Goal: Task Accomplishment & Management: Use online tool/utility

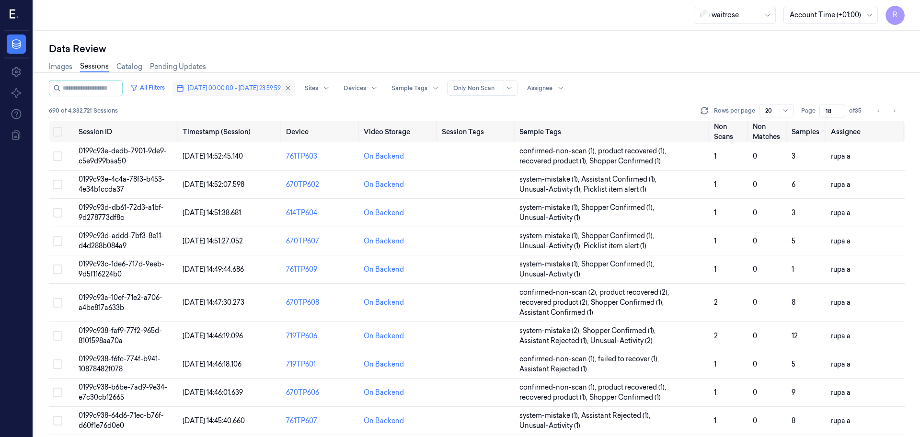
click at [269, 90] on span "09/10/2025 00:00:00 - 09/10/2025 23:59:59" at bounding box center [234, 88] width 93 height 9
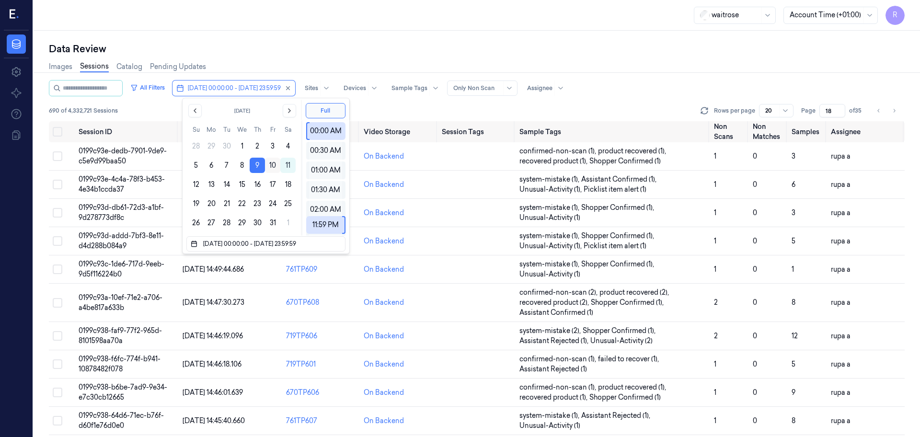
click at [273, 166] on button "10" at bounding box center [272, 165] width 15 height 15
click at [269, 163] on button "10" at bounding box center [272, 165] width 15 height 15
type input "[DATE] 00:00:00 - [DATE] 23:59:59"
click at [309, 38] on div "Data Review Images Sessions Catalog Pending Updates All Filters 10/10/2025 00:0…" at bounding box center [477, 234] width 887 height 406
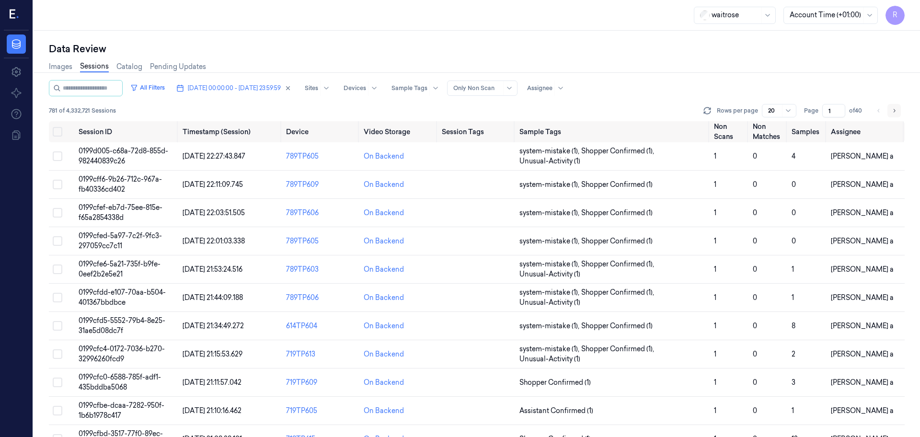
click at [899, 114] on button "Go to next page" at bounding box center [894, 110] width 13 height 13
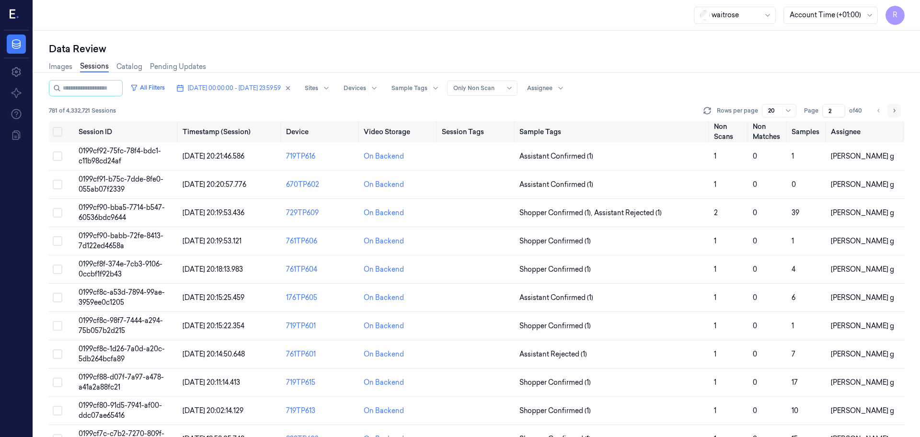
click at [899, 114] on button "Go to next page" at bounding box center [894, 110] width 13 height 13
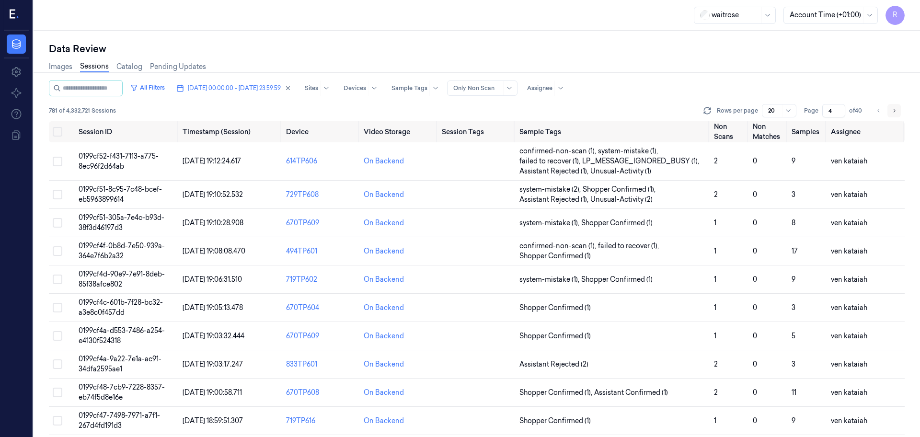
click at [899, 114] on button "Go to next page" at bounding box center [894, 110] width 13 height 13
type input "5"
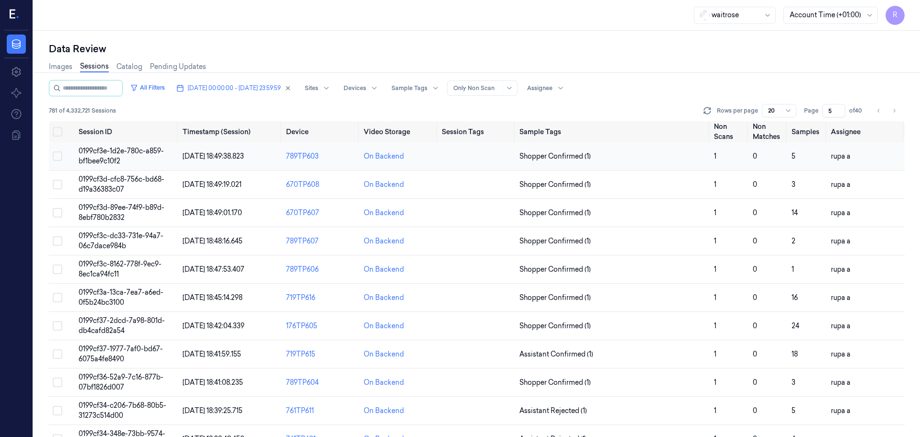
click at [138, 156] on td "0199cf3e-1d2e-780c-a859-bf1bee9c10f2" at bounding box center [127, 156] width 104 height 28
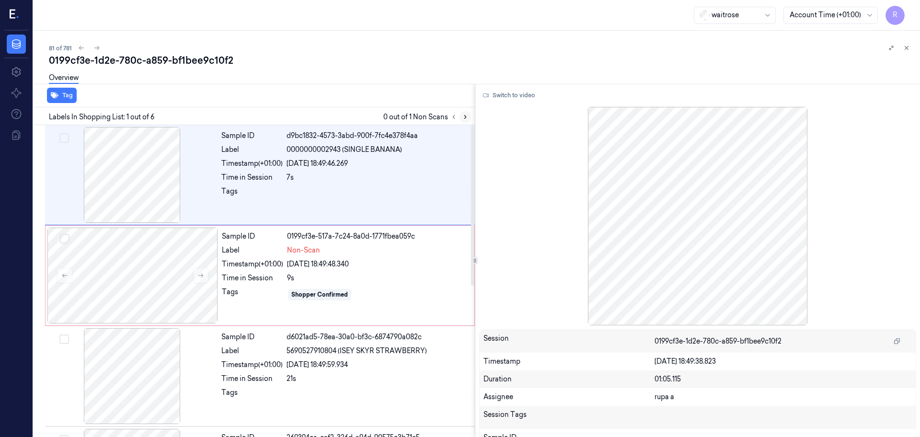
click at [465, 118] on icon at bounding box center [465, 116] width 2 height 3
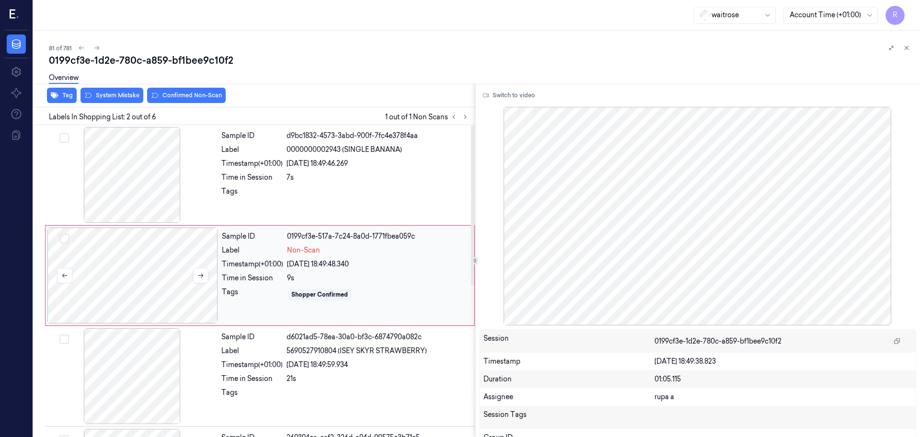
click at [143, 274] on div at bounding box center [132, 276] width 171 height 96
click at [523, 90] on button "Switch to video" at bounding box center [509, 95] width 60 height 15
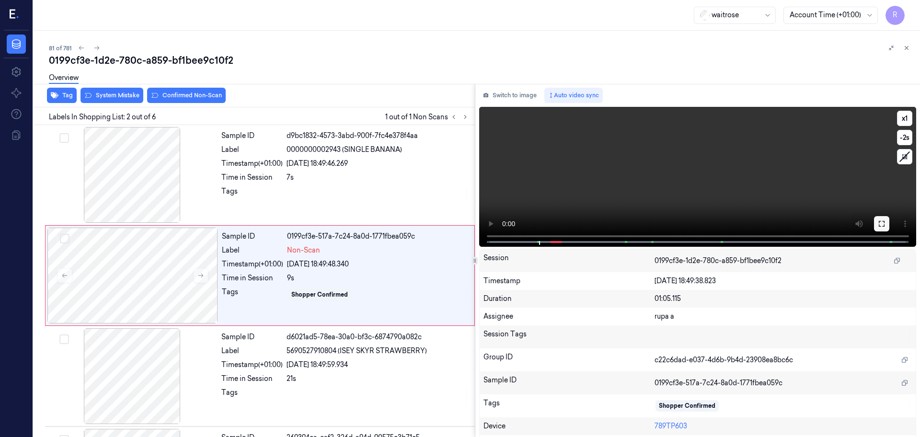
click at [882, 223] on icon at bounding box center [882, 224] width 8 height 8
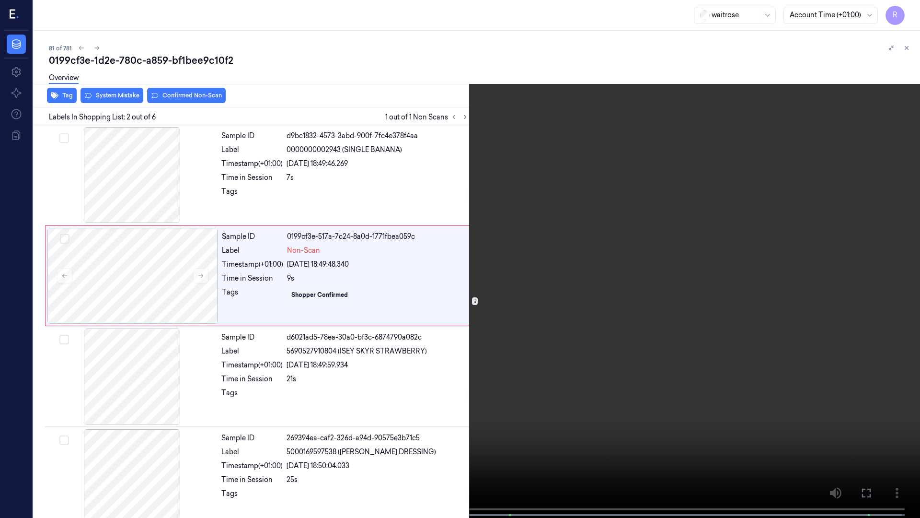
click at [366, 324] on video at bounding box center [460, 259] width 920 height 519
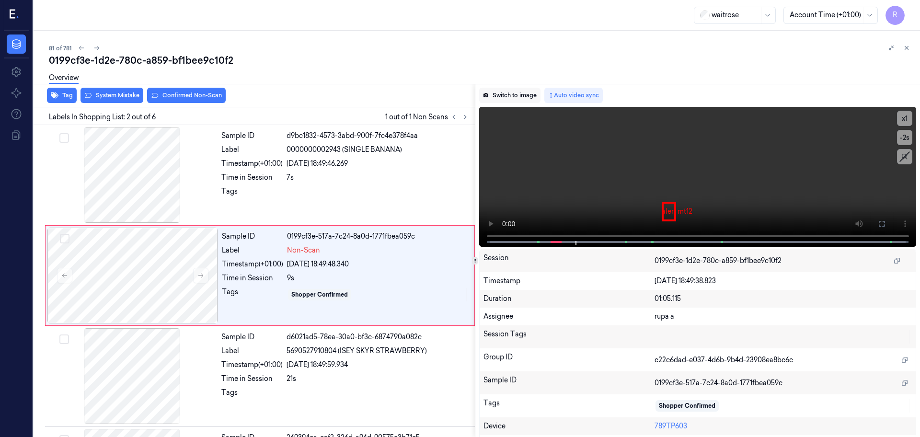
click at [501, 97] on button "Switch to image" at bounding box center [509, 95] width 61 height 15
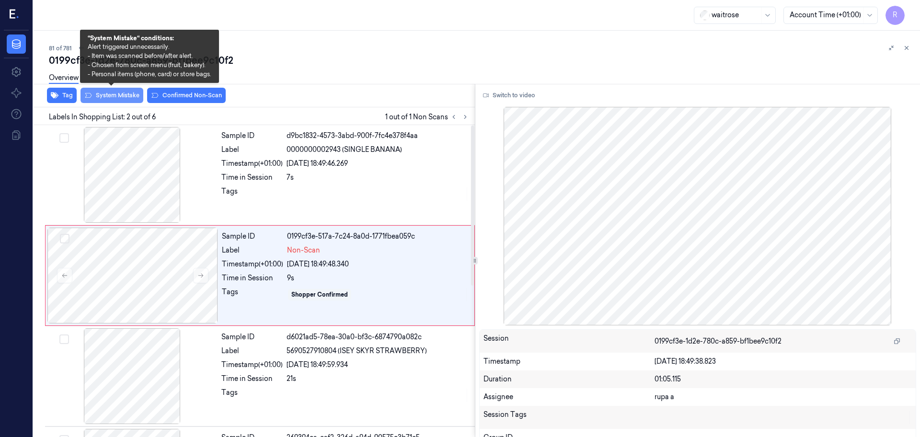
click at [124, 101] on button "System Mistake" at bounding box center [112, 95] width 63 height 15
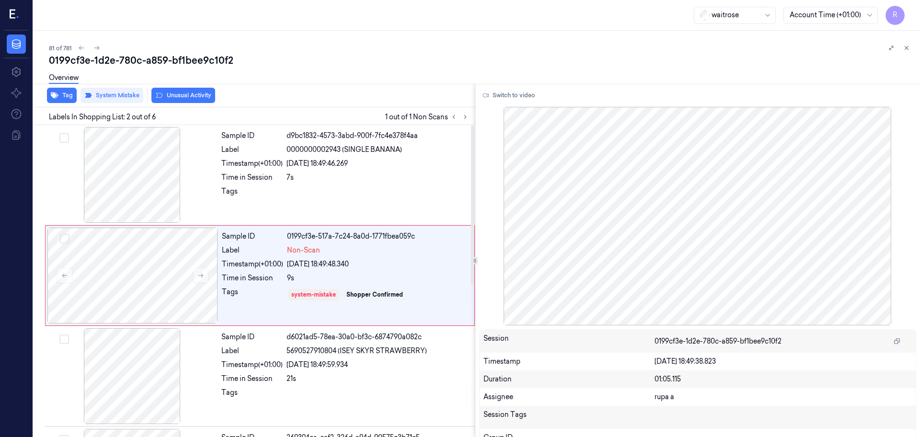
click at [201, 92] on button "Unusual Activity" at bounding box center [183, 95] width 64 height 15
click at [61, 99] on button "Tag" at bounding box center [62, 95] width 30 height 15
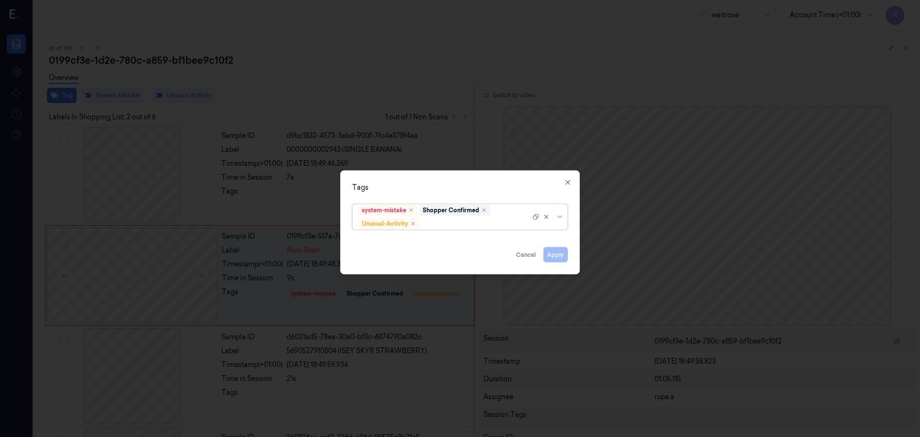
click at [450, 229] on div "system-mistake Shopper Confirmed Unusual-Activity" at bounding box center [444, 217] width 172 height 25
type input "pic"
click at [414, 242] on div "Picklist item alert" at bounding box center [459, 242] width 203 height 10
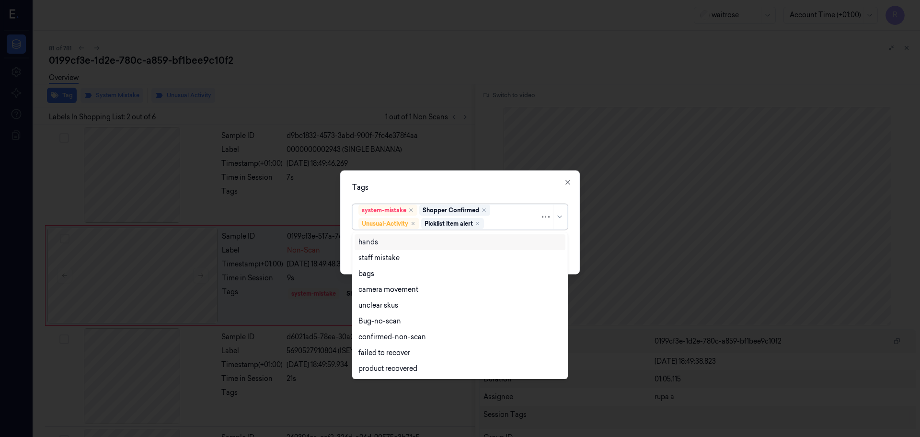
click at [445, 178] on div "Tags option Picklist item alert, selected. Use Up and Down to choose options, p…" at bounding box center [460, 223] width 240 height 104
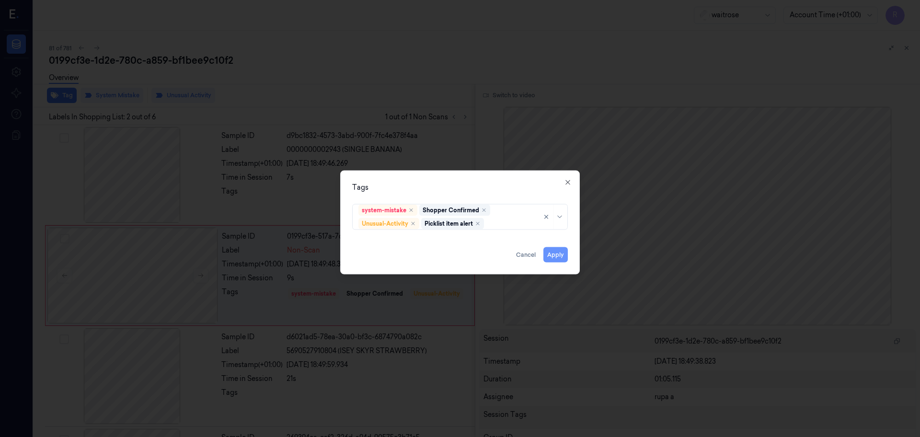
click at [557, 250] on button "Apply" at bounding box center [555, 254] width 24 height 15
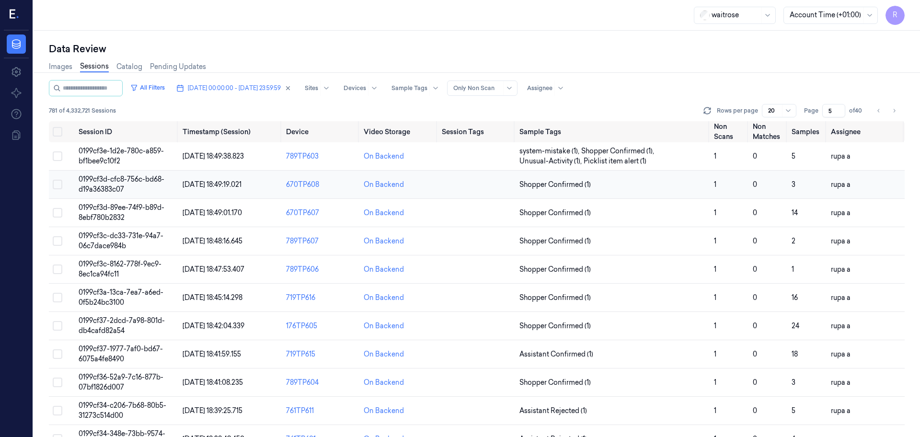
click at [140, 184] on td "0199cf3d-cfc8-756c-bd68-d19a36383c07" at bounding box center [127, 185] width 104 height 28
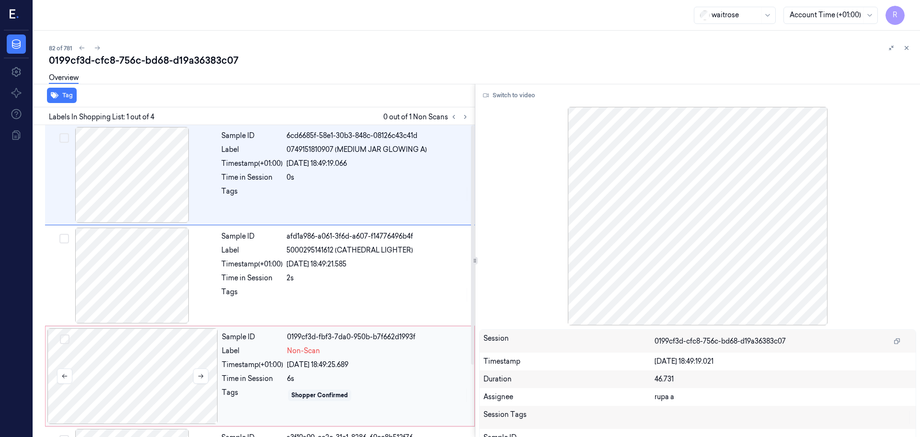
click at [155, 379] on div at bounding box center [132, 376] width 171 height 96
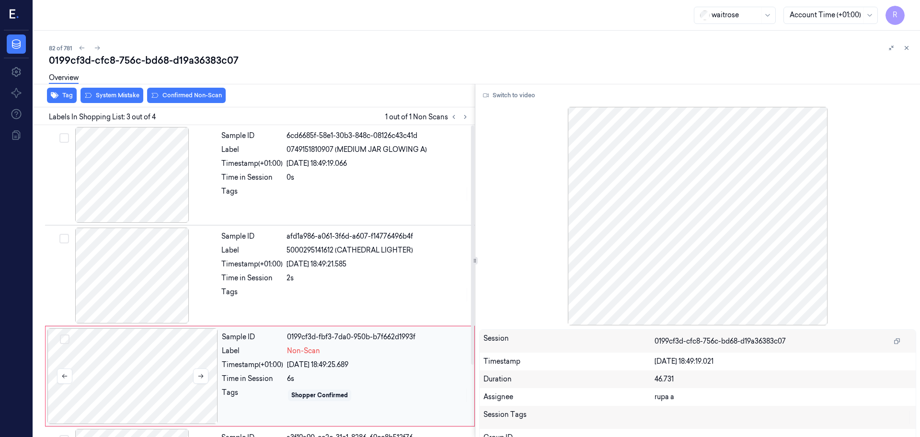
scroll to position [93, 0]
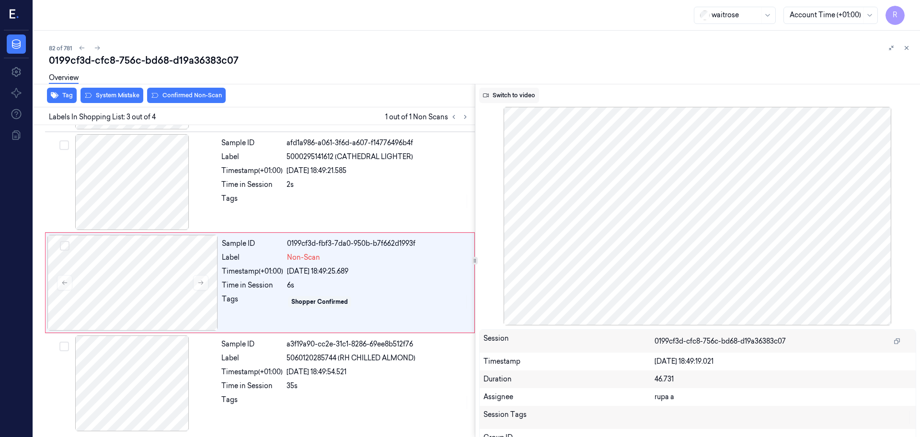
click at [502, 97] on button "Switch to video" at bounding box center [509, 95] width 60 height 15
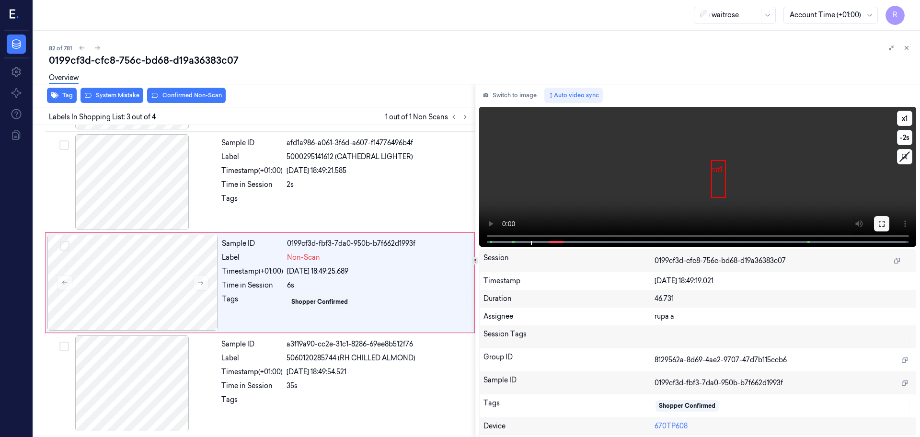
click at [883, 223] on button at bounding box center [881, 223] width 15 height 15
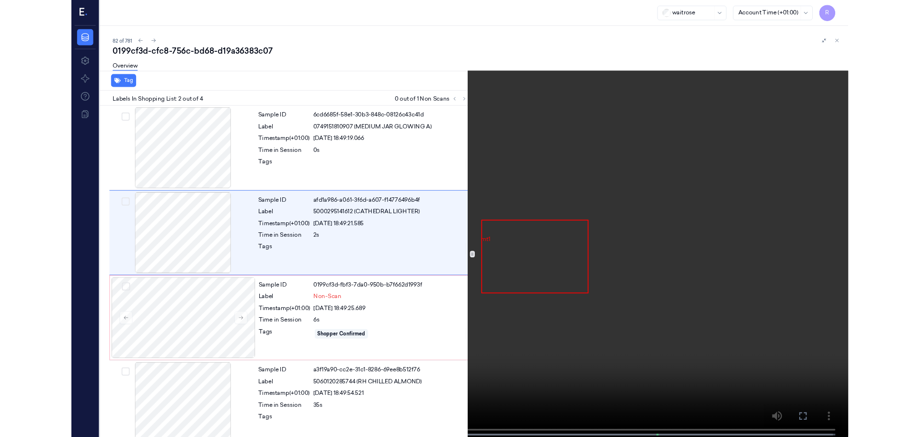
scroll to position [13, 0]
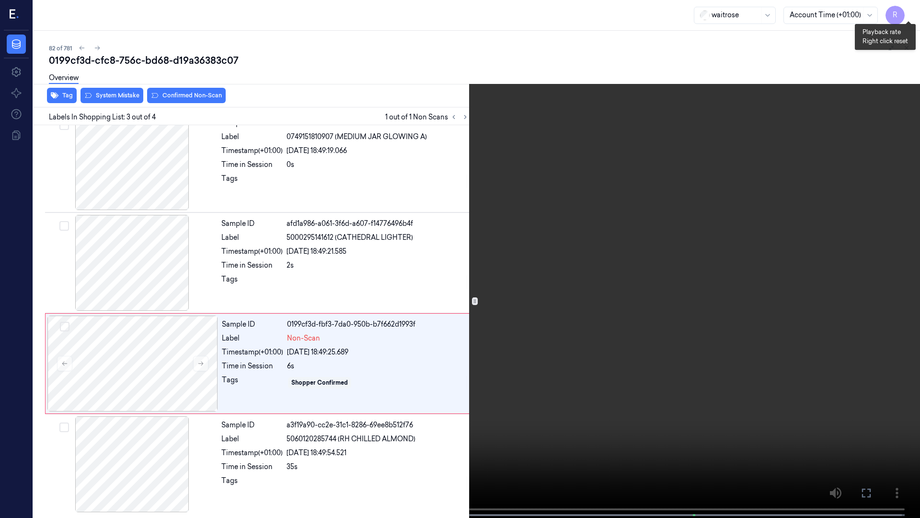
click at [911, 9] on button "x 1" at bounding box center [908, 11] width 15 height 15
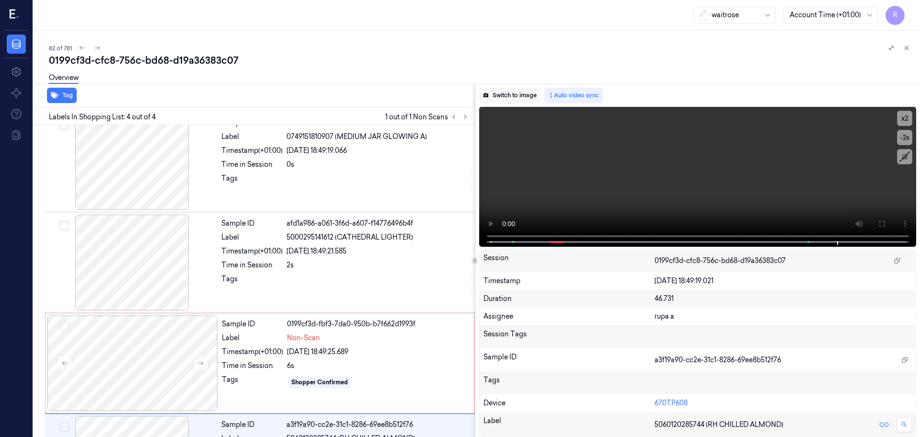
click at [516, 88] on button "Switch to image" at bounding box center [509, 95] width 61 height 15
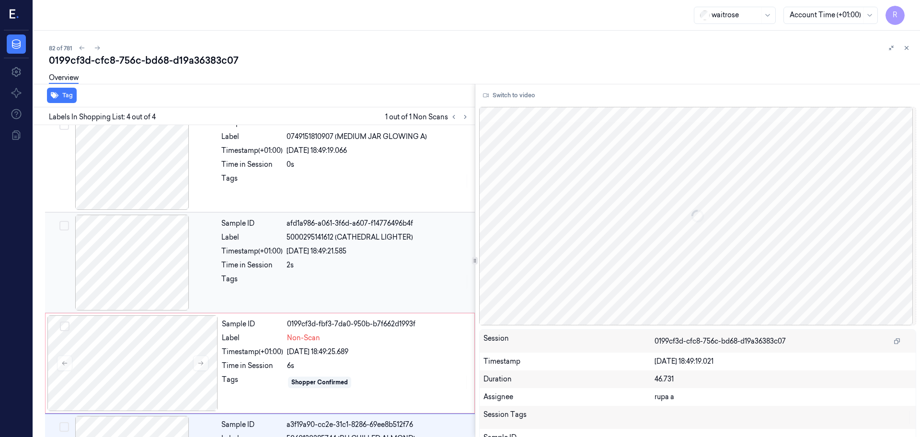
scroll to position [93, 0]
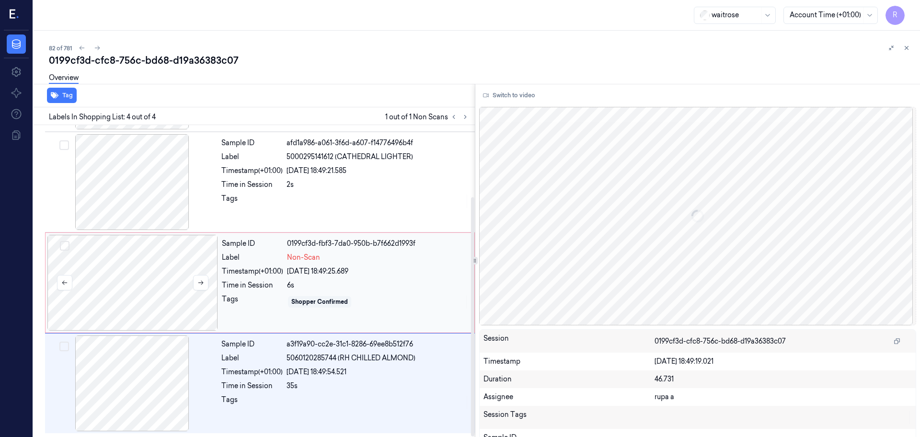
click at [122, 291] on div at bounding box center [132, 283] width 171 height 96
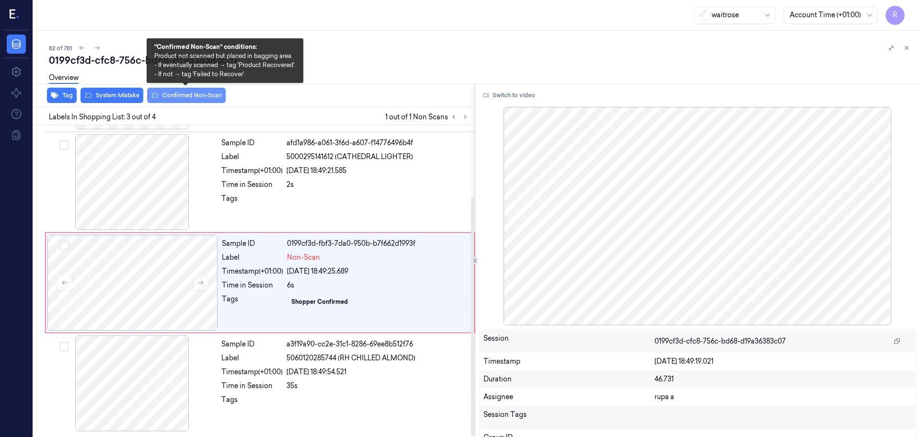
click at [187, 98] on button "Confirmed Non-Scan" at bounding box center [186, 95] width 79 height 15
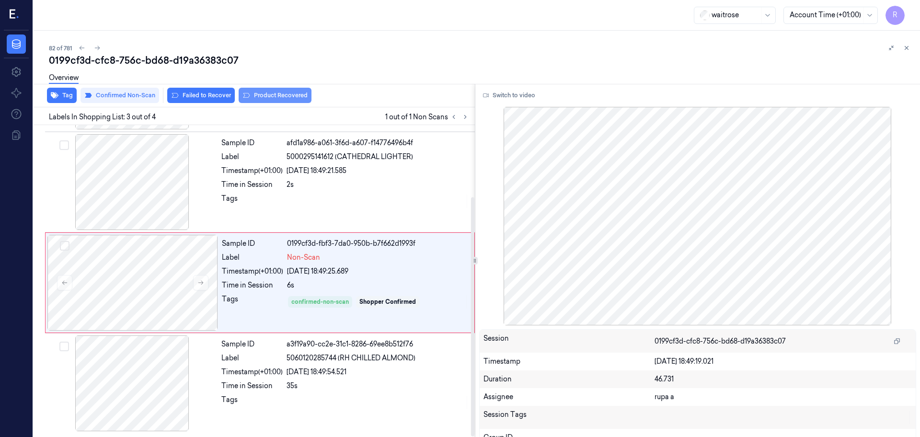
click at [285, 100] on button "Product Recovered" at bounding box center [275, 95] width 73 height 15
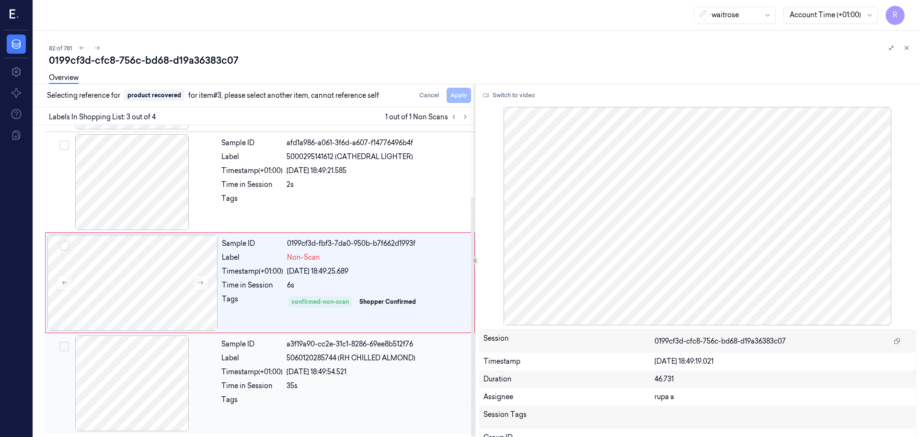
click at [153, 387] on div at bounding box center [132, 383] width 171 height 96
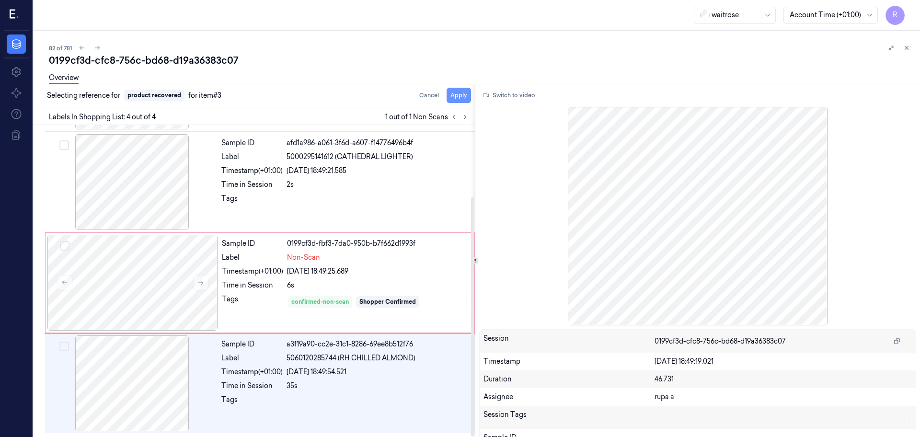
click at [460, 98] on button "Apply" at bounding box center [459, 95] width 24 height 15
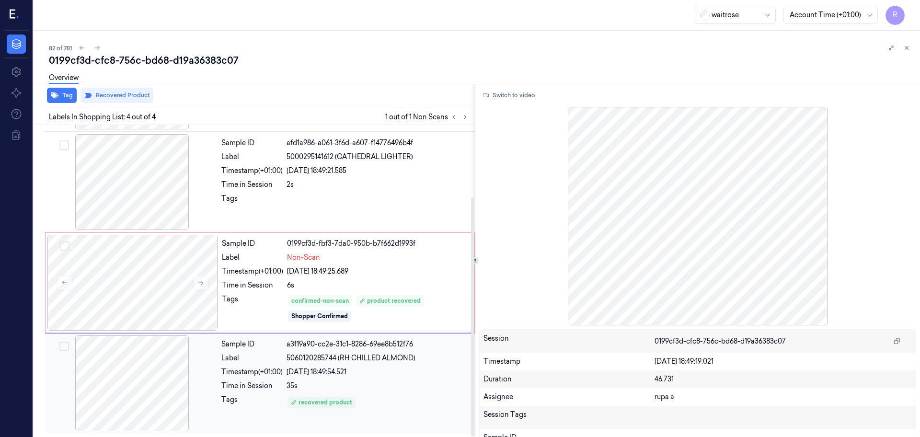
click at [154, 399] on div at bounding box center [132, 383] width 171 height 96
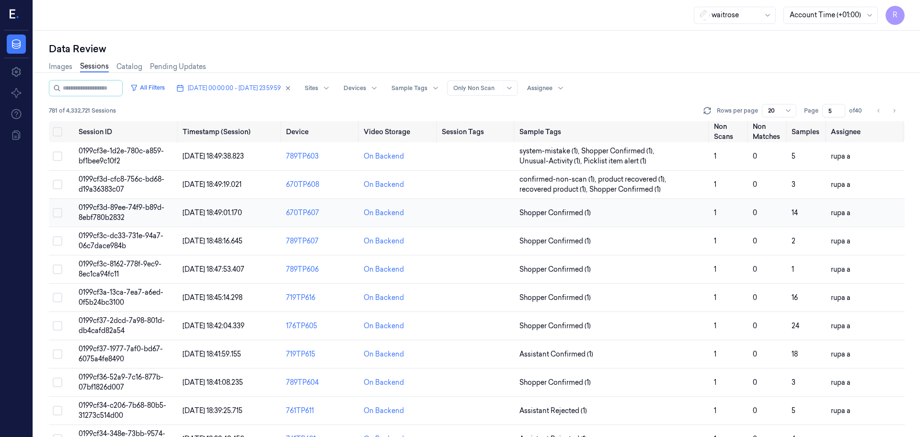
click at [150, 214] on td "0199cf3d-89ee-74f9-b89d-8ebf780b2832" at bounding box center [127, 213] width 104 height 28
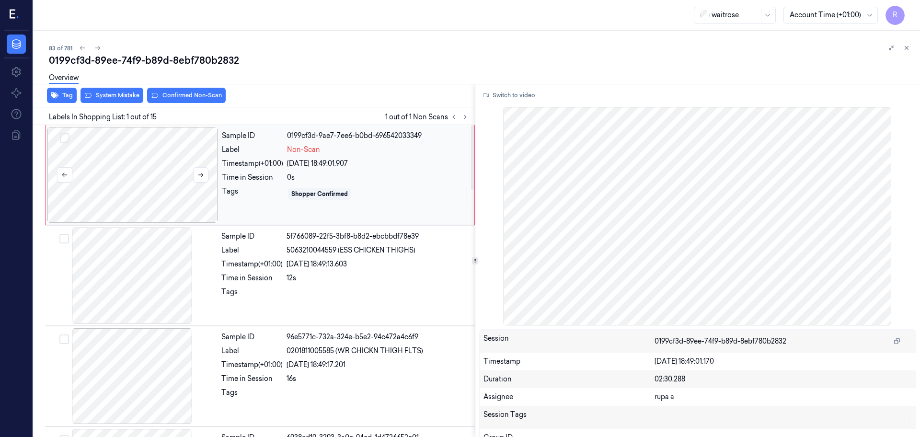
click at [125, 173] on div at bounding box center [132, 175] width 171 height 96
click at [529, 97] on button "Switch to video" at bounding box center [509, 95] width 60 height 15
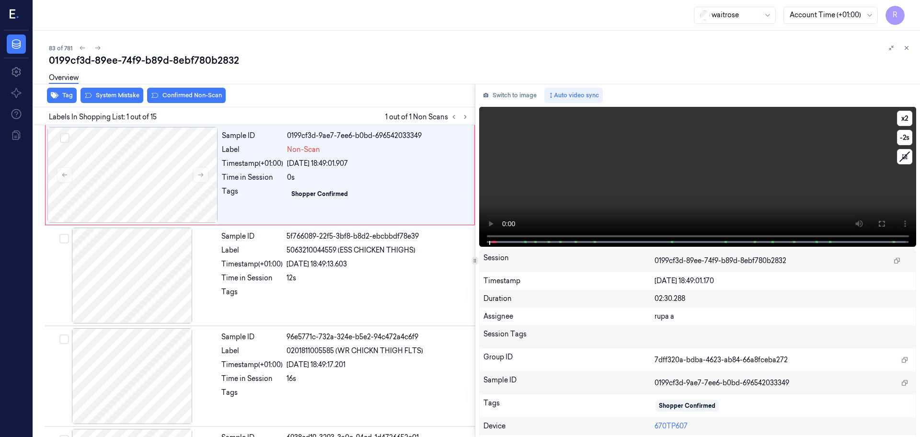
drag, startPoint x: 878, startPoint y: 224, endPoint x: 868, endPoint y: 277, distance: 53.6
click at [878, 225] on icon at bounding box center [882, 224] width 8 height 8
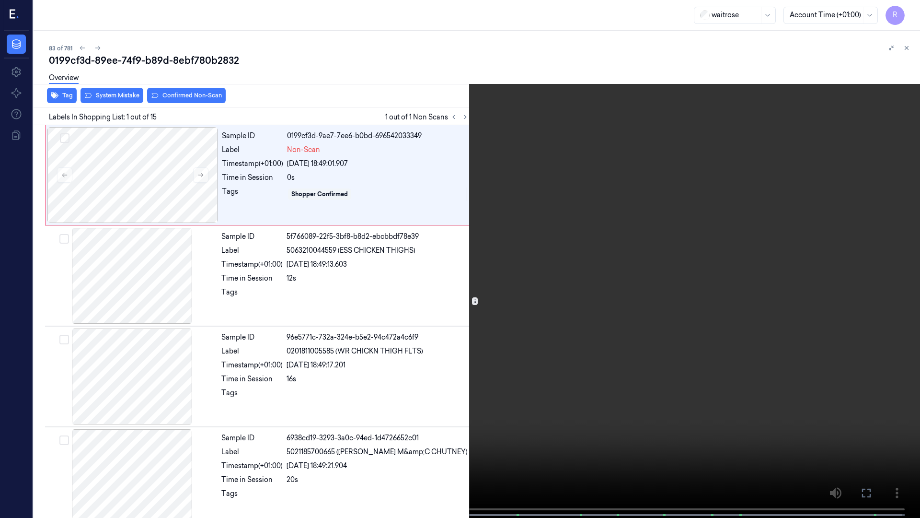
click at [810, 279] on video at bounding box center [460, 259] width 920 height 519
click at [686, 241] on video at bounding box center [460, 259] width 920 height 519
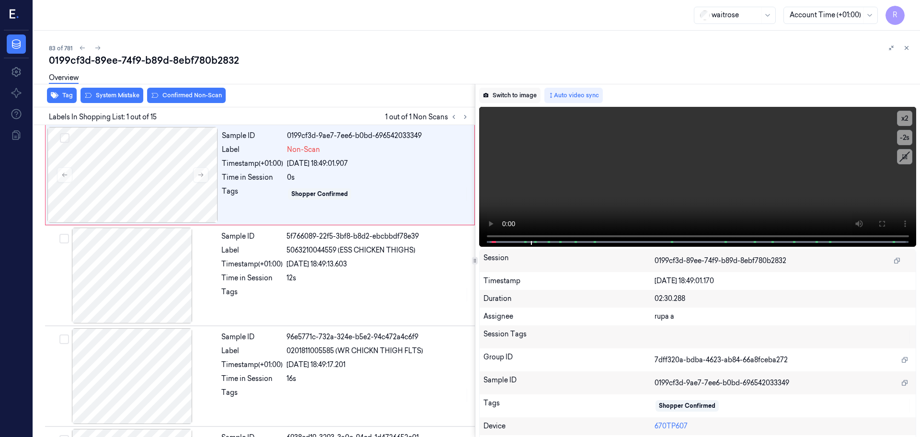
click at [519, 98] on button "Switch to image" at bounding box center [509, 95] width 61 height 15
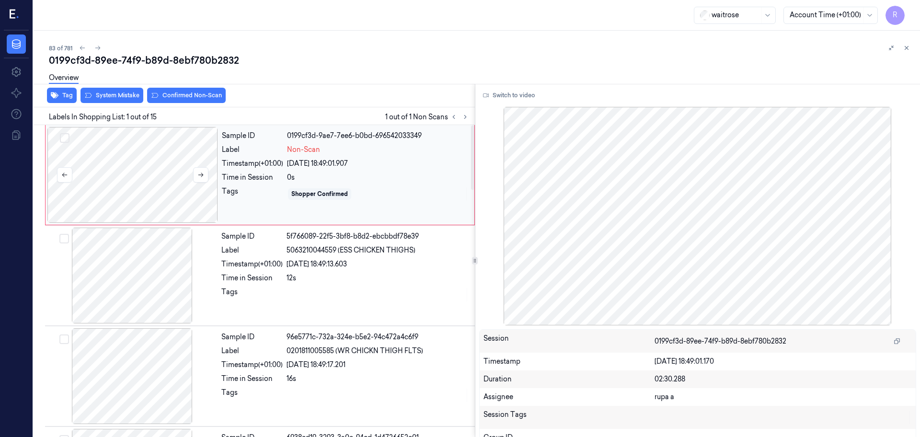
click at [121, 187] on div at bounding box center [132, 175] width 171 height 96
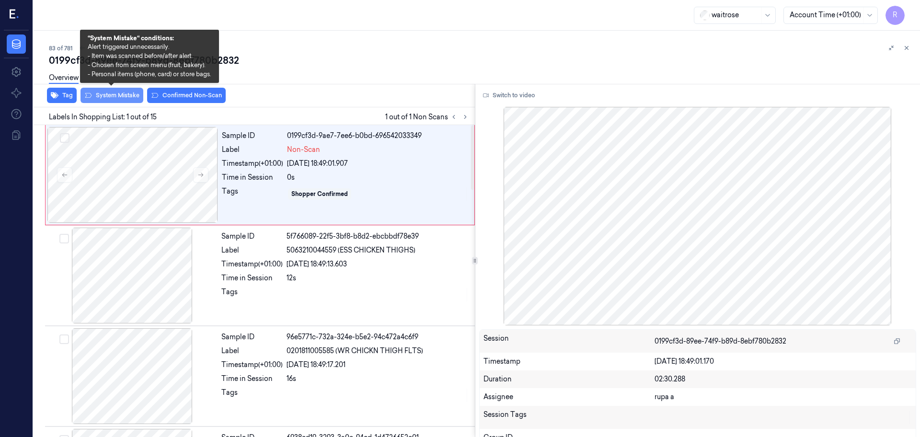
click at [109, 99] on button "System Mistake" at bounding box center [112, 95] width 63 height 15
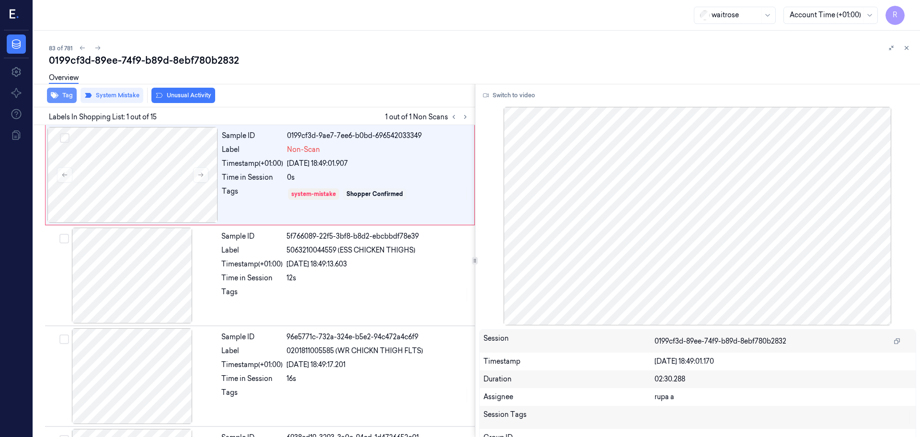
click at [61, 96] on button "Tag" at bounding box center [62, 95] width 30 height 15
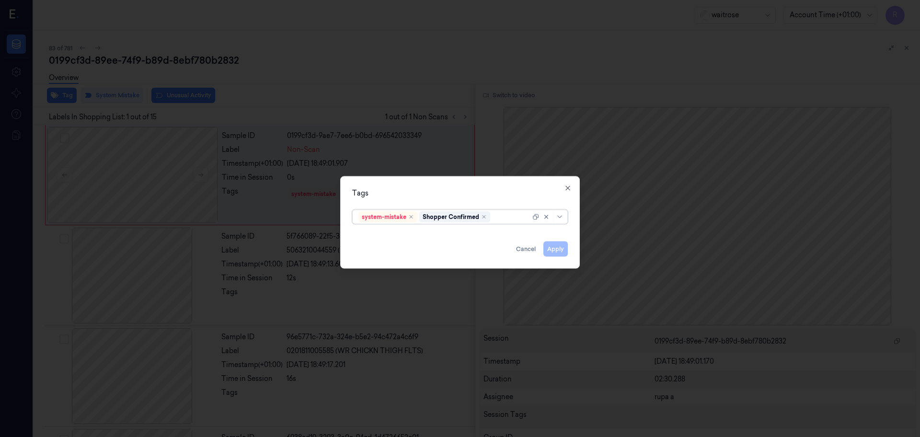
click at [498, 215] on div at bounding box center [511, 217] width 38 height 10
type input "bag"
click at [373, 234] on div "bags" at bounding box center [366, 236] width 16 height 10
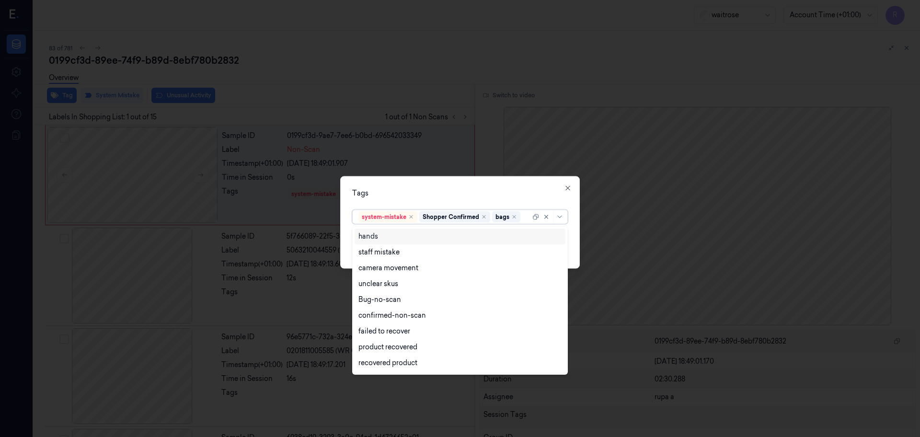
click at [410, 201] on div "Tags option bags, selected. 17 results available. Use Up and Down to choose opt…" at bounding box center [460, 222] width 240 height 92
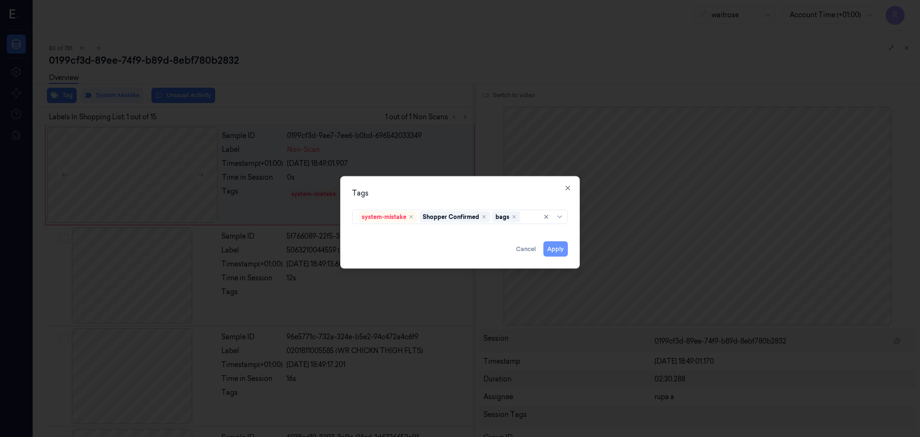
click at [560, 246] on button "Apply" at bounding box center [555, 249] width 24 height 15
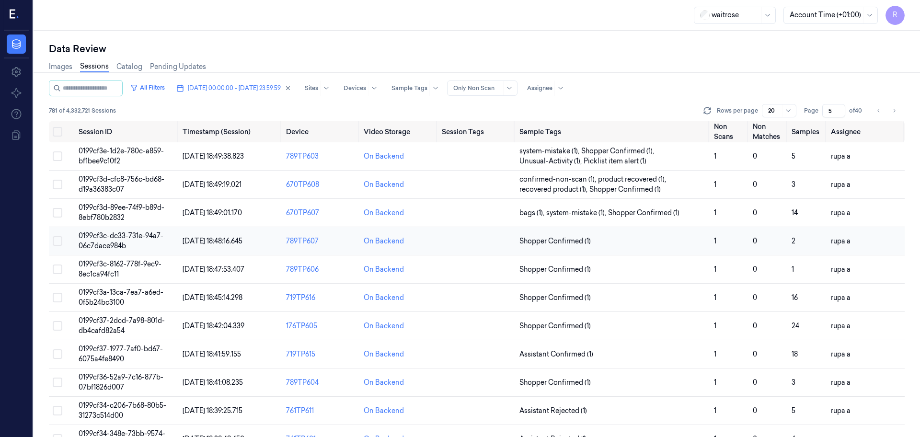
click at [123, 233] on span "0199cf3c-dc33-731e-94a7-06c7dace984b" at bounding box center [121, 240] width 85 height 19
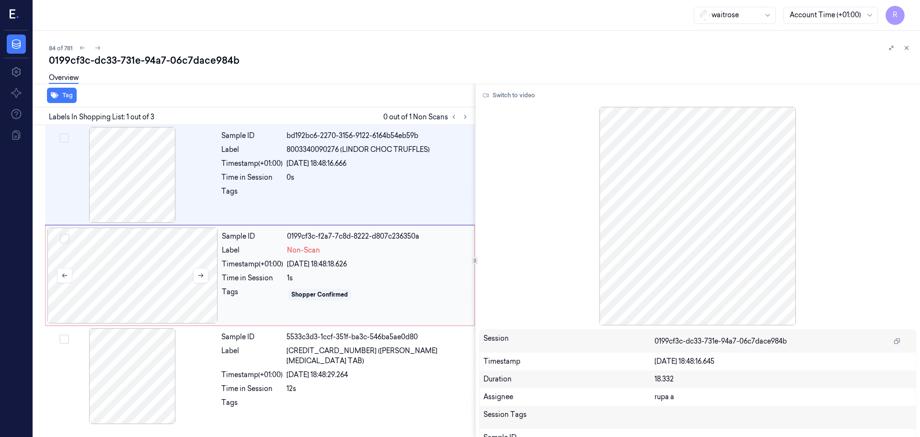
click at [162, 285] on div at bounding box center [132, 276] width 171 height 96
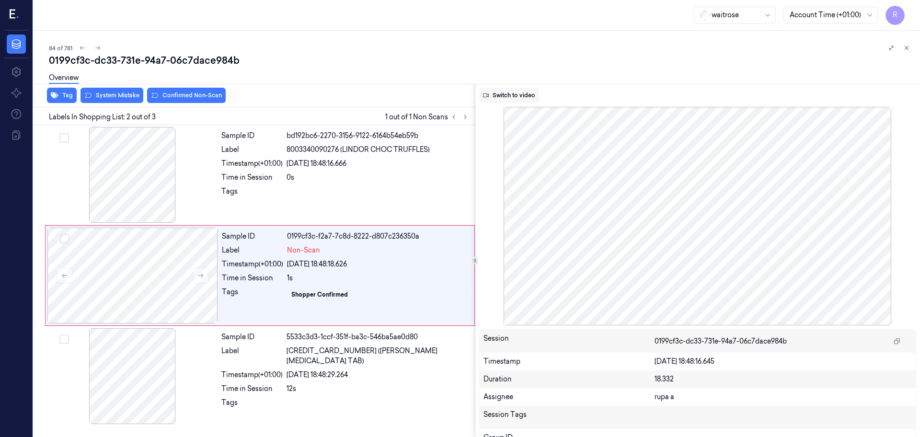
click at [510, 92] on button "Switch to video" at bounding box center [509, 95] width 60 height 15
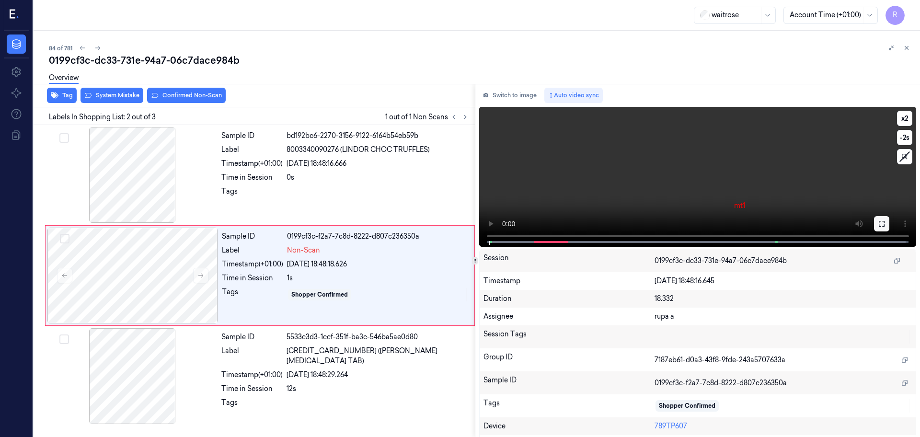
click at [879, 226] on icon at bounding box center [882, 224] width 6 height 6
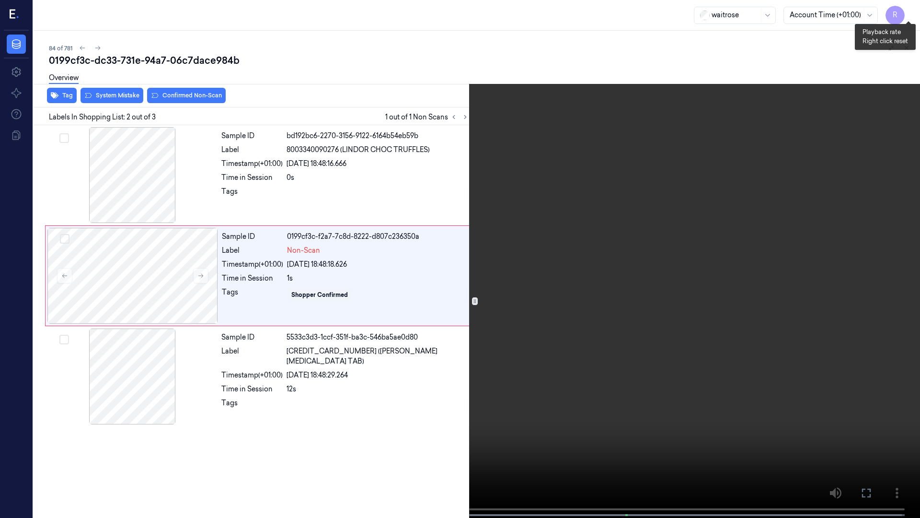
click at [905, 15] on button "x 2" at bounding box center [908, 11] width 15 height 15
click at [913, 14] on button "x 4" at bounding box center [908, 11] width 15 height 15
click at [913, 14] on button "x 1" at bounding box center [908, 11] width 15 height 15
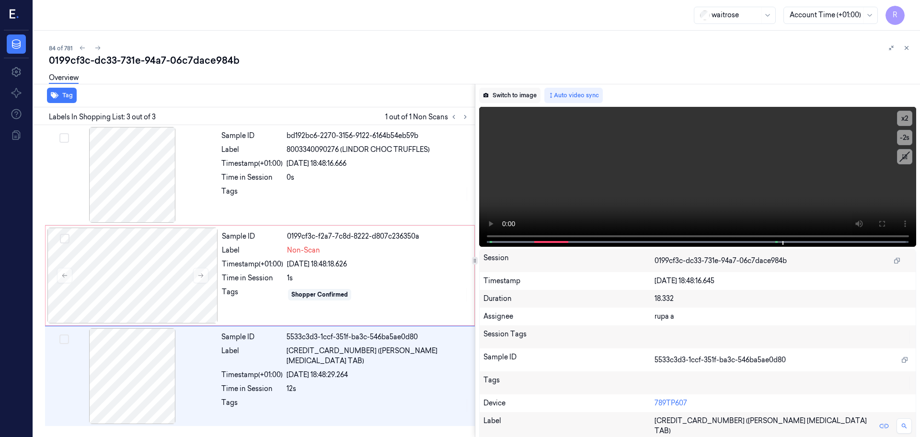
click at [508, 91] on button "Switch to image" at bounding box center [509, 95] width 61 height 15
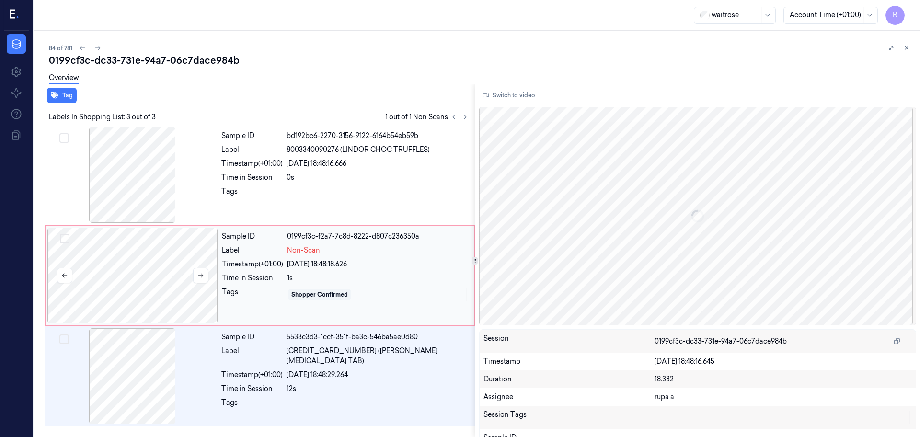
click at [165, 294] on div at bounding box center [132, 276] width 171 height 96
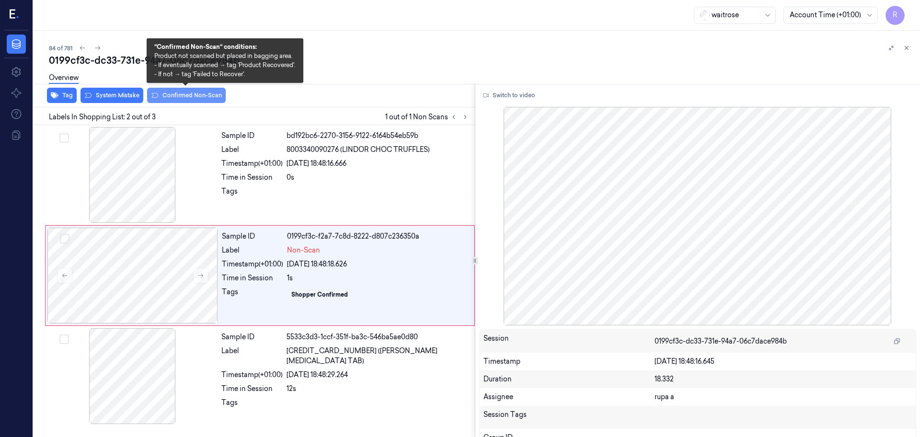
click at [177, 92] on button "Confirmed Non-Scan" at bounding box center [186, 95] width 79 height 15
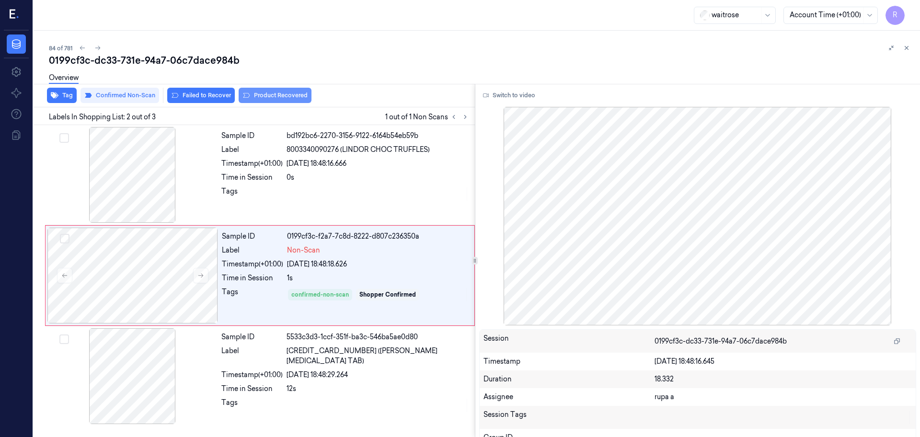
click at [296, 93] on button "Product Recovered" at bounding box center [275, 95] width 73 height 15
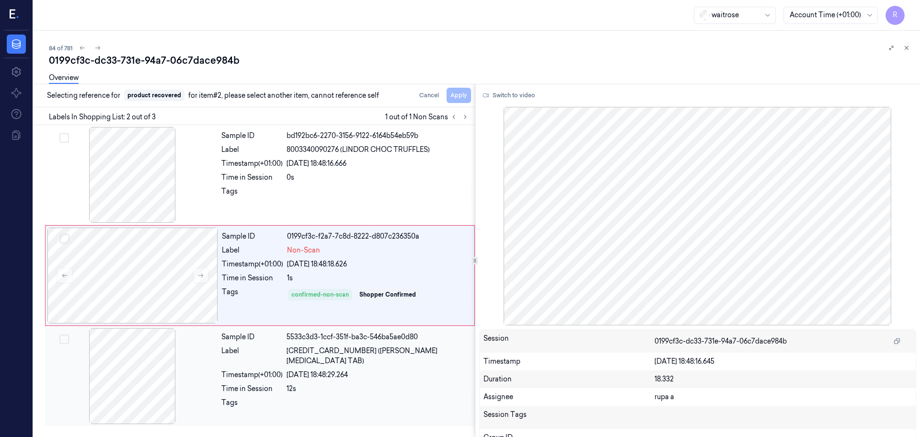
click at [160, 382] on div at bounding box center [132, 376] width 171 height 96
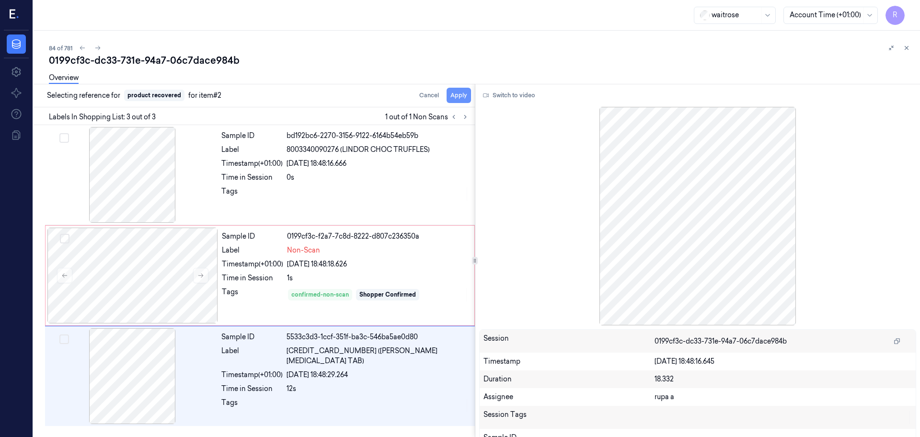
click at [460, 97] on button "Apply" at bounding box center [459, 95] width 24 height 15
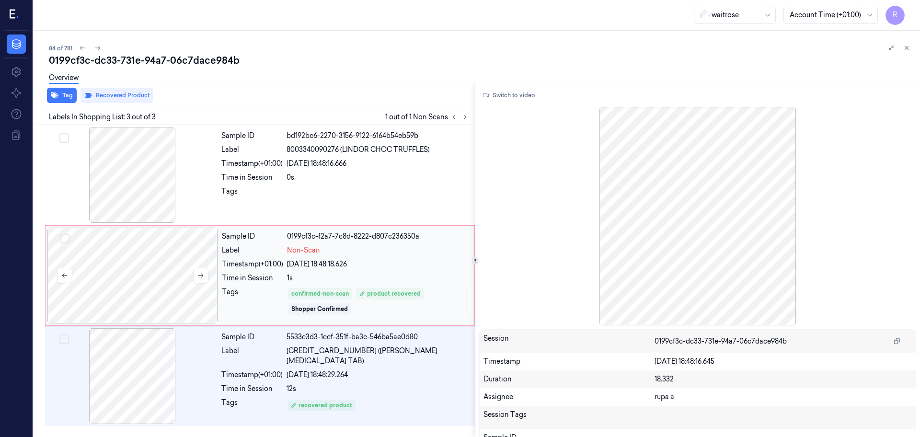
click at [152, 274] on div at bounding box center [132, 276] width 171 height 96
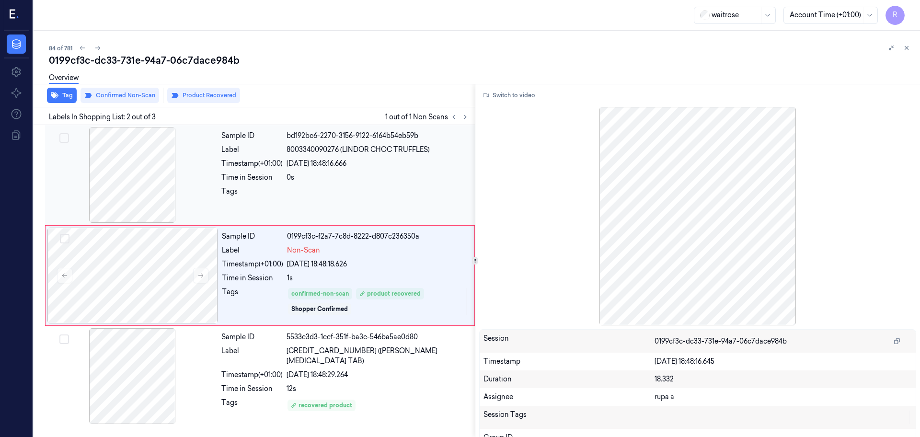
click at [127, 173] on div at bounding box center [132, 175] width 171 height 96
click at [143, 256] on div at bounding box center [132, 276] width 171 height 96
click at [507, 94] on button "Switch to video" at bounding box center [509, 95] width 60 height 15
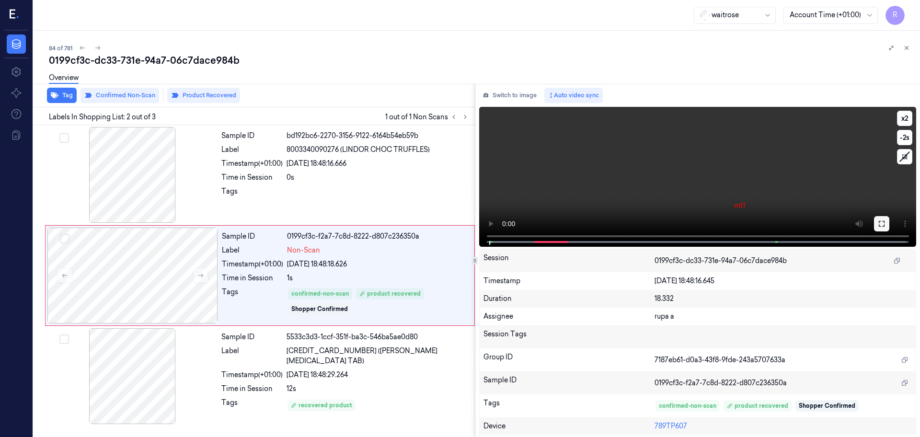
click at [880, 222] on icon at bounding box center [882, 224] width 8 height 8
click at [533, 94] on button "Switch to image" at bounding box center [509, 95] width 61 height 15
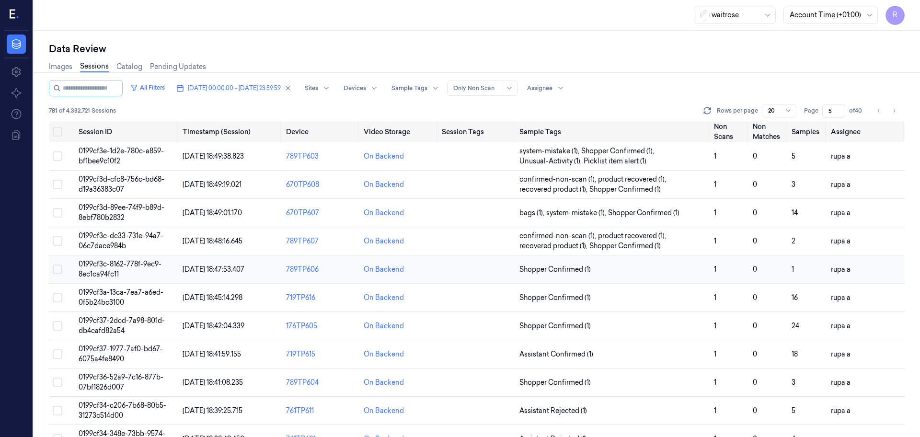
click at [157, 263] on span "0199cf3c-8162-778f-9ec9-8ec1ca94fc11" at bounding box center [120, 269] width 83 height 19
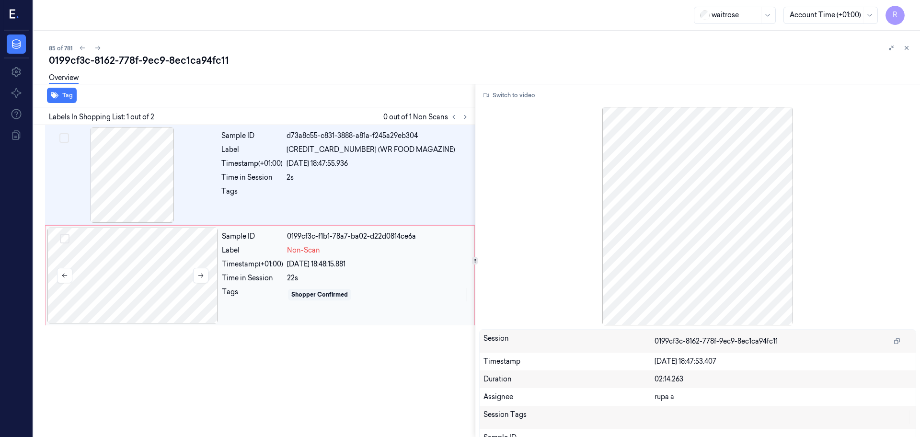
click at [151, 296] on div at bounding box center [132, 276] width 171 height 96
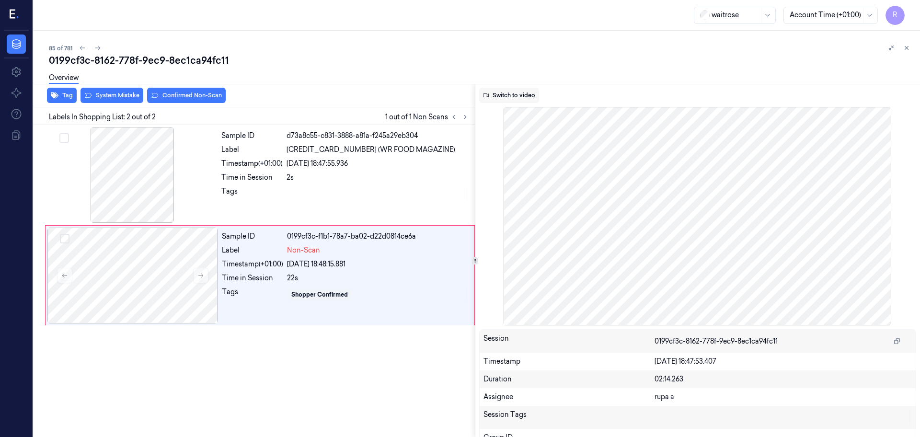
click at [504, 96] on button "Switch to video" at bounding box center [509, 95] width 60 height 15
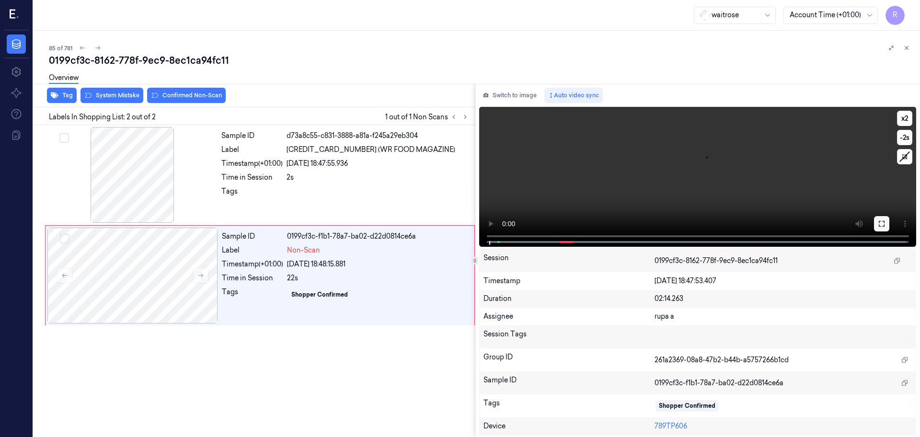
click at [878, 226] on icon at bounding box center [882, 224] width 8 height 8
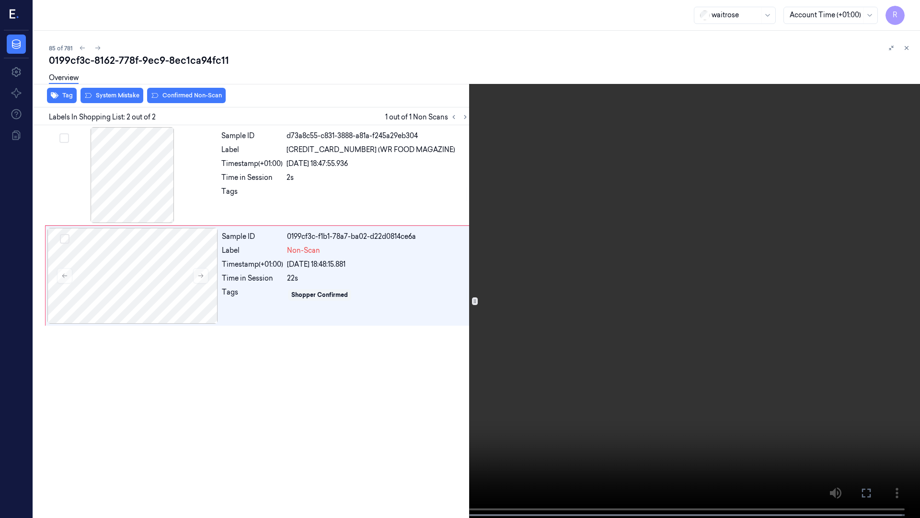
click at [535, 386] on video at bounding box center [460, 259] width 920 height 519
click at [908, 8] on button "x 2" at bounding box center [908, 11] width 15 height 15
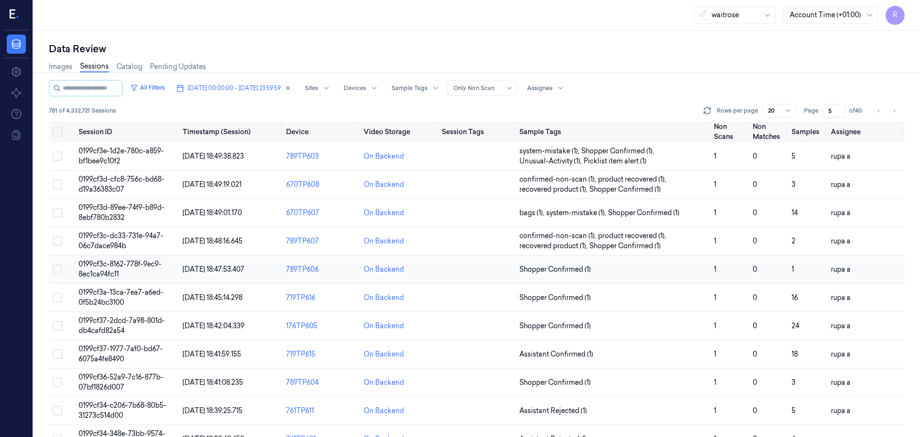
click at [109, 270] on span "0199cf3c-8162-778f-9ec9-8ec1ca94fc11" at bounding box center [120, 269] width 83 height 19
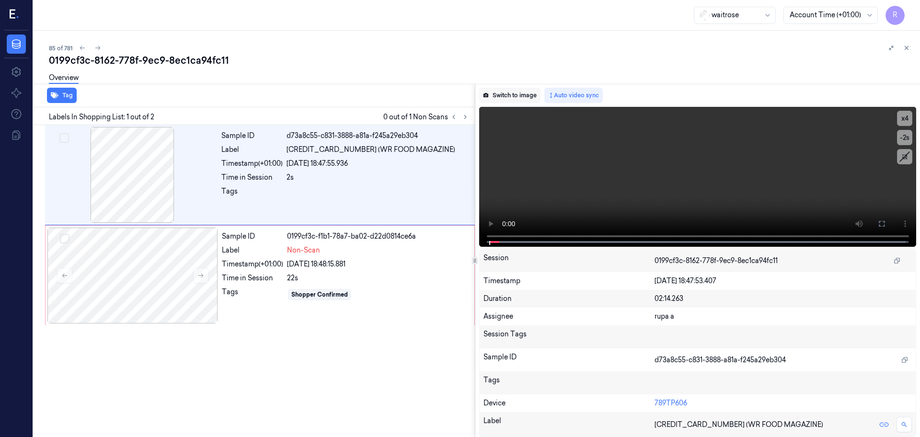
click at [508, 98] on button "Switch to image" at bounding box center [509, 95] width 61 height 15
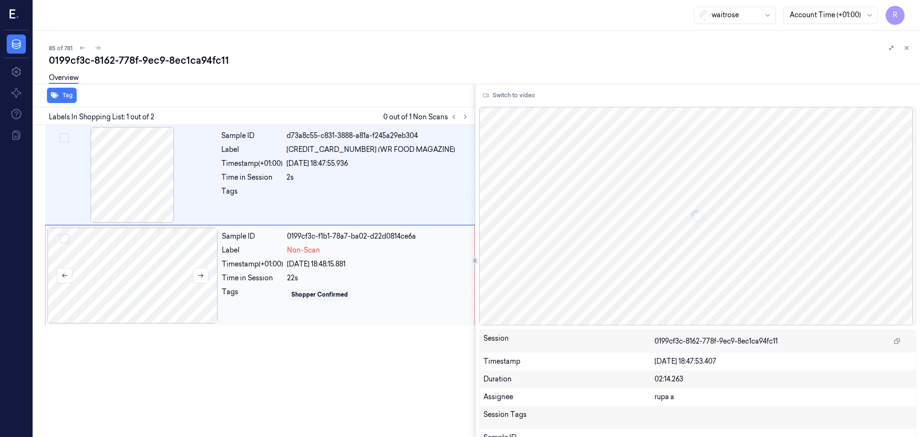
click at [141, 267] on div at bounding box center [132, 276] width 171 height 96
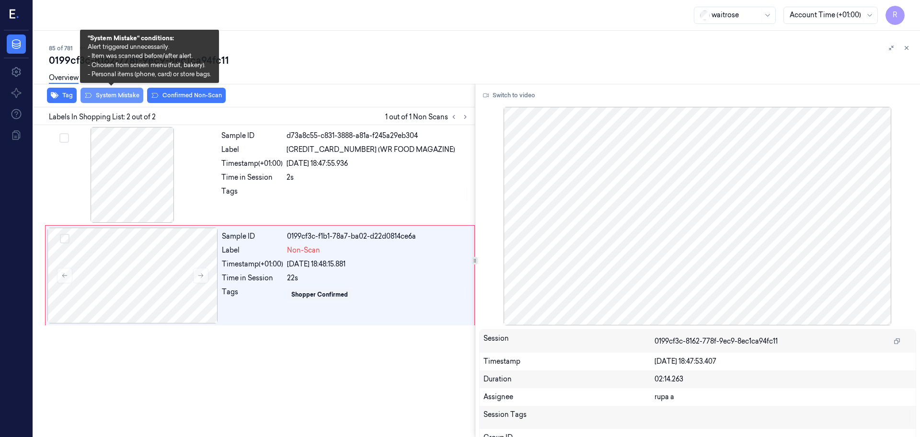
click at [118, 97] on button "System Mistake" at bounding box center [112, 95] width 63 height 15
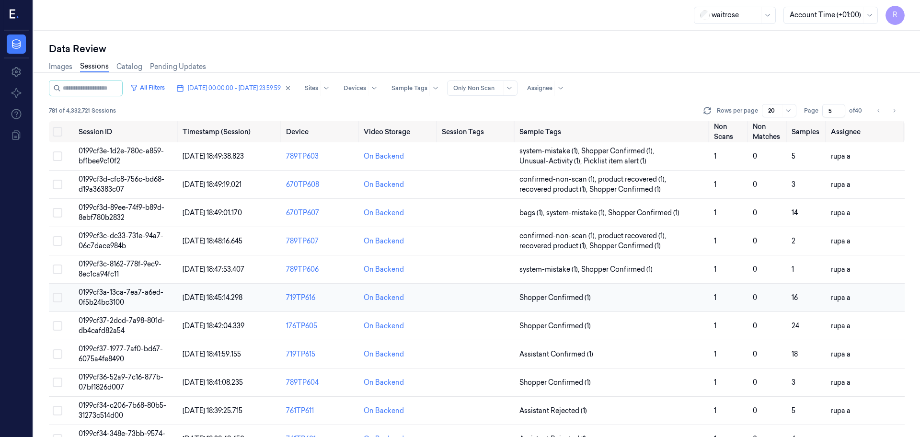
click at [159, 297] on td "0199cf3a-13ca-7ea7-a6ed-0f5b24bc3100" at bounding box center [127, 298] width 104 height 28
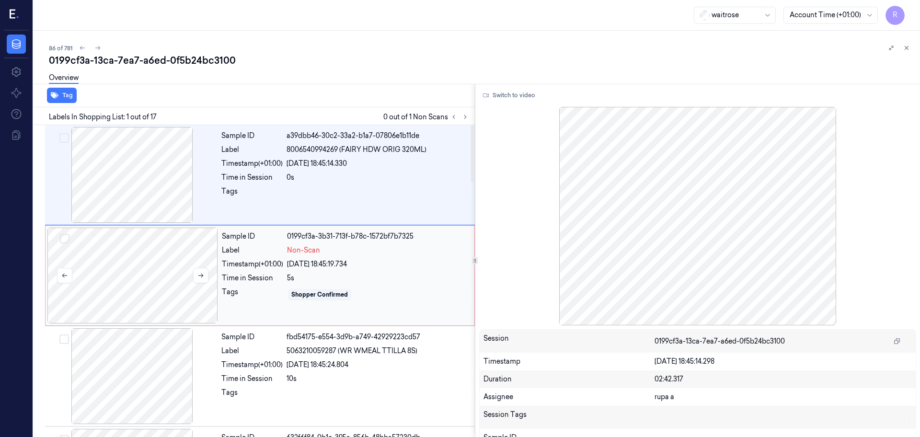
click at [150, 288] on div at bounding box center [132, 276] width 171 height 96
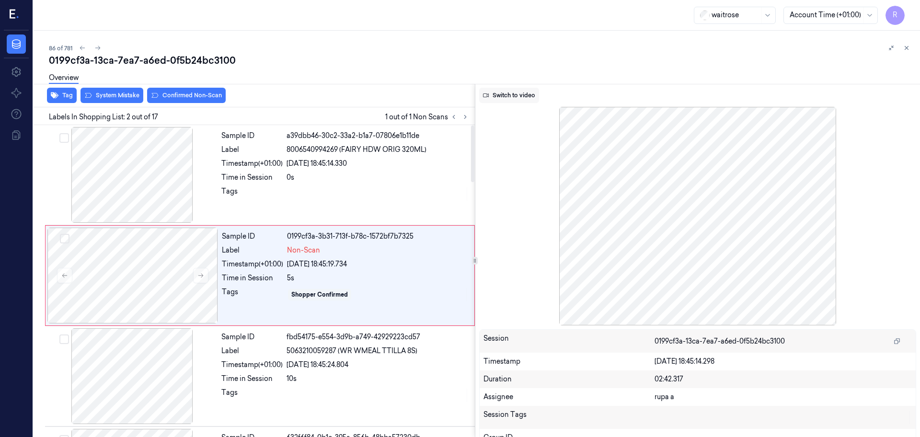
click at [501, 97] on button "Switch to video" at bounding box center [509, 95] width 60 height 15
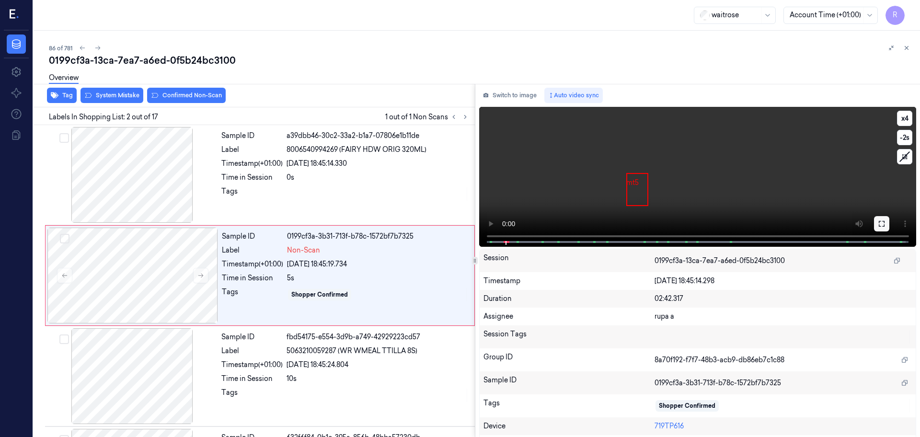
click at [878, 223] on icon at bounding box center [882, 224] width 8 height 8
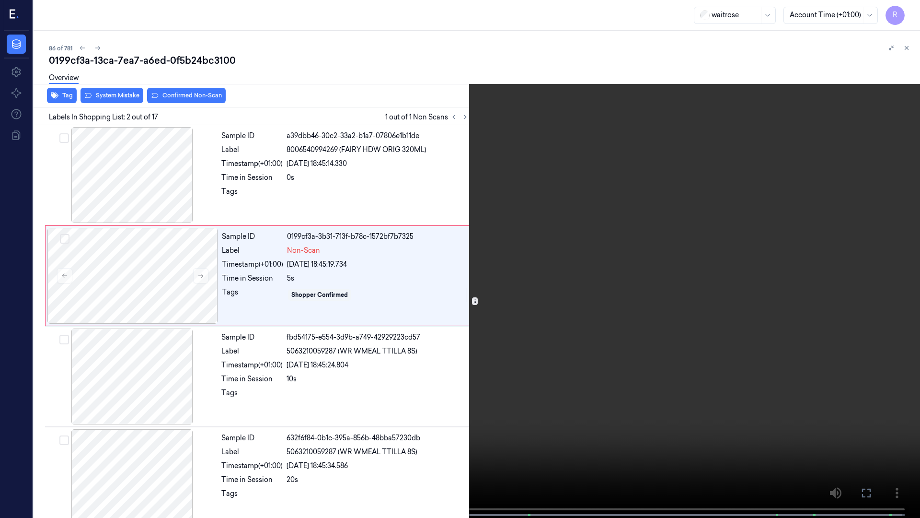
click at [800, 242] on video at bounding box center [460, 259] width 920 height 519
click at [903, 13] on button "x 4" at bounding box center [908, 11] width 15 height 15
click at [548, 259] on video at bounding box center [460, 259] width 920 height 519
click at [395, 234] on video at bounding box center [460, 259] width 920 height 519
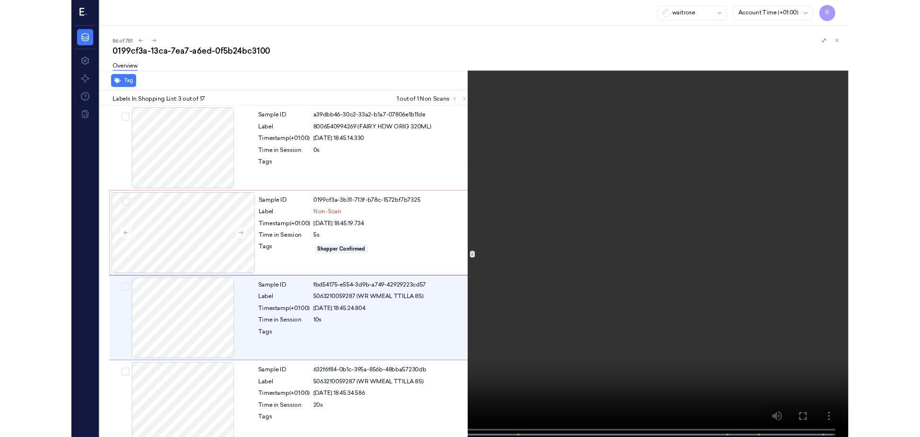
scroll to position [55, 0]
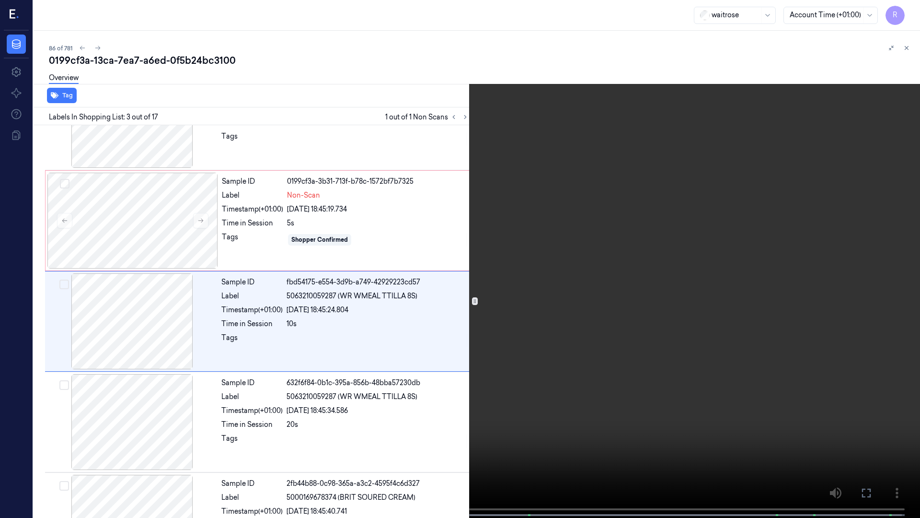
click at [443, 228] on video at bounding box center [460, 259] width 920 height 519
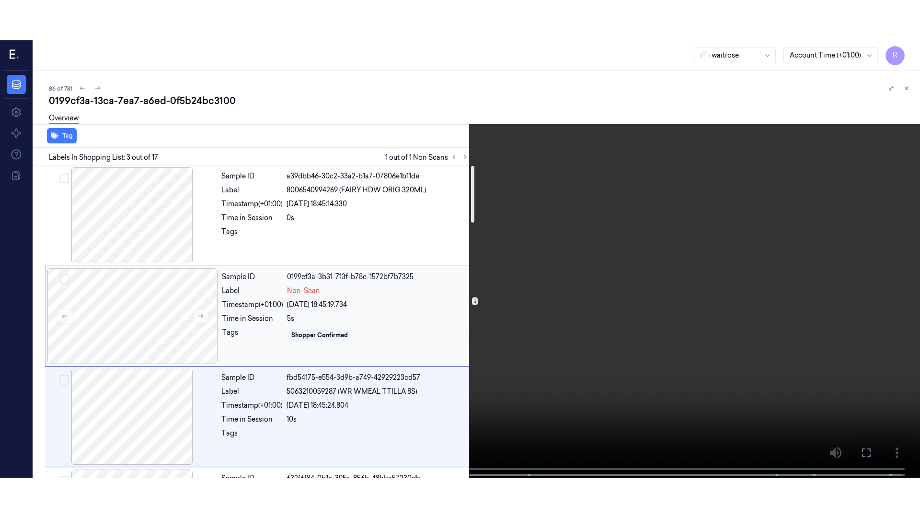
scroll to position [60, 0]
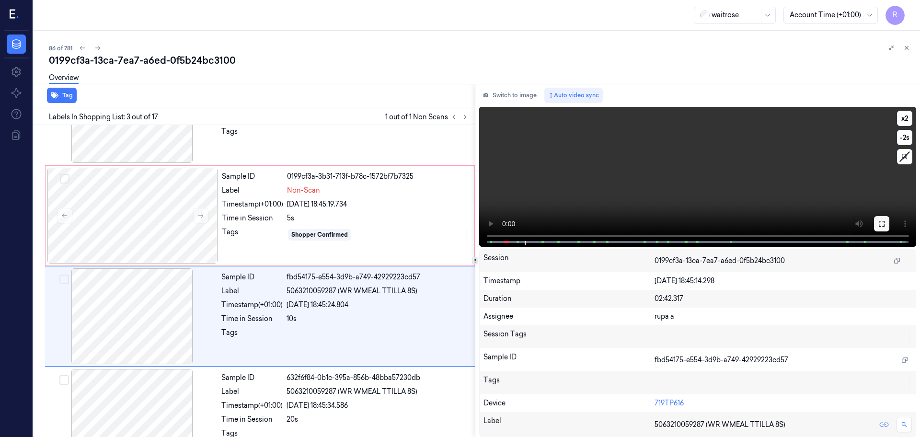
click at [882, 227] on button at bounding box center [881, 223] width 15 height 15
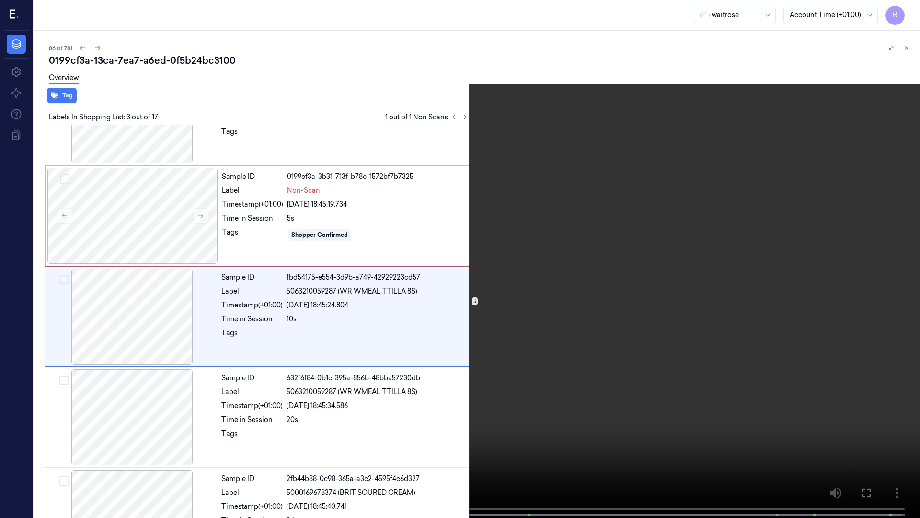
click at [877, 268] on video at bounding box center [460, 259] width 920 height 519
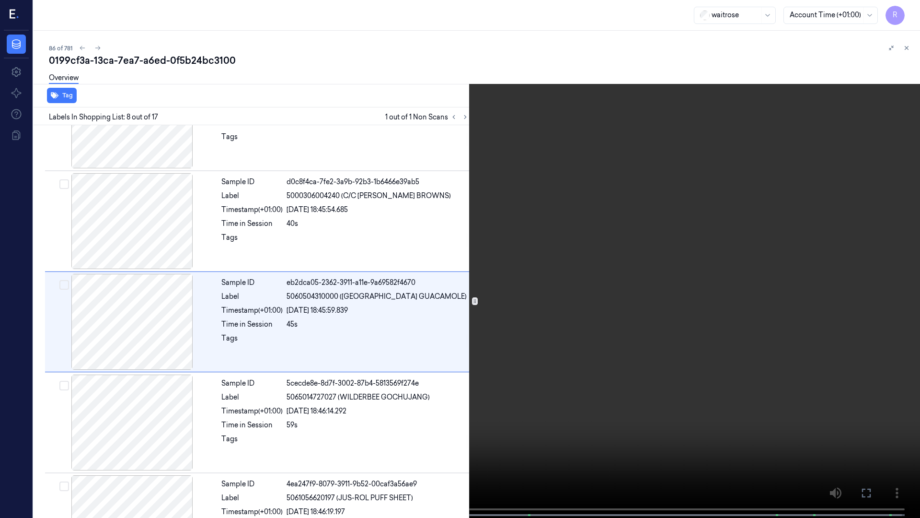
scroll to position [558, 0]
click at [911, 16] on button "x 2" at bounding box center [908, 11] width 15 height 15
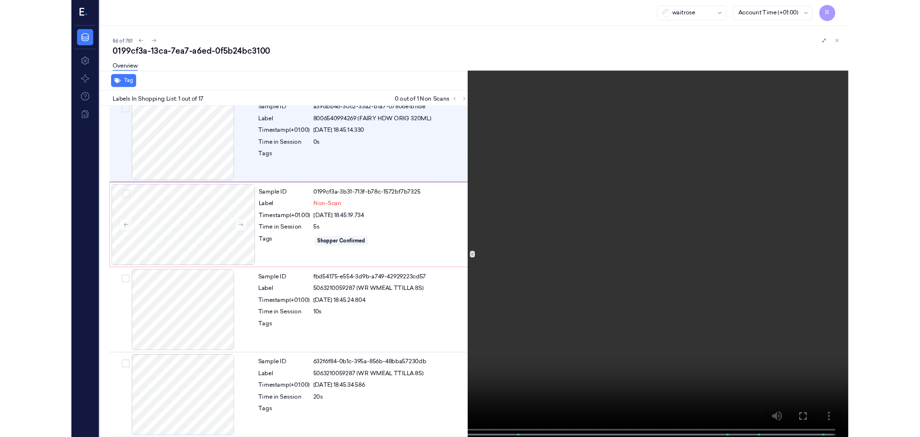
scroll to position [0, 0]
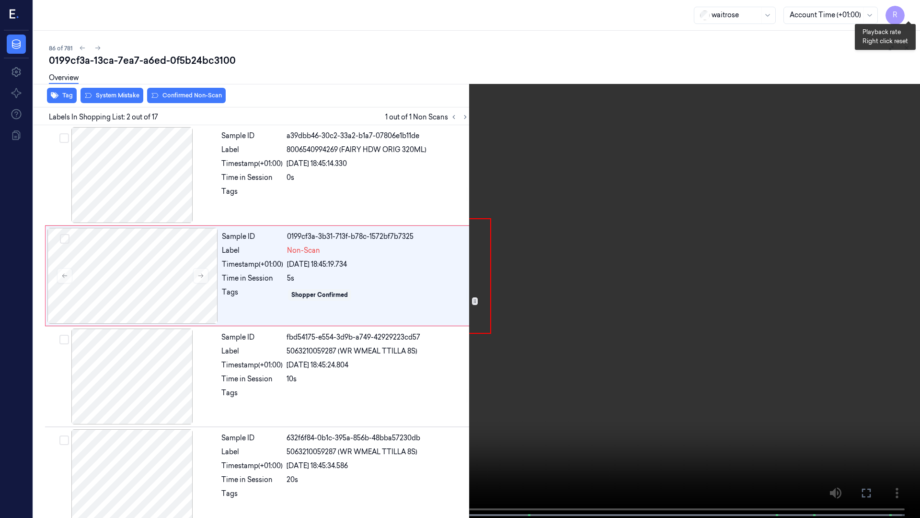
click at [908, 10] on button "x 4" at bounding box center [908, 11] width 15 height 15
click at [207, 420] on video at bounding box center [460, 259] width 920 height 519
click at [175, 326] on video at bounding box center [460, 259] width 920 height 519
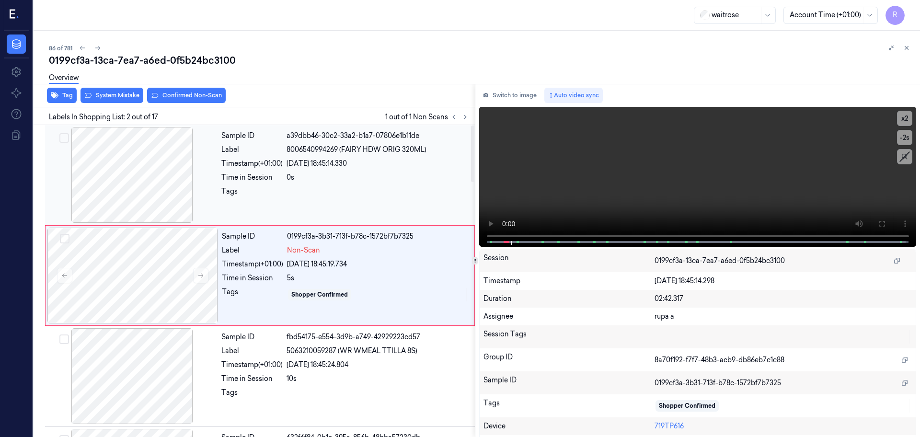
click at [142, 186] on div at bounding box center [132, 175] width 171 height 96
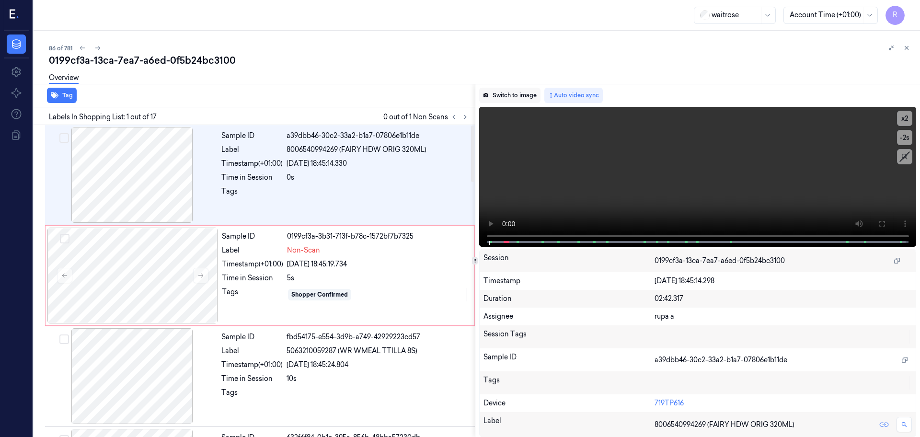
click at [498, 94] on button "Switch to image" at bounding box center [509, 95] width 61 height 15
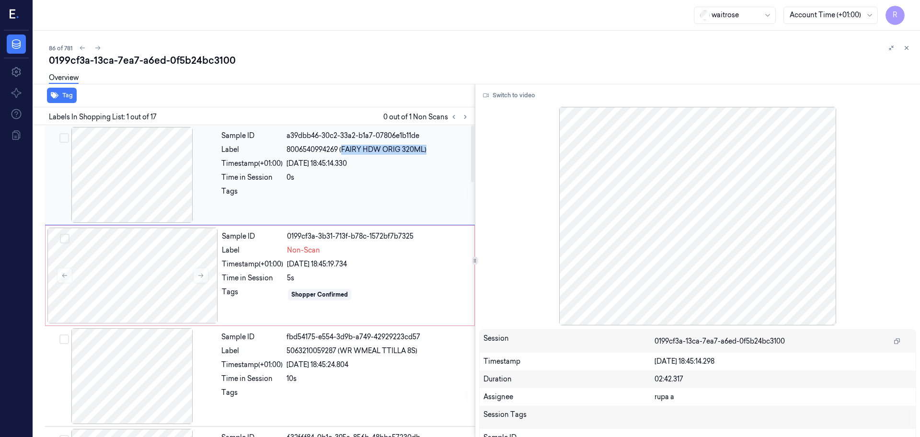
drag, startPoint x: 343, startPoint y: 149, endPoint x: 430, endPoint y: 148, distance: 86.7
click at [430, 148] on div "8006540994269 (FAIRY HDW ORIG 320ML)" at bounding box center [378, 150] width 183 height 10
copy span "FAIRY HDW ORIG 320ML)"
click at [118, 286] on div at bounding box center [132, 276] width 171 height 96
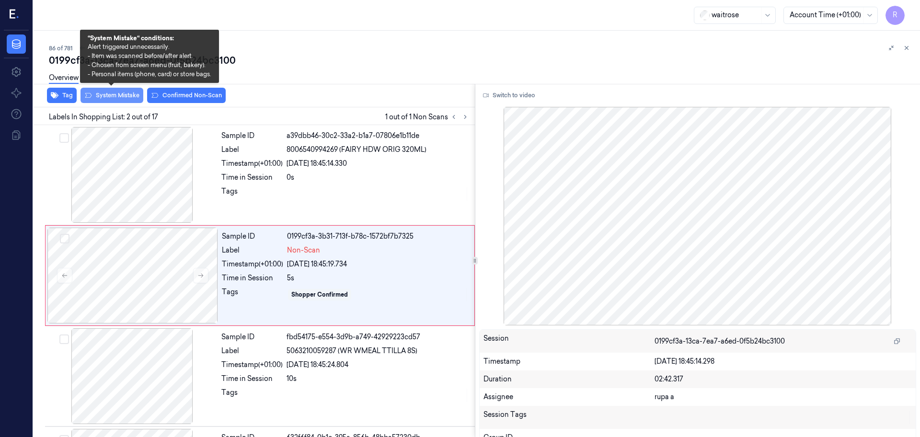
click at [130, 101] on button "System Mistake" at bounding box center [112, 95] width 63 height 15
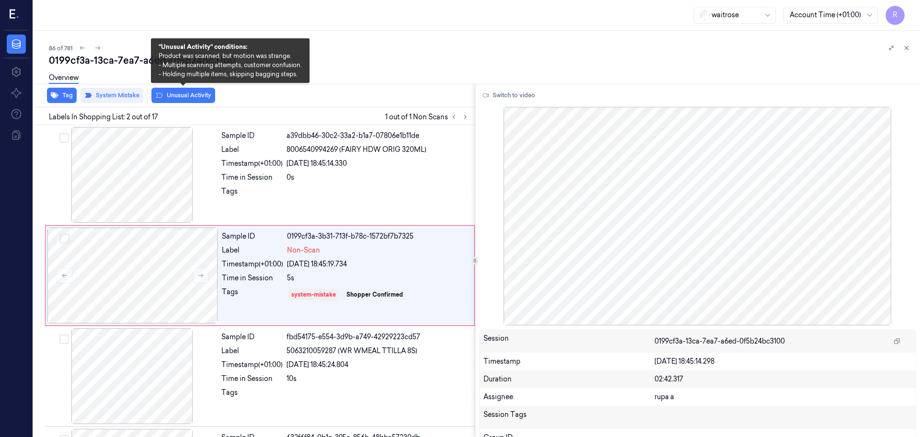
click at [180, 99] on button "Unusual Activity" at bounding box center [183, 95] width 64 height 15
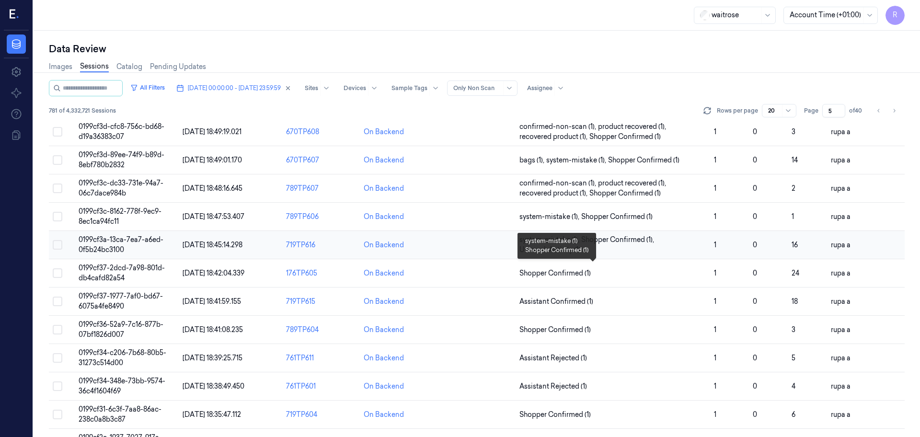
scroll to position [120, 0]
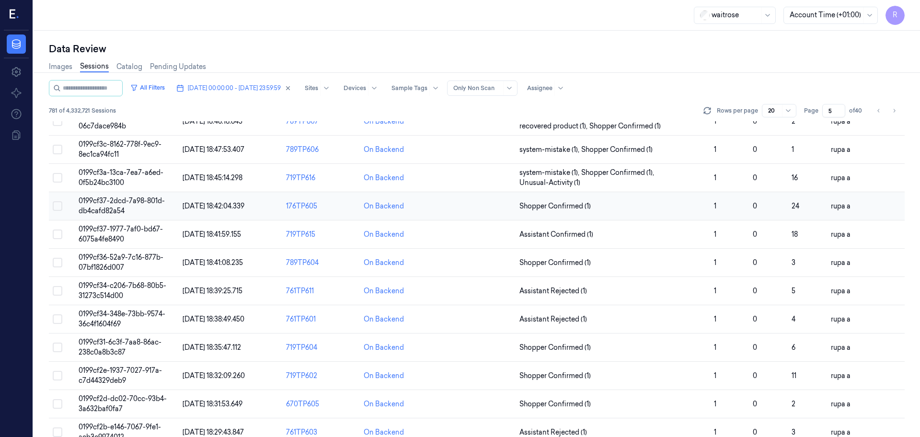
click at [88, 206] on td "0199cf37-2dcd-7a98-801d-db4cafd82a54" at bounding box center [127, 206] width 104 height 28
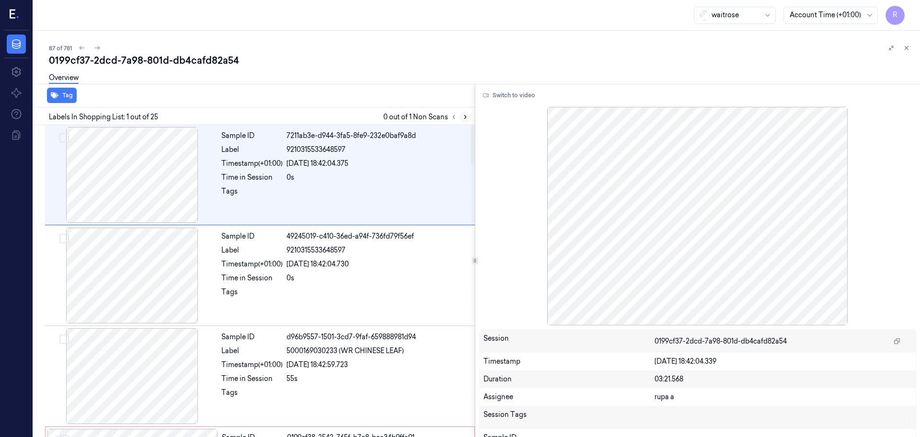
click at [467, 117] on icon at bounding box center [465, 117] width 7 height 7
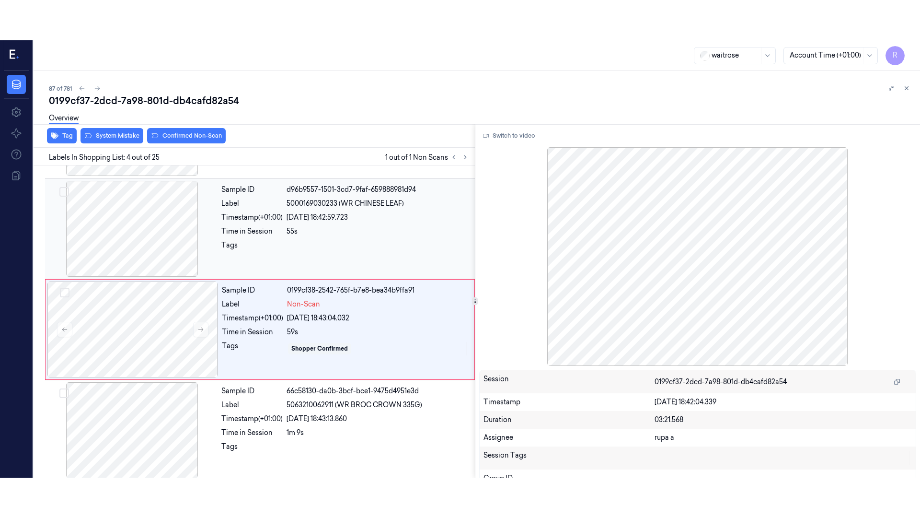
scroll to position [196, 0]
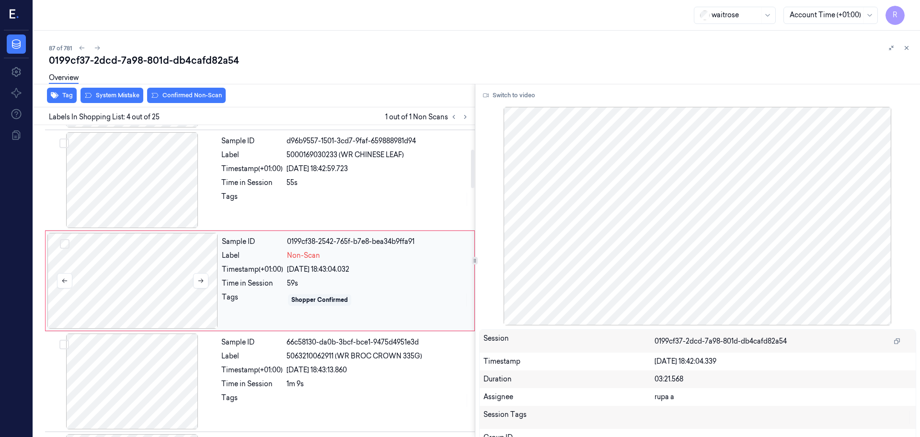
click at [126, 293] on div at bounding box center [132, 281] width 171 height 96
click at [503, 90] on button "Switch to video" at bounding box center [509, 95] width 60 height 15
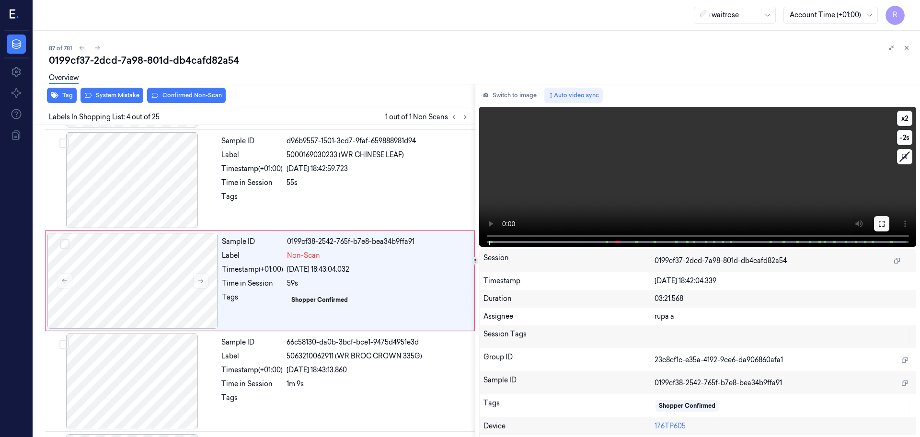
click at [880, 220] on icon at bounding box center [882, 224] width 8 height 8
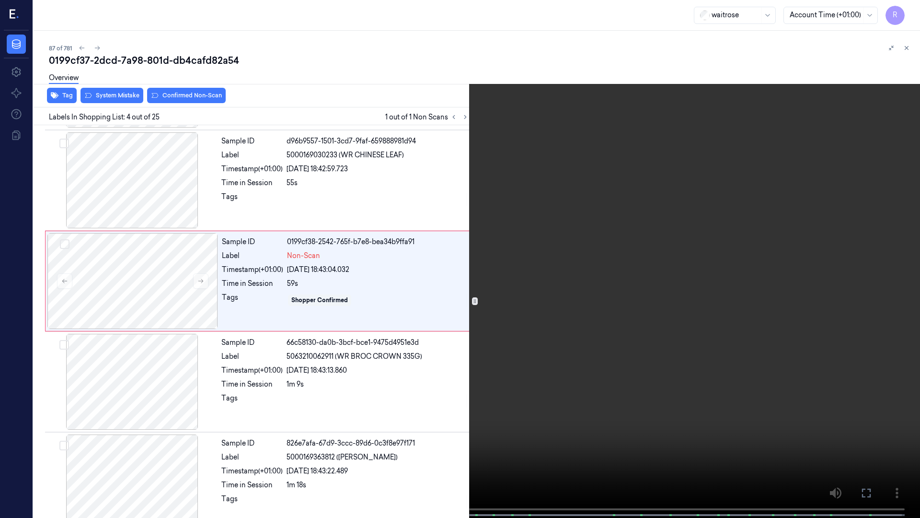
click at [875, 272] on video at bounding box center [460, 259] width 920 height 519
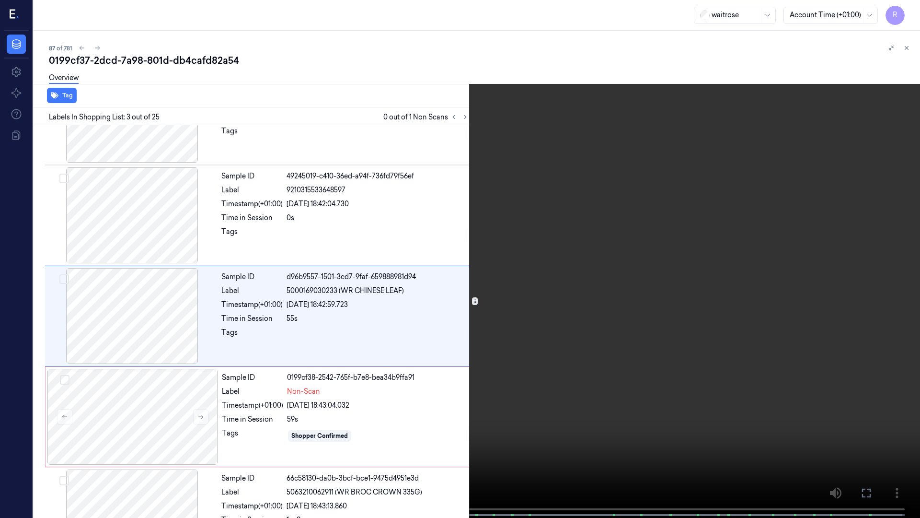
scroll to position [55, 0]
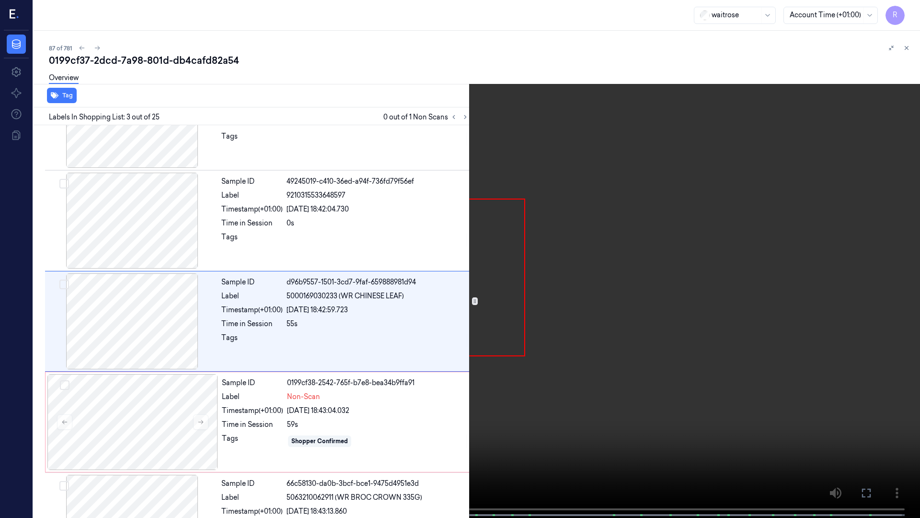
click at [266, 436] on span at bounding box center [266, 514] width 1 height 5
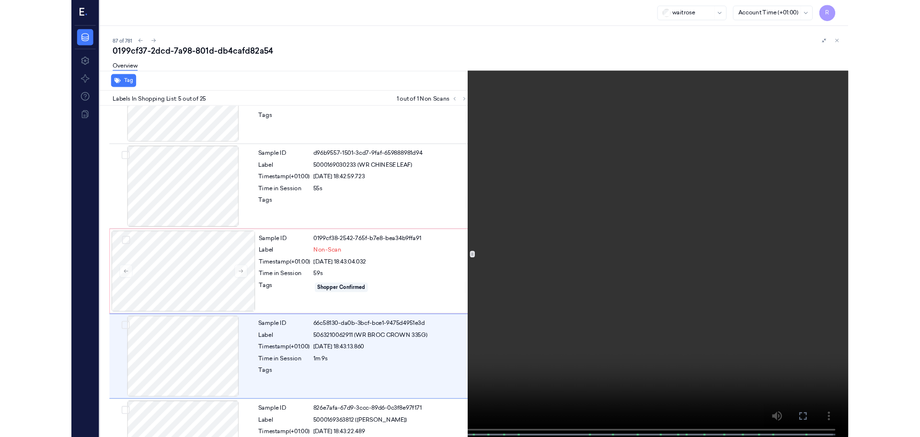
scroll to position [256, 0]
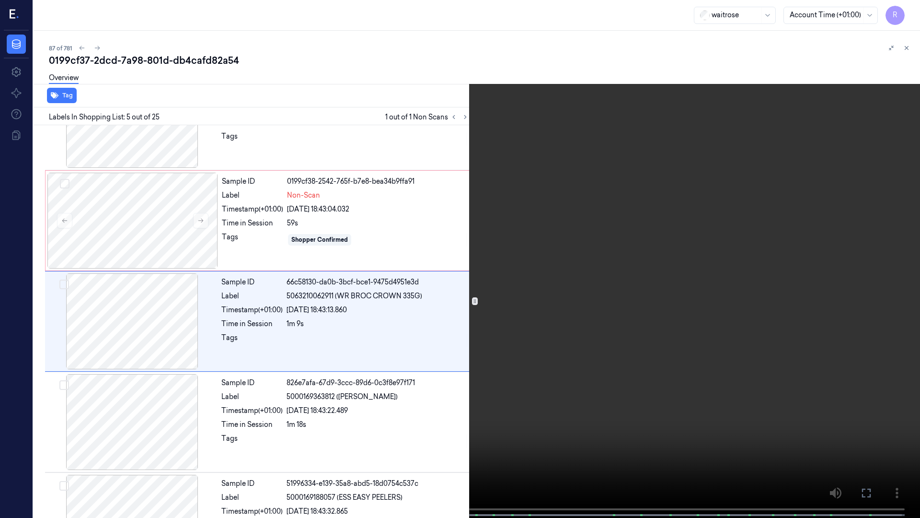
click at [581, 406] on video at bounding box center [460, 259] width 920 height 519
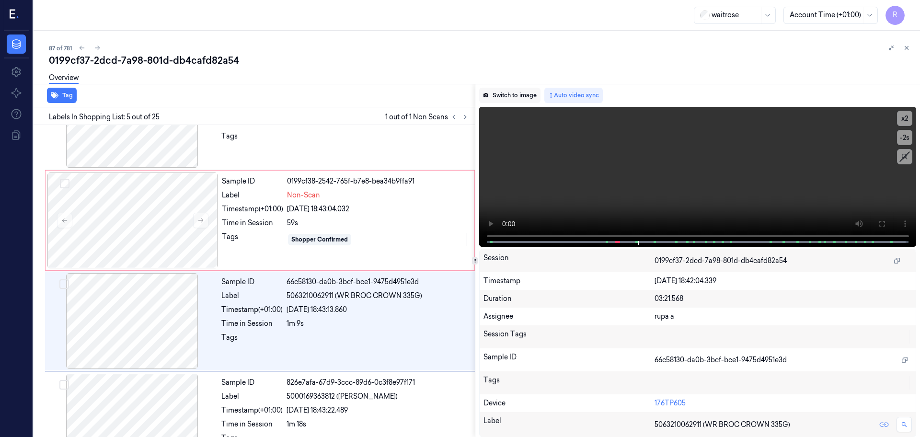
click at [518, 88] on button "Switch to image" at bounding box center [509, 95] width 61 height 15
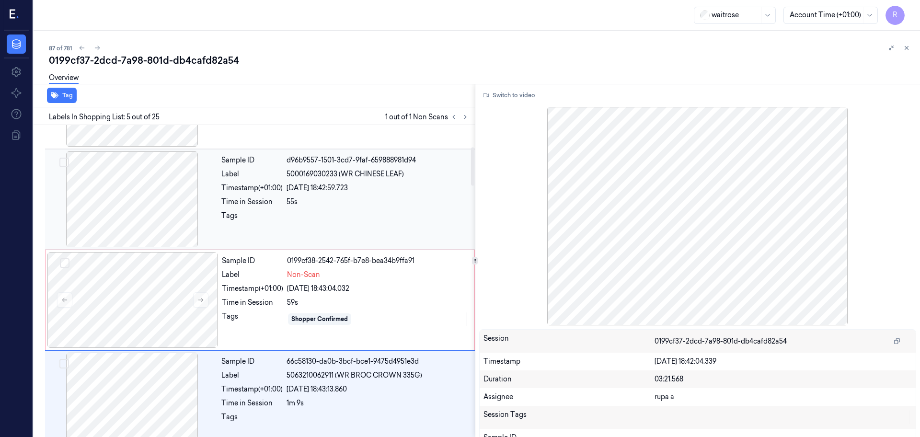
click at [151, 219] on div at bounding box center [132, 199] width 171 height 96
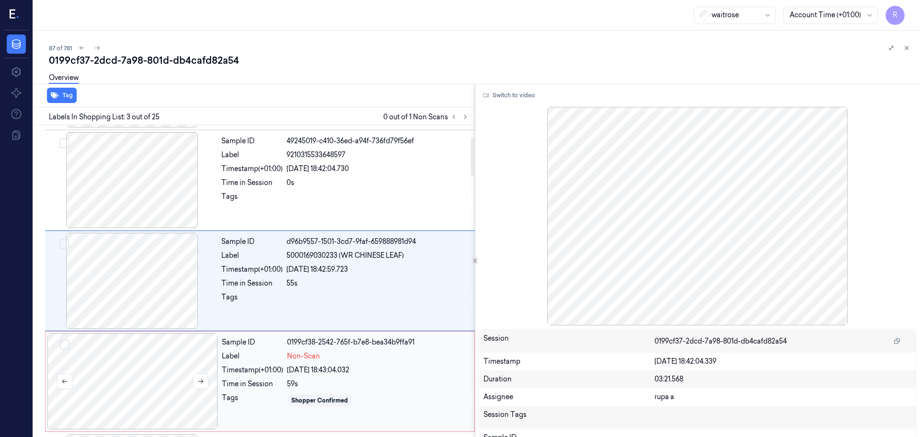
click at [146, 372] on div at bounding box center [132, 382] width 171 height 96
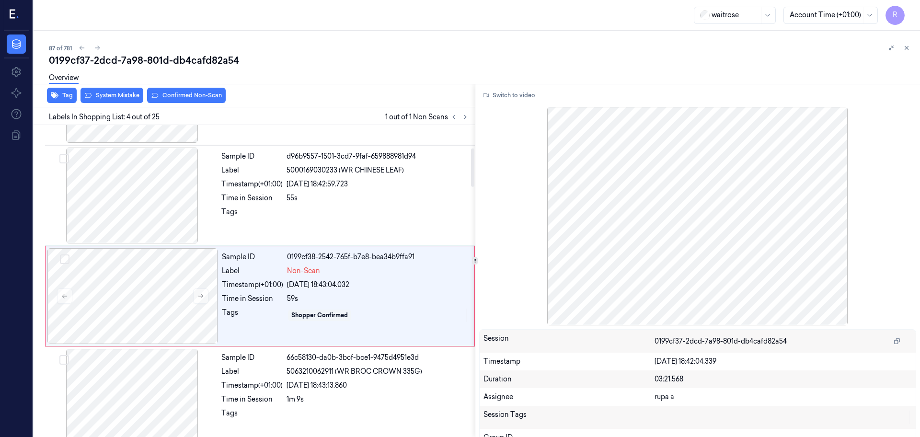
scroll to position [196, 0]
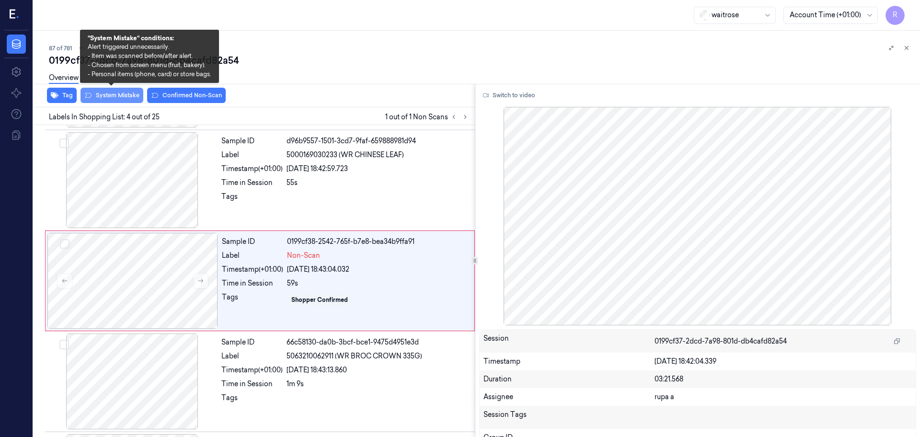
click at [115, 98] on button "System Mistake" at bounding box center [112, 95] width 63 height 15
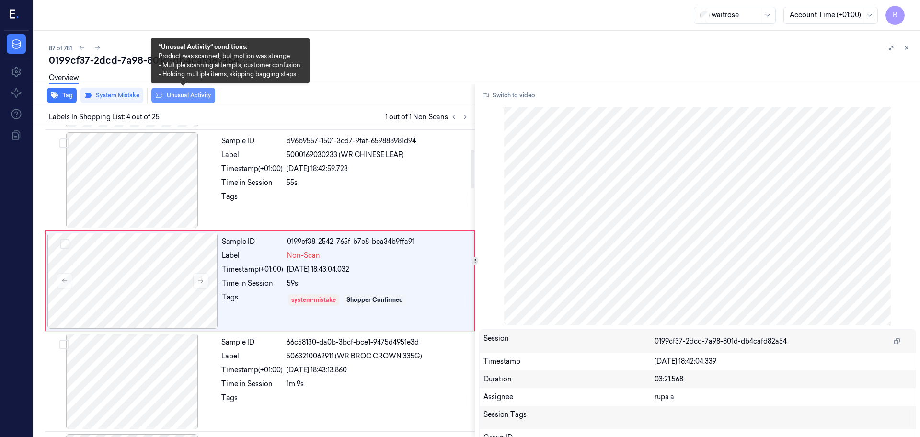
click at [184, 98] on button "Unusual Activity" at bounding box center [183, 95] width 64 height 15
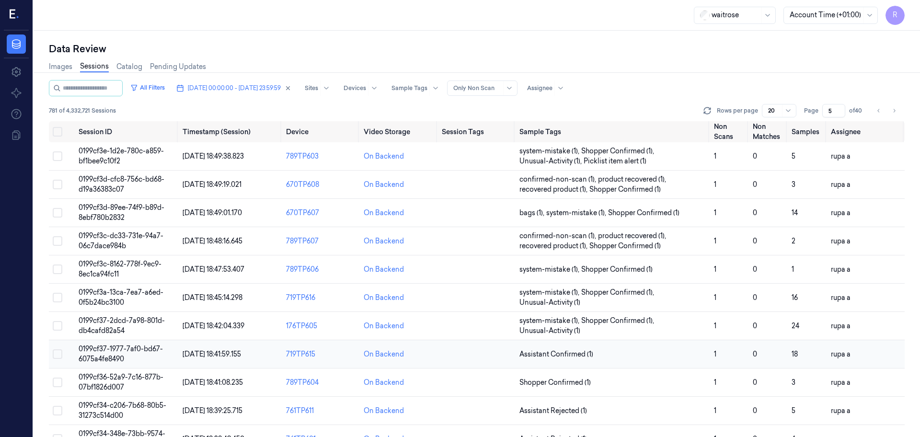
click at [142, 358] on td "0199cf37-1977-7af0-bd67-6075a4fe8490" at bounding box center [127, 354] width 104 height 28
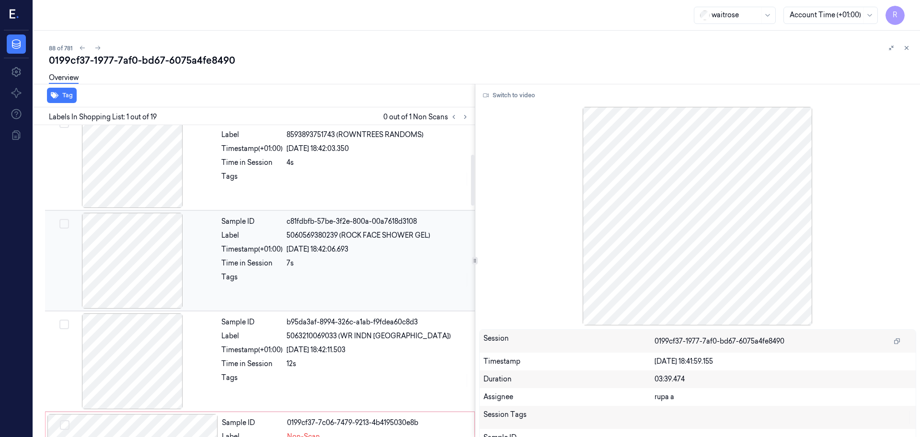
scroll to position [180, 0]
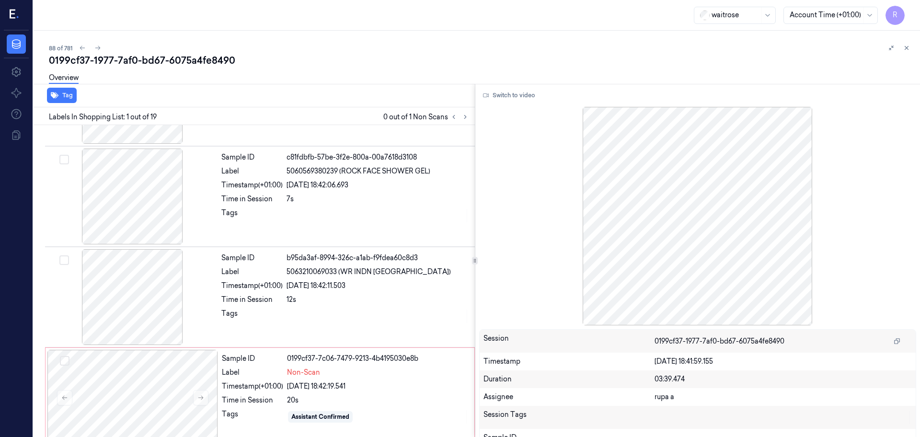
click at [459, 121] on div at bounding box center [459, 117] width 23 height 12
click at [465, 120] on button at bounding box center [466, 117] width 12 height 12
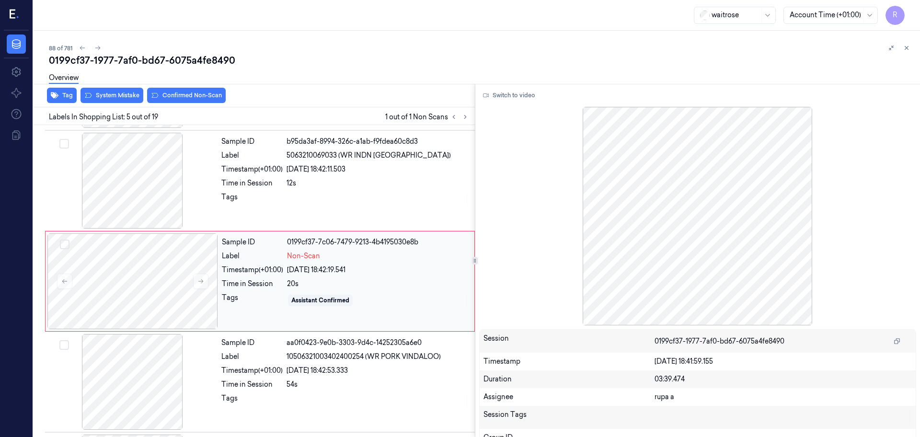
scroll to position [297, 0]
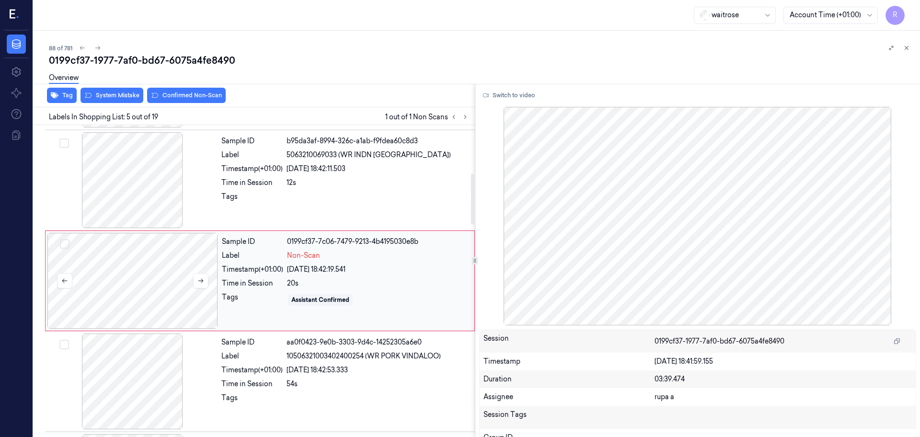
click at [177, 276] on div at bounding box center [132, 281] width 171 height 96
click at [500, 95] on button "Switch to video" at bounding box center [509, 95] width 60 height 15
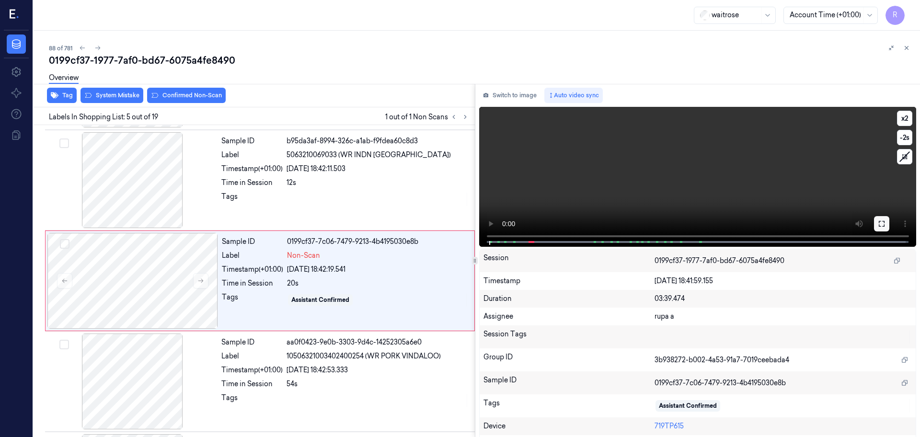
click at [878, 223] on icon at bounding box center [882, 224] width 8 height 8
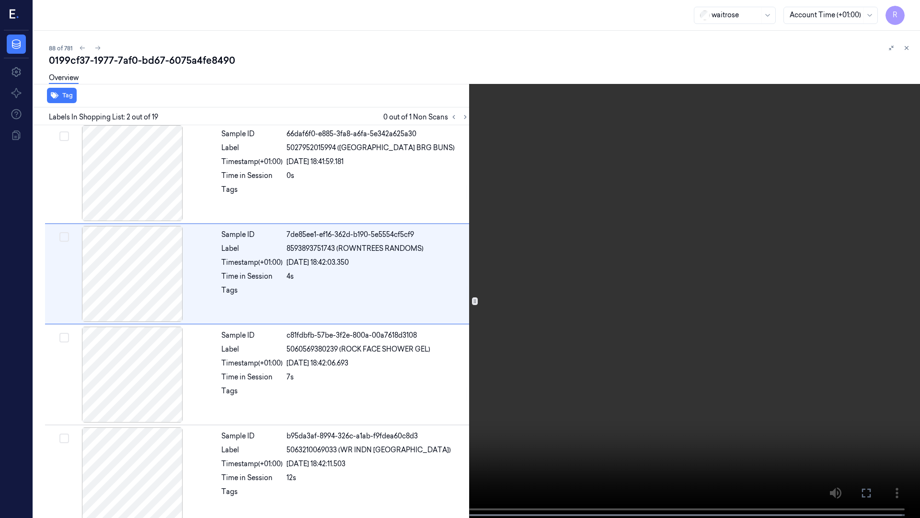
scroll to position [0, 0]
click at [125, 362] on video at bounding box center [460, 259] width 920 height 519
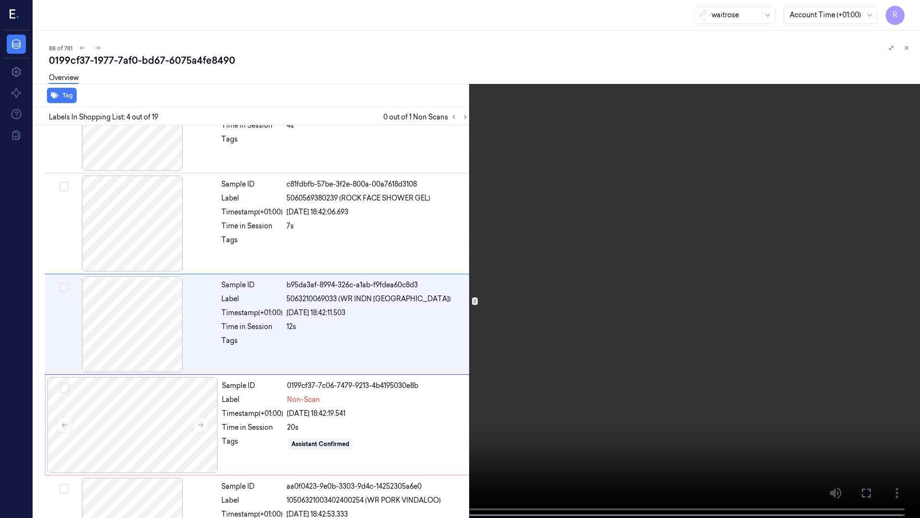
scroll to position [156, 0]
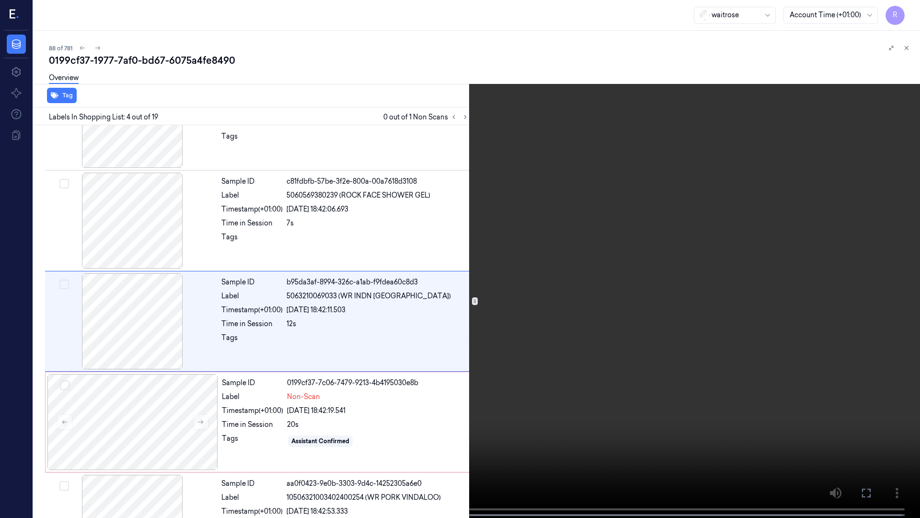
click at [125, 362] on video at bounding box center [460, 259] width 920 height 519
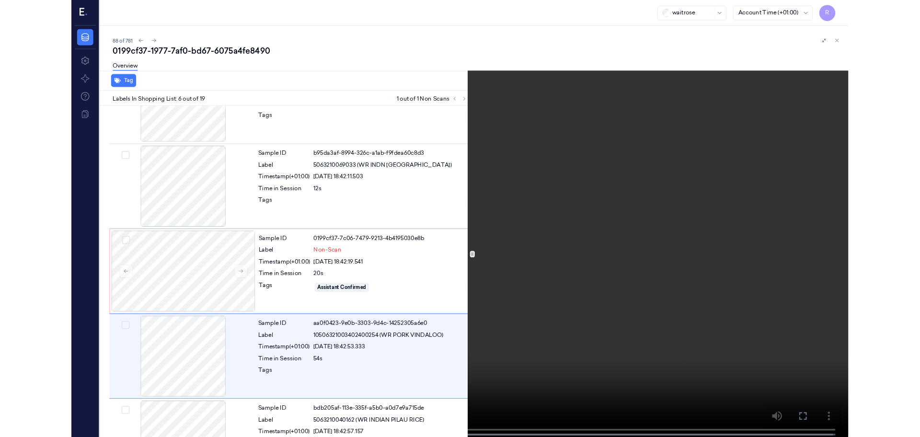
scroll to position [357, 0]
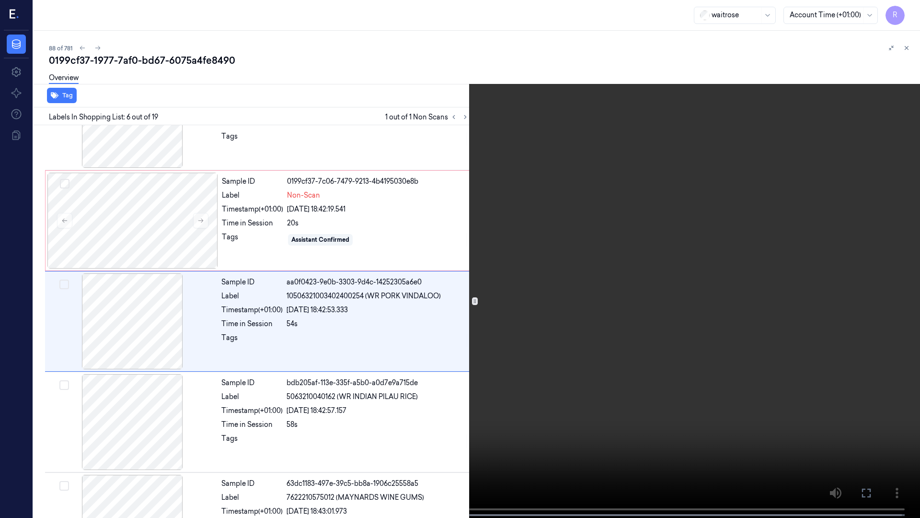
click at [427, 323] on video at bounding box center [460, 259] width 920 height 519
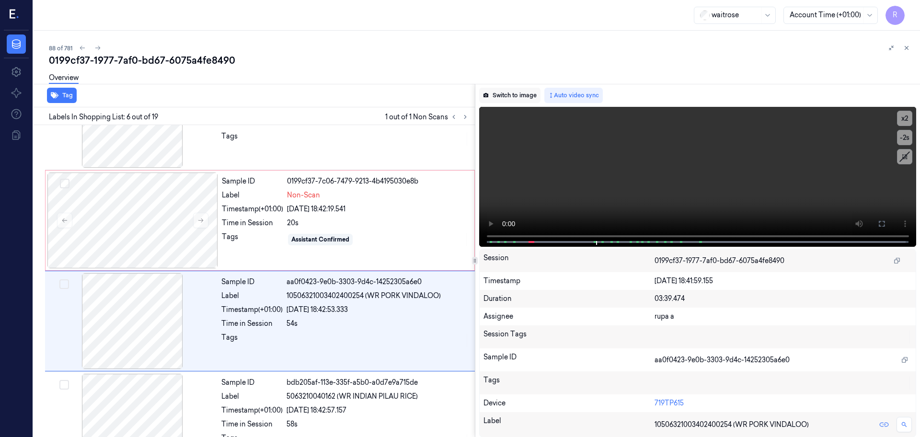
click at [497, 94] on button "Switch to image" at bounding box center [509, 95] width 61 height 15
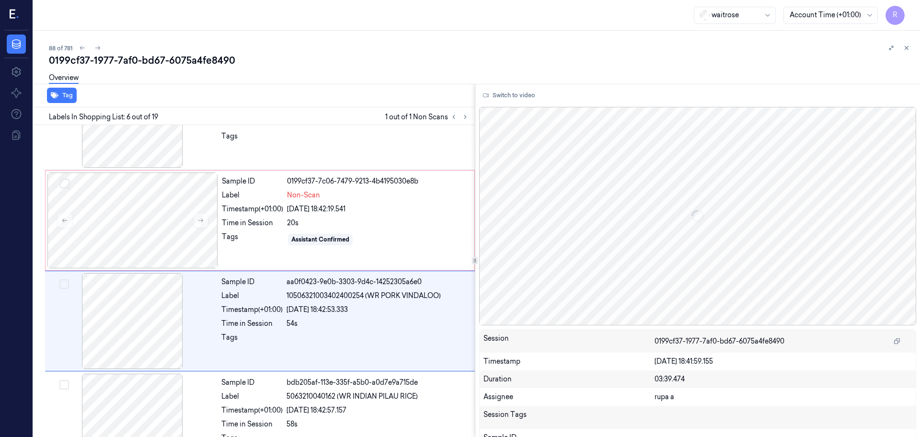
scroll to position [397, 0]
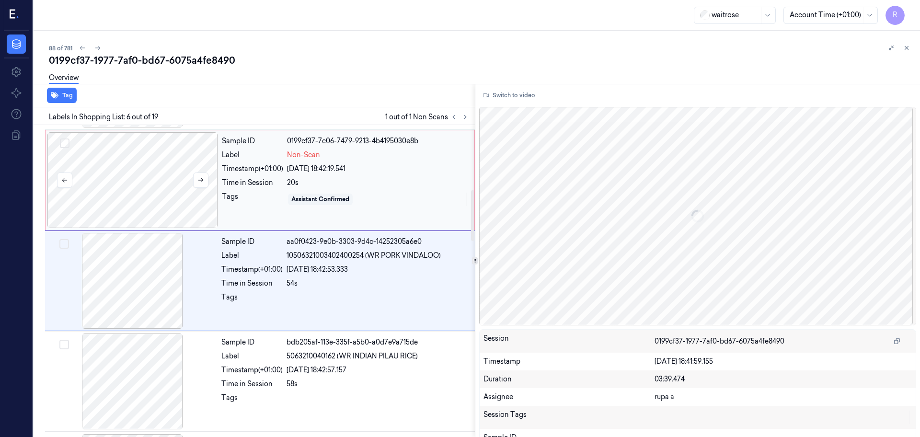
click at [135, 200] on div at bounding box center [132, 180] width 171 height 96
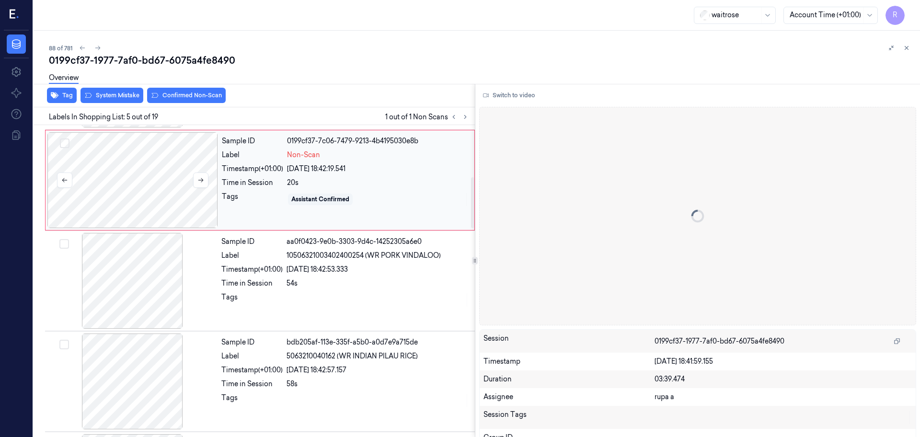
scroll to position [297, 0]
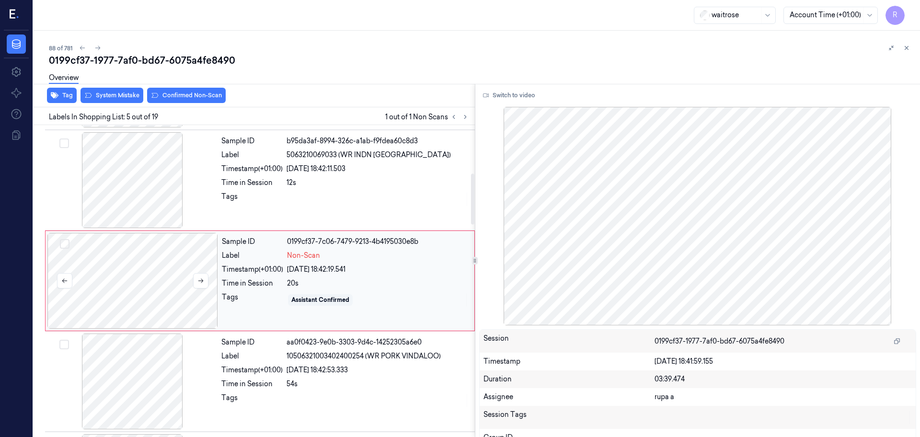
click at [200, 272] on div at bounding box center [132, 281] width 171 height 96
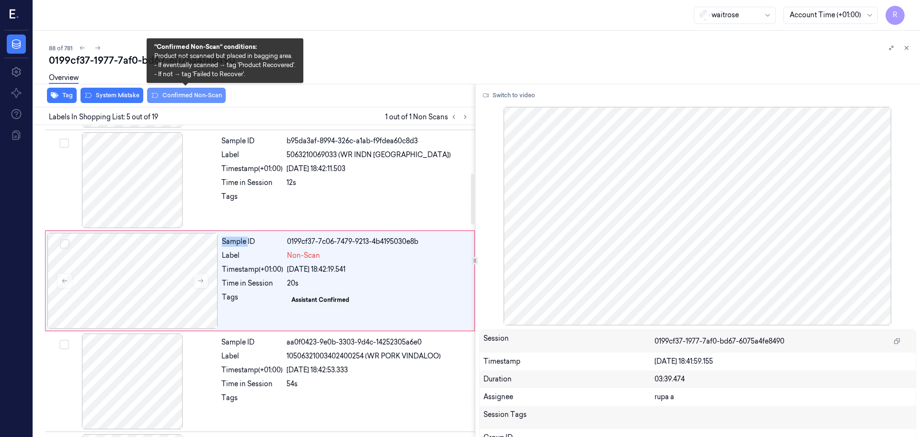
click at [179, 98] on button "Confirmed Non-Scan" at bounding box center [186, 95] width 79 height 15
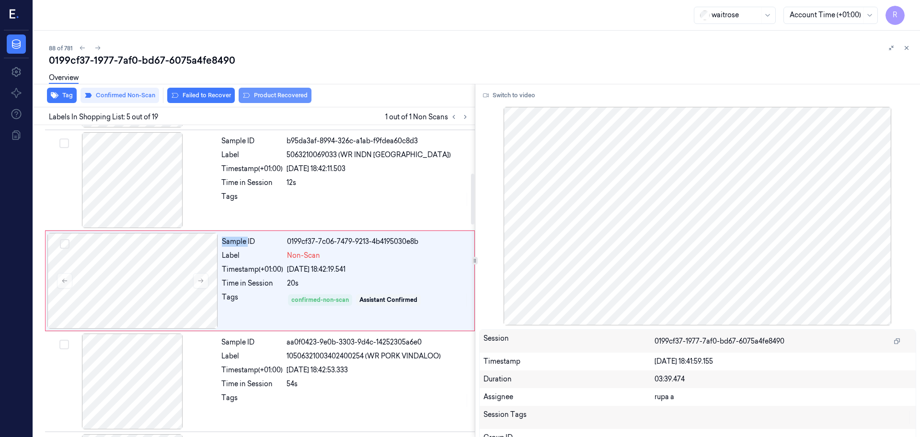
click at [277, 94] on button "Product Recovered" at bounding box center [275, 95] width 73 height 15
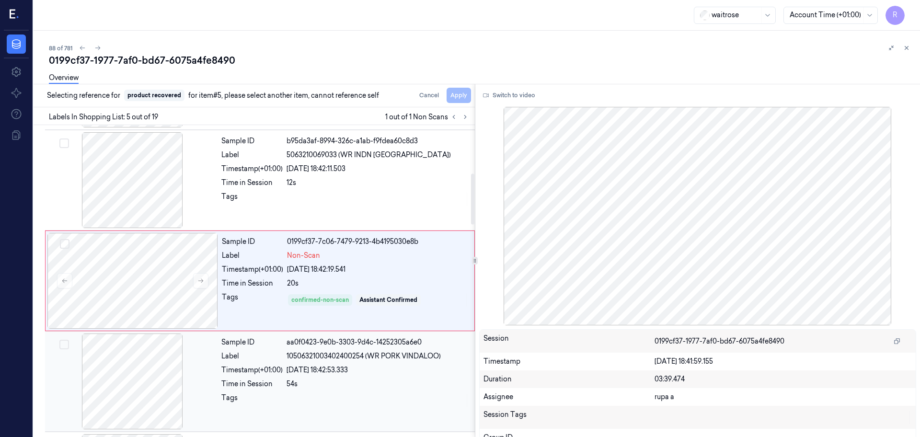
click at [147, 387] on div at bounding box center [132, 382] width 171 height 96
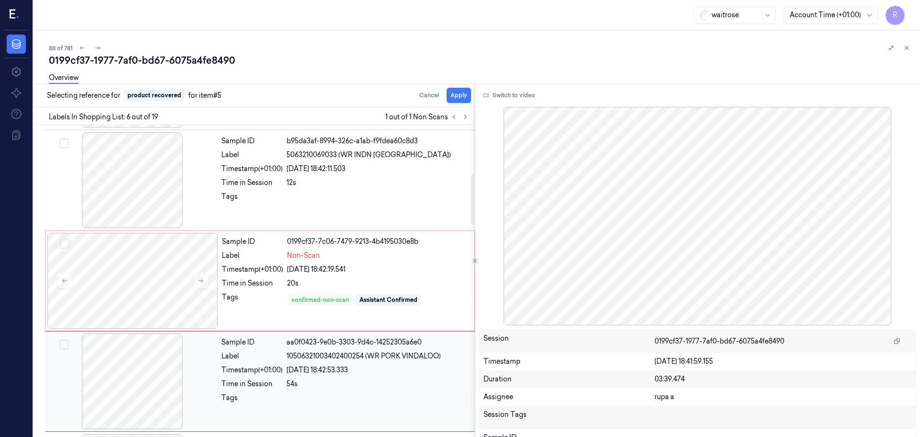
scroll to position [397, 0]
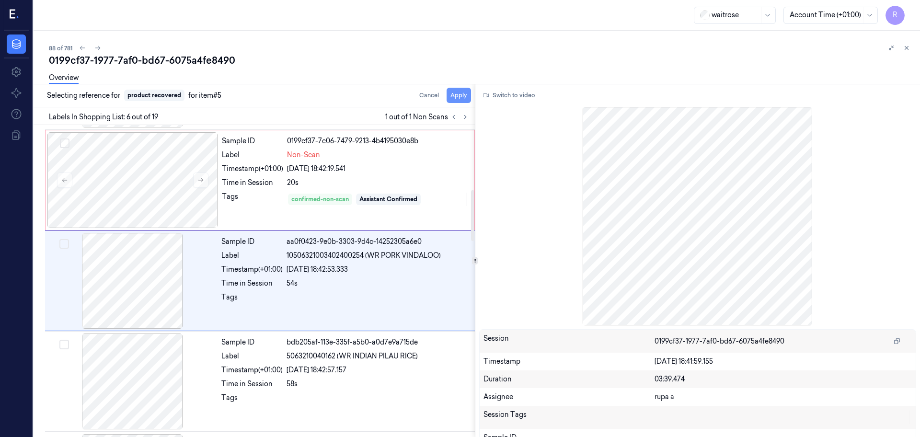
click at [459, 98] on button "Apply" at bounding box center [459, 95] width 24 height 15
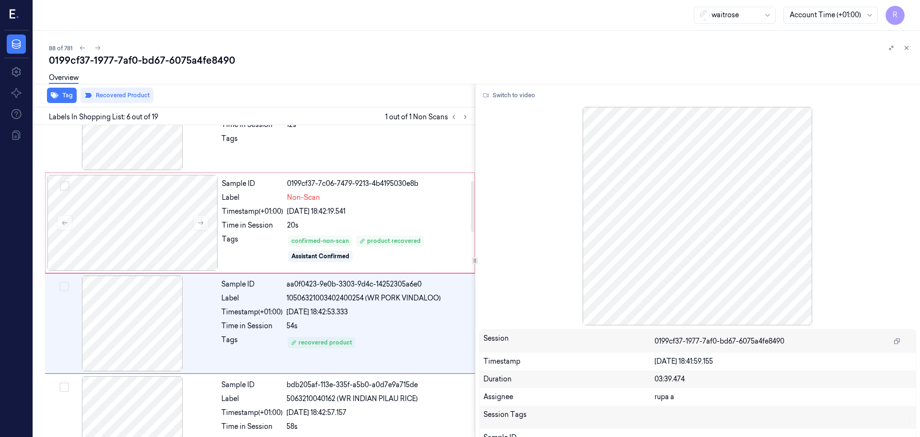
scroll to position [337, 0]
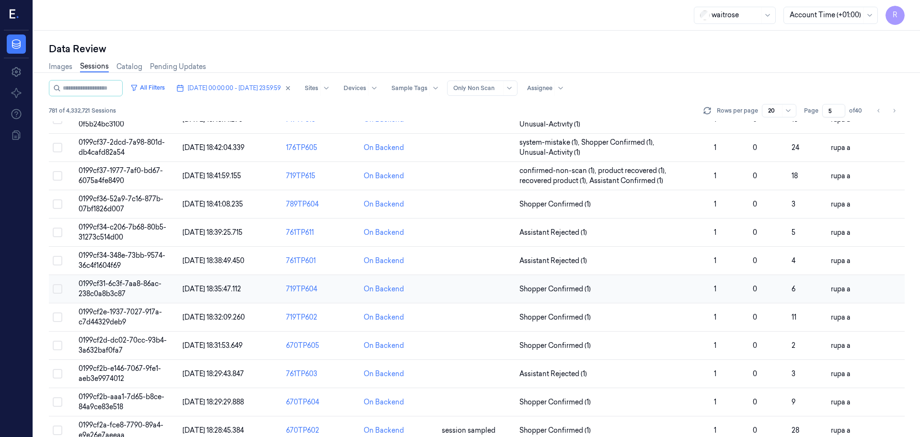
scroll to position [180, 0]
click at [119, 200] on span "0199cf36-52a9-7c16-877b-07bf1826d007" at bounding box center [121, 202] width 85 height 19
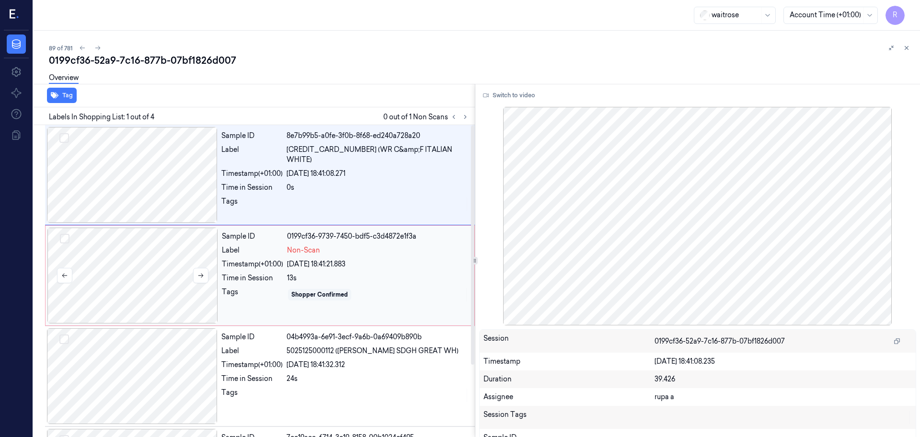
click at [166, 286] on div at bounding box center [132, 276] width 171 height 96
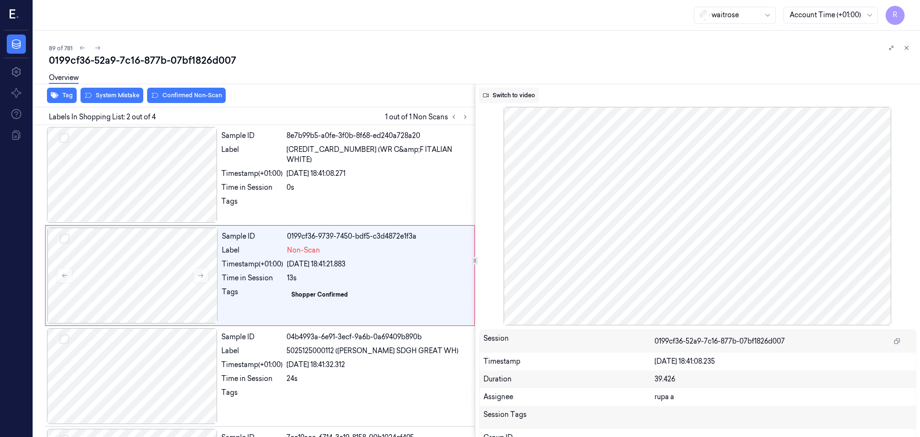
click at [512, 91] on button "Switch to video" at bounding box center [509, 95] width 60 height 15
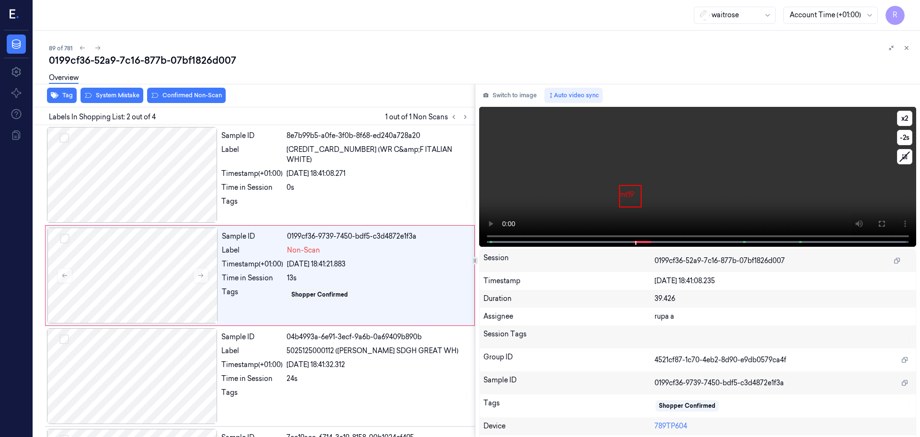
click at [609, 210] on video at bounding box center [698, 177] width 438 height 140
click at [491, 241] on span at bounding box center [491, 242] width 1 height 5
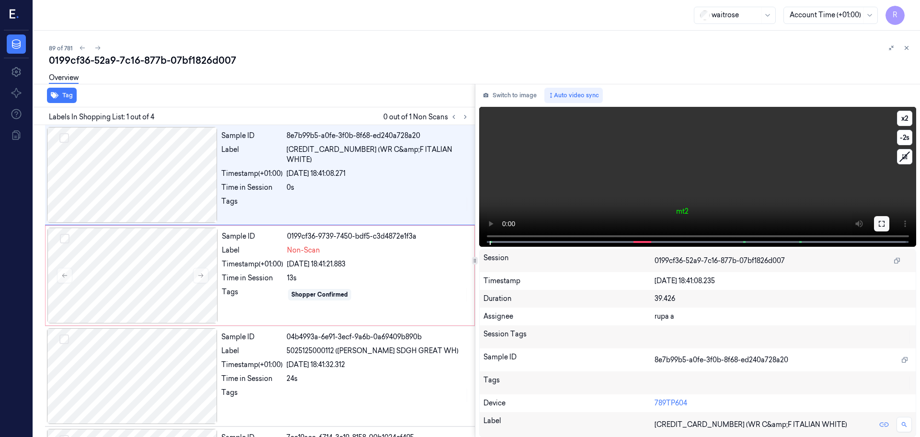
click at [882, 226] on icon at bounding box center [882, 224] width 8 height 8
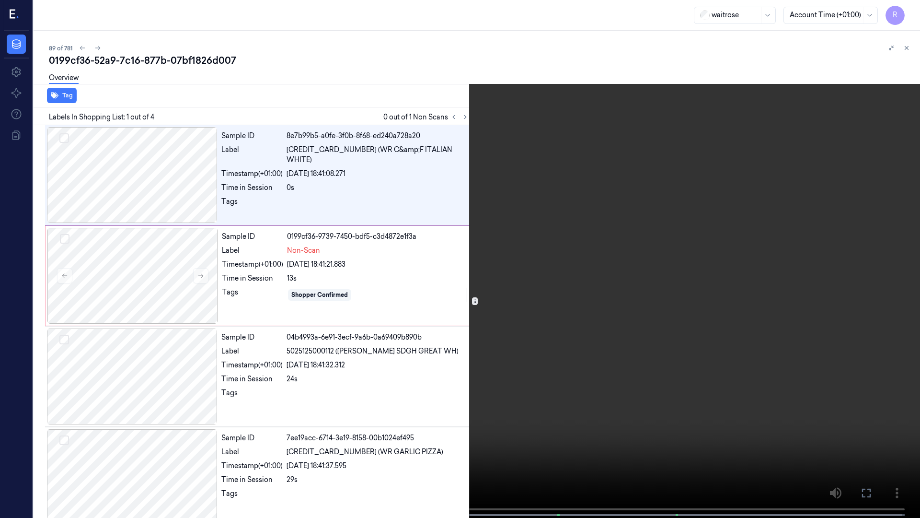
click at [882, 278] on video at bounding box center [460, 259] width 920 height 519
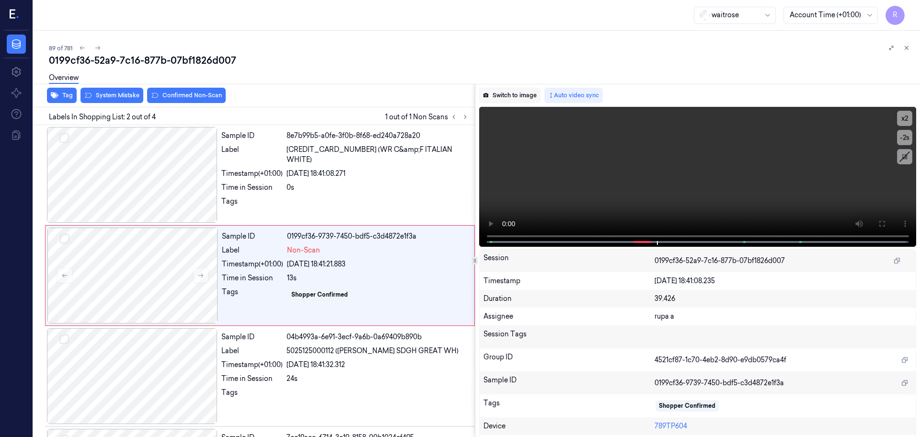
click at [505, 97] on button "Switch to image" at bounding box center [509, 95] width 61 height 15
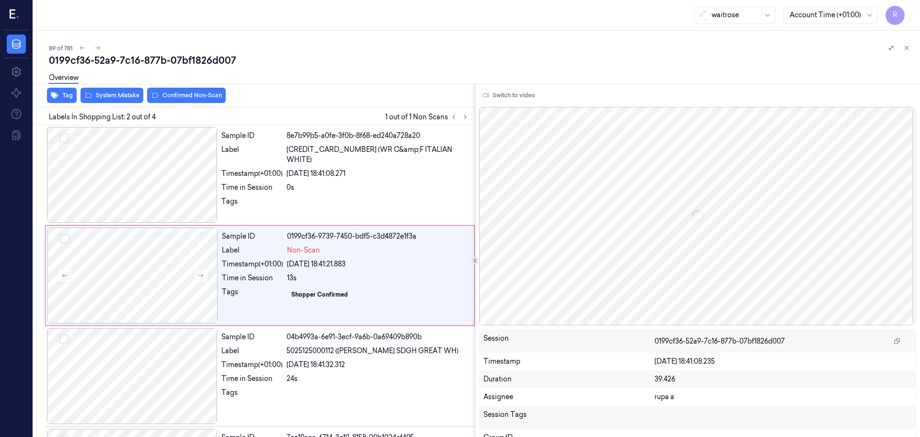
click at [122, 106] on div "Tag System Mistake Confirmed Non-Scan" at bounding box center [252, 95] width 445 height 23
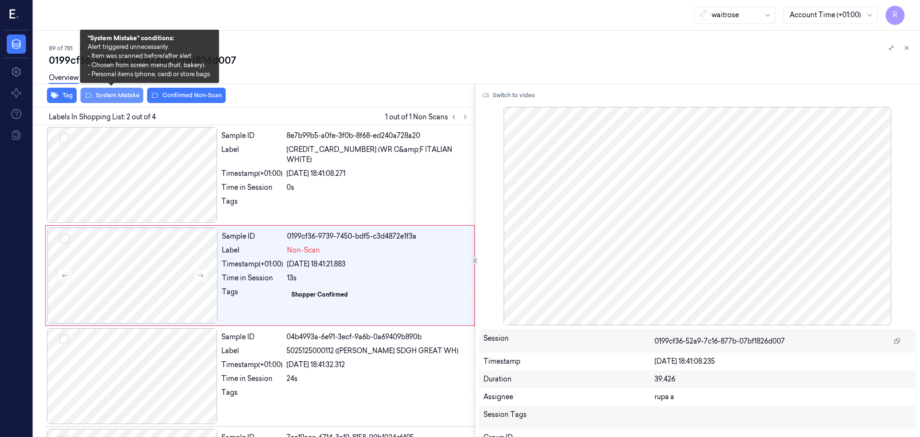
click at [111, 97] on button "System Mistake" at bounding box center [112, 95] width 63 height 15
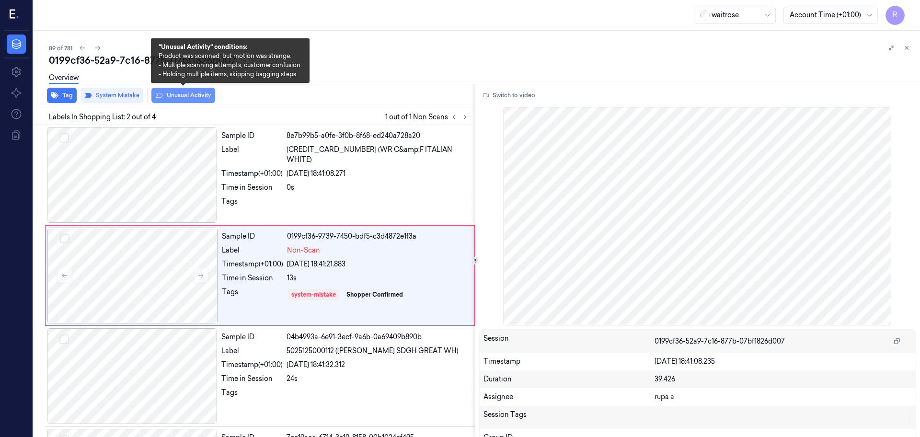
click at [170, 100] on button "Unusual Activity" at bounding box center [183, 95] width 64 height 15
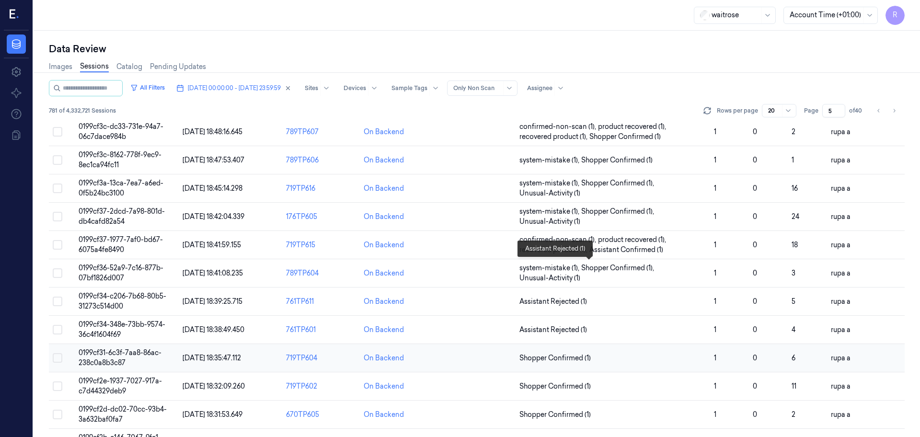
scroll to position [180, 0]
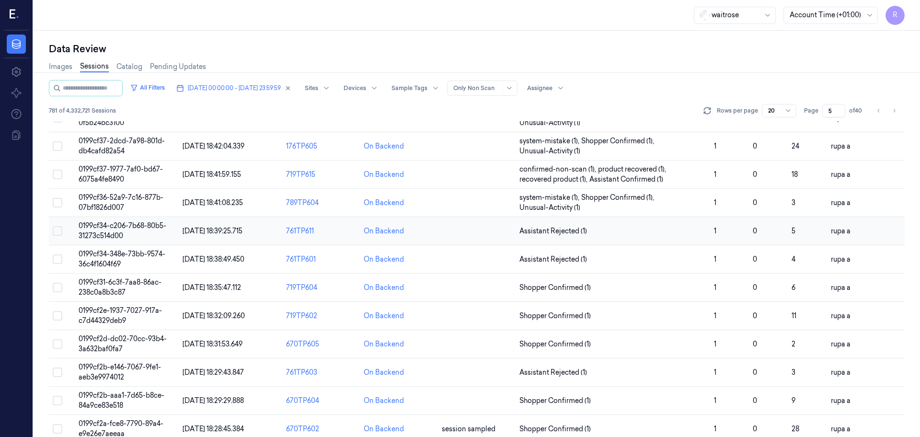
click at [130, 236] on td "0199cf34-c206-7b68-80b5-31273c514d00" at bounding box center [127, 231] width 104 height 28
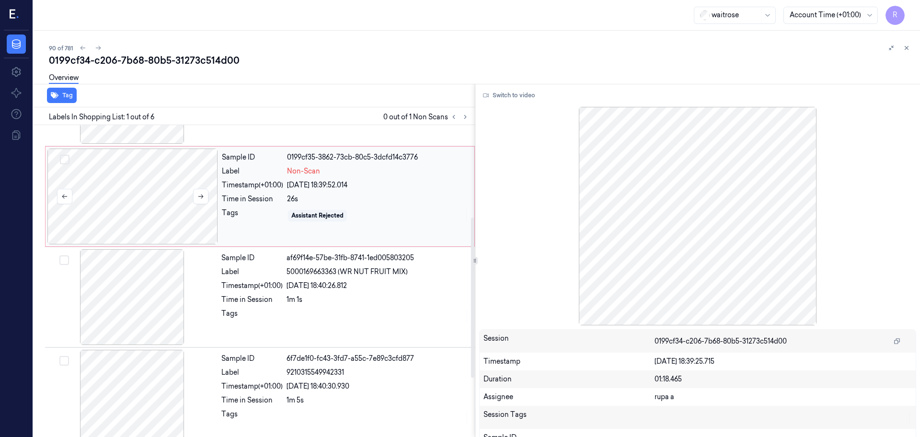
click at [162, 221] on div at bounding box center [132, 197] width 171 height 96
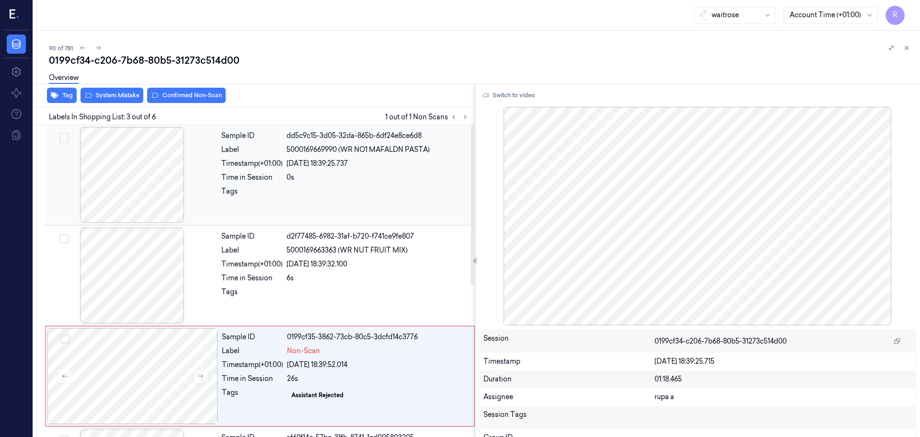
click at [145, 171] on div at bounding box center [132, 175] width 171 height 96
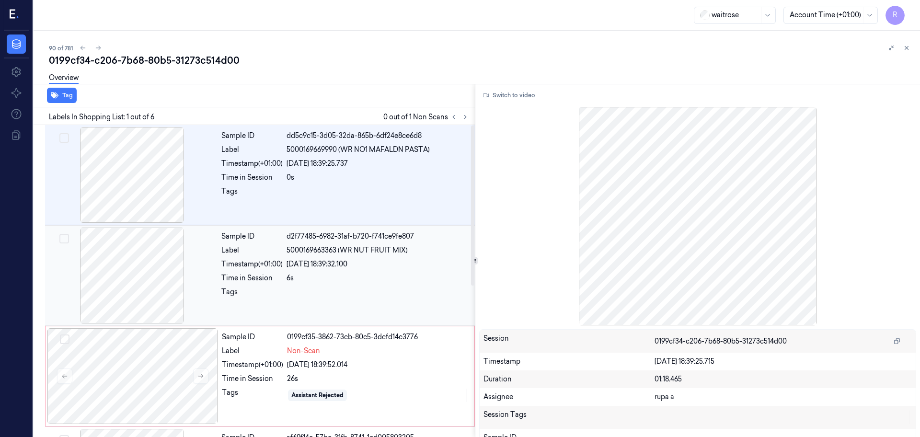
click at [141, 283] on div at bounding box center [132, 276] width 171 height 96
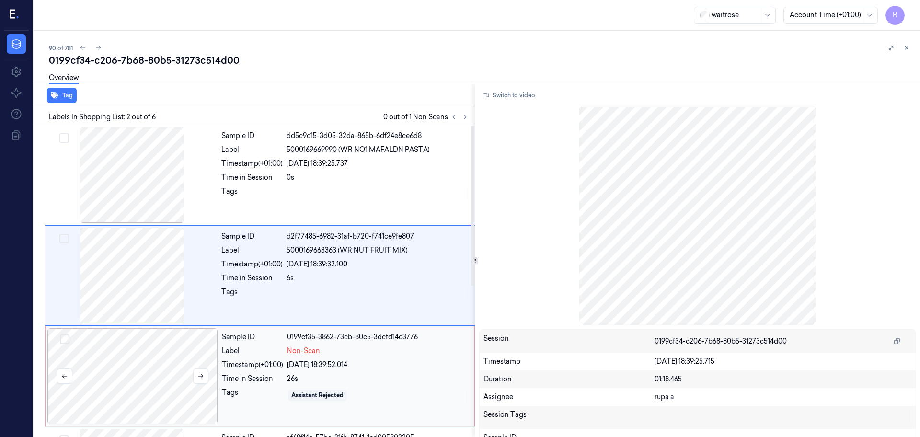
click at [141, 356] on div at bounding box center [132, 376] width 171 height 96
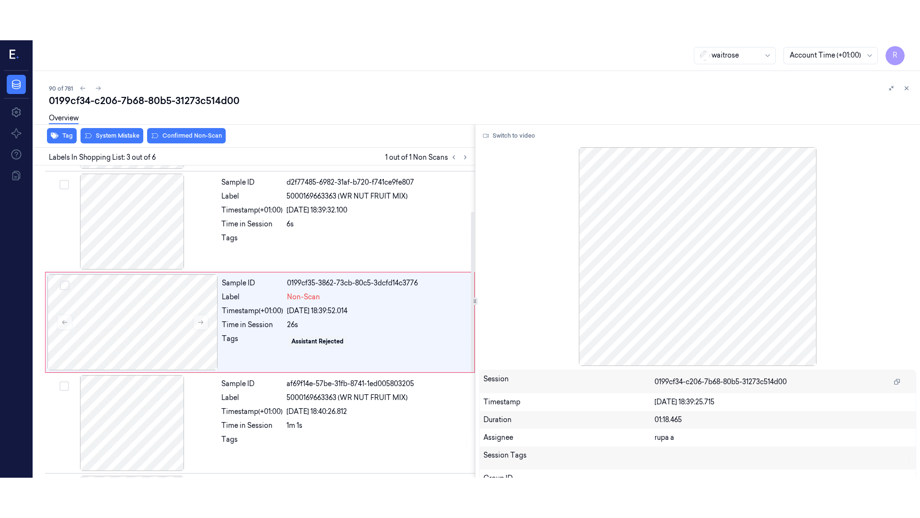
scroll to position [95, 0]
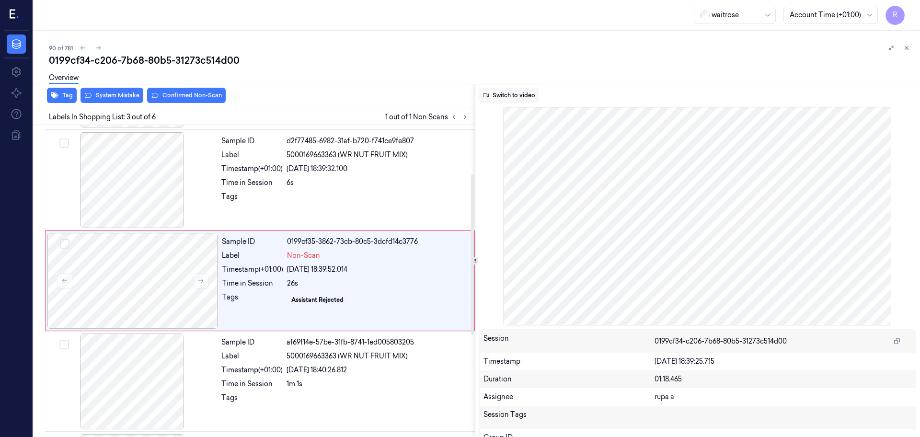
click at [507, 100] on button "Switch to video" at bounding box center [509, 95] width 60 height 15
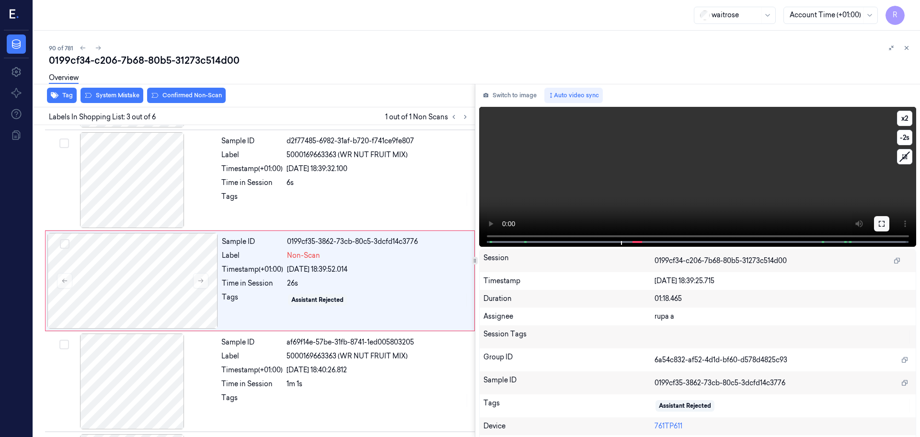
click at [879, 221] on icon at bounding box center [882, 224] width 6 height 6
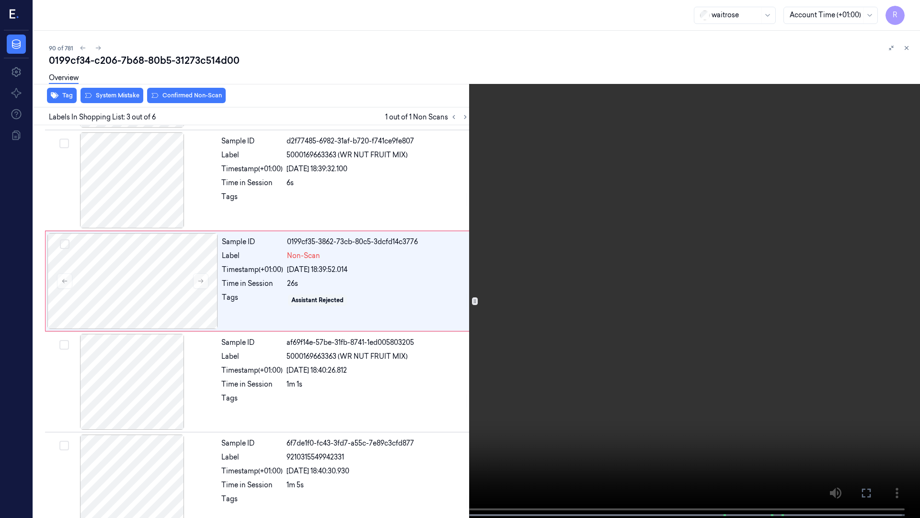
scroll to position [55, 0]
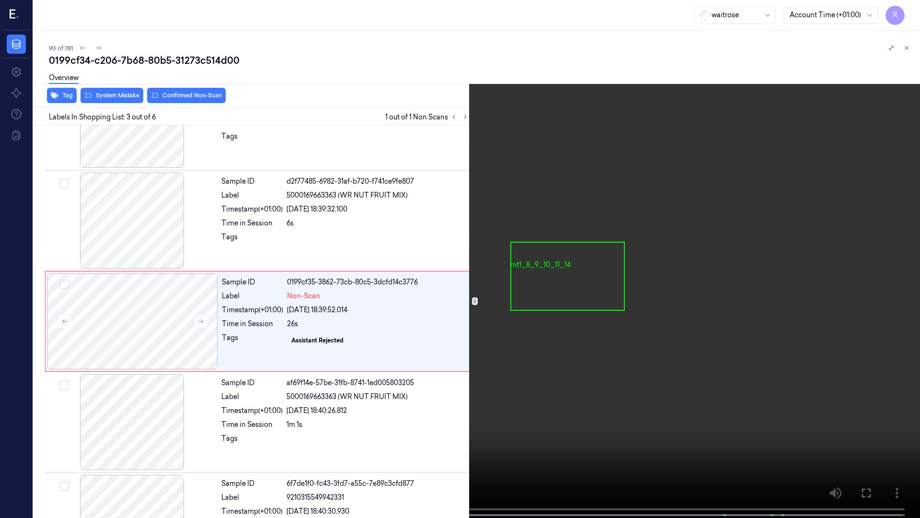
click at [192, 380] on video at bounding box center [460, 259] width 920 height 519
click at [566, 345] on video at bounding box center [460, 259] width 920 height 519
click at [908, 7] on button "x 2" at bounding box center [908, 11] width 15 height 15
click at [908, 7] on button "x 4" at bounding box center [908, 11] width 15 height 15
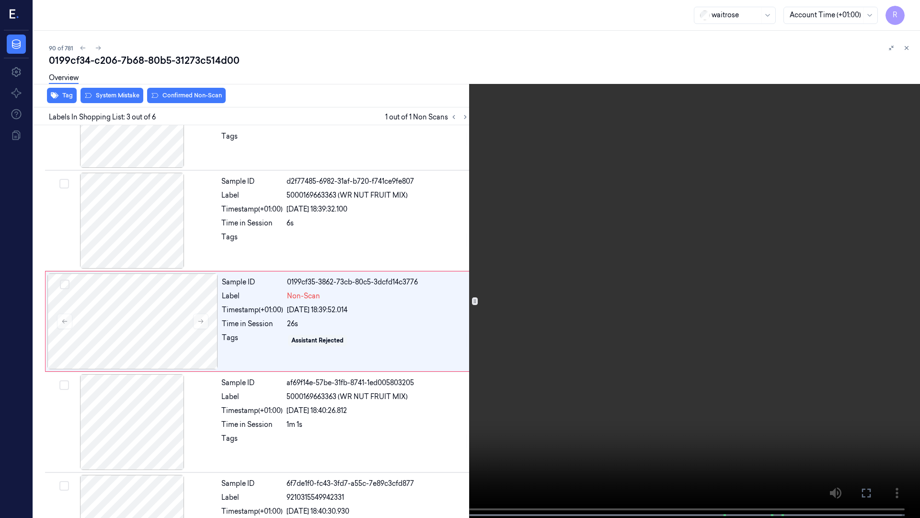
click at [239, 363] on video at bounding box center [460, 259] width 920 height 519
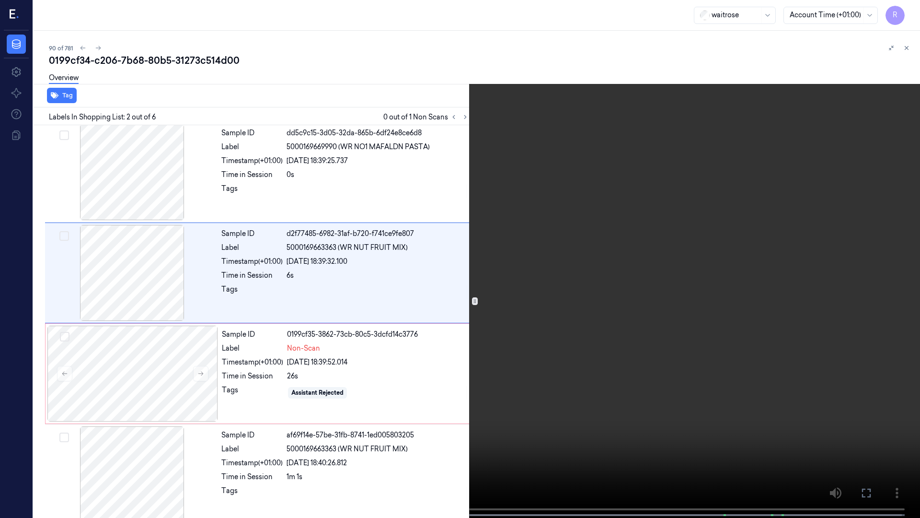
scroll to position [0, 0]
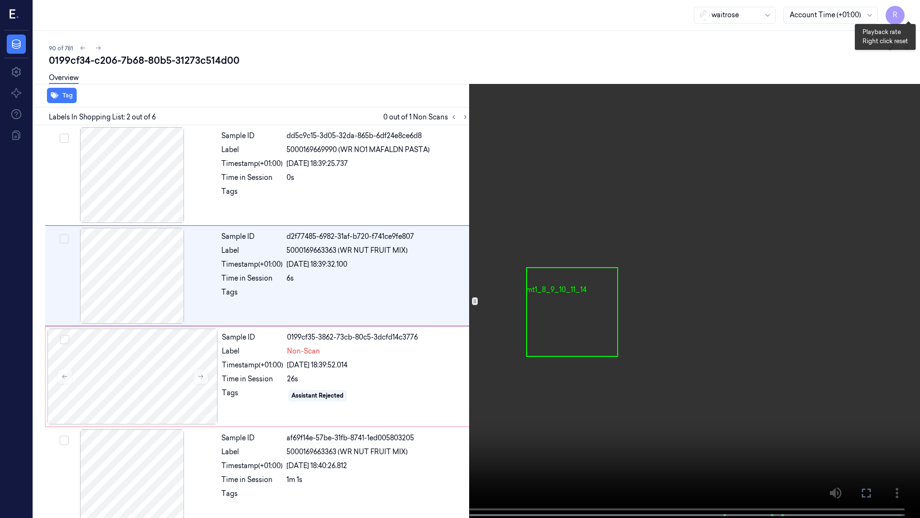
click at [911, 13] on button "x 1" at bounding box center [908, 11] width 15 height 15
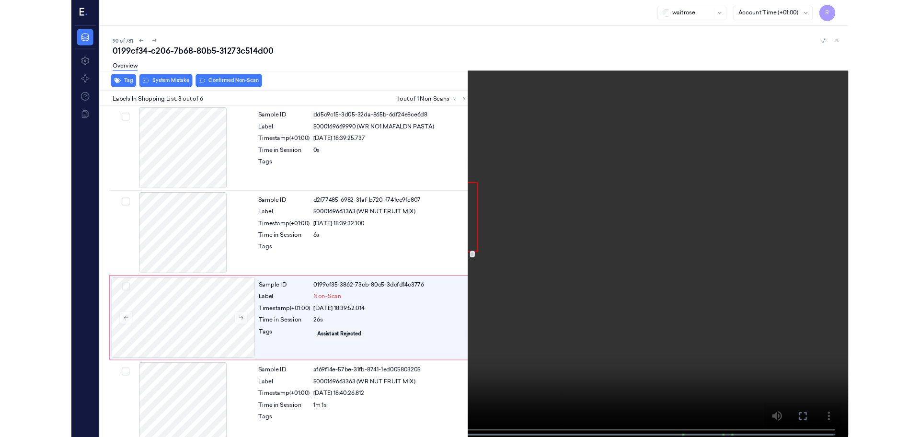
scroll to position [55, 0]
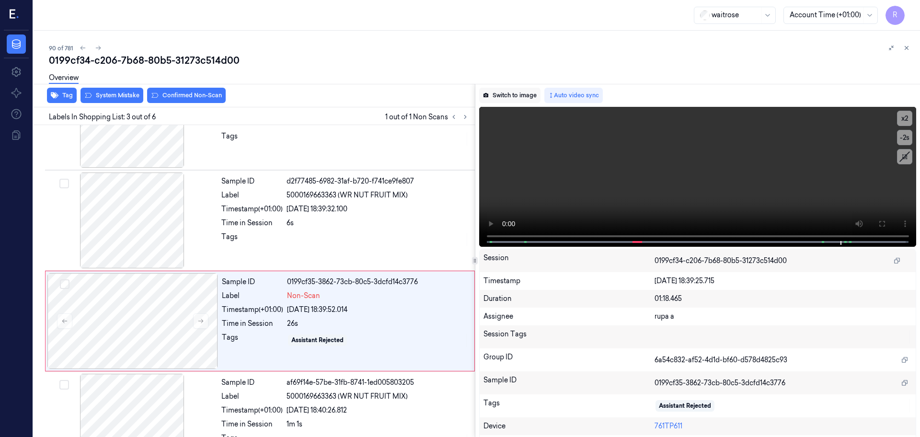
click at [511, 97] on button "Switch to image" at bounding box center [509, 95] width 61 height 15
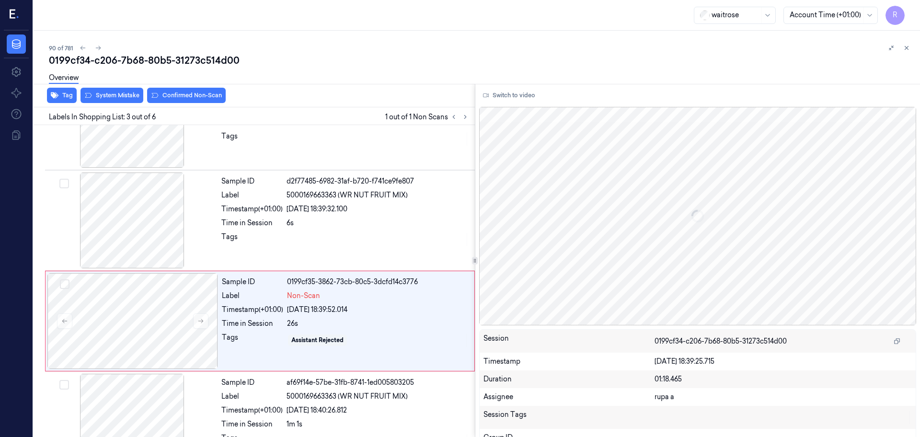
scroll to position [95, 0]
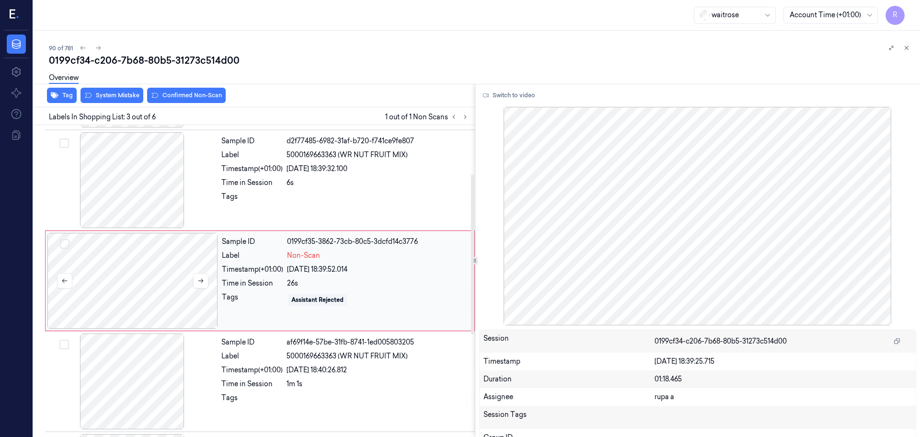
click at [175, 271] on div at bounding box center [132, 281] width 171 height 96
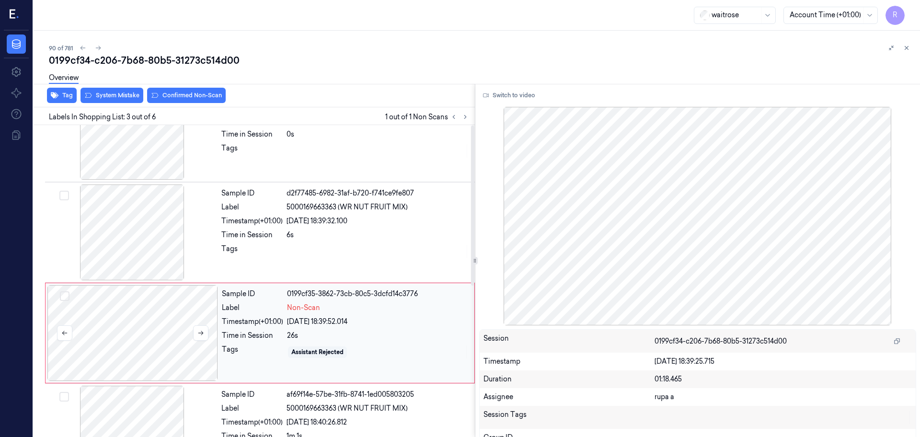
scroll to position [0, 0]
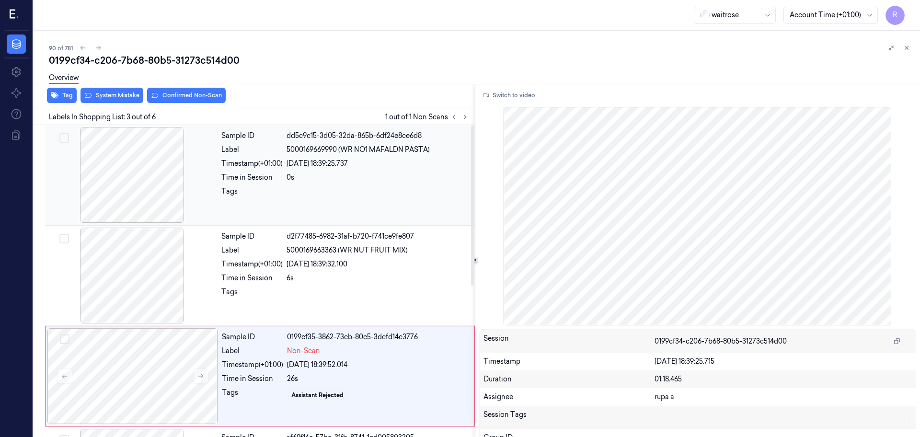
click at [153, 204] on div at bounding box center [132, 175] width 171 height 96
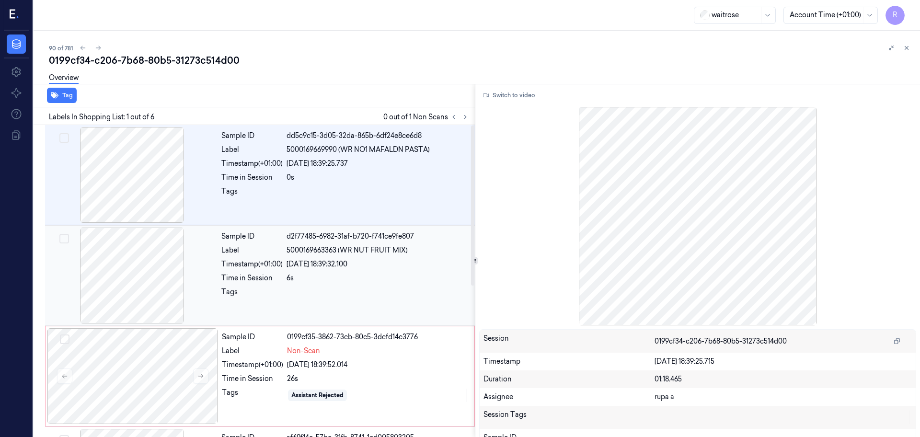
click at [147, 266] on div at bounding box center [132, 276] width 171 height 96
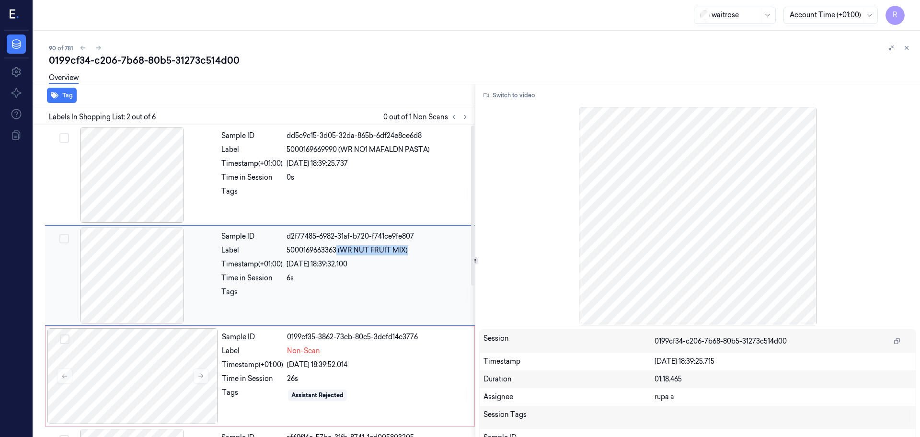
drag, startPoint x: 336, startPoint y: 250, endPoint x: 418, endPoint y: 250, distance: 82.0
click at [418, 250] on div "5000169663363 (WR NUT FRUIT MIX)" at bounding box center [378, 250] width 183 height 10
drag, startPoint x: 340, startPoint y: 145, endPoint x: 434, endPoint y: 155, distance: 94.5
click at [434, 155] on div "Sample ID dd5c9c15-3d05-32da-865b-6df24e8ce6d8 Label 5000169669990 (WR NO1 MAFA…" at bounding box center [345, 175] width 255 height 96
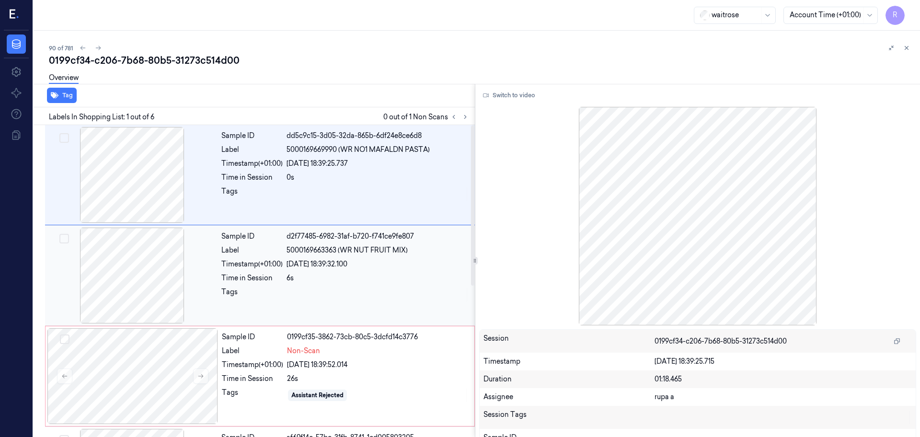
click at [150, 273] on div at bounding box center [132, 276] width 171 height 96
click at [127, 192] on div at bounding box center [132, 175] width 171 height 96
click at [266, 278] on div "Time in Session" at bounding box center [251, 278] width 61 height 10
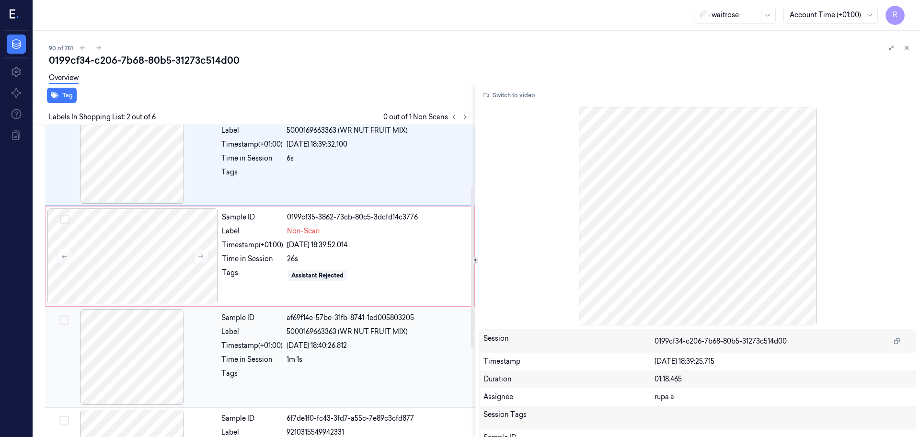
click at [173, 361] on div at bounding box center [132, 357] width 171 height 96
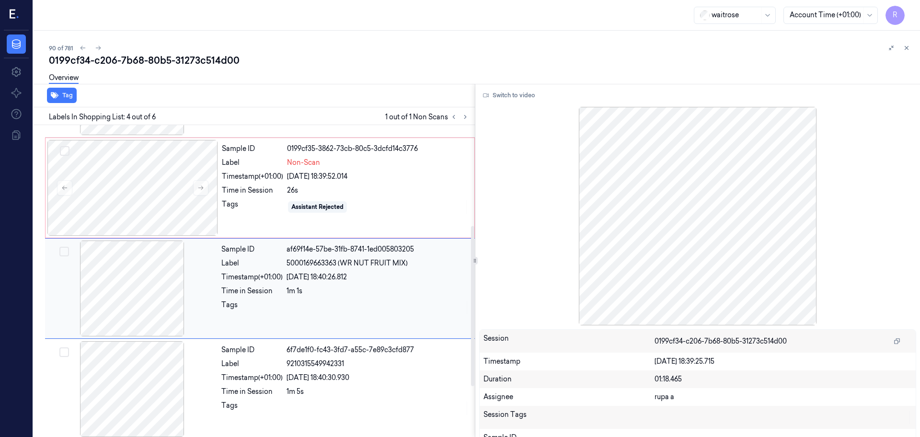
scroll to position [196, 0]
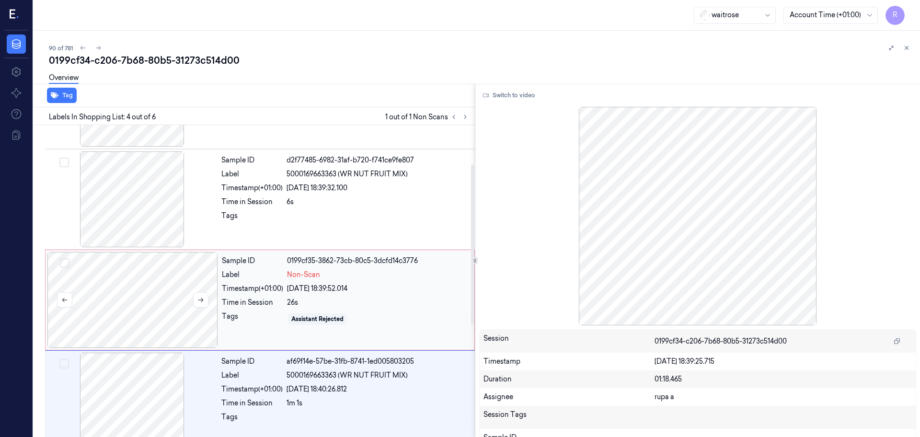
click at [162, 285] on div at bounding box center [132, 300] width 171 height 96
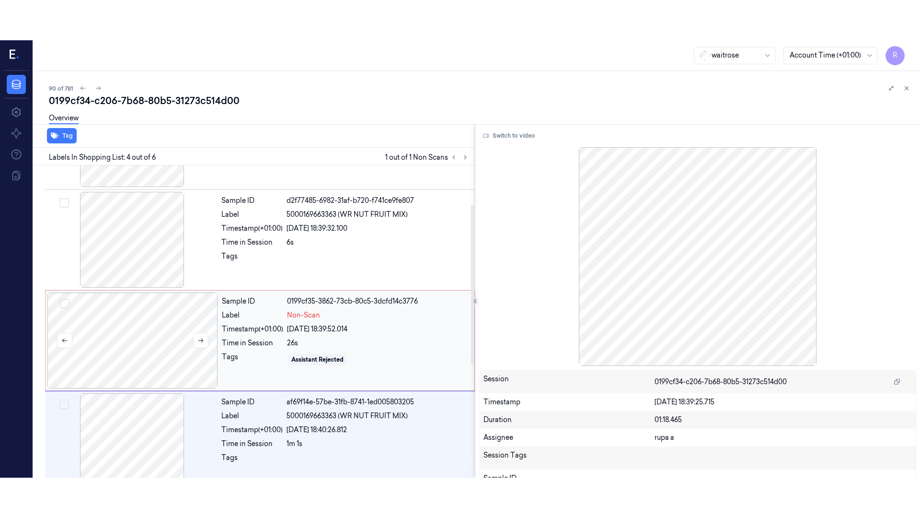
scroll to position [95, 0]
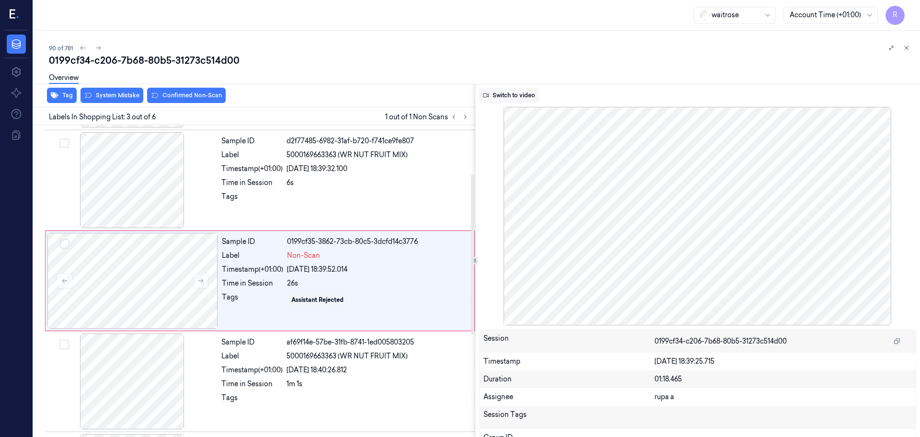
click at [510, 94] on button "Switch to video" at bounding box center [509, 95] width 60 height 15
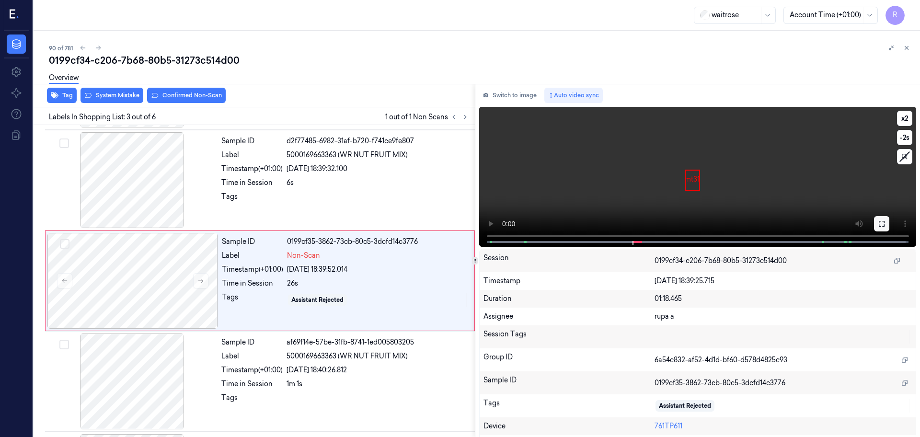
click at [881, 226] on icon at bounding box center [882, 224] width 6 height 6
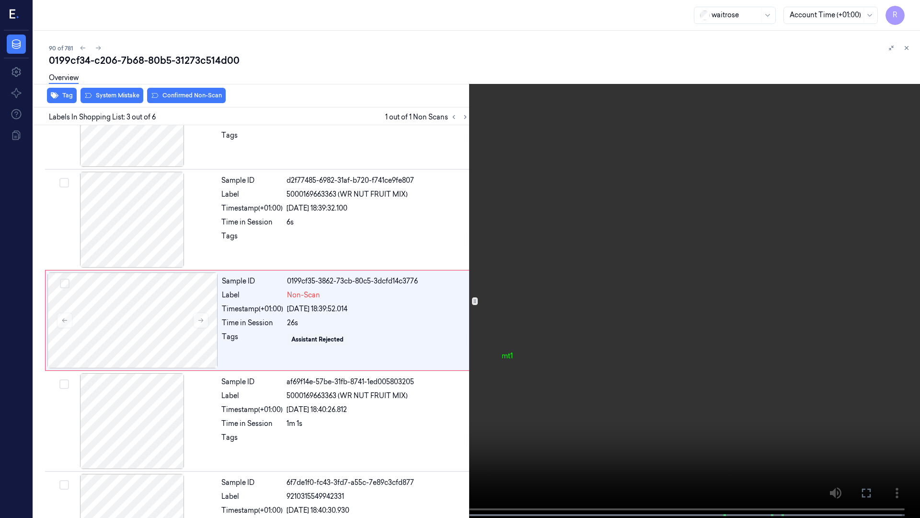
scroll to position [55, 0]
click at [179, 323] on video at bounding box center [460, 259] width 920 height 519
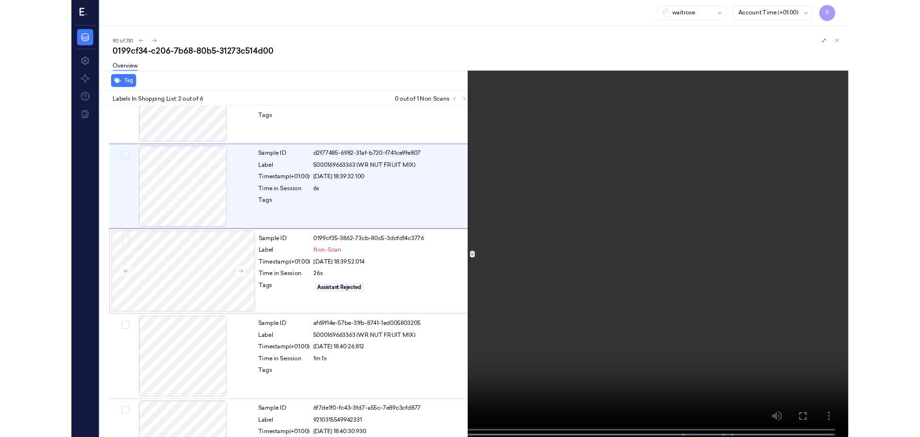
scroll to position [0, 0]
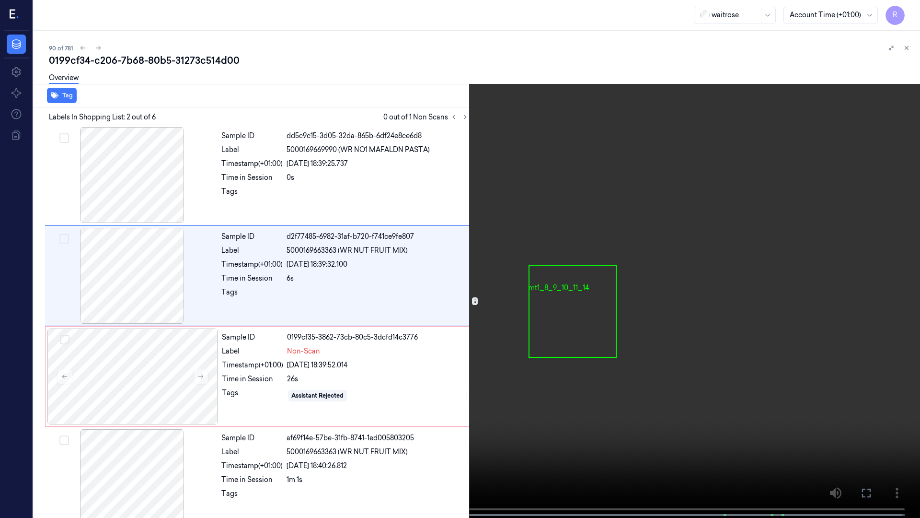
click at [201, 326] on video at bounding box center [460, 259] width 920 height 519
click at [30, 436] on video at bounding box center [460, 259] width 920 height 519
click at [353, 323] on video at bounding box center [460, 259] width 920 height 519
click at [352, 323] on video at bounding box center [460, 259] width 920 height 519
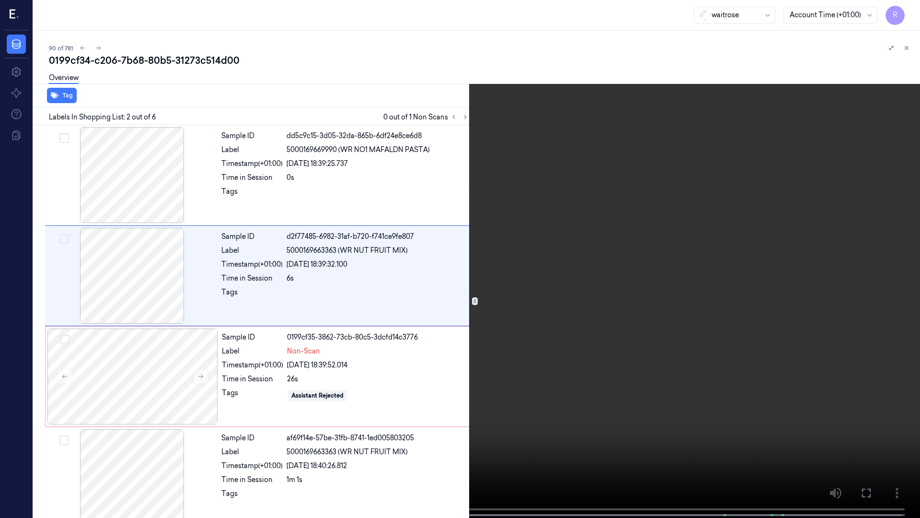
click at [352, 323] on video at bounding box center [460, 259] width 920 height 519
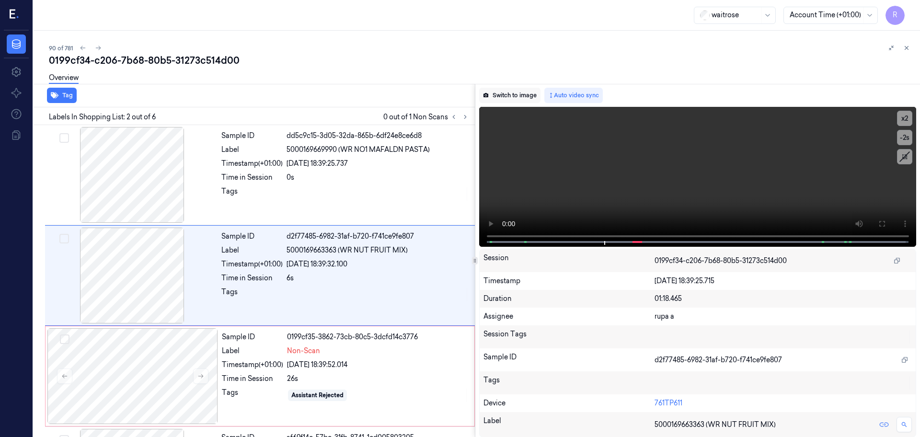
click at [511, 95] on button "Switch to image" at bounding box center [509, 95] width 61 height 15
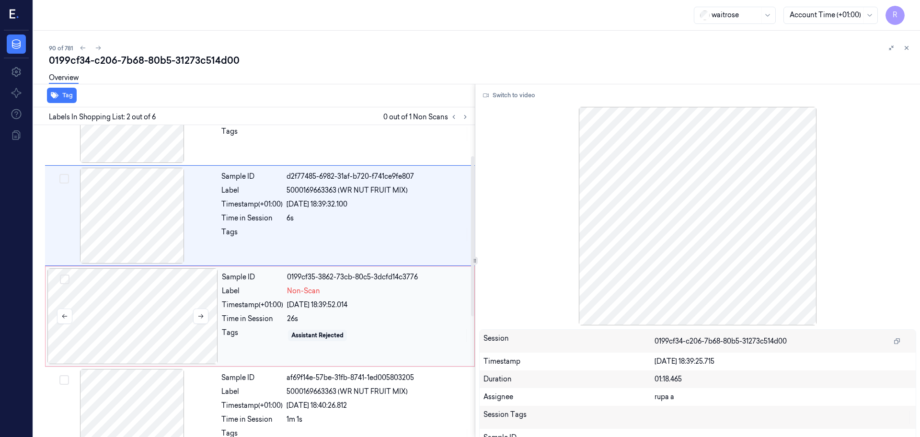
click at [136, 302] on div at bounding box center [132, 316] width 171 height 96
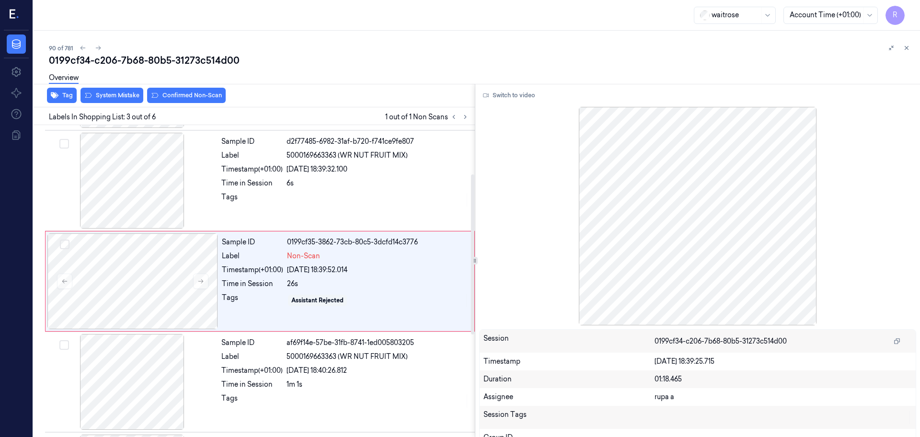
scroll to position [95, 0]
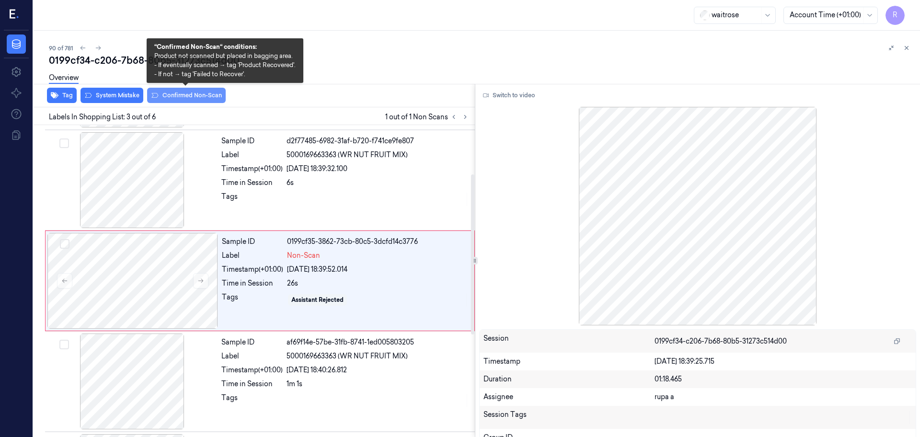
click at [196, 97] on button "Confirmed Non-Scan" at bounding box center [186, 95] width 79 height 15
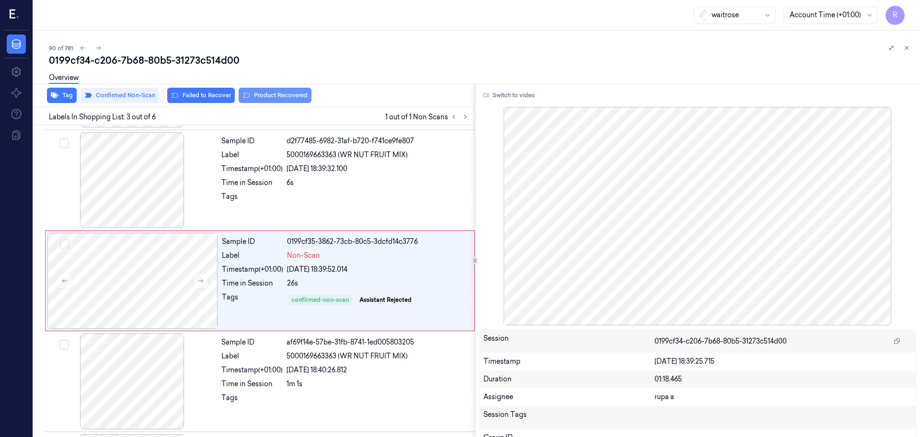
click at [276, 97] on button "Product Recovered" at bounding box center [275, 95] width 73 height 15
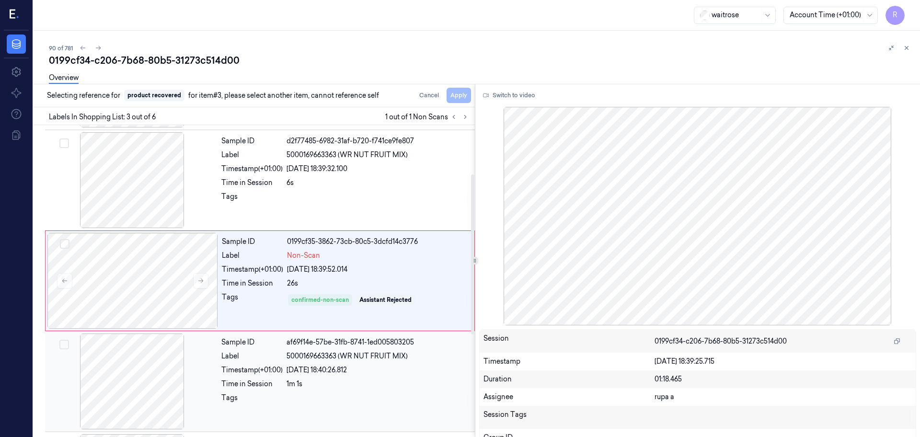
click at [118, 403] on div at bounding box center [132, 382] width 171 height 96
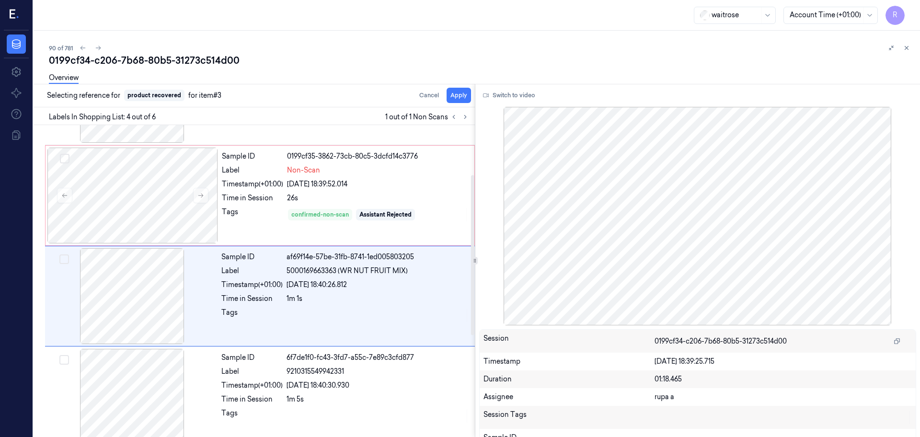
scroll to position [196, 0]
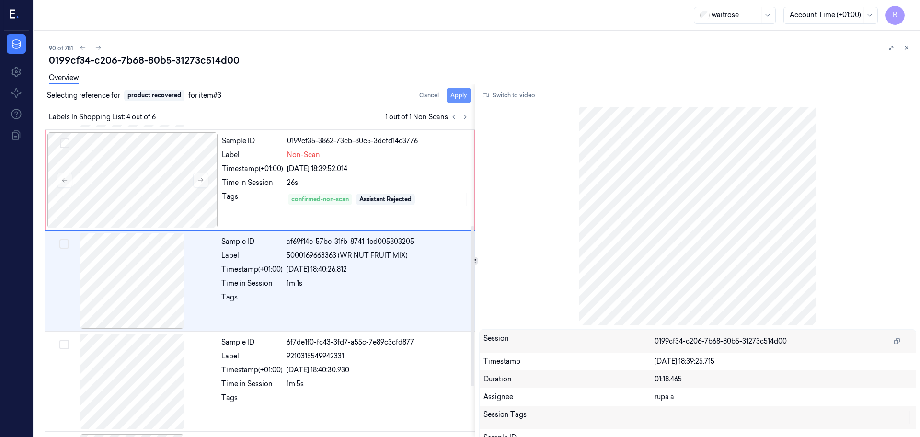
click at [458, 96] on button "Apply" at bounding box center [459, 95] width 24 height 15
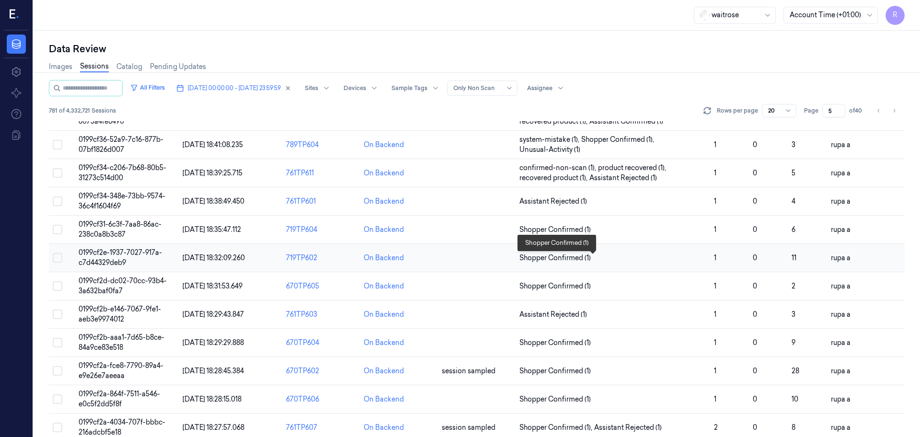
scroll to position [240, 0]
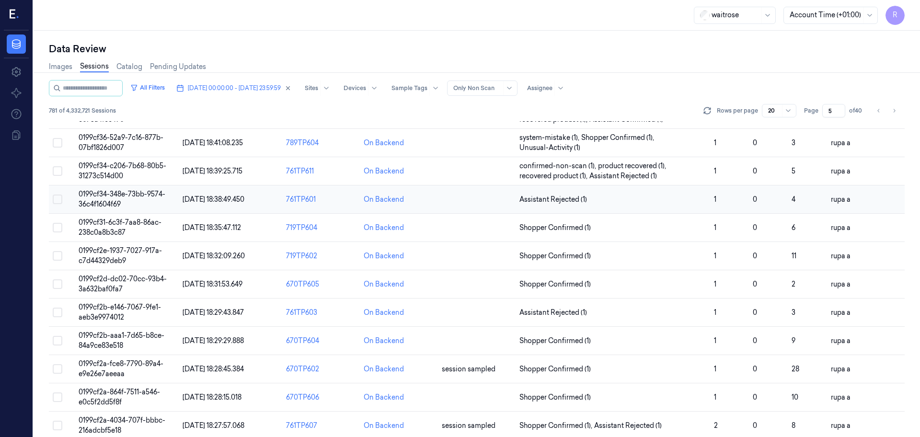
click at [145, 192] on span "0199cf34-348e-73bb-9574-36c4f1604f69" at bounding box center [122, 199] width 87 height 19
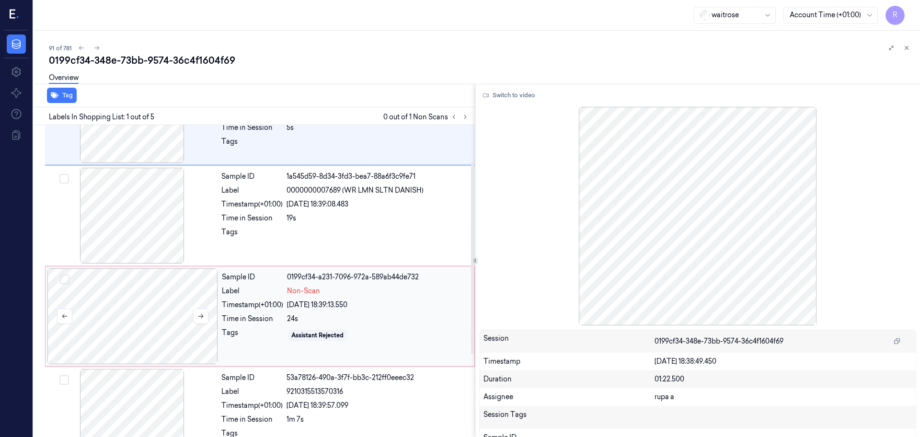
click at [177, 310] on div at bounding box center [132, 316] width 171 height 96
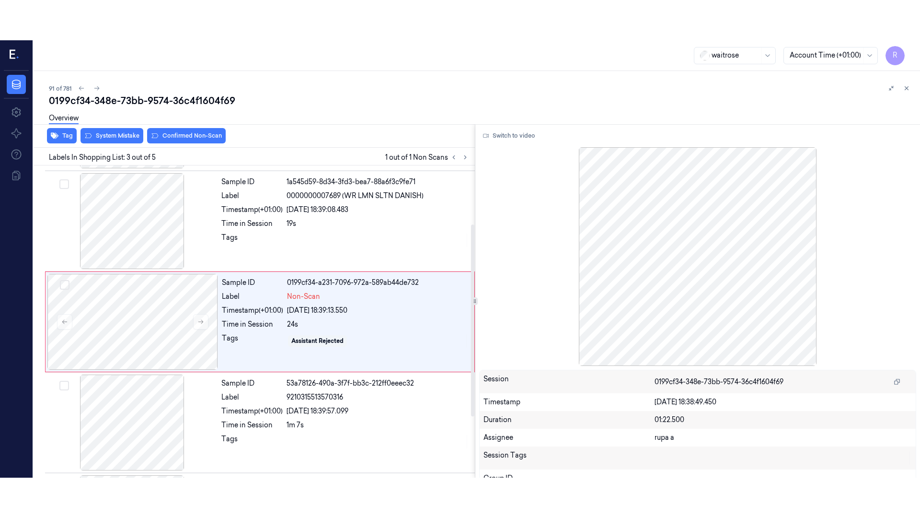
scroll to position [95, 0]
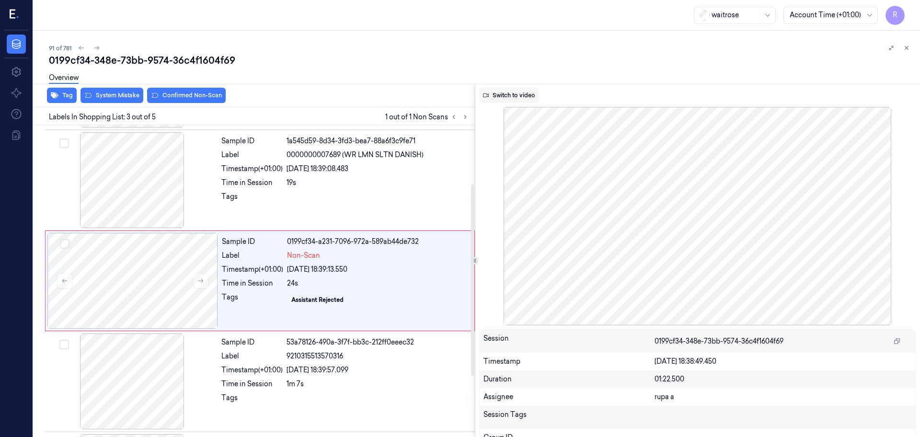
click at [501, 99] on button "Switch to video" at bounding box center [509, 95] width 60 height 15
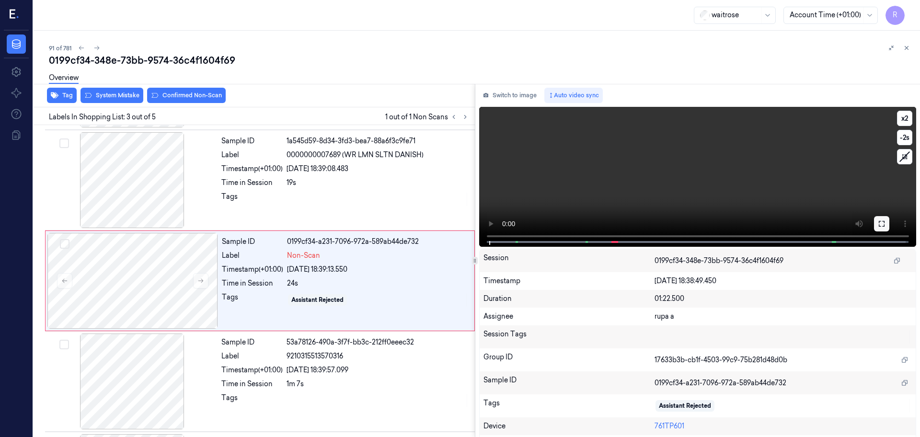
click at [880, 224] on icon at bounding box center [882, 224] width 8 height 8
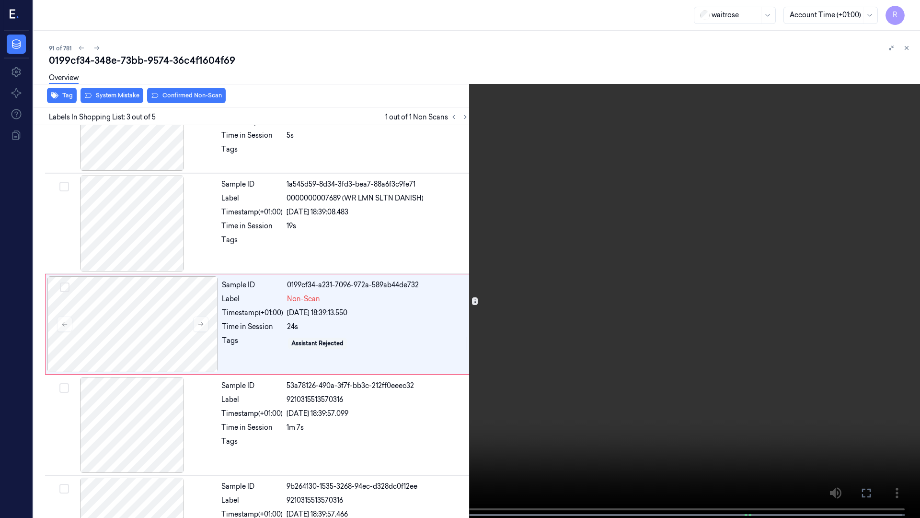
scroll to position [55, 0]
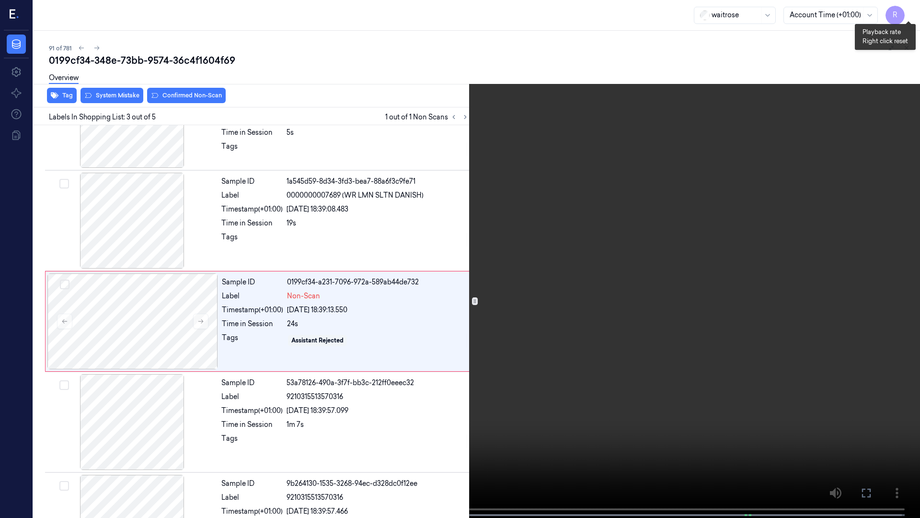
click at [903, 5] on button "x 2" at bounding box center [908, 11] width 15 height 15
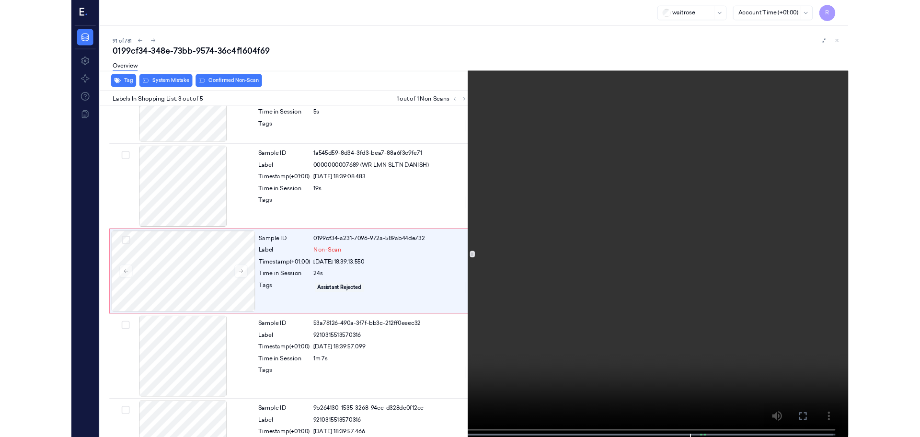
scroll to position [114, 0]
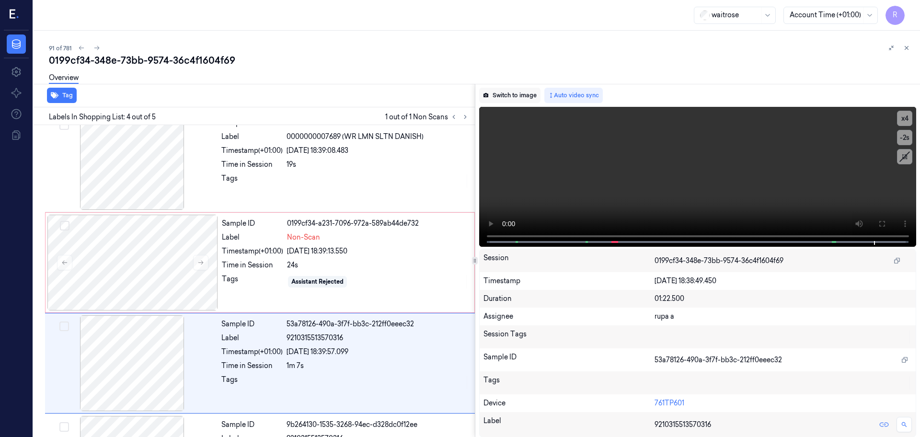
click at [529, 97] on button "Switch to image" at bounding box center [509, 95] width 61 height 15
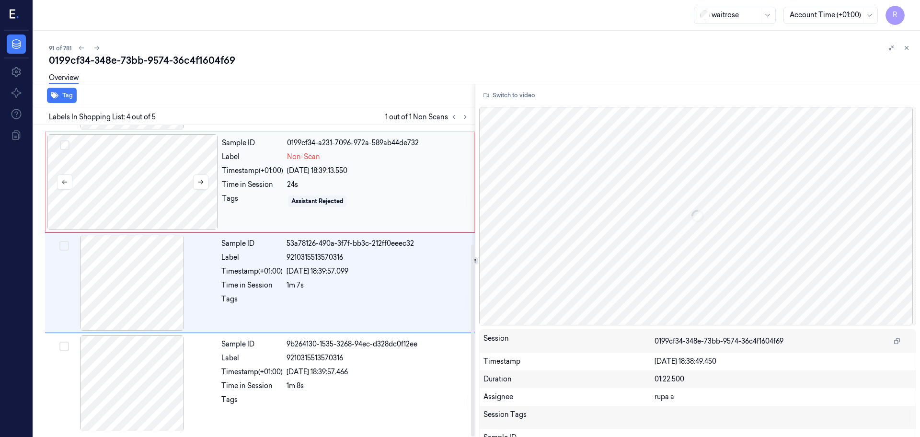
click at [144, 202] on div at bounding box center [132, 182] width 171 height 96
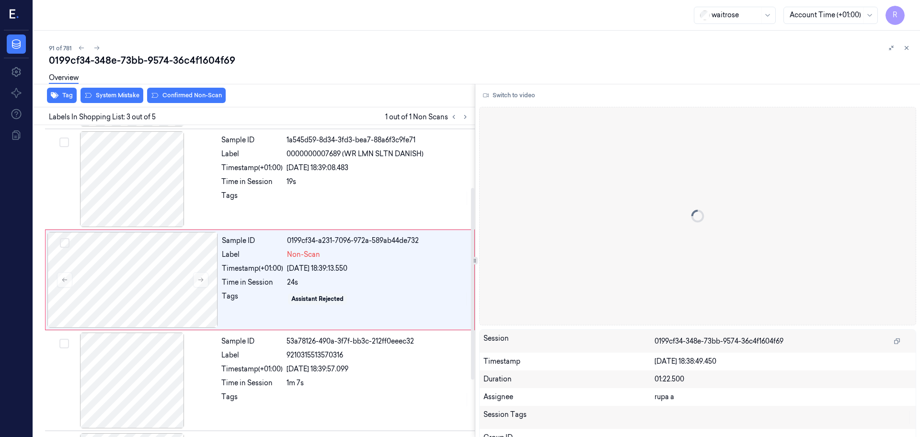
scroll to position [95, 0]
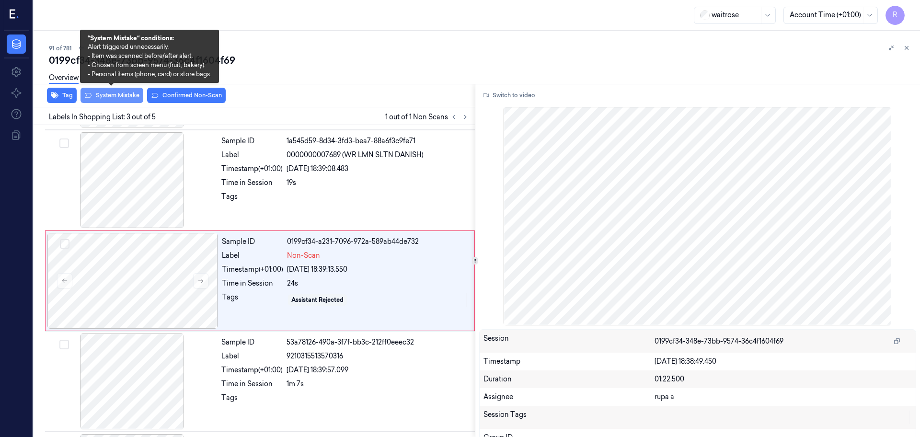
click at [120, 101] on button "System Mistake" at bounding box center [112, 95] width 63 height 15
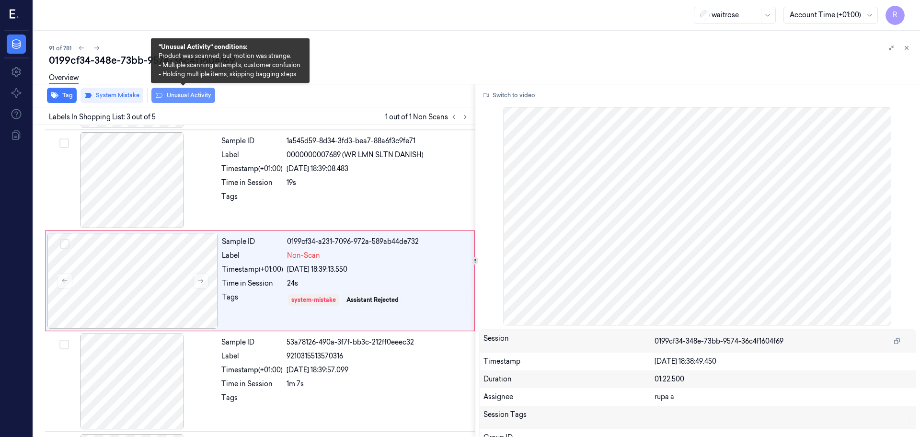
click at [195, 100] on button "Unusual Activity" at bounding box center [183, 95] width 64 height 15
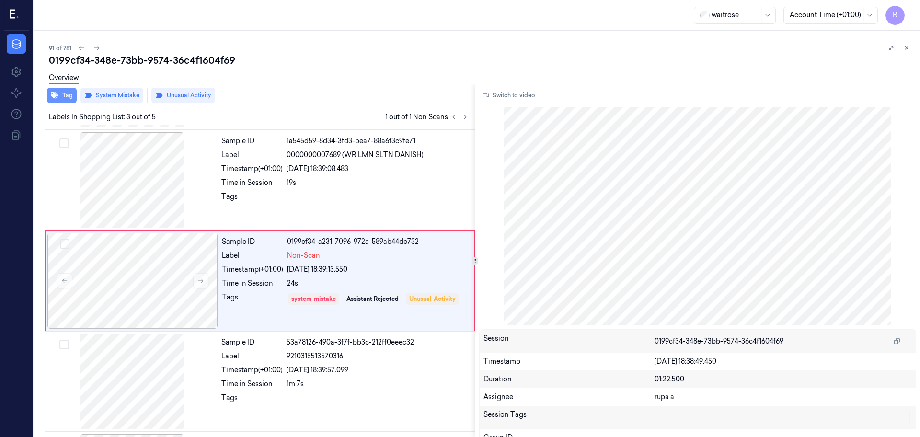
click at [69, 101] on button "Tag" at bounding box center [62, 95] width 30 height 15
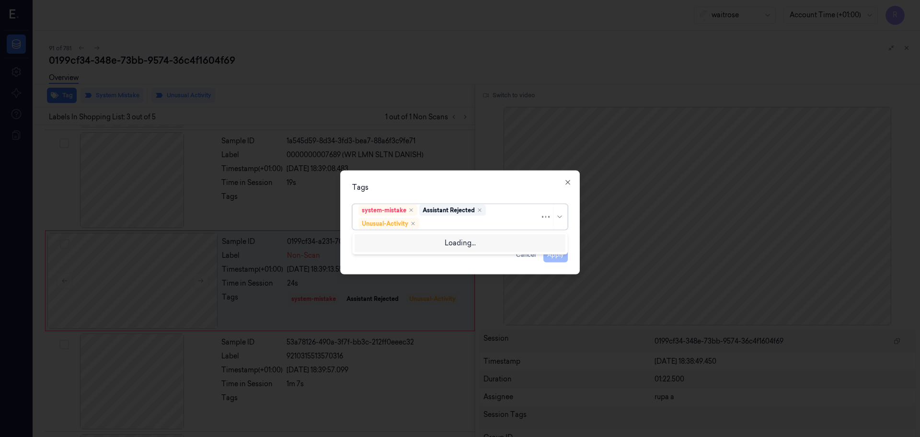
click at [445, 225] on div at bounding box center [480, 224] width 119 height 10
type input "pi"
click at [443, 234] on div "Picklist item alert" at bounding box center [460, 242] width 211 height 16
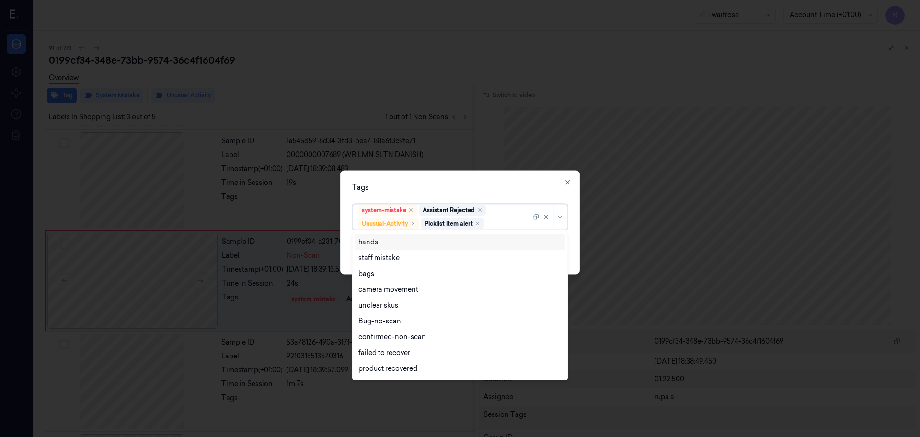
click at [444, 186] on div "Tags" at bounding box center [460, 188] width 216 height 10
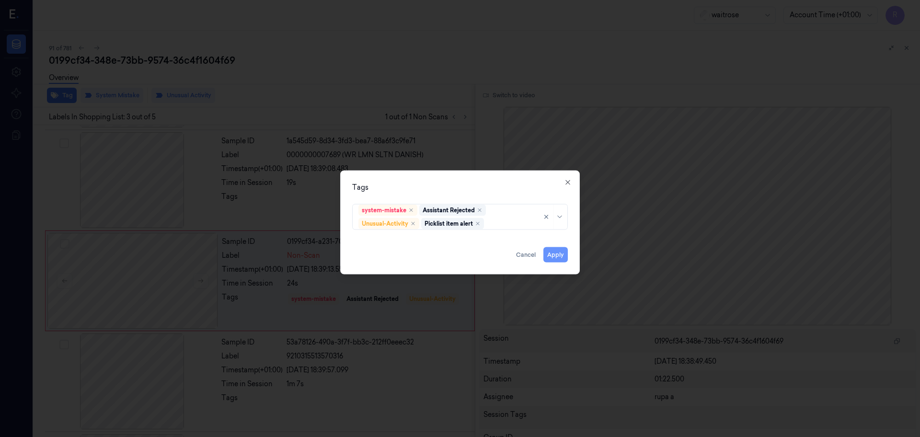
click at [556, 253] on button "Apply" at bounding box center [555, 254] width 24 height 15
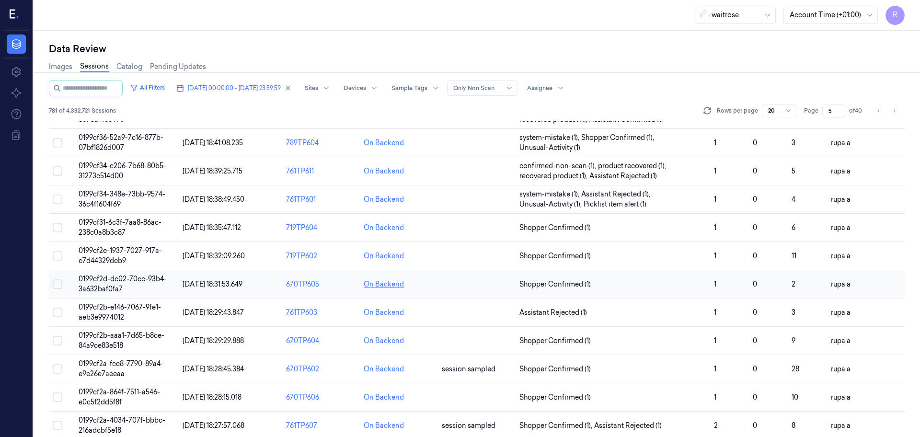
scroll to position [278, 0]
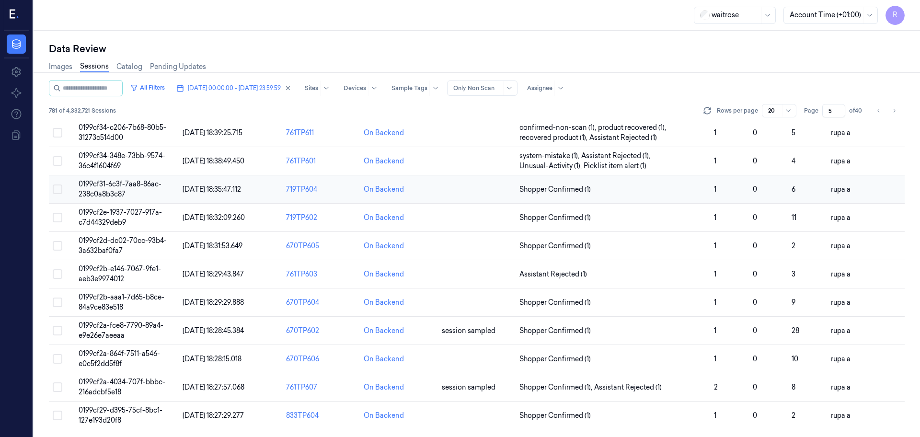
click at [120, 186] on span "0199cf31-6c3f-7aa8-86ac-238c0a8b3c87" at bounding box center [120, 189] width 83 height 19
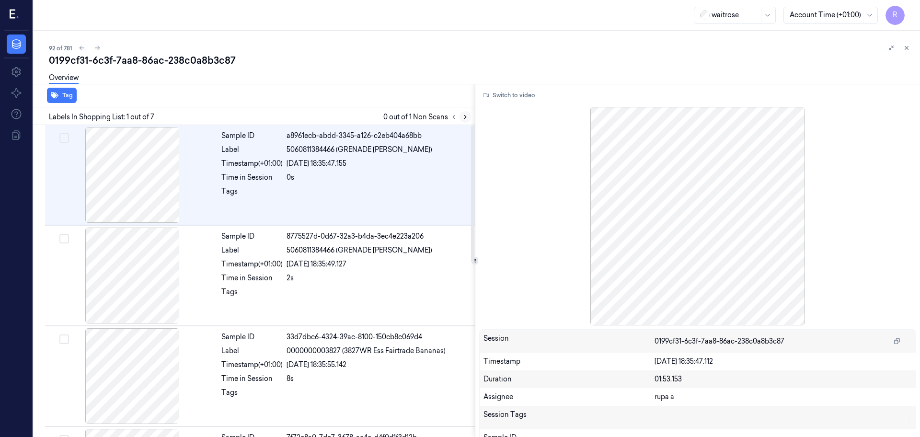
click at [464, 116] on icon at bounding box center [465, 117] width 7 height 7
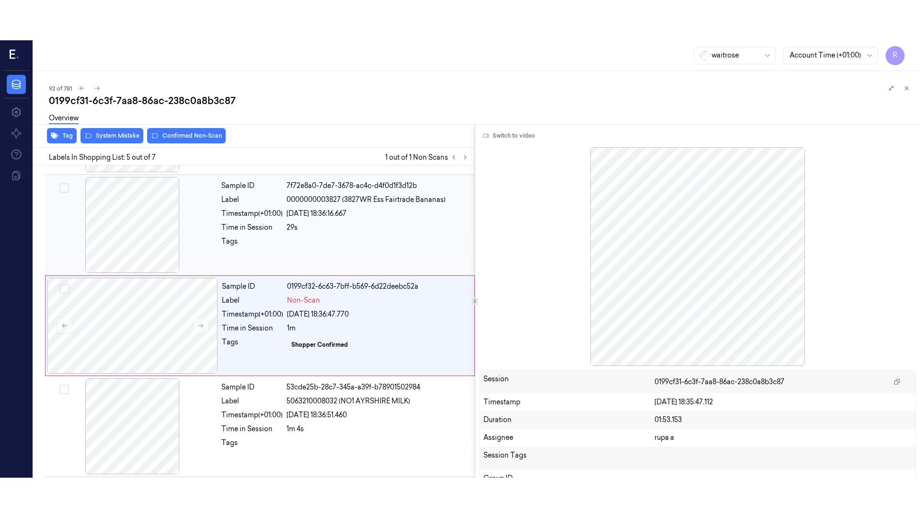
scroll to position [297, 0]
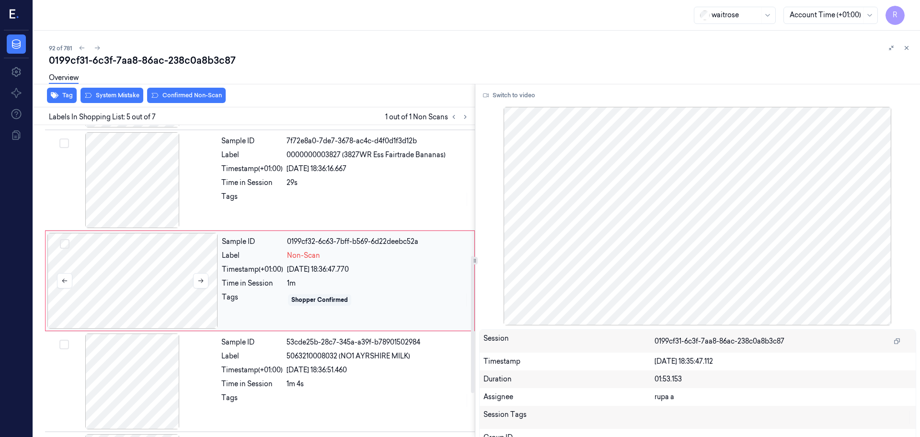
click at [159, 287] on div at bounding box center [132, 281] width 171 height 96
click at [509, 94] on button "Switch to video" at bounding box center [509, 95] width 60 height 15
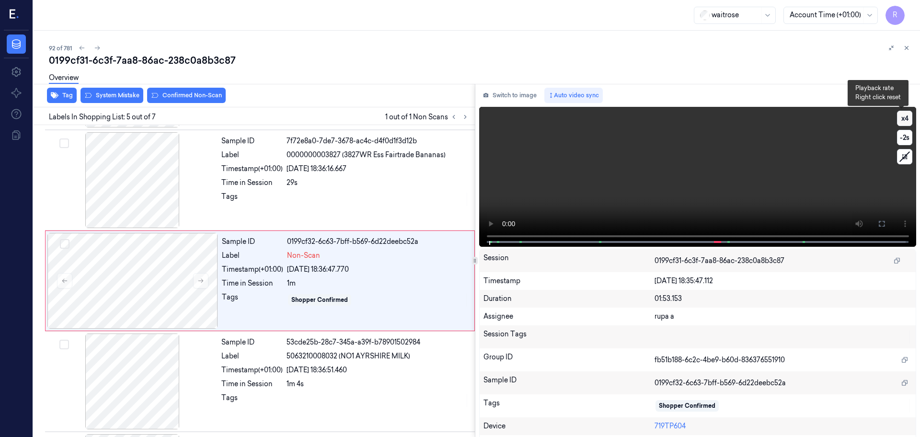
click at [902, 119] on button "x 4" at bounding box center [904, 118] width 15 height 15
click at [902, 119] on button "x 1" at bounding box center [904, 118] width 15 height 15
click at [879, 226] on icon at bounding box center [882, 224] width 6 height 6
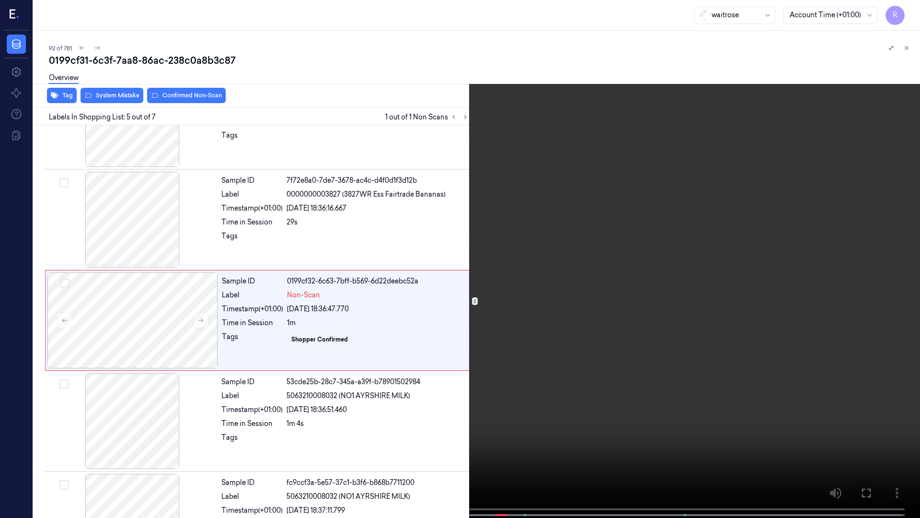
scroll to position [256, 0]
click at [444, 315] on video at bounding box center [460, 259] width 920 height 519
click at [359, 292] on video at bounding box center [460, 259] width 920 height 519
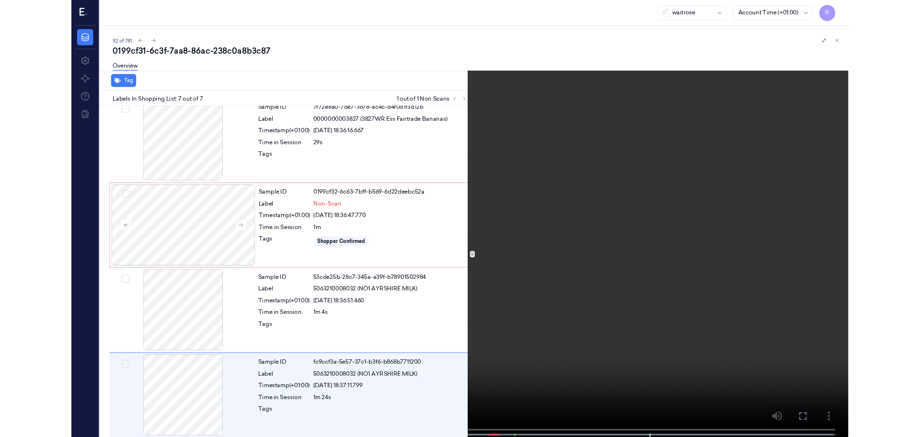
scroll to position [315, 0]
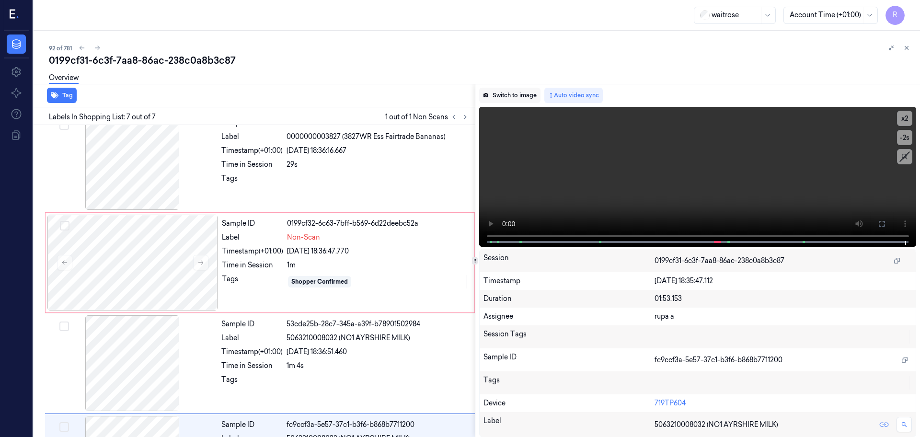
click at [522, 94] on button "Switch to image" at bounding box center [509, 95] width 61 height 15
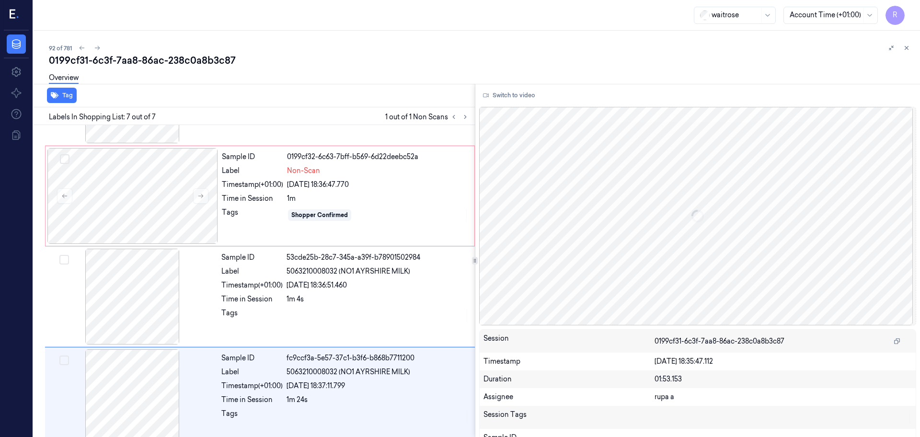
scroll to position [395, 0]
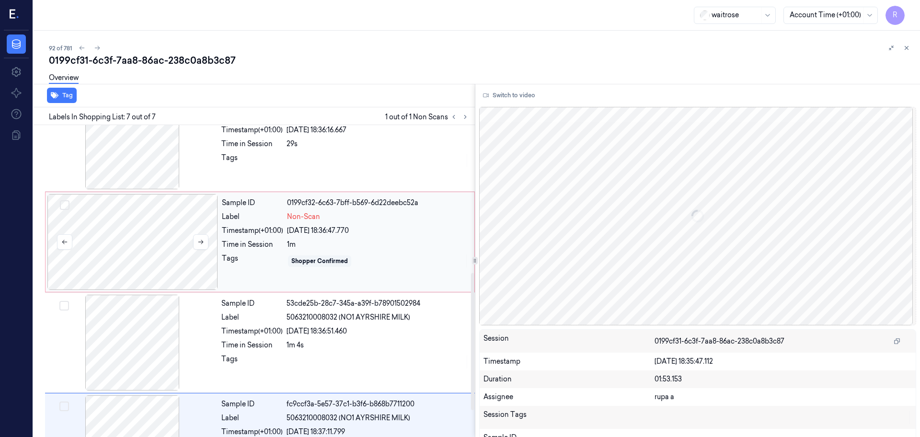
click at [169, 250] on div at bounding box center [132, 242] width 171 height 96
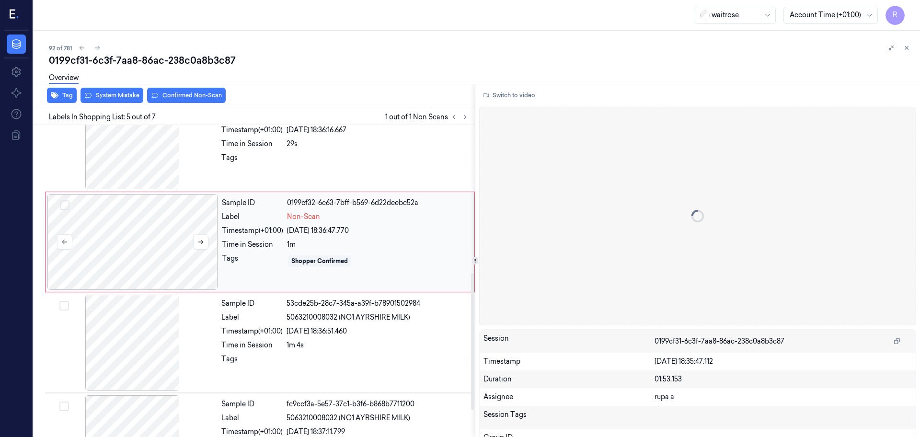
scroll to position [297, 0]
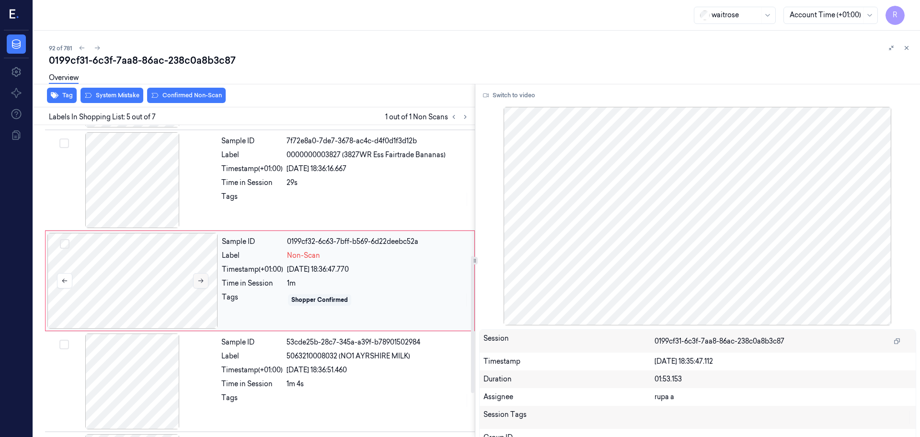
click at [198, 279] on icon at bounding box center [200, 280] width 7 height 7
click at [201, 281] on icon at bounding box center [200, 281] width 5 height 4
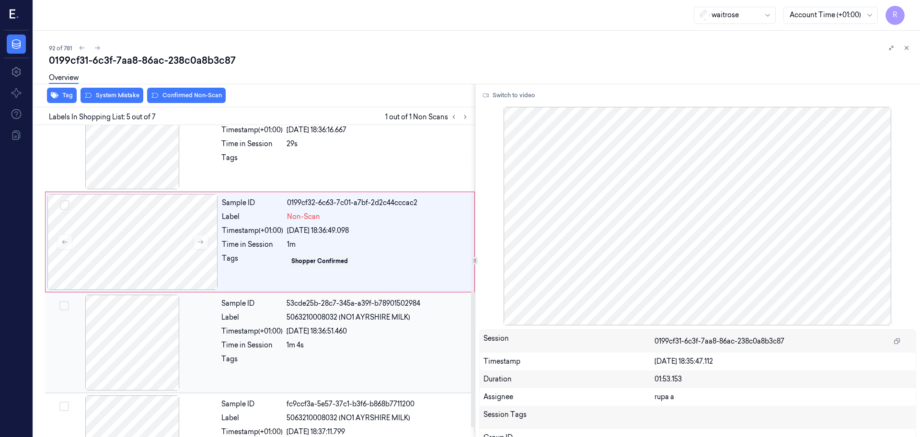
scroll to position [395, 0]
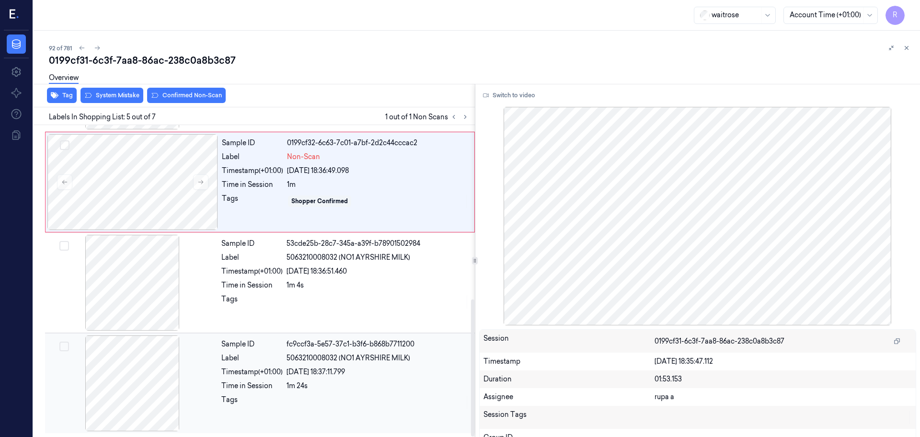
click at [143, 388] on div at bounding box center [132, 383] width 171 height 96
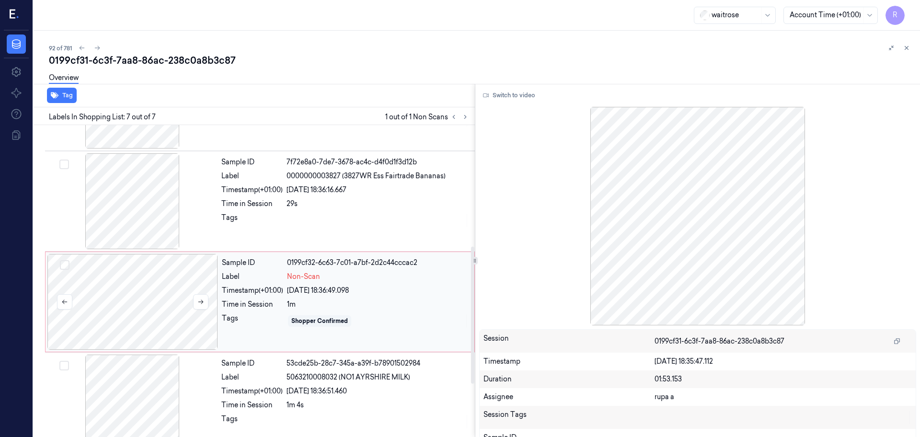
click at [172, 290] on div at bounding box center [132, 302] width 171 height 96
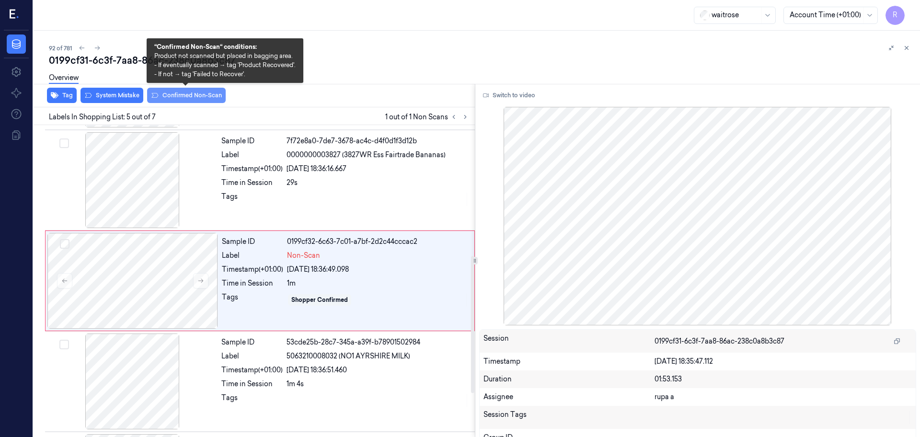
click at [193, 93] on button "Confirmed Non-Scan" at bounding box center [186, 95] width 79 height 15
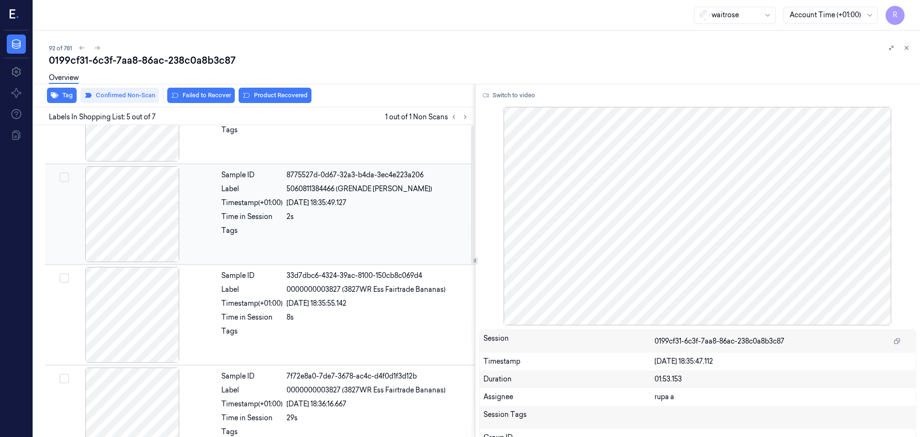
scroll to position [0, 0]
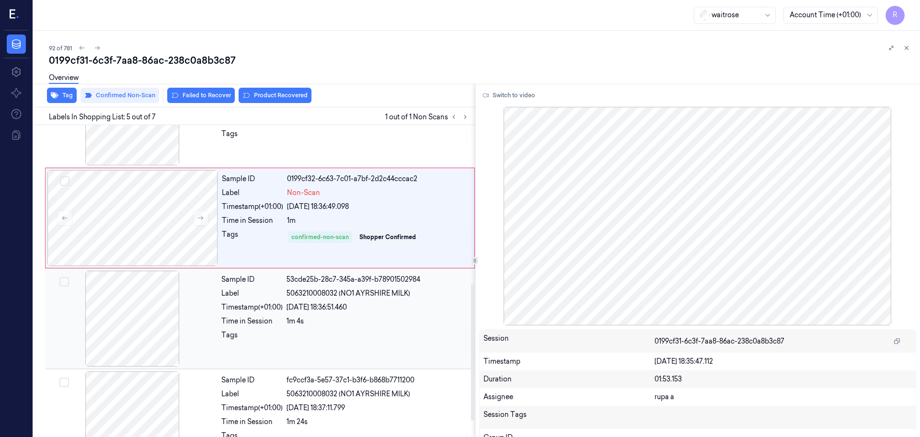
click at [152, 335] on div at bounding box center [132, 319] width 171 height 96
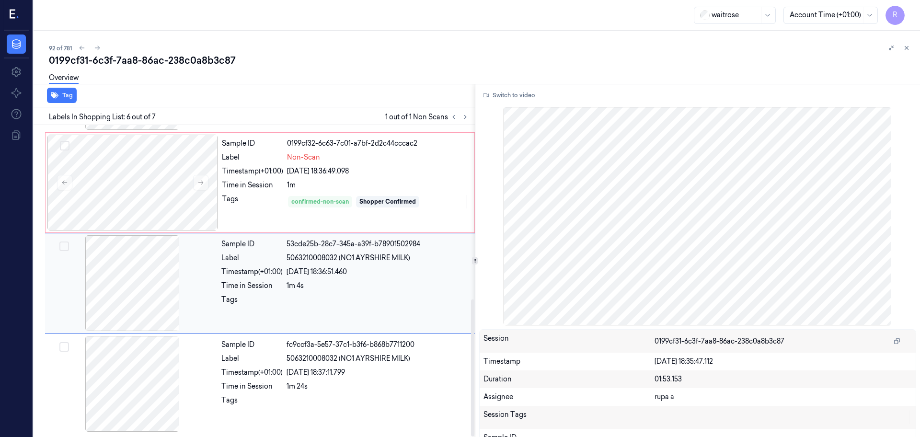
scroll to position [395, 0]
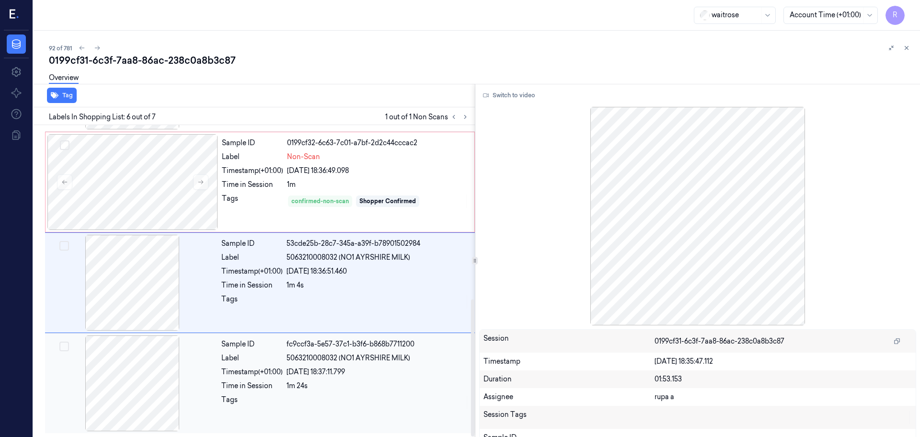
click at [152, 375] on div at bounding box center [132, 383] width 171 height 96
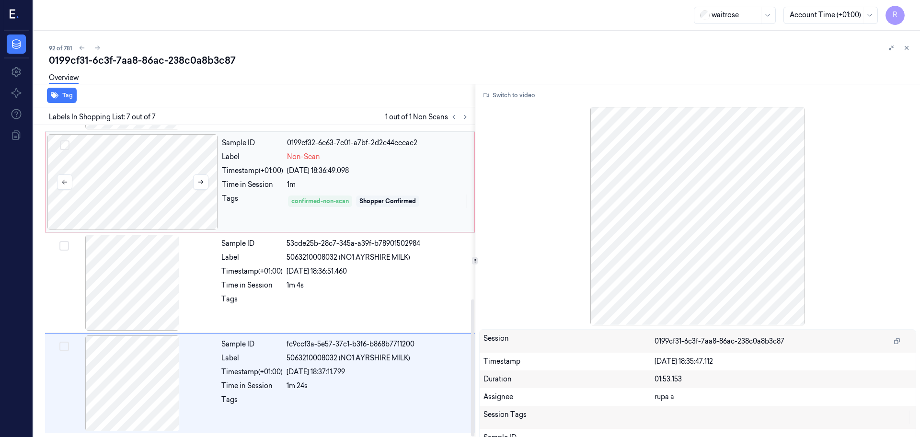
click at [135, 191] on div at bounding box center [132, 182] width 171 height 96
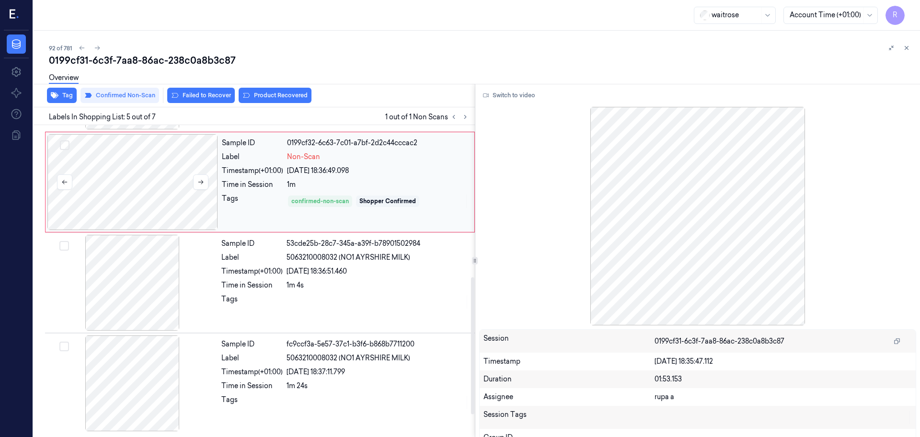
scroll to position [297, 0]
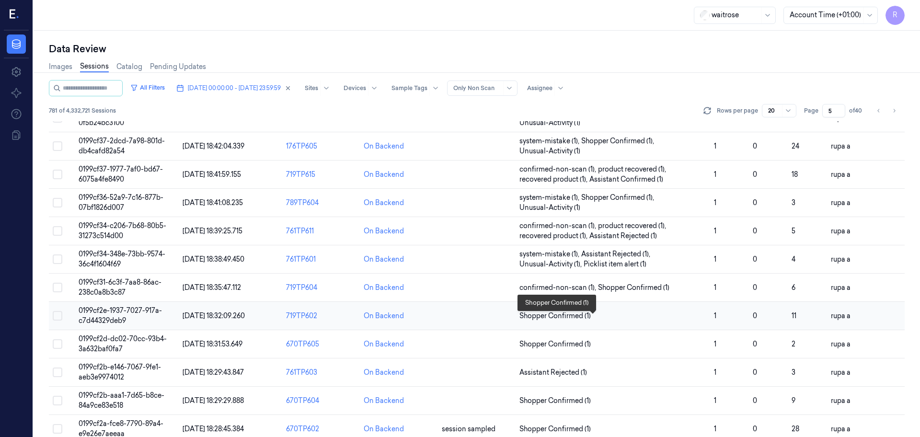
scroll to position [278, 0]
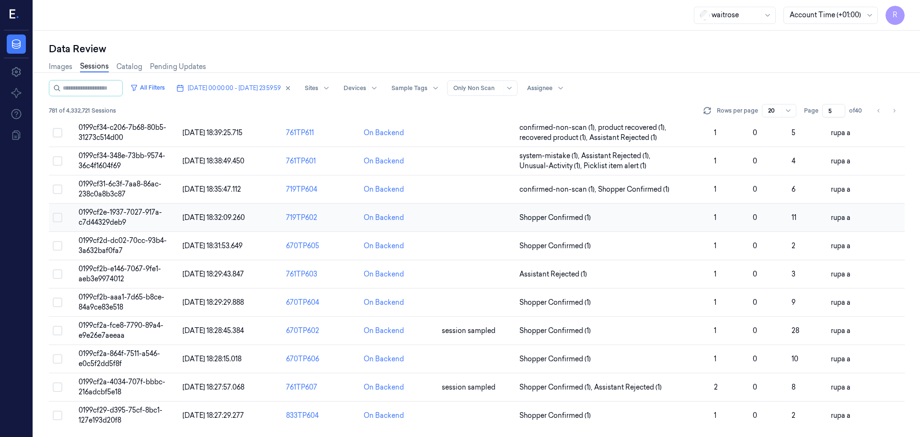
click at [132, 212] on span "0199cf2e-1937-7027-917a-c7d44329deb9" at bounding box center [120, 217] width 83 height 19
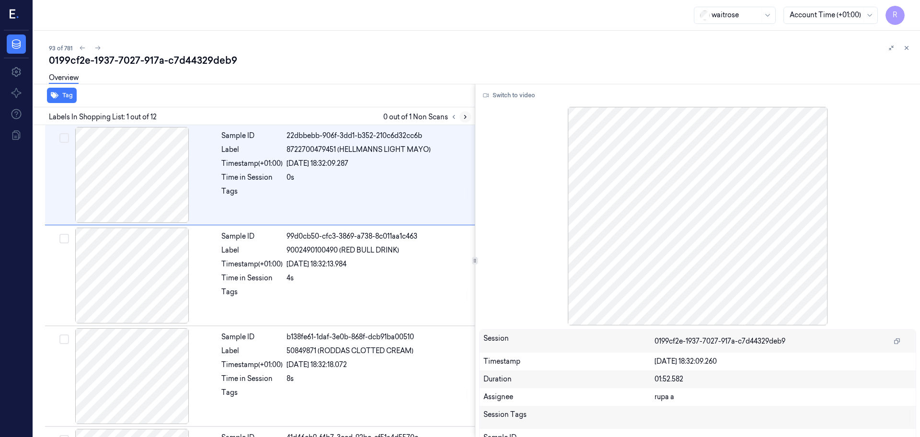
click at [467, 117] on icon at bounding box center [465, 117] width 7 height 7
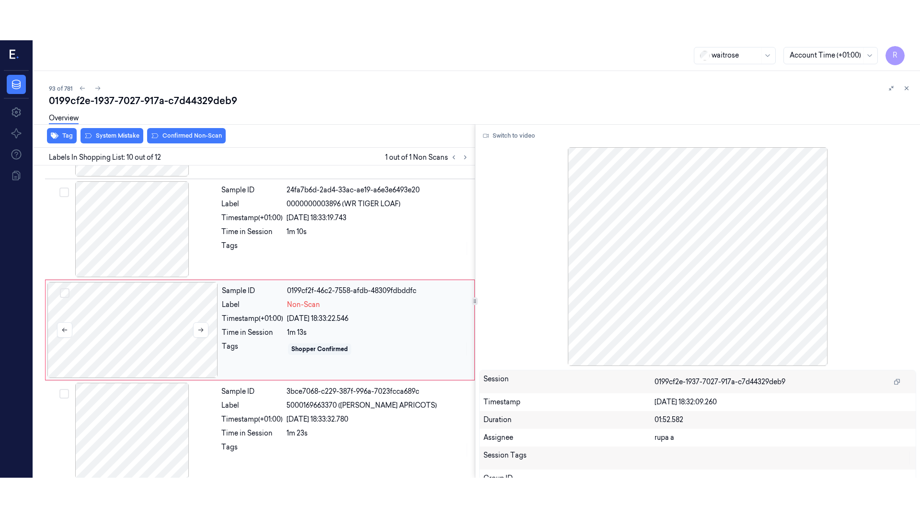
scroll to position [800, 0]
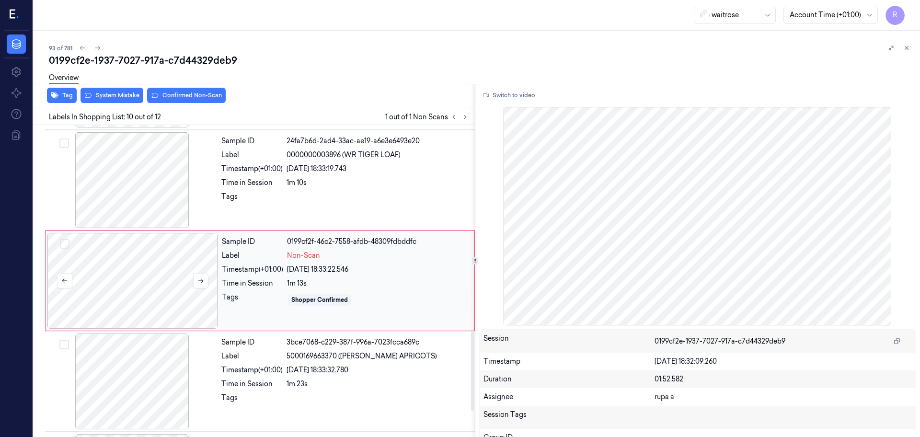
click at [133, 281] on div at bounding box center [132, 281] width 171 height 96
click at [503, 88] on button "Switch to video" at bounding box center [509, 95] width 60 height 15
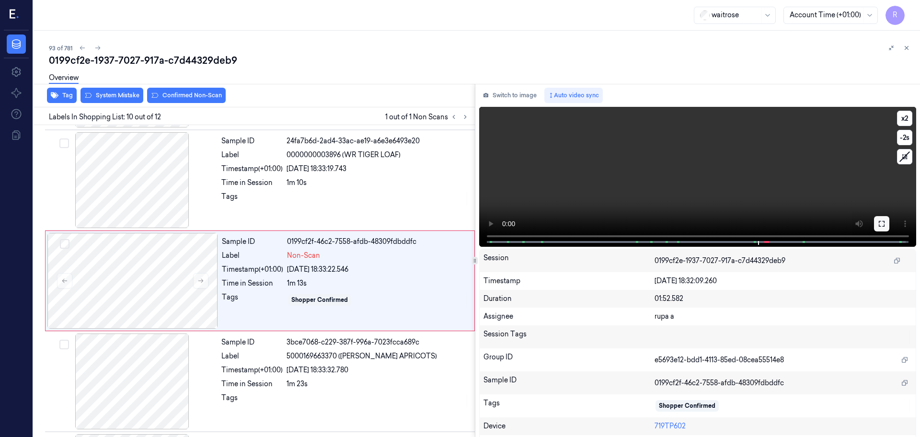
click at [880, 224] on icon at bounding box center [882, 224] width 8 height 8
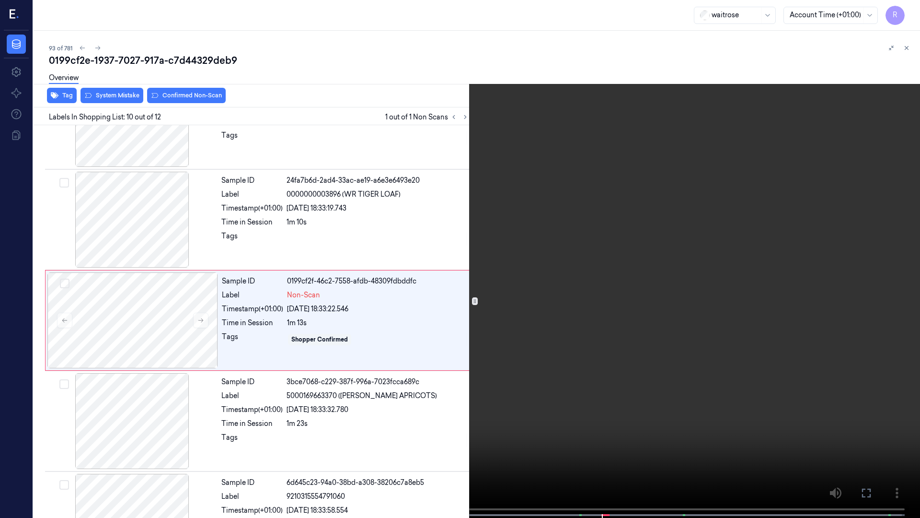
click at [756, 317] on video at bounding box center [460, 259] width 920 height 519
click at [568, 401] on video at bounding box center [460, 259] width 920 height 519
click at [831, 320] on video at bounding box center [460, 259] width 920 height 519
click at [646, 436] on video at bounding box center [460, 259] width 920 height 519
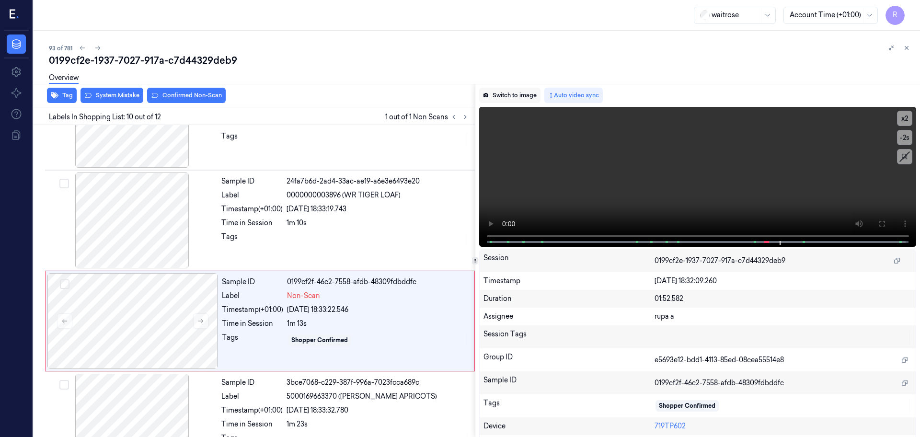
click at [516, 93] on button "Switch to image" at bounding box center [509, 95] width 61 height 15
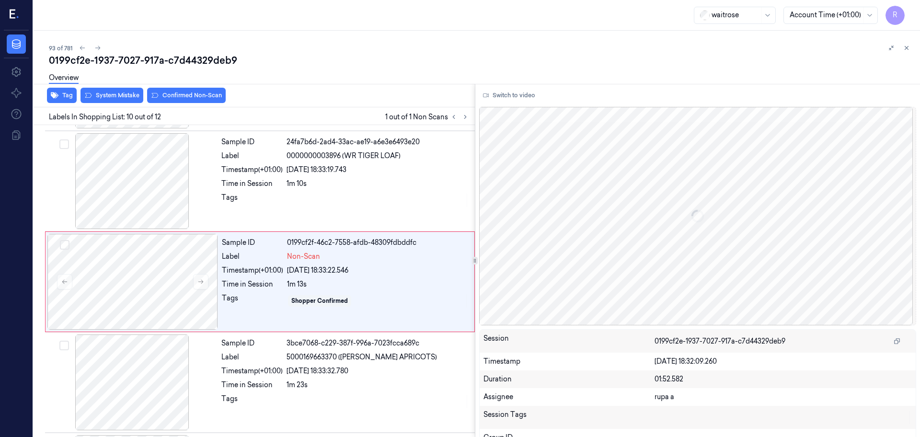
scroll to position [800, 0]
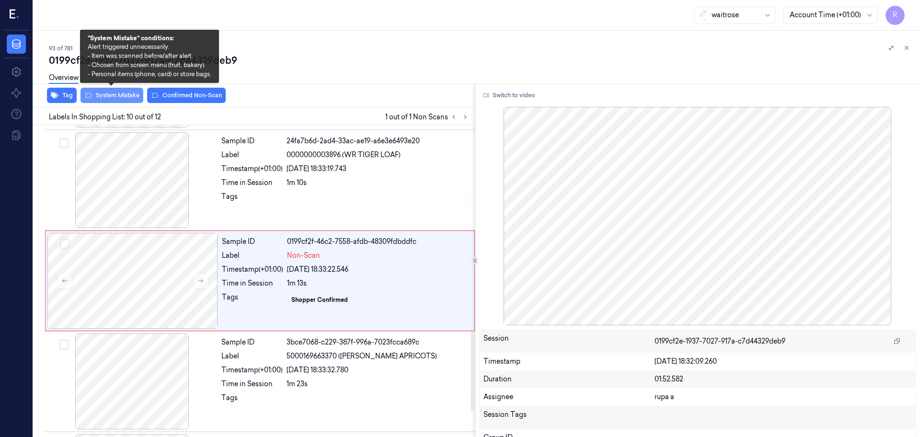
click at [119, 99] on button "System Mistake" at bounding box center [112, 95] width 63 height 15
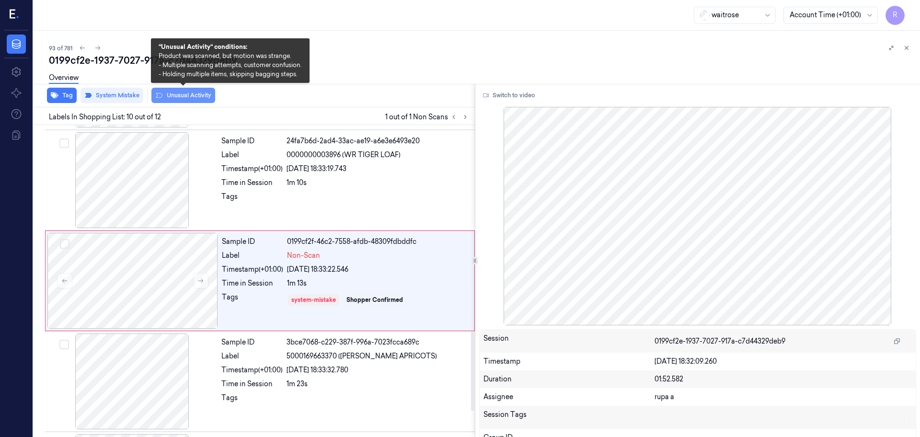
click at [177, 102] on button "Unusual Activity" at bounding box center [183, 95] width 64 height 15
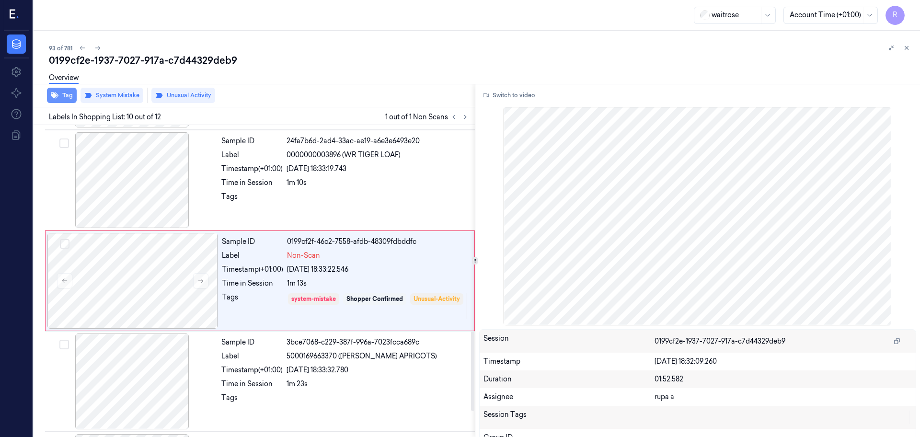
click at [57, 94] on icon "button" at bounding box center [55, 96] width 8 height 8
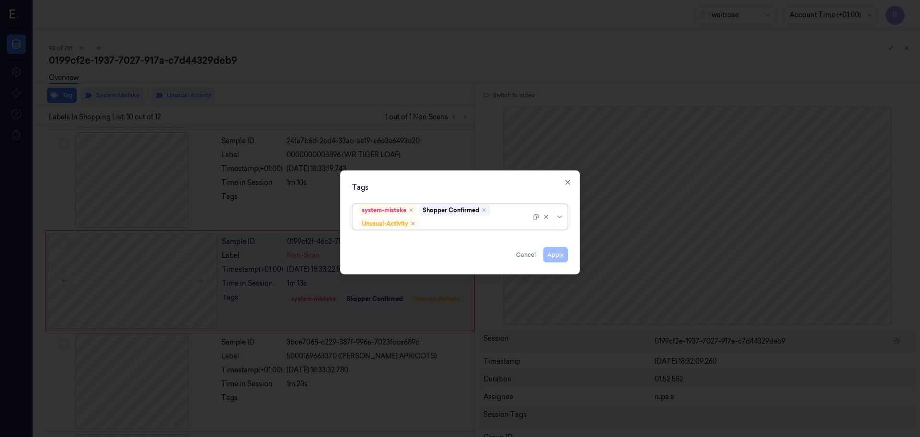
click at [453, 234] on div "Tags options system-mistake,Shopper Confirmed,Unusual-Activity, selected. Selec…" at bounding box center [460, 223] width 240 height 104
click at [456, 230] on div "system-mistake Shopper Confirmed Unusual-Activity" at bounding box center [460, 217] width 216 height 26
type input "pi"
click at [431, 235] on div "Picklist item alert" at bounding box center [460, 242] width 211 height 16
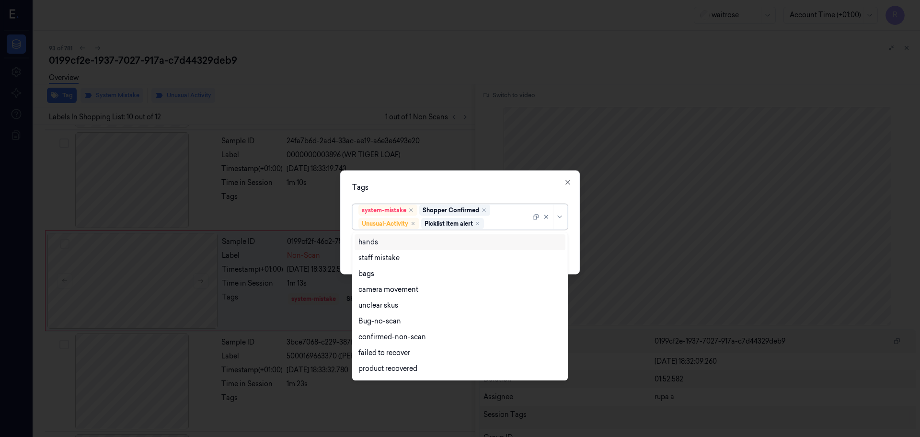
click at [434, 196] on div "Tags option Picklist item alert, selected. 16 results available. Use Up and Dow…" at bounding box center [460, 223] width 240 height 104
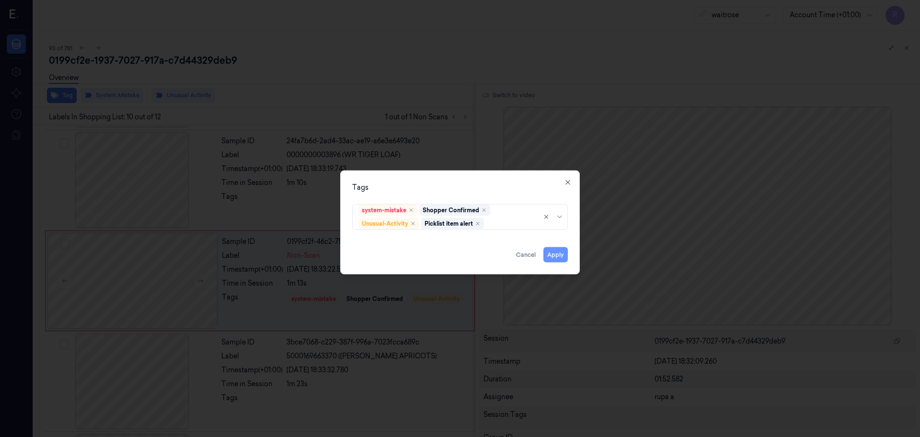
click at [553, 257] on button "Apply" at bounding box center [555, 254] width 24 height 15
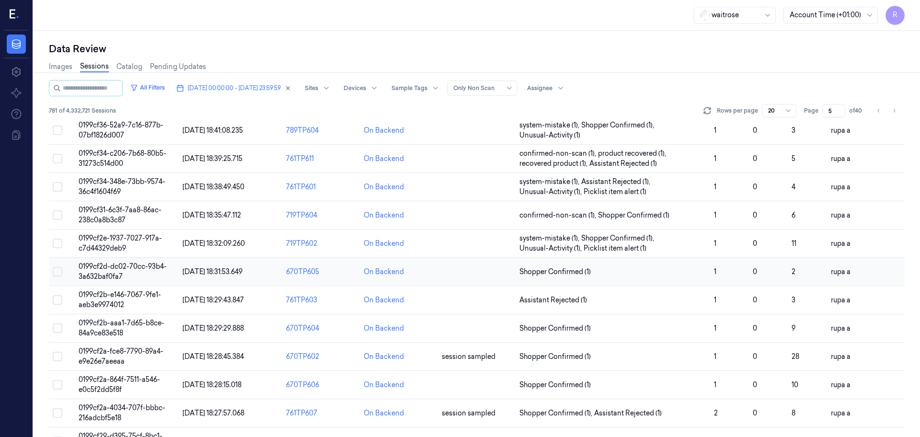
scroll to position [278, 0]
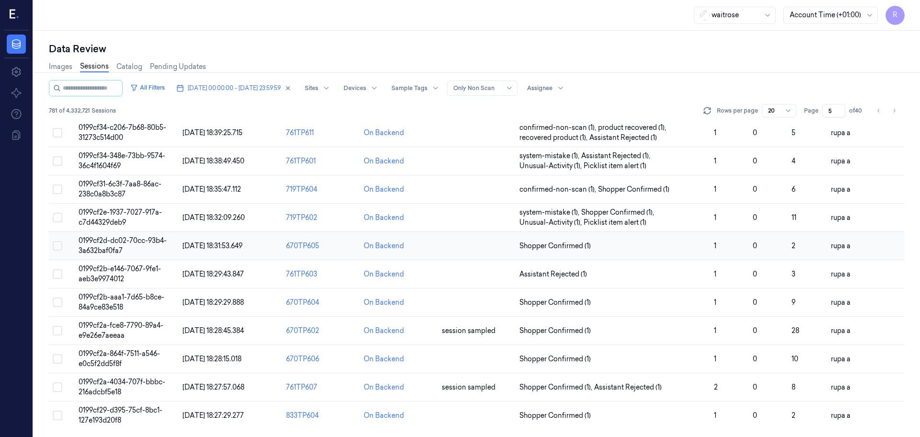
click at [128, 244] on span "0199cf2d-dc02-70cc-93b4-3a632baf0fa7" at bounding box center [123, 245] width 88 height 19
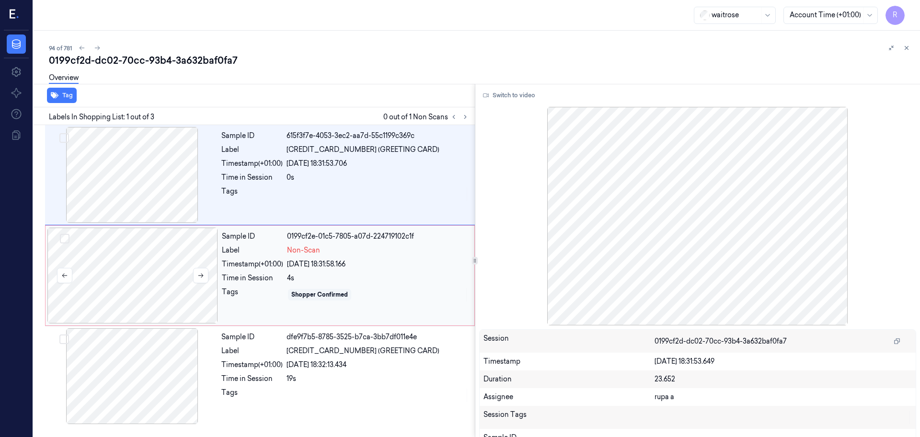
click at [137, 279] on div at bounding box center [132, 276] width 171 height 96
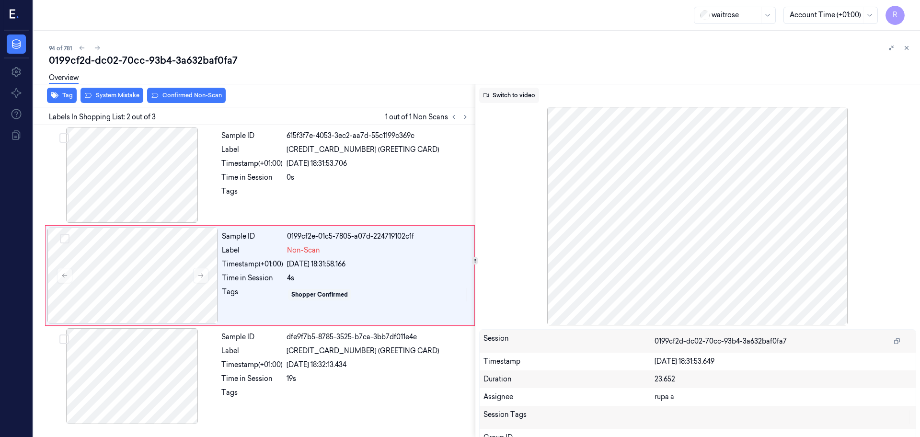
click at [512, 97] on button "Switch to video" at bounding box center [509, 95] width 60 height 15
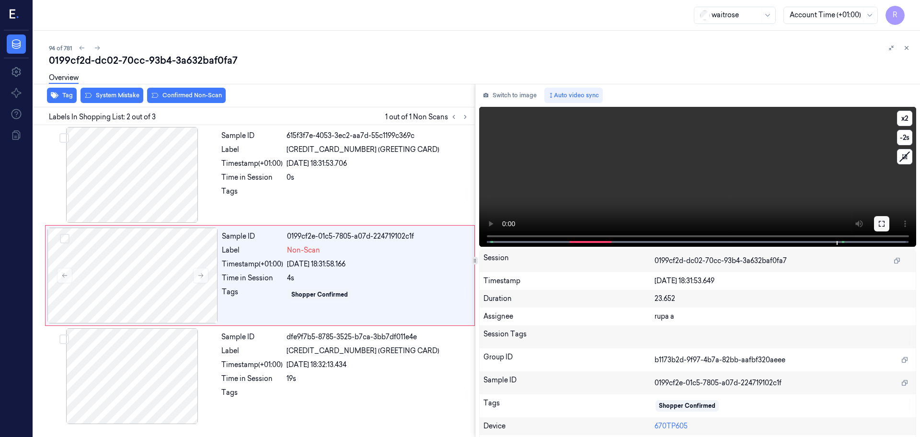
click at [874, 227] on button at bounding box center [881, 223] width 15 height 15
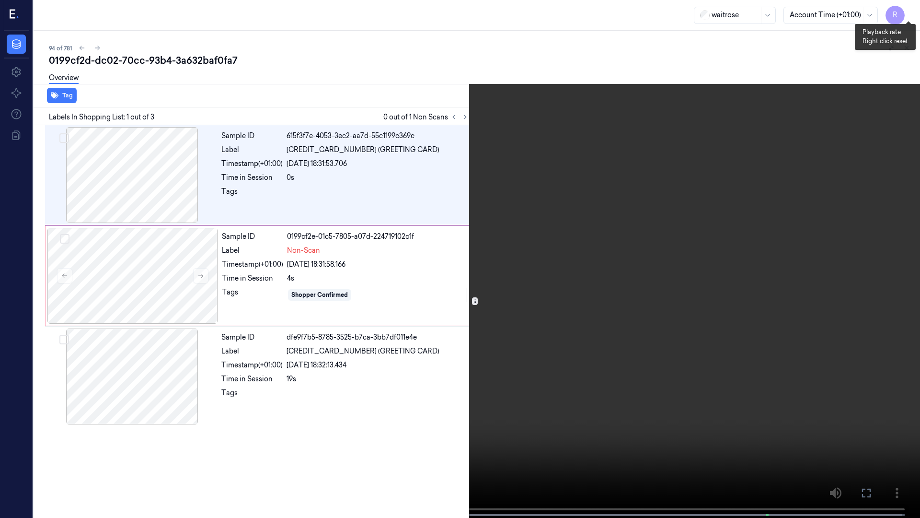
click at [912, 11] on button "x 2" at bounding box center [908, 11] width 15 height 15
click at [912, 11] on button "x 4" at bounding box center [908, 11] width 15 height 15
click at [46, 244] on video at bounding box center [460, 259] width 920 height 519
click at [909, 11] on button "x 1" at bounding box center [908, 11] width 15 height 15
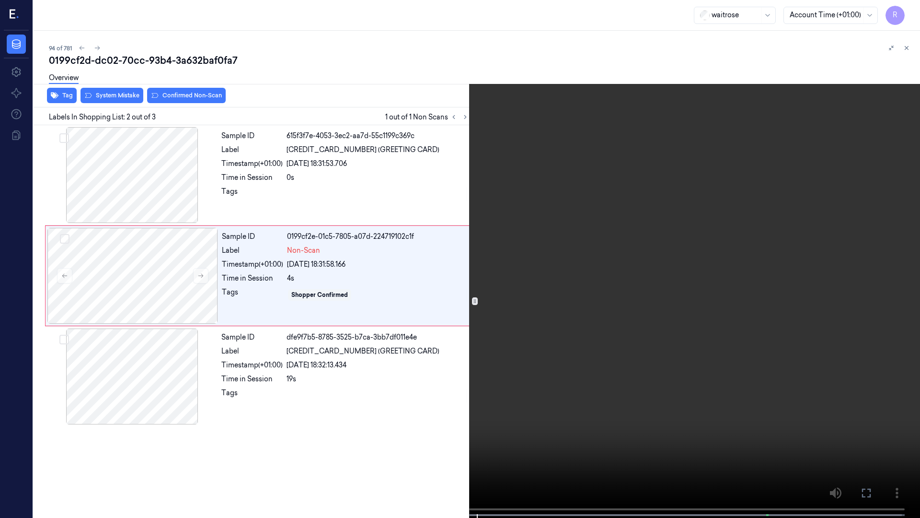
click at [904, 9] on button "x 2" at bounding box center [908, 11] width 15 height 15
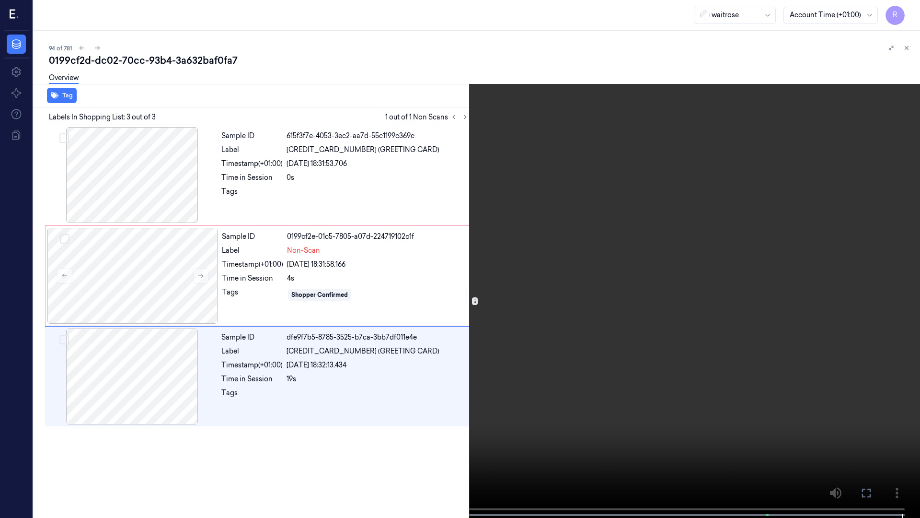
click at [790, 171] on video at bounding box center [460, 259] width 920 height 519
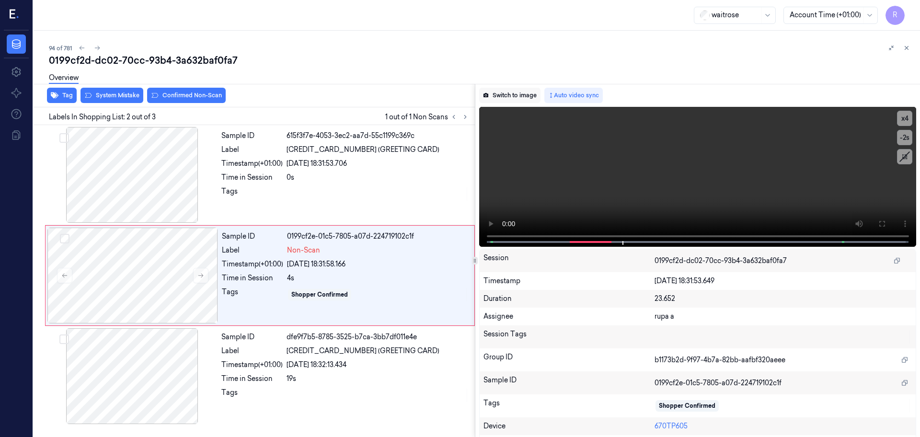
click at [514, 89] on button "Switch to image" at bounding box center [509, 95] width 61 height 15
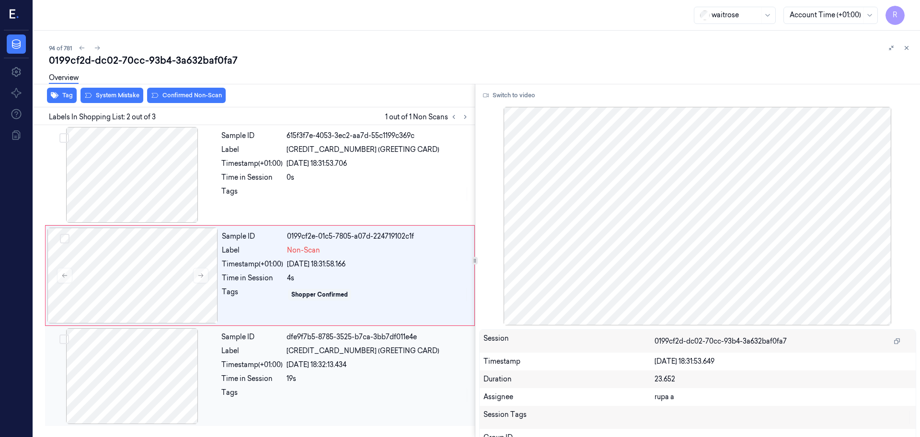
click at [142, 392] on div at bounding box center [132, 376] width 171 height 96
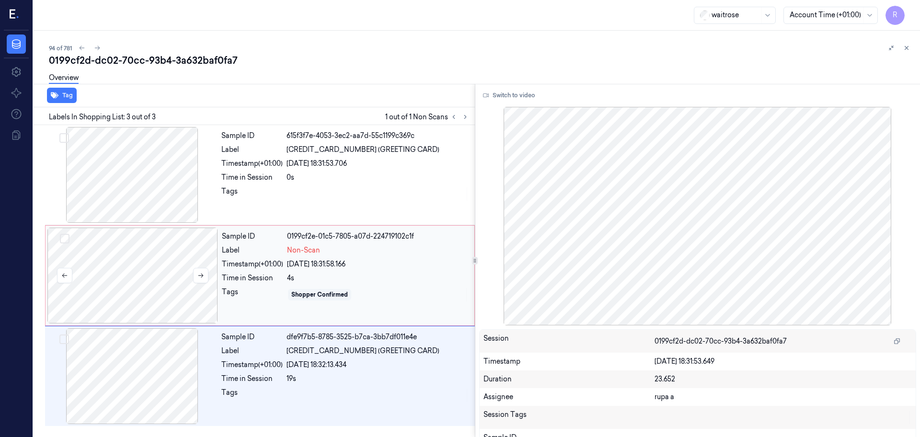
click at [156, 304] on div at bounding box center [132, 276] width 171 height 96
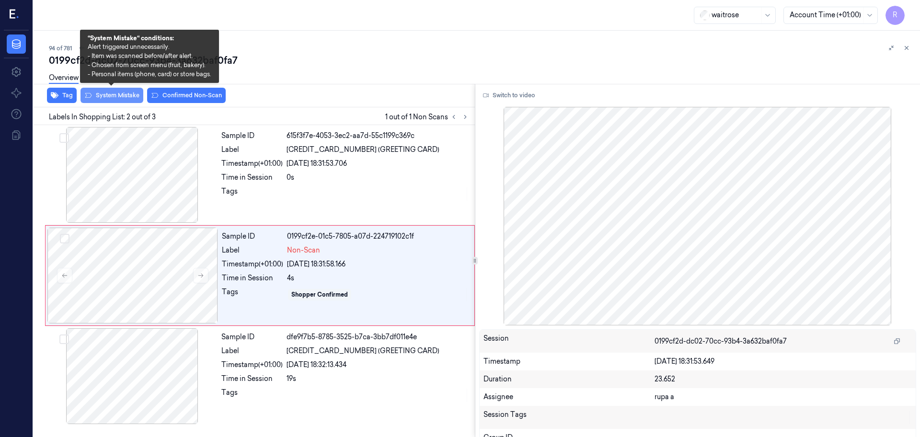
click at [113, 100] on button "System Mistake" at bounding box center [112, 95] width 63 height 15
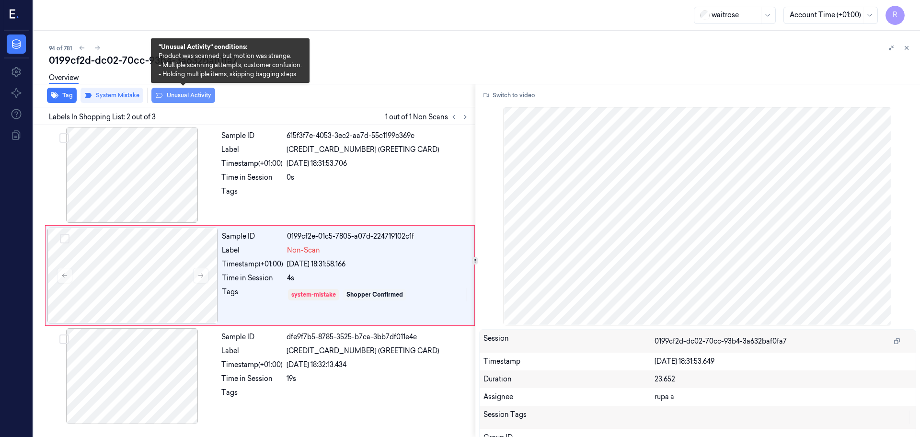
click at [171, 98] on button "Unusual Activity" at bounding box center [183, 95] width 64 height 15
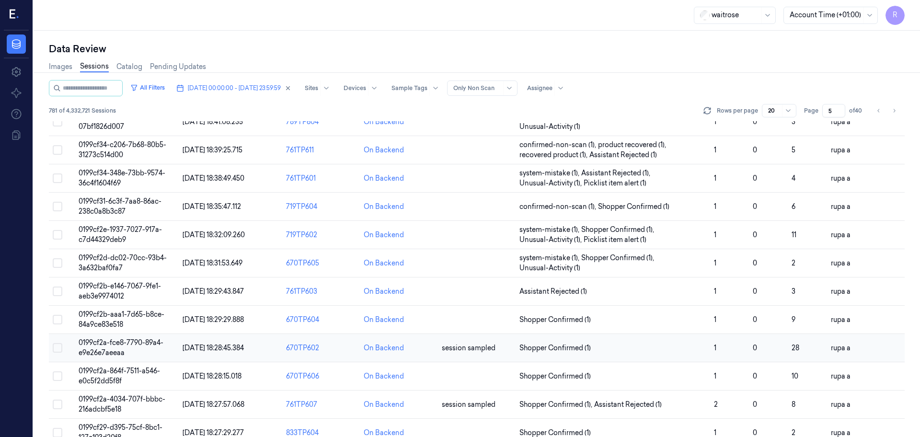
scroll to position [278, 0]
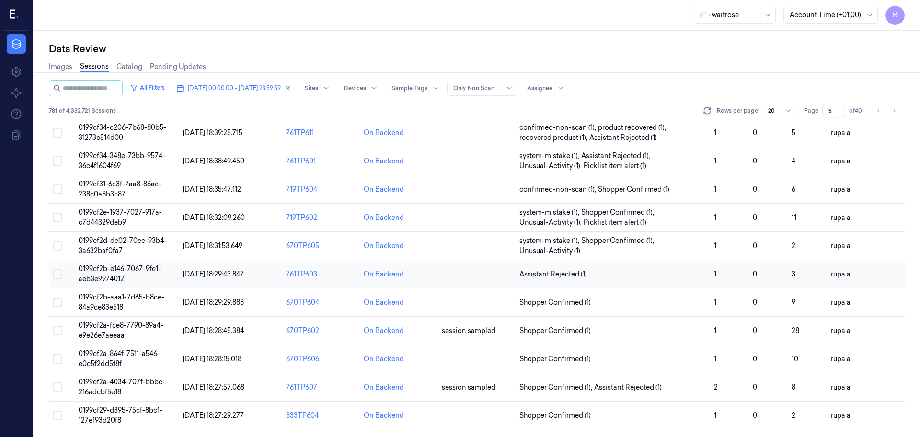
click at [143, 272] on span "0199cf2b-e146-7067-9fe1-aeb3e9974012" at bounding box center [120, 274] width 82 height 19
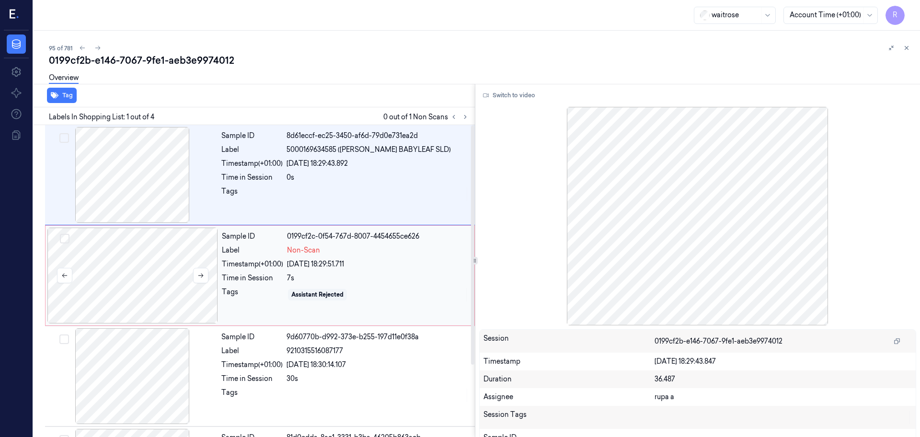
click at [164, 267] on div at bounding box center [132, 276] width 171 height 96
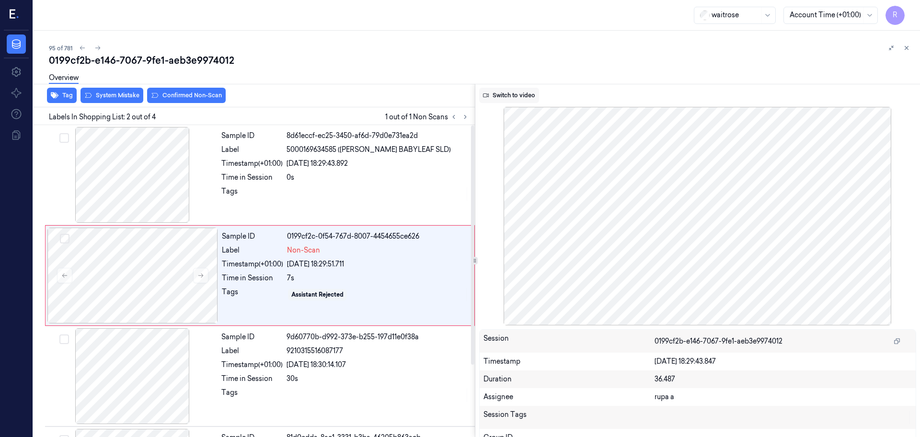
click at [526, 96] on button "Switch to video" at bounding box center [509, 95] width 60 height 15
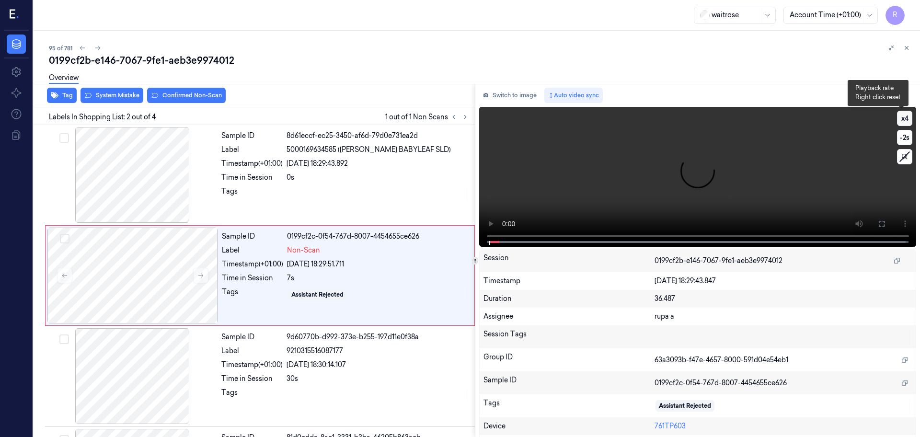
click at [901, 122] on button "x 4" at bounding box center [904, 118] width 15 height 15
click at [901, 122] on button "x 1" at bounding box center [904, 118] width 15 height 15
click at [882, 223] on icon at bounding box center [882, 224] width 8 height 8
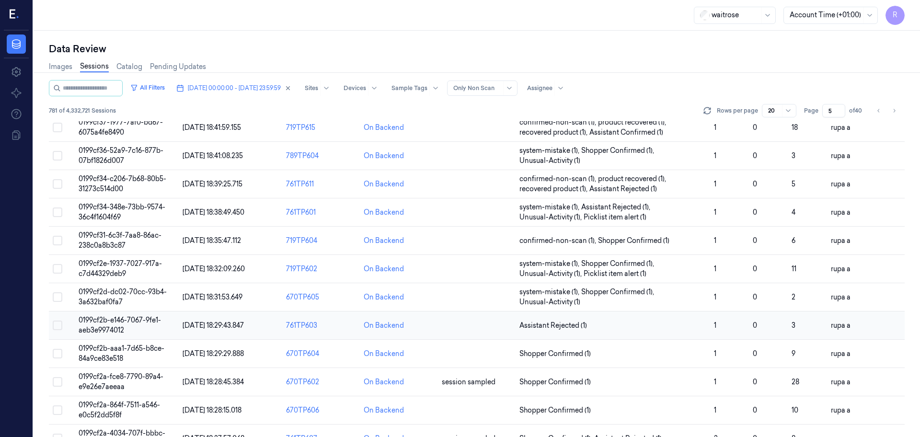
scroll to position [278, 0]
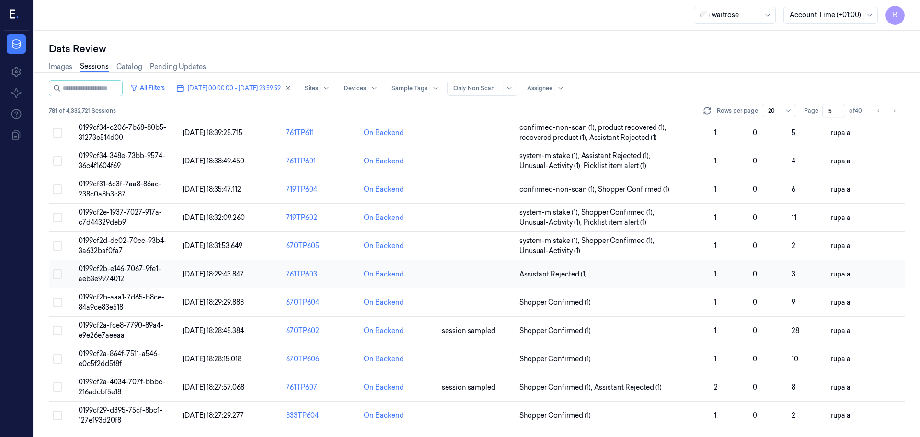
click at [141, 274] on td "0199cf2b-e146-7067-9fe1-aeb3e9974012" at bounding box center [127, 274] width 104 height 28
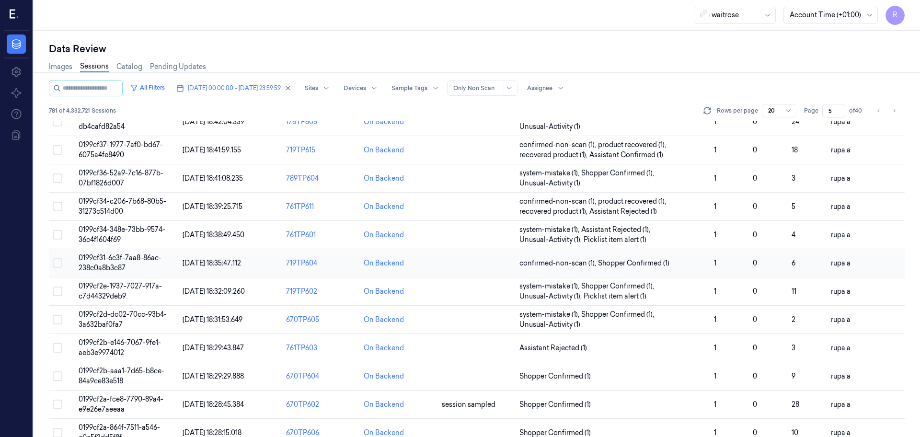
scroll to position [278, 0]
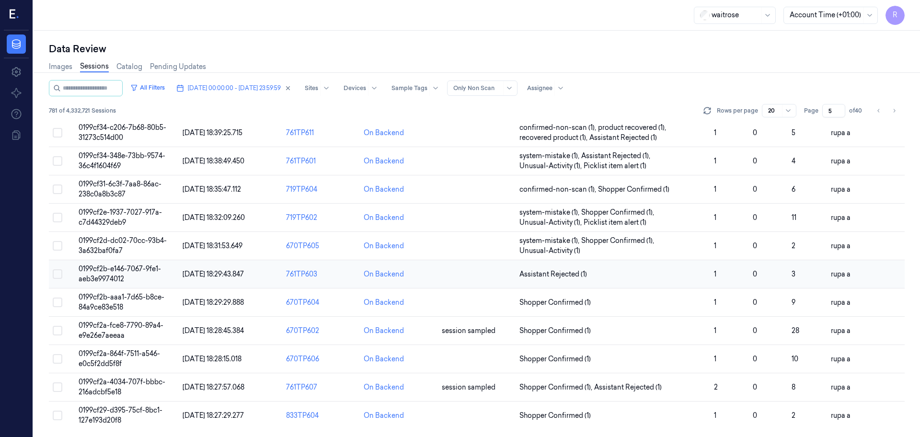
click at [108, 273] on span "0199cf2b-e146-7067-9fe1-aeb3e9974012" at bounding box center [120, 274] width 82 height 19
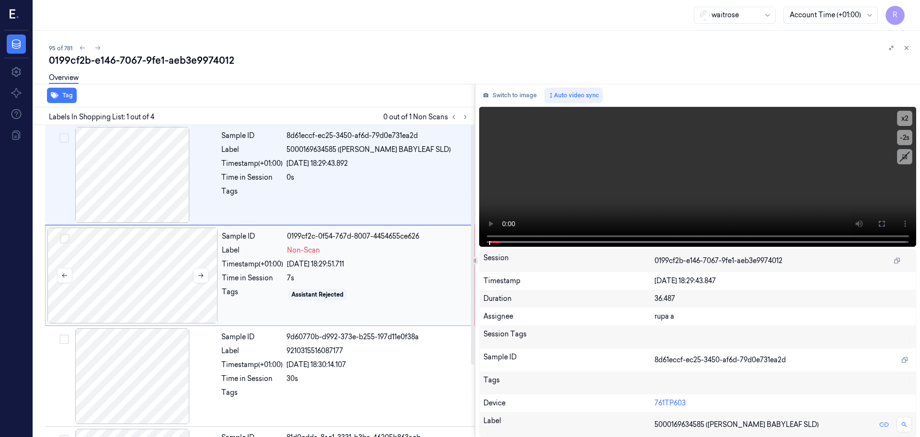
click at [173, 288] on div at bounding box center [132, 276] width 171 height 96
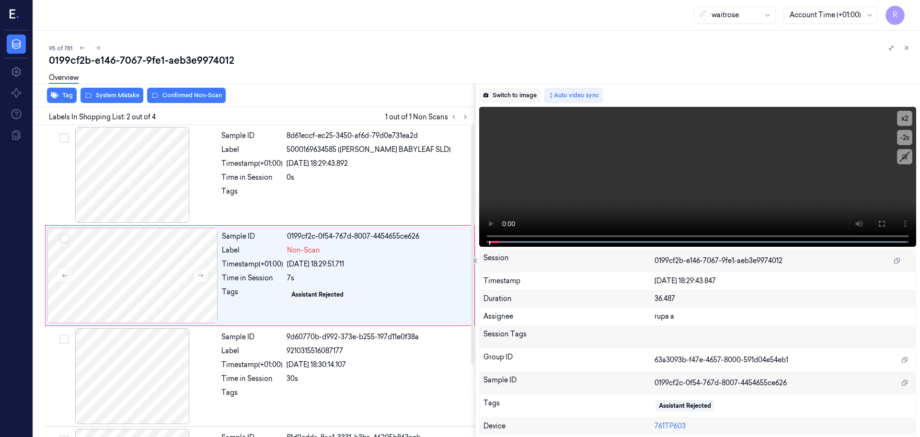
click at [518, 92] on button "Switch to image" at bounding box center [509, 95] width 61 height 15
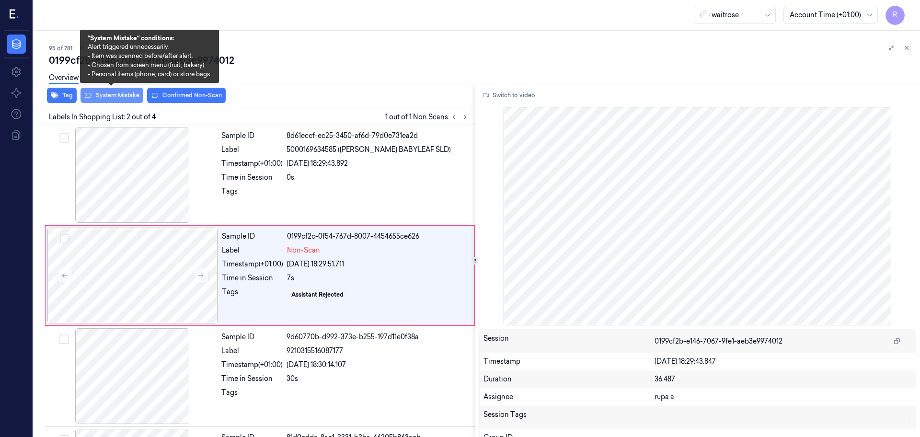
click at [112, 96] on button "System Mistake" at bounding box center [112, 95] width 63 height 15
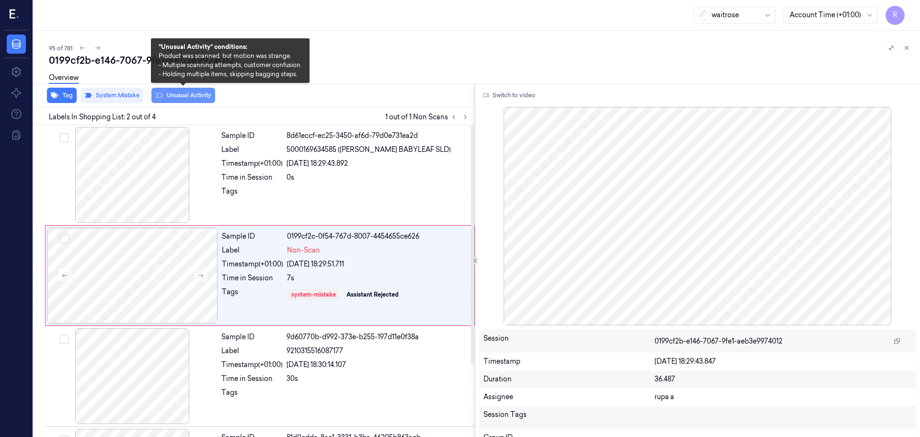
click at [195, 99] on button "Unusual Activity" at bounding box center [183, 95] width 64 height 15
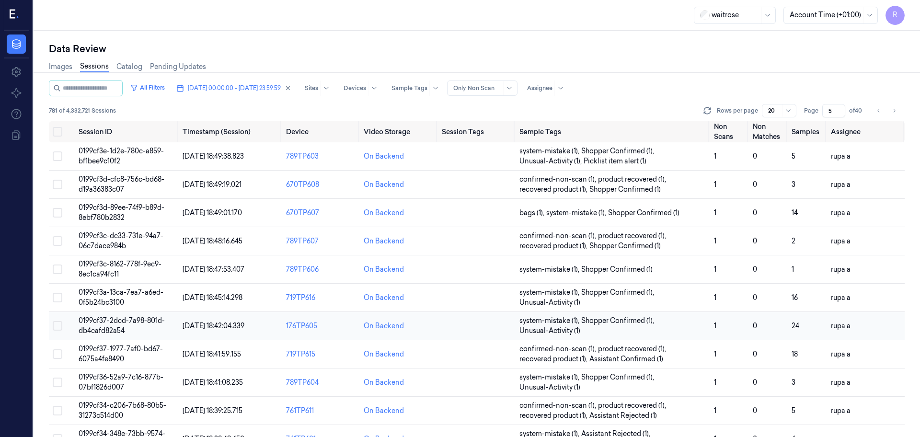
click at [395, 313] on td "On Backend" at bounding box center [399, 326] width 78 height 28
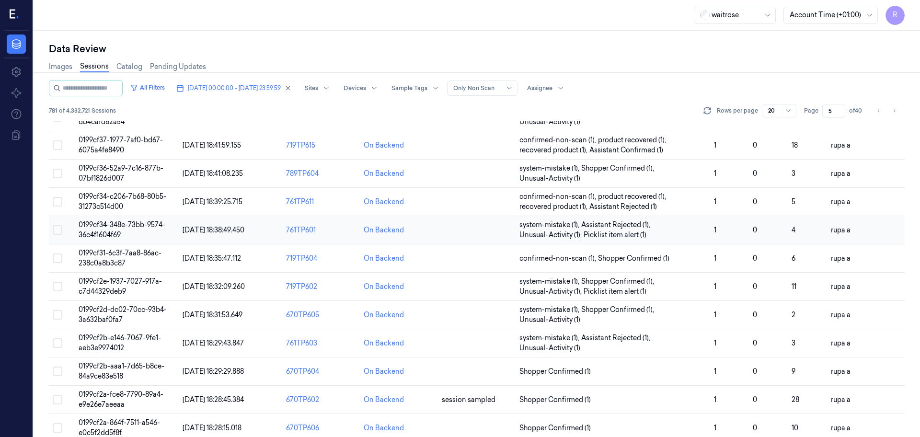
scroll to position [240, 0]
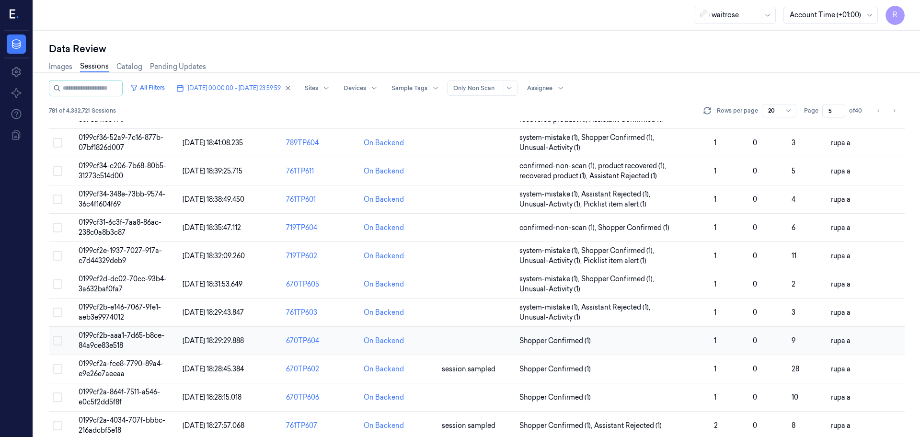
click at [130, 336] on span "0199cf2b-aaa1-7d65-b8ce-84a9ce83e518" at bounding box center [122, 340] width 86 height 19
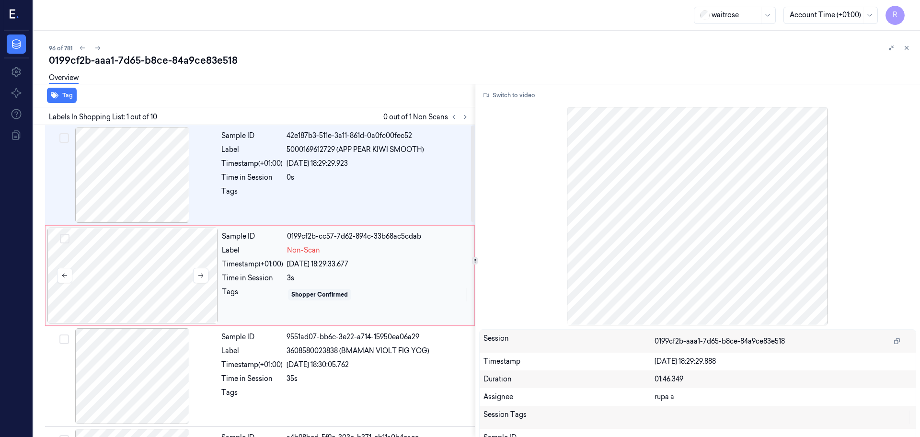
click at [155, 267] on div at bounding box center [132, 276] width 171 height 96
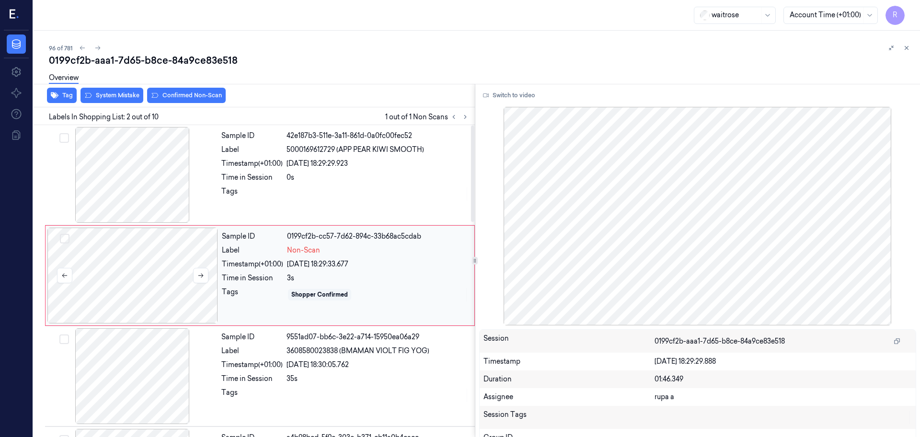
click at [148, 288] on div at bounding box center [132, 276] width 171 height 96
click at [512, 88] on button "Switch to video" at bounding box center [509, 95] width 60 height 15
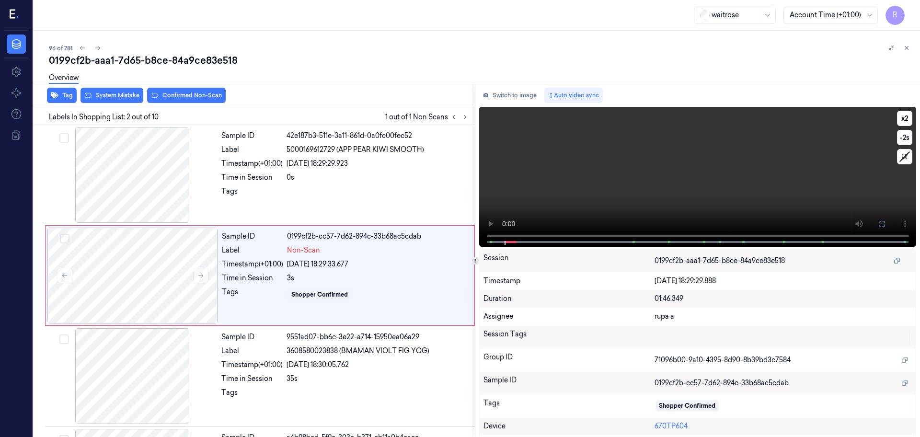
drag, startPoint x: 878, startPoint y: 221, endPoint x: 920, endPoint y: 265, distance: 60.4
click at [878, 221] on icon at bounding box center [882, 224] width 8 height 8
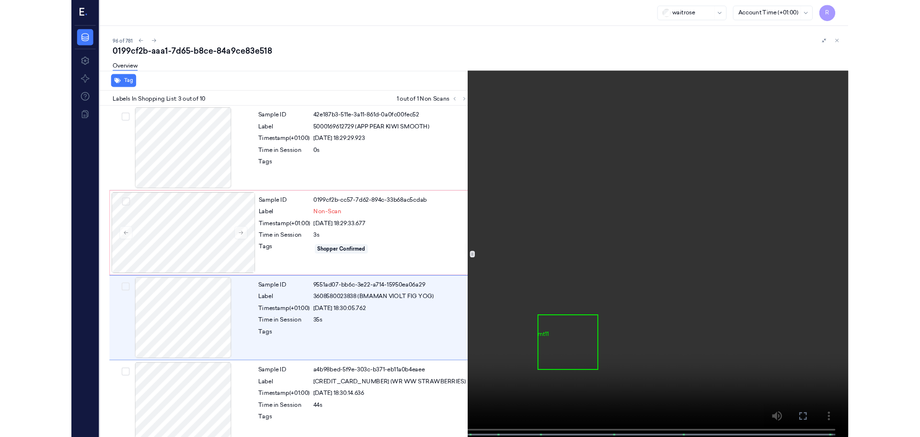
scroll to position [55, 0]
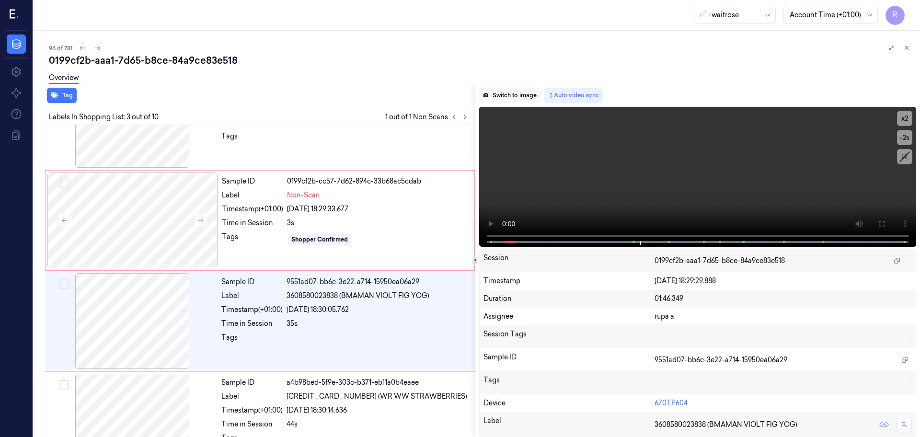
click at [518, 96] on button "Switch to image" at bounding box center [509, 95] width 61 height 15
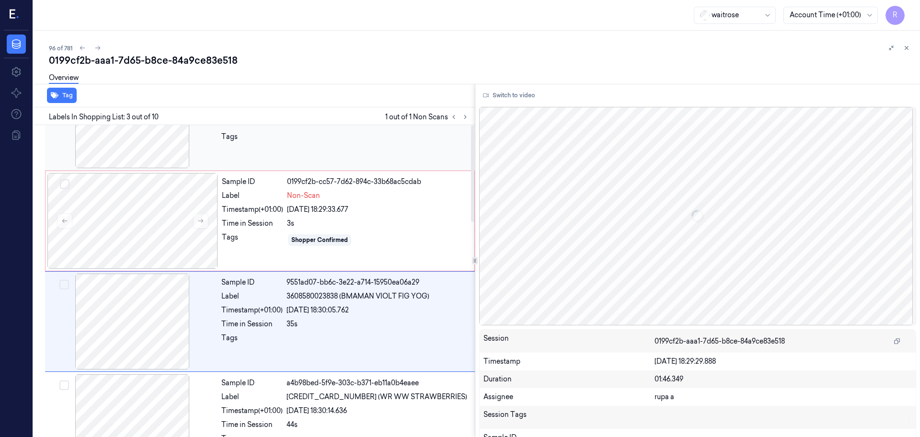
scroll to position [0, 0]
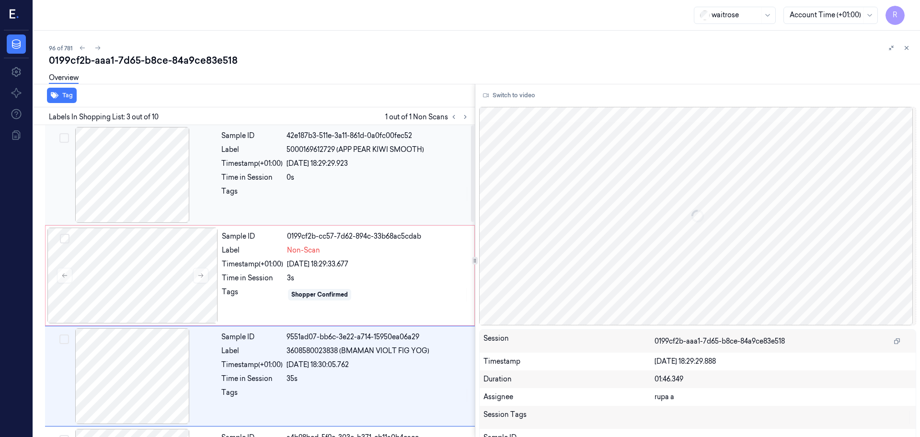
click at [182, 194] on div at bounding box center [132, 175] width 171 height 96
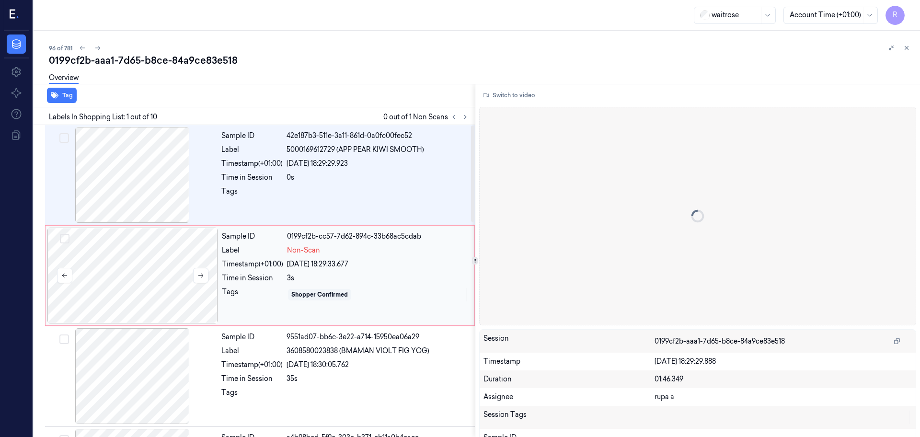
click at [174, 271] on div at bounding box center [132, 276] width 171 height 96
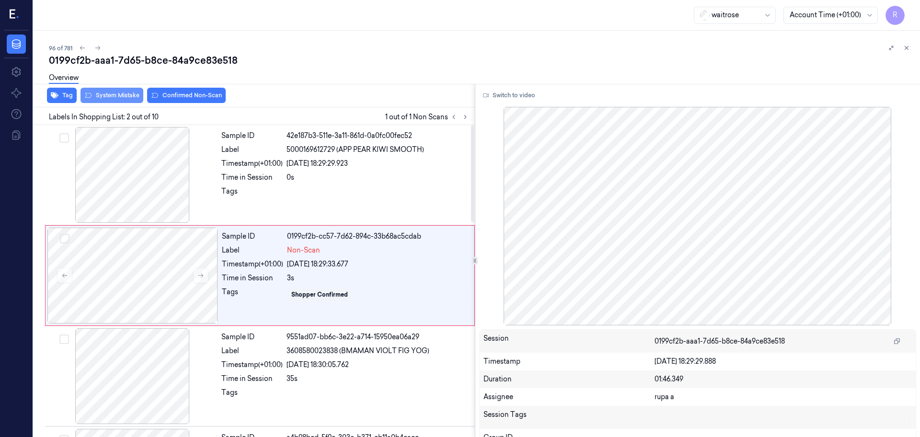
click at [122, 103] on button "System Mistake" at bounding box center [112, 95] width 63 height 15
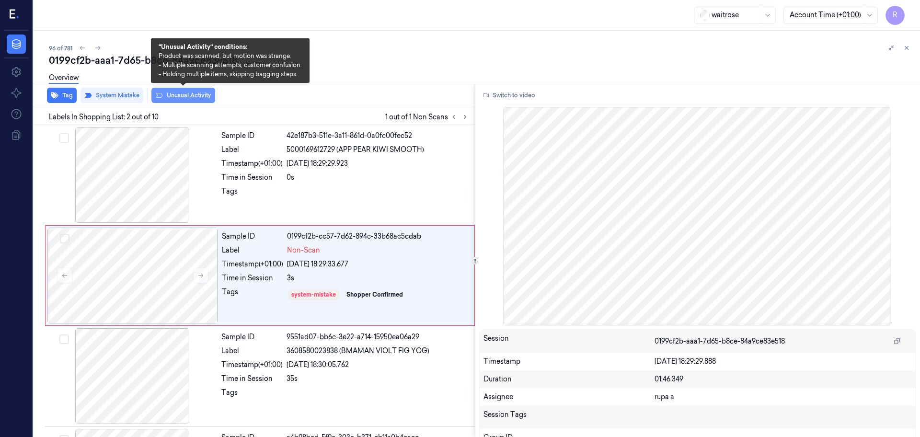
click at [199, 100] on button "Unusual Activity" at bounding box center [183, 95] width 64 height 15
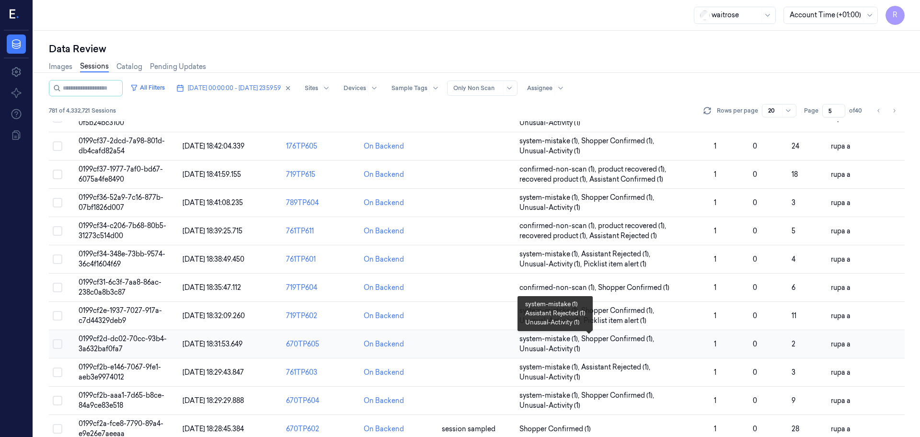
scroll to position [278, 0]
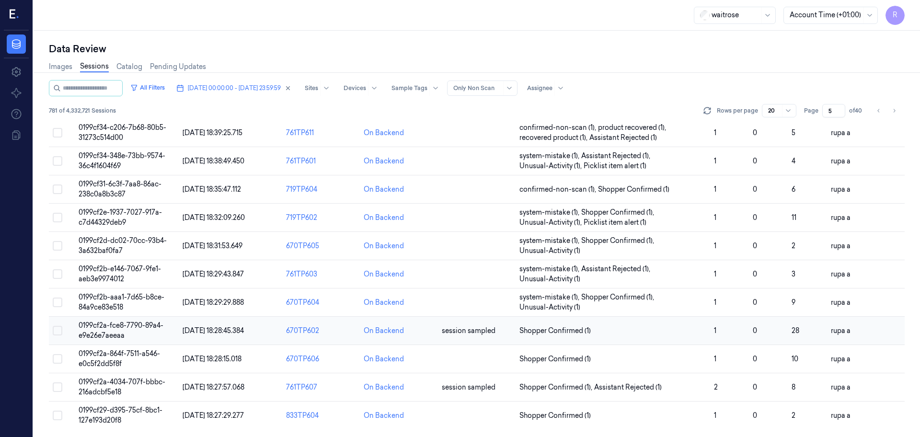
click at [139, 331] on td "0199cf2a-fce8-7790-89a4-e9e26e7aeeaa" at bounding box center [127, 331] width 104 height 28
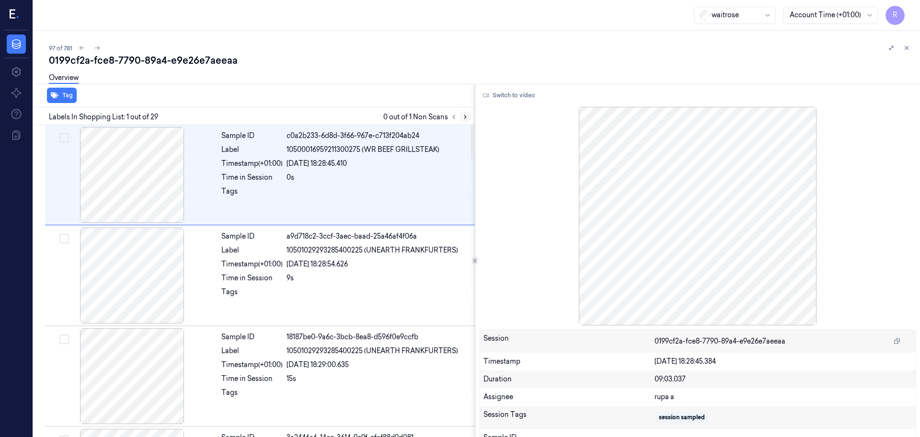
click at [467, 118] on icon at bounding box center [465, 117] width 7 height 7
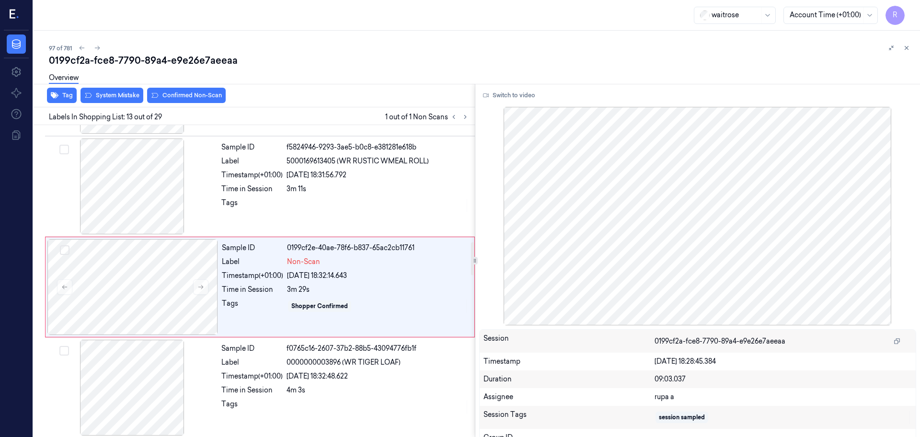
scroll to position [1102, 0]
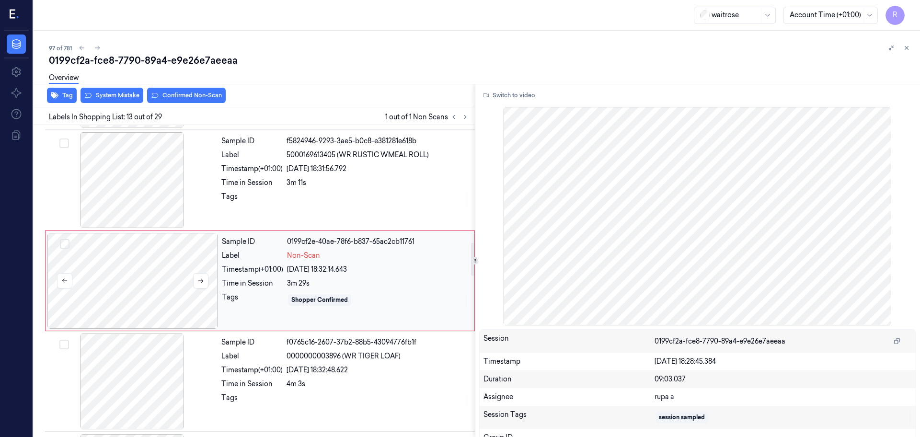
click at [181, 289] on div at bounding box center [132, 281] width 171 height 96
click at [160, 172] on div at bounding box center [132, 180] width 171 height 96
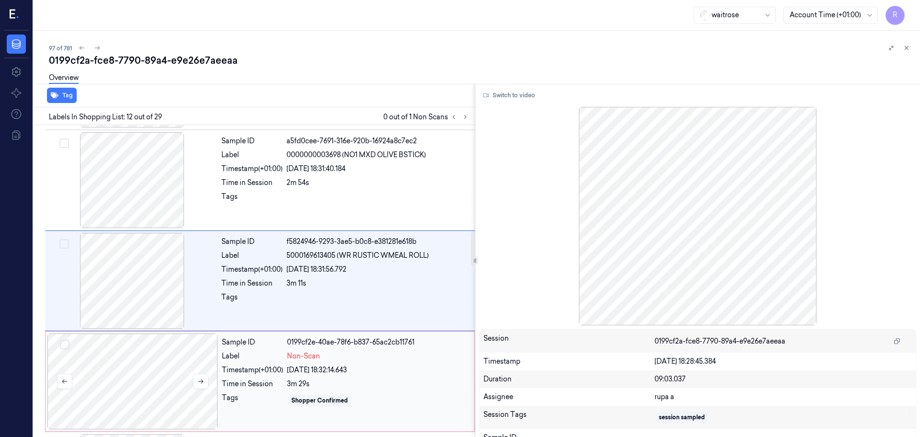
click at [157, 381] on div at bounding box center [132, 382] width 171 height 96
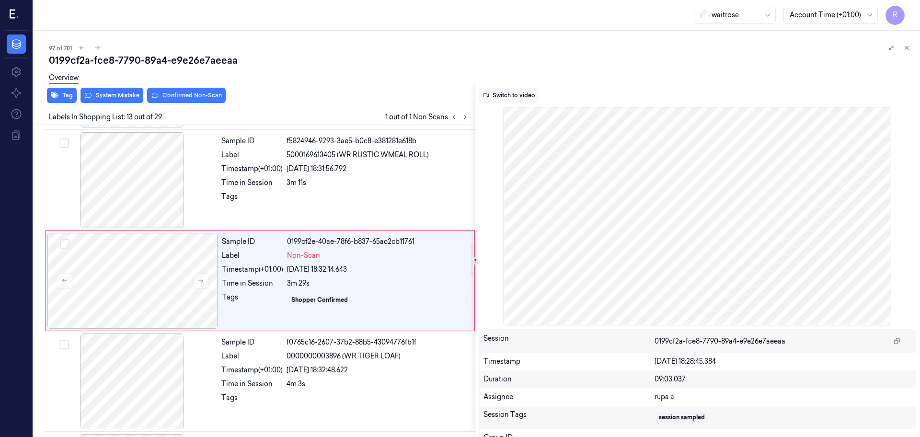
click at [493, 101] on button "Switch to video" at bounding box center [509, 95] width 60 height 15
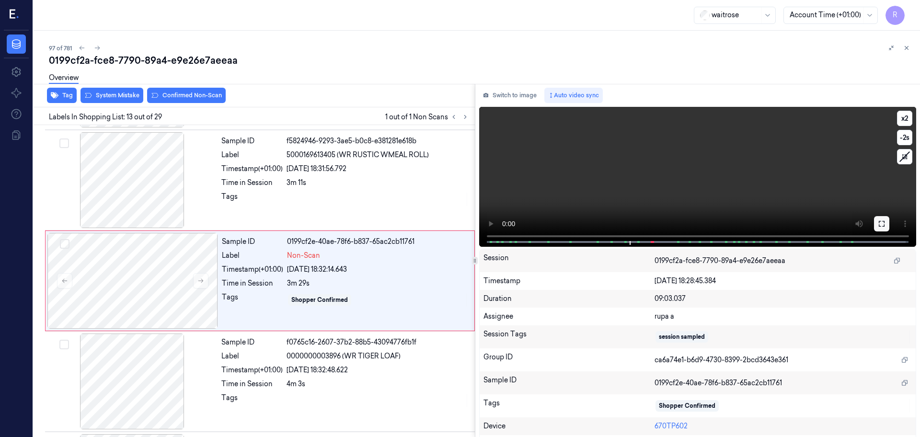
click at [878, 225] on icon at bounding box center [882, 224] width 8 height 8
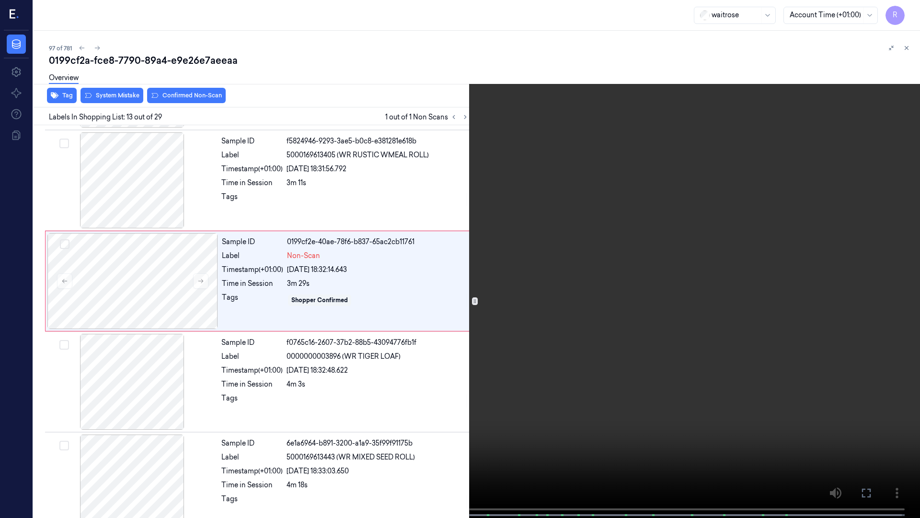
click at [758, 240] on video at bounding box center [460, 259] width 920 height 519
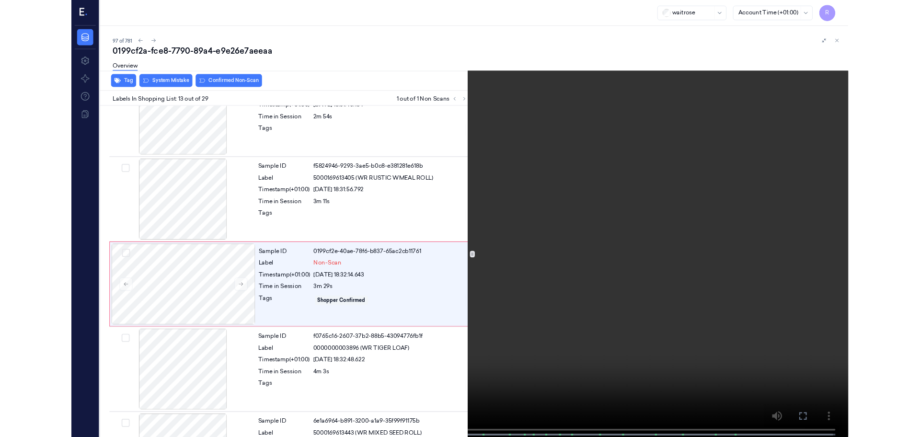
scroll to position [1062, 0]
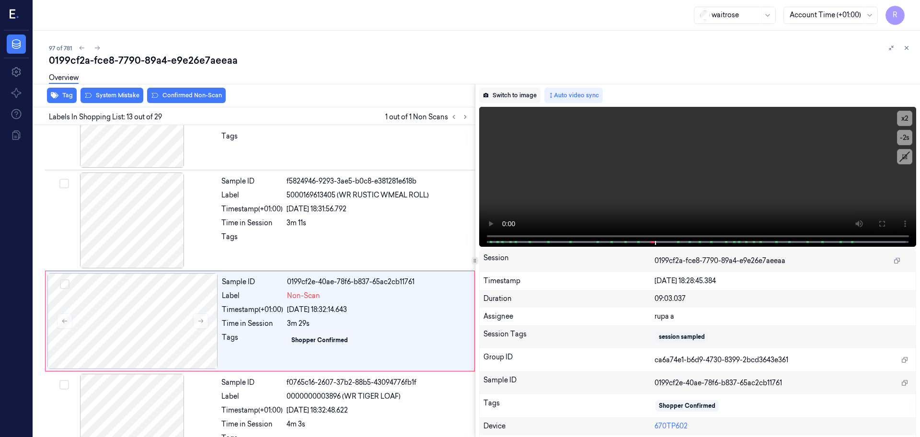
click at [518, 97] on button "Switch to image" at bounding box center [509, 95] width 61 height 15
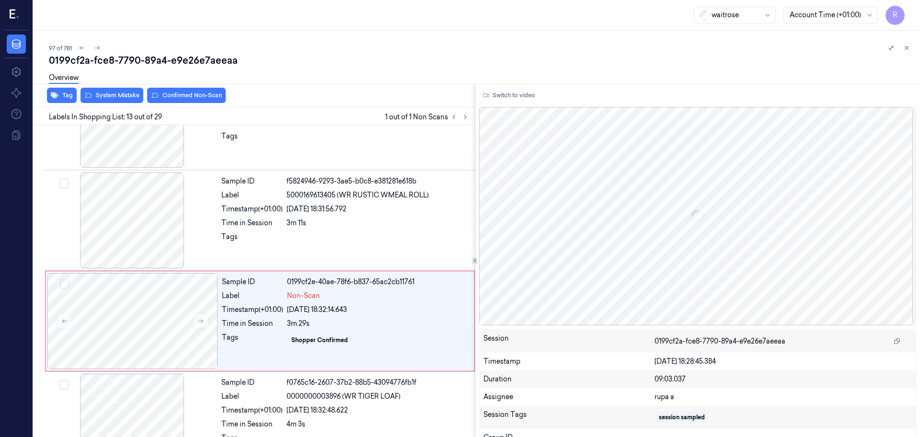
scroll to position [1102, 0]
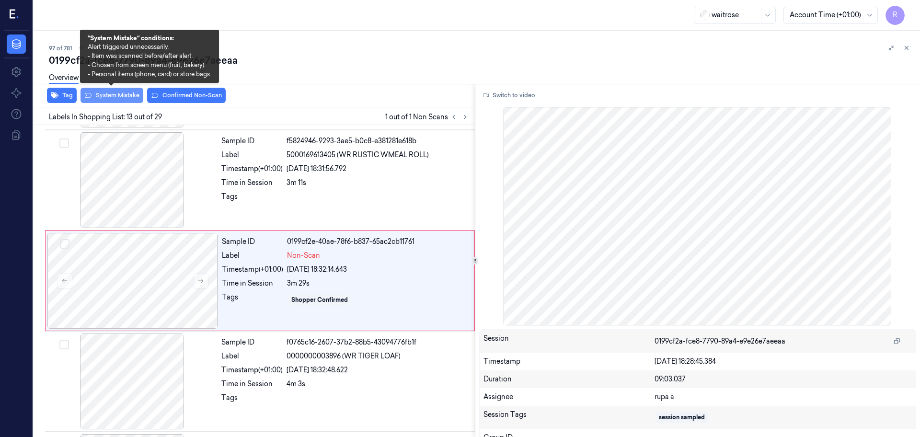
click at [110, 92] on button "System Mistake" at bounding box center [112, 95] width 63 height 15
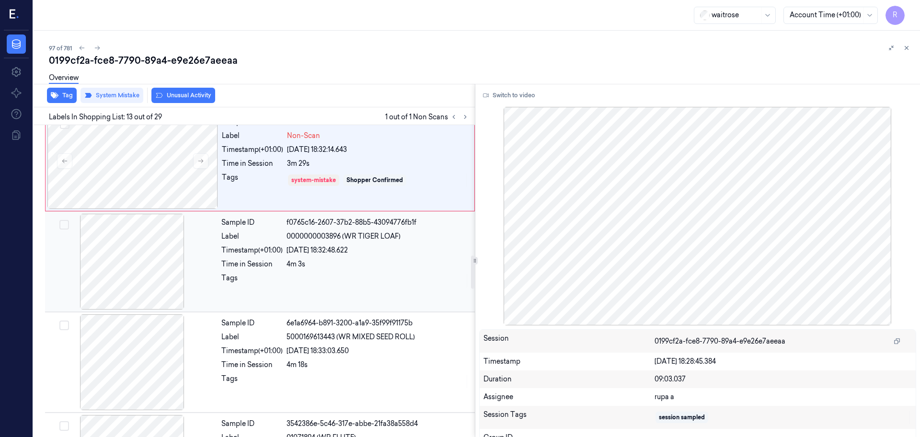
click at [155, 279] on div at bounding box center [132, 262] width 171 height 96
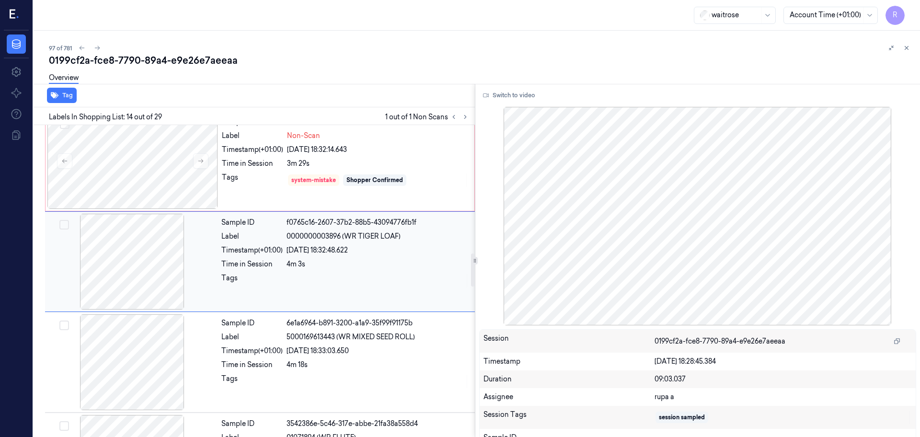
scroll to position [1202, 0]
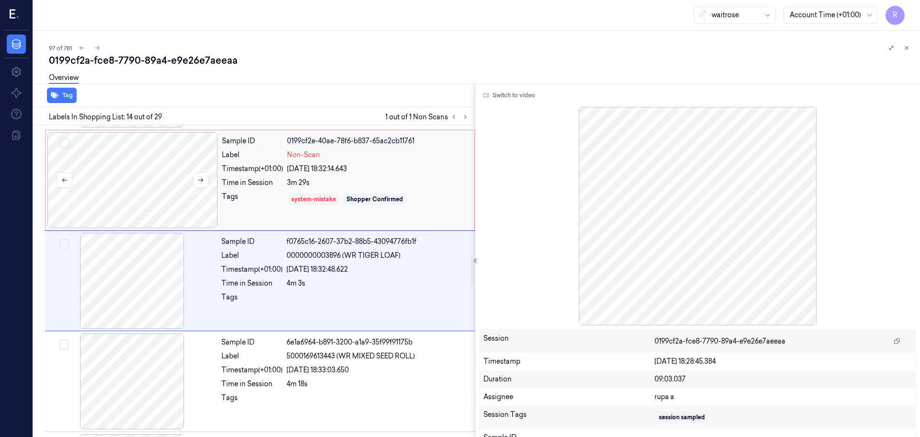
click at [163, 200] on div at bounding box center [132, 180] width 171 height 96
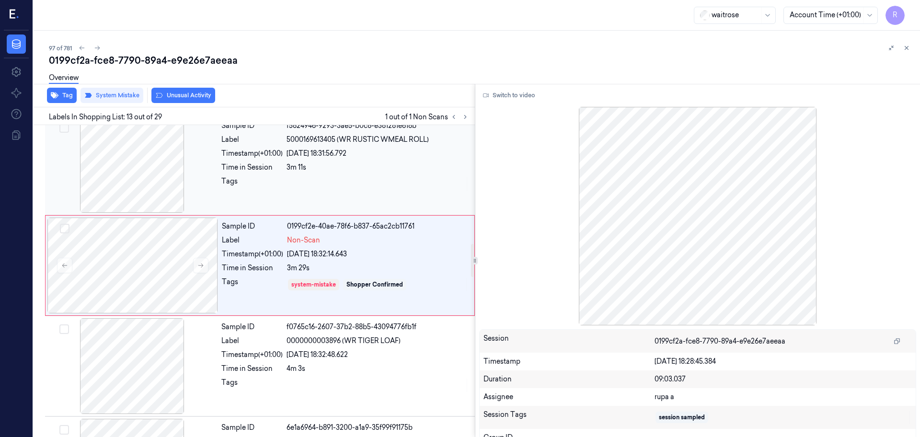
scroll to position [1102, 0]
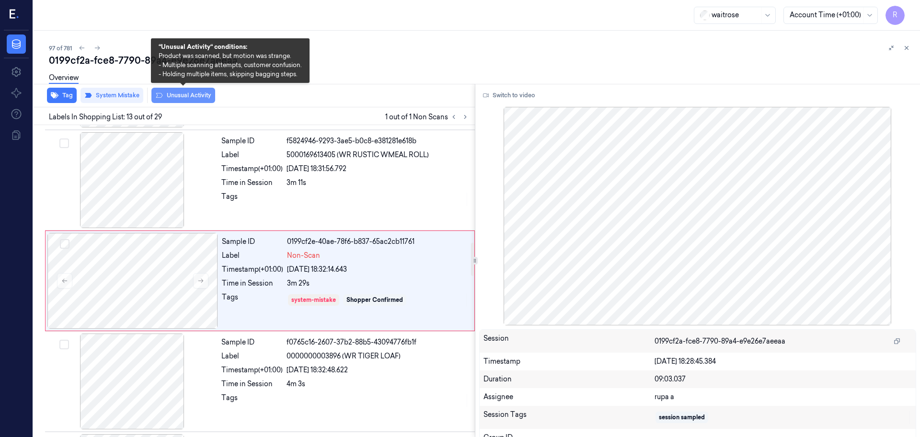
click at [188, 95] on button "Unusual Activity" at bounding box center [183, 95] width 64 height 15
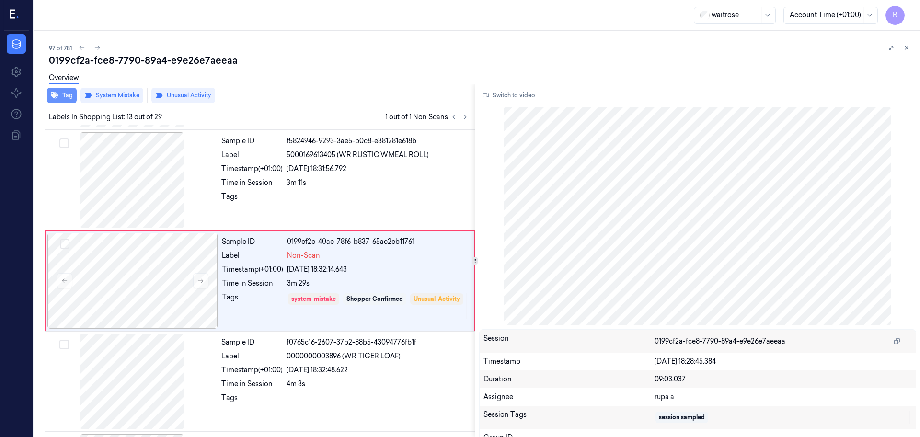
click at [70, 95] on button "Tag" at bounding box center [62, 95] width 30 height 15
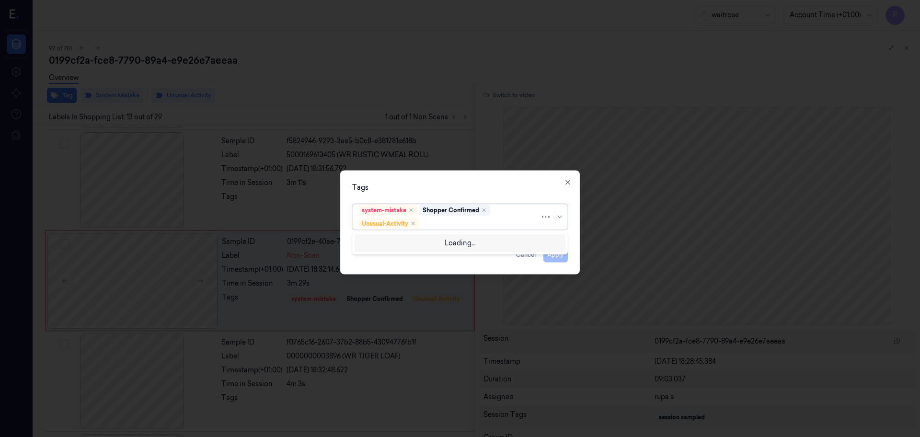
click at [450, 228] on div at bounding box center [480, 224] width 119 height 10
type input "pic"
click at [432, 247] on div "Picklist item alert" at bounding box center [460, 242] width 211 height 16
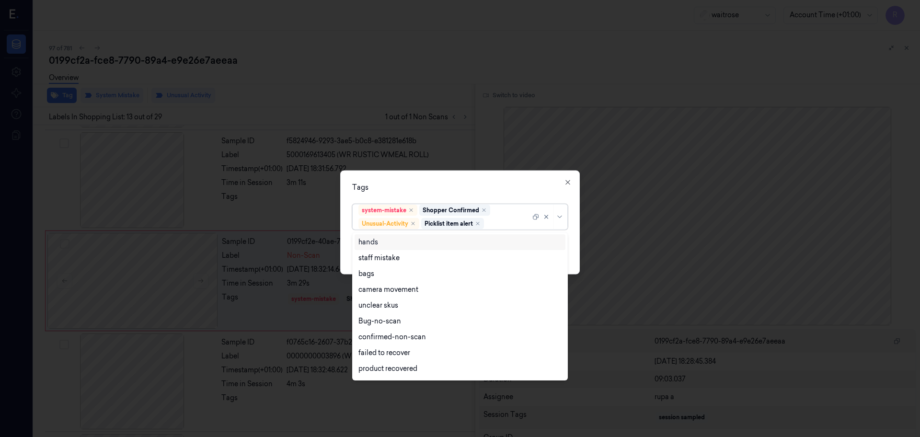
click at [497, 179] on div "Tags option Picklist item alert, selected. 16 results available. Use Up and Dow…" at bounding box center [460, 223] width 240 height 104
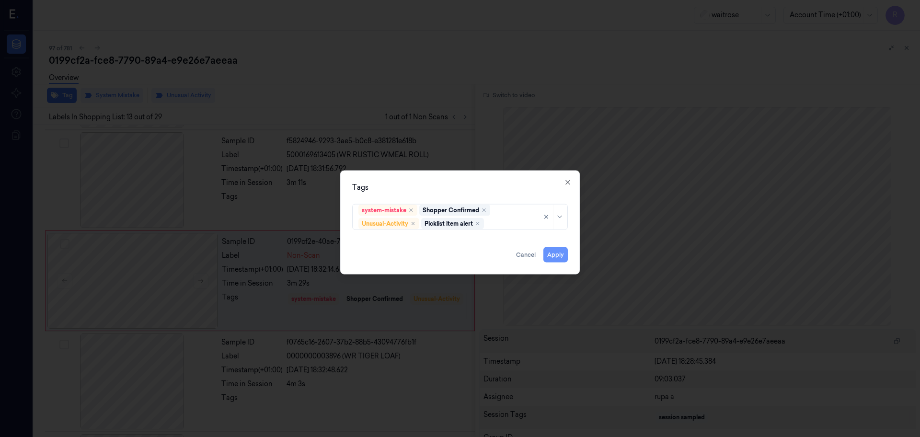
click at [558, 259] on button "Apply" at bounding box center [555, 254] width 24 height 15
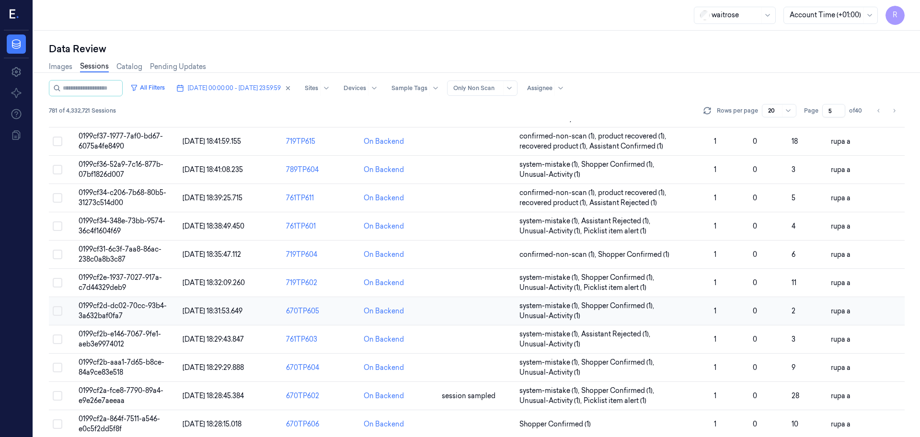
scroll to position [278, 0]
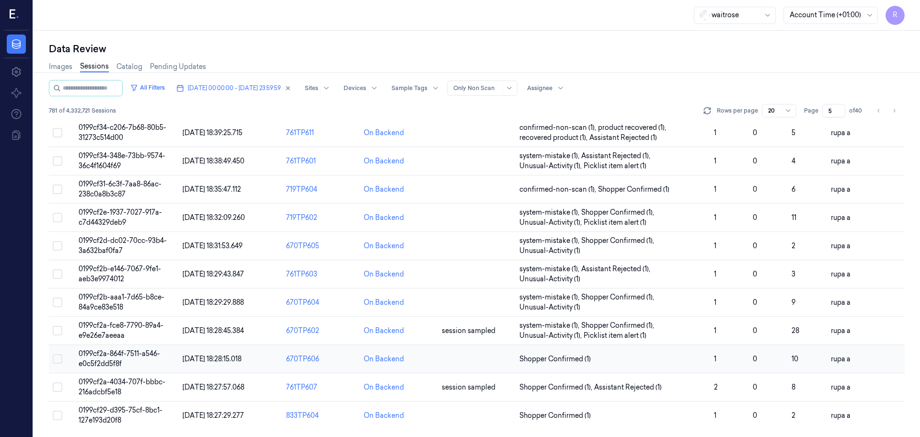
click at [101, 355] on span "0199cf2a-864f-7511-a546-e0c5f2dd5f8f" at bounding box center [119, 358] width 81 height 19
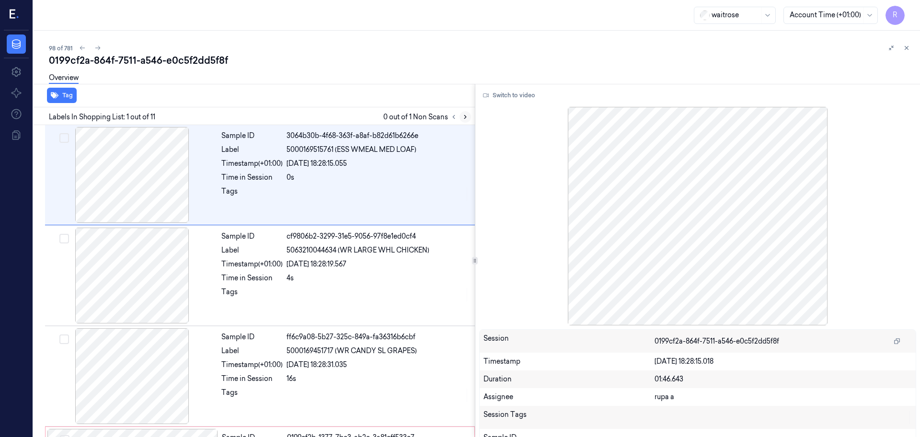
click at [461, 117] on button at bounding box center [466, 117] width 12 height 12
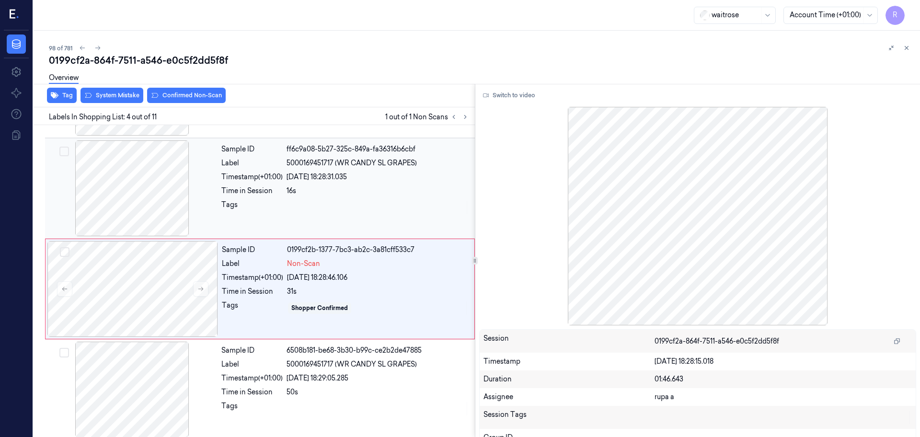
scroll to position [196, 0]
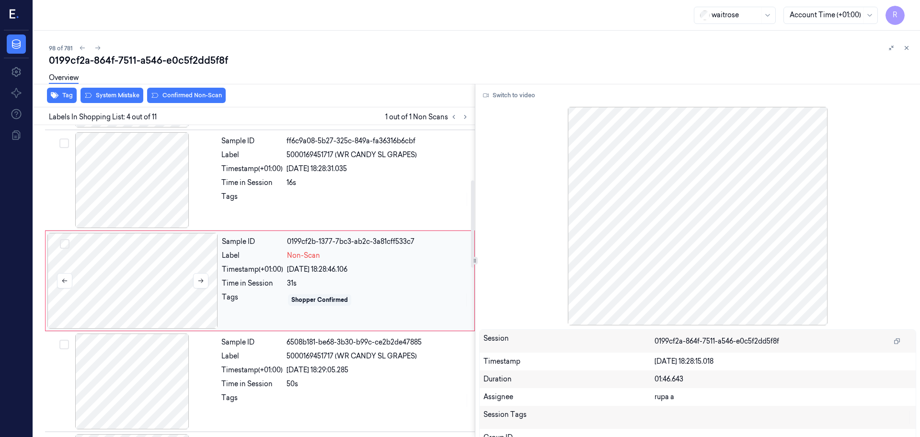
click at [174, 312] on div at bounding box center [132, 281] width 171 height 96
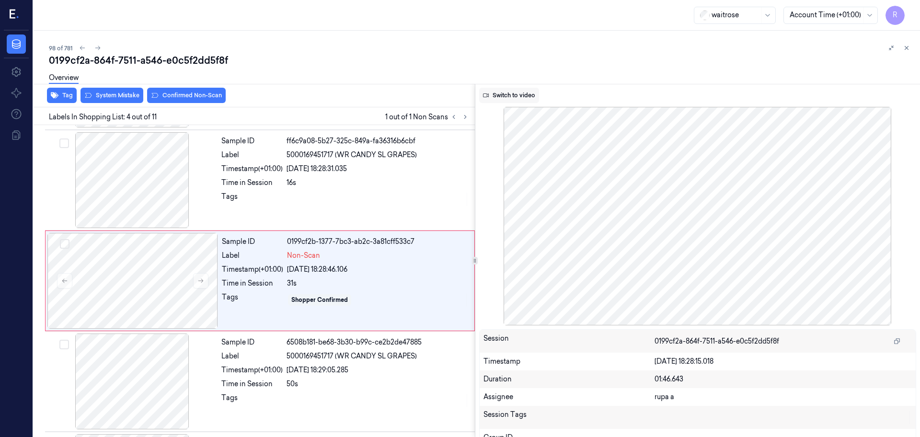
click at [509, 91] on button "Switch to video" at bounding box center [509, 95] width 60 height 15
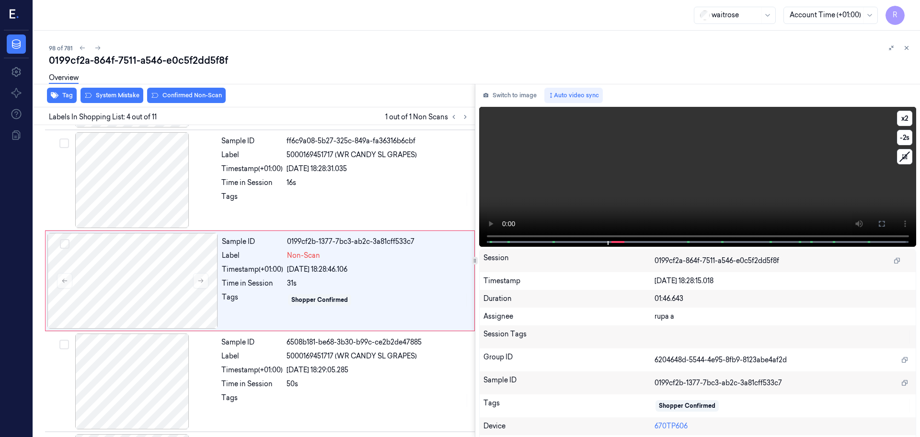
click at [554, 242] on span at bounding box center [554, 242] width 1 height 5
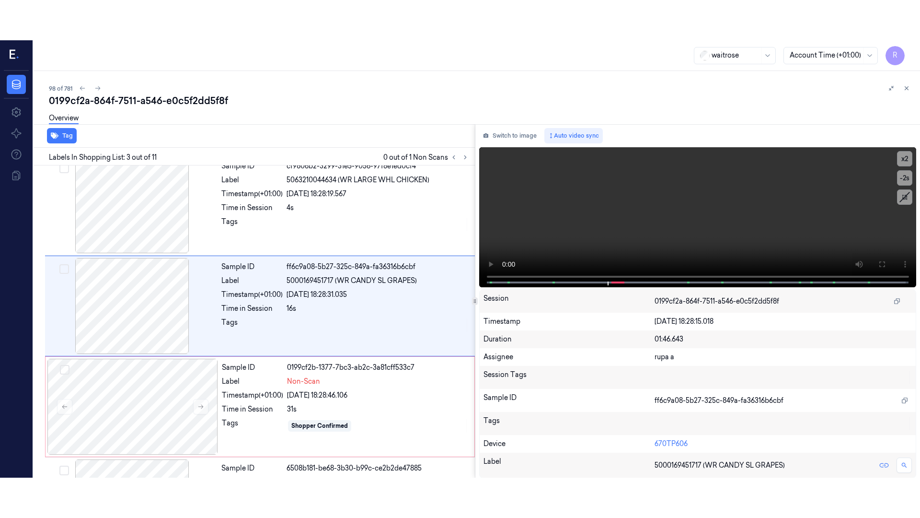
scroll to position [95, 0]
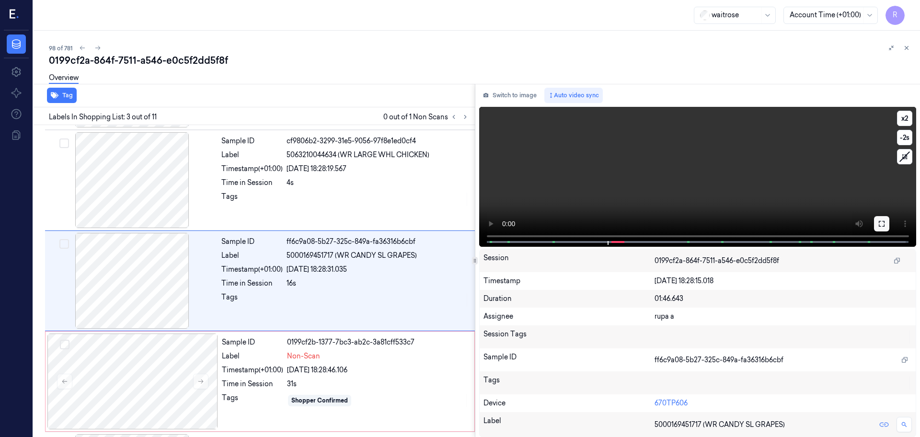
click at [884, 222] on button at bounding box center [881, 223] width 15 height 15
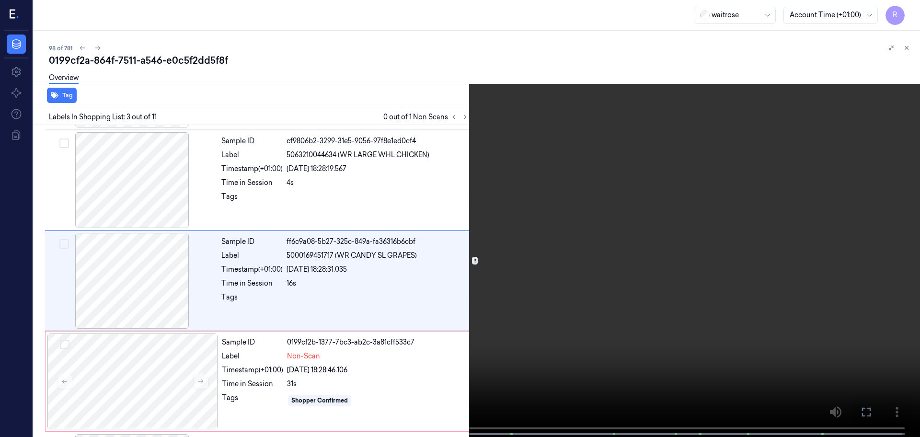
click at [827, 208] on video at bounding box center [460, 219] width 920 height 439
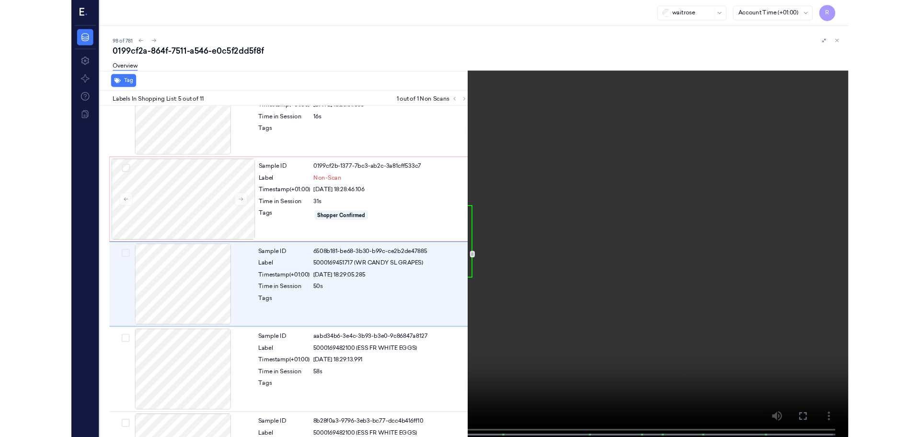
scroll to position [256, 0]
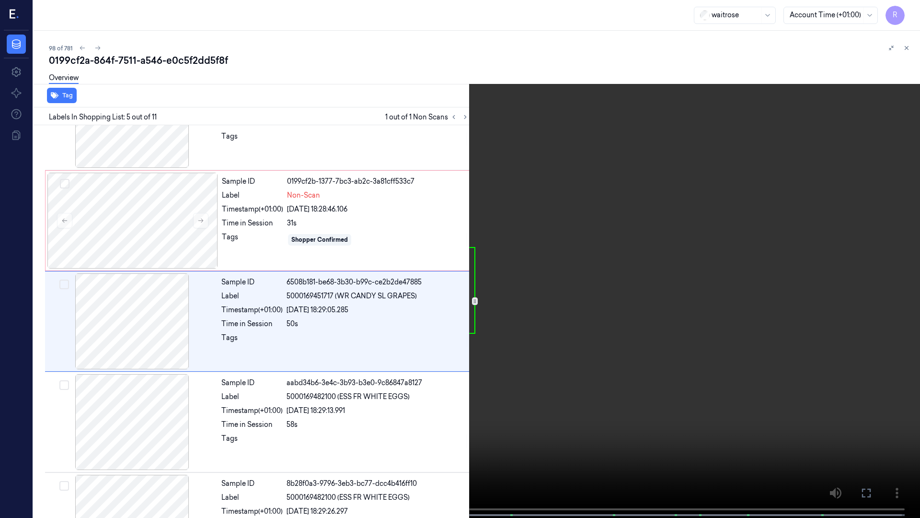
click at [506, 429] on video at bounding box center [460, 259] width 920 height 519
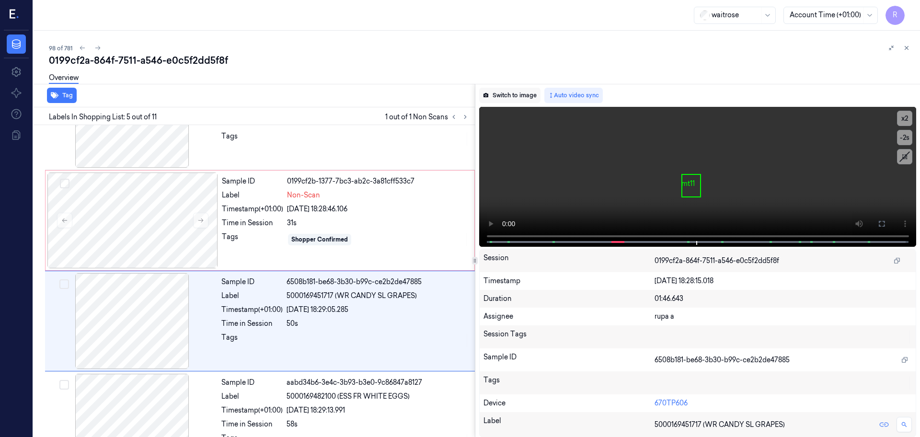
click at [506, 92] on button "Switch to image" at bounding box center [509, 95] width 61 height 15
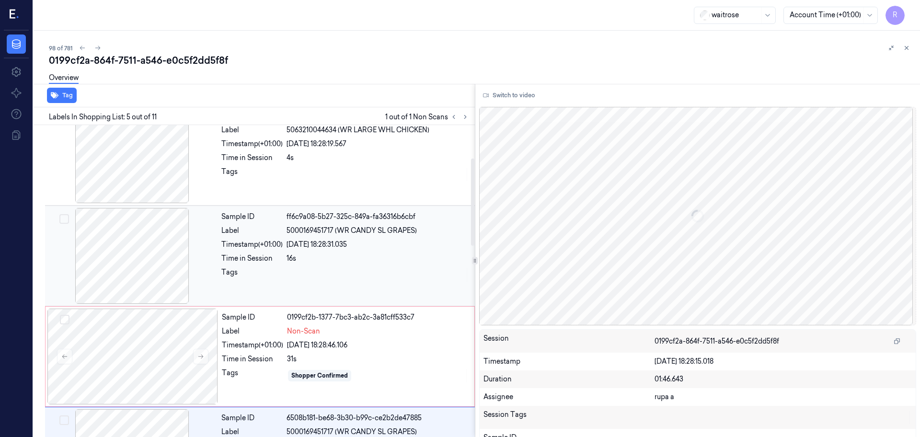
scroll to position [117, 0]
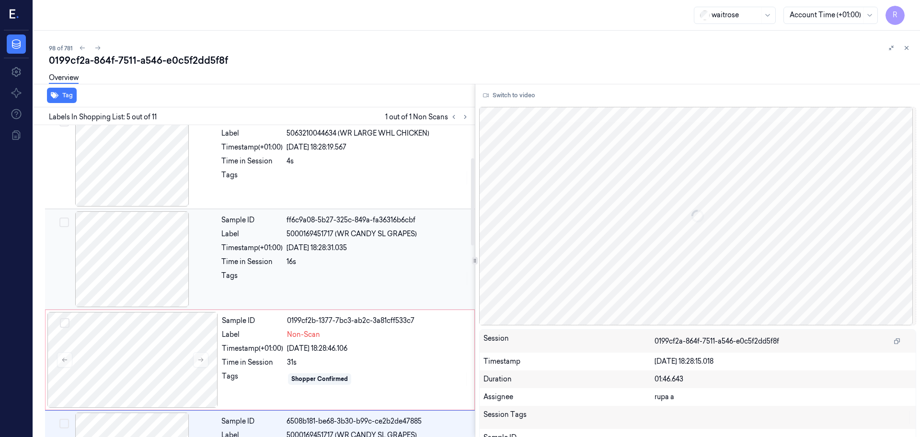
click at [141, 263] on div at bounding box center [132, 259] width 171 height 96
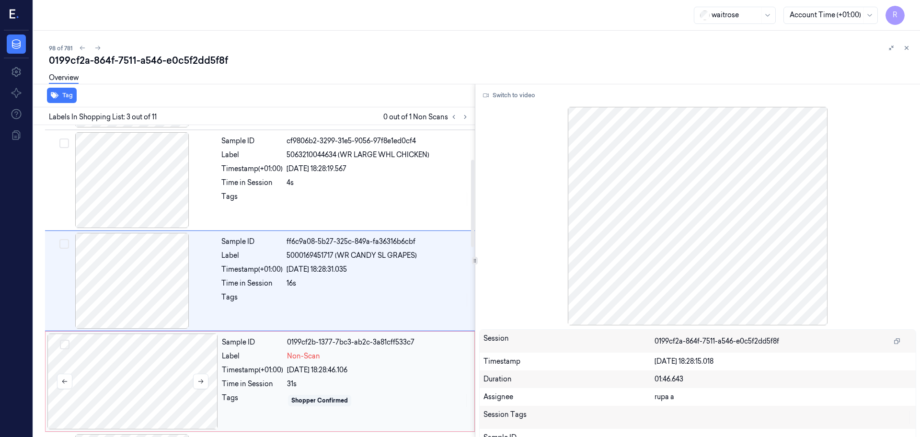
scroll to position [215, 0]
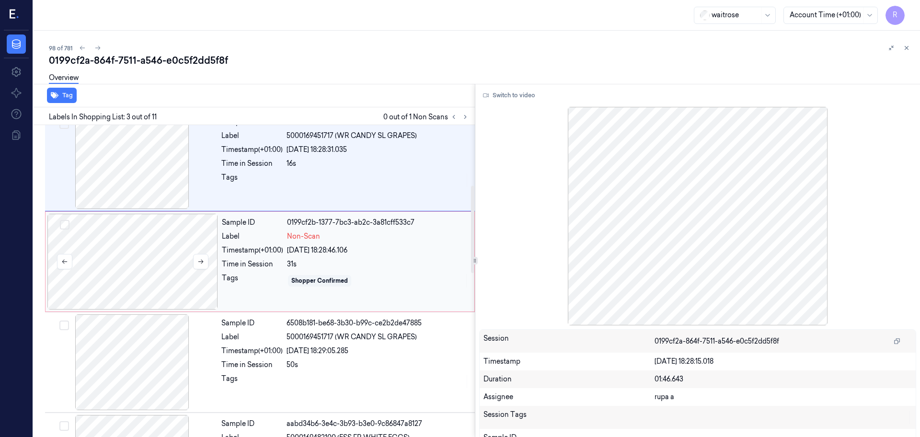
click at [142, 253] on div at bounding box center [132, 262] width 171 height 96
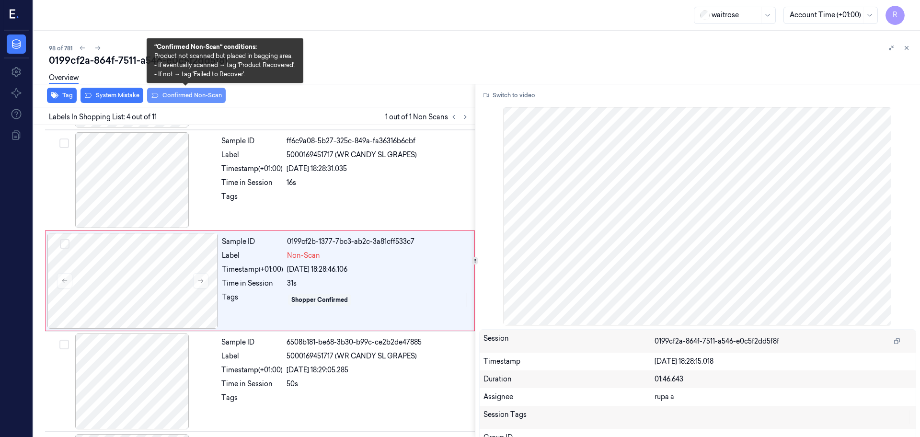
click at [192, 97] on button "Confirmed Non-Scan" at bounding box center [186, 95] width 79 height 15
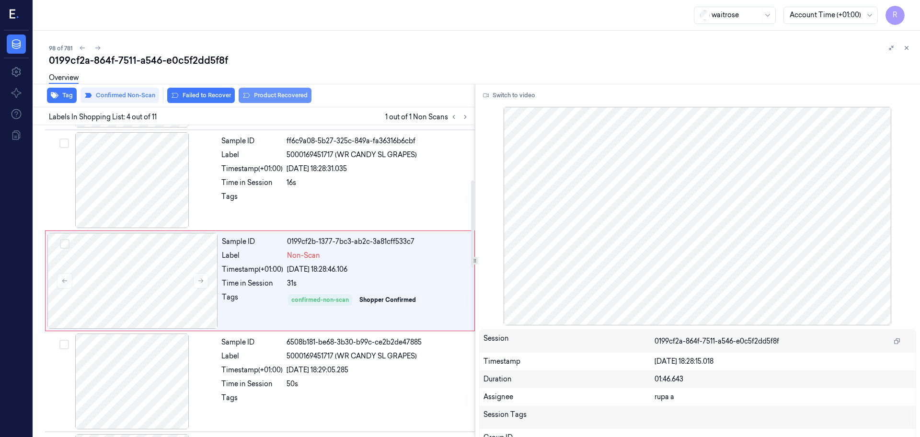
click at [279, 100] on button "Product Recovered" at bounding box center [275, 95] width 73 height 15
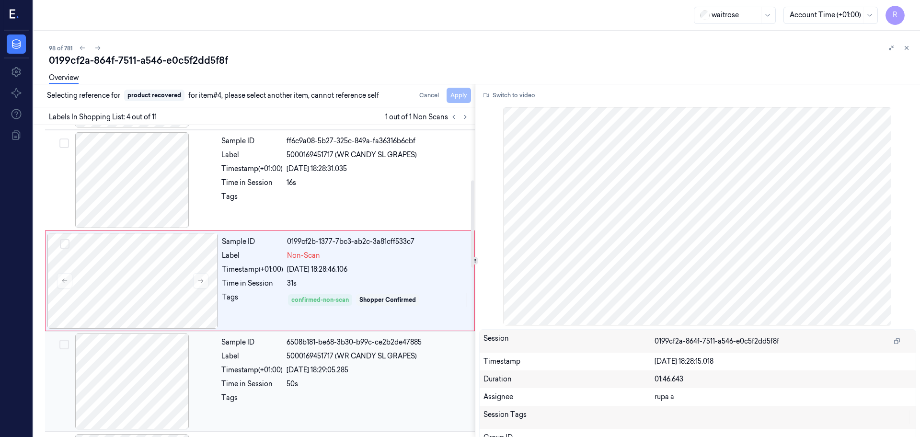
click at [131, 366] on div at bounding box center [132, 382] width 171 height 96
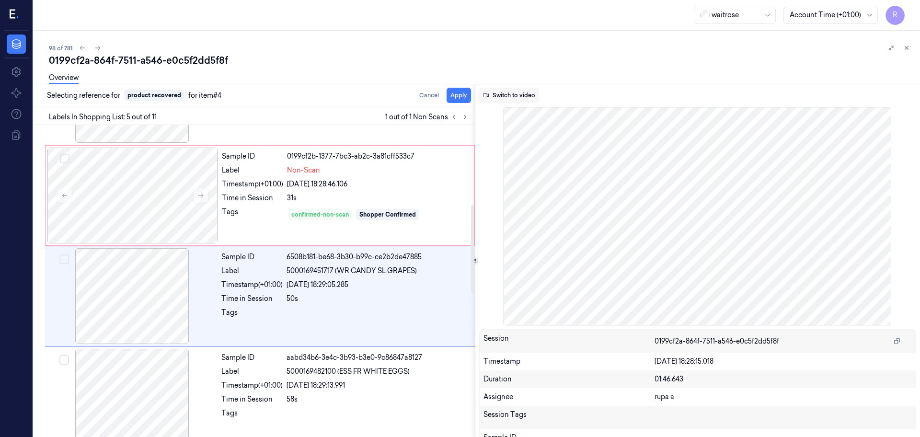
scroll to position [297, 0]
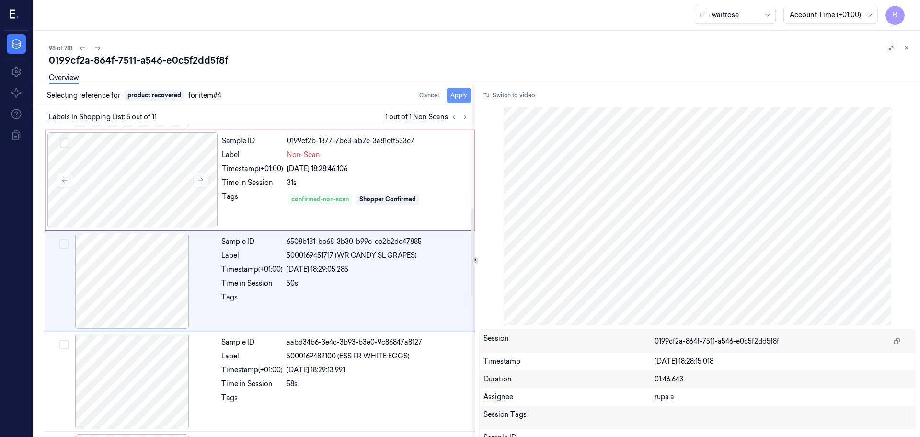
click at [462, 98] on button "Apply" at bounding box center [459, 95] width 24 height 15
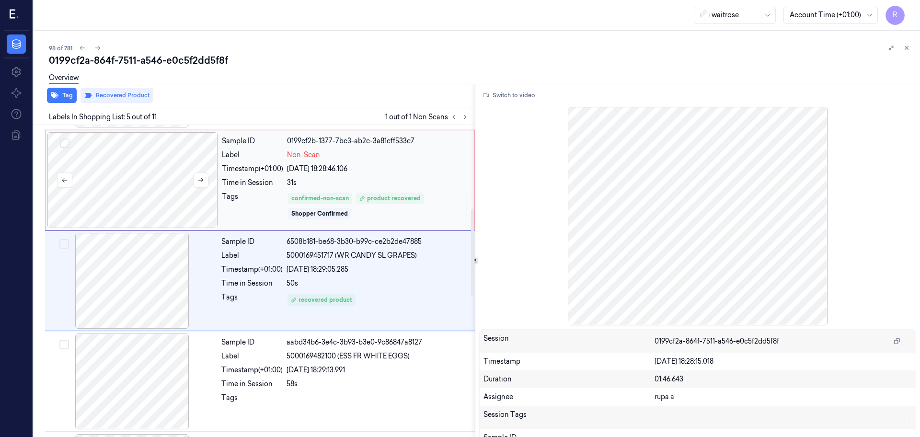
click at [173, 182] on div at bounding box center [132, 180] width 171 height 96
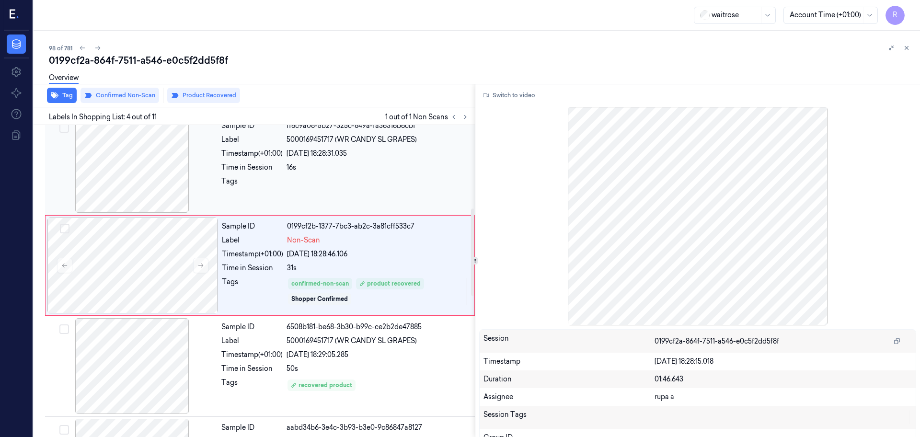
scroll to position [196, 0]
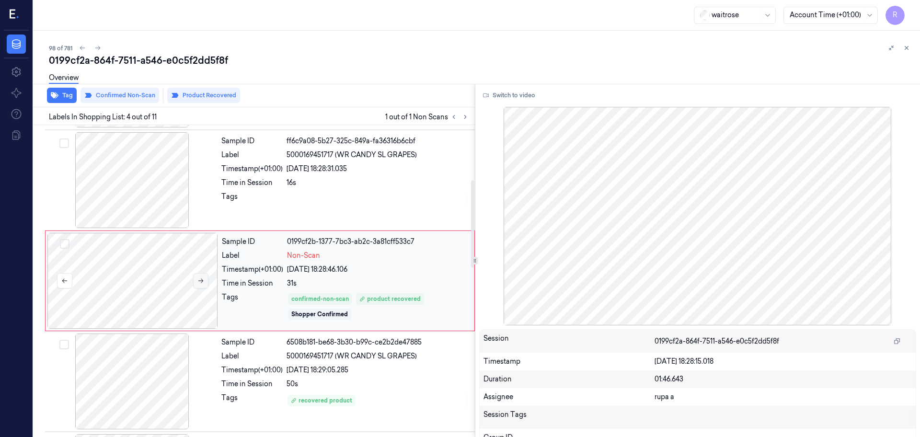
click at [201, 283] on icon at bounding box center [200, 280] width 7 height 7
click at [200, 283] on icon at bounding box center [200, 280] width 7 height 7
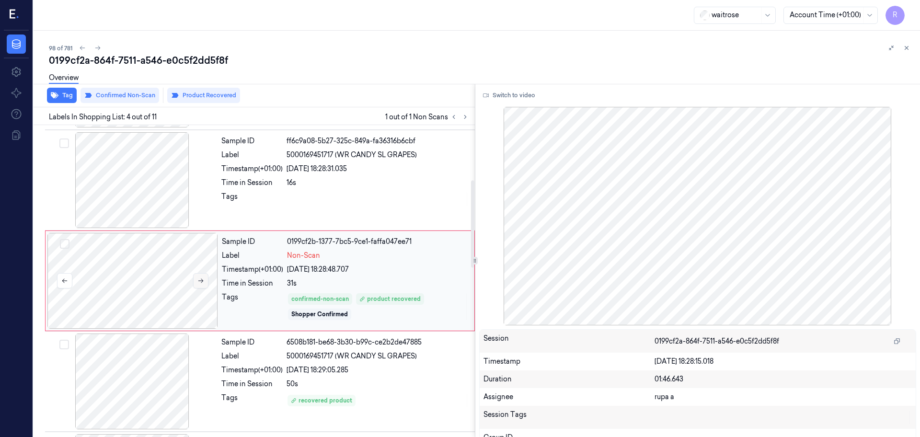
click at [200, 283] on icon at bounding box center [200, 280] width 7 height 7
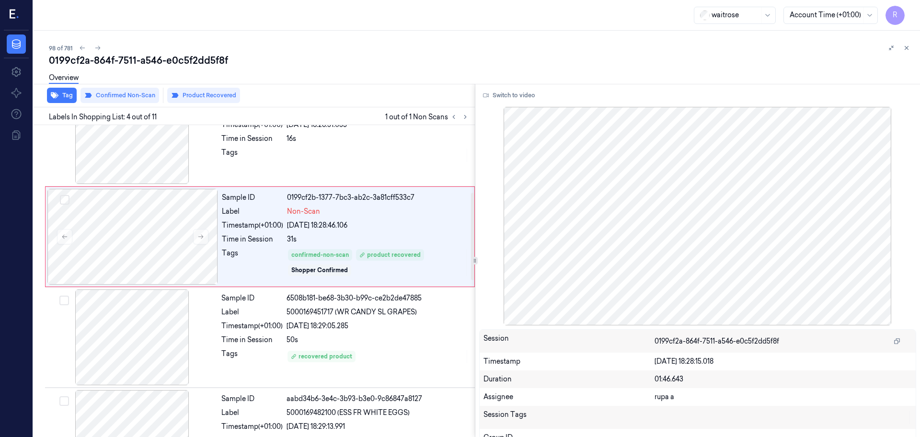
scroll to position [256, 0]
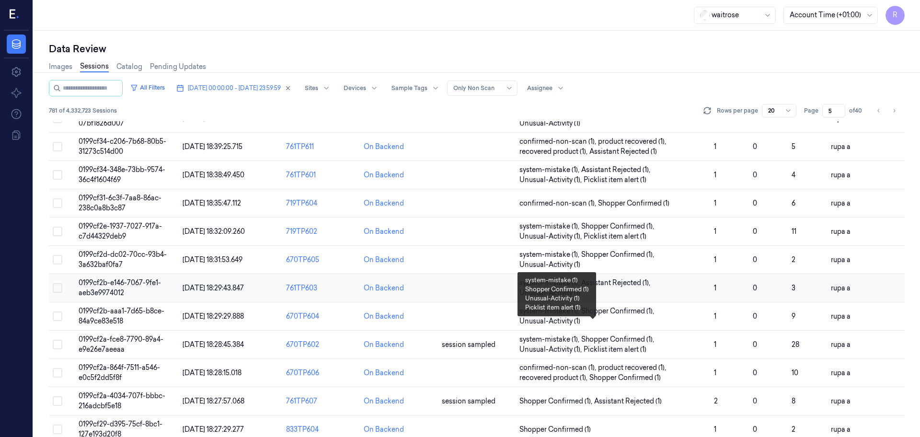
scroll to position [278, 0]
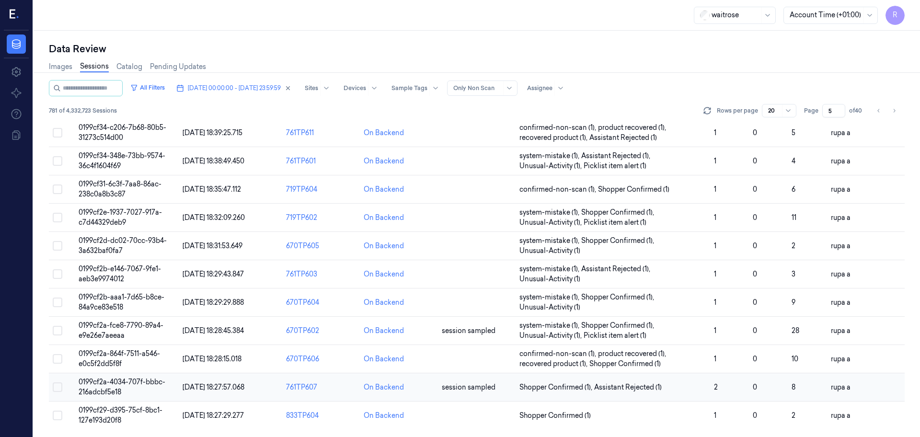
click at [117, 382] on span "0199cf2a-4034-707f-bbbc-216adcbf5e18" at bounding box center [122, 387] width 87 height 19
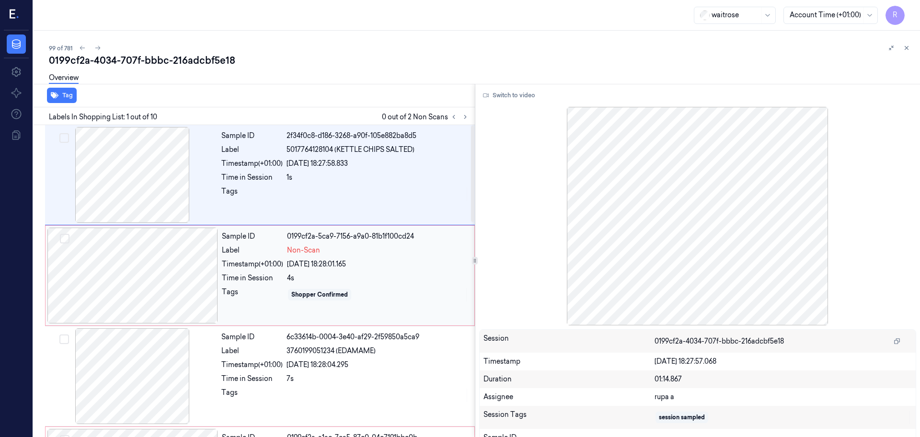
click at [162, 292] on div at bounding box center [132, 276] width 171 height 96
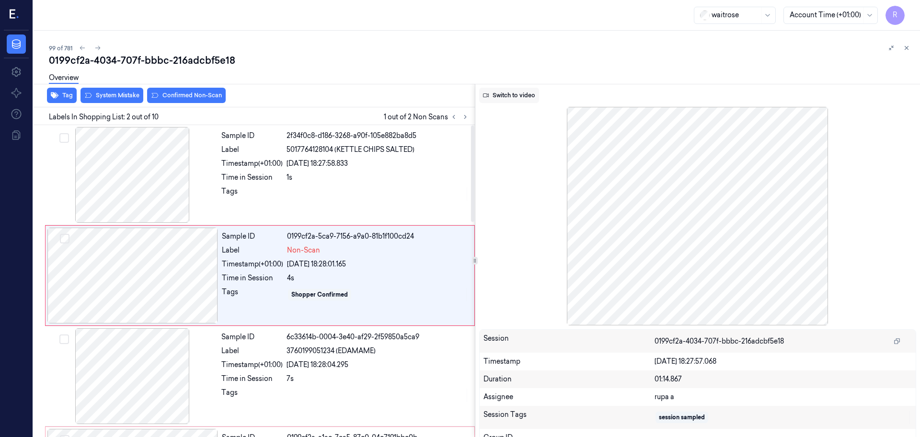
click at [509, 97] on button "Switch to video" at bounding box center [509, 95] width 60 height 15
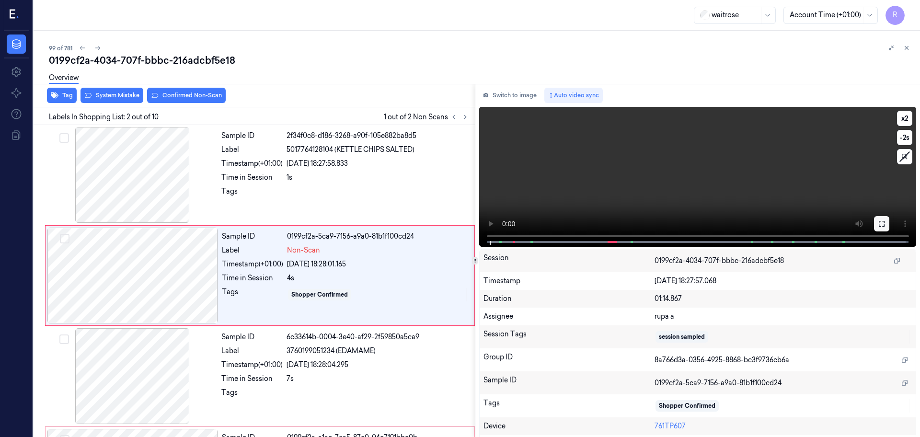
click at [874, 228] on button at bounding box center [881, 223] width 15 height 15
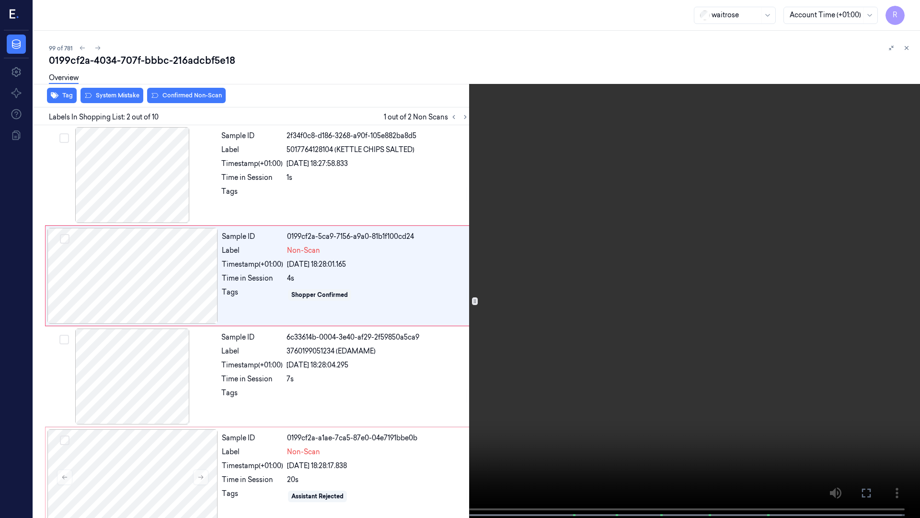
click at [895, 265] on video at bounding box center [460, 259] width 920 height 519
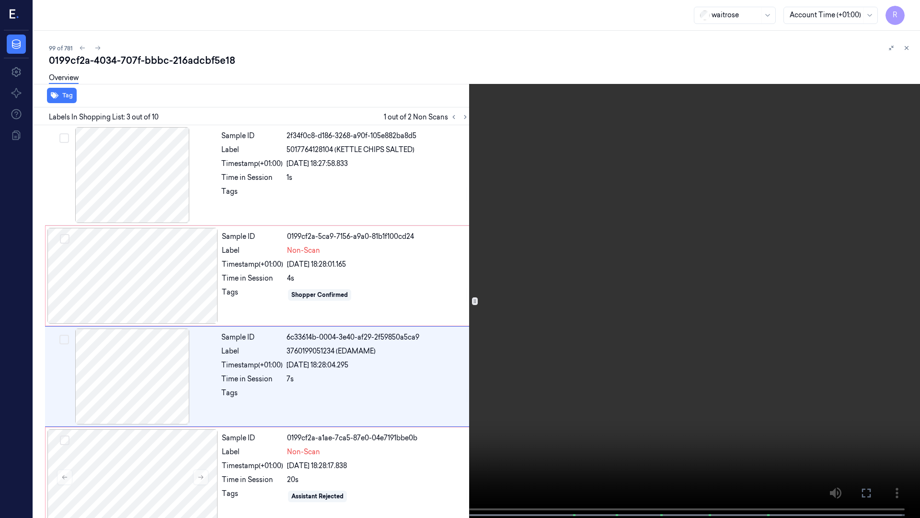
scroll to position [55, 0]
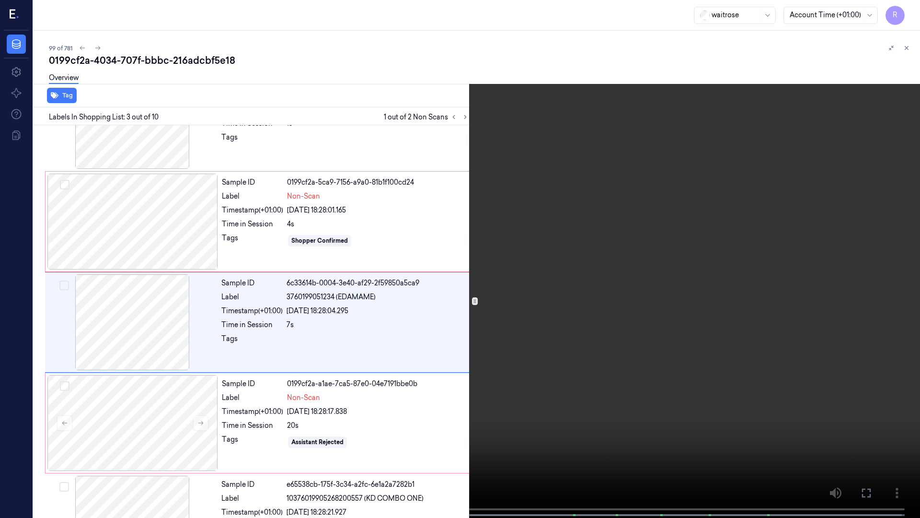
click at [684, 192] on video at bounding box center [460, 259] width 920 height 519
click at [276, 359] on video at bounding box center [460, 259] width 920 height 519
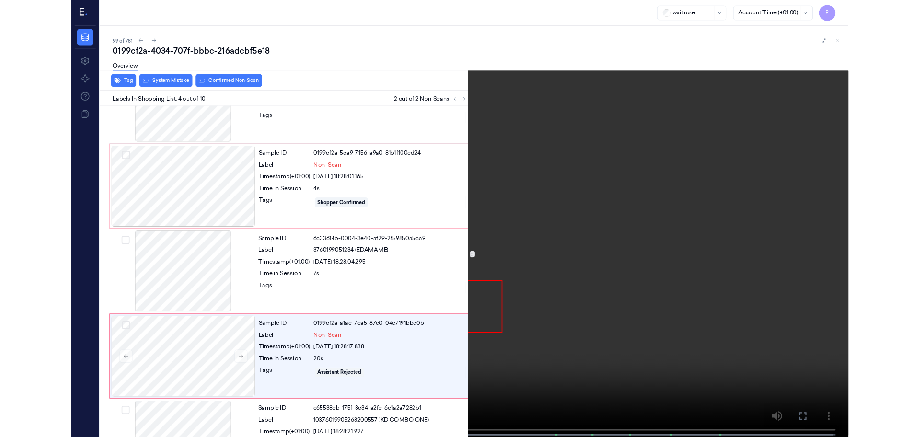
scroll to position [156, 0]
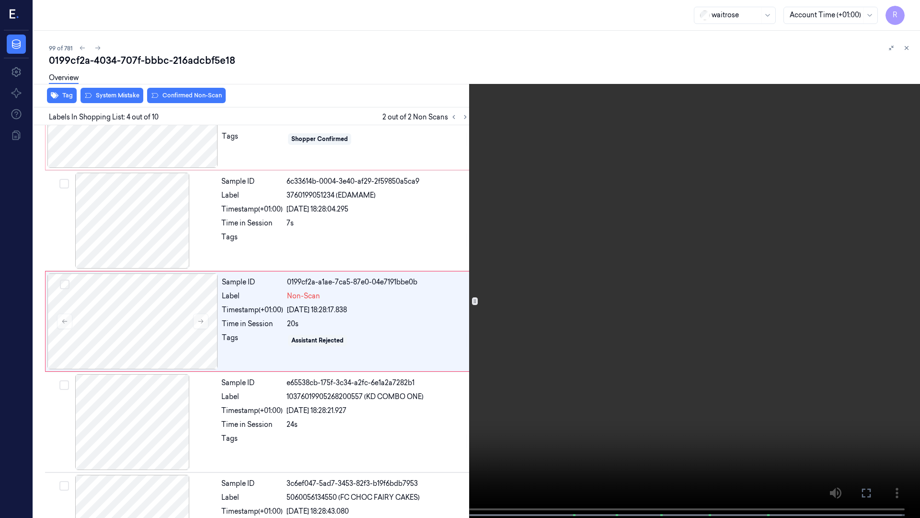
click at [439, 377] on video at bounding box center [460, 259] width 920 height 519
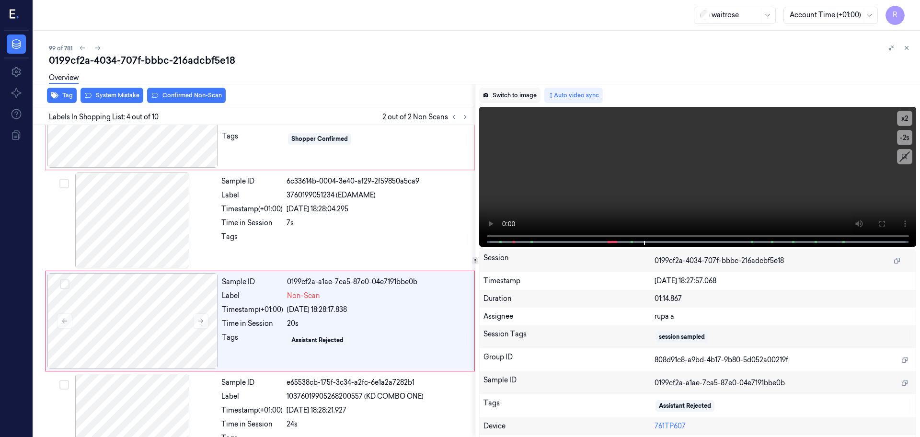
click at [528, 97] on button "Switch to image" at bounding box center [509, 95] width 61 height 15
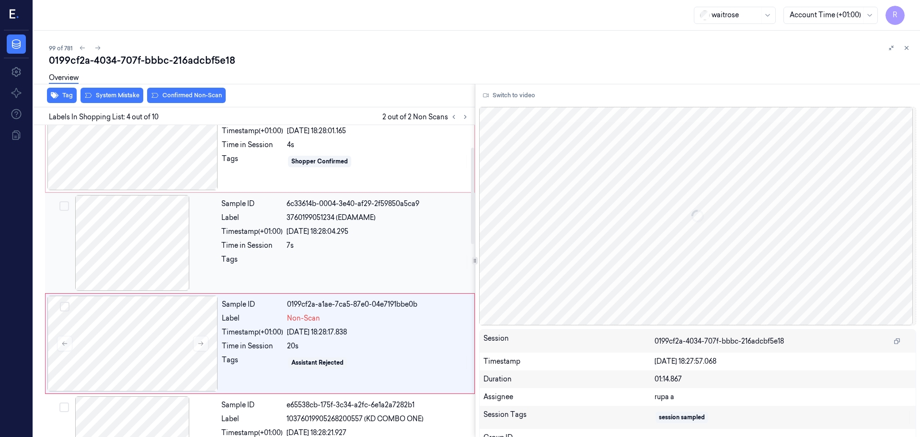
scroll to position [16, 0]
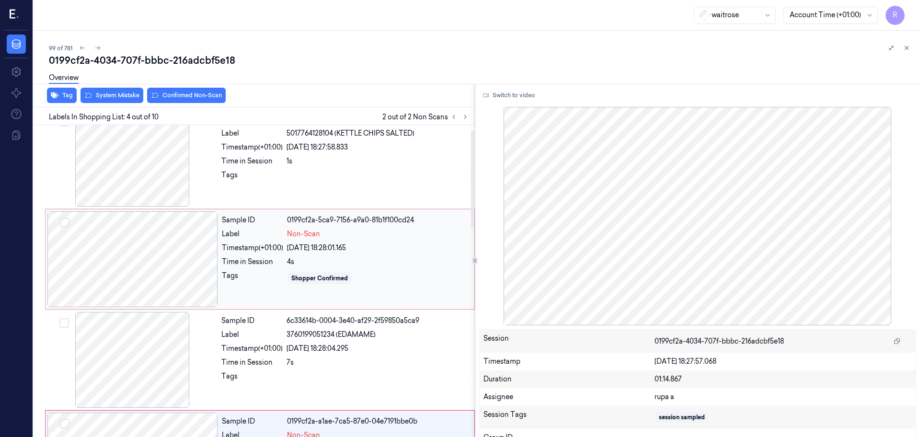
click at [171, 256] on div at bounding box center [132, 259] width 171 height 96
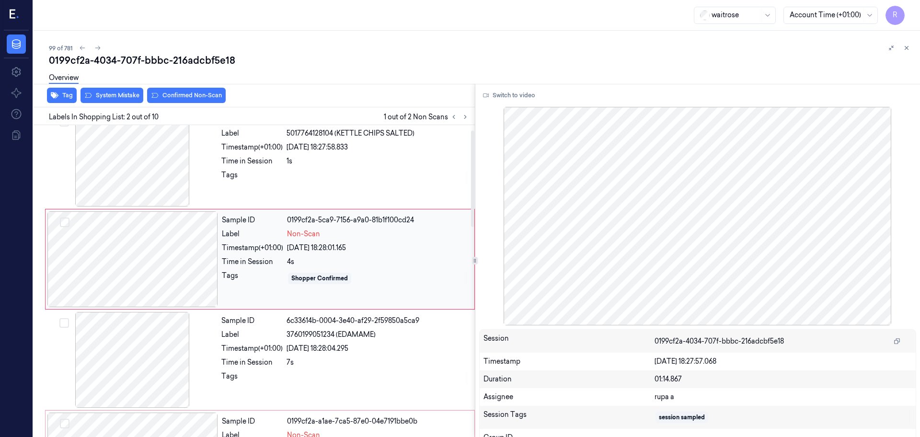
scroll to position [0, 0]
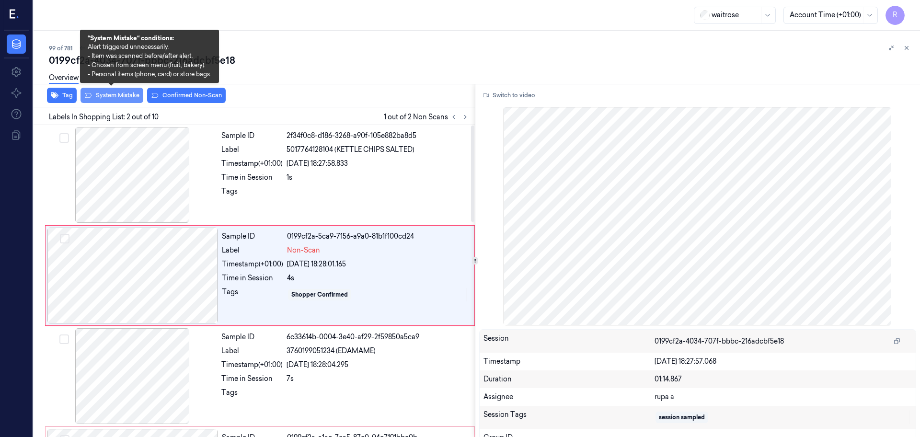
click at [115, 101] on button "System Mistake" at bounding box center [112, 95] width 63 height 15
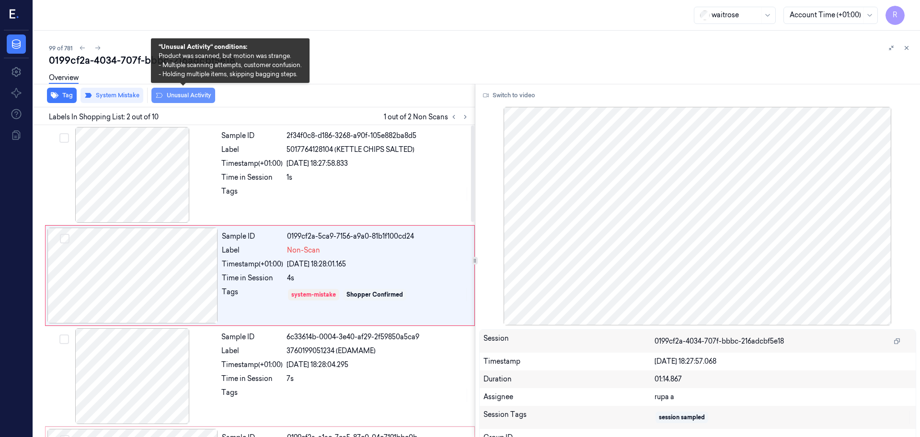
click at [171, 95] on button "Unusual Activity" at bounding box center [183, 95] width 64 height 15
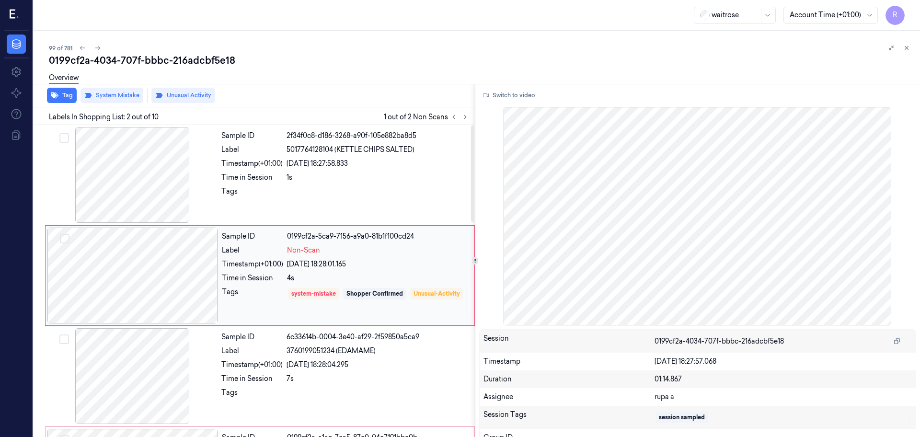
click at [151, 312] on div at bounding box center [132, 276] width 171 height 96
drag, startPoint x: 124, startPoint y: 286, endPoint x: 149, endPoint y: 313, distance: 37.7
click at [149, 313] on div at bounding box center [132, 276] width 171 height 96
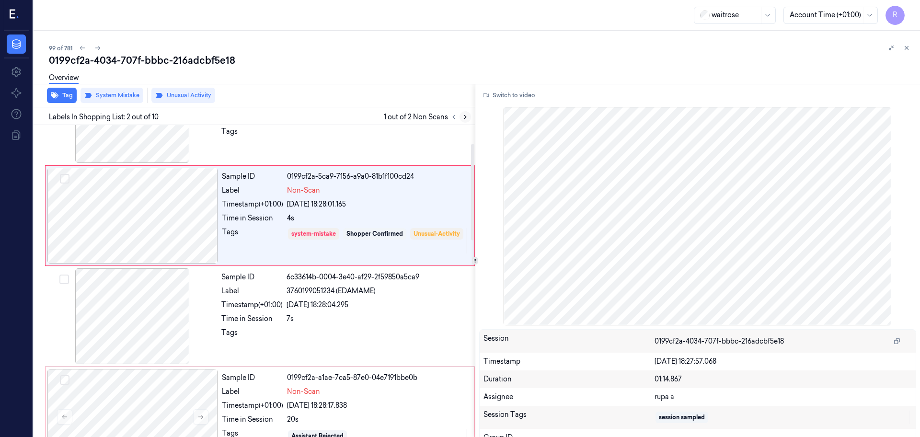
click at [471, 115] on button at bounding box center [466, 117] width 12 height 12
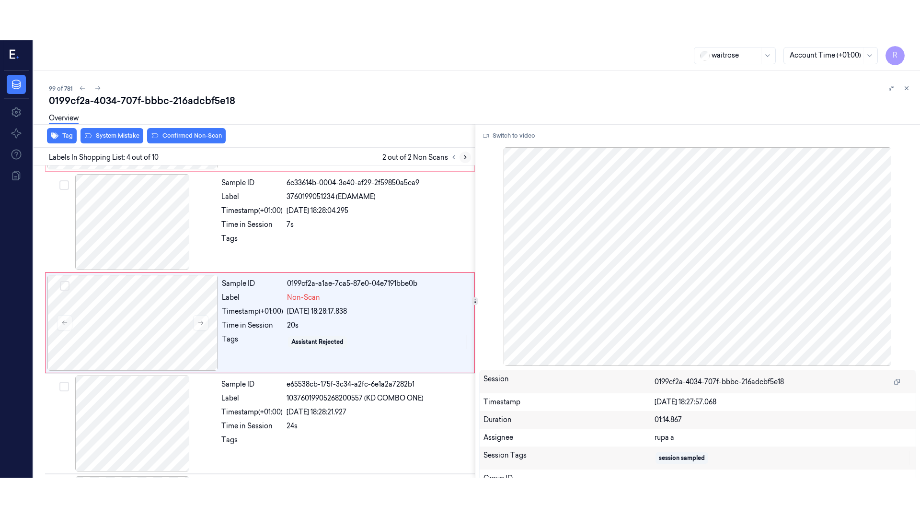
scroll to position [196, 0]
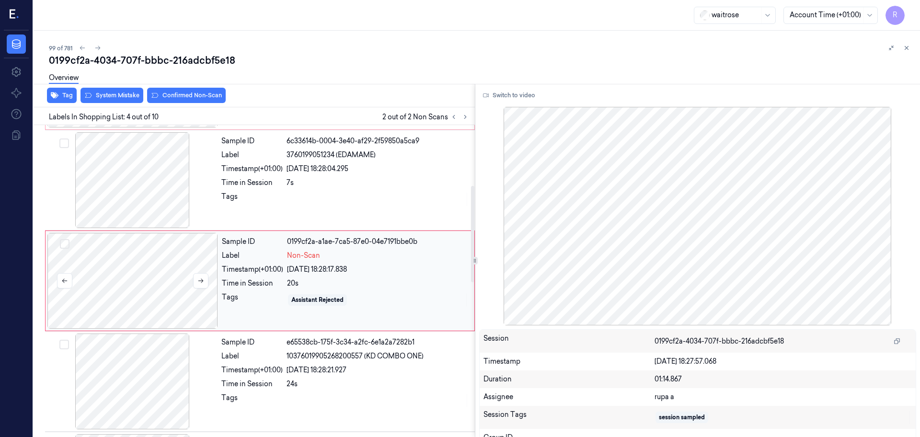
click at [143, 300] on div at bounding box center [132, 281] width 171 height 96
click at [515, 92] on button "Switch to video" at bounding box center [509, 95] width 60 height 15
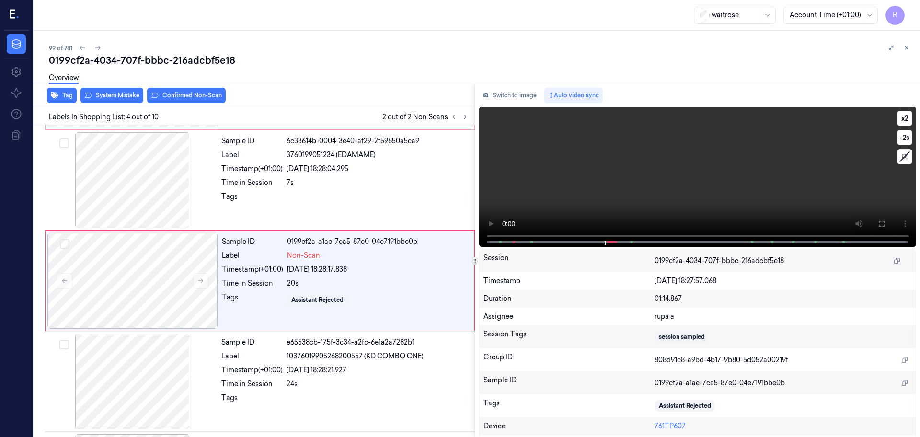
click at [585, 207] on video at bounding box center [698, 177] width 438 height 140
click at [879, 226] on icon at bounding box center [882, 224] width 6 height 6
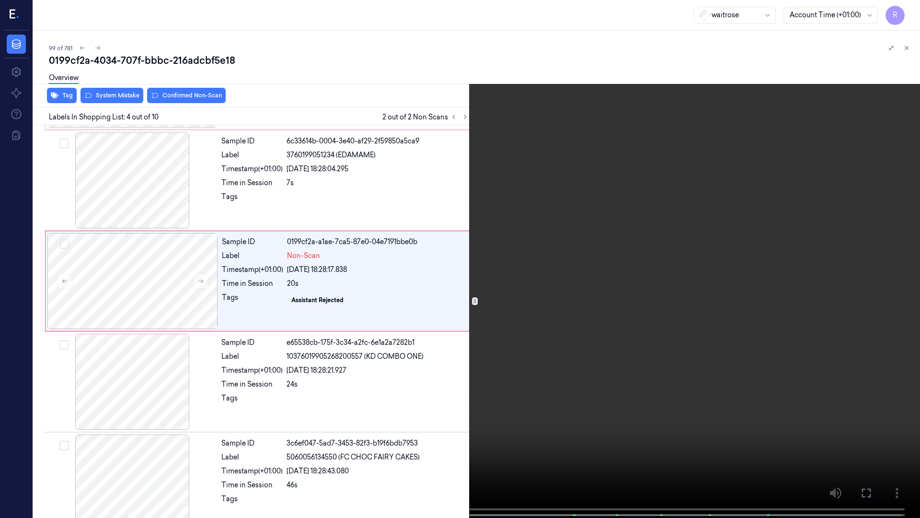
click at [840, 275] on video at bounding box center [460, 259] width 920 height 519
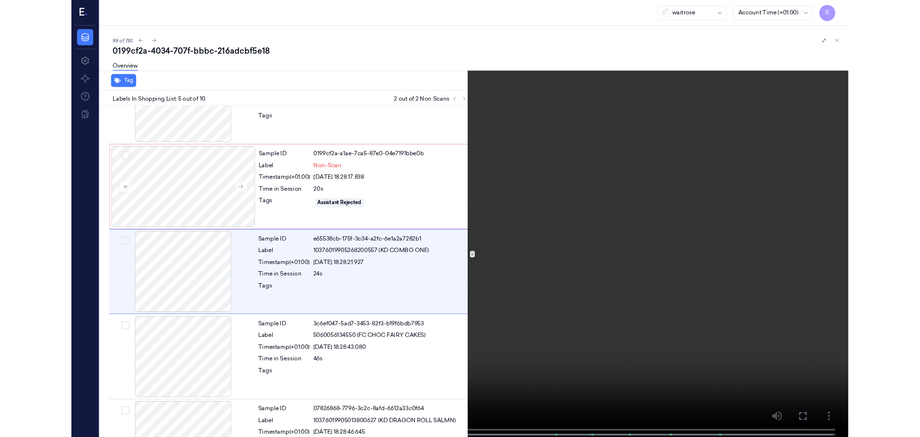
scroll to position [256, 0]
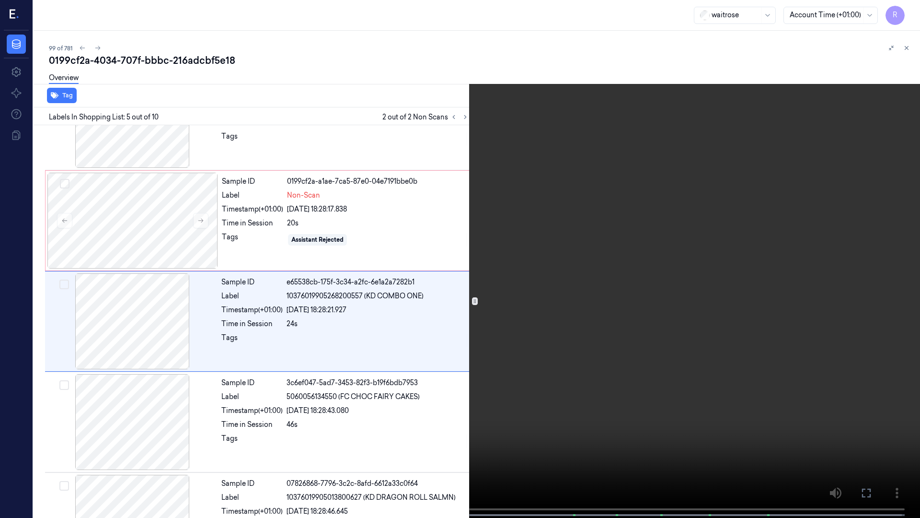
click at [816, 269] on video at bounding box center [460, 259] width 920 height 519
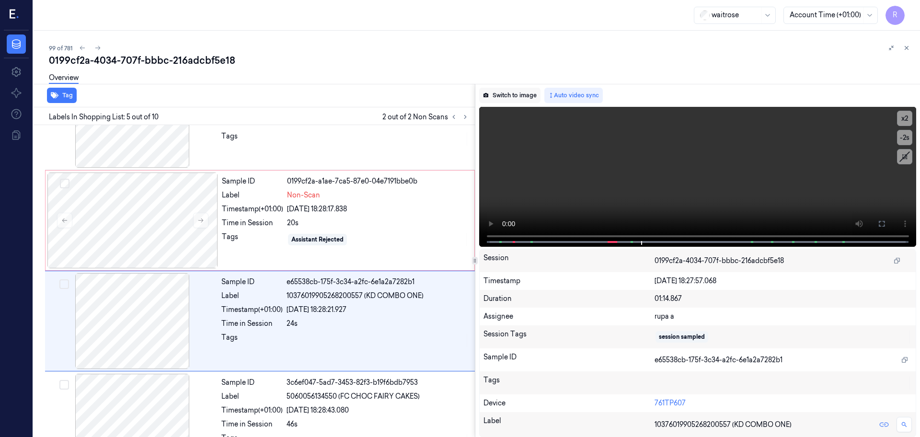
click at [523, 92] on button "Switch to image" at bounding box center [509, 95] width 61 height 15
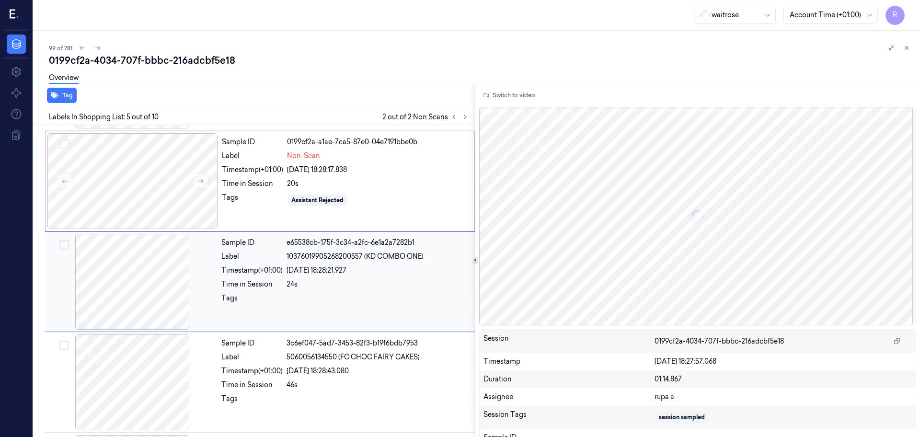
scroll to position [297, 0]
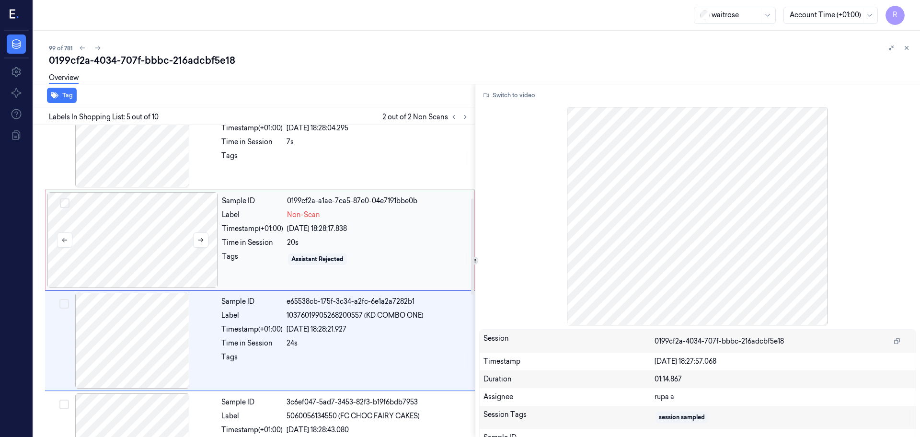
click at [135, 243] on div at bounding box center [132, 240] width 171 height 96
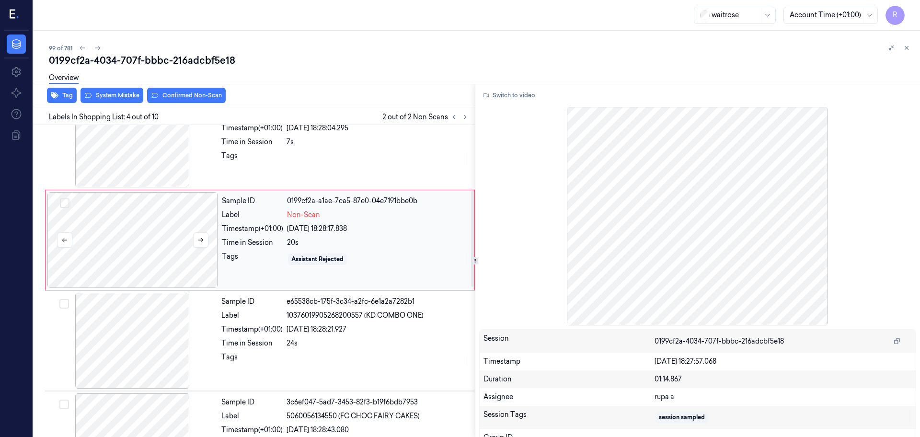
scroll to position [196, 0]
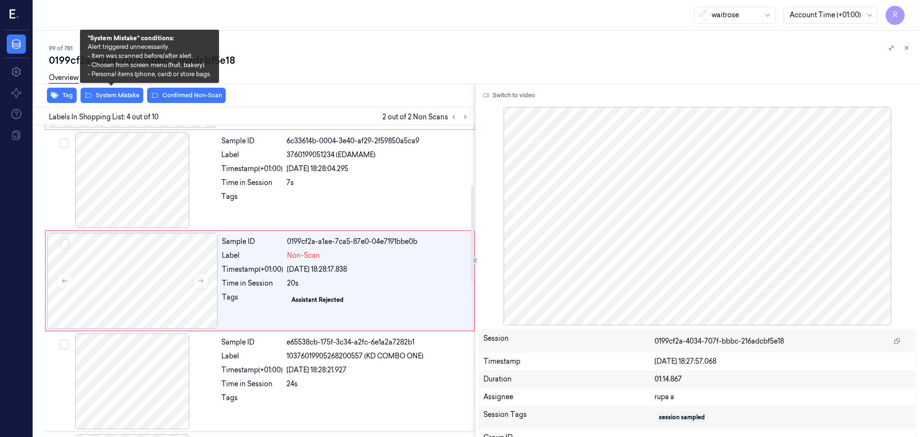
click at [111, 90] on div "Overview" at bounding box center [481, 79] width 864 height 24
click at [121, 98] on button "System Mistake" at bounding box center [112, 95] width 63 height 15
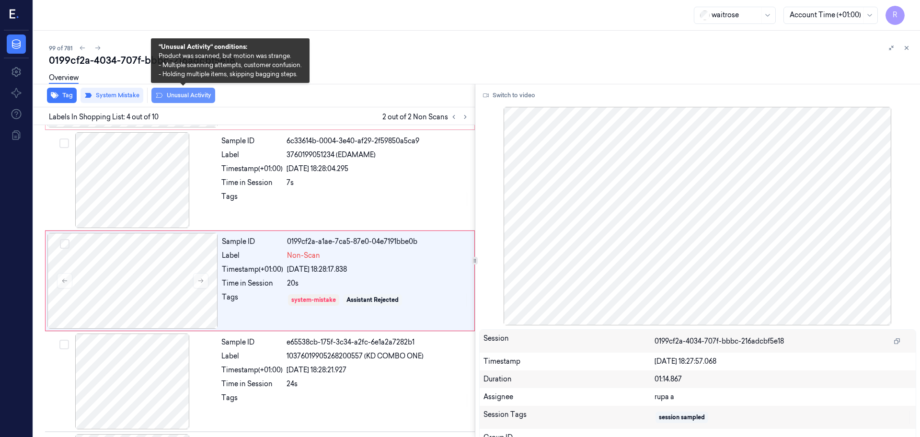
click at [177, 102] on button "Unusual Activity" at bounding box center [183, 95] width 64 height 15
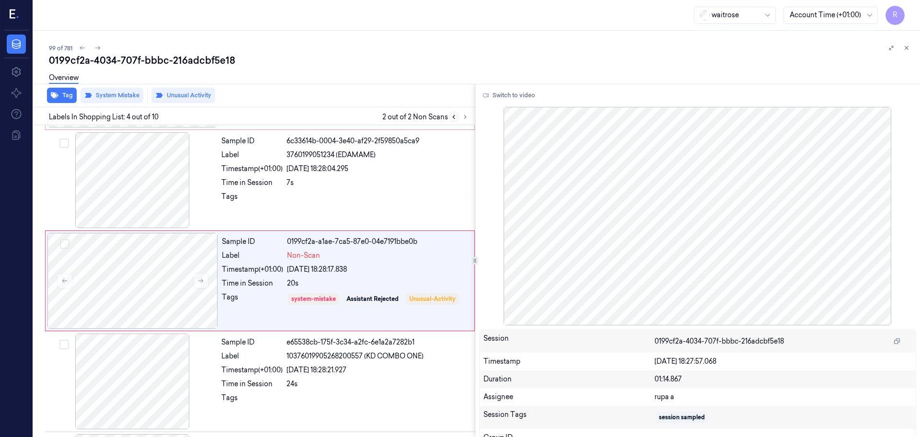
click at [452, 117] on icon at bounding box center [453, 117] width 7 height 7
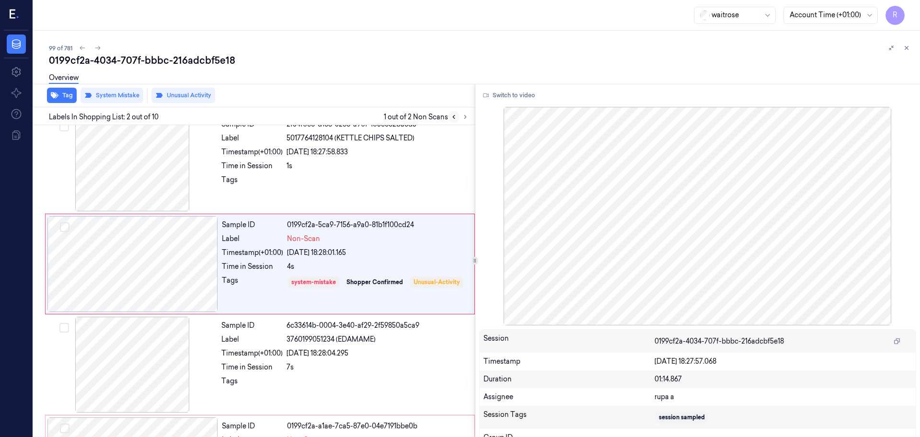
scroll to position [0, 0]
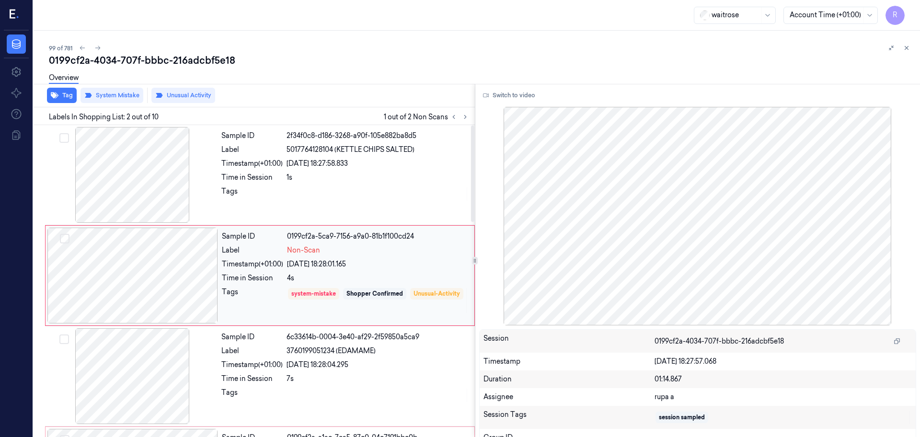
click at [150, 284] on div at bounding box center [132, 276] width 171 height 96
click at [511, 101] on button "Switch to video" at bounding box center [509, 95] width 60 height 15
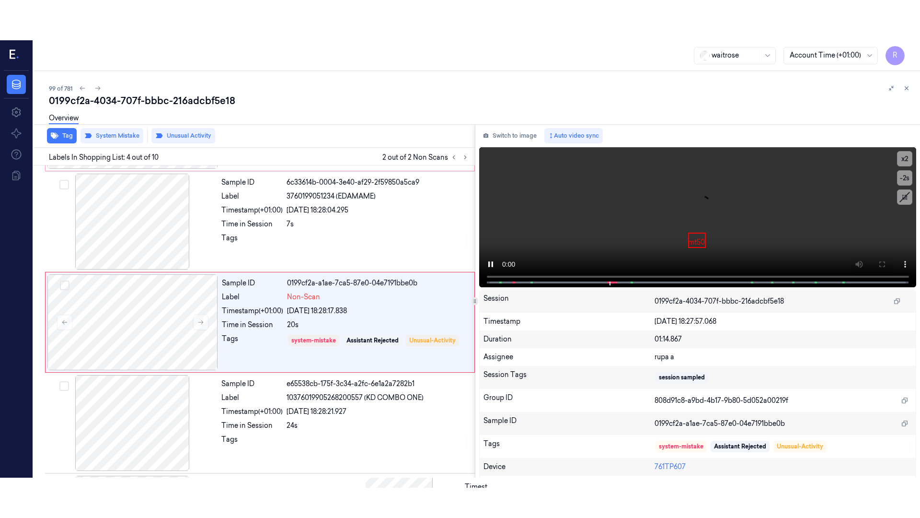
scroll to position [196, 0]
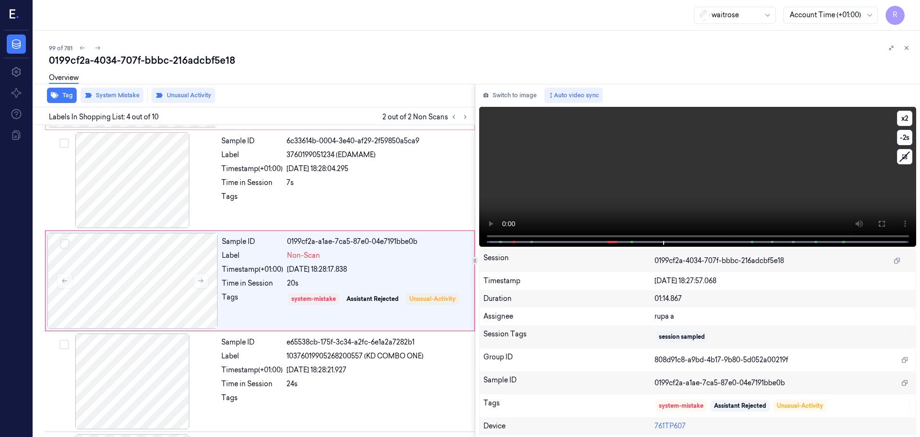
click at [635, 157] on video at bounding box center [698, 177] width 438 height 140
click at [878, 220] on icon at bounding box center [882, 224] width 8 height 8
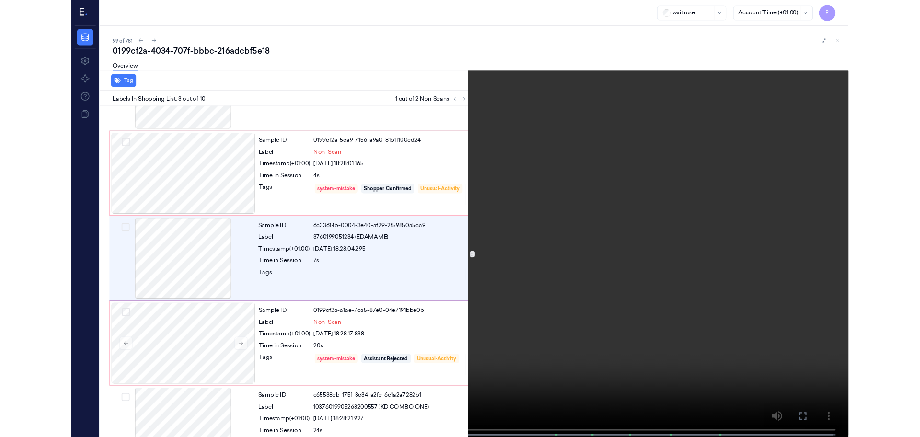
scroll to position [55, 0]
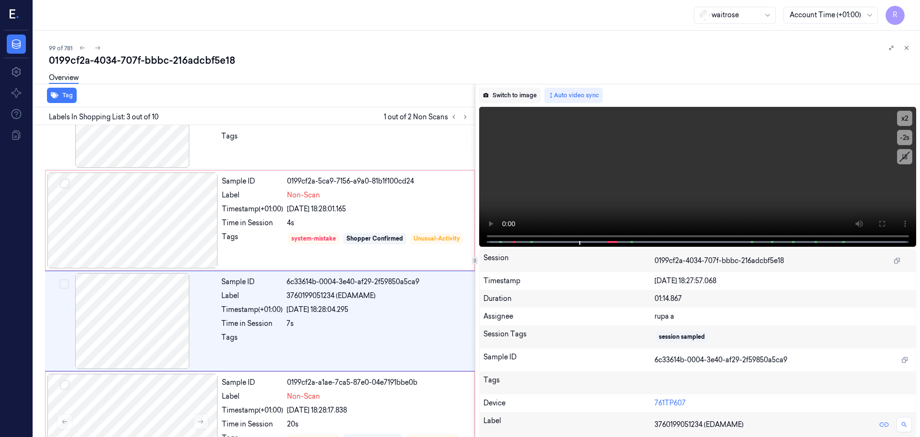
drag, startPoint x: 535, startPoint y: 98, endPoint x: 920, endPoint y: 132, distance: 386.3
click at [534, 98] on button "Switch to image" at bounding box center [509, 95] width 61 height 15
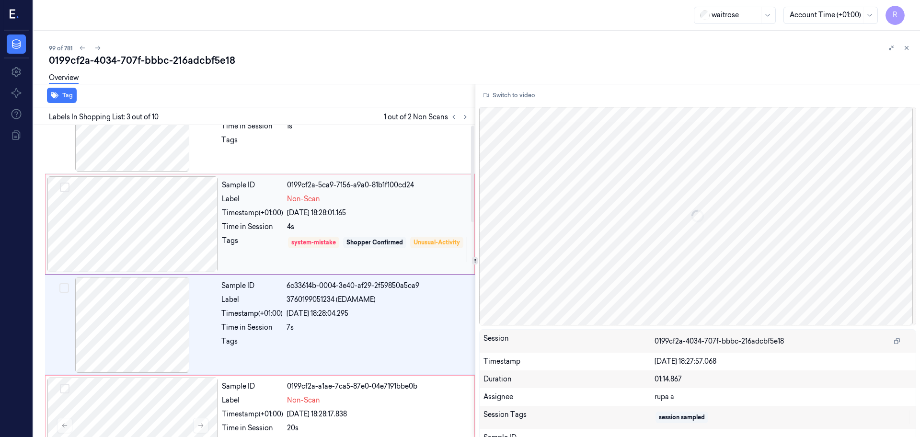
scroll to position [0, 0]
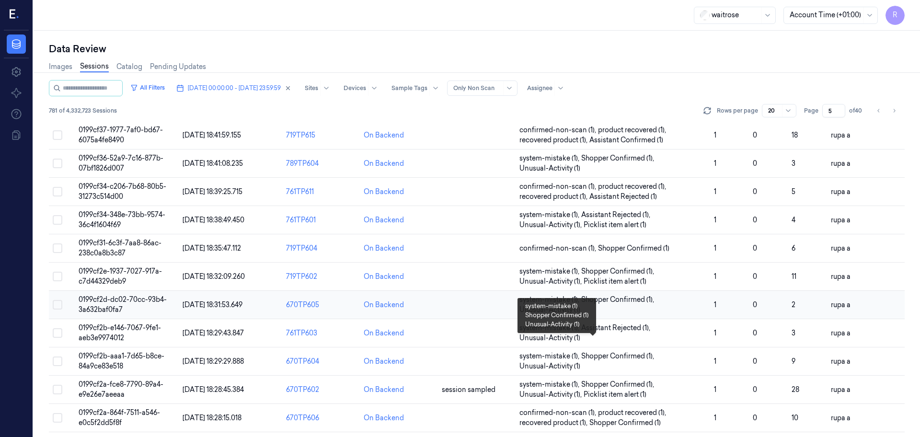
scroll to position [278, 0]
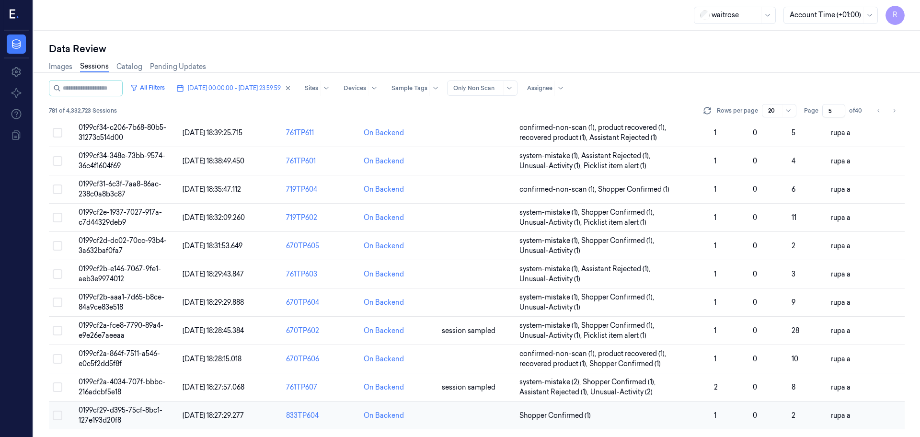
click at [124, 408] on span "0199cf29-d395-75cf-8bc1-127e193d20f8" at bounding box center [121, 415] width 84 height 19
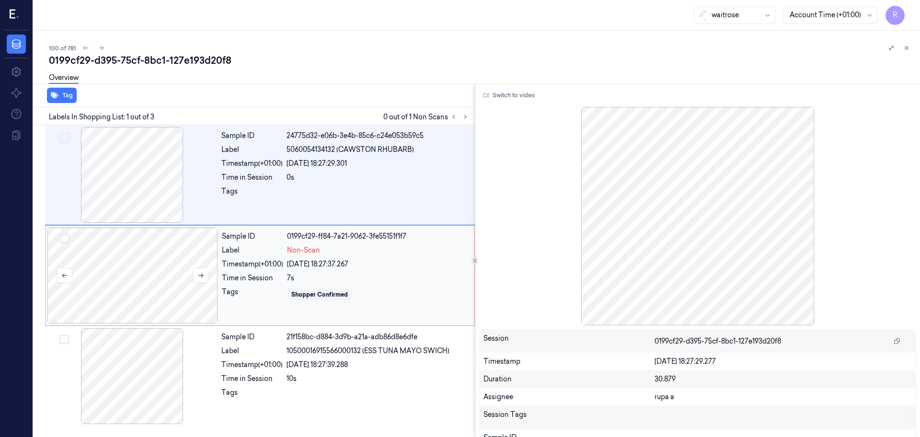
click at [154, 280] on div at bounding box center [132, 276] width 171 height 96
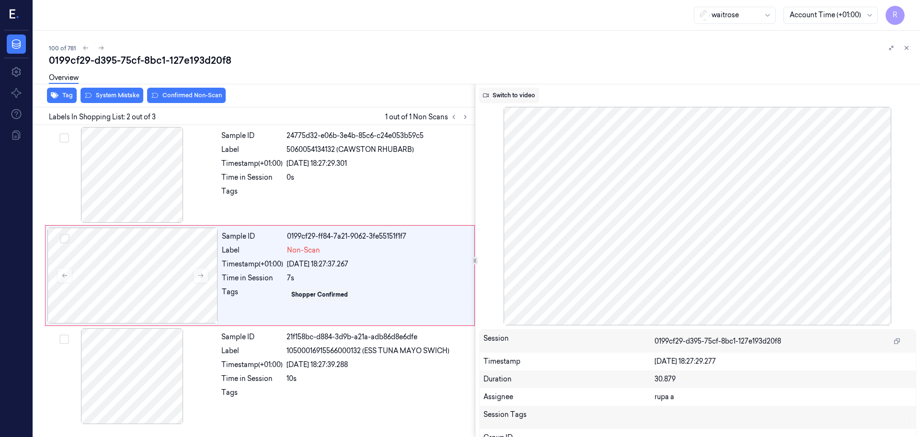
click at [506, 93] on button "Switch to video" at bounding box center [509, 95] width 60 height 15
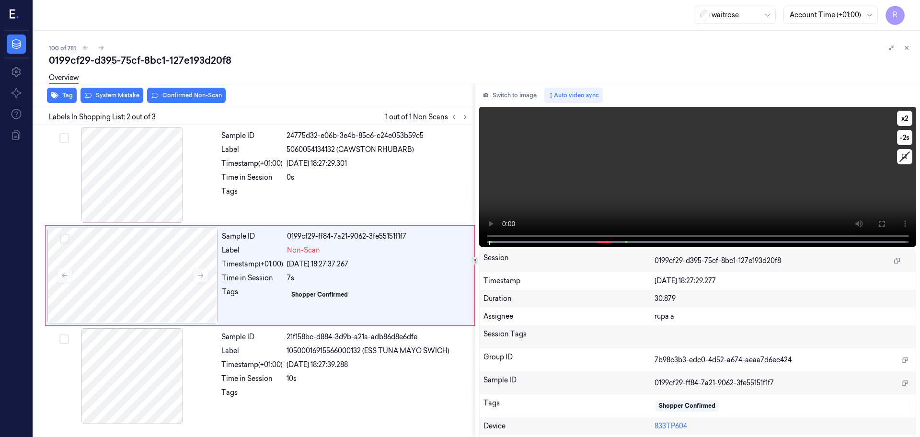
click at [878, 225] on icon at bounding box center [882, 224] width 8 height 8
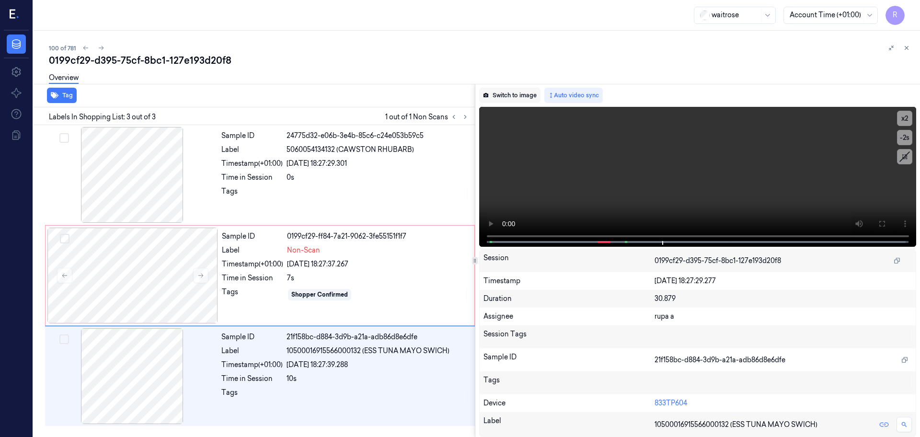
click at [508, 97] on button "Switch to image" at bounding box center [509, 95] width 61 height 15
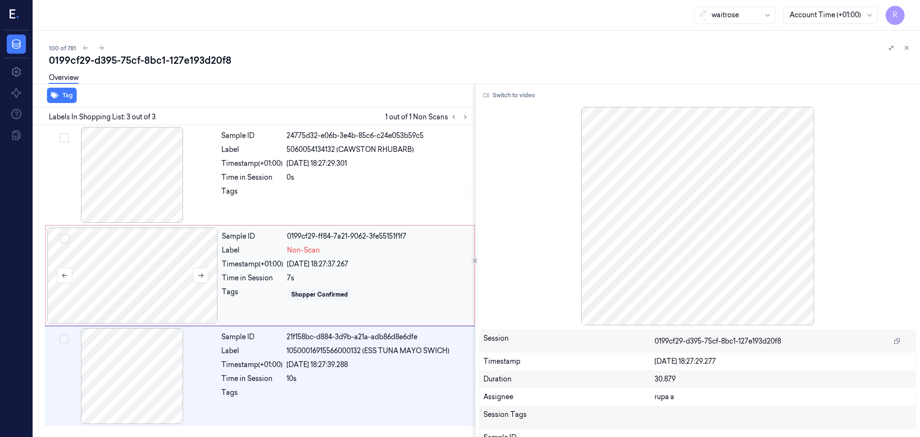
click at [154, 267] on div at bounding box center [132, 276] width 171 height 96
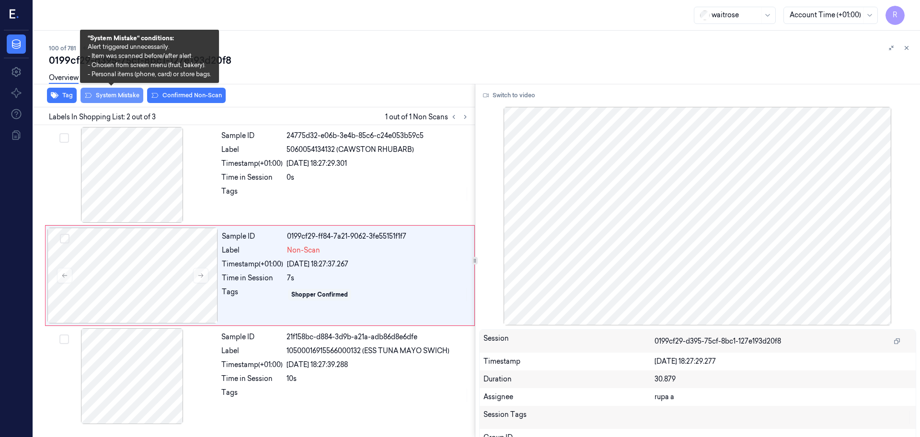
click at [118, 95] on button "System Mistake" at bounding box center [112, 95] width 63 height 15
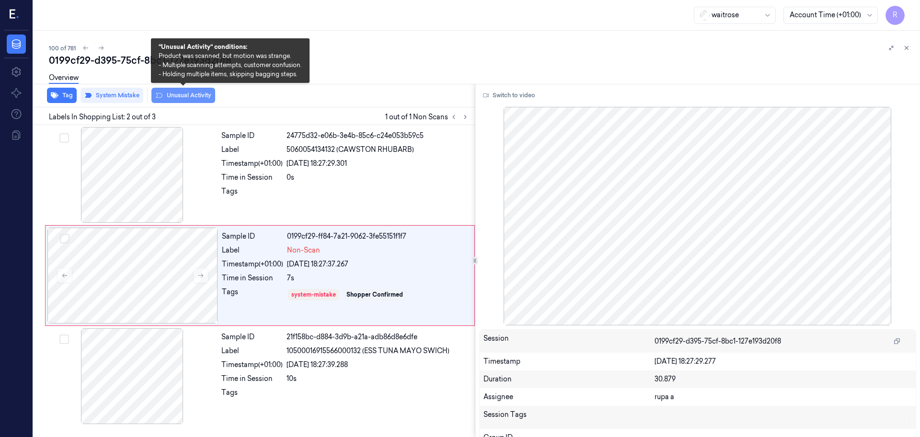
click at [187, 101] on button "Unusual Activity" at bounding box center [183, 95] width 64 height 15
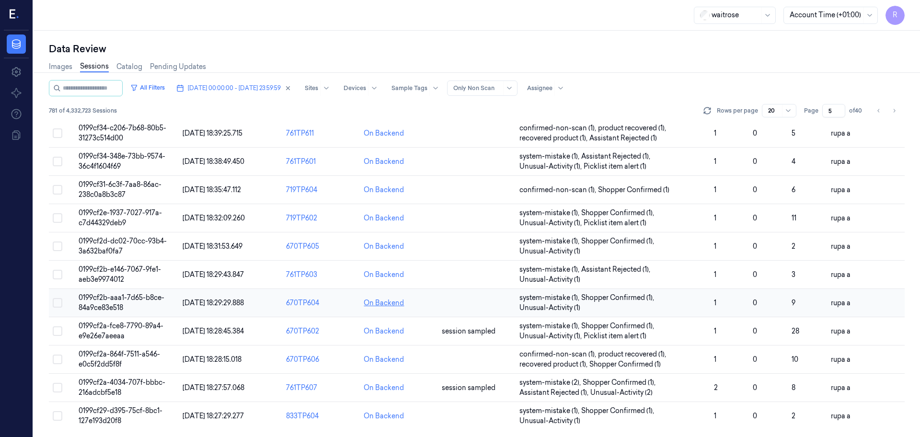
scroll to position [278, 0]
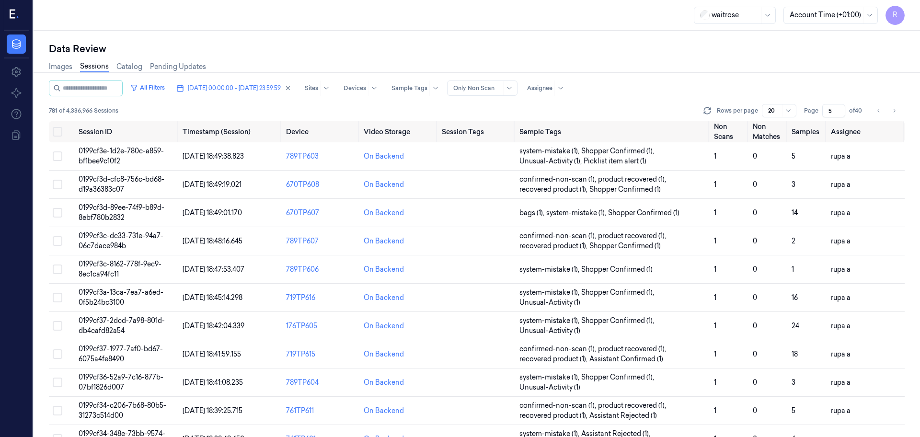
drag, startPoint x: 833, startPoint y: 111, endPoint x: 781, endPoint y: 119, distance: 52.9
click at [784, 119] on div "All Filters 10/10/2025 00:00:00 - 10/10/2025 23:59:59 Sites Devices Sample Tags…" at bounding box center [477, 100] width 856 height 41
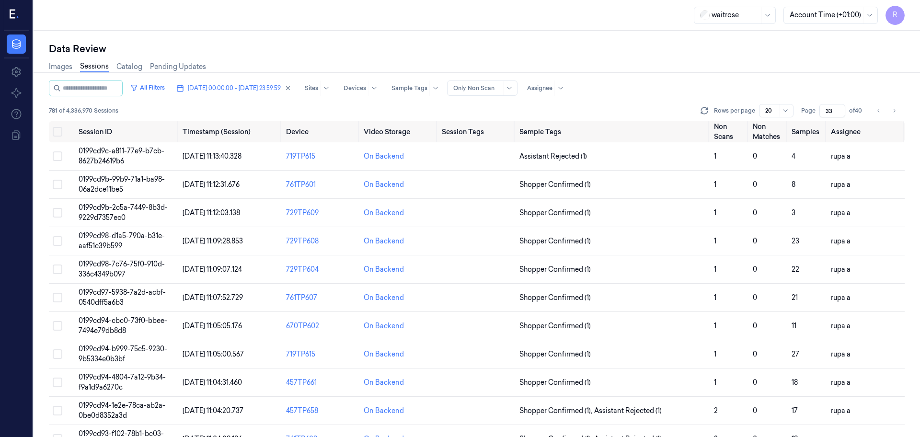
type input "33"
click at [613, 59] on div "Images Sessions Catalog Pending Updates" at bounding box center [477, 68] width 856 height 24
click at [114, 157] on span "0199cd9c-a811-77e9-b7cb-8627b24619b6" at bounding box center [122, 156] width 86 height 19
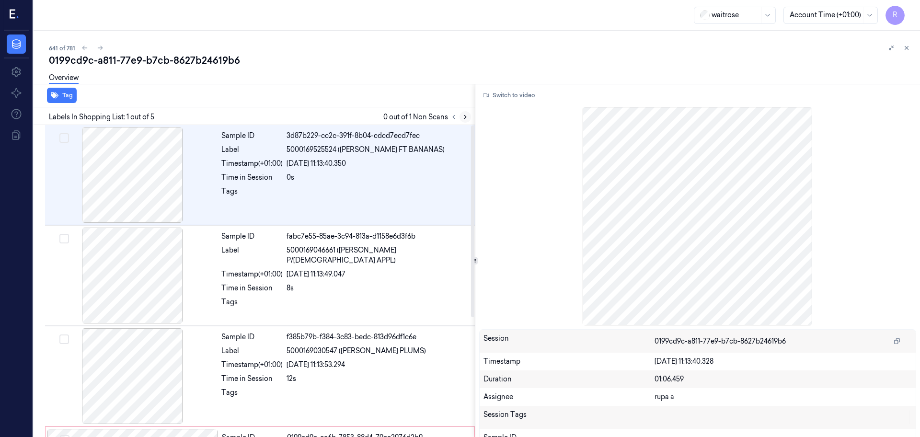
click at [468, 118] on icon at bounding box center [465, 117] width 7 height 7
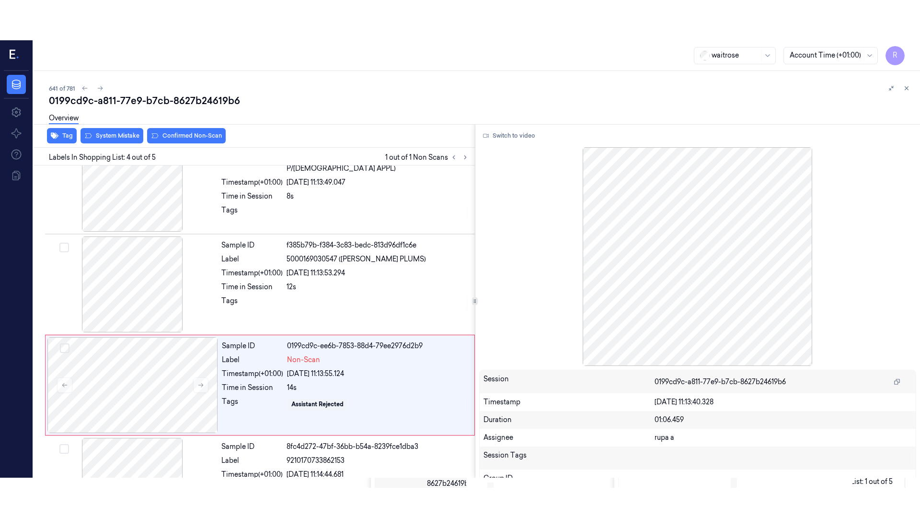
scroll to position [194, 0]
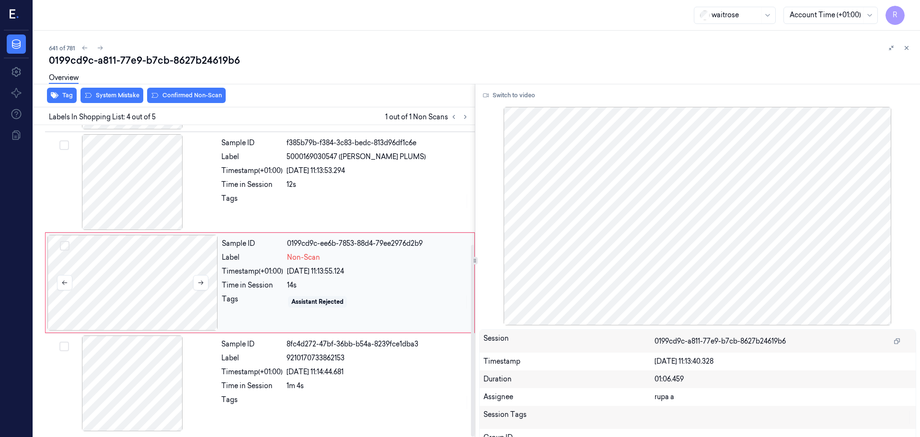
click at [155, 280] on div at bounding box center [132, 283] width 171 height 96
click at [528, 98] on button "Switch to video" at bounding box center [509, 95] width 60 height 15
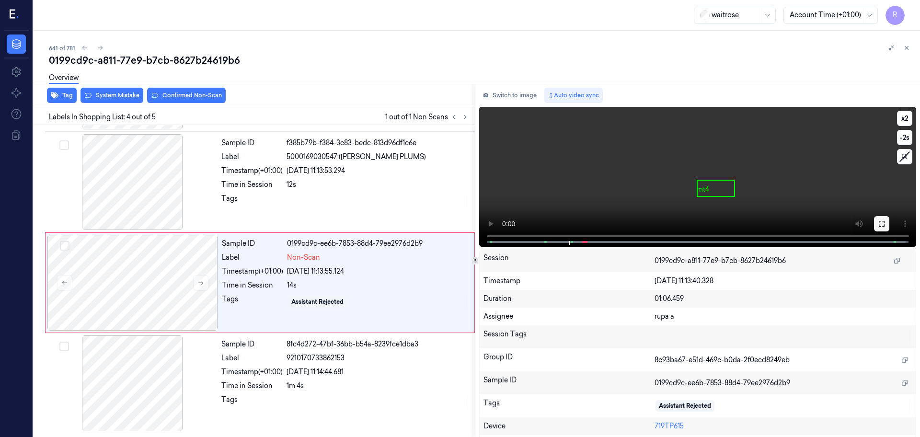
click at [881, 220] on icon at bounding box center [882, 224] width 8 height 8
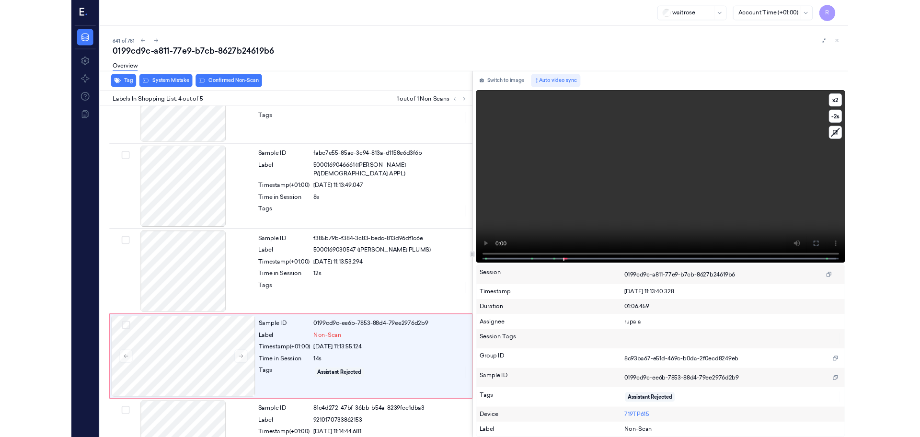
scroll to position [114, 0]
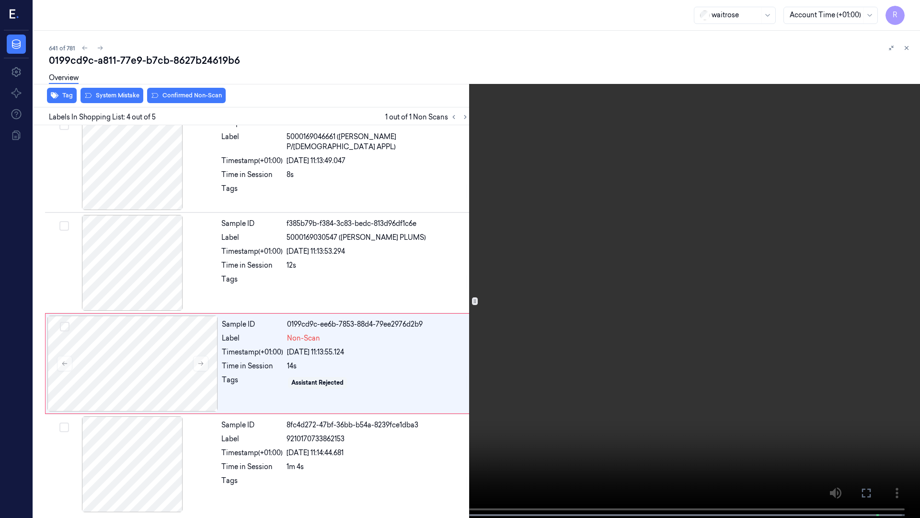
click at [256, 400] on video at bounding box center [460, 259] width 920 height 519
click at [564, 281] on video at bounding box center [460, 259] width 920 height 519
click at [908, 9] on button "x 2" at bounding box center [908, 11] width 15 height 15
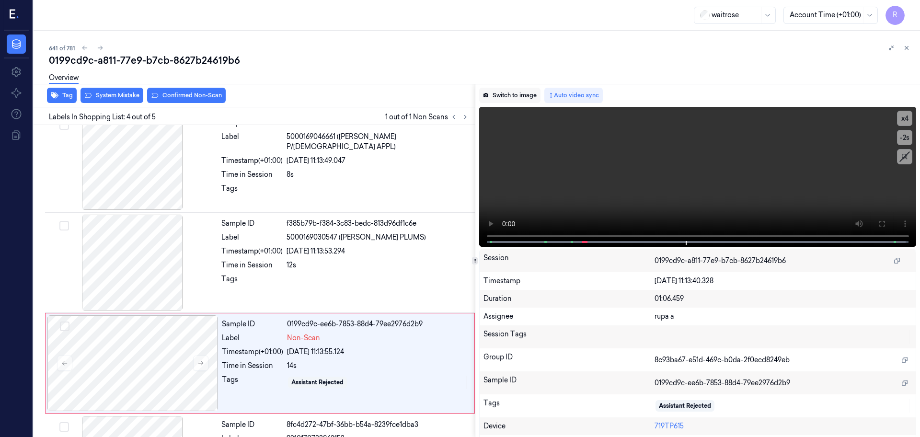
click at [496, 93] on button "Switch to image" at bounding box center [509, 95] width 61 height 15
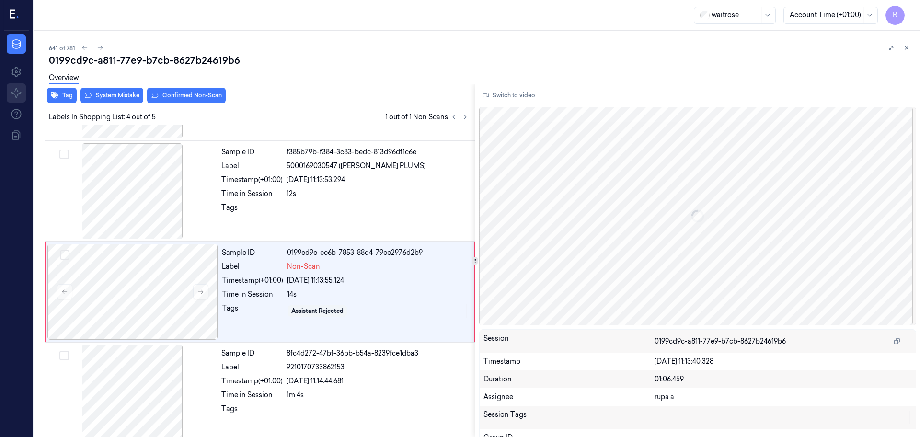
scroll to position [194, 0]
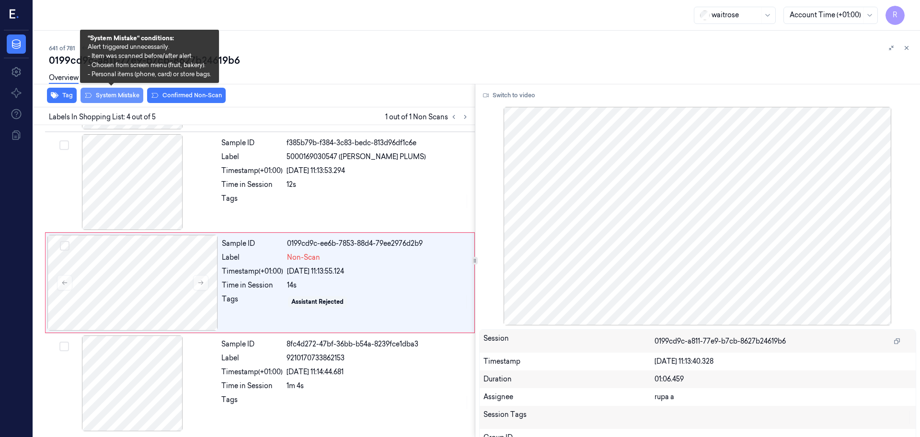
click at [128, 98] on button "System Mistake" at bounding box center [112, 95] width 63 height 15
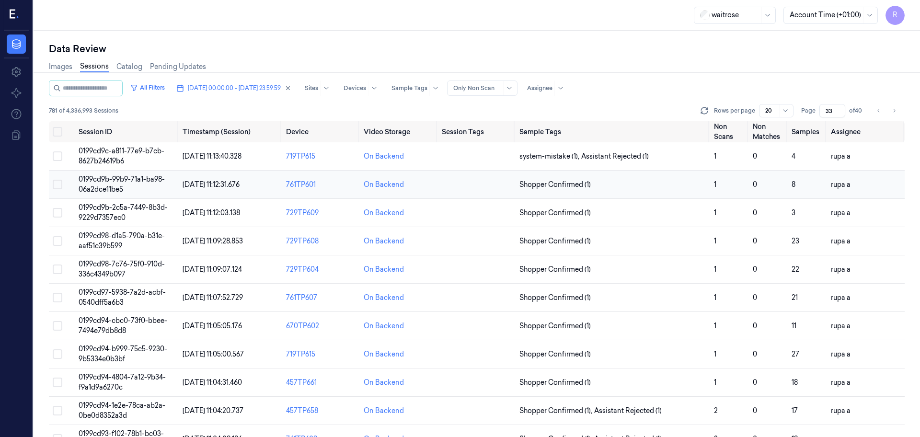
click at [150, 184] on td "0199cd9b-99b9-71a1-ba98-06a2dce11be5" at bounding box center [127, 185] width 104 height 28
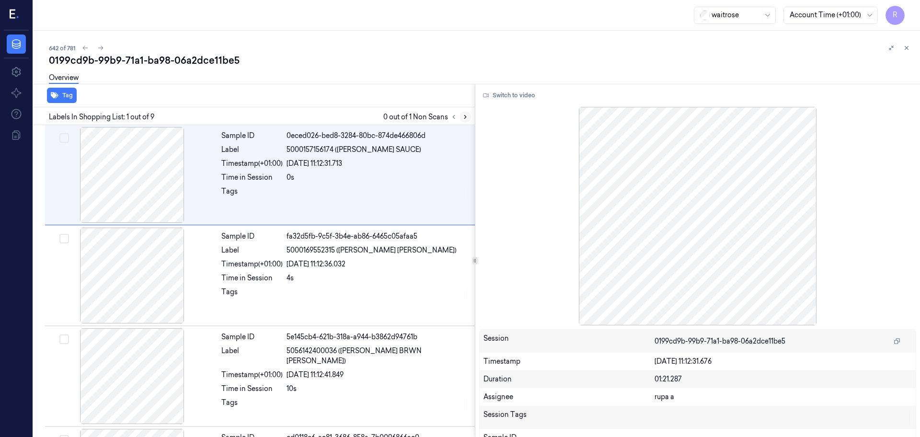
click at [464, 121] on button at bounding box center [466, 117] width 12 height 12
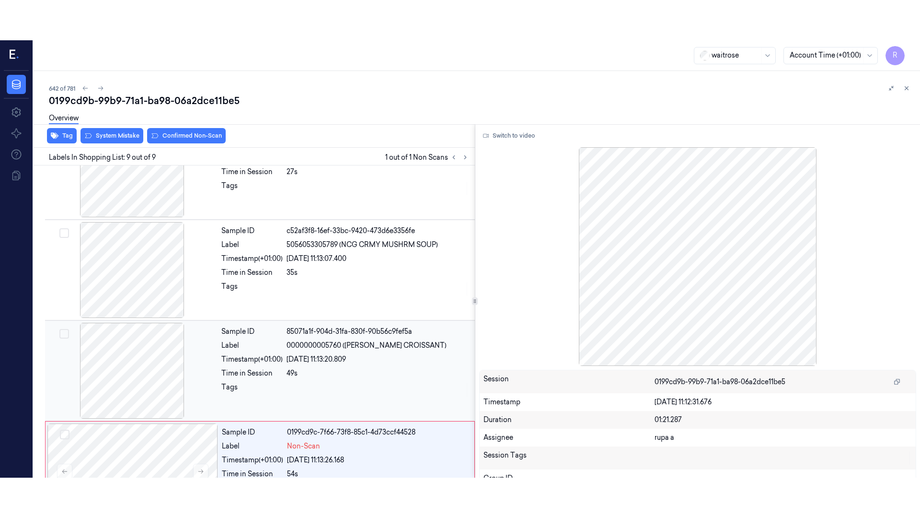
scroll to position [597, 0]
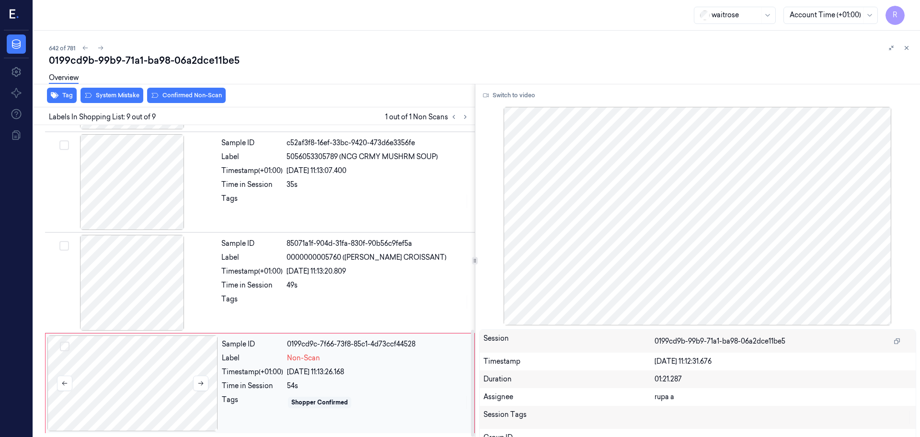
click at [125, 383] on div at bounding box center [132, 383] width 171 height 96
click at [529, 95] on button "Switch to video" at bounding box center [509, 95] width 60 height 15
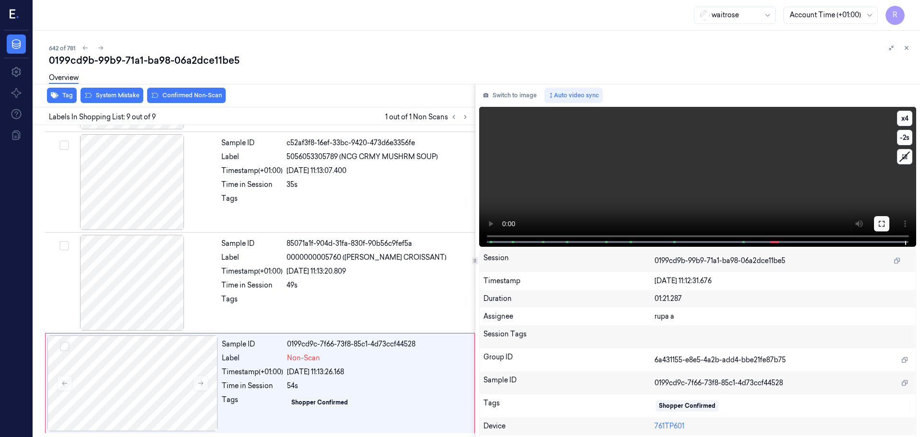
click at [884, 227] on button at bounding box center [881, 223] width 15 height 15
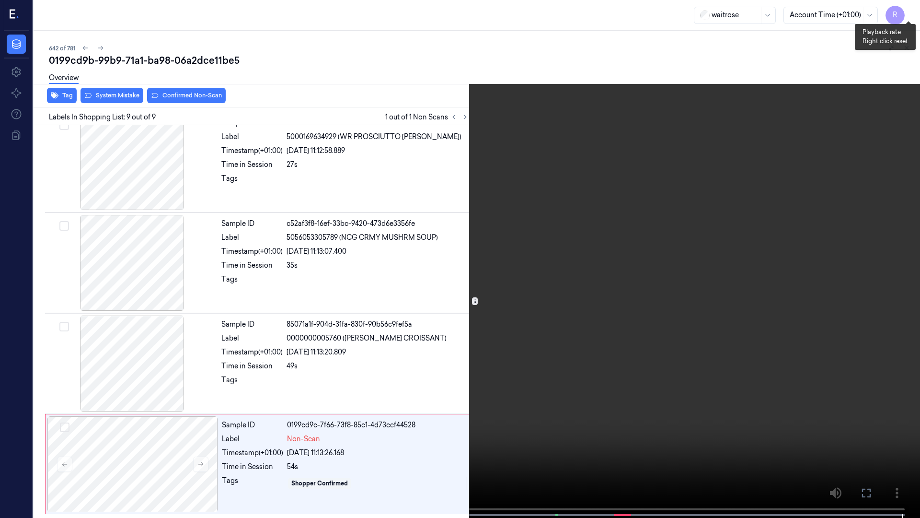
click at [913, 12] on button "x 4" at bounding box center [908, 11] width 15 height 15
click at [913, 12] on button "x 1" at bounding box center [908, 11] width 15 height 15
click at [640, 245] on video at bounding box center [460, 259] width 920 height 519
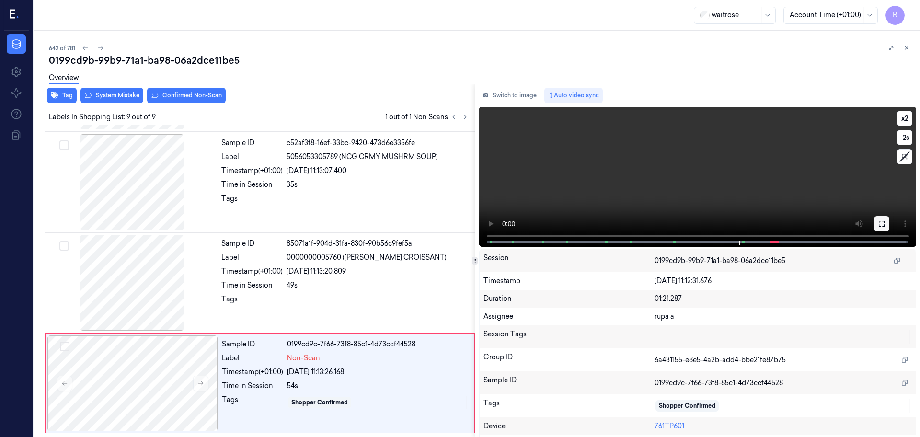
click at [874, 222] on button at bounding box center [881, 223] width 15 height 15
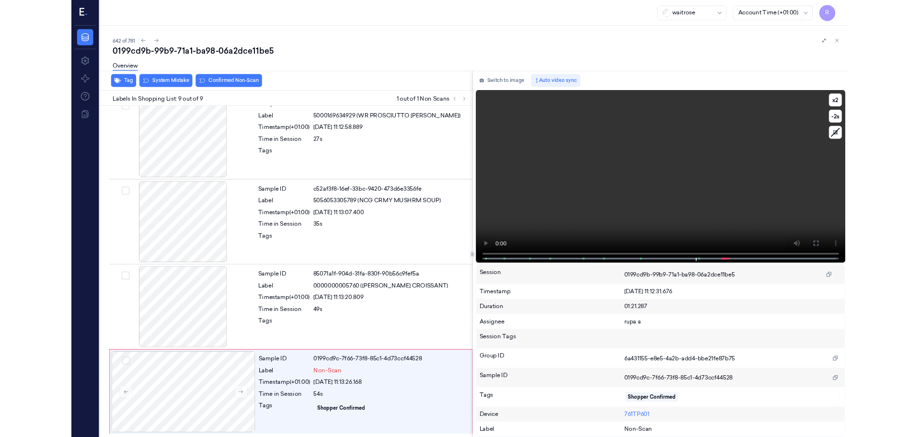
scroll to position [516, 0]
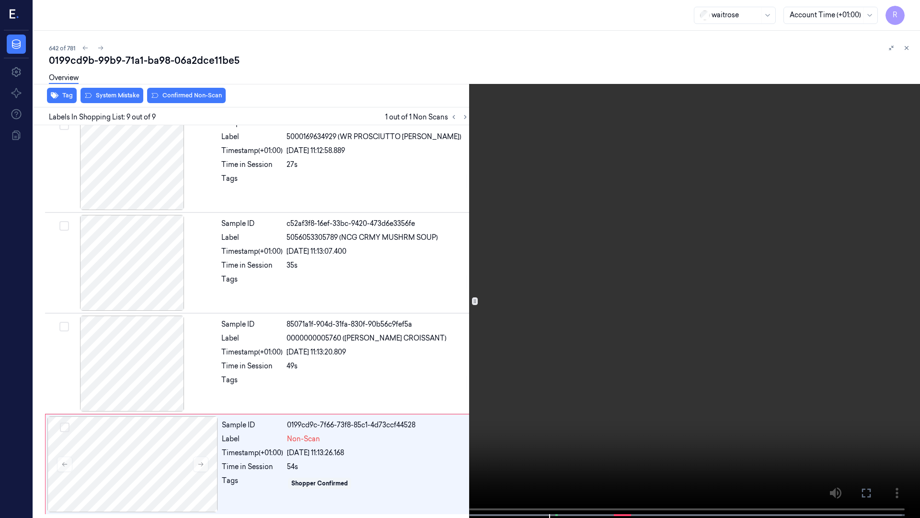
click at [873, 272] on video at bounding box center [460, 259] width 920 height 519
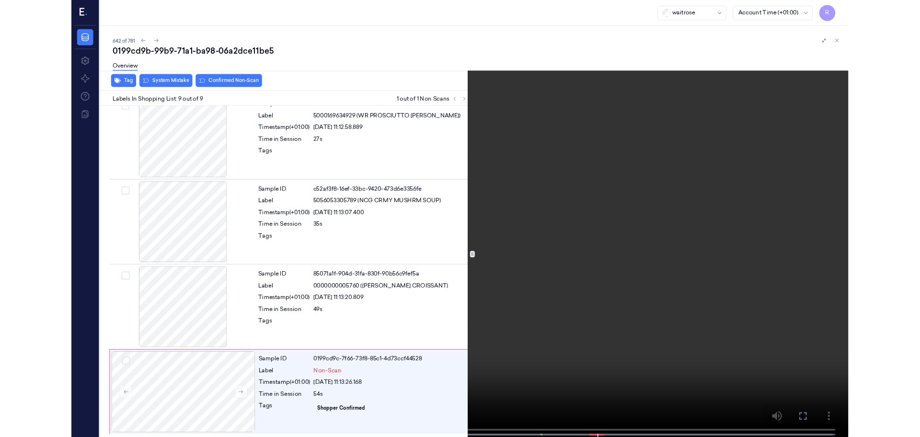
scroll to position [597, 0]
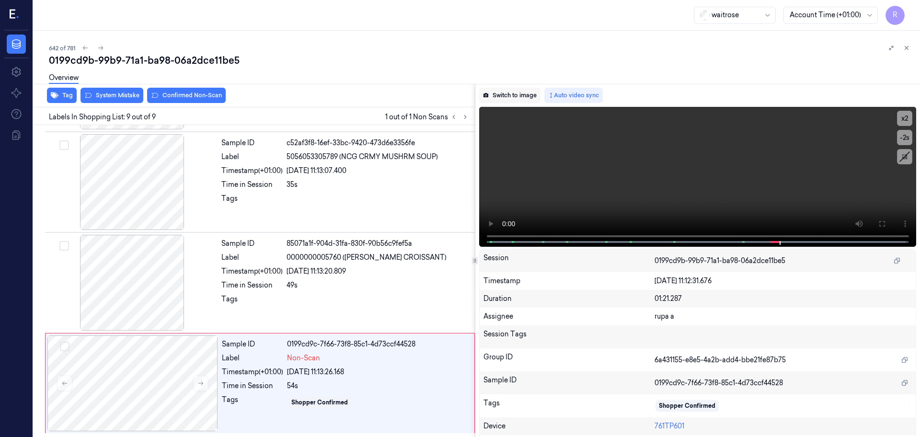
click at [502, 94] on button "Switch to image" at bounding box center [509, 95] width 61 height 15
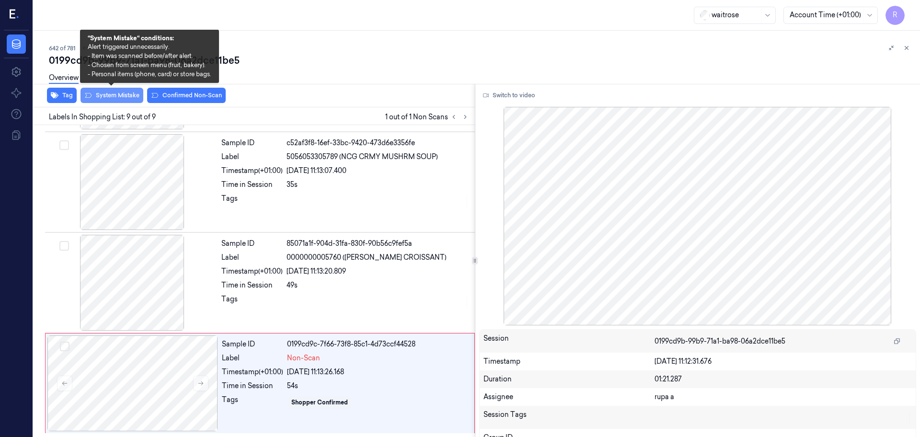
click at [119, 97] on button "System Mistake" at bounding box center [112, 95] width 63 height 15
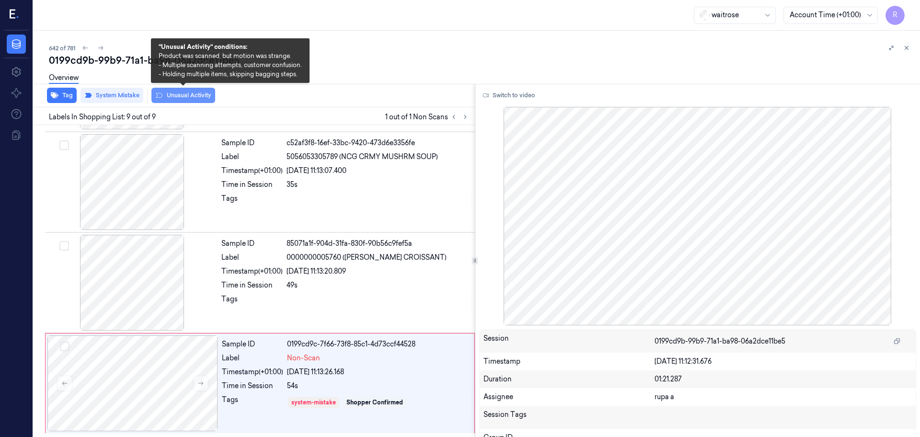
click at [167, 101] on button "Unusual Activity" at bounding box center [183, 95] width 64 height 15
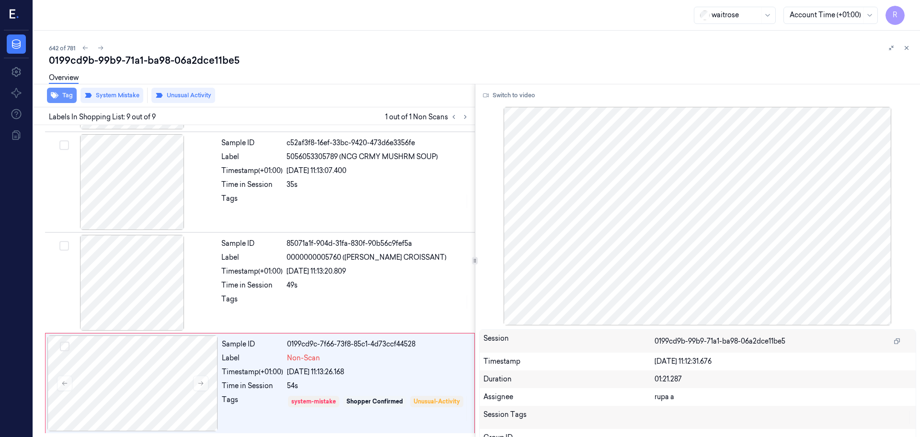
click at [61, 101] on button "Tag" at bounding box center [62, 95] width 30 height 15
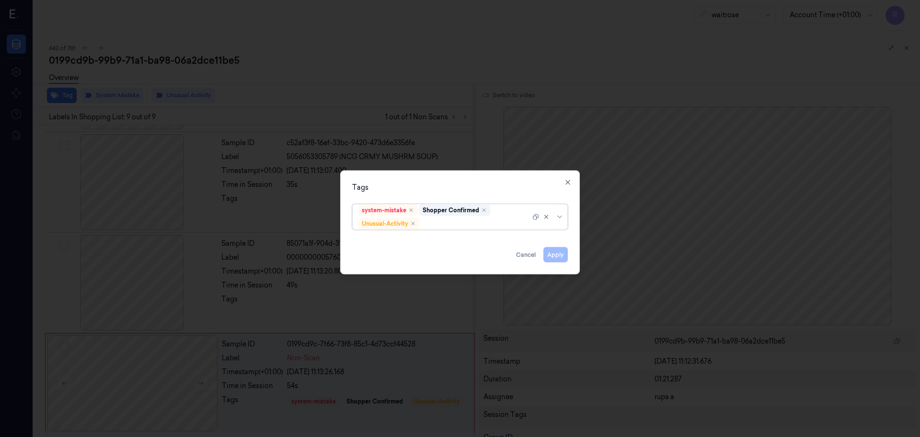
click at [474, 222] on div at bounding box center [475, 224] width 109 height 10
type input "pi"
click at [432, 244] on div "Picklist item alert" at bounding box center [459, 242] width 203 height 10
click at [450, 174] on div "Tags system-mistake Shopper Confirmed Unusual-Activity Picklist item alert Appl…" at bounding box center [460, 223] width 240 height 104
click at [554, 249] on button "Apply" at bounding box center [555, 254] width 24 height 15
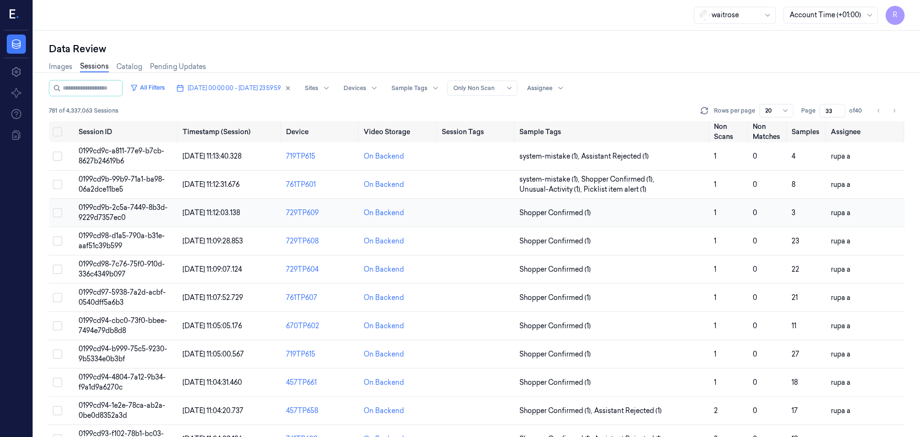
click at [115, 209] on span "0199cd9b-2c5a-7449-8b3d-9229d7357ec0" at bounding box center [123, 212] width 89 height 19
click at [113, 209] on span "0199cd9b-2c5a-7449-8b3d-9229d7357ec0" at bounding box center [123, 212] width 89 height 19
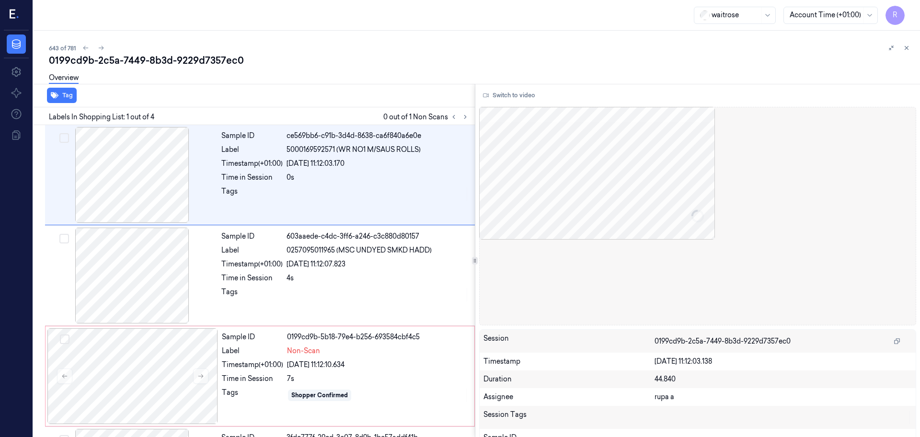
scroll to position [2, 0]
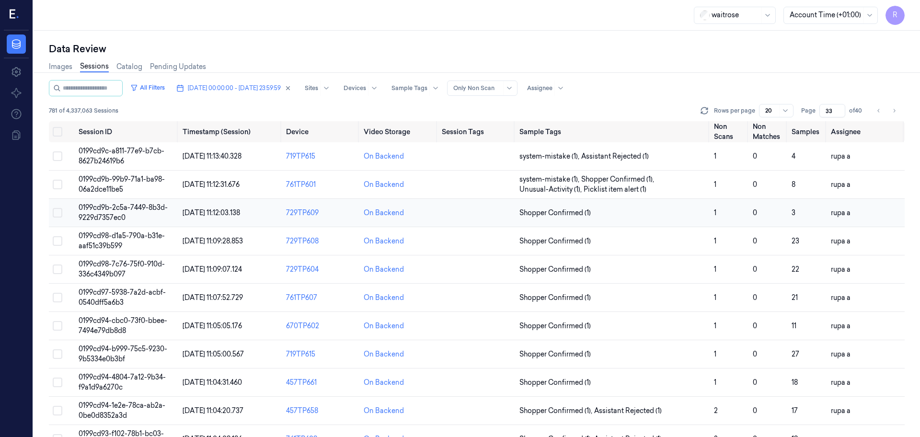
click at [147, 218] on td "0199cd9b-2c5a-7449-8b3d-9229d7357ec0" at bounding box center [127, 213] width 104 height 28
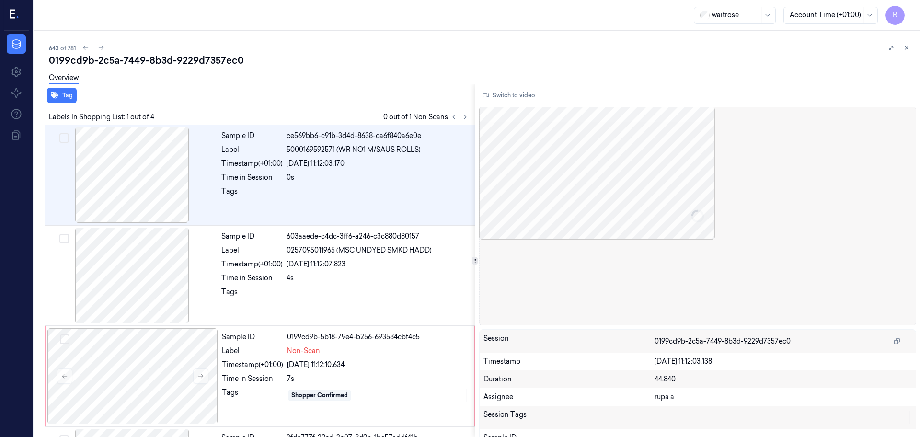
scroll to position [2, 0]
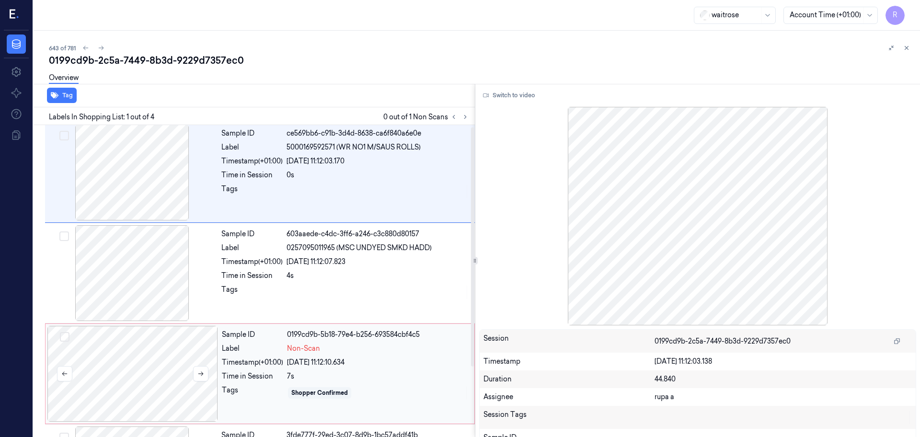
click at [153, 395] on div at bounding box center [132, 374] width 171 height 96
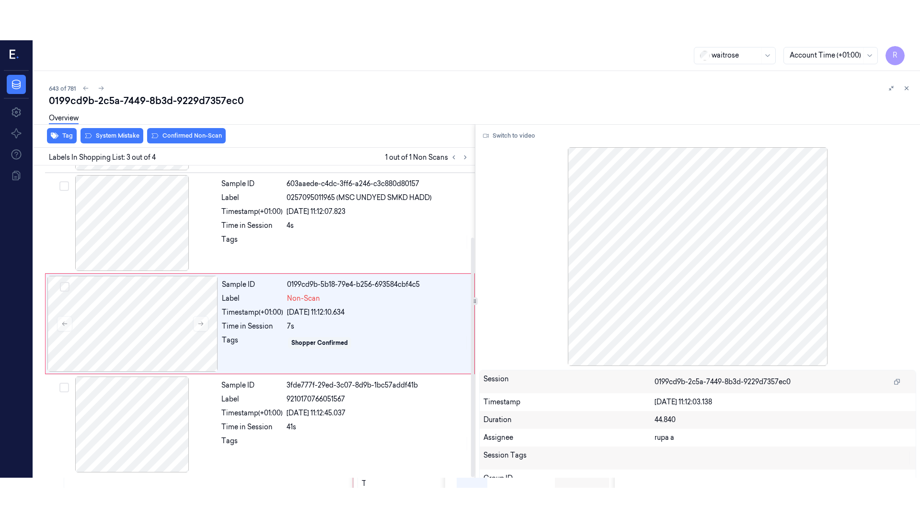
scroll to position [93, 0]
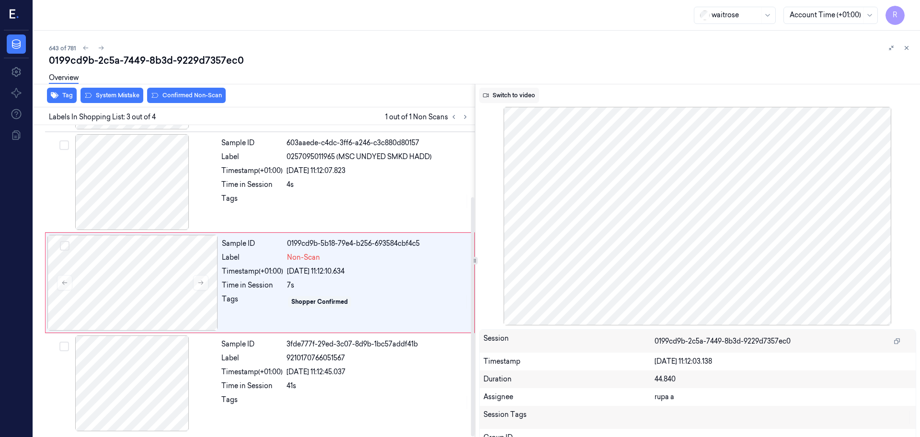
click at [499, 103] on button "Switch to video" at bounding box center [509, 95] width 60 height 15
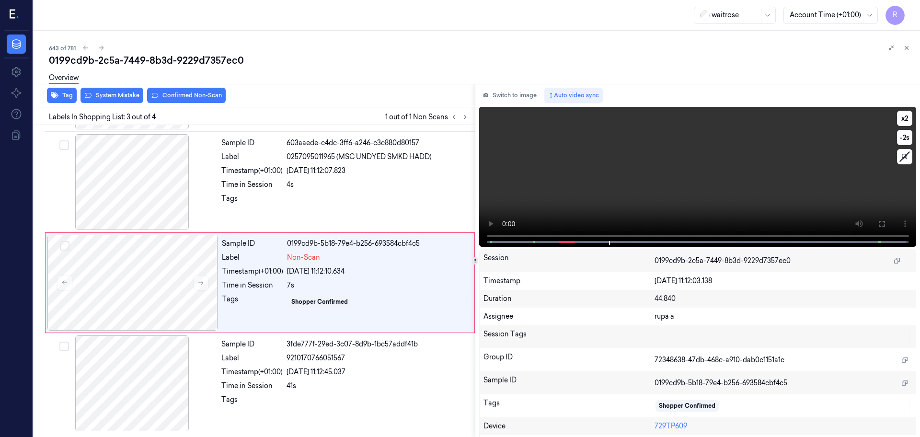
click at [692, 186] on video at bounding box center [698, 177] width 438 height 140
click at [878, 227] on icon at bounding box center [882, 224] width 8 height 8
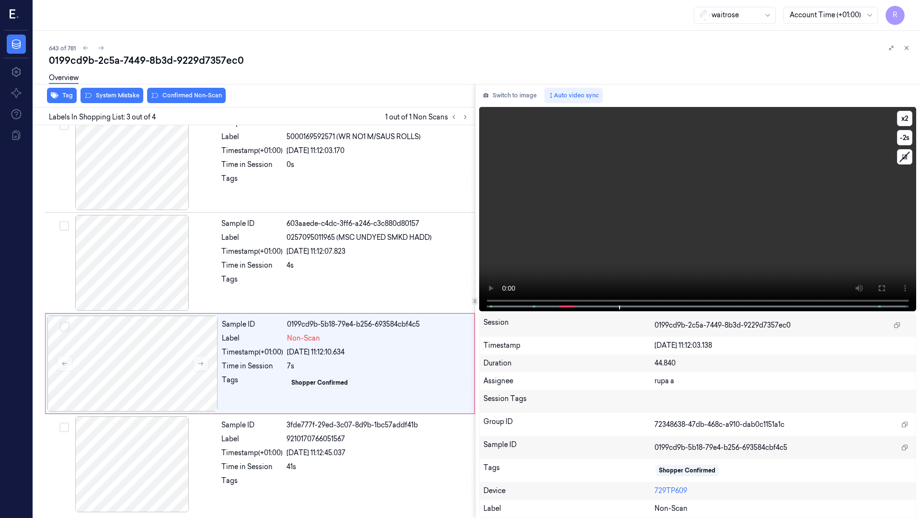
scroll to position [13, 0]
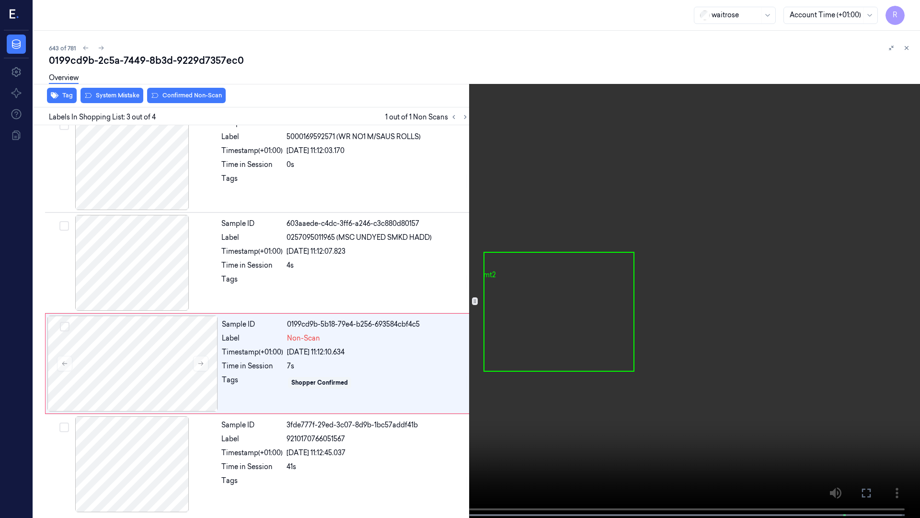
click at [295, 385] on video at bounding box center [460, 259] width 920 height 519
click at [287, 409] on video at bounding box center [460, 259] width 920 height 519
click at [303, 348] on video at bounding box center [460, 259] width 920 height 519
click at [310, 398] on video at bounding box center [460, 259] width 920 height 519
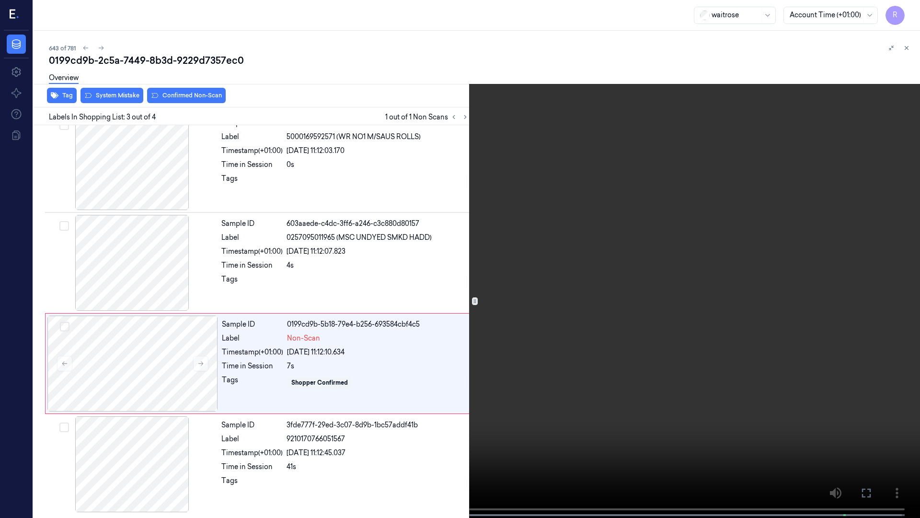
click at [310, 398] on video at bounding box center [460, 259] width 920 height 519
click at [568, 248] on video at bounding box center [460, 259] width 920 height 519
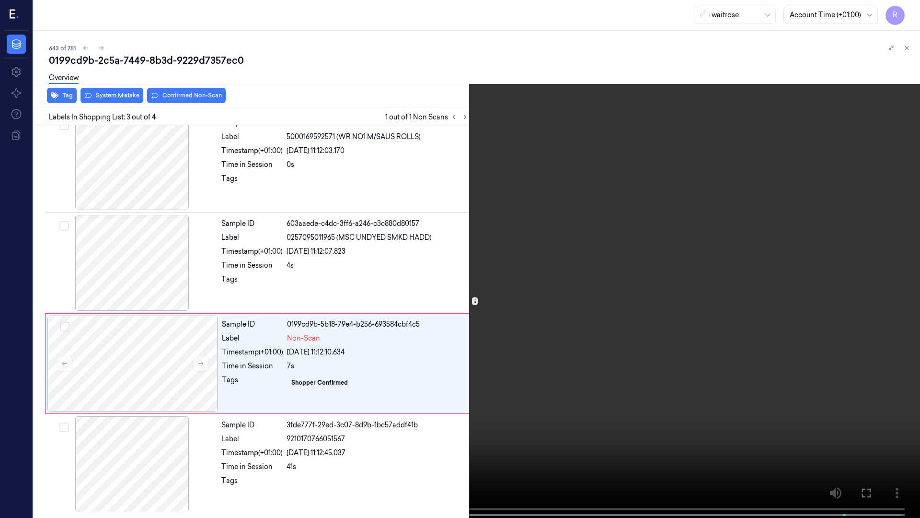
click at [546, 262] on video at bounding box center [460, 259] width 920 height 519
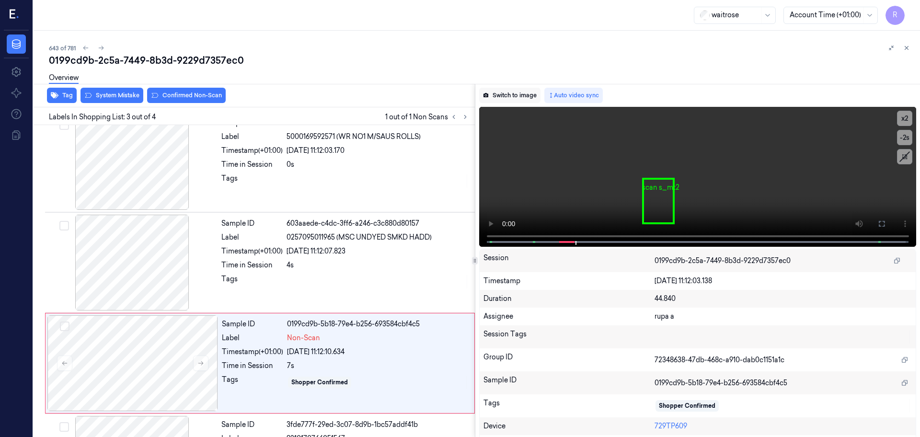
click at [510, 97] on button "Switch to image" at bounding box center [509, 95] width 61 height 15
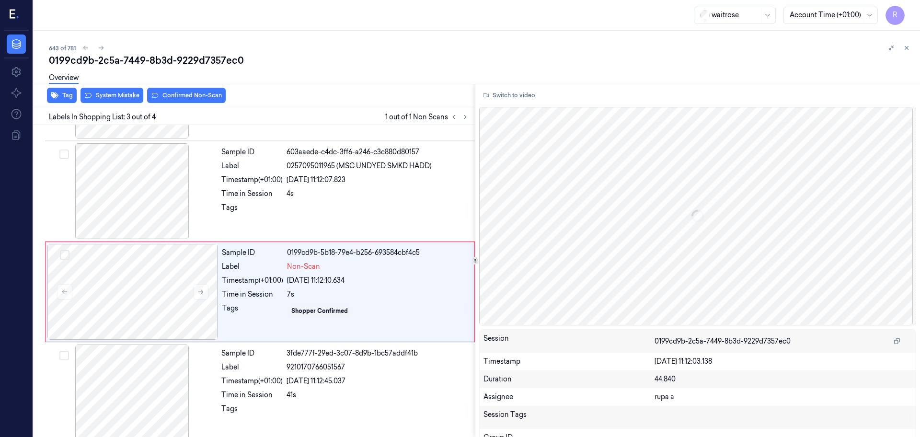
scroll to position [93, 0]
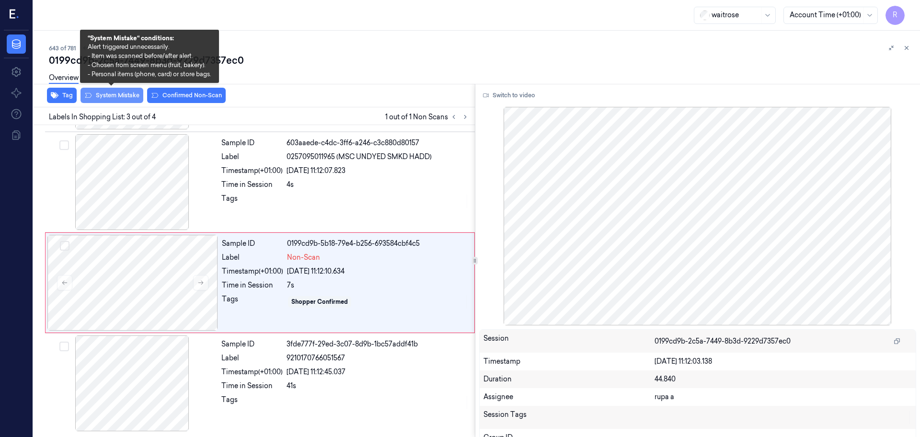
click at [118, 95] on button "System Mistake" at bounding box center [112, 95] width 63 height 15
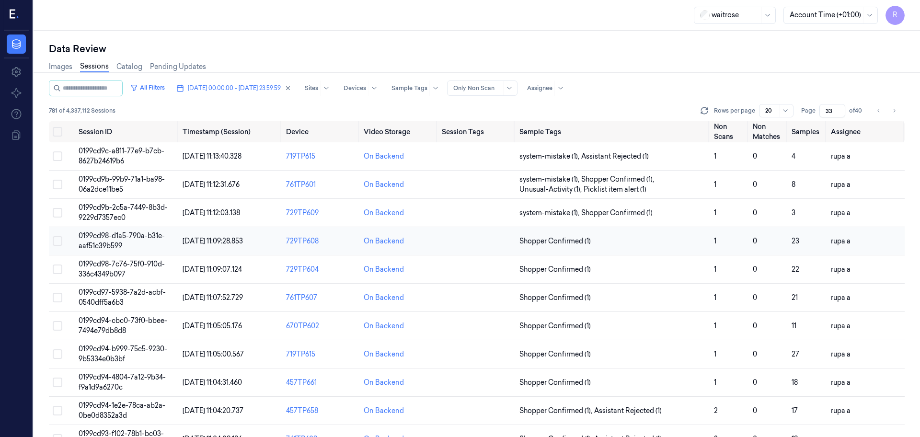
click at [118, 232] on span "0199cd98-d1a5-790a-b31e-aaf51c39b599" at bounding box center [122, 240] width 86 height 19
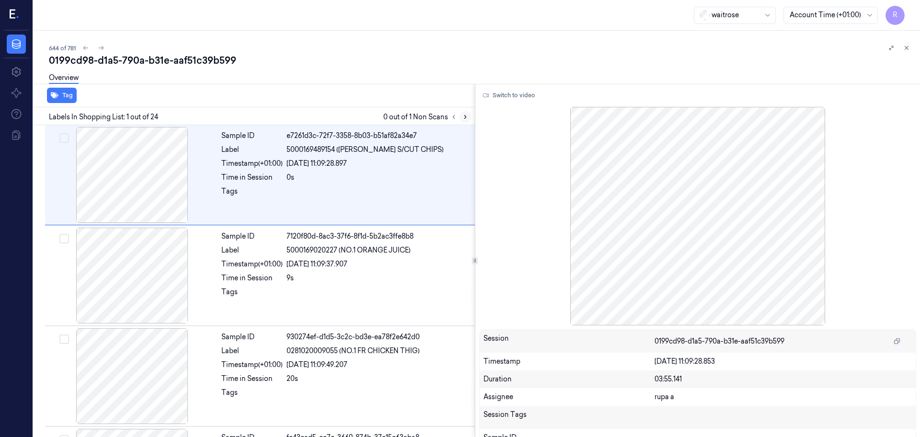
click at [468, 117] on icon at bounding box center [465, 117] width 7 height 7
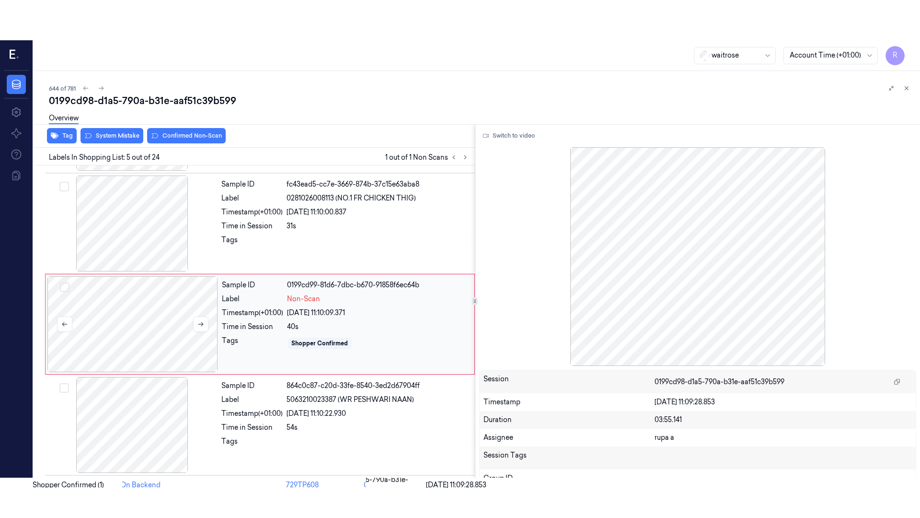
scroll to position [297, 0]
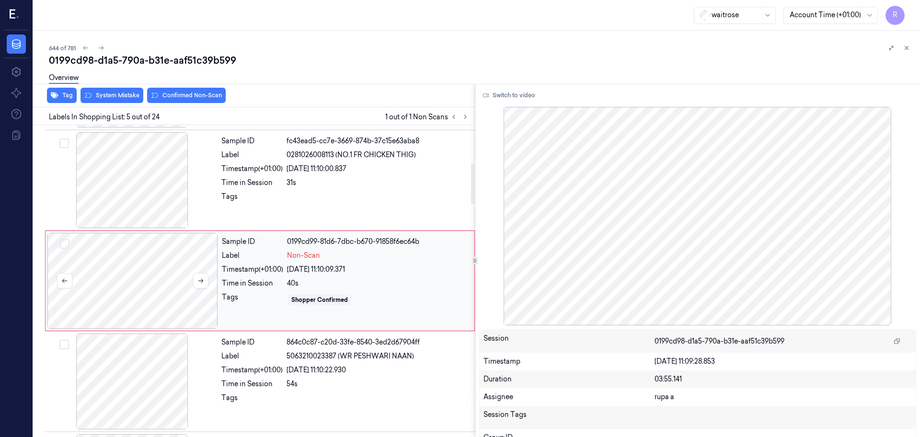
click at [162, 297] on div at bounding box center [132, 281] width 171 height 96
click at [531, 95] on button "Switch to video" at bounding box center [509, 95] width 60 height 15
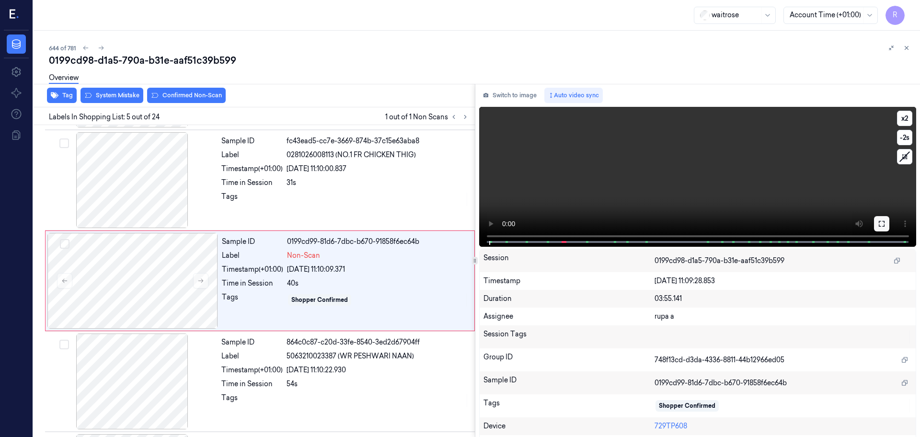
click at [881, 224] on icon at bounding box center [882, 224] width 8 height 8
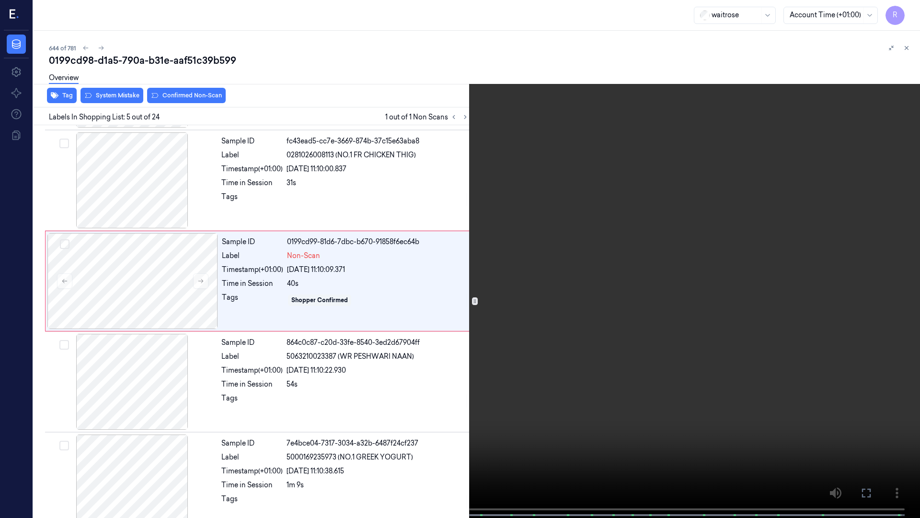
click at [874, 275] on video at bounding box center [460, 259] width 920 height 519
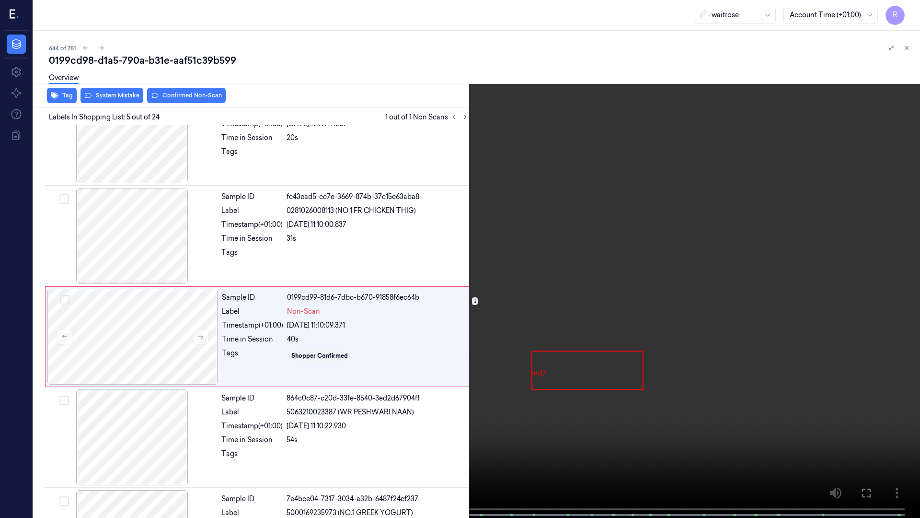
scroll to position [256, 0]
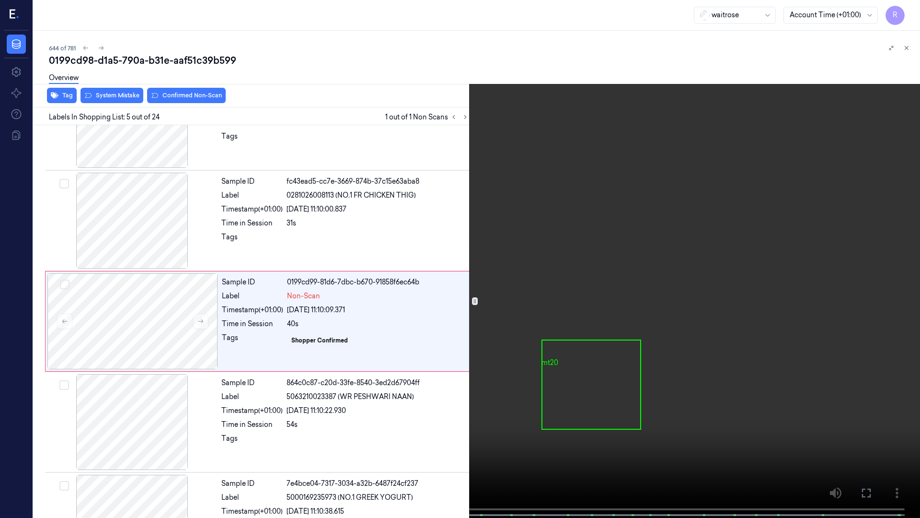
click at [255, 228] on video at bounding box center [460, 259] width 920 height 519
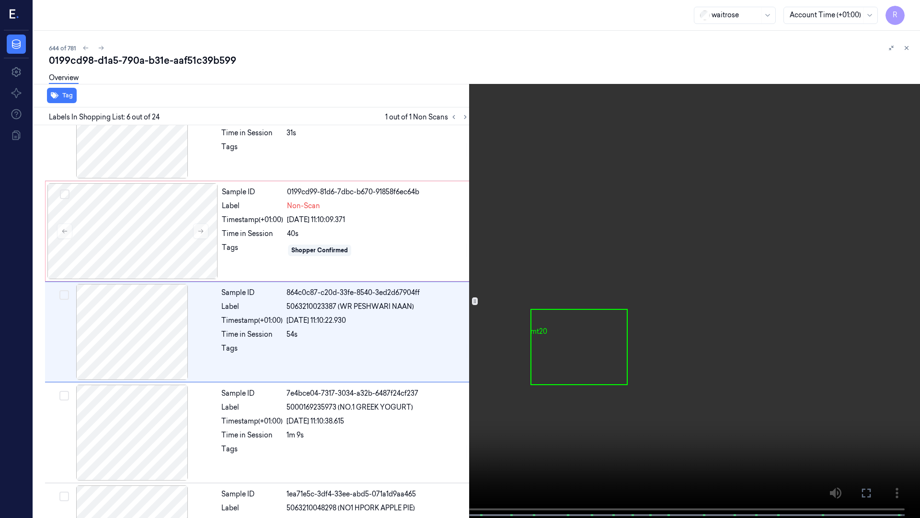
scroll to position [357, 0]
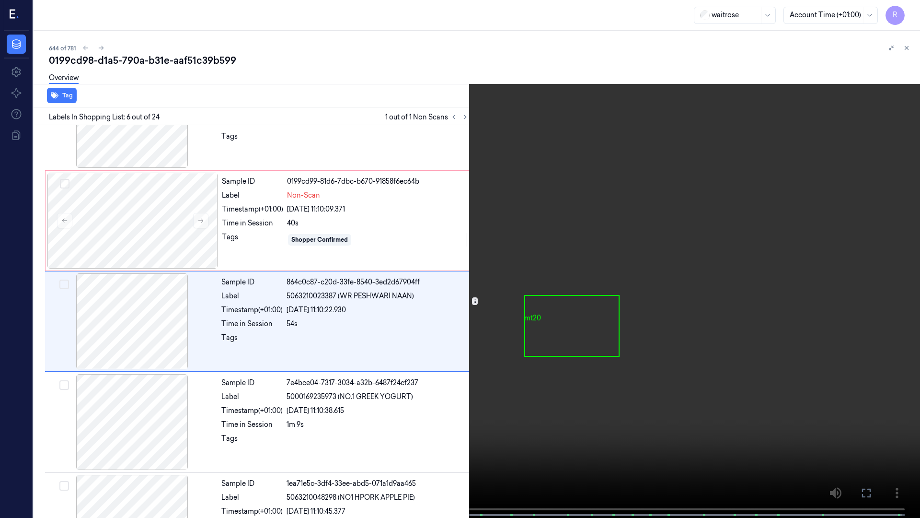
click at [255, 228] on video at bounding box center [460, 259] width 920 height 519
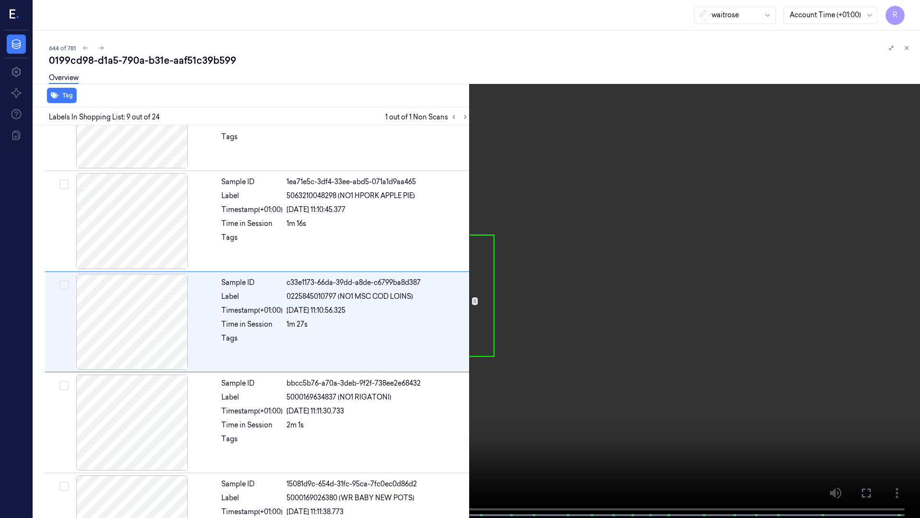
scroll to position [659, 0]
click at [414, 307] on video at bounding box center [460, 259] width 920 height 519
click at [209, 437] on video at bounding box center [460, 259] width 920 height 519
click at [326, 364] on video at bounding box center [460, 259] width 920 height 519
click at [145, 417] on video at bounding box center [460, 259] width 920 height 519
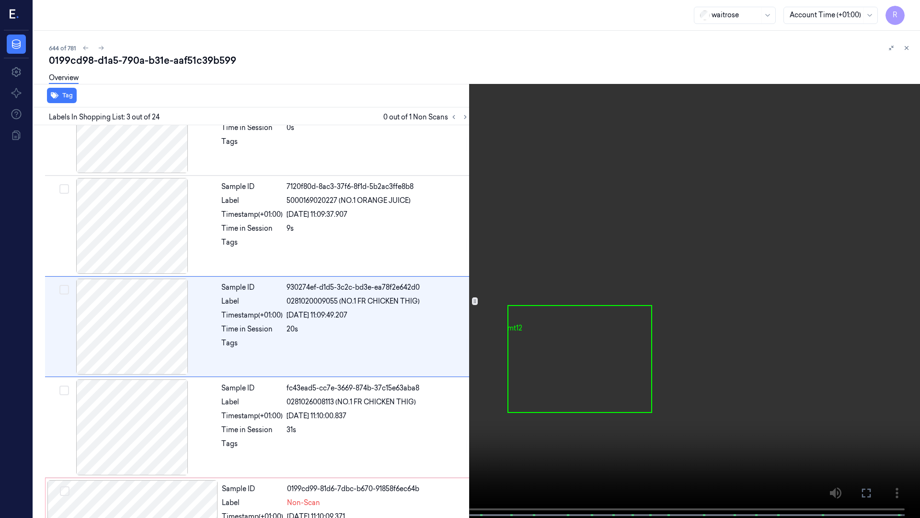
scroll to position [55, 0]
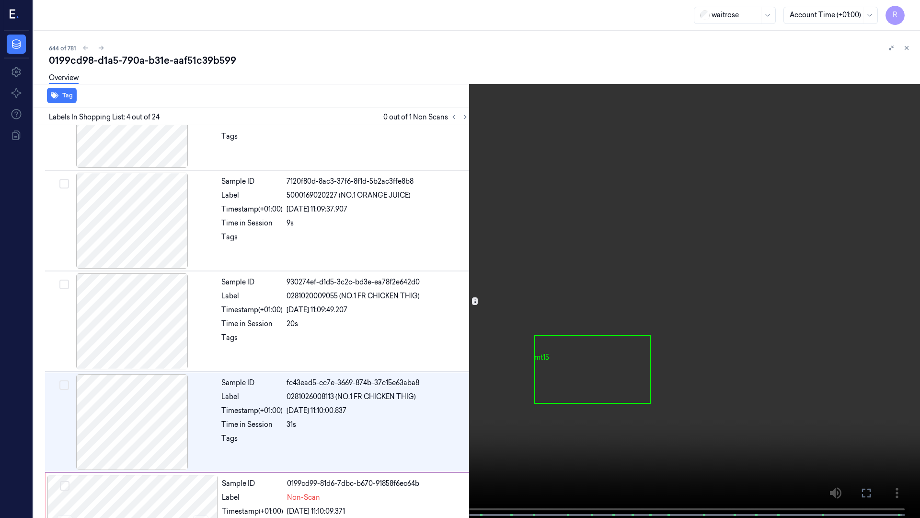
click at [168, 276] on video at bounding box center [460, 259] width 920 height 519
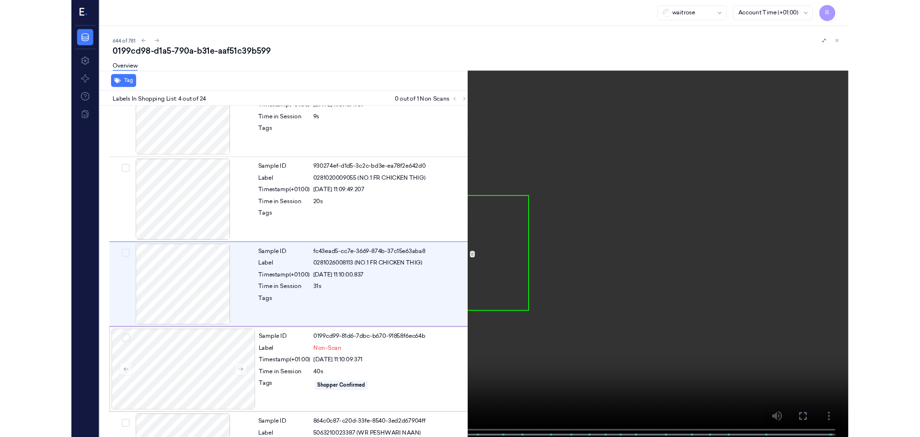
scroll to position [156, 0]
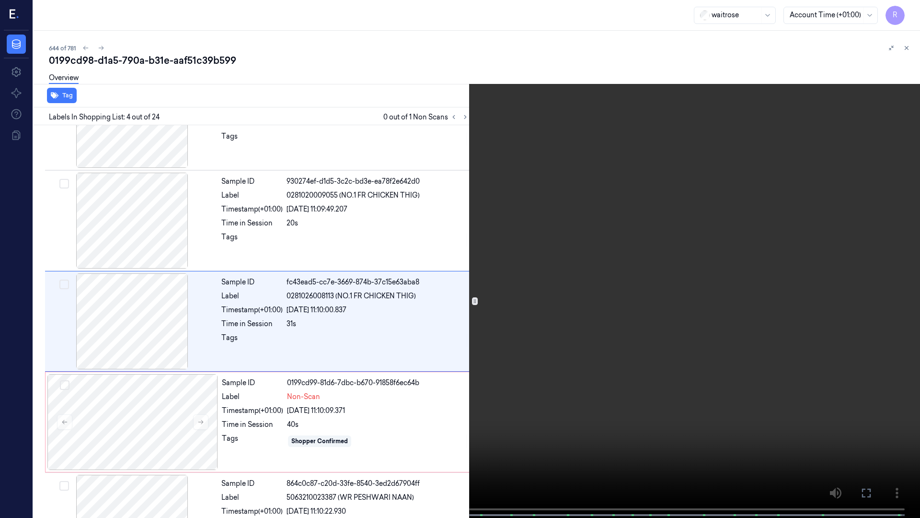
click at [168, 276] on video at bounding box center [460, 259] width 920 height 519
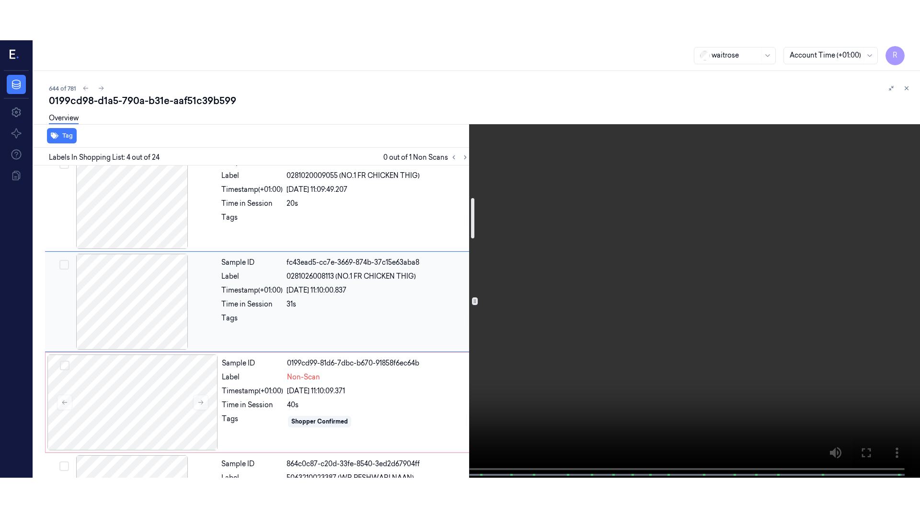
scroll to position [276, 0]
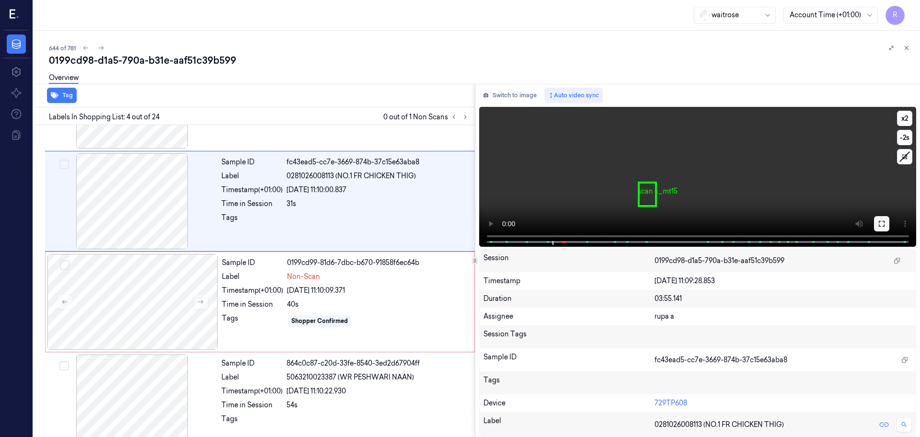
click at [878, 221] on icon at bounding box center [882, 224] width 8 height 8
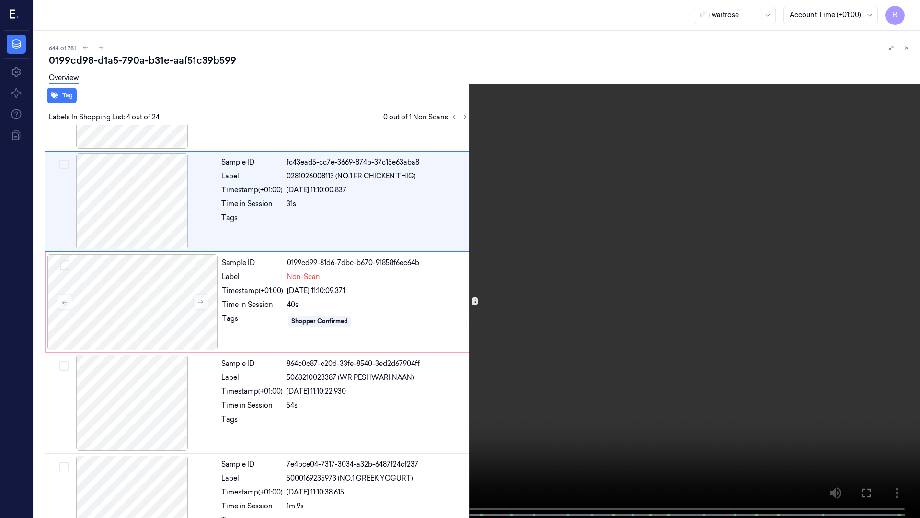
click at [874, 271] on video at bounding box center [460, 259] width 920 height 519
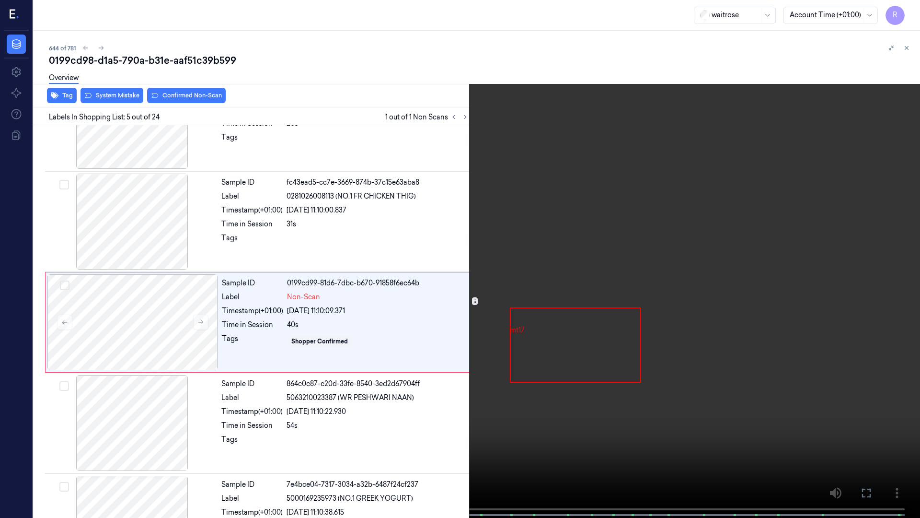
scroll to position [256, 0]
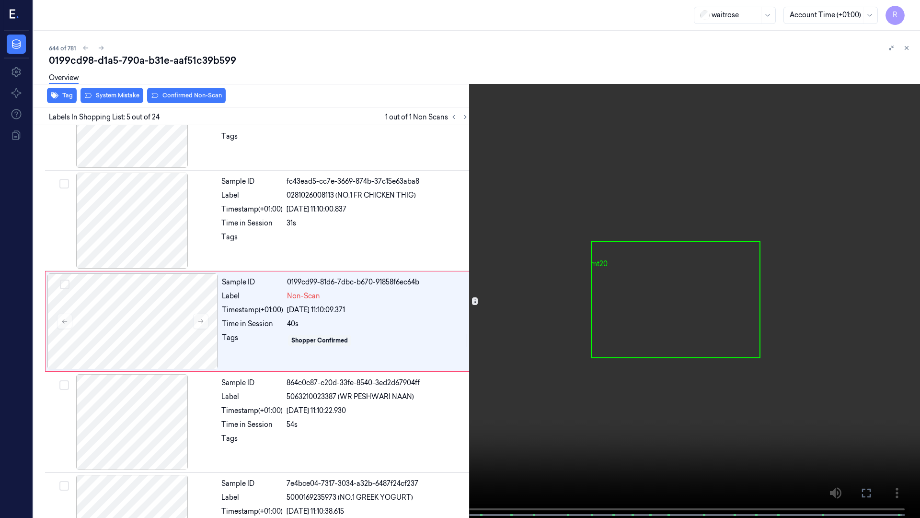
click at [627, 266] on video at bounding box center [460, 259] width 920 height 519
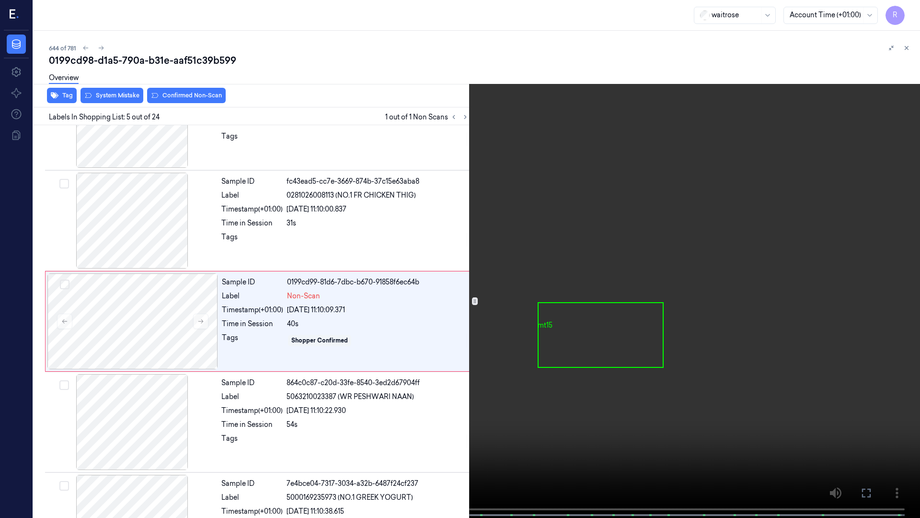
click at [192, 437] on video at bounding box center [460, 259] width 920 height 519
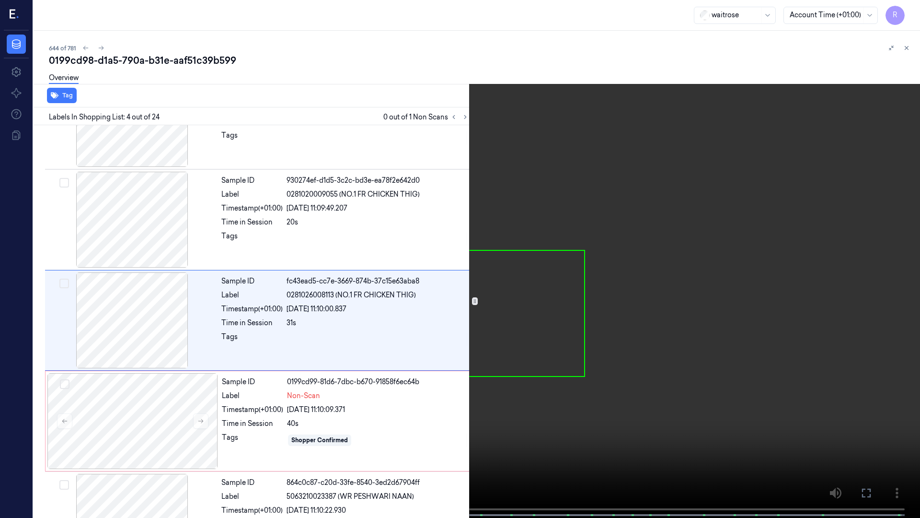
scroll to position [156, 0]
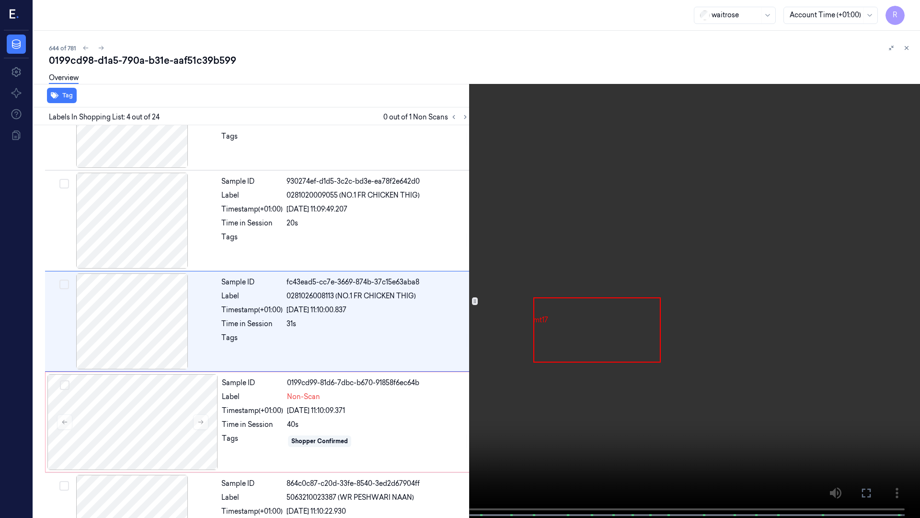
click at [197, 388] on video at bounding box center [460, 259] width 920 height 519
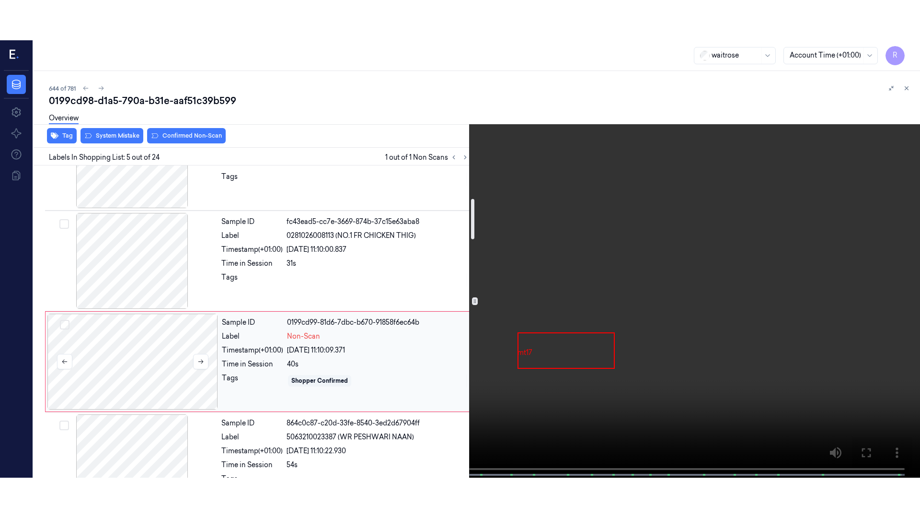
scroll to position [316, 0]
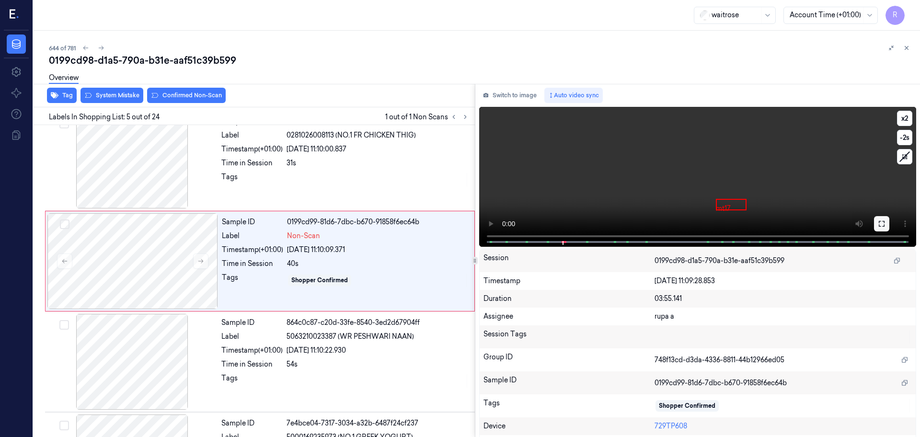
click at [881, 219] on button at bounding box center [881, 223] width 15 height 15
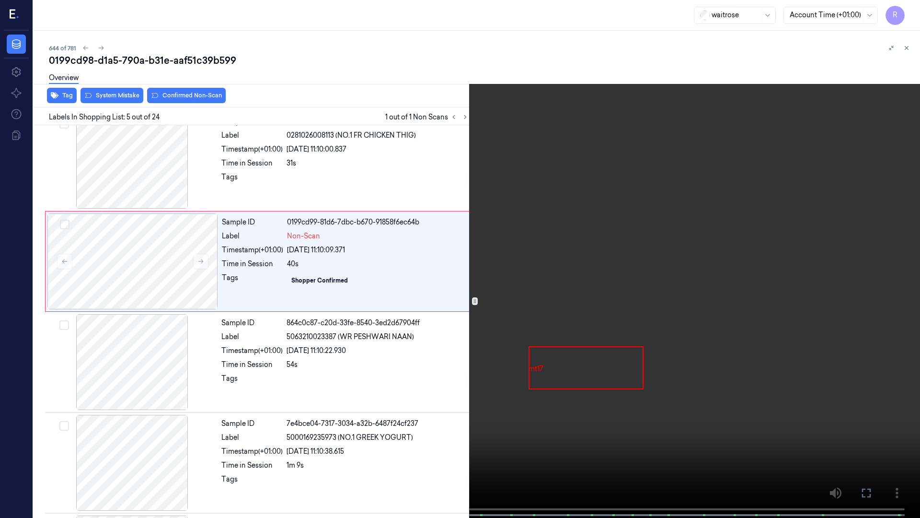
click at [881, 257] on video at bounding box center [460, 259] width 920 height 519
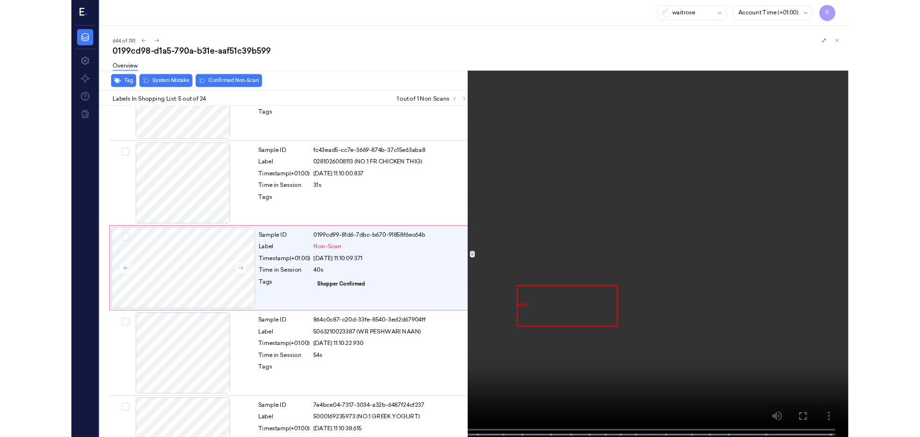
scroll to position [256, 0]
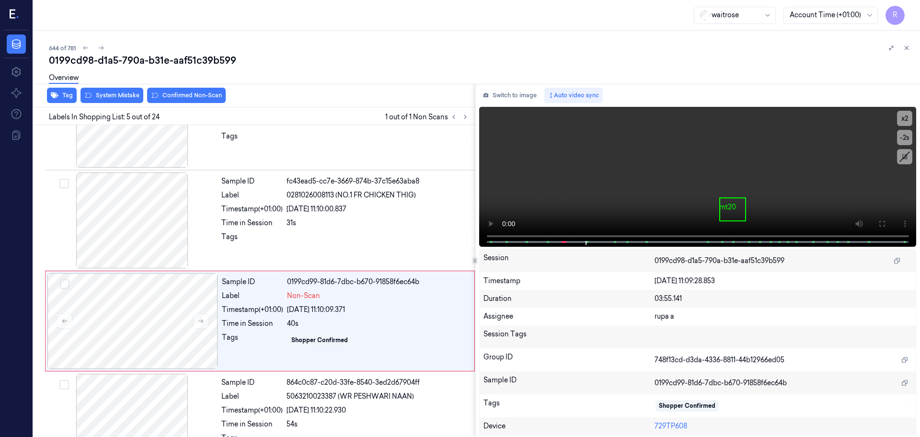
click at [503, 85] on div "Switch to image Auto video sync x 2 -2 s mt20 Session 0199cd98-d1a5-790a-b31e-a…" at bounding box center [697, 260] width 445 height 353
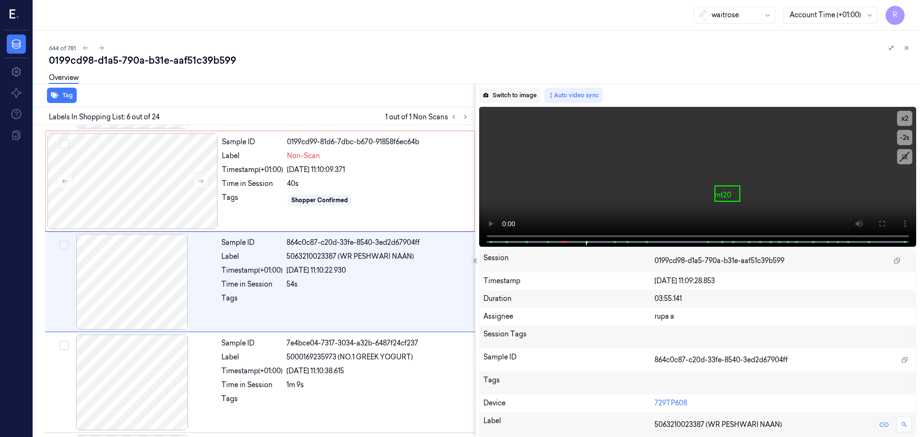
click at [503, 92] on button "Switch to image" at bounding box center [509, 95] width 61 height 15
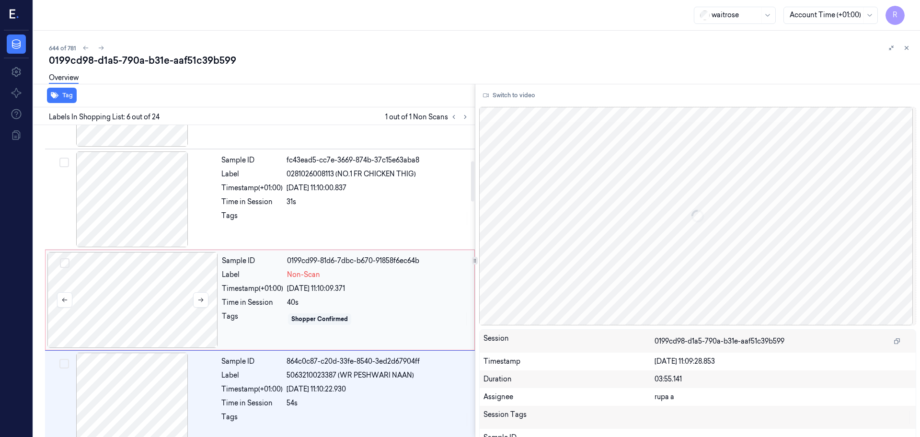
click at [162, 319] on div at bounding box center [132, 300] width 171 height 96
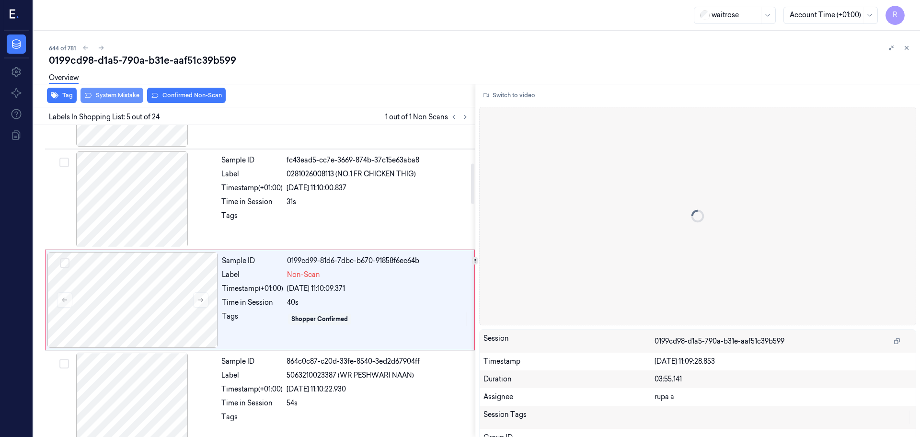
scroll to position [297, 0]
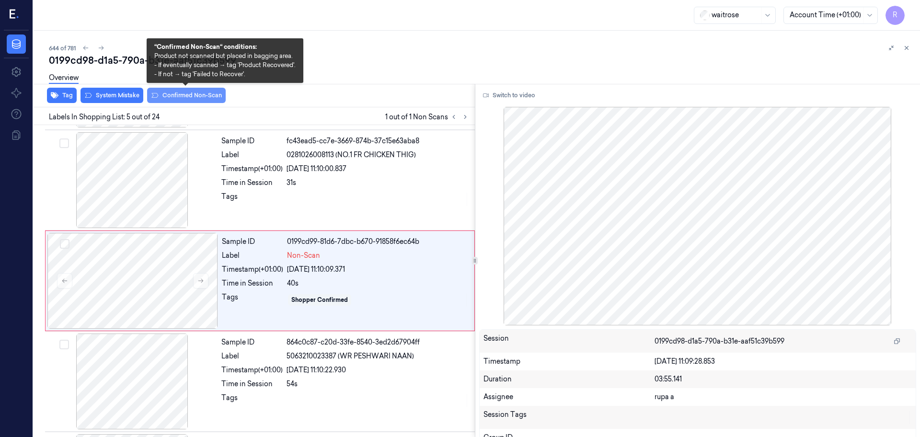
click at [180, 102] on button "Confirmed Non-Scan" at bounding box center [186, 95] width 79 height 15
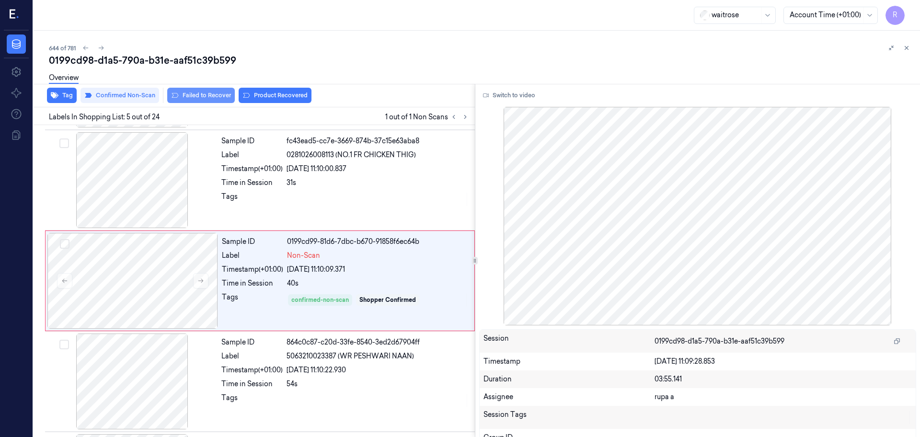
click at [191, 96] on button "Failed to Recover" at bounding box center [201, 95] width 68 height 15
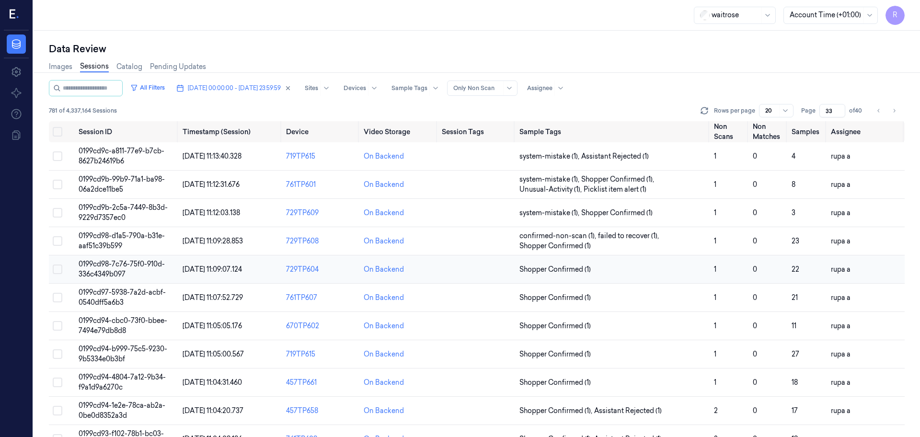
click at [132, 274] on td "0199cd98-7c76-75f0-910d-336c4349b097" at bounding box center [127, 269] width 104 height 28
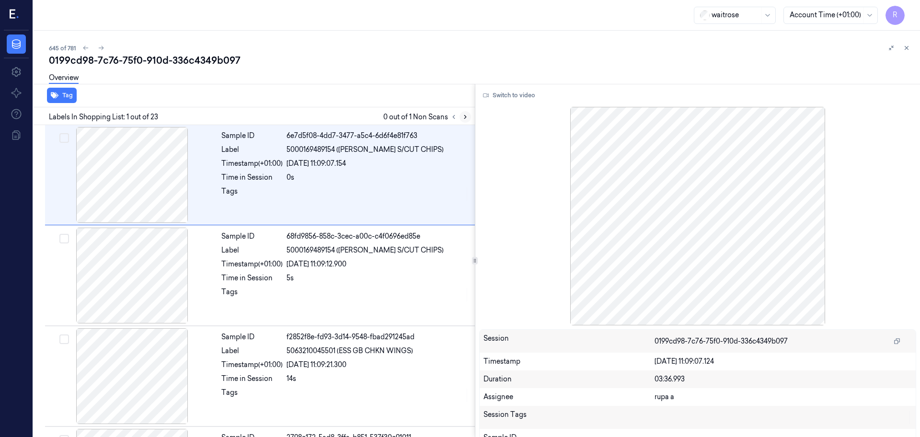
click at [463, 115] on icon at bounding box center [465, 117] width 7 height 7
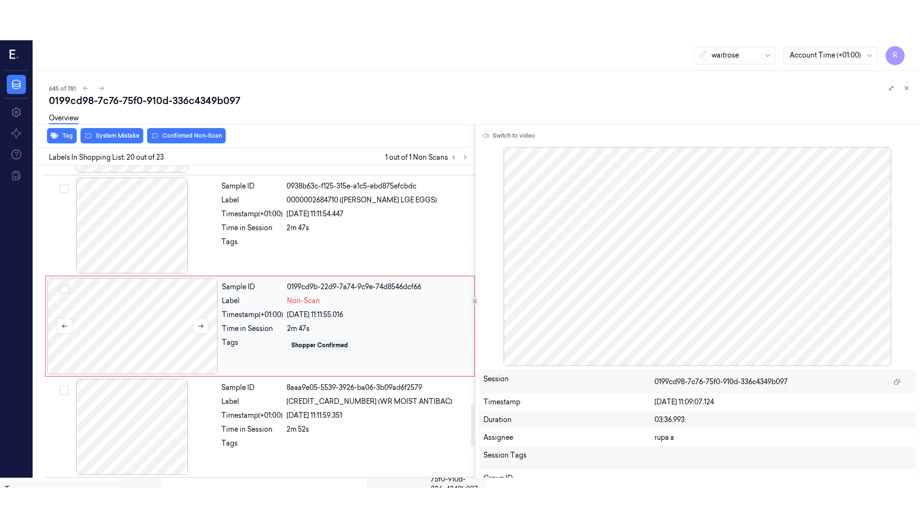
scroll to position [1806, 0]
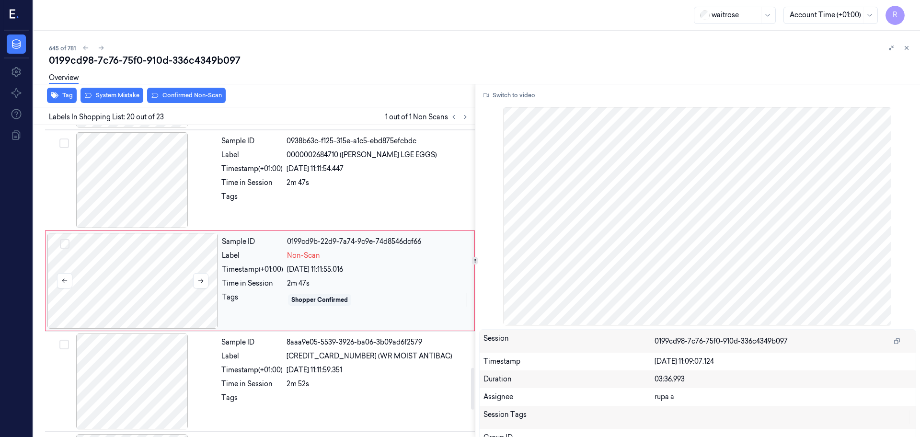
click at [153, 321] on div at bounding box center [132, 281] width 171 height 96
click at [163, 297] on div at bounding box center [132, 281] width 171 height 96
click at [523, 96] on button "Switch to video" at bounding box center [509, 95] width 60 height 15
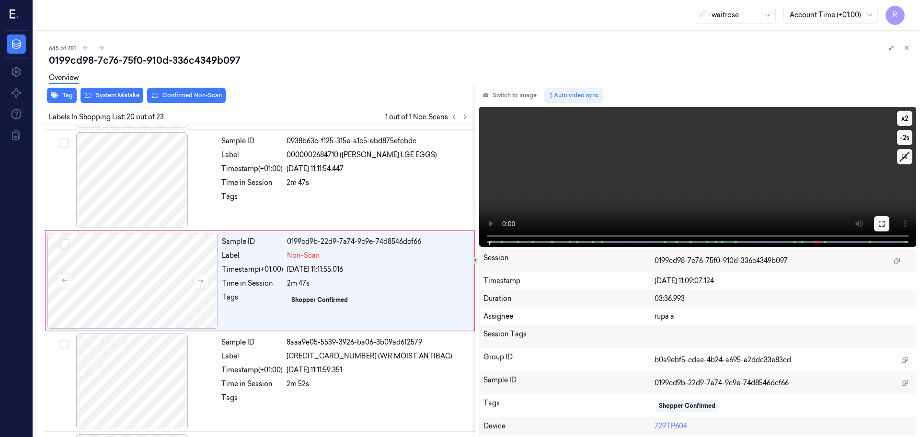
click at [879, 222] on icon at bounding box center [882, 224] width 8 height 8
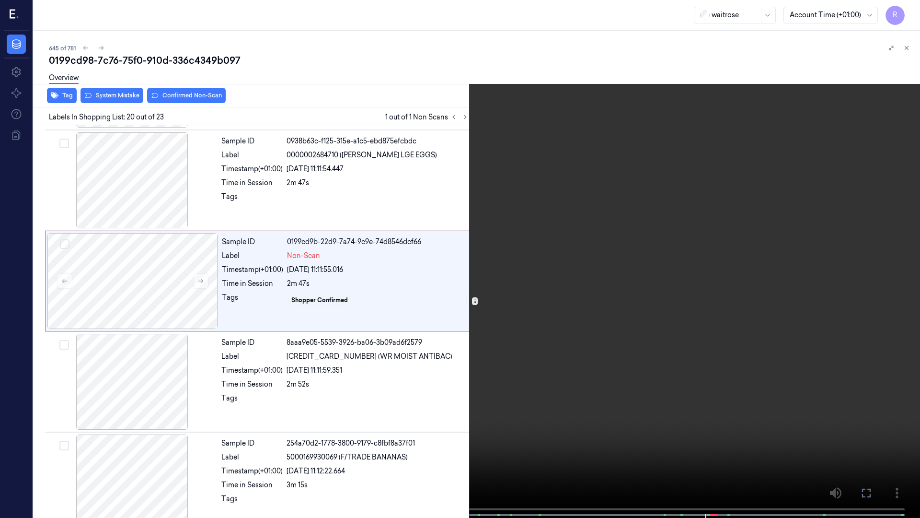
click at [879, 275] on video at bounding box center [460, 259] width 920 height 519
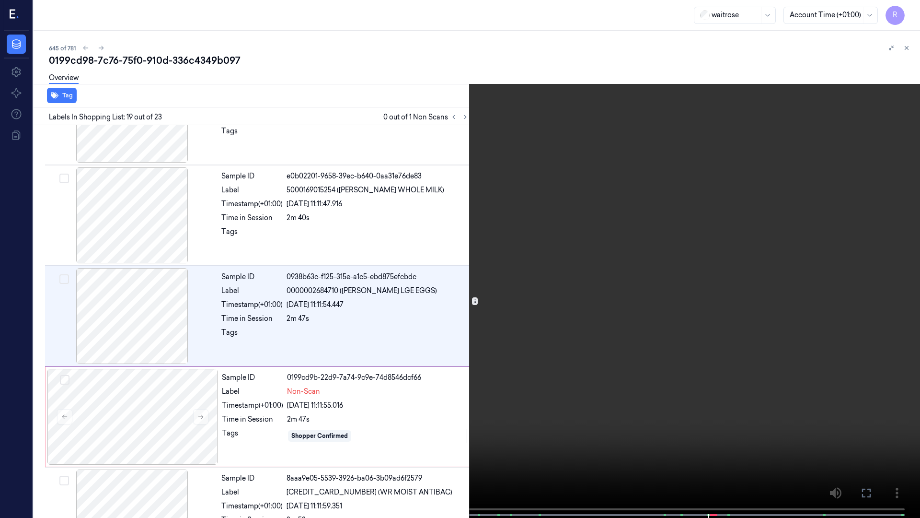
scroll to position [1665, 0]
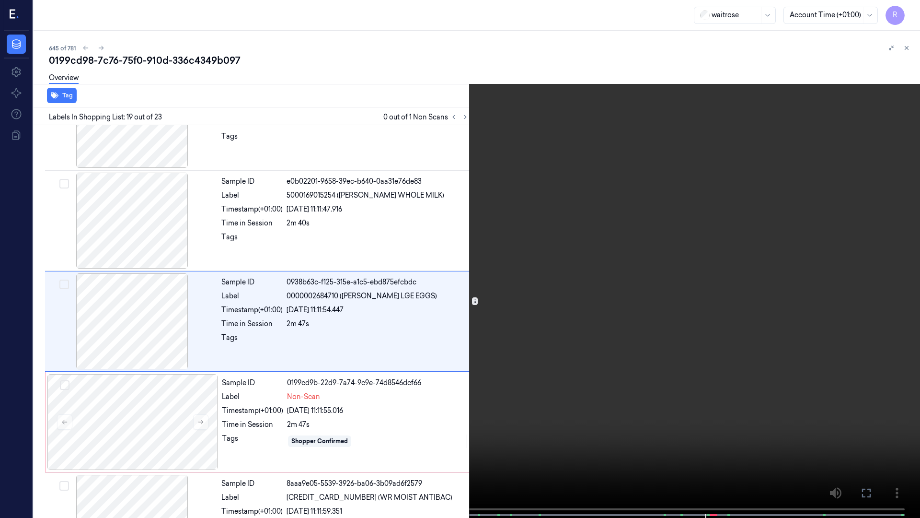
click at [656, 426] on video at bounding box center [460, 259] width 920 height 519
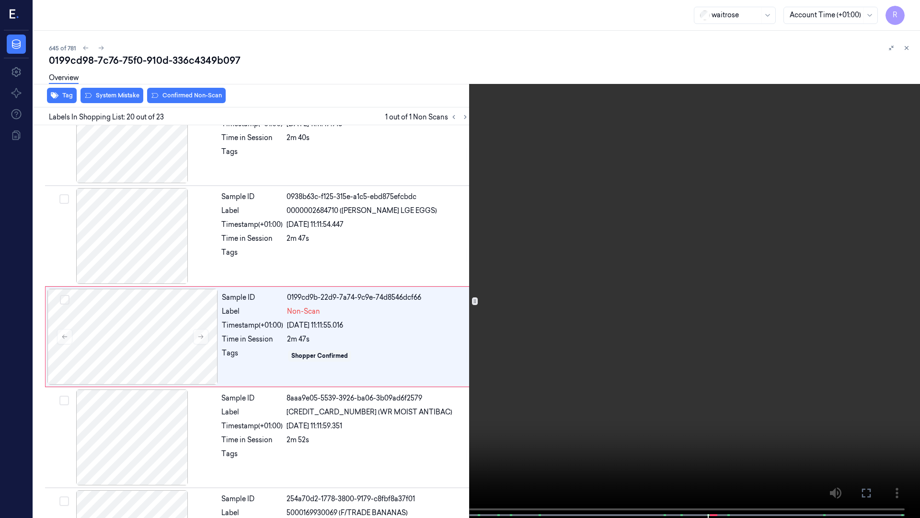
scroll to position [1766, 0]
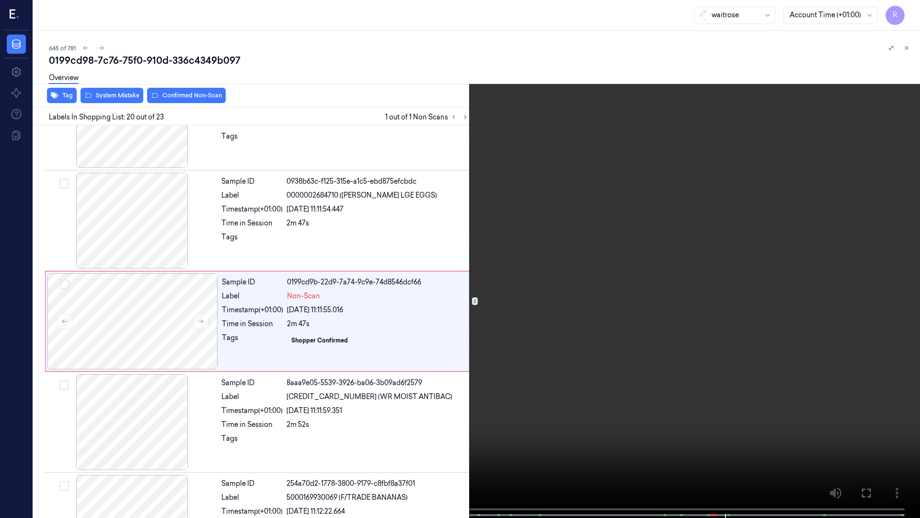
click at [582, 251] on video at bounding box center [460, 259] width 920 height 519
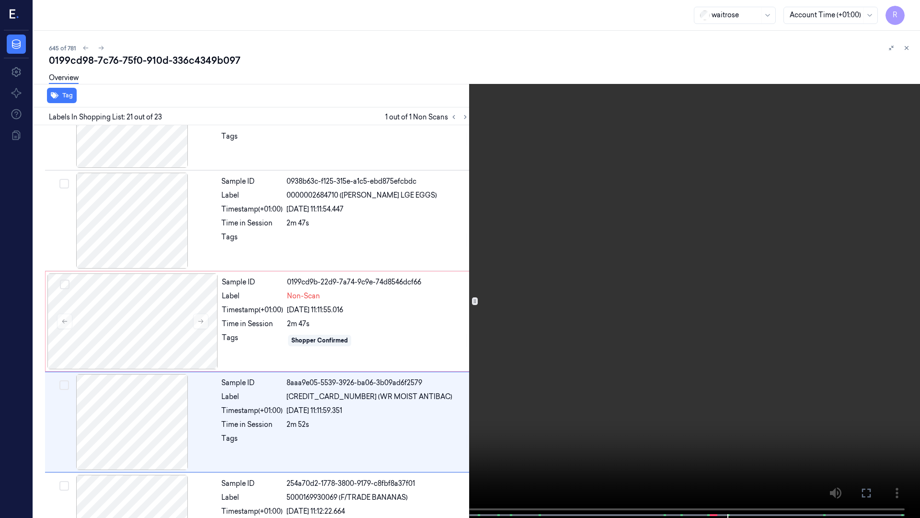
scroll to position [1867, 0]
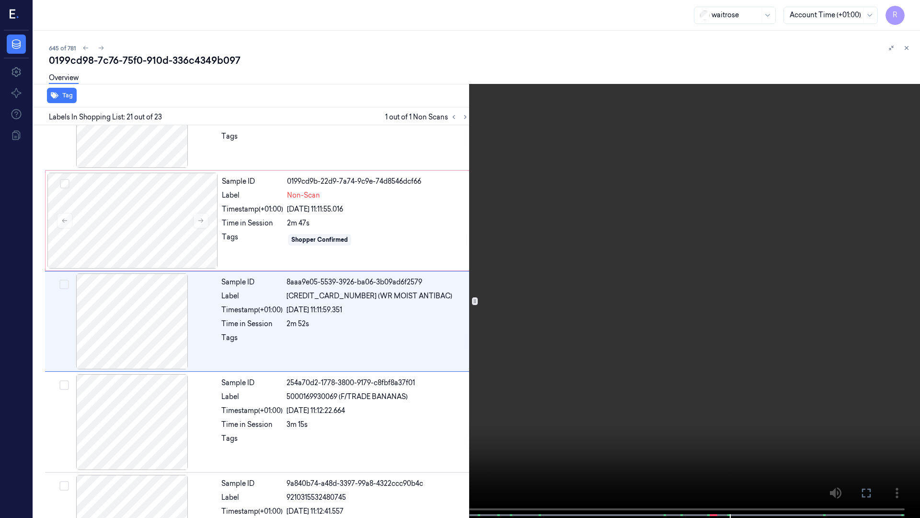
click at [582, 250] on video at bounding box center [460, 259] width 920 height 519
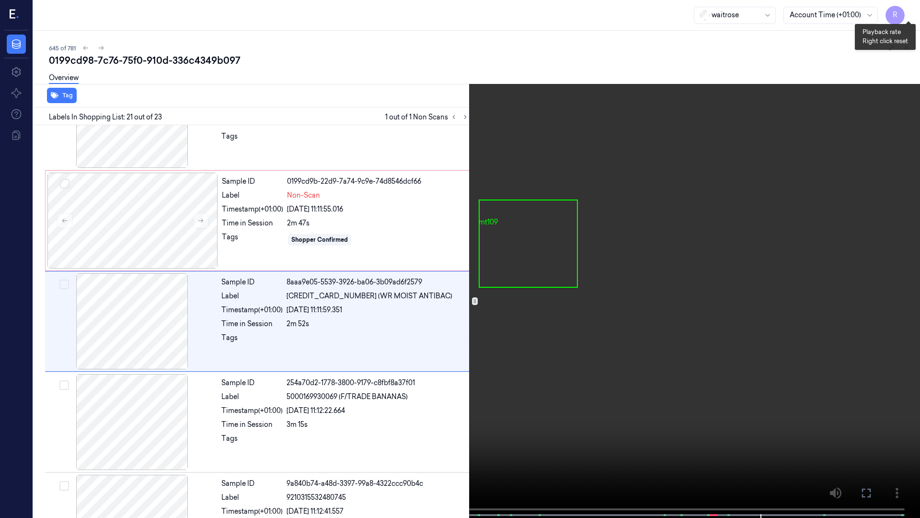
click at [910, 13] on button "x 2" at bounding box center [908, 11] width 15 height 15
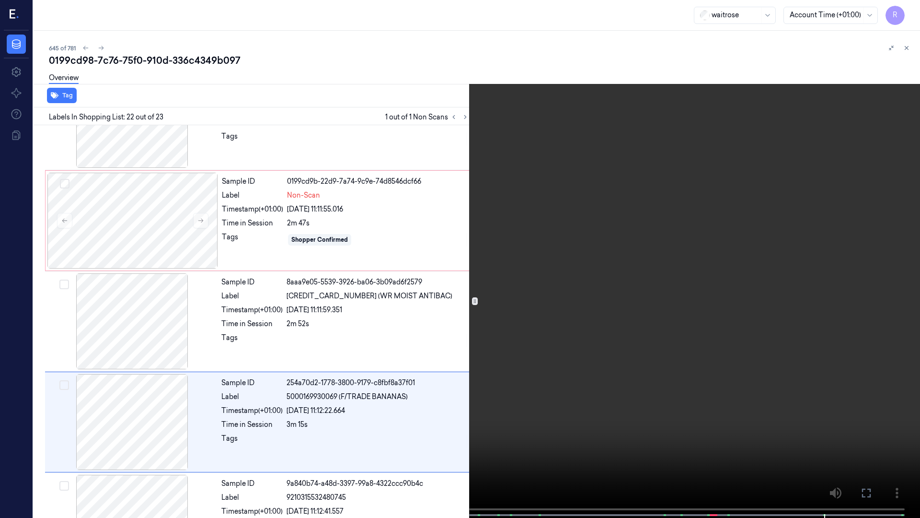
click at [583, 182] on video at bounding box center [460, 259] width 920 height 519
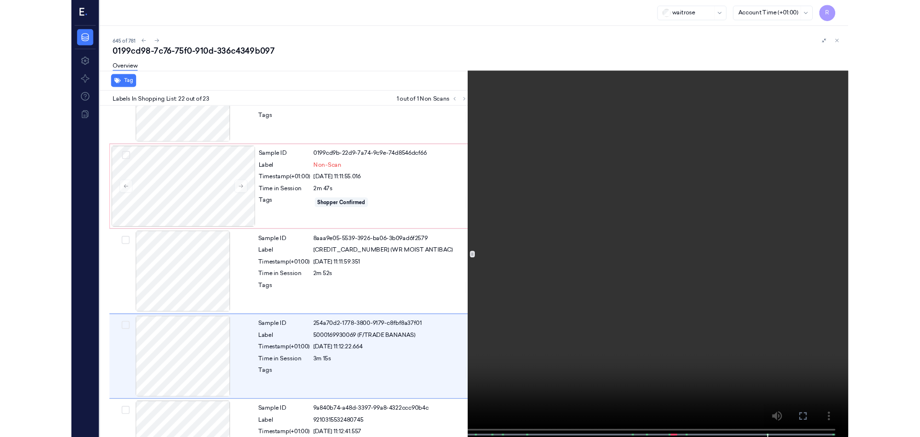
scroll to position [1925, 0]
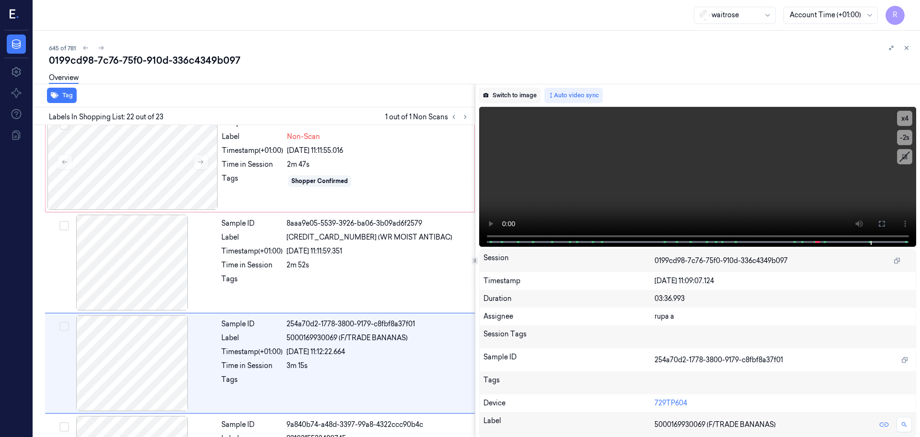
click at [505, 96] on button "Switch to image" at bounding box center [509, 95] width 61 height 15
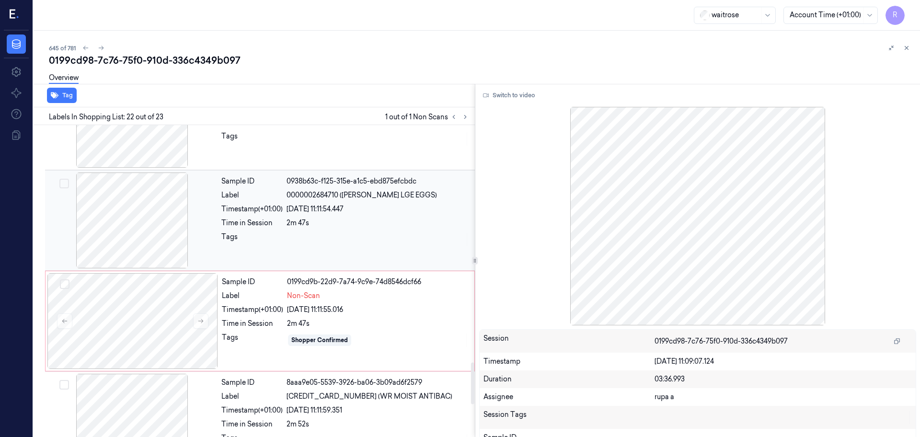
click at [150, 242] on div at bounding box center [132, 221] width 171 height 96
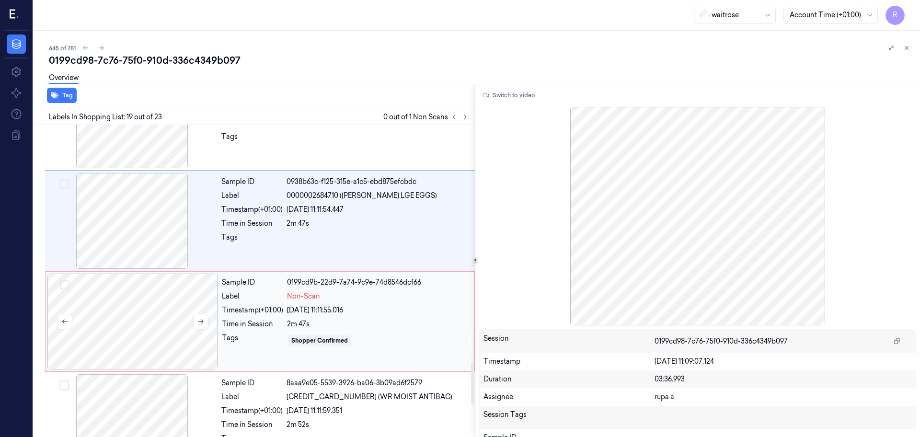
click at [151, 328] on div at bounding box center [132, 322] width 171 height 96
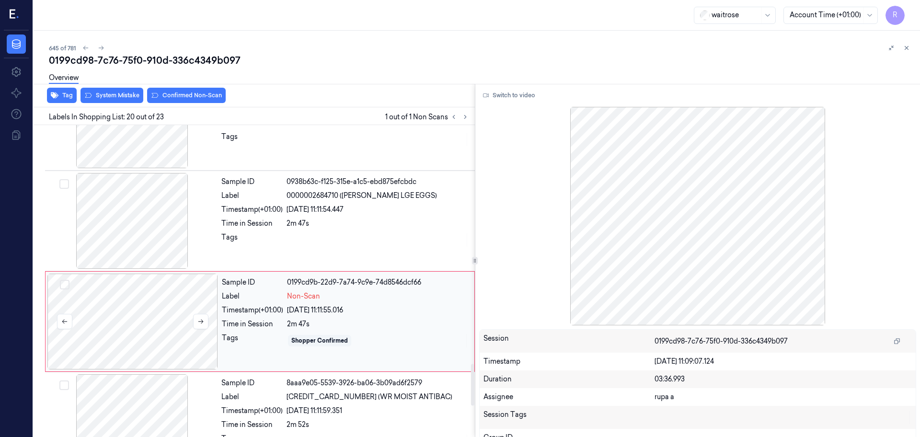
scroll to position [1806, 0]
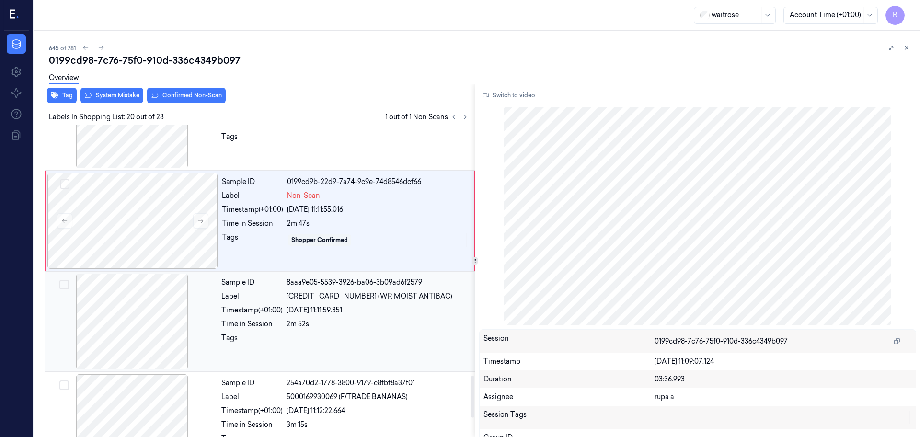
click at [149, 327] on div at bounding box center [132, 322] width 171 height 96
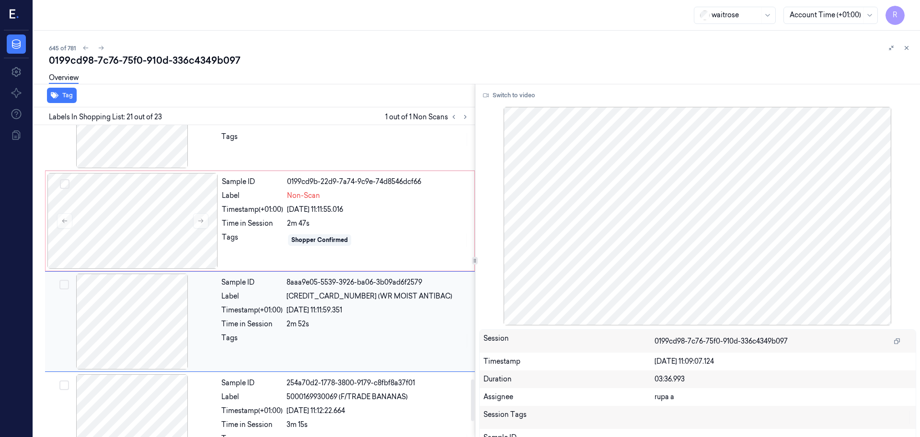
scroll to position [1907, 0]
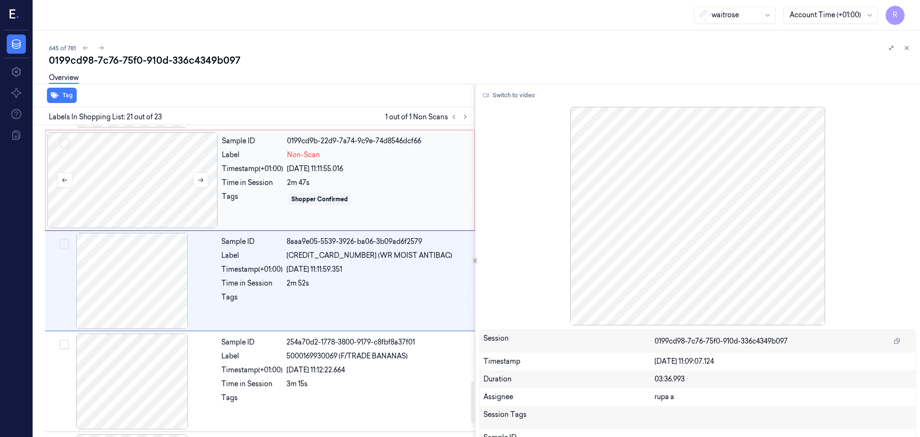
click at [170, 194] on div at bounding box center [132, 180] width 171 height 96
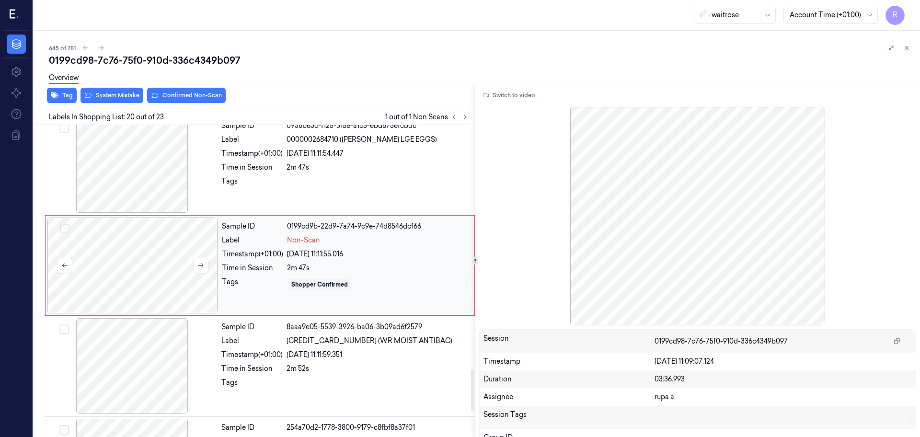
scroll to position [1806, 0]
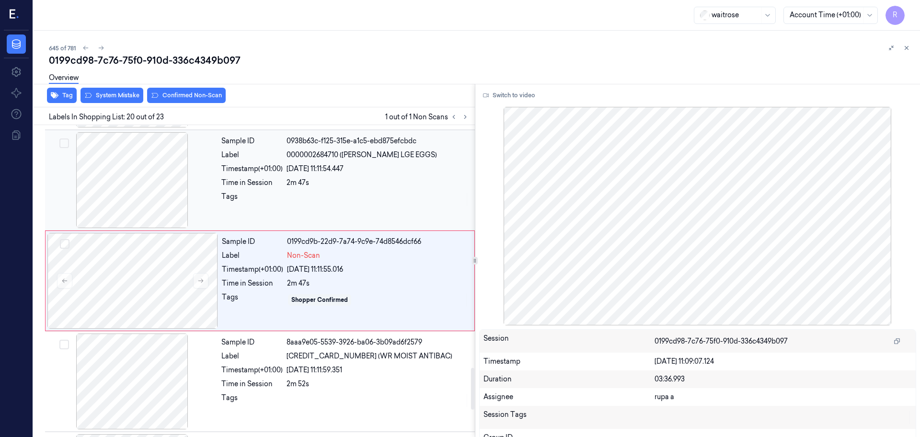
click at [127, 187] on div at bounding box center [132, 180] width 171 height 96
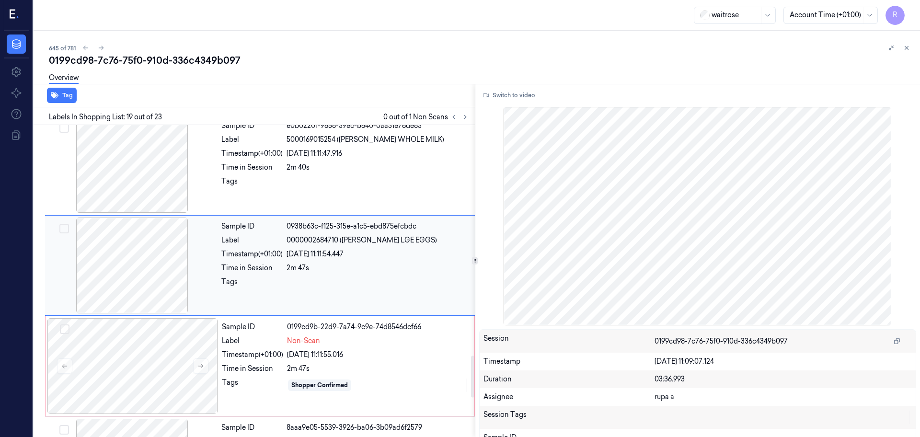
scroll to position [1706, 0]
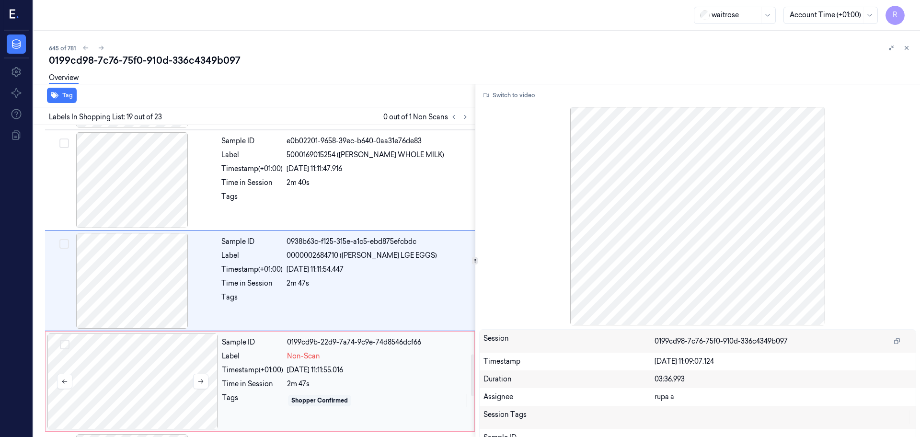
click at [127, 346] on div at bounding box center [132, 382] width 171 height 96
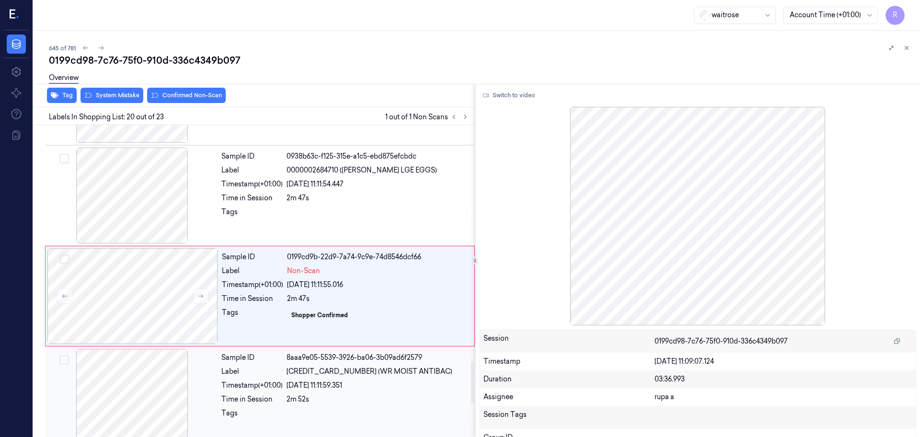
scroll to position [1806, 0]
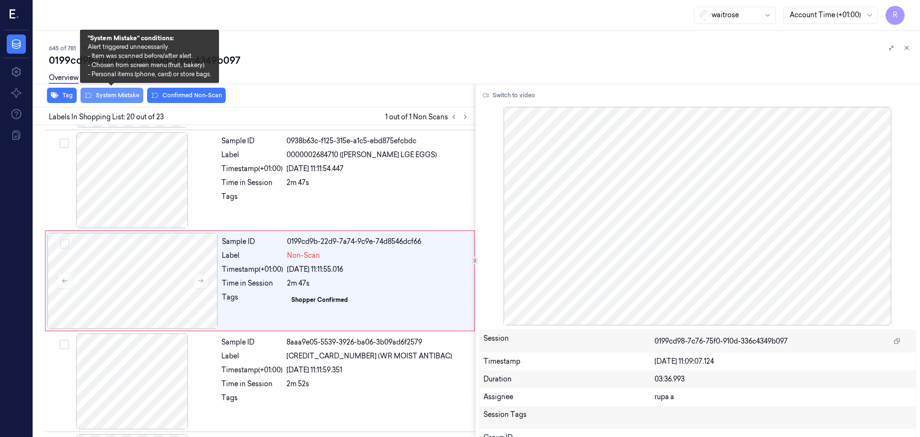
click at [113, 95] on button "System Mistake" at bounding box center [112, 95] width 63 height 15
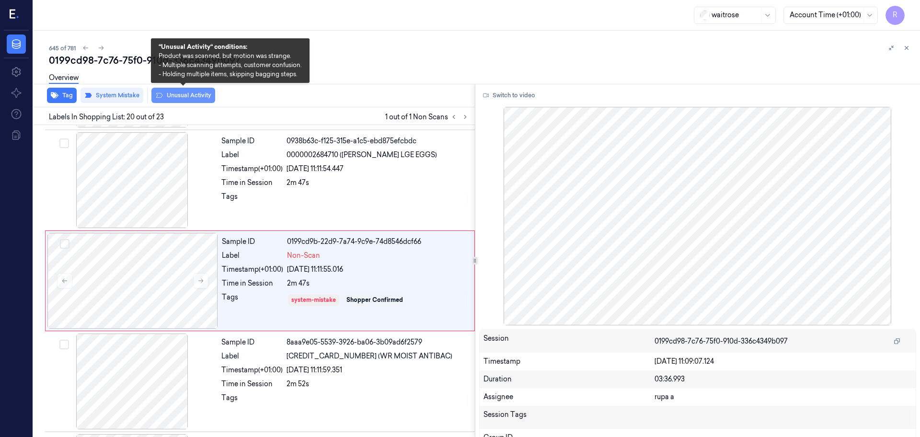
click at [194, 102] on button "Unusual Activity" at bounding box center [183, 95] width 64 height 15
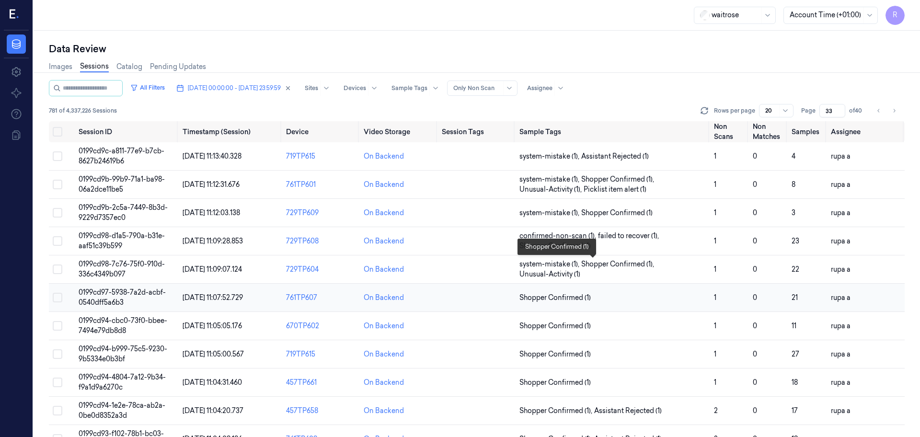
scroll to position [60, 0]
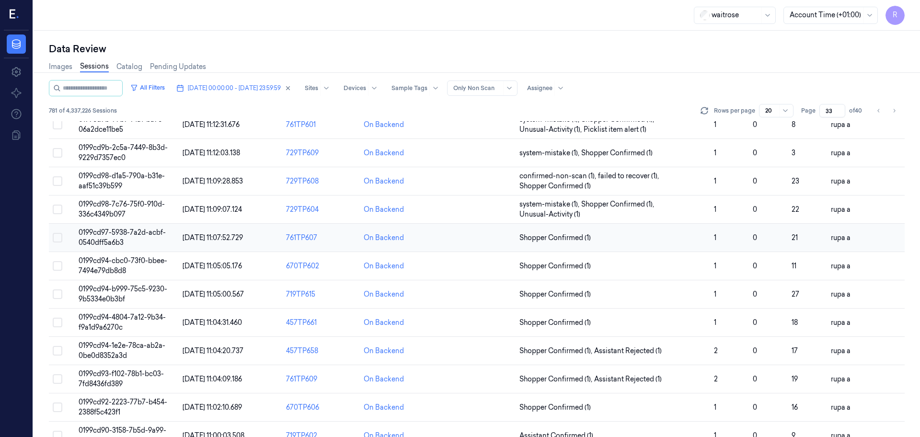
click at [138, 236] on span "0199cd97-5938-7a2d-acbf-0540dff5a6b3" at bounding box center [122, 237] width 87 height 19
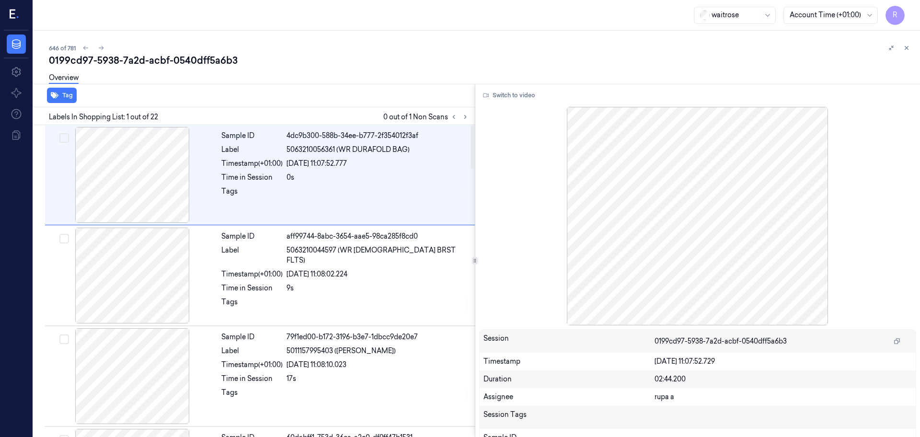
click at [471, 119] on div "Labels In Shopping List: 1 out of 22 0 out of 1 Non Scans" at bounding box center [252, 116] width 445 height 18
click at [467, 119] on icon at bounding box center [465, 117] width 7 height 7
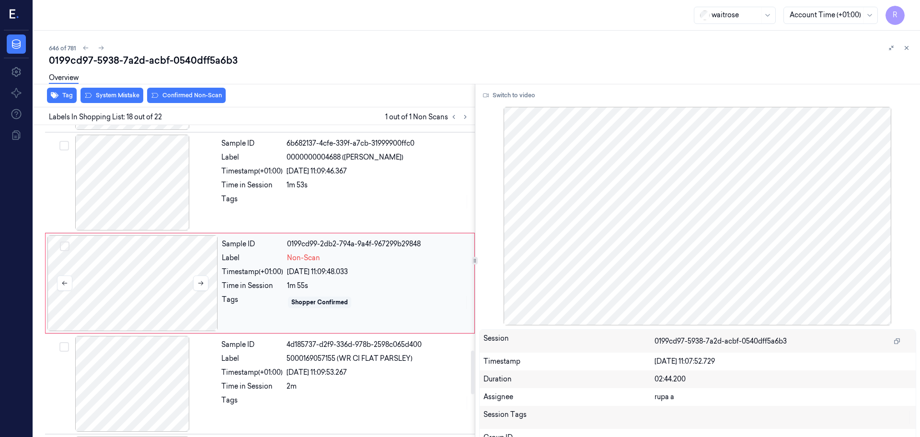
scroll to position [1605, 0]
click at [159, 299] on div at bounding box center [132, 281] width 171 height 96
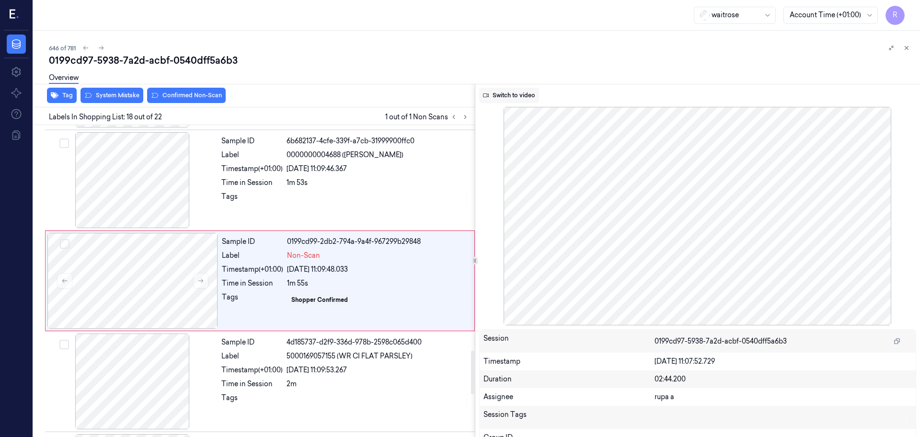
click at [519, 93] on button "Switch to video" at bounding box center [509, 95] width 60 height 15
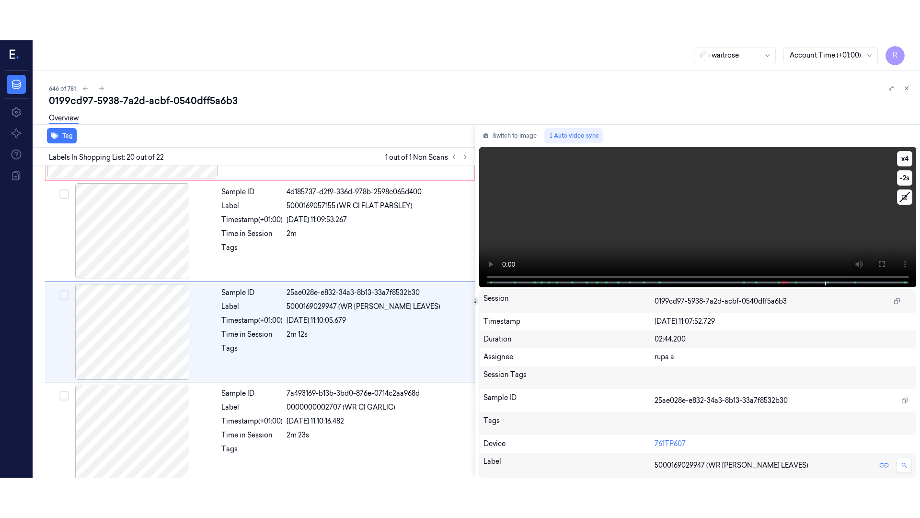
scroll to position [1806, 0]
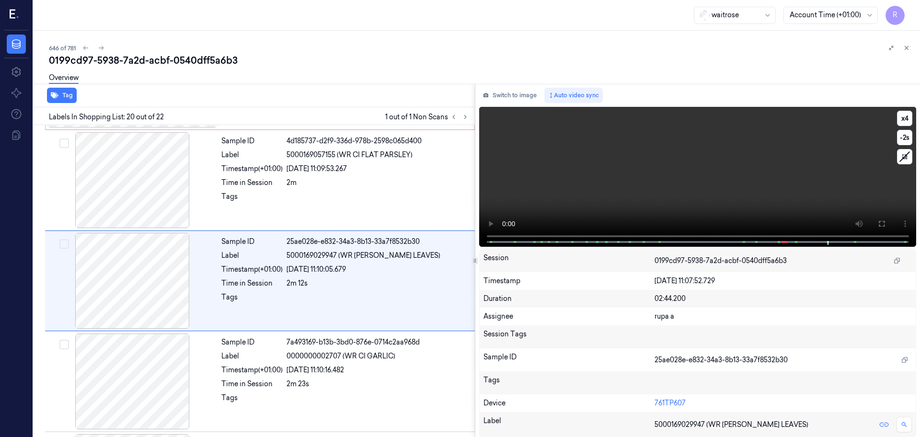
click at [574, 206] on video at bounding box center [698, 177] width 438 height 140
click at [878, 224] on icon at bounding box center [882, 224] width 8 height 8
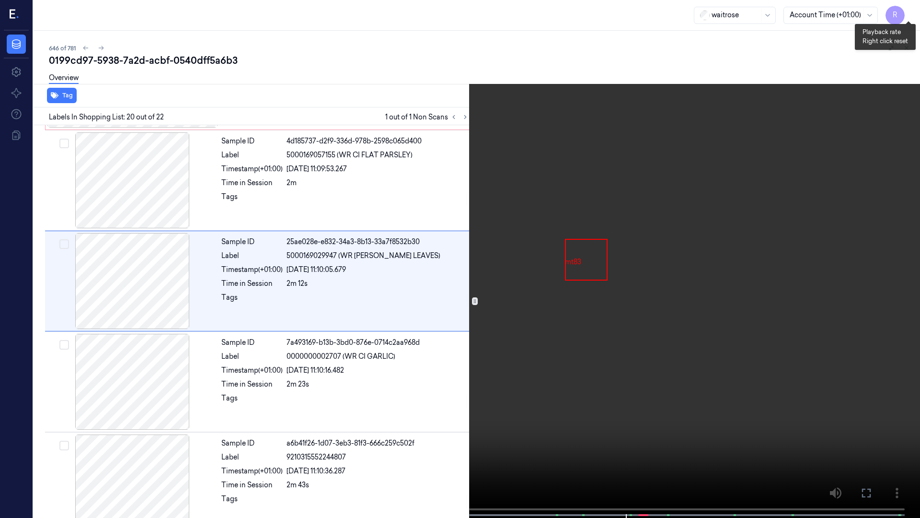
click at [904, 17] on button "x 4" at bounding box center [908, 11] width 15 height 15
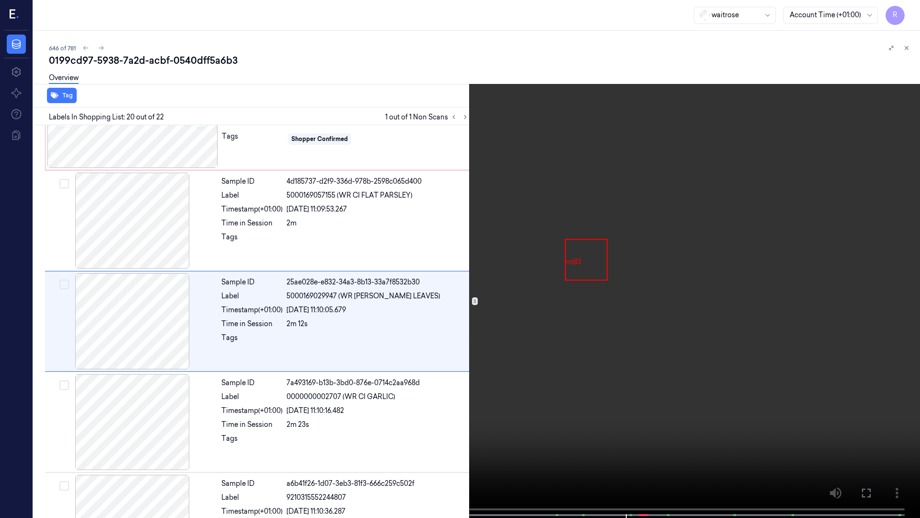
click at [654, 194] on video at bounding box center [460, 259] width 920 height 519
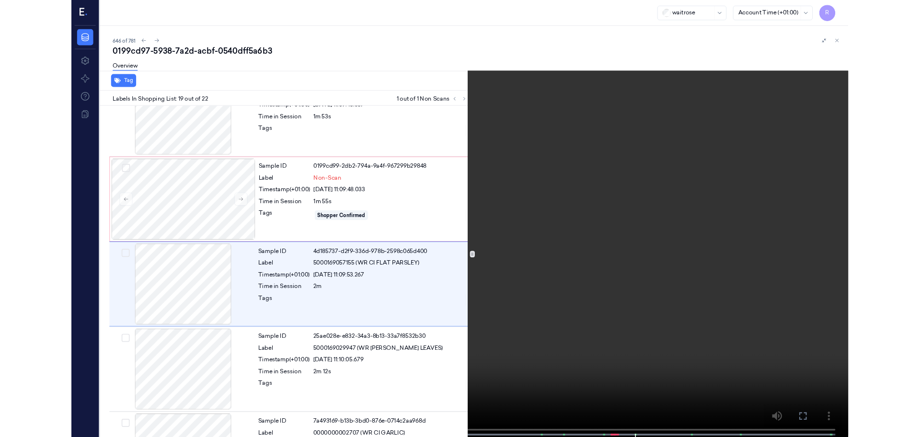
scroll to position [1665, 0]
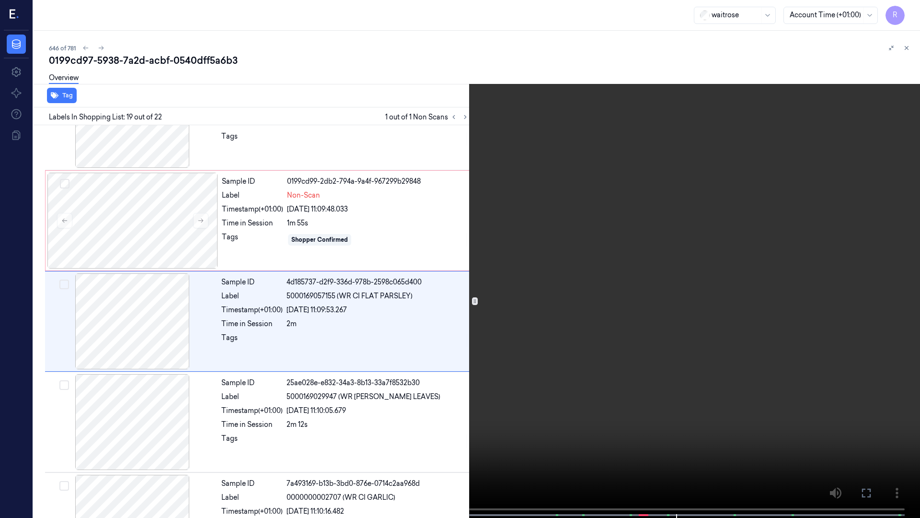
click at [621, 357] on video at bounding box center [460, 259] width 920 height 519
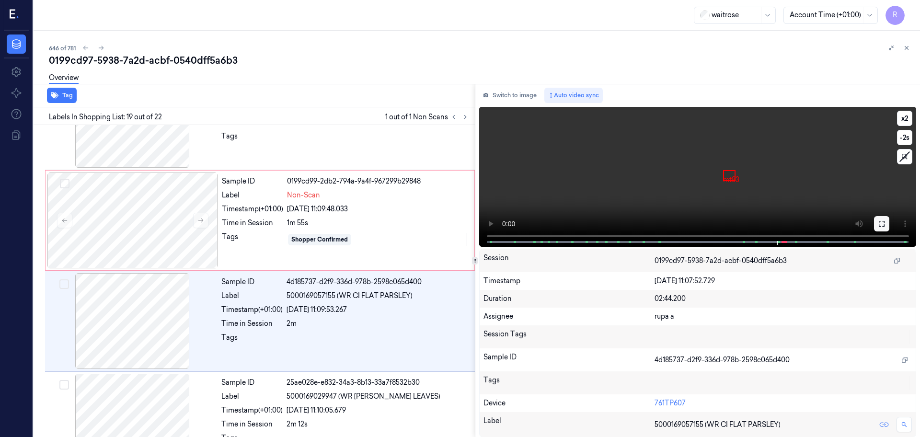
click at [881, 223] on icon at bounding box center [882, 224] width 6 height 6
click at [526, 96] on button "Switch to image" at bounding box center [509, 95] width 61 height 15
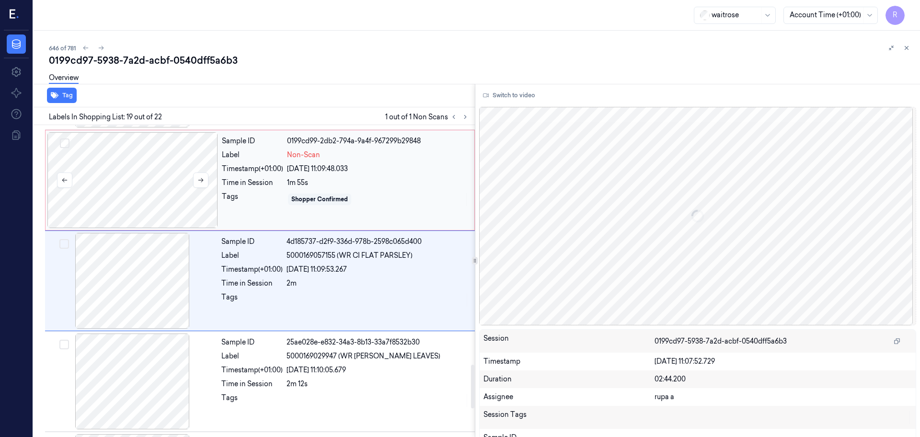
click at [161, 189] on div at bounding box center [132, 180] width 171 height 96
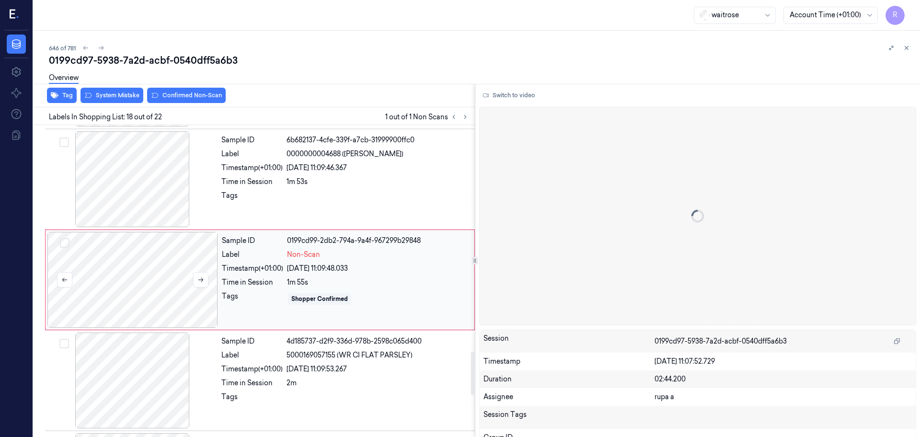
scroll to position [1605, 0]
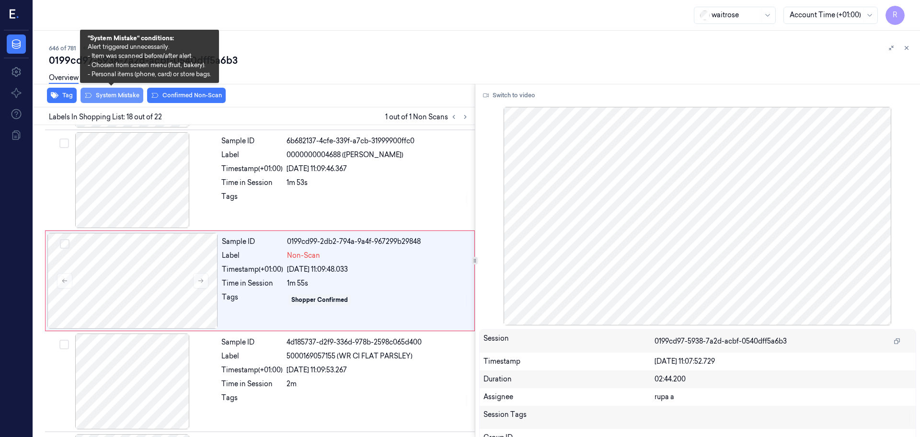
click at [114, 100] on button "System Mistake" at bounding box center [112, 95] width 63 height 15
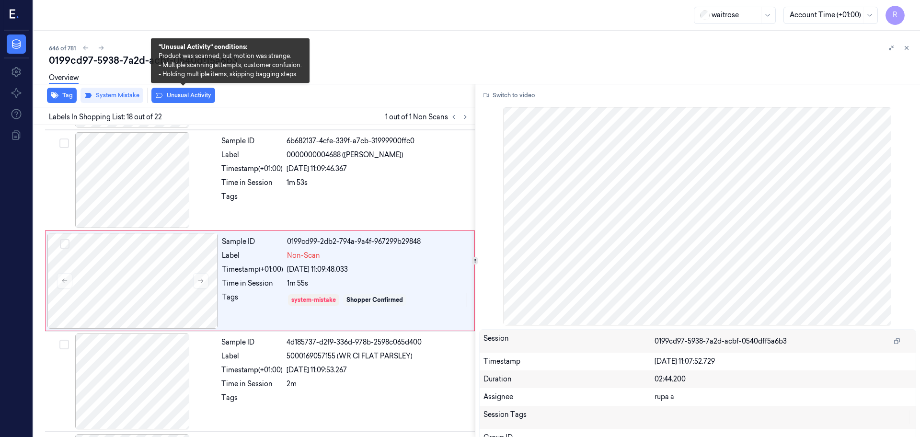
click at [194, 102] on button "Unusual Activity" at bounding box center [183, 95] width 64 height 15
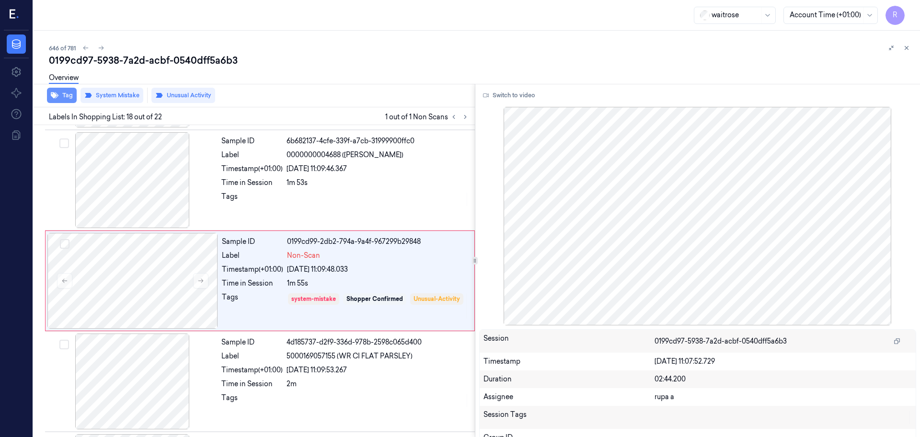
click at [54, 97] on icon "button" at bounding box center [55, 95] width 8 height 6
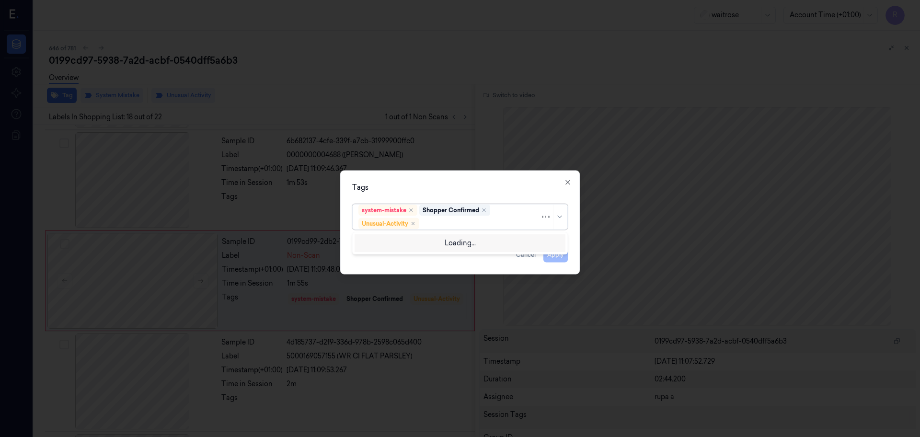
click at [447, 226] on div at bounding box center [480, 224] width 119 height 10
type input "pi"
click at [433, 239] on div "Picklist item alert" at bounding box center [459, 242] width 203 height 10
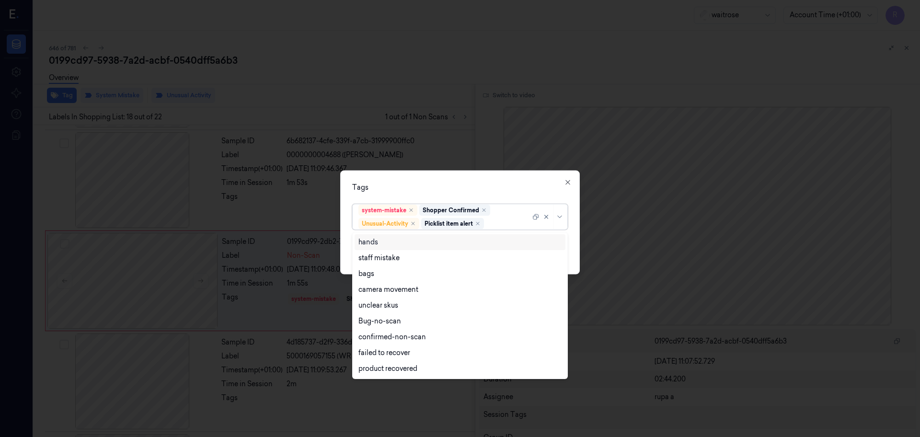
click at [464, 196] on div "Tags option Picklist item alert, selected. 9 results available. Use Up and Down…" at bounding box center [460, 223] width 240 height 104
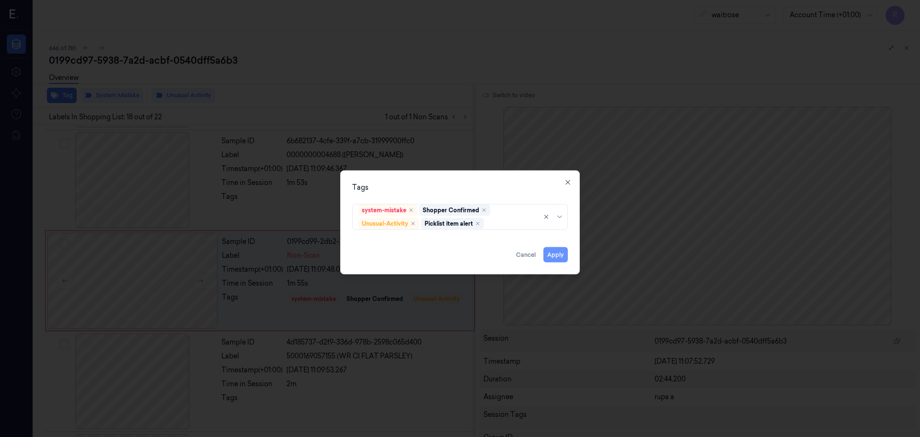
click at [553, 252] on button "Apply" at bounding box center [555, 254] width 24 height 15
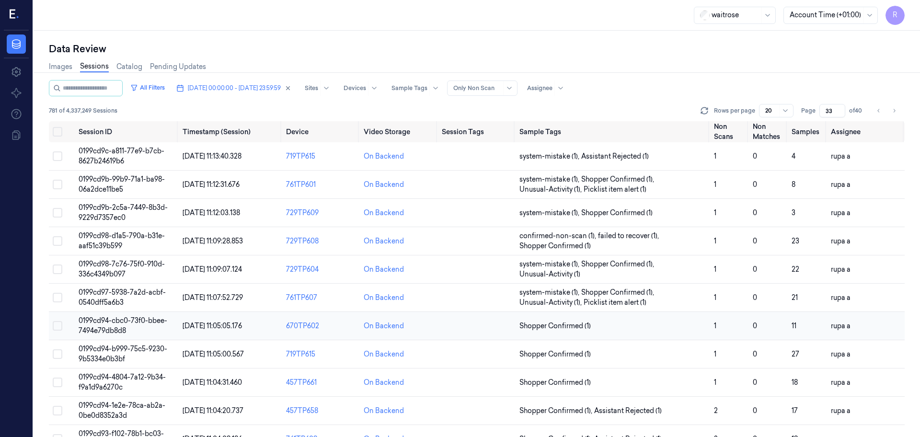
click at [104, 331] on span "0199cd94-cbc0-73f0-bbee-7494e79db8d8" at bounding box center [123, 325] width 89 height 19
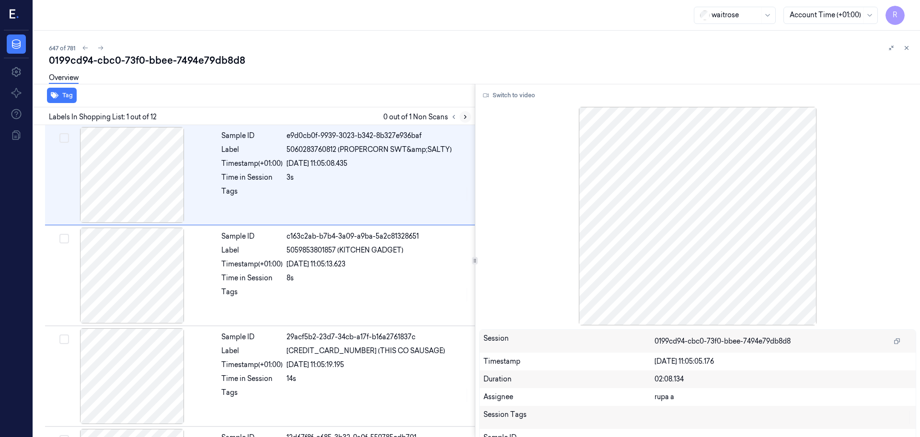
click at [463, 118] on icon at bounding box center [465, 117] width 7 height 7
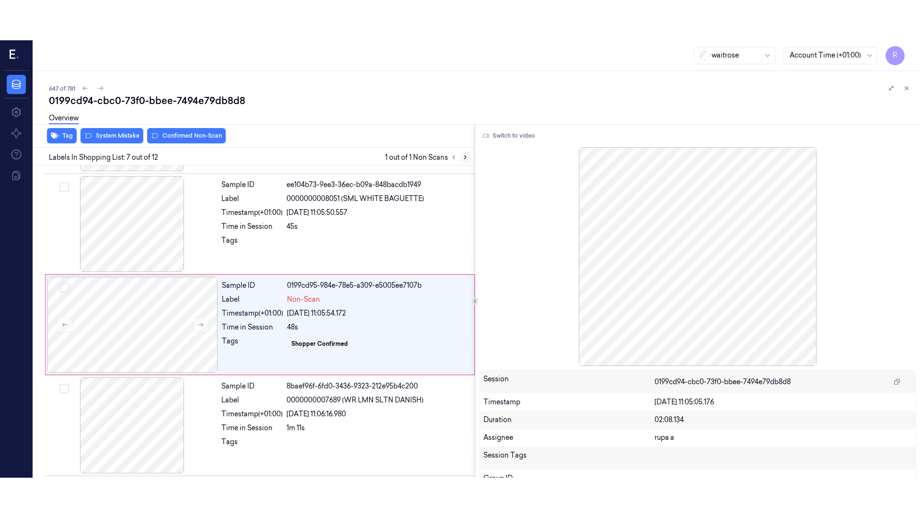
scroll to position [498, 0]
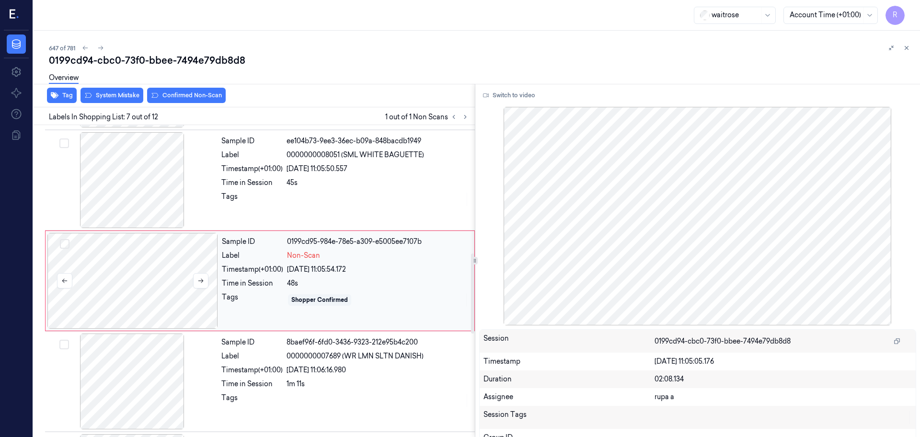
click at [194, 291] on div at bounding box center [132, 281] width 171 height 96
click at [496, 93] on button "Switch to video" at bounding box center [509, 95] width 60 height 15
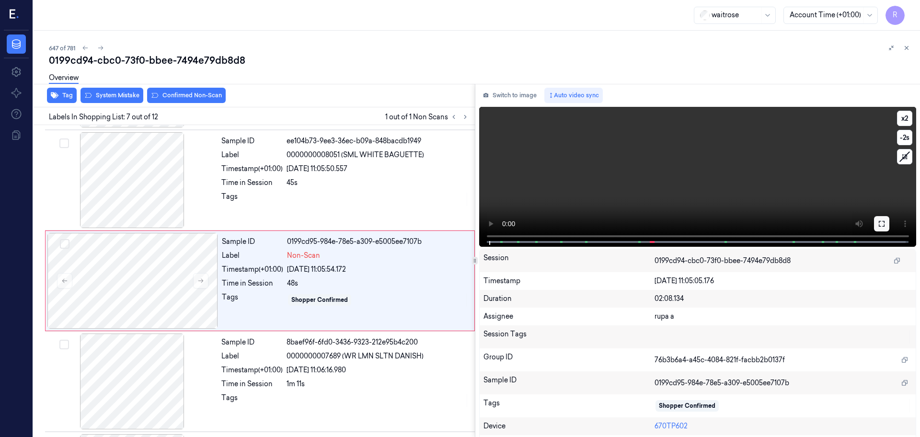
click at [880, 222] on icon at bounding box center [882, 224] width 8 height 8
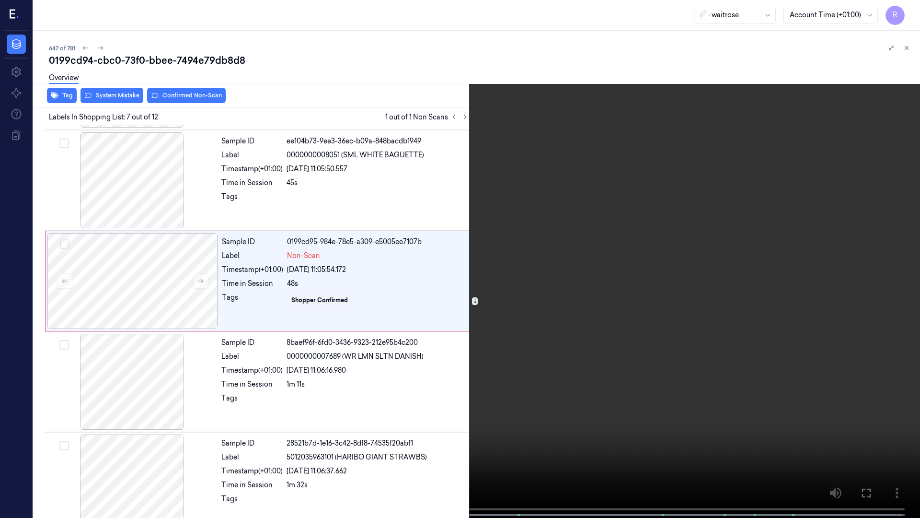
click at [866, 272] on video at bounding box center [460, 259] width 920 height 519
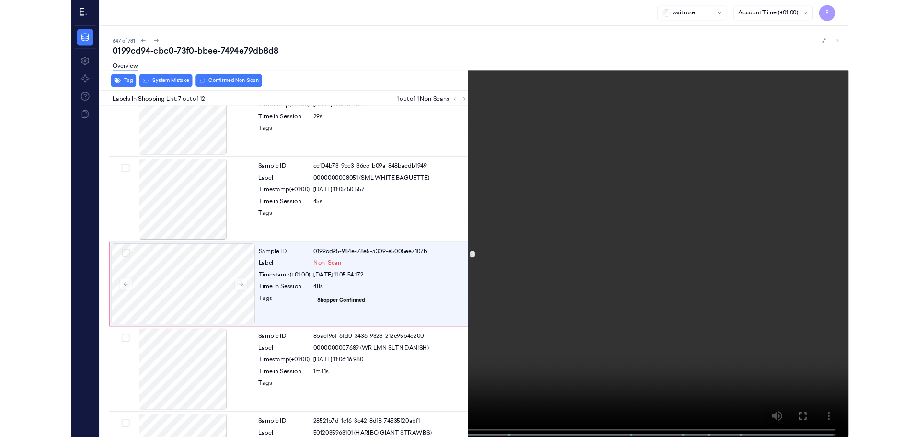
scroll to position [458, 0]
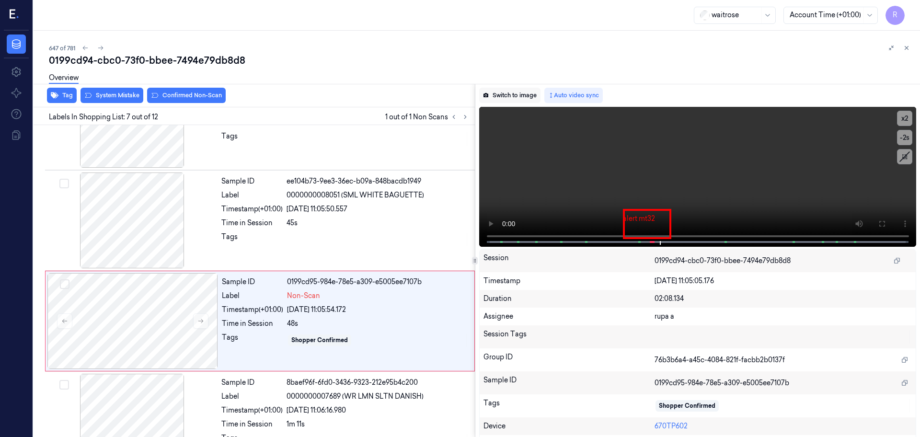
click at [526, 93] on button "Switch to image" at bounding box center [509, 95] width 61 height 15
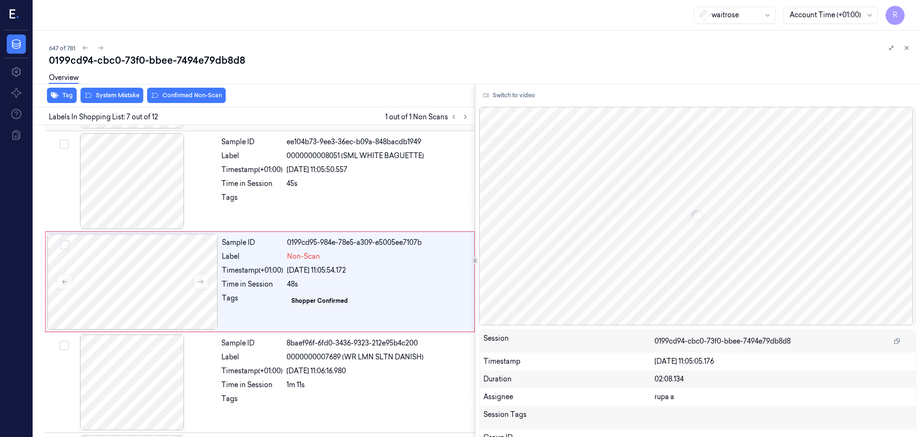
scroll to position [498, 0]
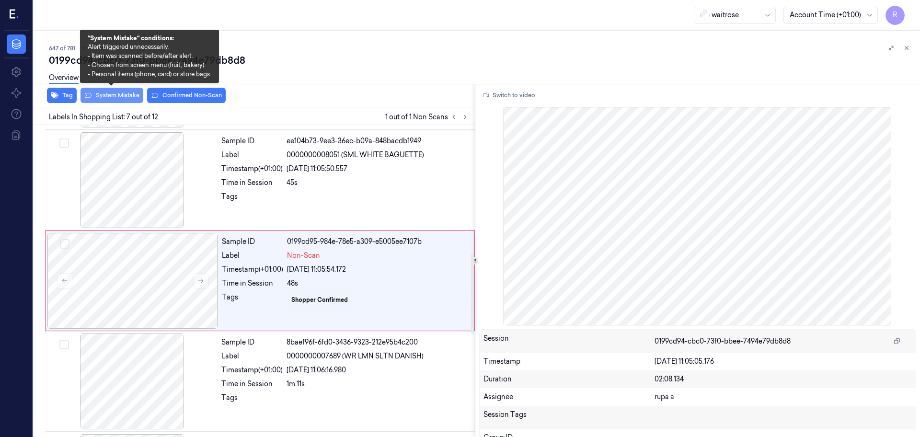
click at [115, 97] on button "System Mistake" at bounding box center [112, 95] width 63 height 15
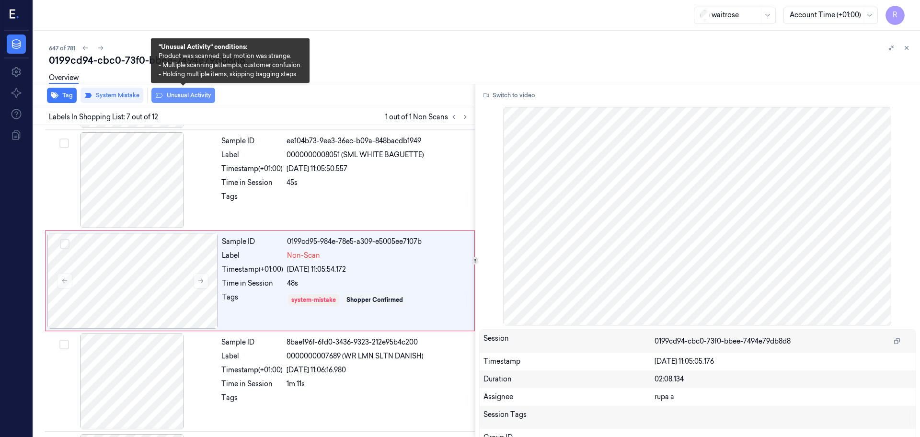
click at [167, 100] on button "Unusual Activity" at bounding box center [183, 95] width 64 height 15
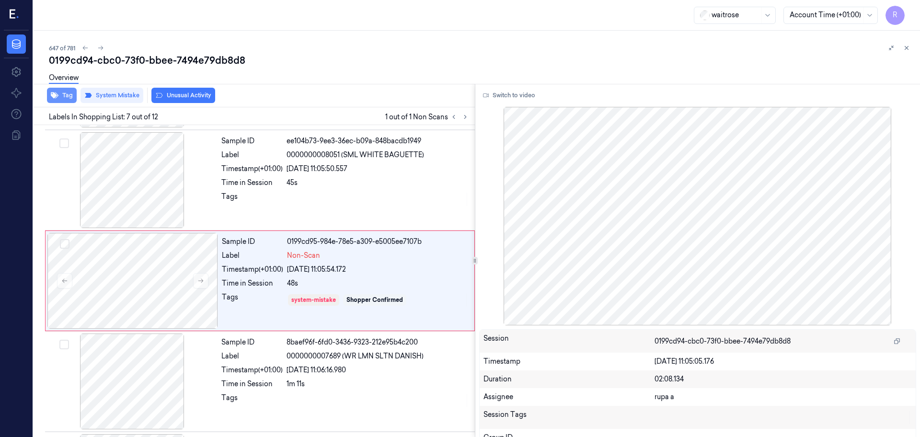
click at [58, 97] on icon "button" at bounding box center [55, 96] width 8 height 8
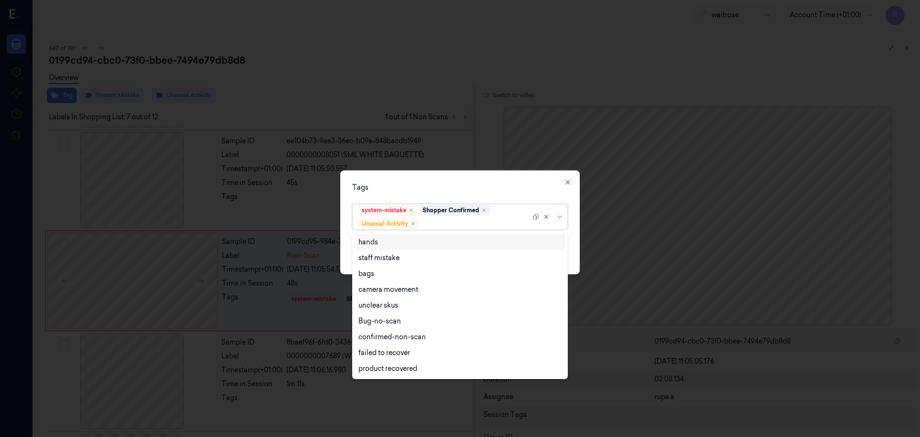
click at [480, 228] on div at bounding box center [475, 224] width 109 height 10
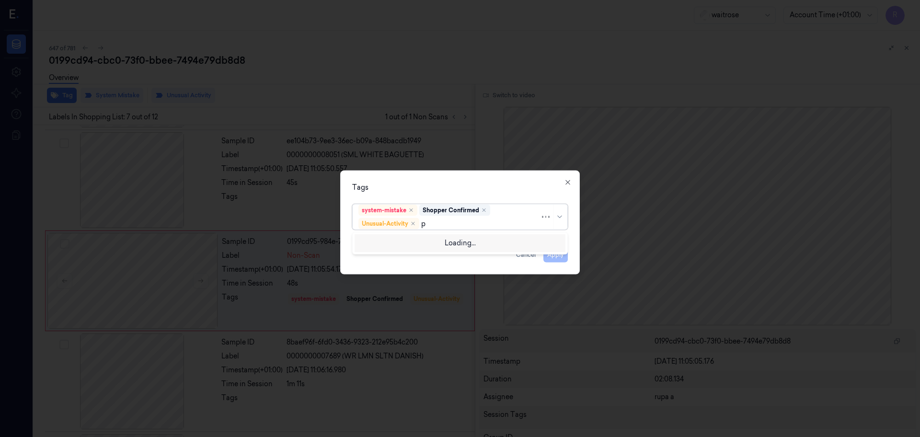
type input "pi"
click at [423, 241] on div "Picklist item alert" at bounding box center [459, 242] width 203 height 10
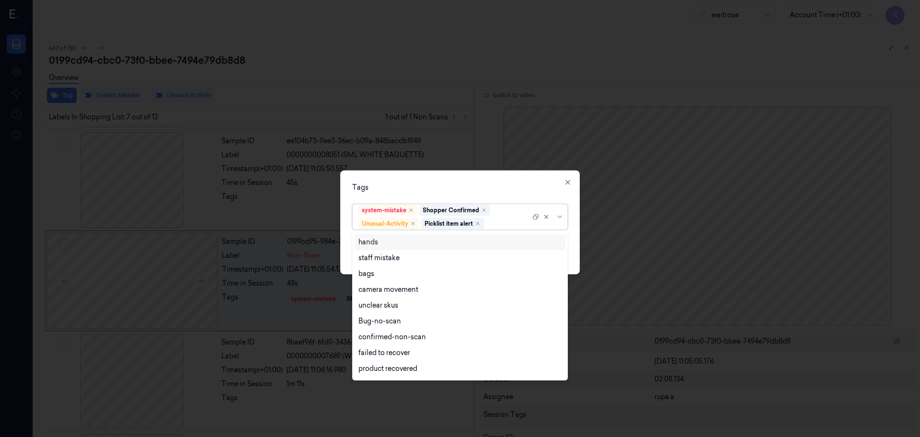
click at [431, 186] on div "Tags" at bounding box center [460, 188] width 216 height 10
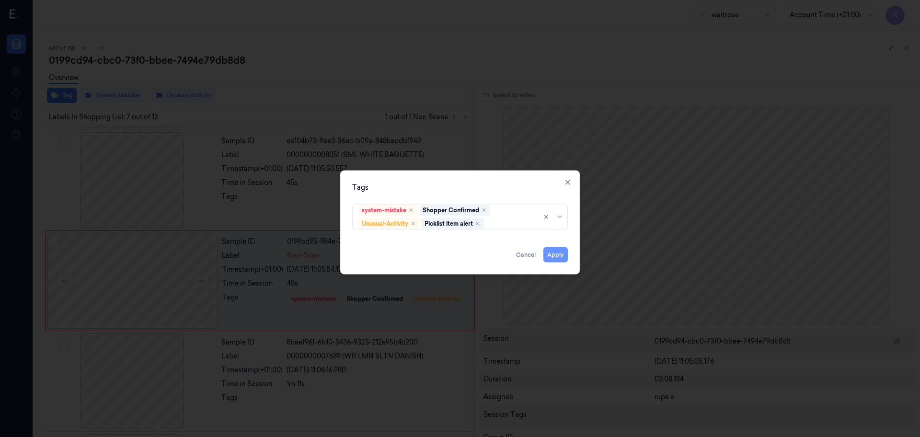
click at [555, 256] on button "Apply" at bounding box center [555, 254] width 24 height 15
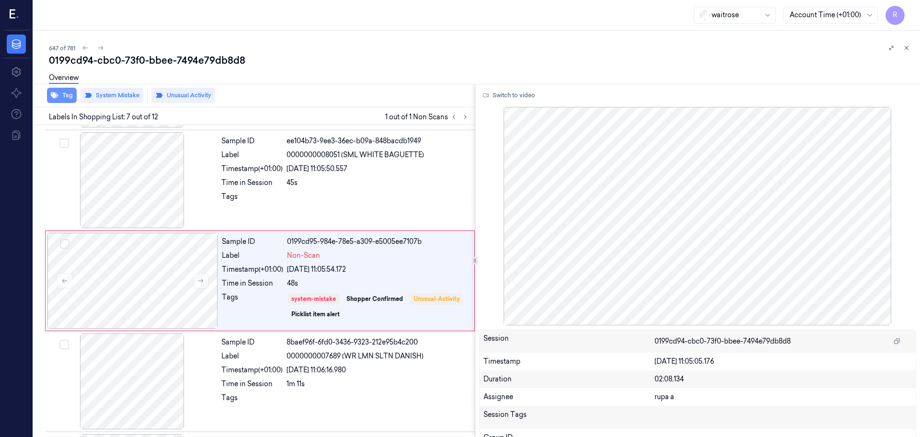
click at [52, 98] on icon "button" at bounding box center [55, 96] width 8 height 8
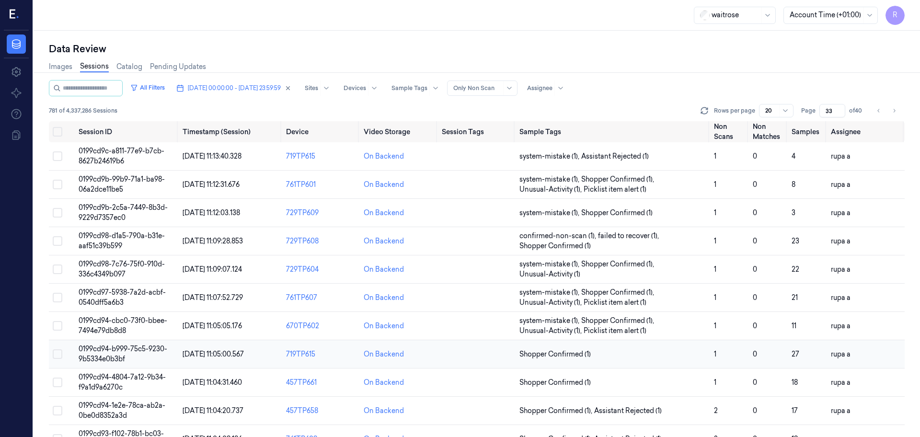
click at [103, 354] on td "0199cd94-b999-75c5-9230-9b5334e0b3bf" at bounding box center [127, 354] width 104 height 28
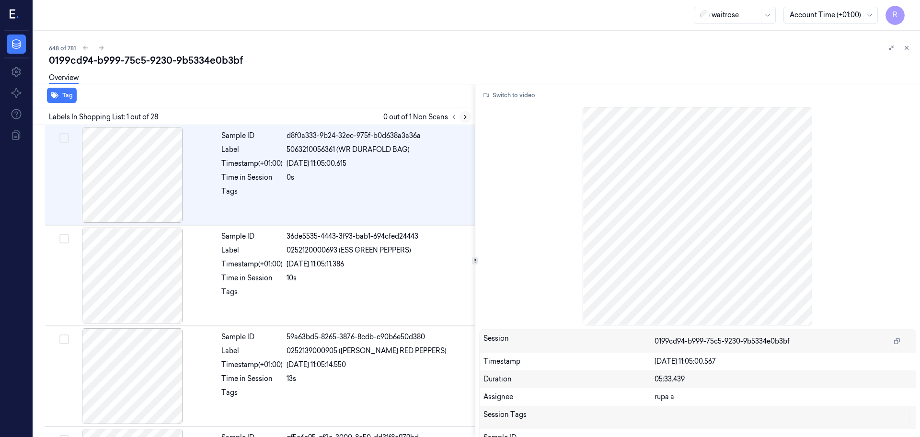
click at [464, 119] on icon at bounding box center [465, 117] width 7 height 7
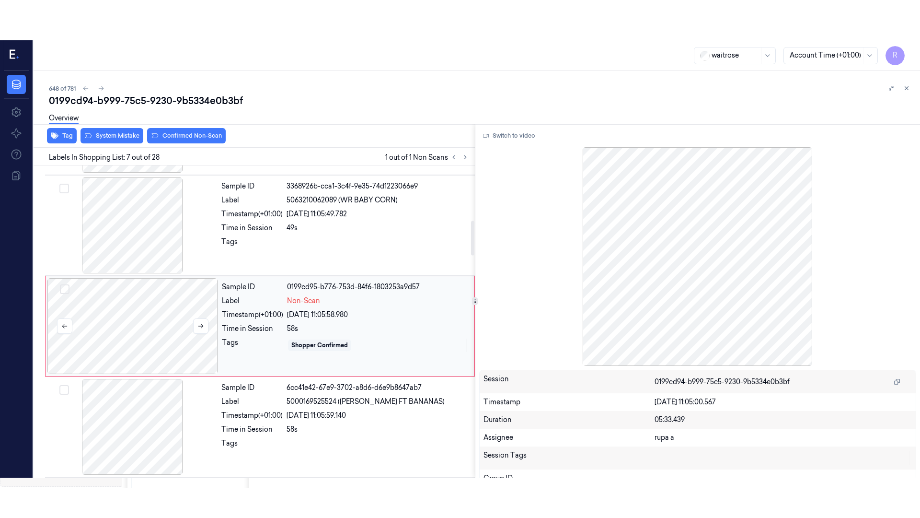
scroll to position [498, 0]
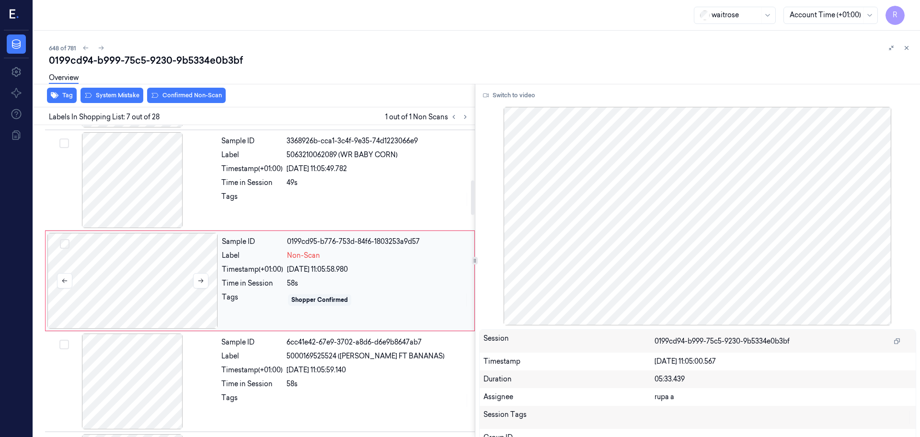
click at [122, 304] on div at bounding box center [132, 281] width 171 height 96
click at [516, 94] on button "Switch to video" at bounding box center [509, 95] width 60 height 15
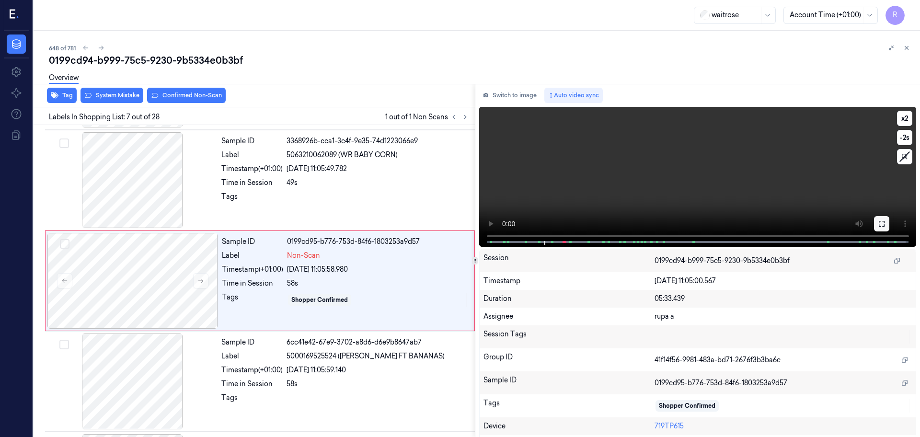
click at [876, 229] on button at bounding box center [881, 223] width 15 height 15
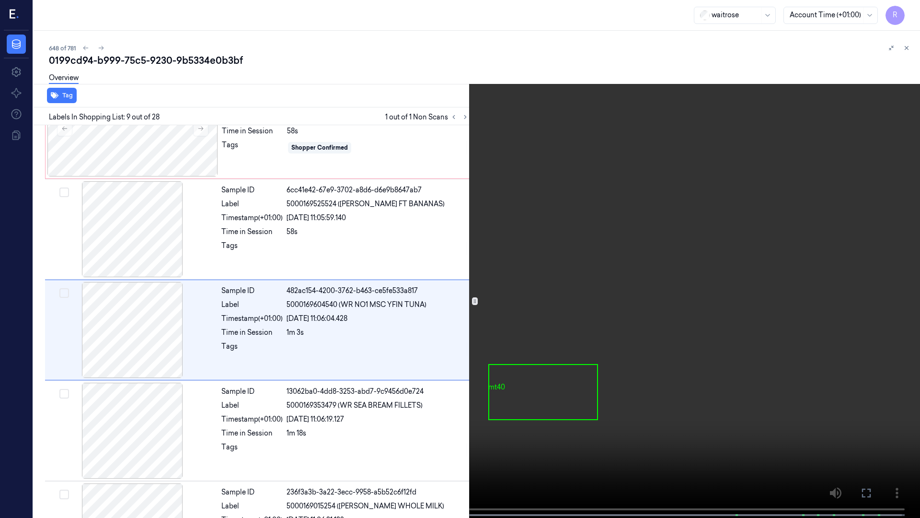
scroll to position [659, 0]
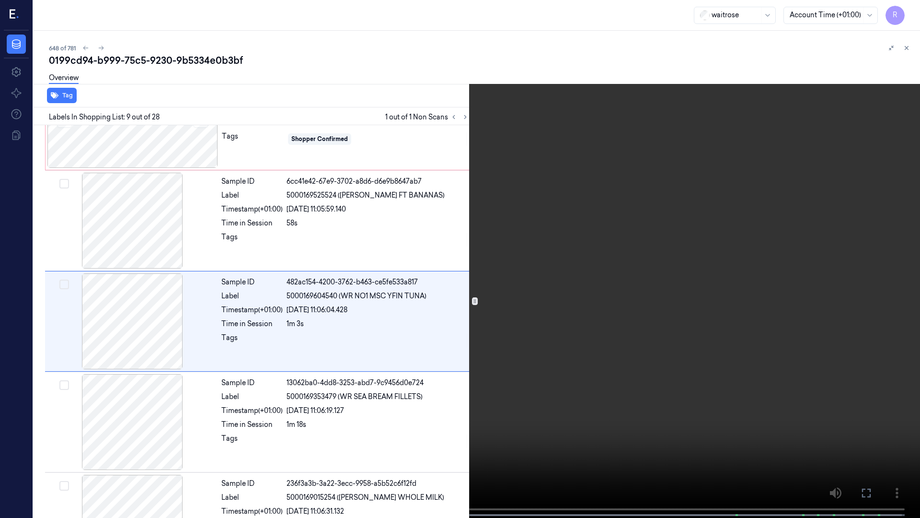
click at [462, 345] on video at bounding box center [460, 259] width 920 height 519
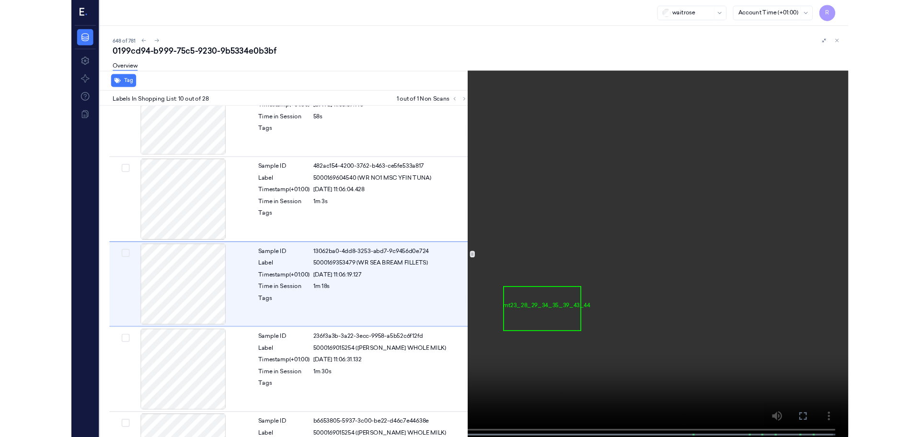
scroll to position [760, 0]
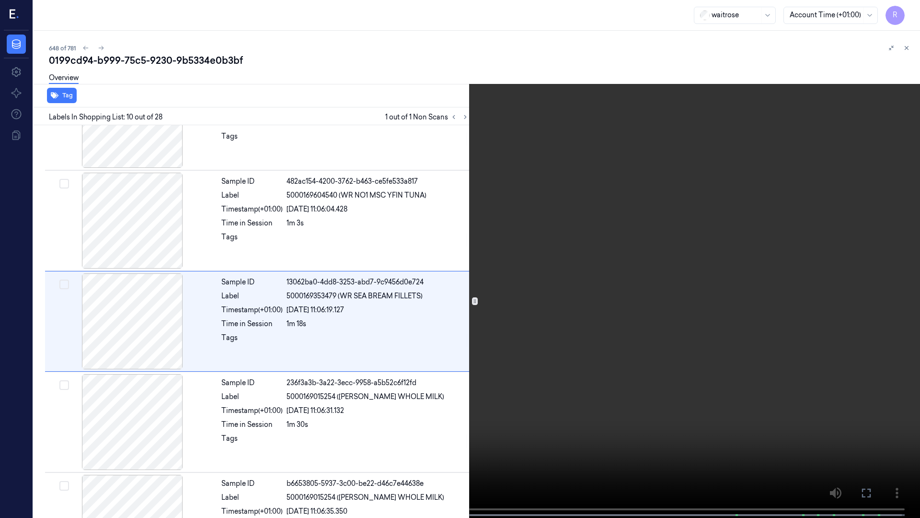
click at [323, 386] on video at bounding box center [460, 259] width 920 height 519
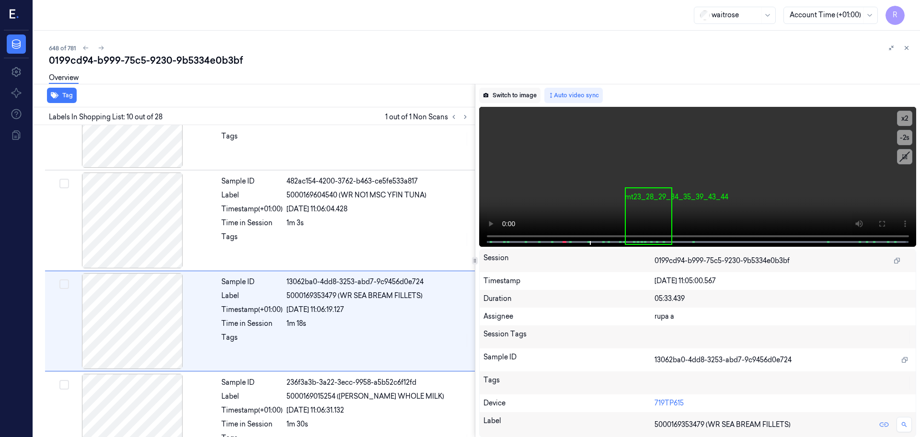
click at [519, 99] on button "Switch to image" at bounding box center [509, 95] width 61 height 15
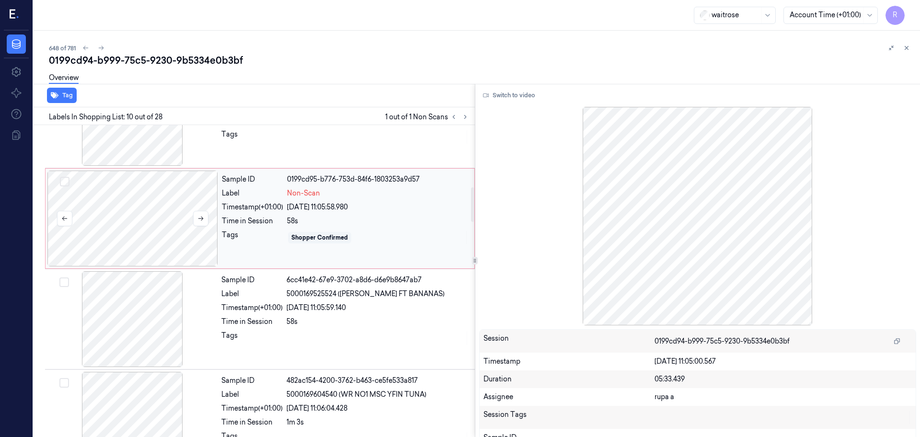
click at [155, 222] on div at bounding box center [132, 219] width 171 height 96
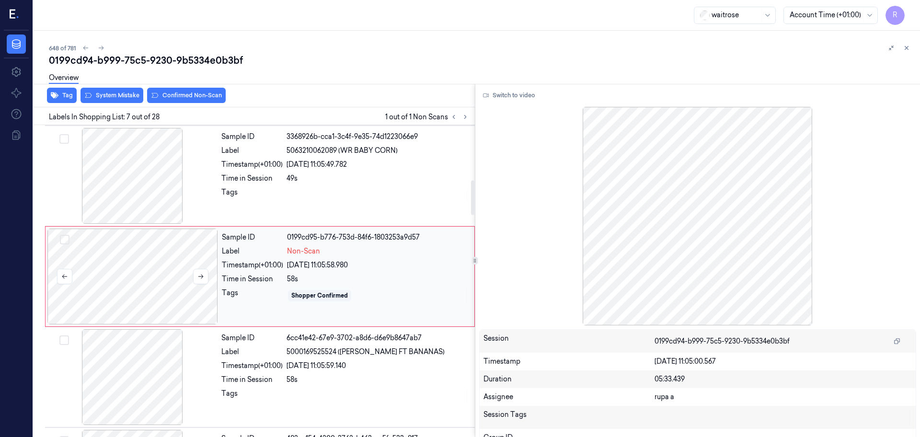
scroll to position [498, 0]
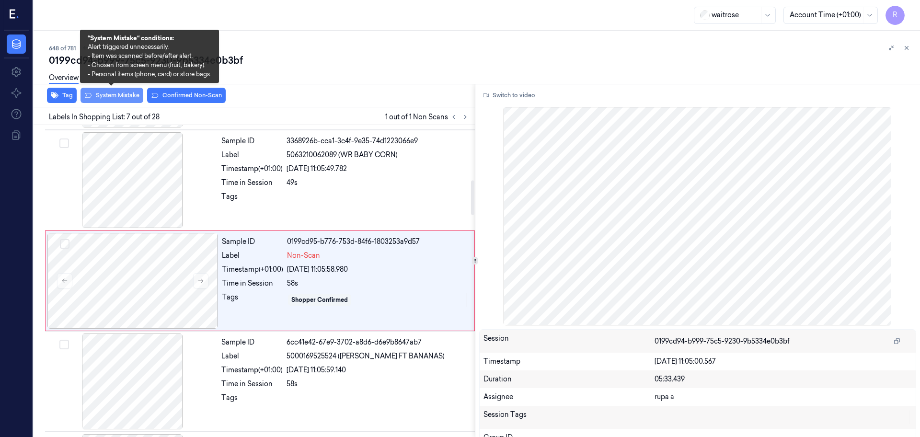
click at [128, 101] on button "System Mistake" at bounding box center [112, 95] width 63 height 15
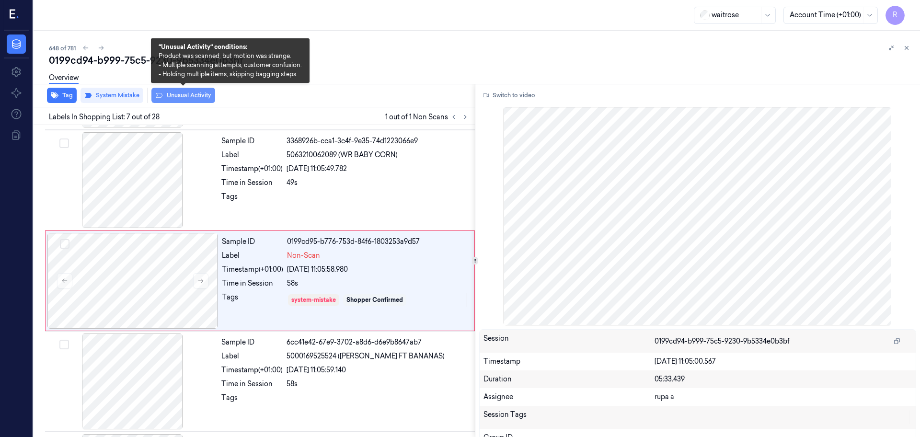
click at [172, 99] on button "Unusual Activity" at bounding box center [183, 95] width 64 height 15
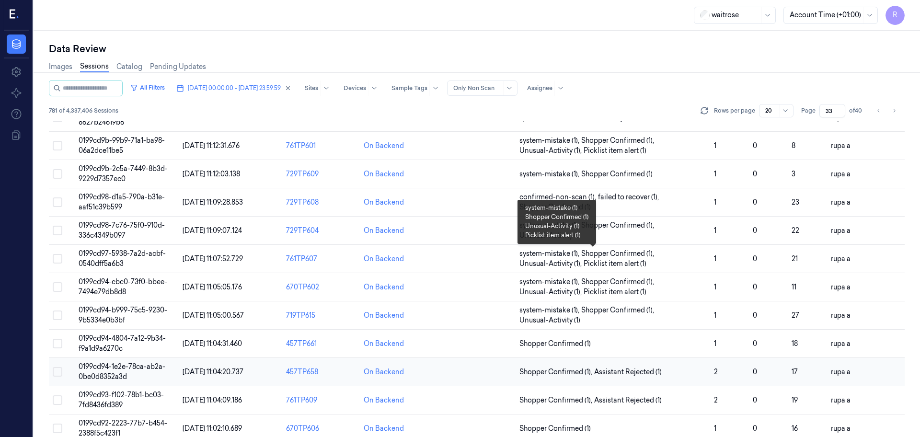
scroll to position [120, 0]
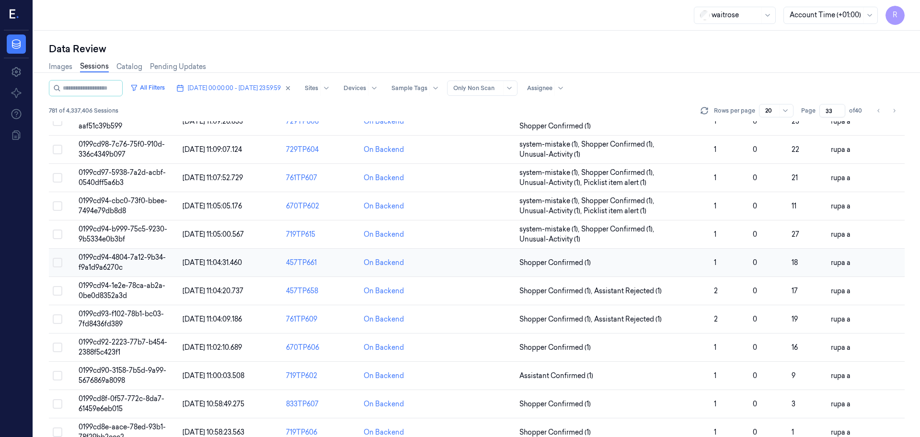
click at [145, 260] on span "0199cd94-4804-7a12-9b34-f9a1d9a6270c" at bounding box center [122, 262] width 87 height 19
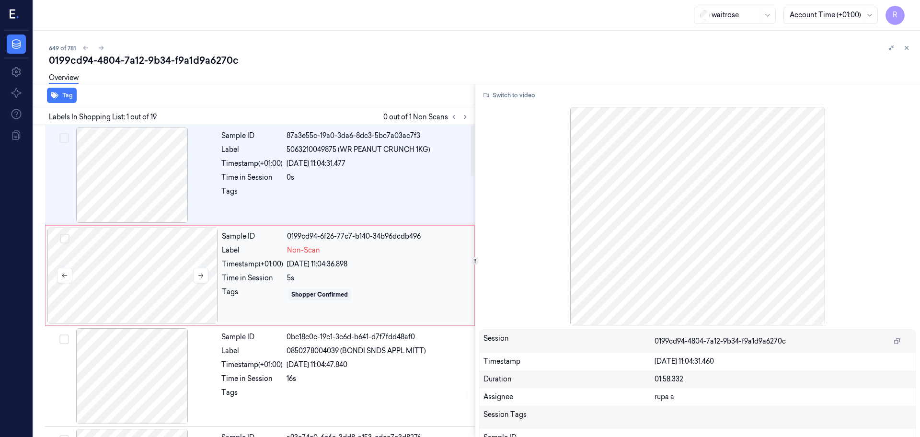
click at [89, 256] on div at bounding box center [132, 276] width 171 height 96
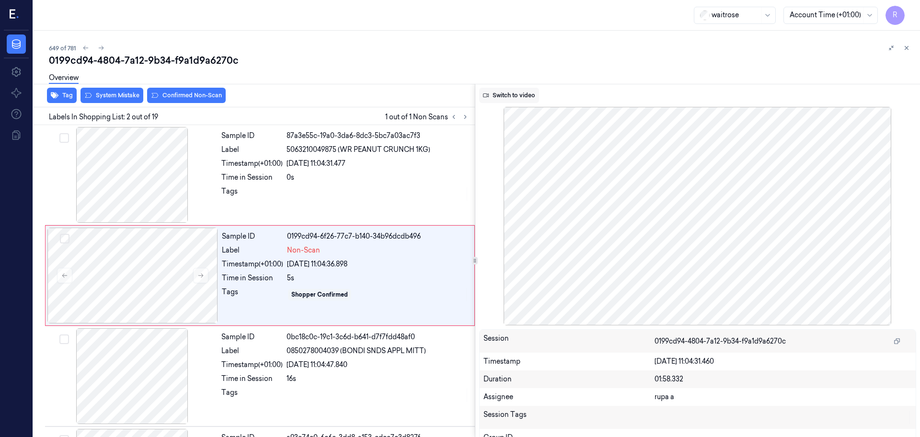
click at [508, 98] on button "Switch to video" at bounding box center [509, 95] width 60 height 15
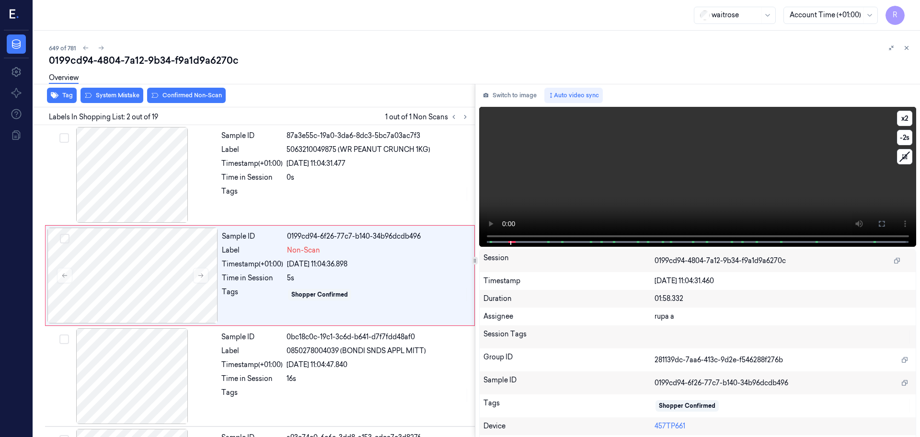
click at [621, 194] on video at bounding box center [698, 177] width 438 height 140
click at [881, 221] on icon at bounding box center [882, 224] width 6 height 6
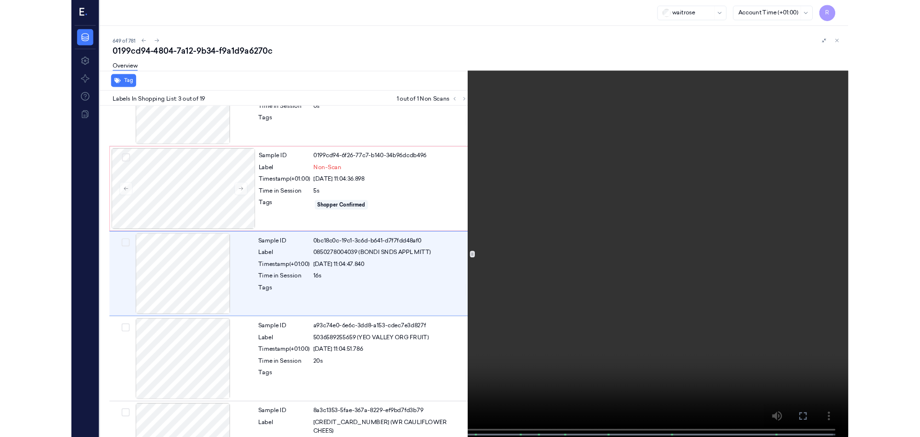
scroll to position [55, 0]
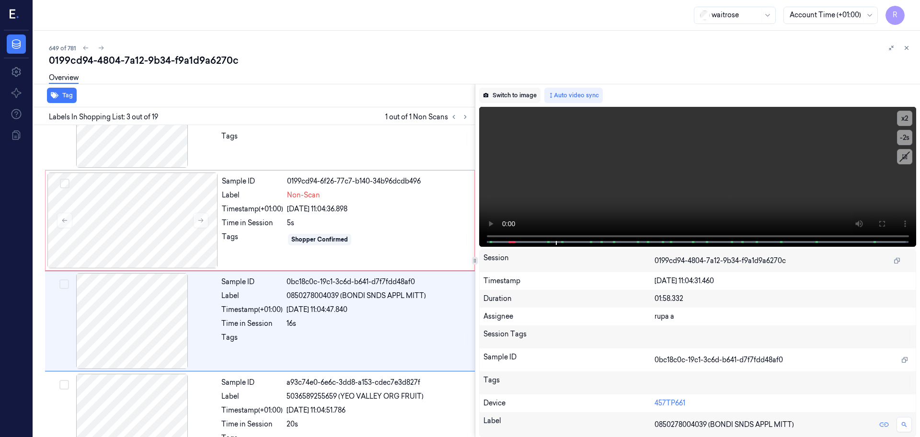
click at [525, 92] on button "Switch to image" at bounding box center [509, 95] width 61 height 15
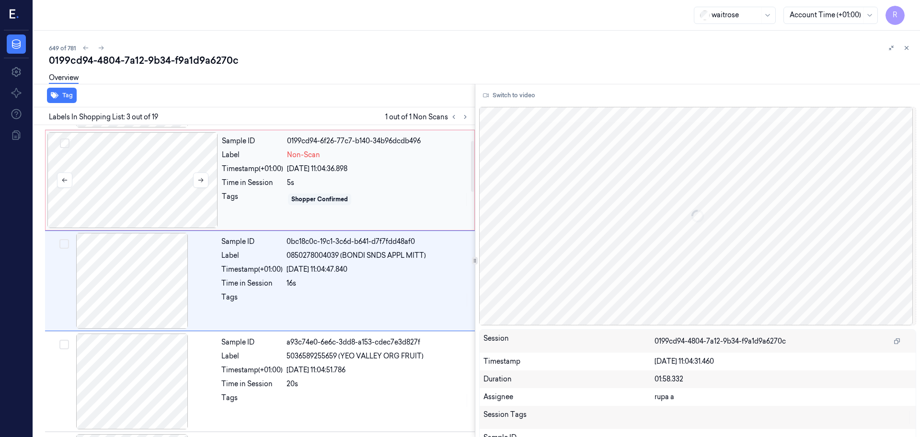
click at [121, 200] on div at bounding box center [132, 180] width 171 height 96
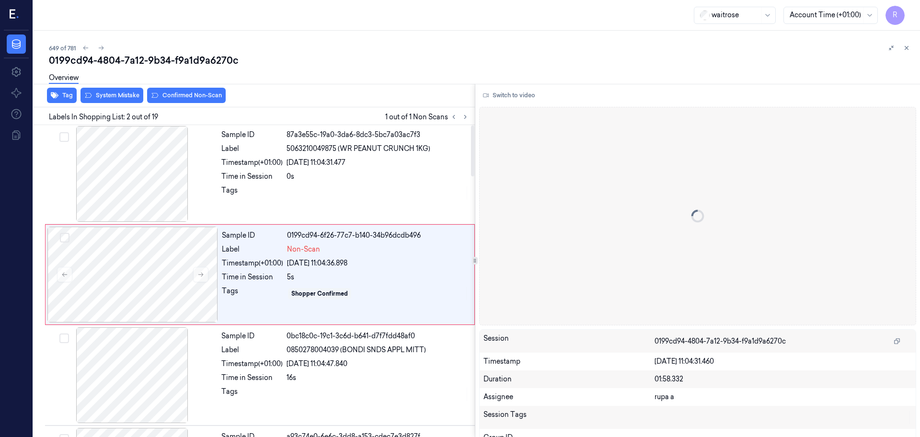
scroll to position [0, 0]
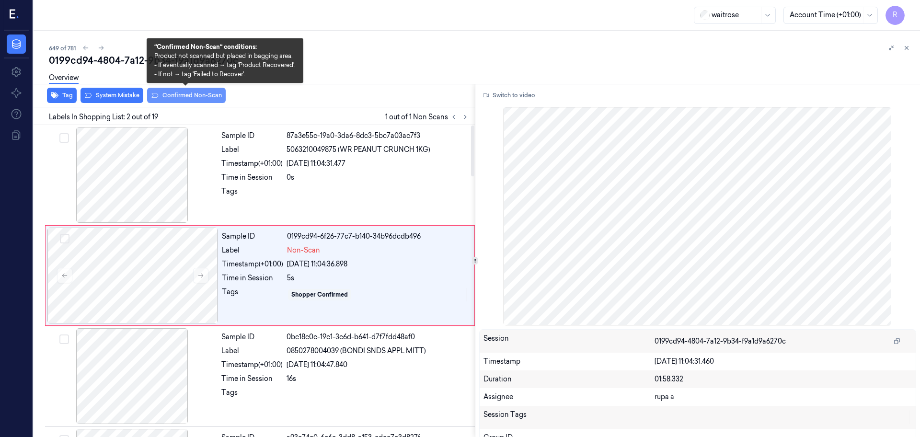
click at [197, 96] on button "Confirmed Non-Scan" at bounding box center [186, 95] width 79 height 15
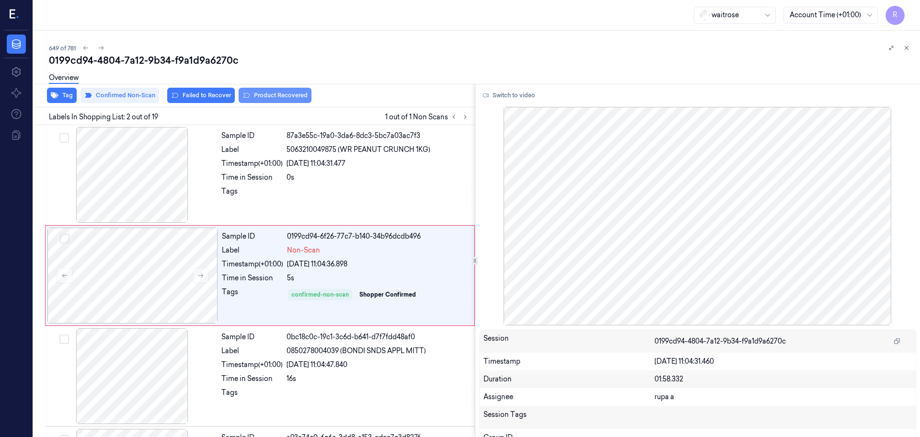
click at [280, 93] on button "Product Recovered" at bounding box center [275, 95] width 73 height 15
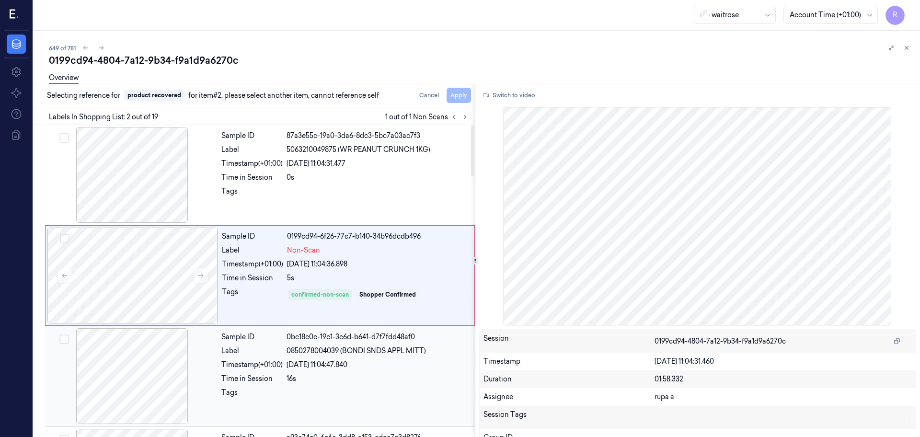
click at [147, 384] on div at bounding box center [132, 376] width 171 height 96
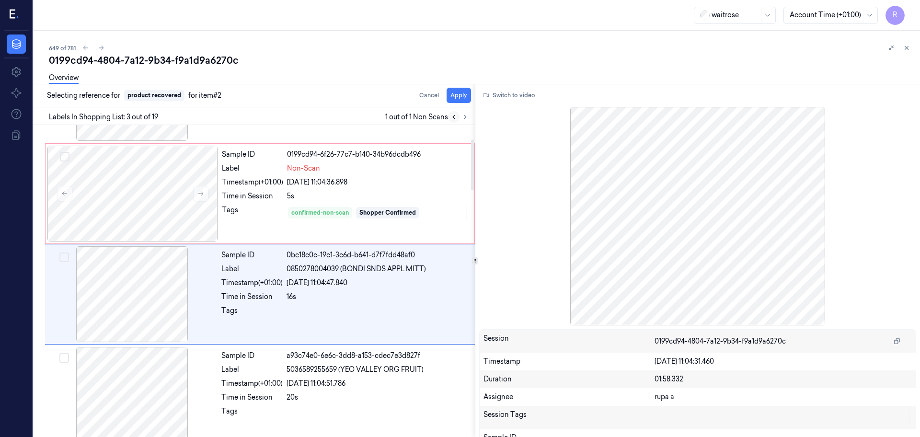
scroll to position [95, 0]
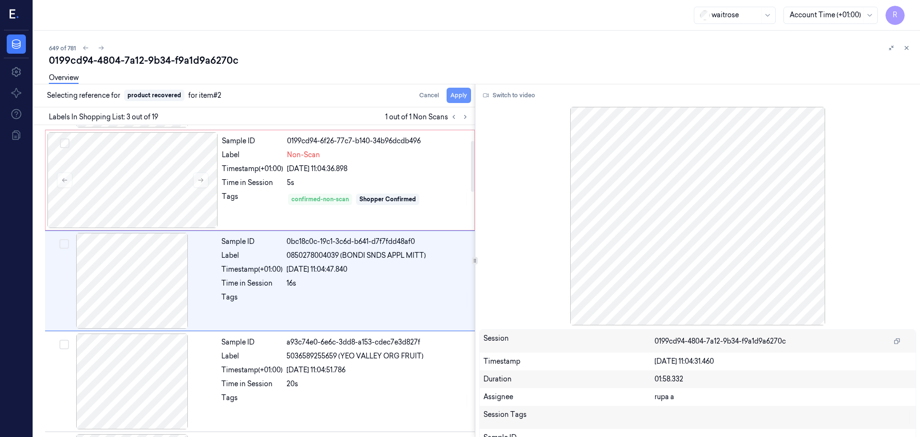
click at [465, 100] on button "Apply" at bounding box center [459, 95] width 24 height 15
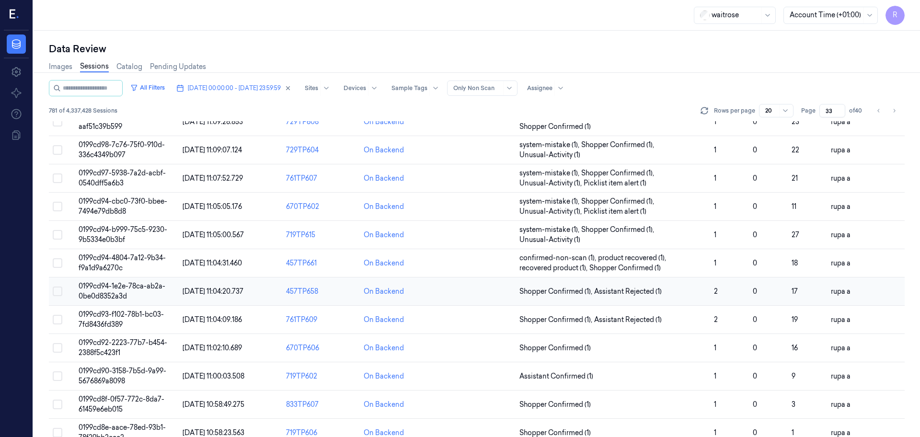
scroll to position [180, 0]
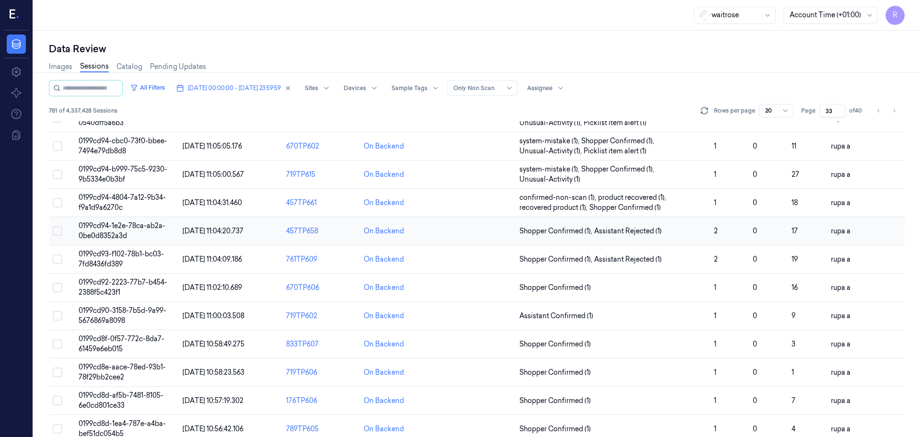
click at [144, 231] on td "0199cd94-1e2e-78ca-ab2a-0be0d8352a3d" at bounding box center [127, 231] width 104 height 28
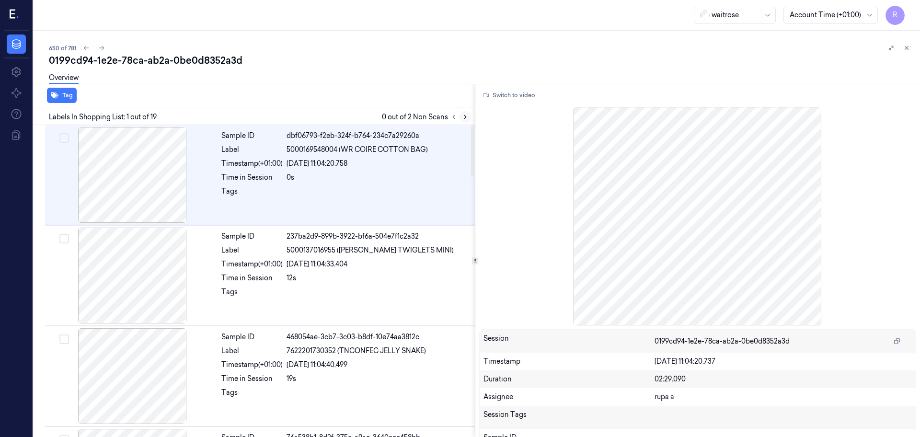
click at [463, 119] on icon at bounding box center [465, 117] width 7 height 7
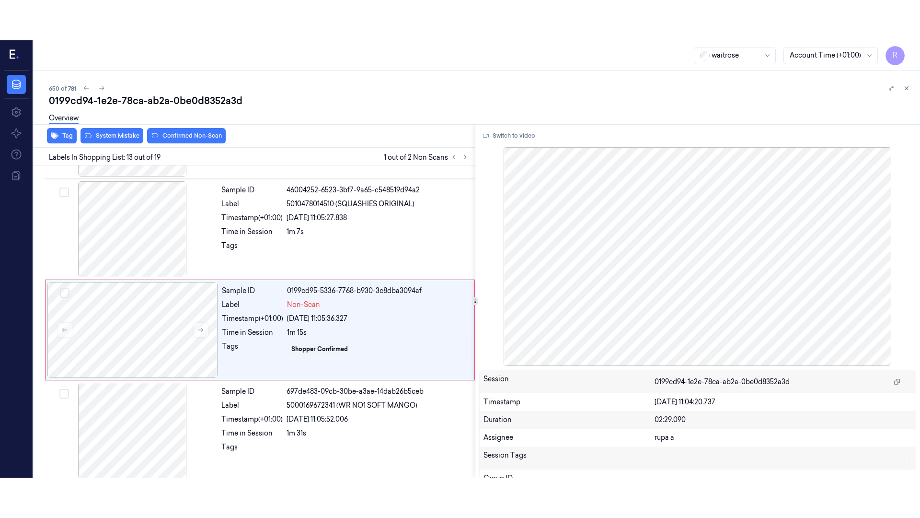
scroll to position [1102, 0]
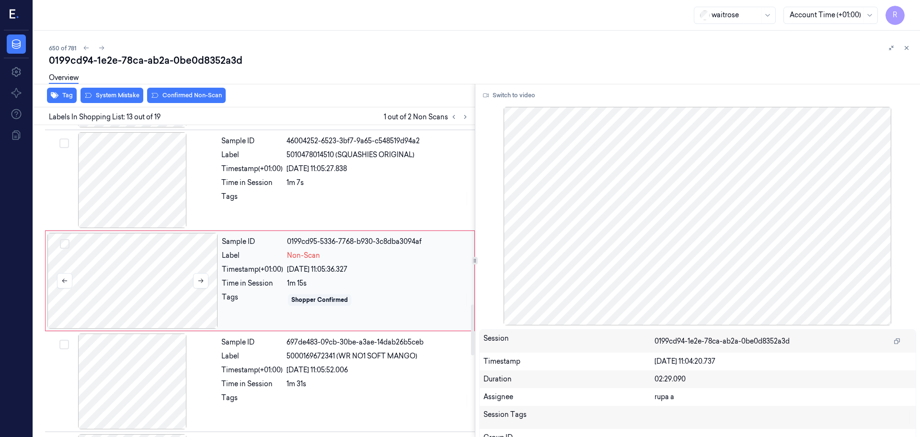
click at [166, 292] on div at bounding box center [132, 281] width 171 height 96
click at [510, 95] on button "Switch to video" at bounding box center [509, 95] width 60 height 15
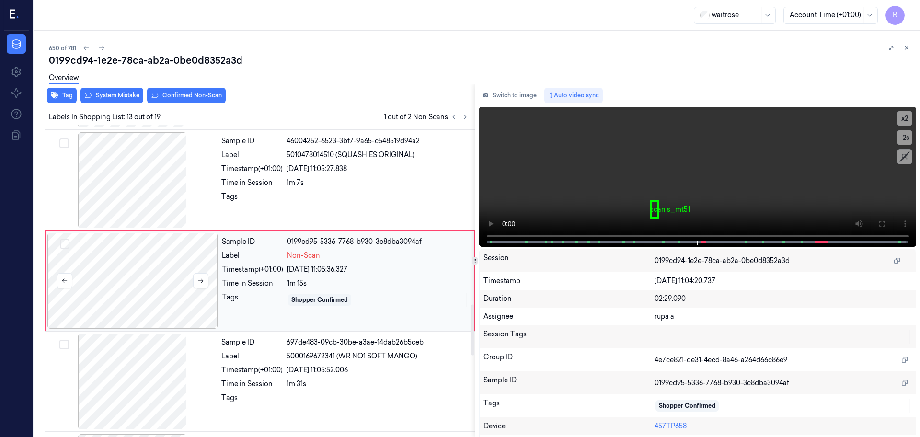
click at [140, 282] on div at bounding box center [132, 281] width 171 height 96
click at [879, 223] on icon at bounding box center [882, 224] width 8 height 8
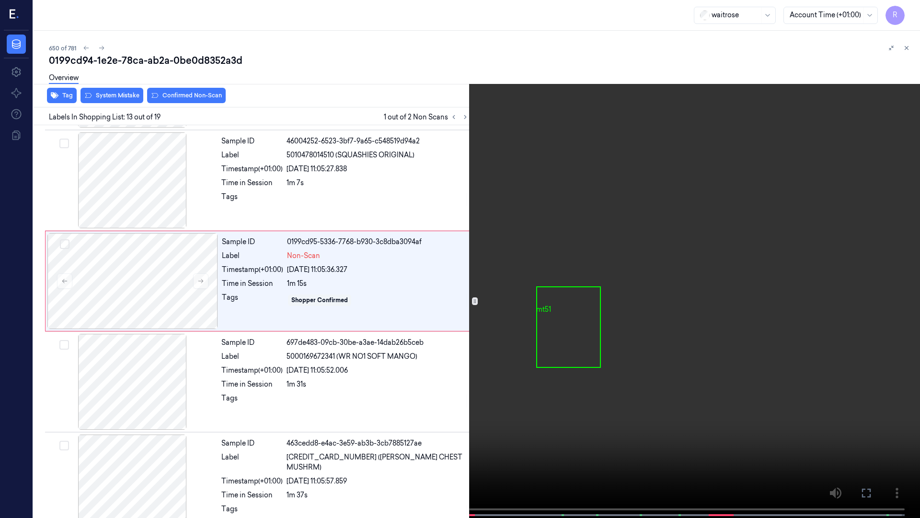
click at [879, 276] on video at bounding box center [460, 259] width 920 height 519
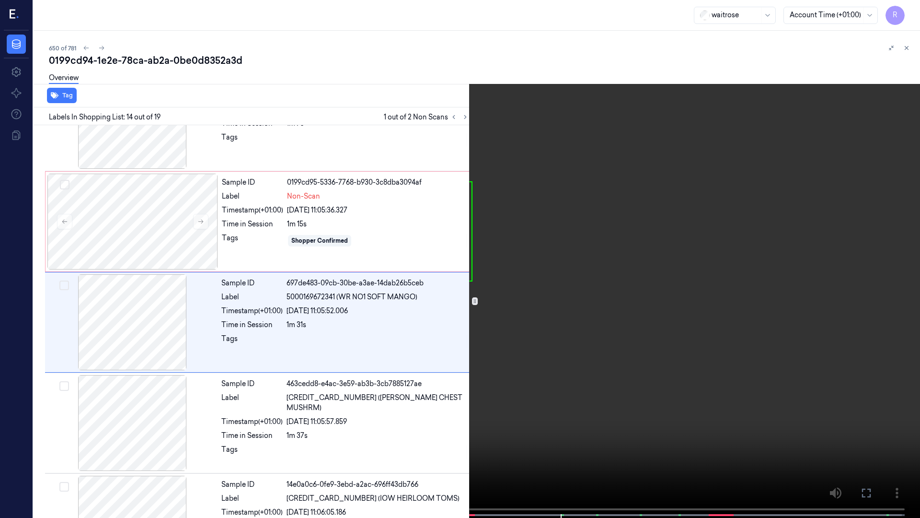
scroll to position [1162, 0]
click at [558, 369] on video at bounding box center [460, 259] width 920 height 519
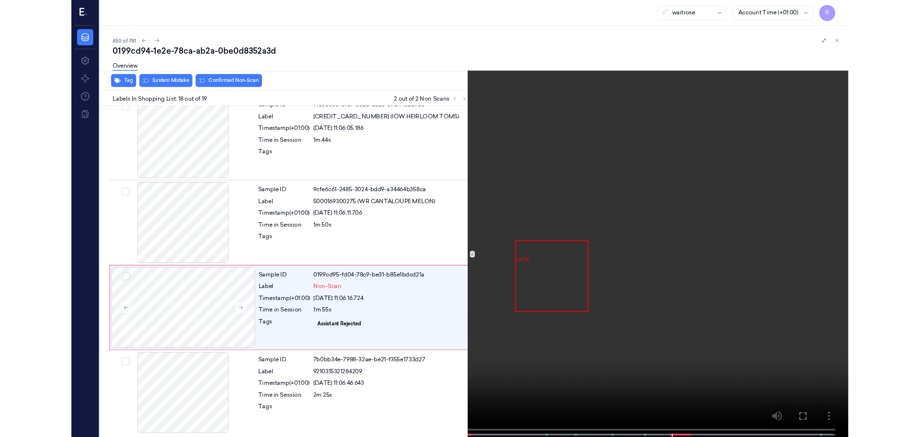
scroll to position [1523, 0]
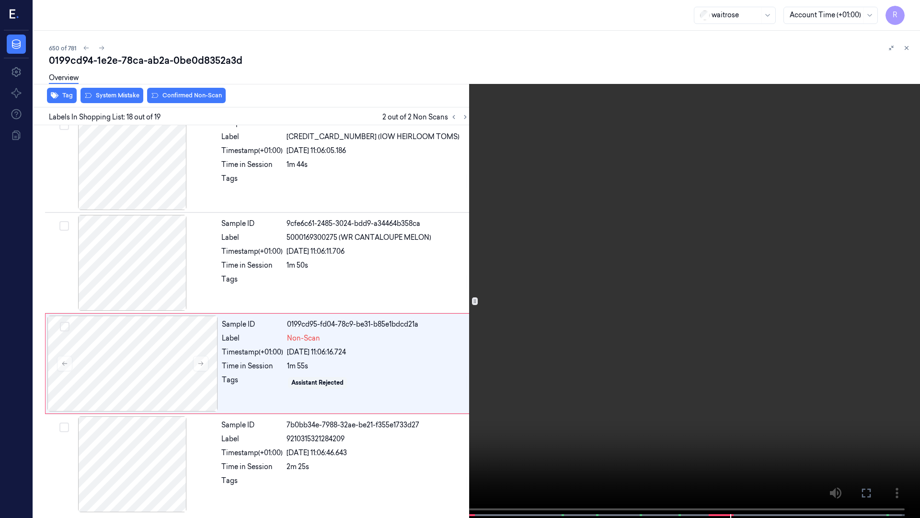
click at [793, 390] on video at bounding box center [460, 259] width 920 height 519
click at [909, 14] on button "x 2" at bounding box center [908, 11] width 15 height 15
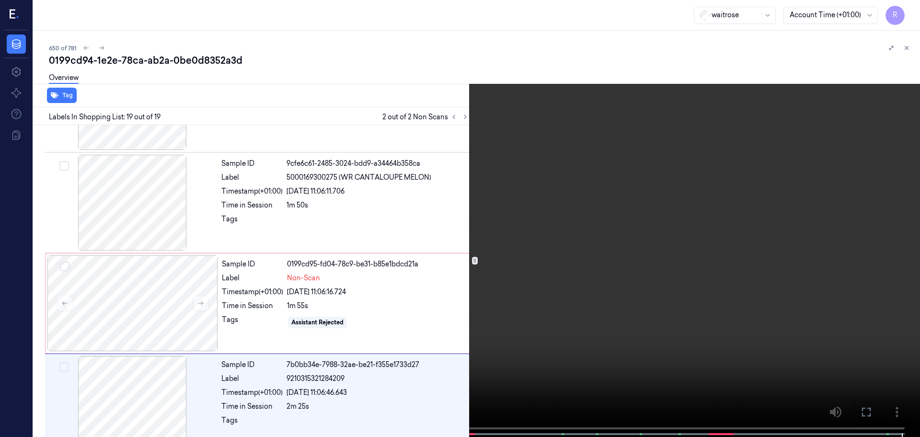
scroll to position [1603, 0]
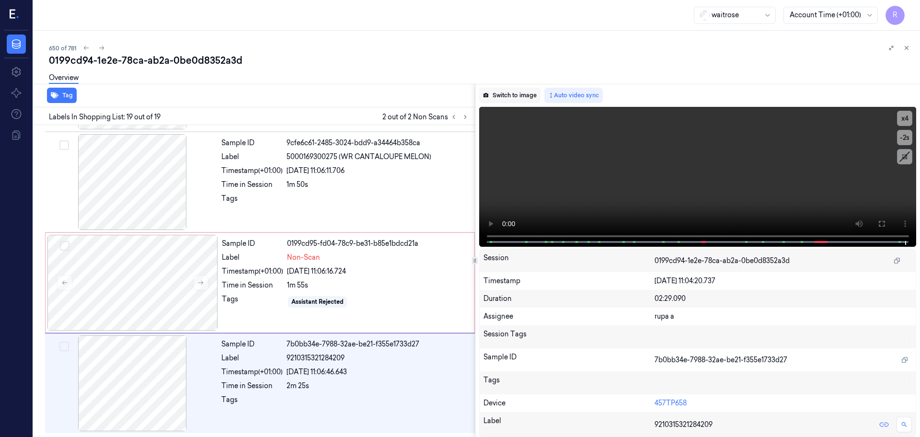
click at [525, 97] on button "Switch to image" at bounding box center [509, 95] width 61 height 15
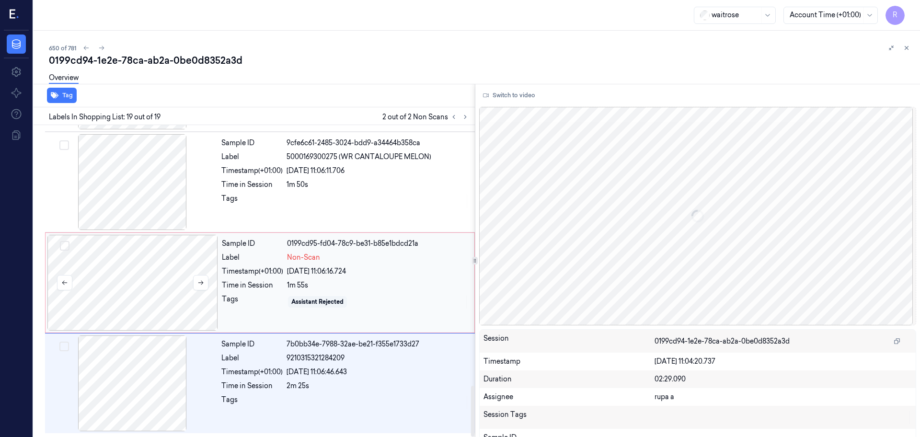
click at [162, 300] on div at bounding box center [132, 283] width 171 height 96
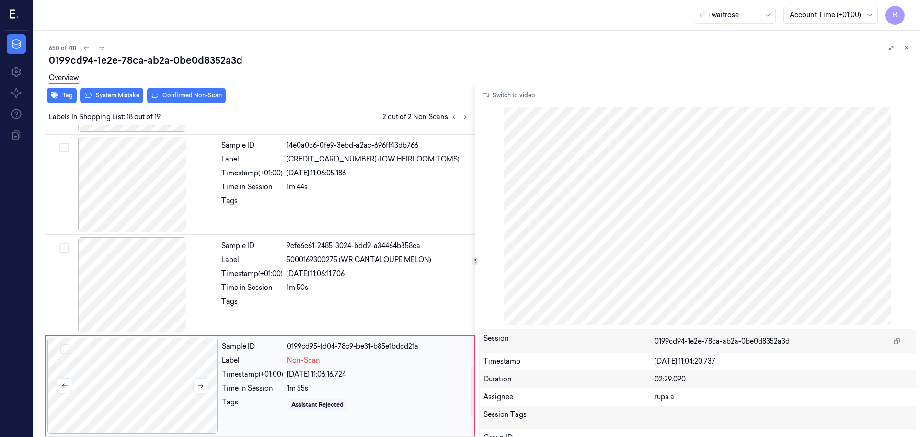
scroll to position [1483, 0]
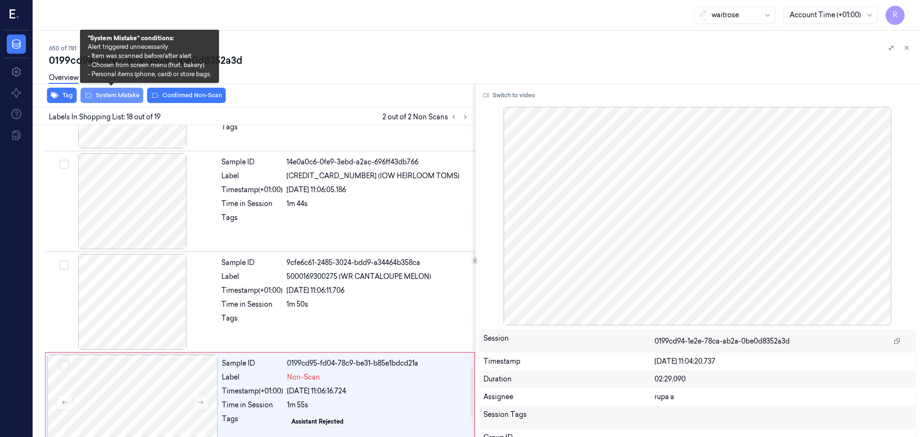
click at [115, 97] on button "System Mistake" at bounding box center [112, 95] width 63 height 15
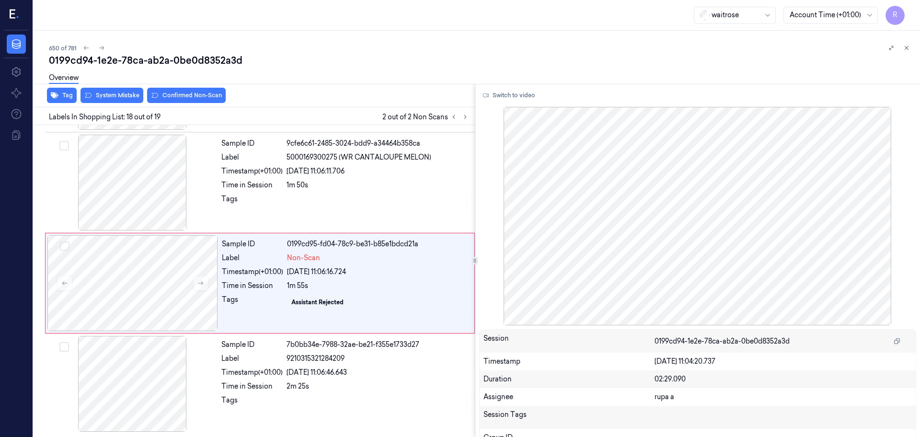
scroll to position [1603, 0]
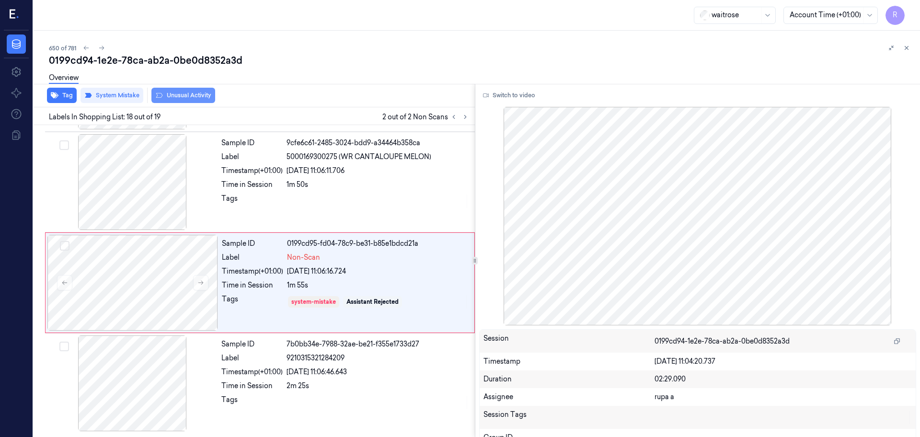
click at [176, 100] on button "Unusual Activity" at bounding box center [183, 95] width 64 height 15
click at [200, 286] on icon at bounding box center [200, 282] width 7 height 7
click at [184, 373] on div at bounding box center [132, 383] width 171 height 96
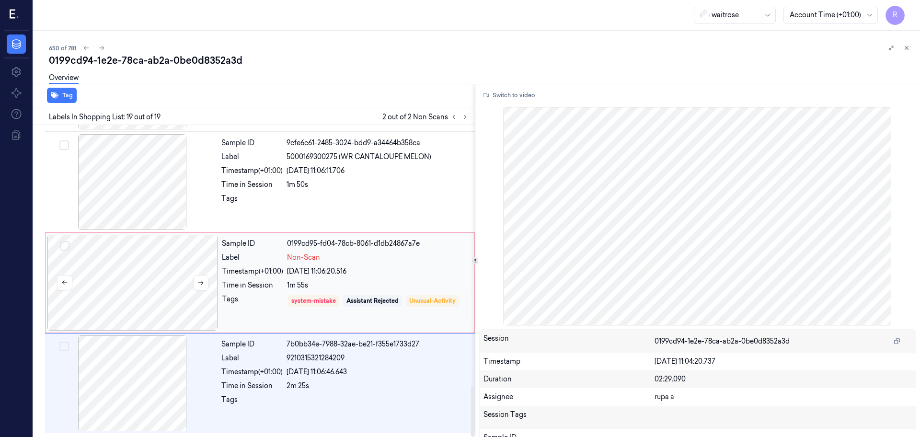
click at [169, 292] on div at bounding box center [132, 283] width 171 height 96
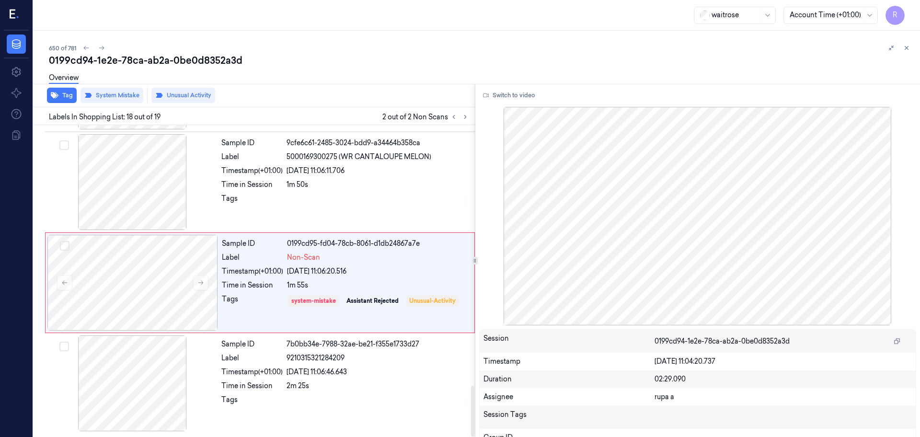
click at [457, 110] on div "Labels In Shopping List: 18 out of 19 2 out of 2 Non Scans" at bounding box center [252, 116] width 445 height 18
click at [457, 118] on icon at bounding box center [453, 117] width 7 height 7
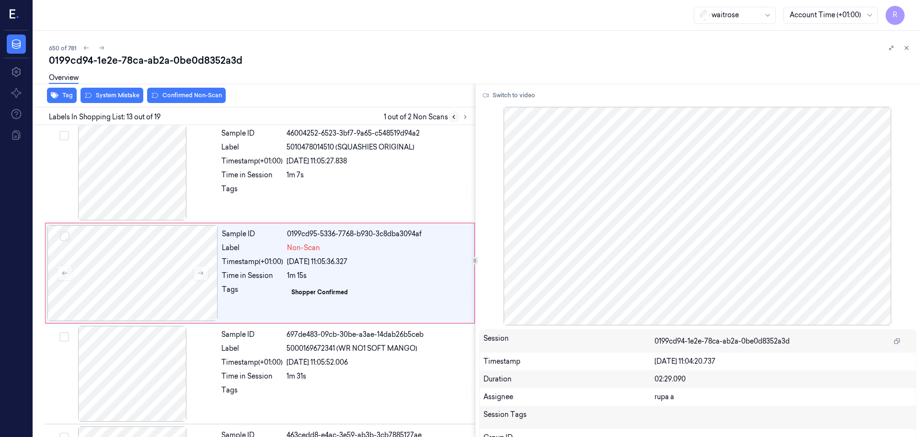
scroll to position [1102, 0]
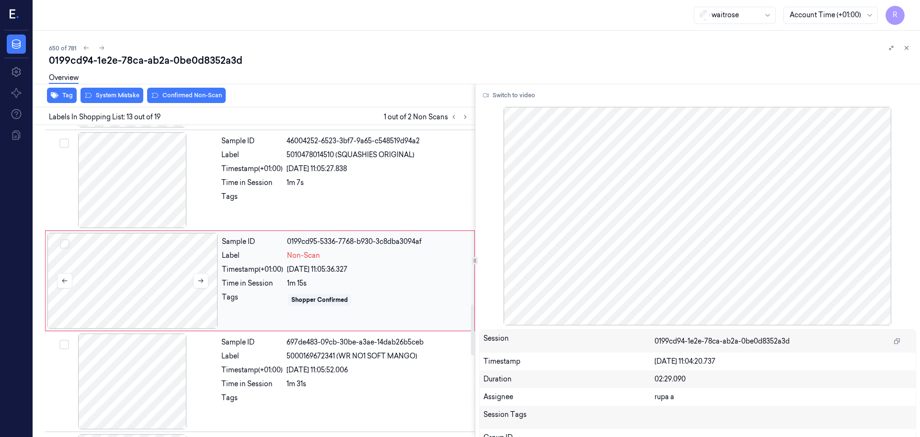
click at [132, 320] on div at bounding box center [132, 281] width 171 height 96
click at [202, 283] on icon at bounding box center [200, 280] width 7 height 7
click at [203, 283] on icon at bounding box center [200, 280] width 7 height 7
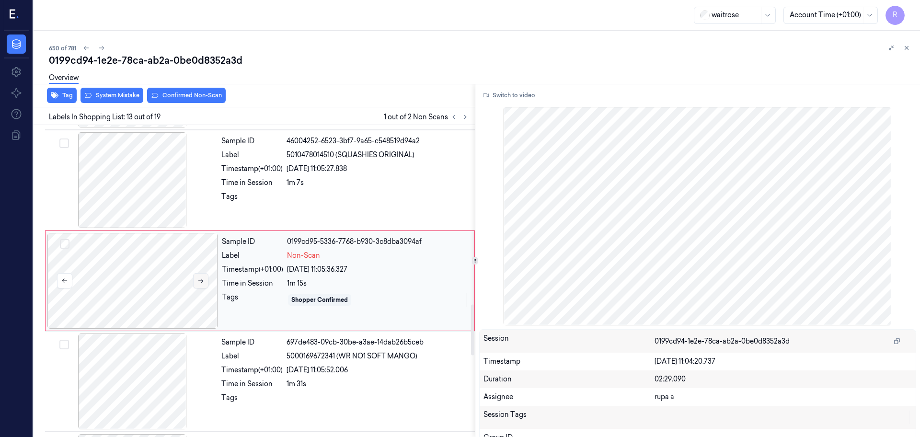
click at [203, 283] on icon at bounding box center [200, 280] width 7 height 7
click at [145, 391] on div at bounding box center [132, 382] width 171 height 96
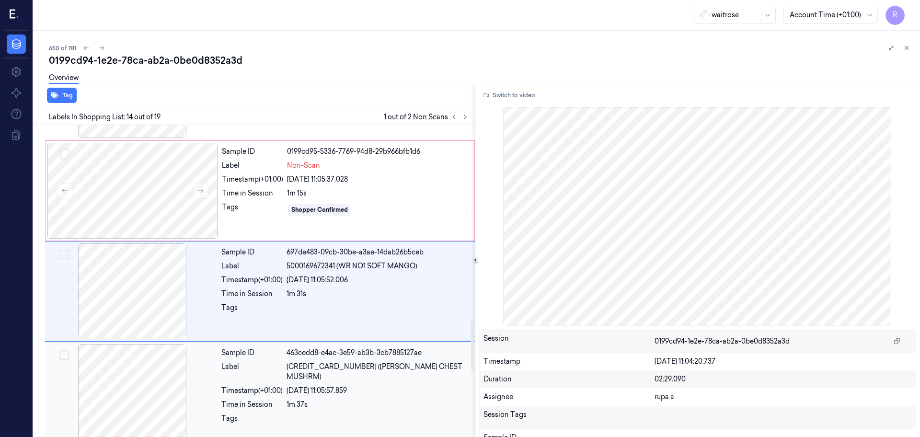
scroll to position [1202, 0]
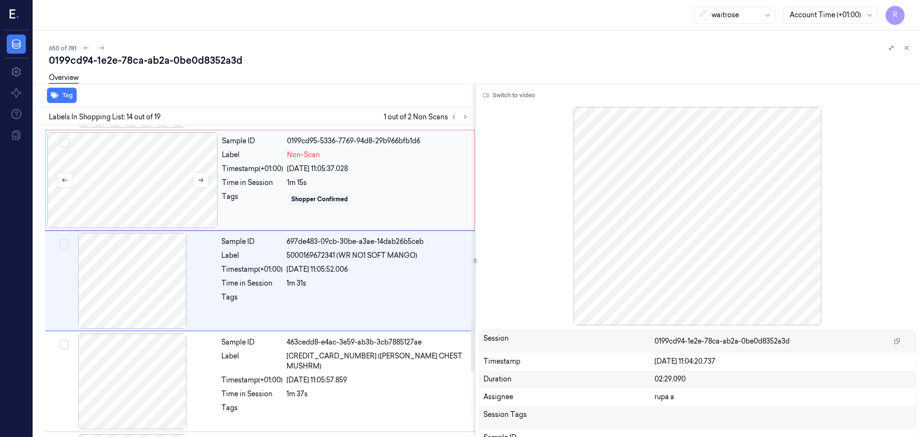
click at [169, 188] on div at bounding box center [132, 180] width 171 height 96
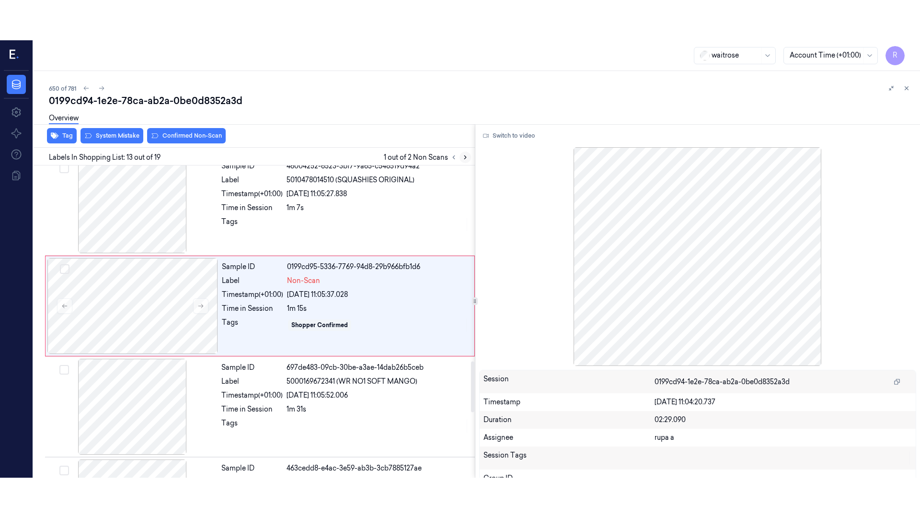
scroll to position [1102, 0]
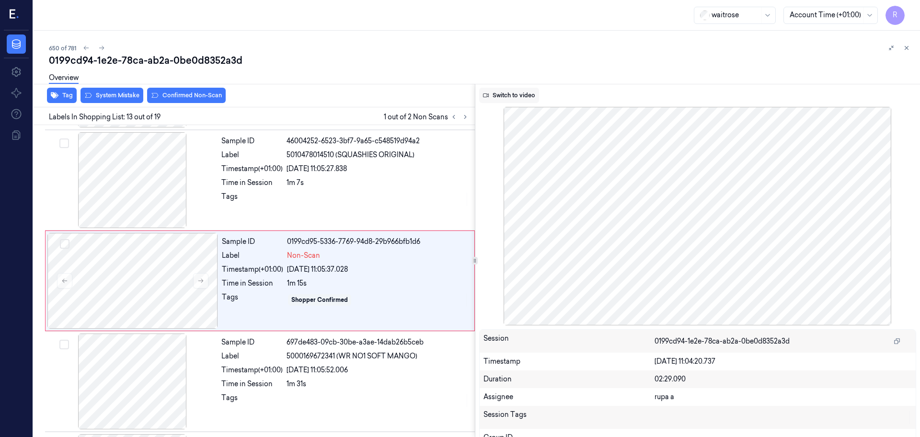
click at [503, 97] on button "Switch to video" at bounding box center [509, 95] width 60 height 15
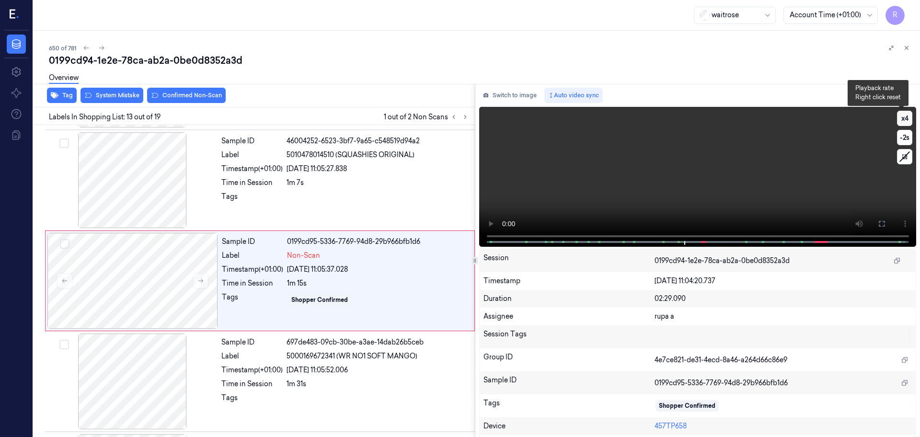
click at [901, 123] on button "x 4" at bounding box center [904, 118] width 15 height 15
click at [881, 226] on icon at bounding box center [882, 224] width 6 height 6
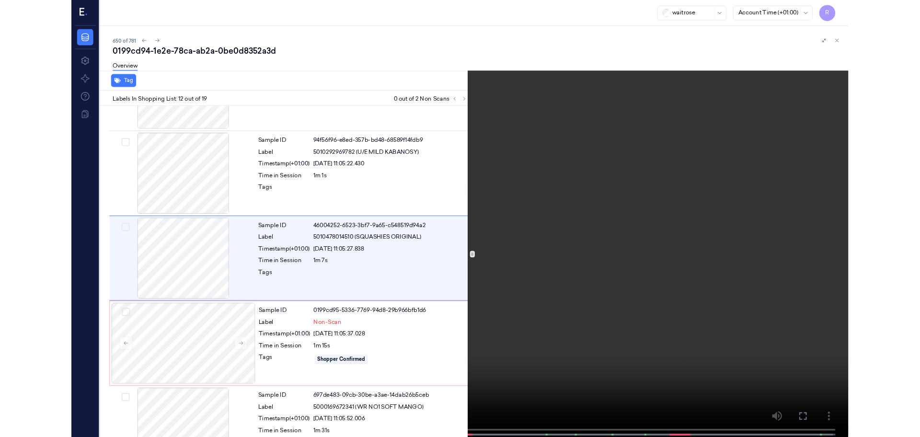
scroll to position [961, 0]
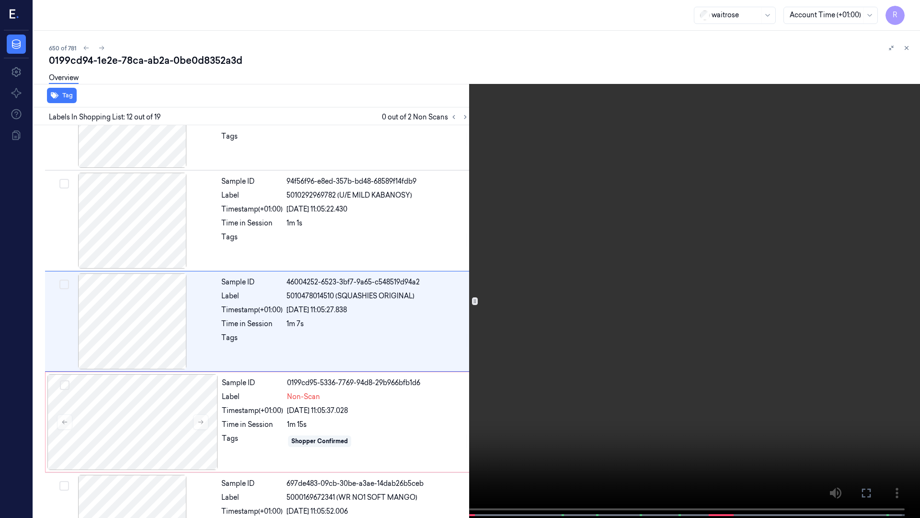
click at [408, 425] on video at bounding box center [460, 259] width 920 height 519
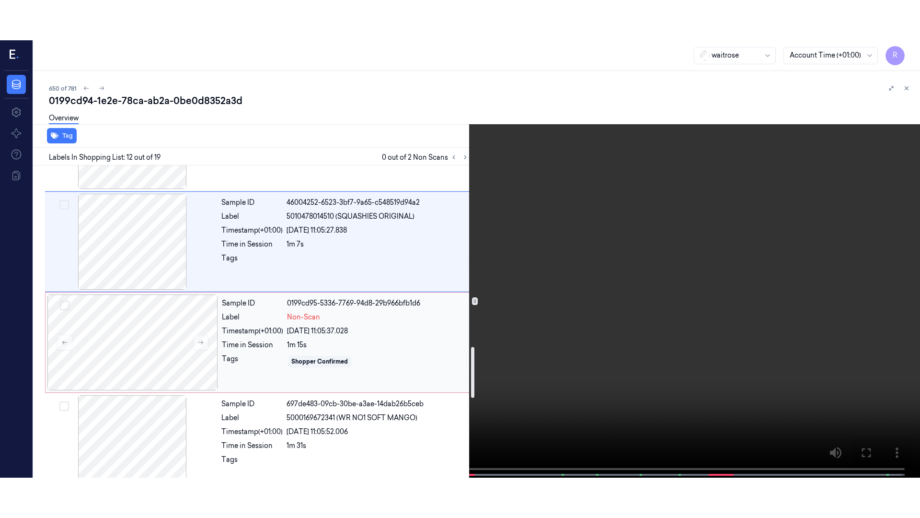
scroll to position [1141, 0]
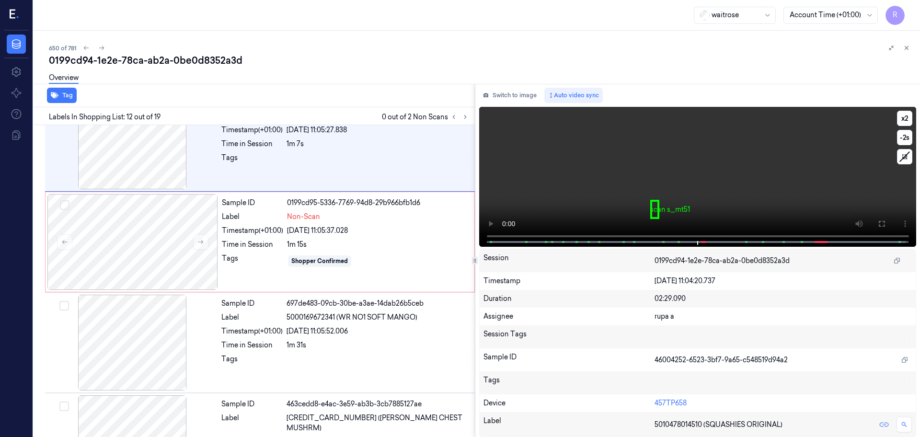
click at [880, 224] on icon at bounding box center [882, 224] width 8 height 8
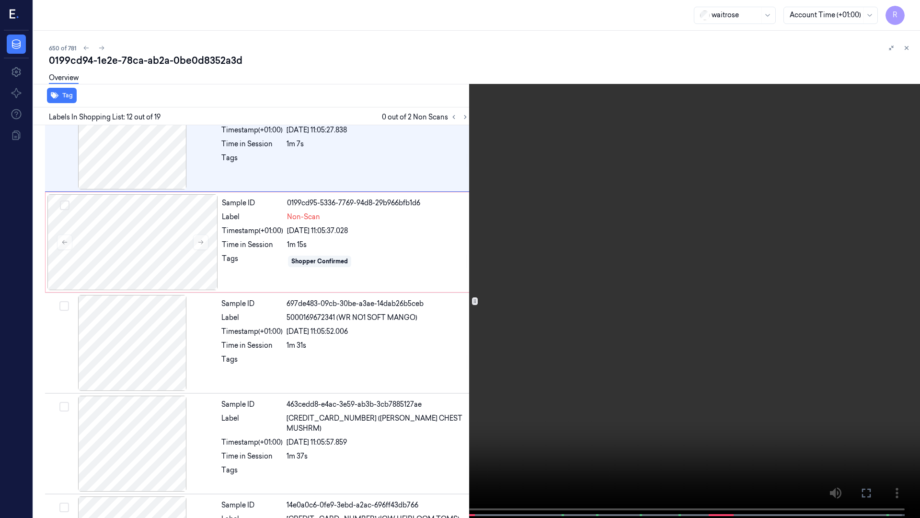
click at [880, 271] on video at bounding box center [460, 259] width 920 height 519
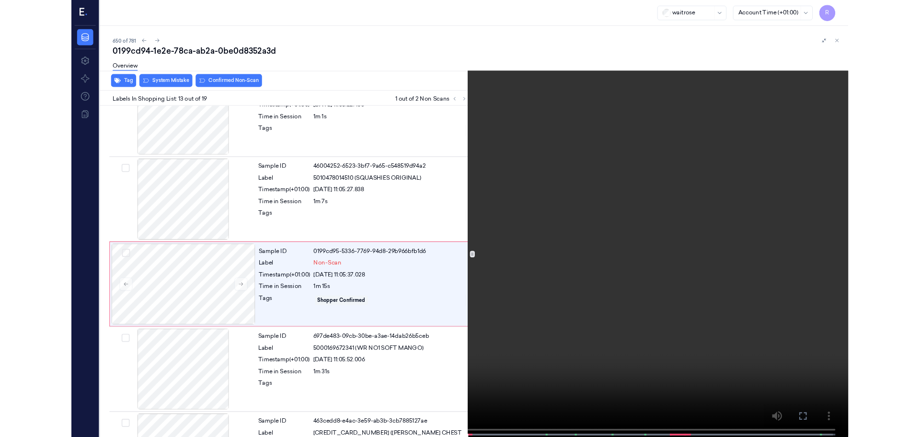
scroll to position [1062, 0]
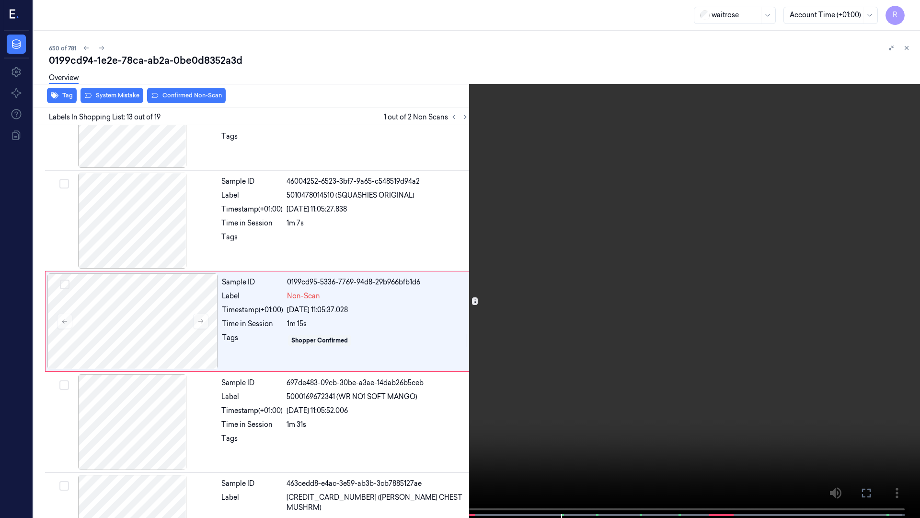
click at [574, 162] on video at bounding box center [460, 259] width 920 height 519
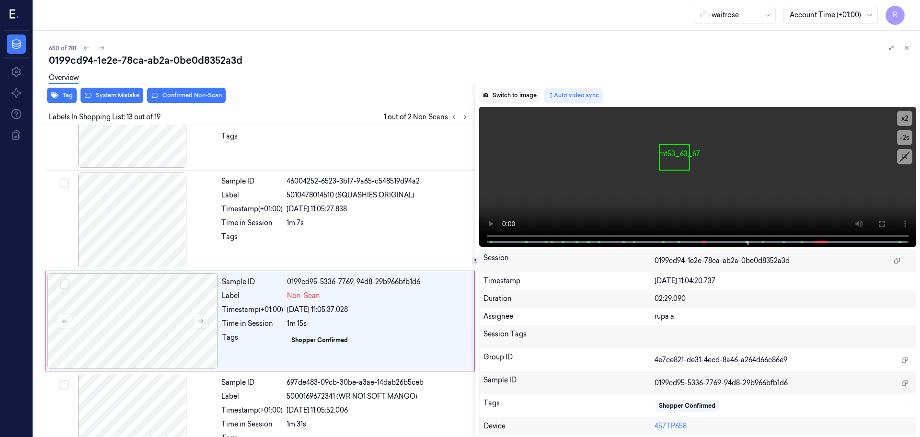
click at [515, 92] on button "Switch to image" at bounding box center [509, 95] width 61 height 15
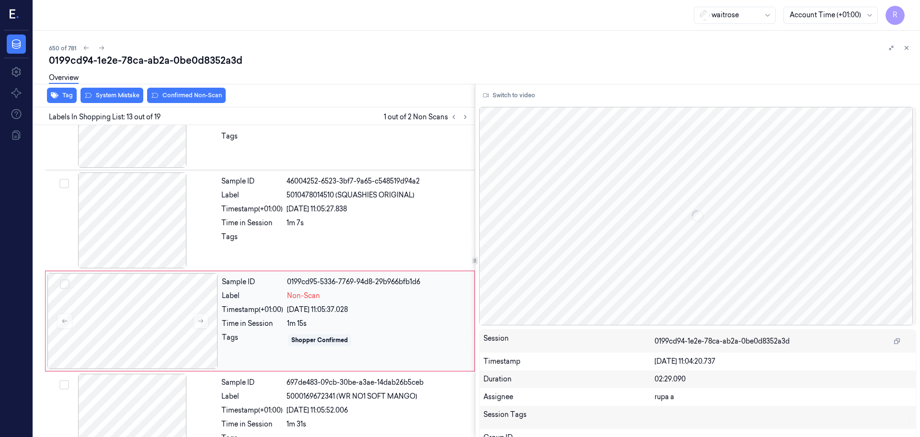
scroll to position [1102, 0]
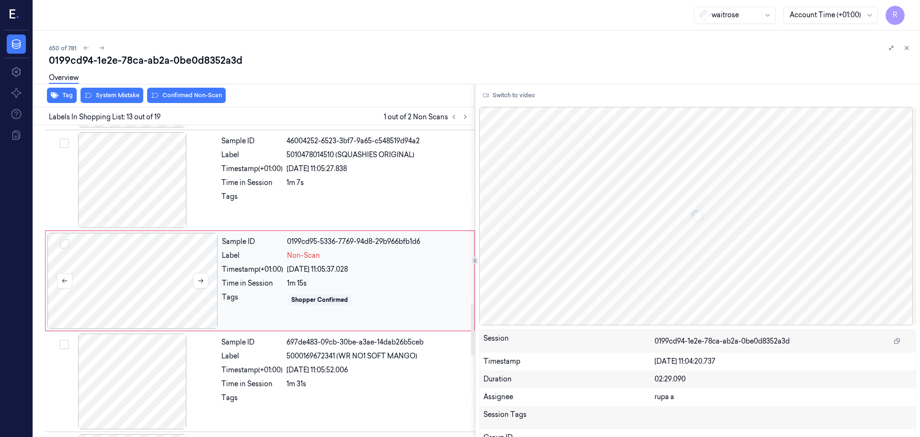
click at [178, 289] on div at bounding box center [132, 281] width 171 height 96
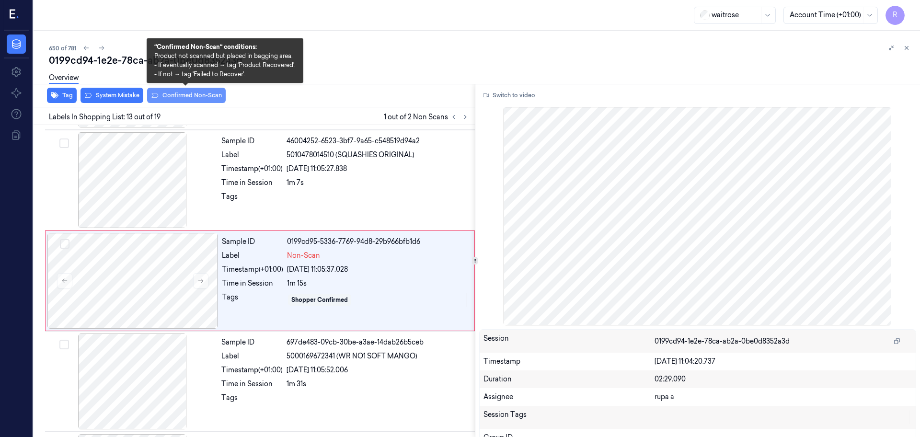
click at [185, 98] on button "Confirmed Non-Scan" at bounding box center [186, 95] width 79 height 15
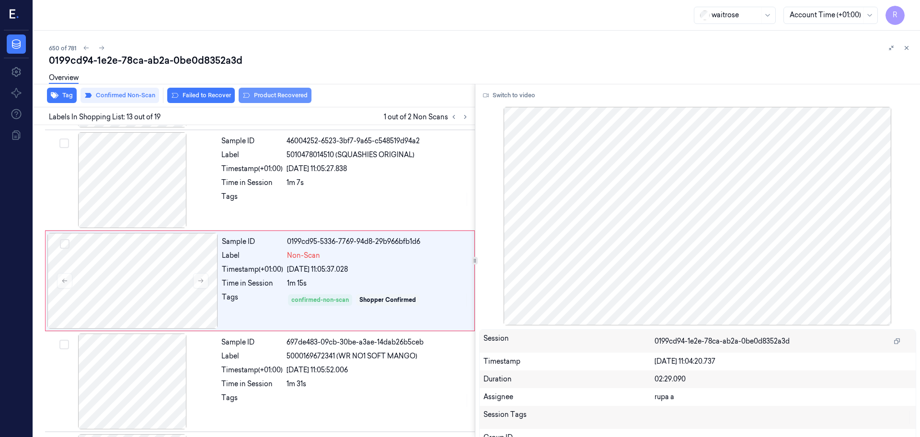
click at [293, 97] on button "Product Recovered" at bounding box center [275, 95] width 73 height 15
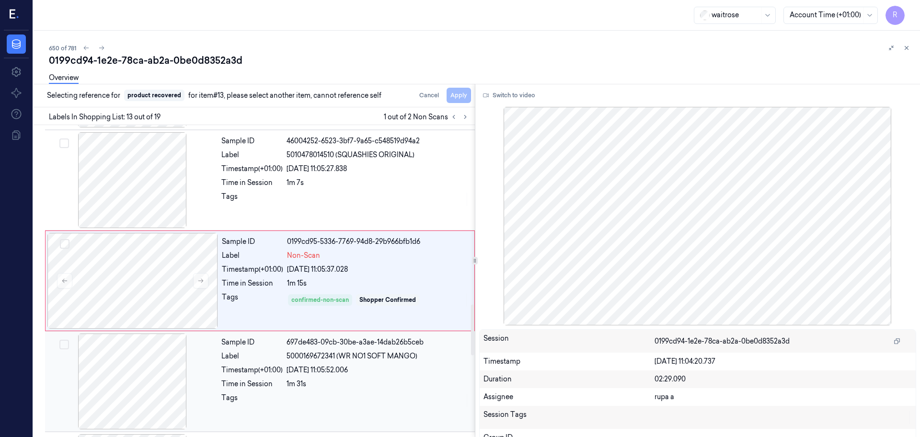
drag, startPoint x: 138, startPoint y: 399, endPoint x: 157, endPoint y: 369, distance: 34.7
click at [138, 398] on div at bounding box center [132, 382] width 171 height 96
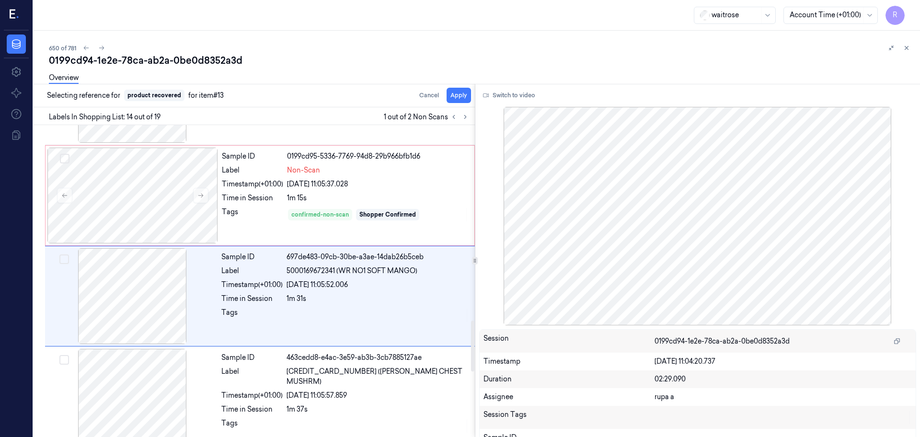
scroll to position [1202, 0]
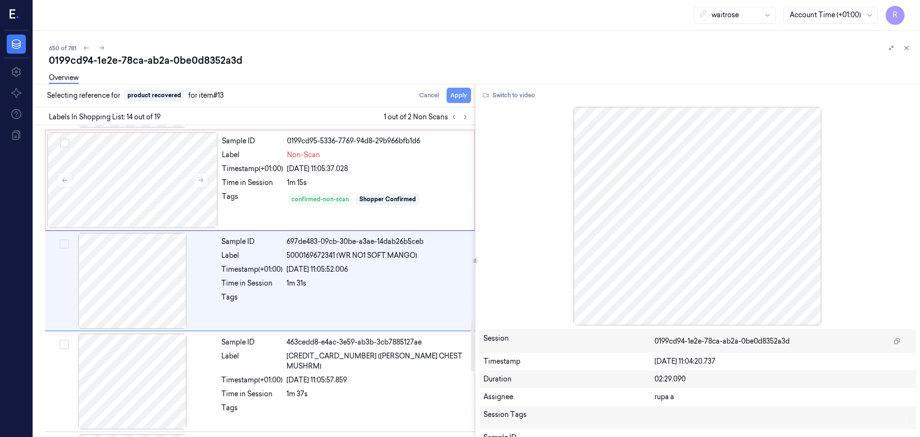
click at [457, 93] on button "Apply" at bounding box center [459, 95] width 24 height 15
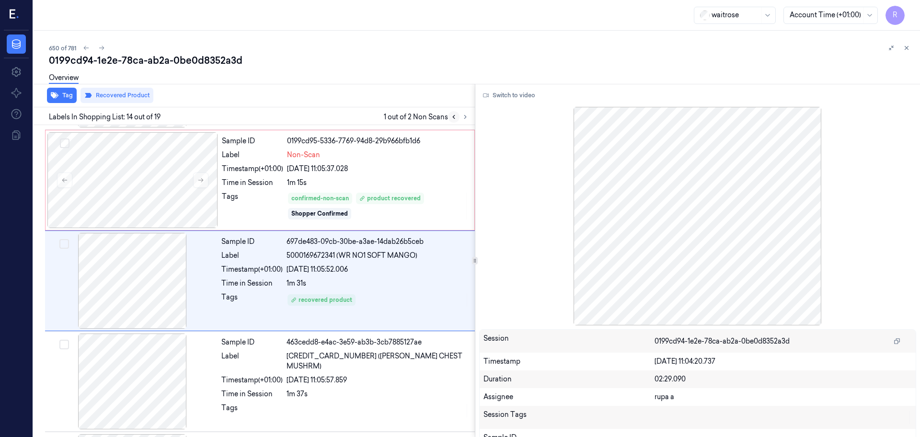
click at [456, 118] on icon at bounding box center [453, 117] width 7 height 7
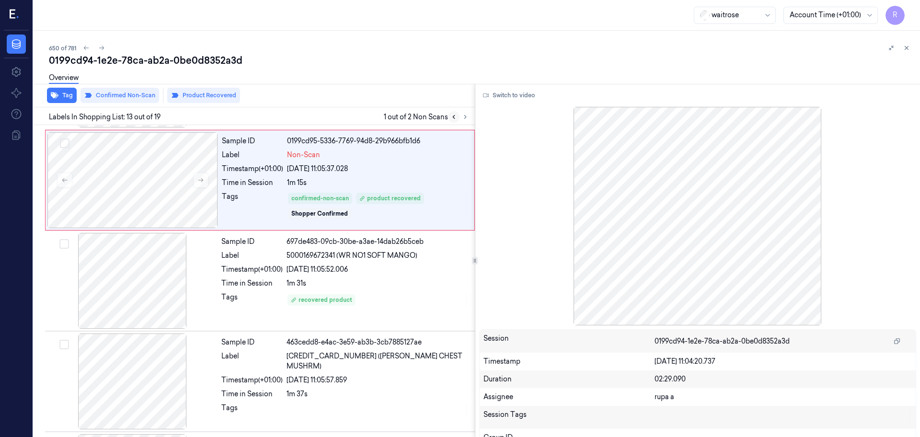
scroll to position [1102, 0]
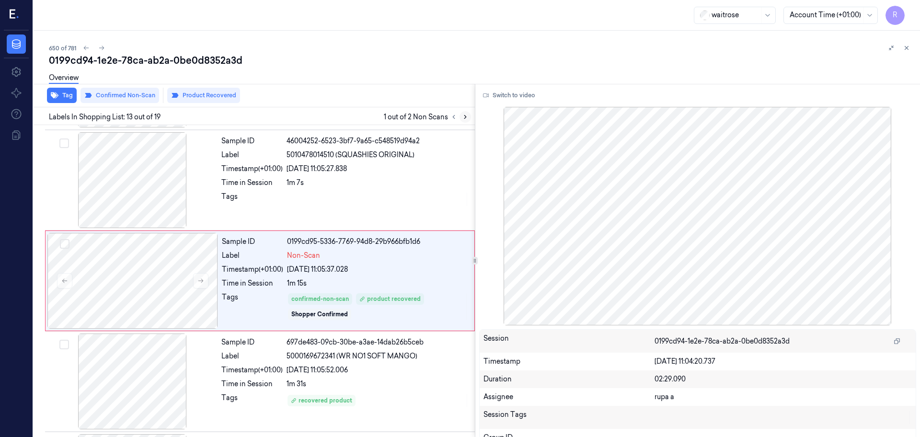
click at [464, 116] on icon at bounding box center [465, 117] width 7 height 7
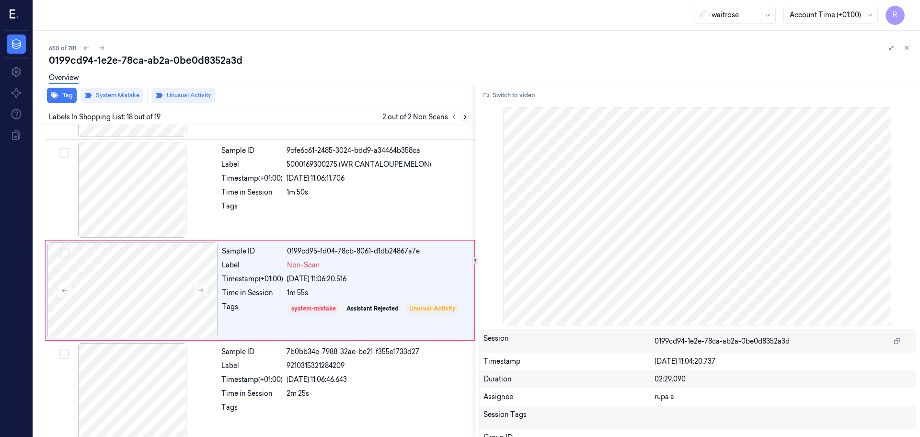
scroll to position [1603, 0]
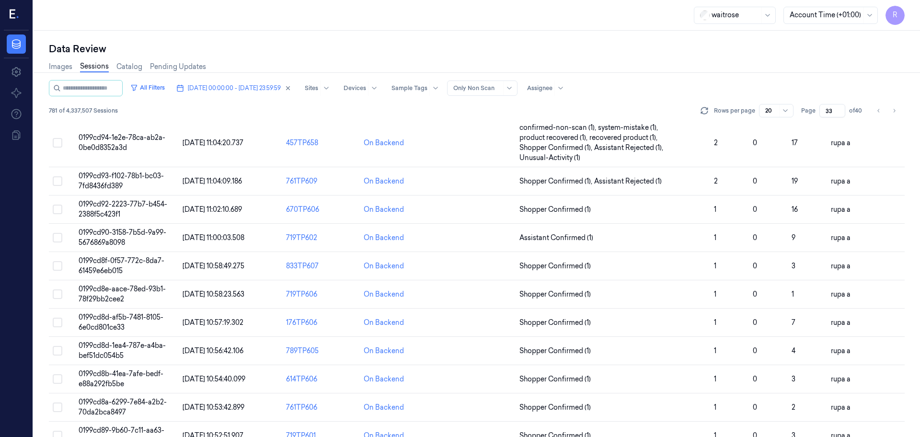
scroll to position [298, 0]
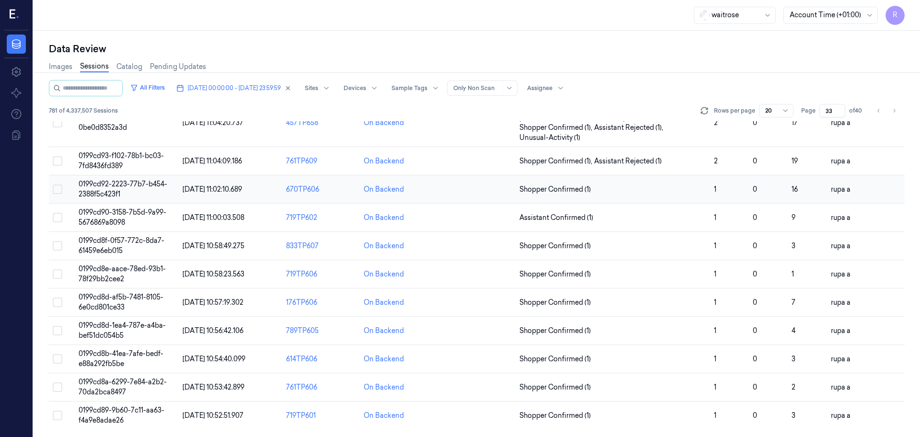
click at [113, 198] on span "0199cd92-2223-77b7-b454-2388f5c423f1" at bounding box center [123, 189] width 89 height 19
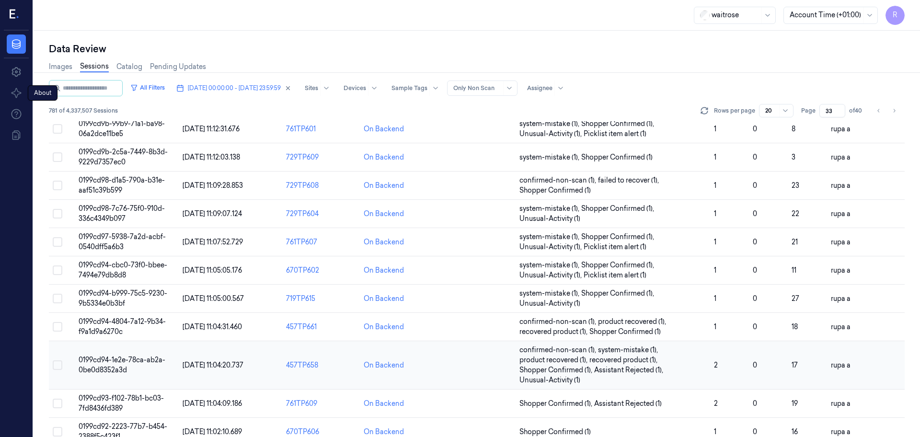
scroll to position [240, 0]
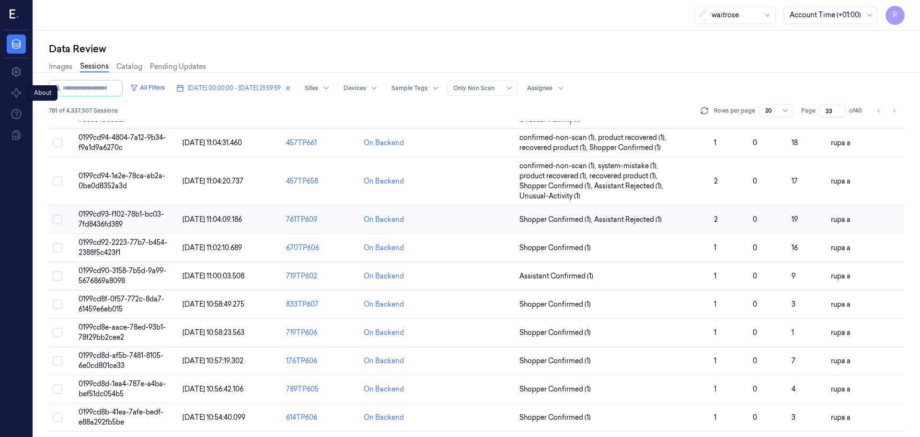
click at [162, 216] on span "0199cd93-f102-78b1-bc03-7fd8436fd389" at bounding box center [121, 219] width 85 height 19
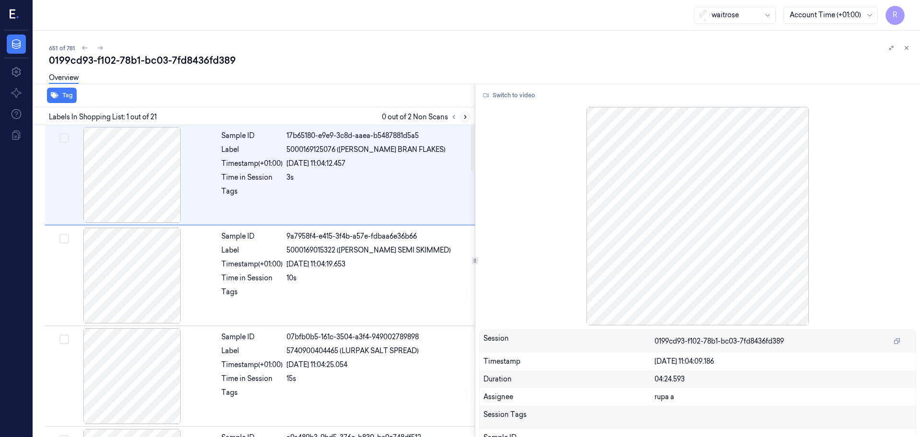
click at [466, 118] on icon at bounding box center [465, 117] width 7 height 7
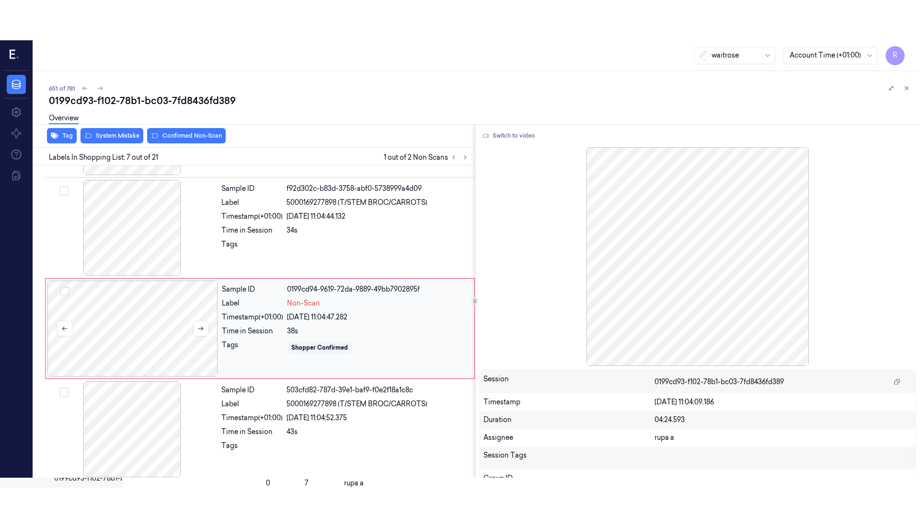
scroll to position [498, 0]
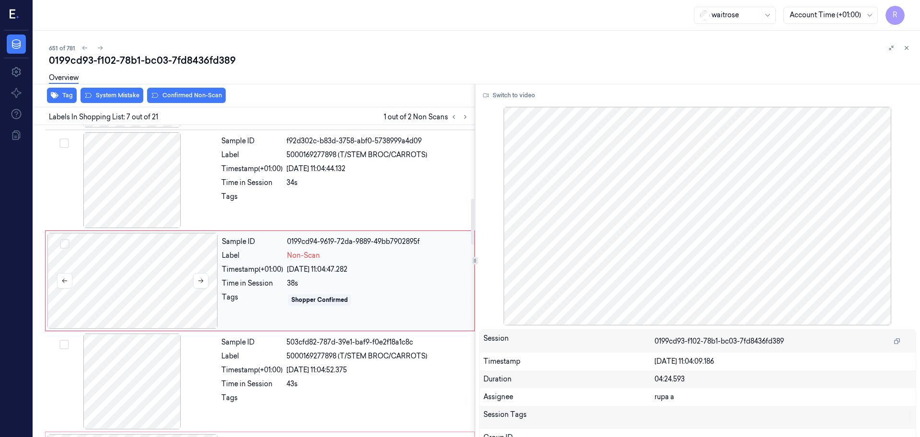
click at [126, 304] on div at bounding box center [132, 281] width 171 height 96
click at [500, 95] on button "Switch to video" at bounding box center [509, 95] width 60 height 15
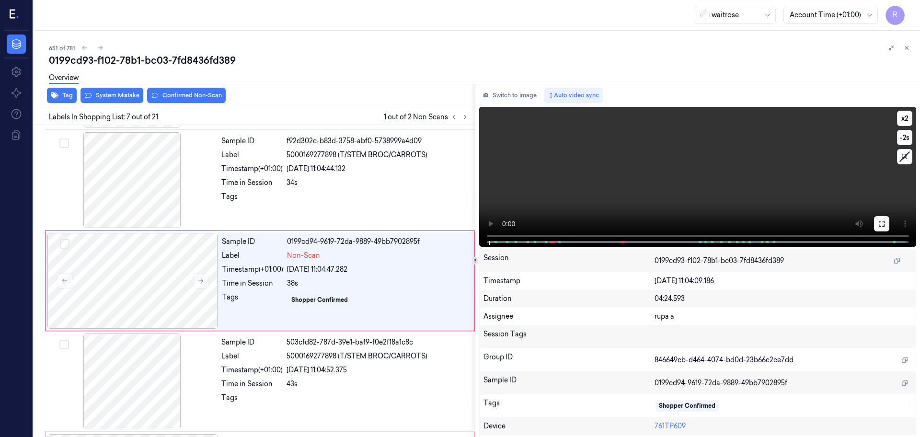
click at [879, 221] on icon at bounding box center [882, 224] width 6 height 6
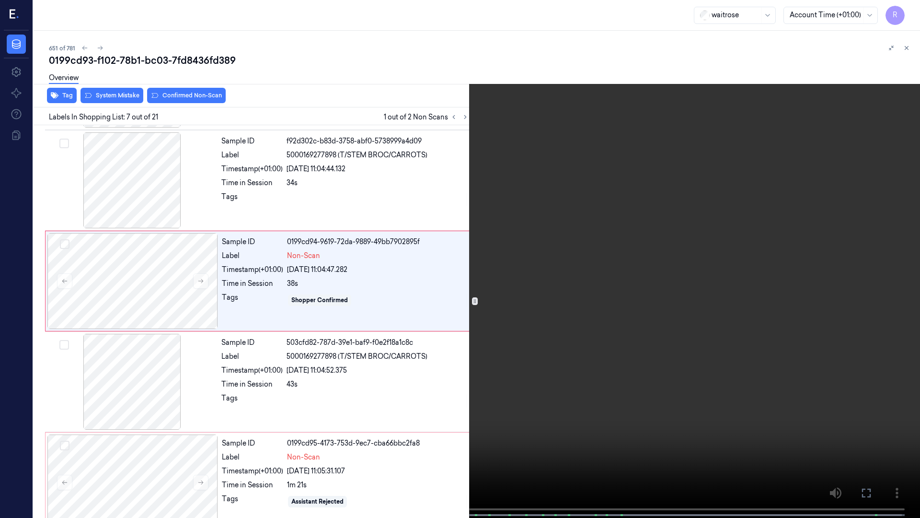
click at [876, 273] on video at bounding box center [460, 259] width 920 height 519
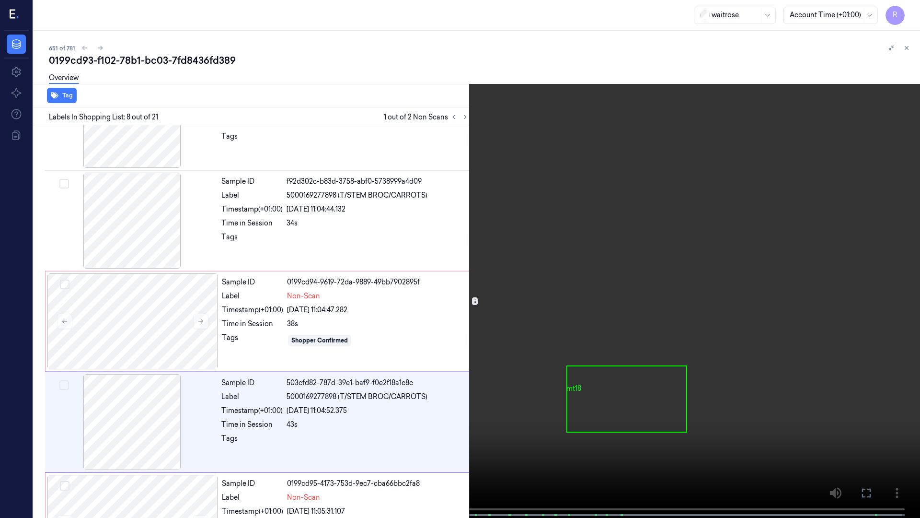
scroll to position [558, 0]
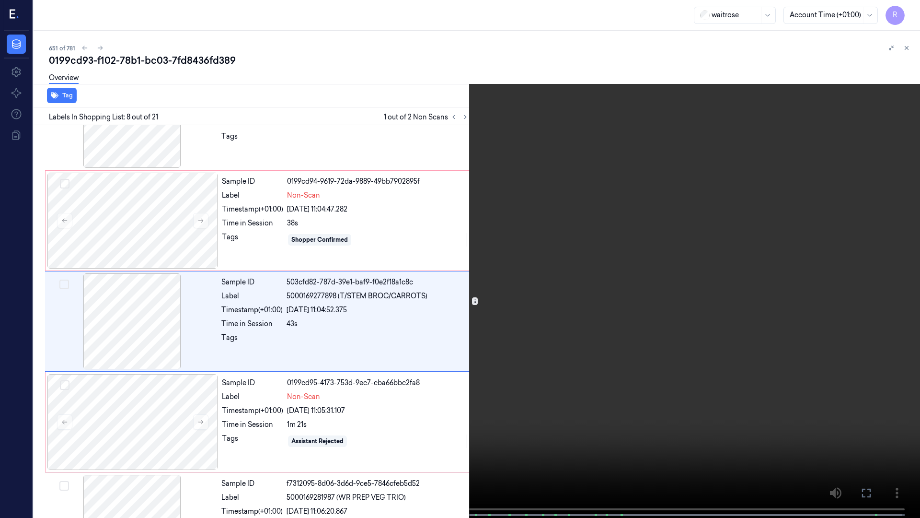
click at [424, 393] on video at bounding box center [460, 259] width 920 height 519
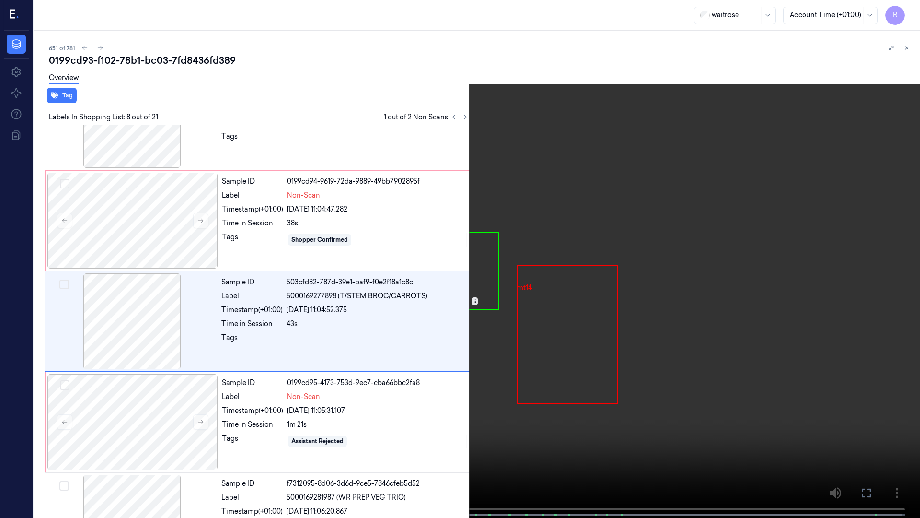
click at [126, 405] on video at bounding box center [460, 259] width 920 height 519
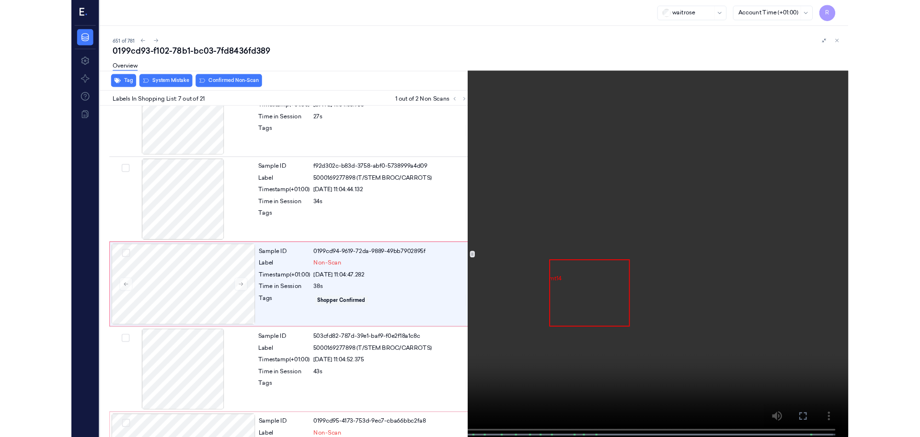
scroll to position [458, 0]
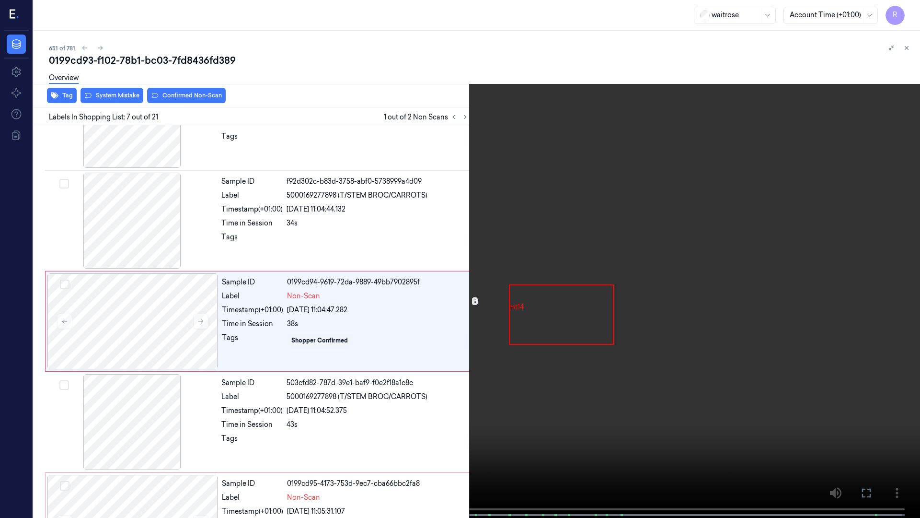
click at [176, 381] on video at bounding box center [460, 259] width 920 height 519
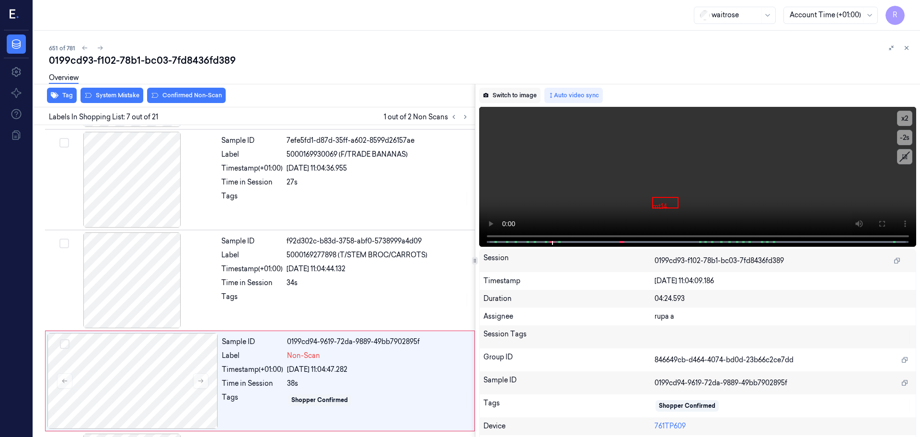
click at [507, 97] on button "Switch to image" at bounding box center [509, 95] width 61 height 15
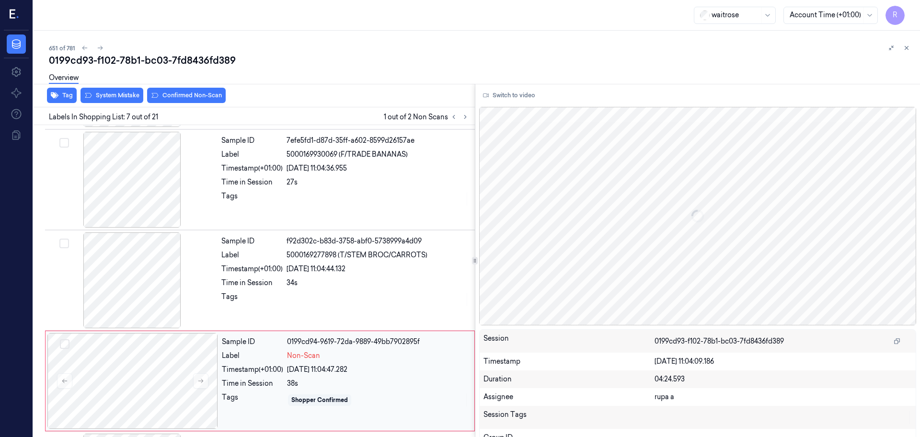
scroll to position [498, 0]
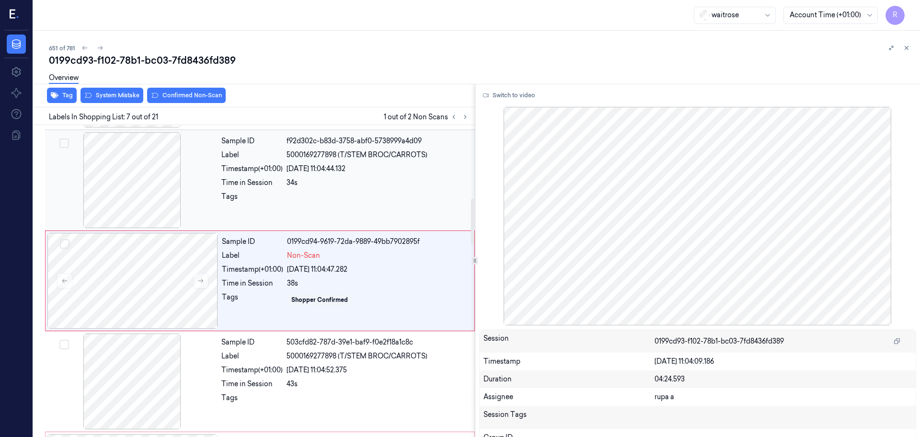
click at [90, 215] on div at bounding box center [132, 180] width 171 height 96
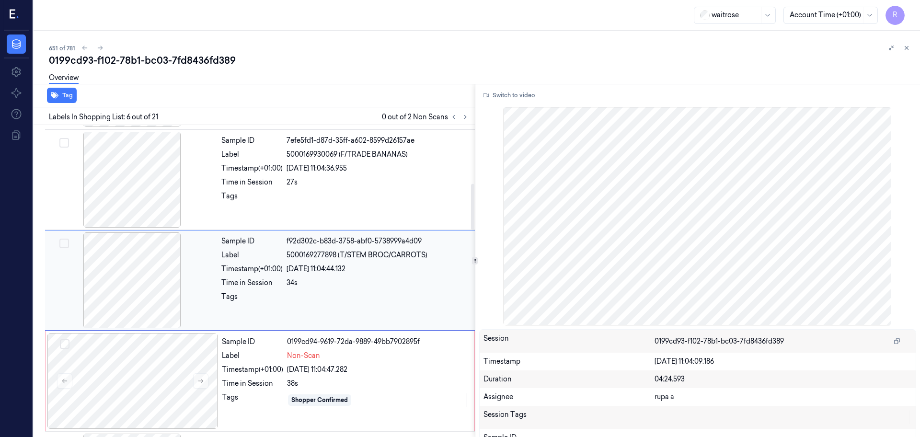
scroll to position [397, 0]
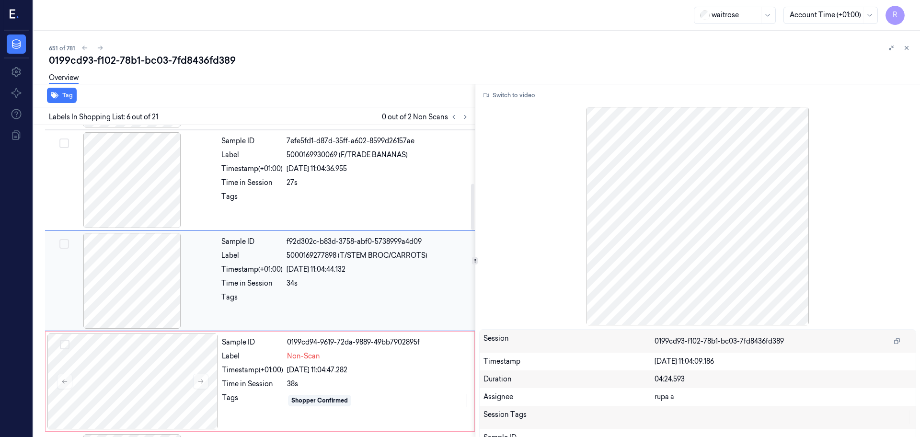
click at [143, 285] on div at bounding box center [132, 281] width 171 height 96
click at [147, 386] on div at bounding box center [132, 382] width 171 height 96
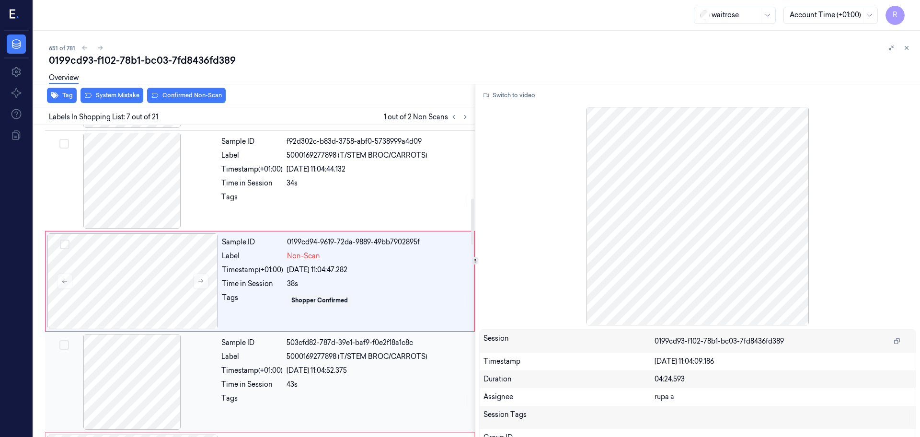
scroll to position [498, 0]
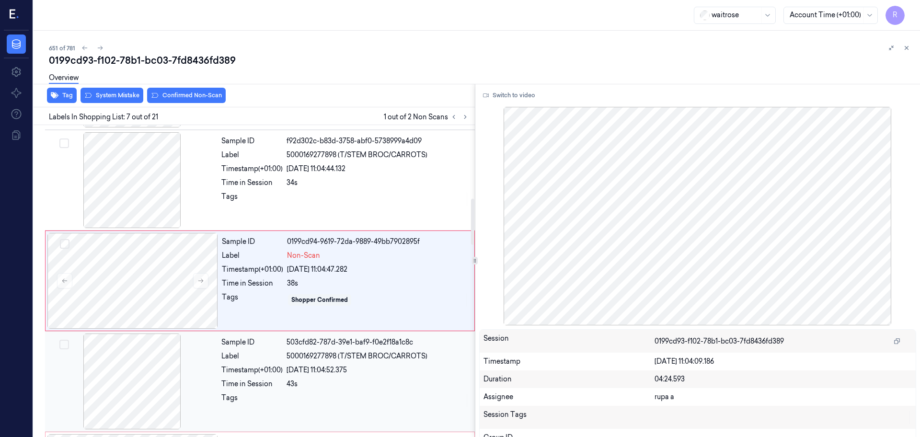
click at [157, 382] on div at bounding box center [132, 382] width 171 height 96
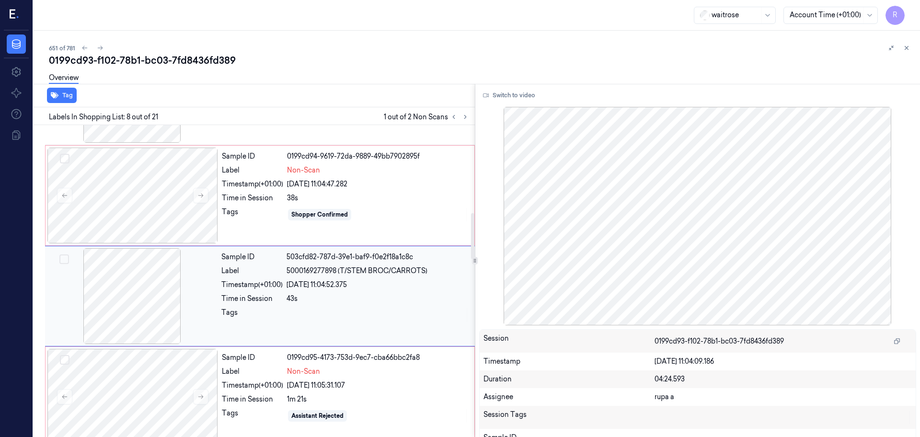
scroll to position [599, 0]
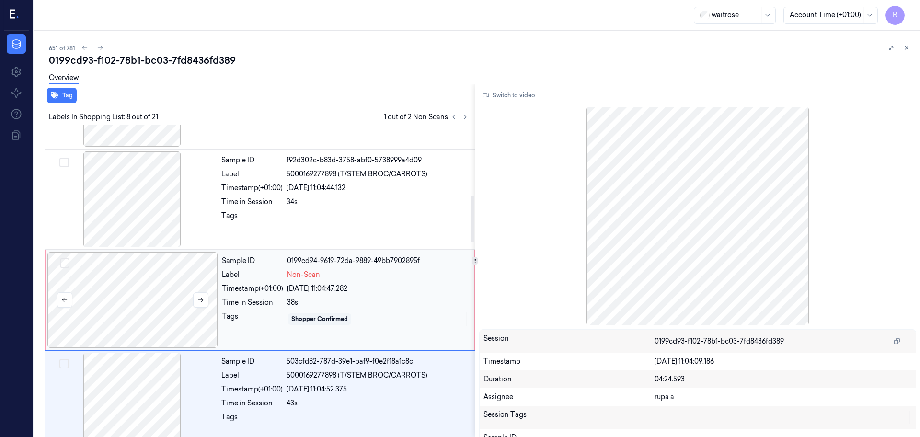
click at [136, 307] on div at bounding box center [132, 300] width 171 height 96
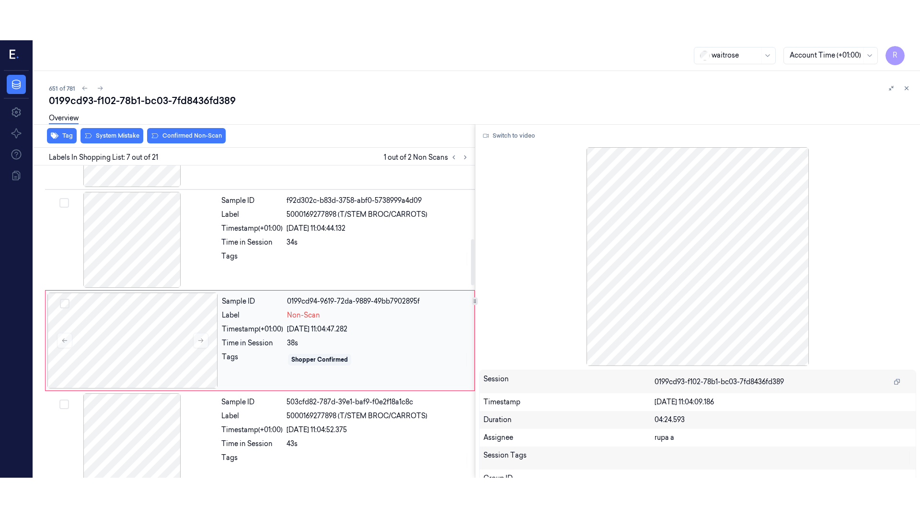
scroll to position [498, 0]
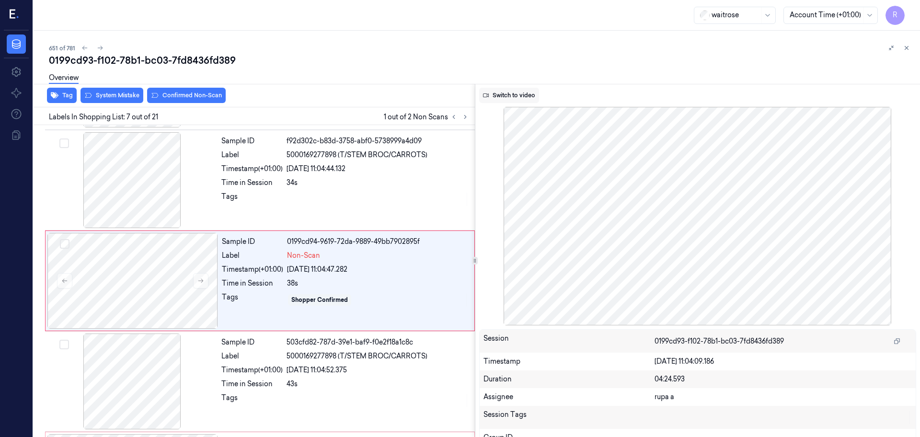
click at [505, 98] on button "Switch to video" at bounding box center [509, 95] width 60 height 15
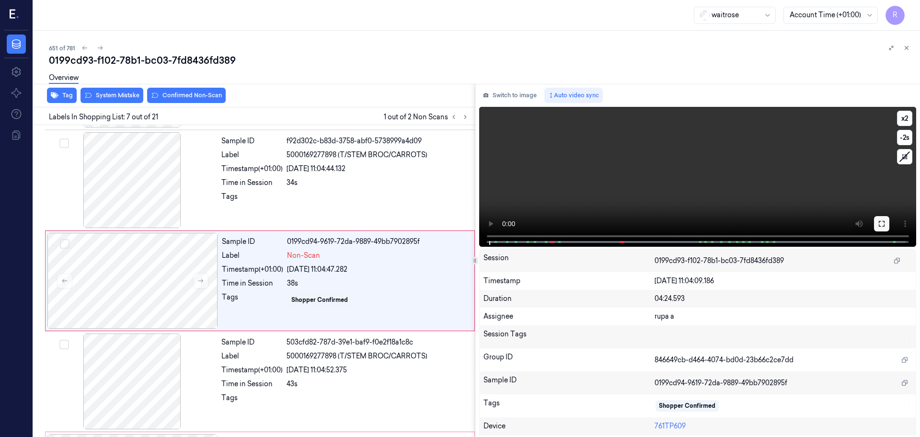
click at [881, 220] on icon at bounding box center [882, 224] width 8 height 8
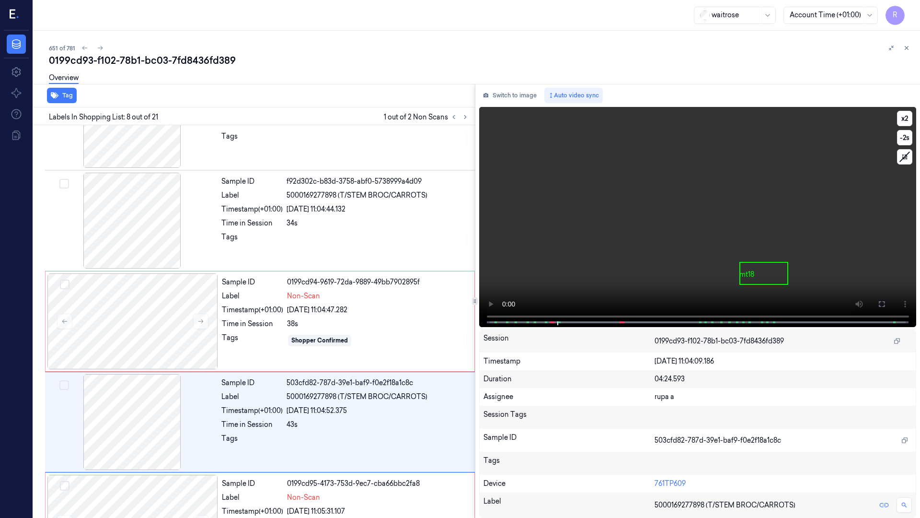
scroll to position [558, 0]
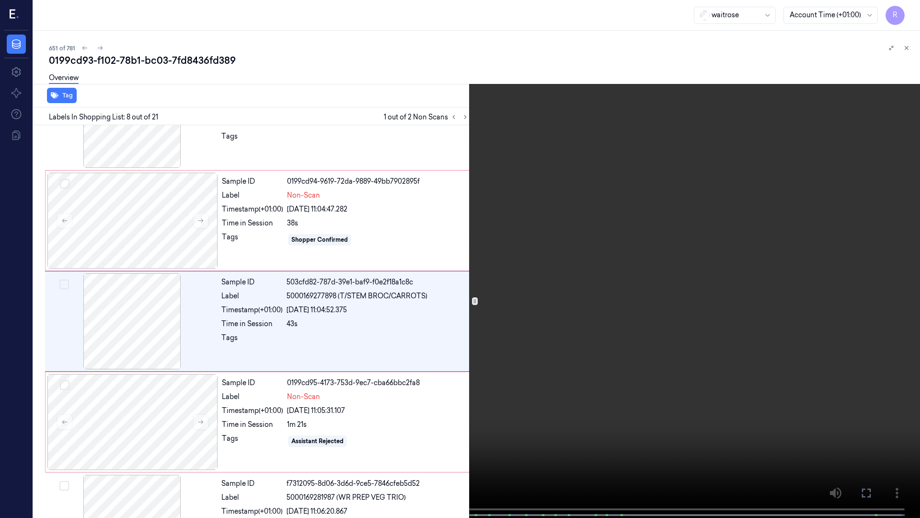
click at [214, 348] on video at bounding box center [460, 259] width 920 height 519
click at [183, 404] on video at bounding box center [460, 259] width 920 height 519
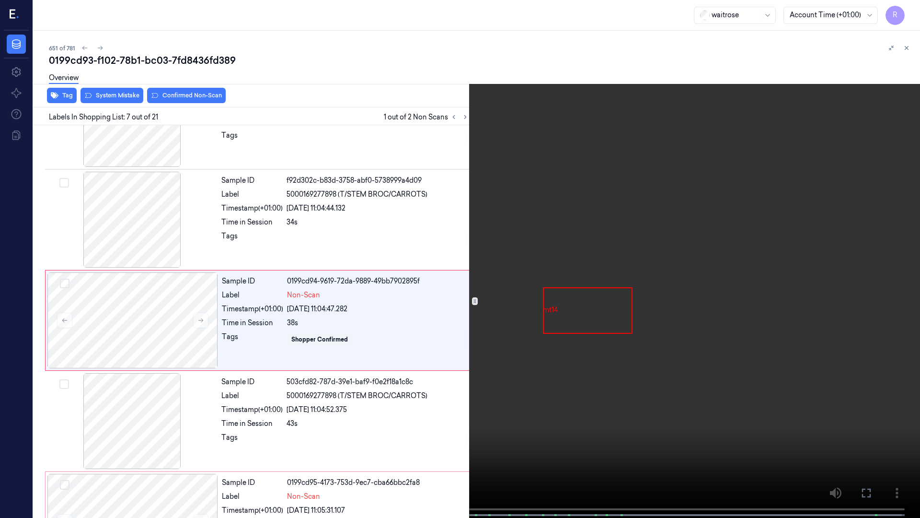
scroll to position [458, 0]
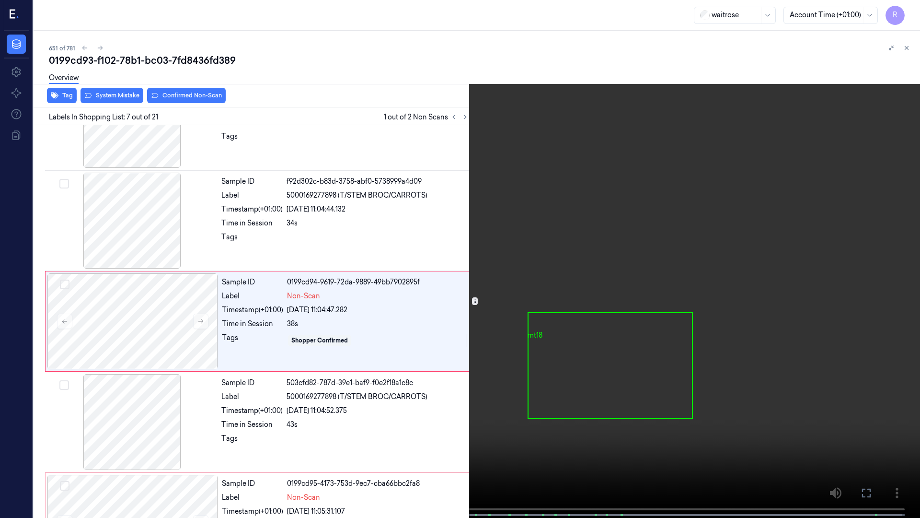
click at [180, 398] on video at bounding box center [460, 259] width 920 height 519
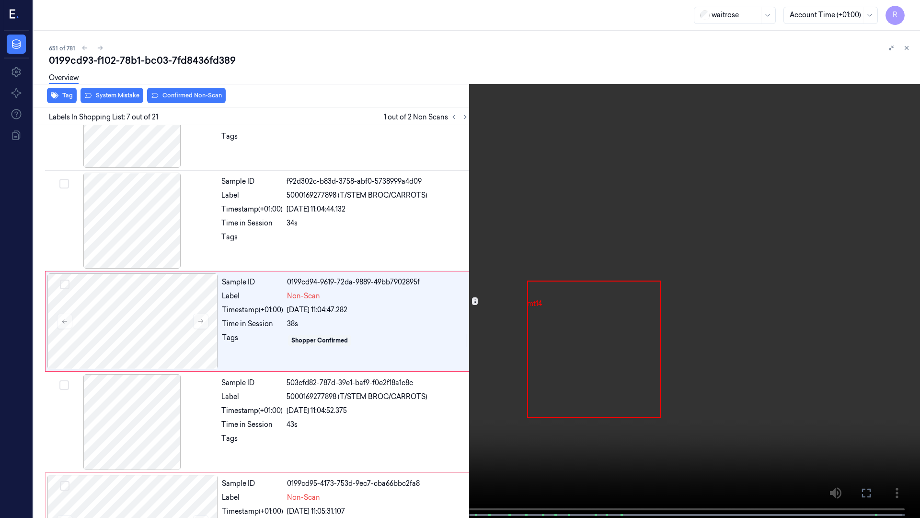
click at [149, 420] on video at bounding box center [460, 259] width 920 height 519
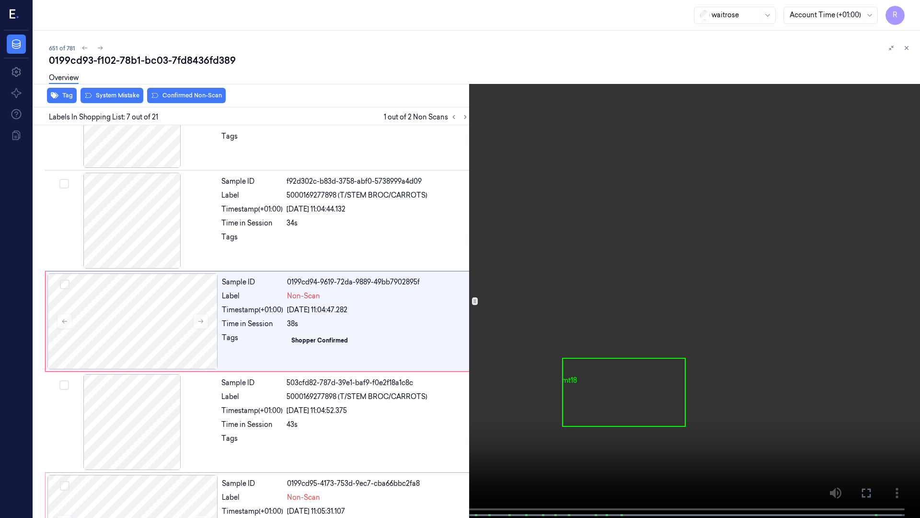
click at [215, 408] on video at bounding box center [460, 259] width 920 height 519
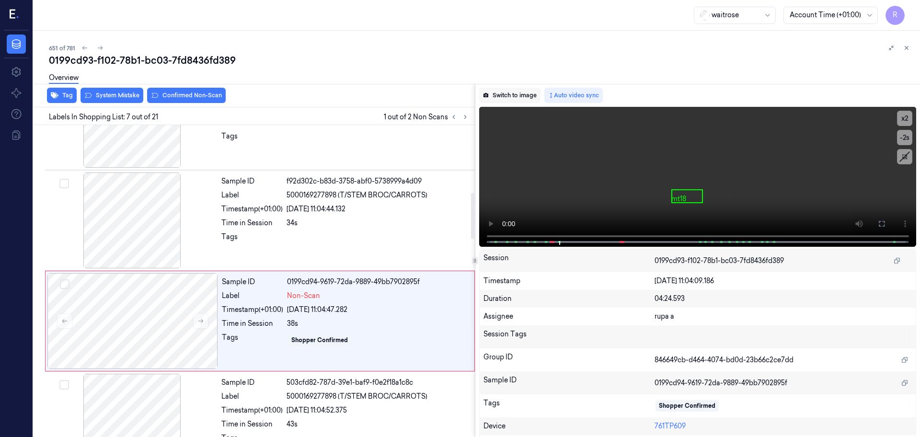
click at [511, 94] on button "Switch to image" at bounding box center [509, 95] width 61 height 15
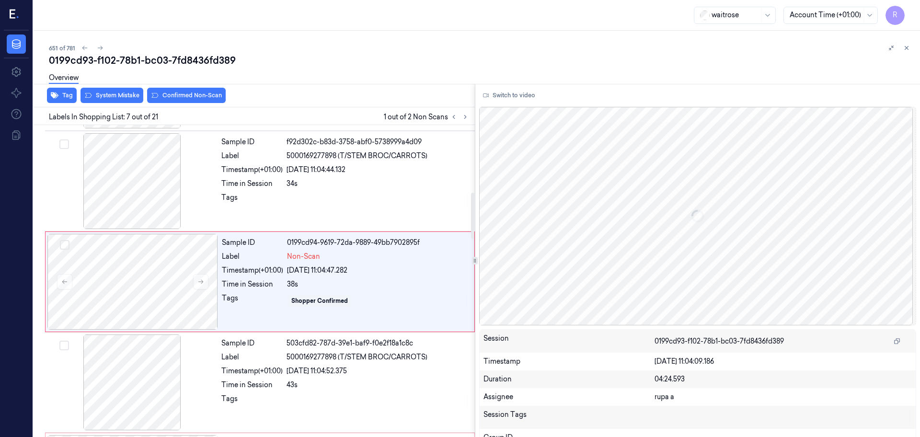
scroll to position [498, 0]
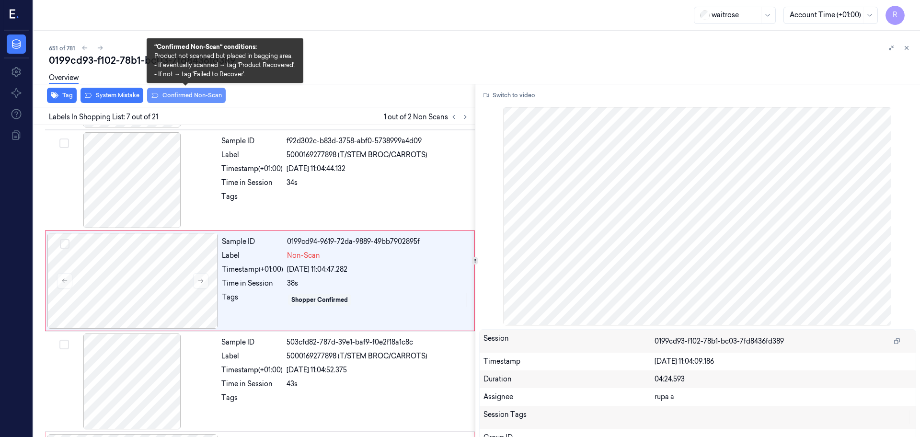
click at [212, 96] on button "Confirmed Non-Scan" at bounding box center [186, 95] width 79 height 15
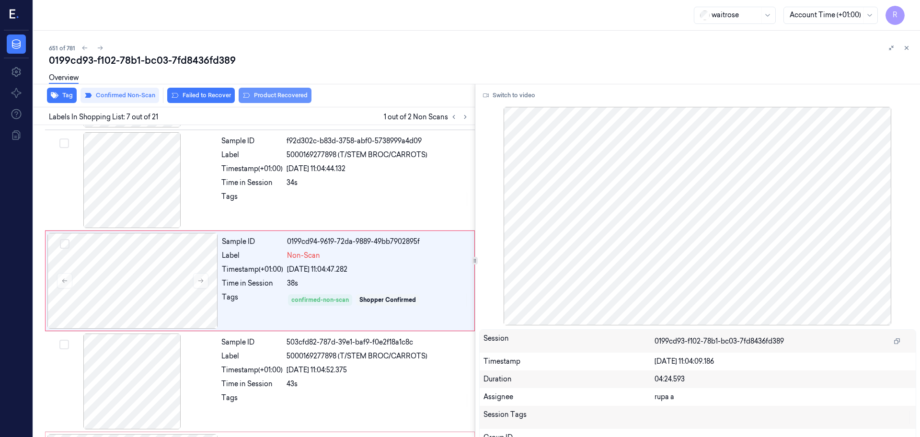
click at [294, 94] on button "Product Recovered" at bounding box center [275, 95] width 73 height 15
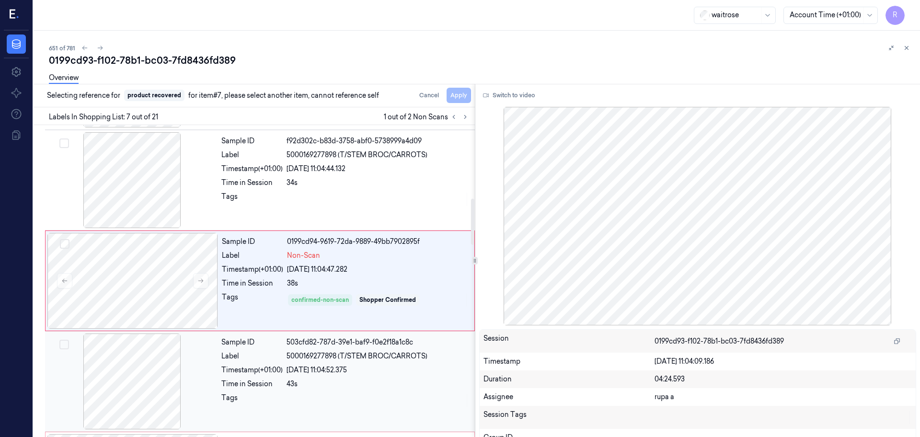
click at [141, 368] on div at bounding box center [132, 382] width 171 height 96
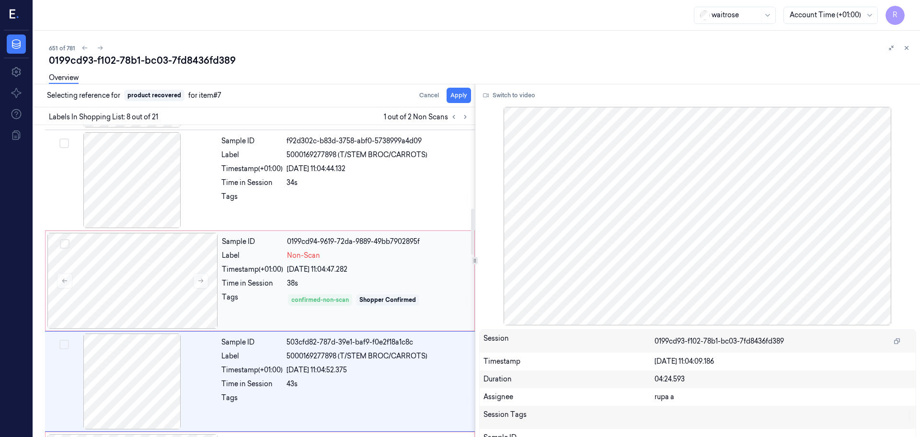
scroll to position [599, 0]
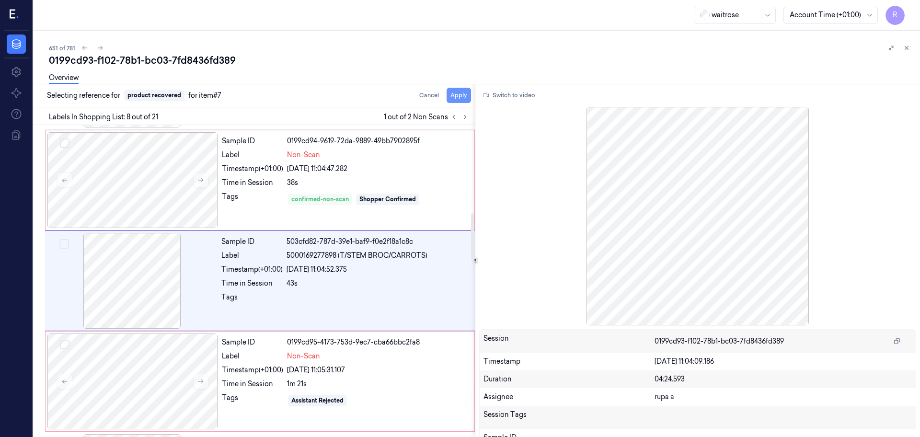
click at [468, 94] on button "Apply" at bounding box center [459, 95] width 24 height 15
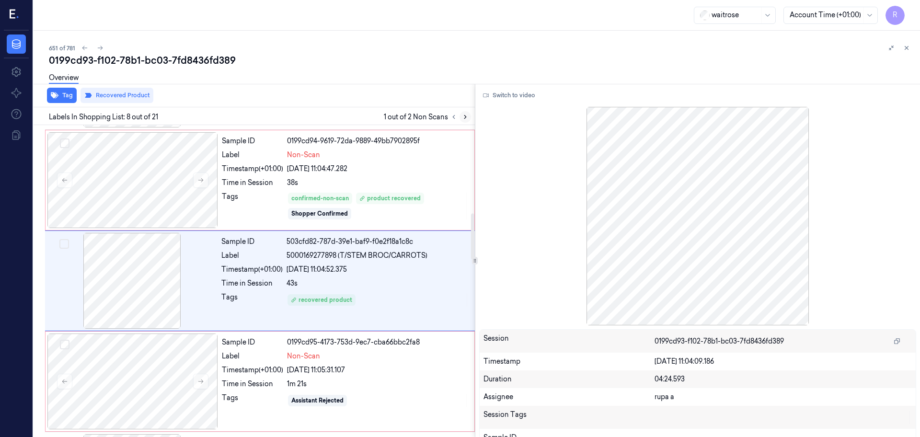
click at [462, 114] on icon at bounding box center [465, 117] width 7 height 7
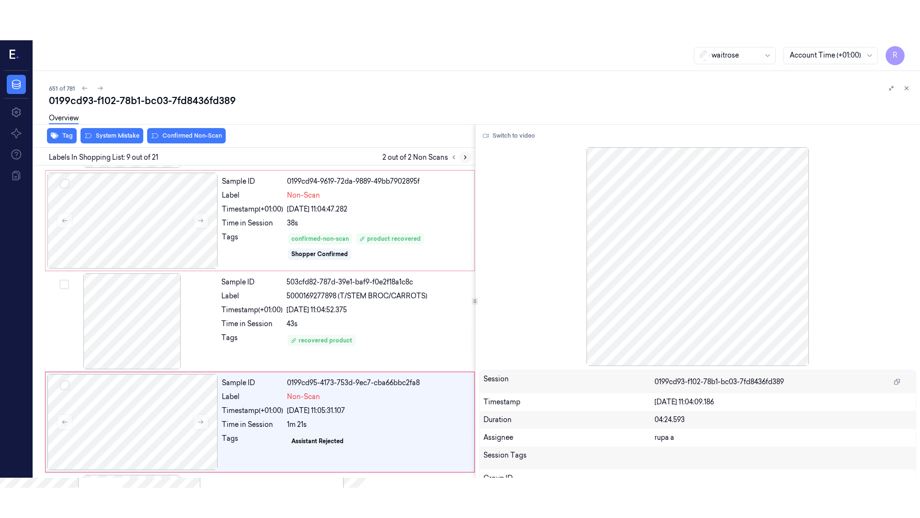
scroll to position [699, 0]
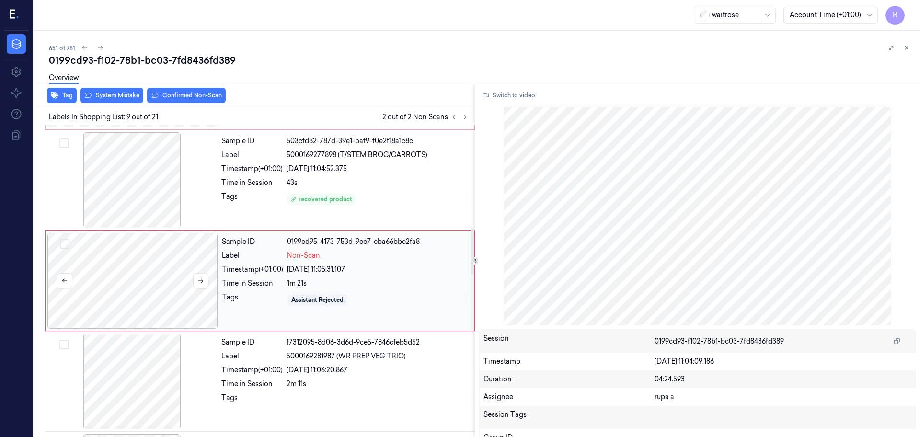
click at [109, 299] on div at bounding box center [132, 281] width 171 height 96
click at [509, 94] on button "Switch to video" at bounding box center [509, 95] width 60 height 15
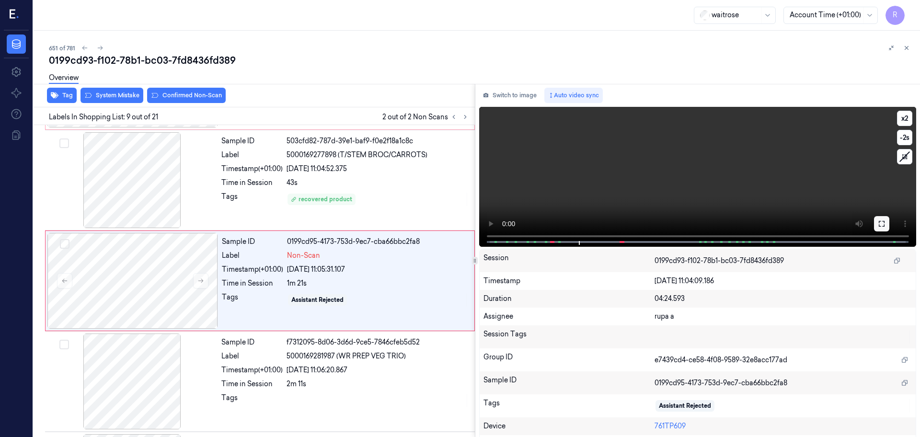
click at [878, 220] on icon at bounding box center [882, 224] width 8 height 8
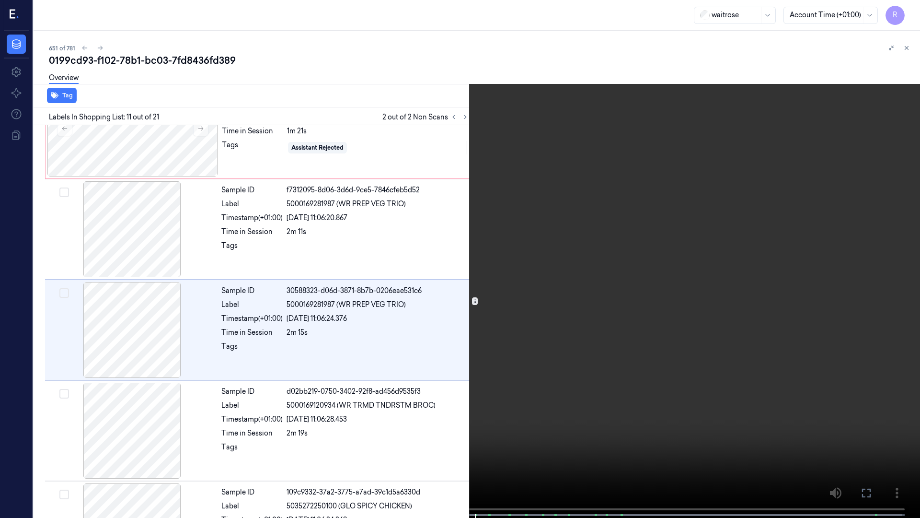
scroll to position [860, 0]
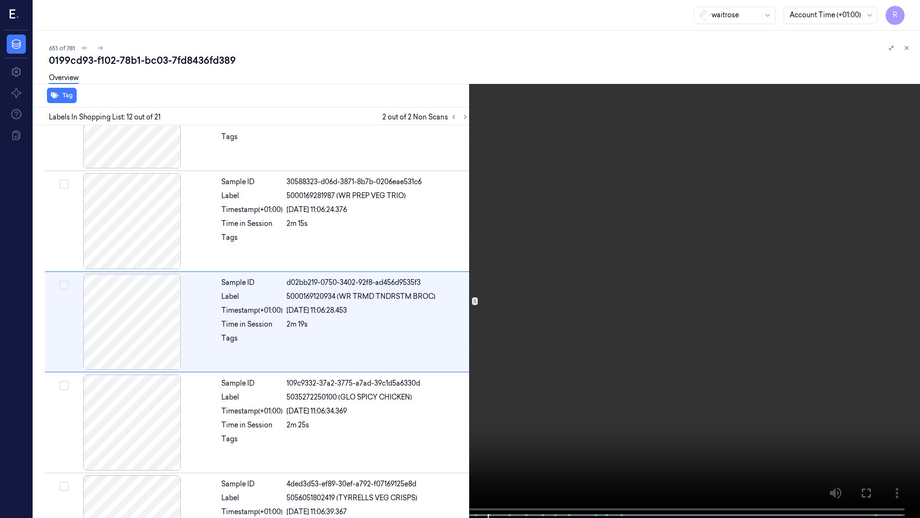
click at [718, 292] on video at bounding box center [460, 259] width 920 height 519
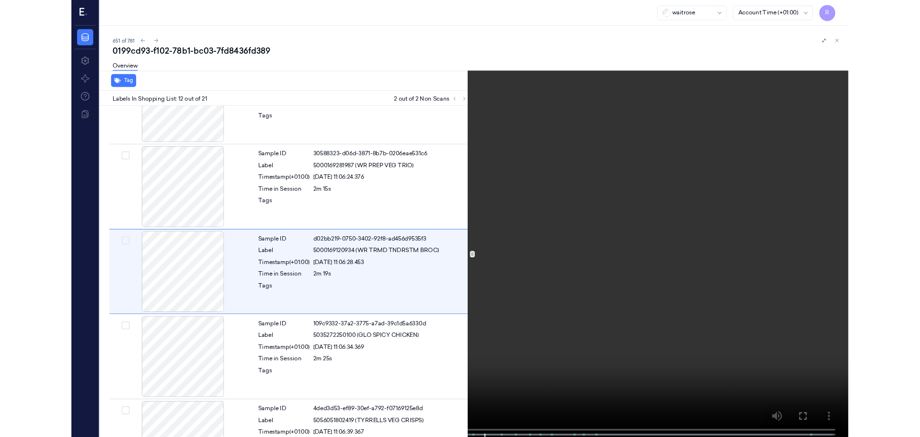
scroll to position [961, 0]
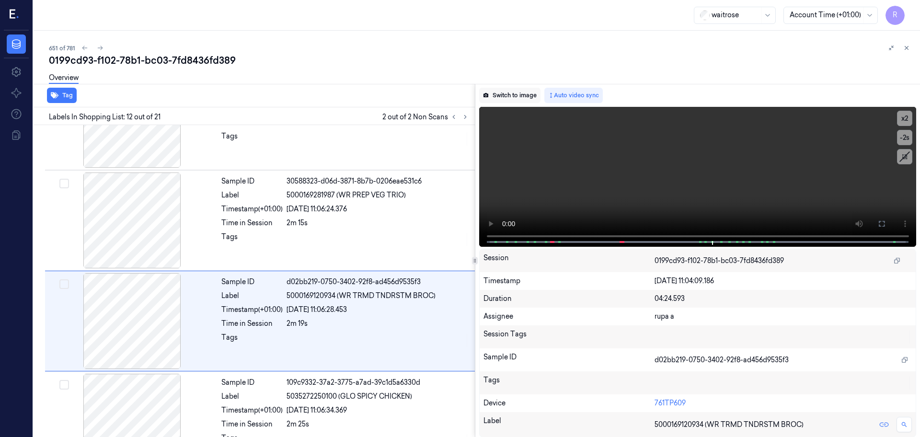
click at [519, 98] on button "Switch to image" at bounding box center [509, 95] width 61 height 15
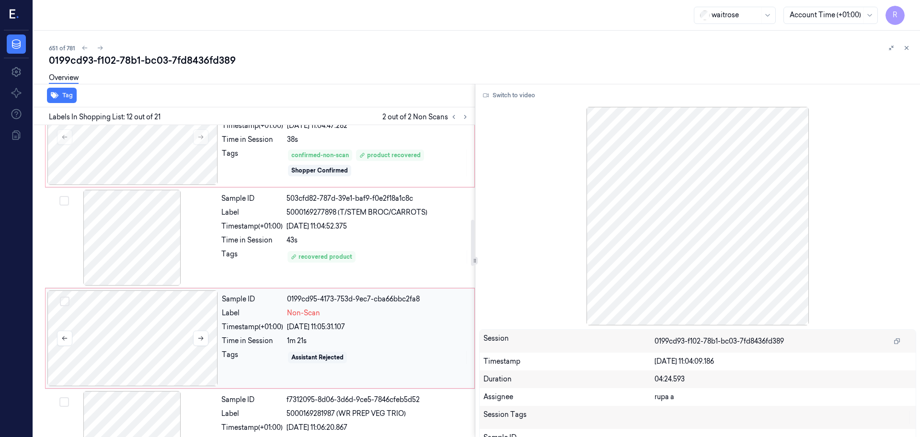
click at [144, 327] on div at bounding box center [132, 338] width 171 height 96
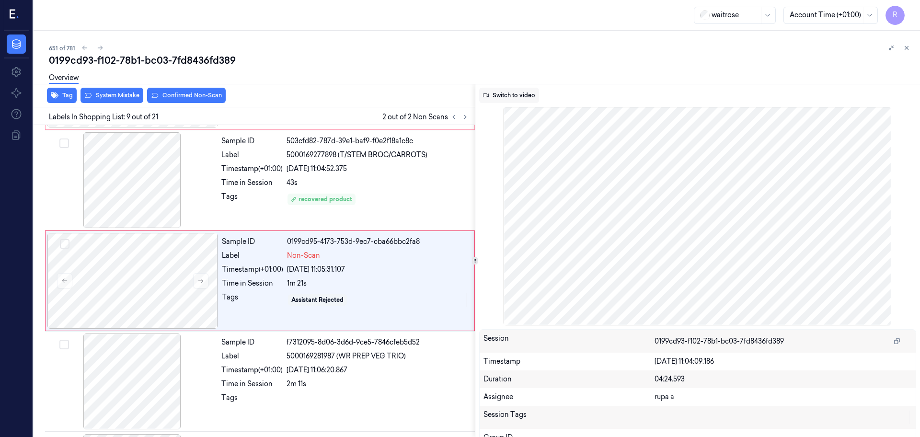
click at [492, 97] on button "Switch to video" at bounding box center [509, 95] width 60 height 15
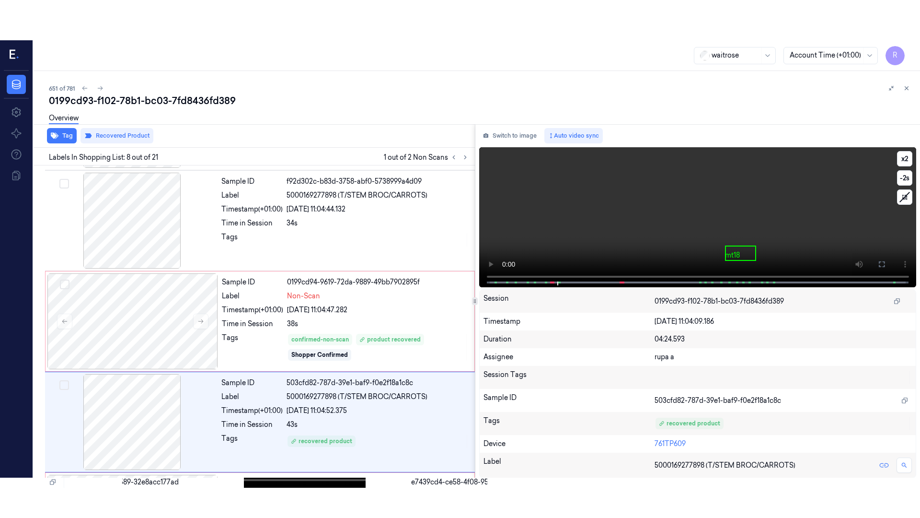
scroll to position [599, 0]
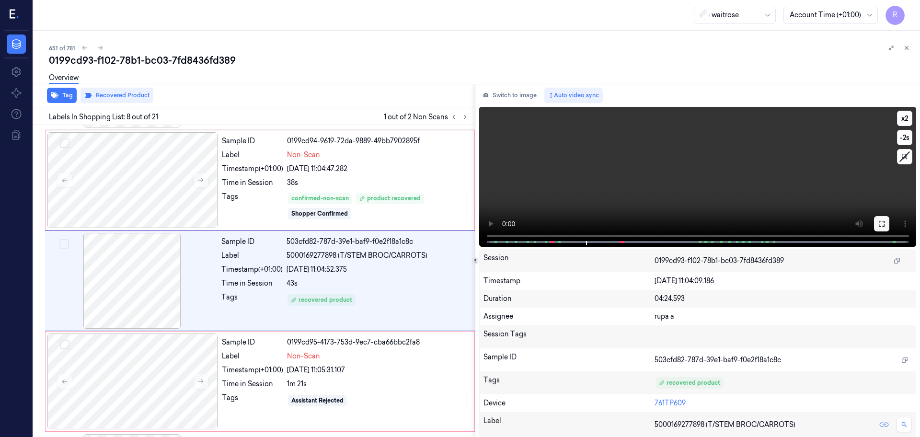
click at [874, 224] on button at bounding box center [881, 223] width 15 height 15
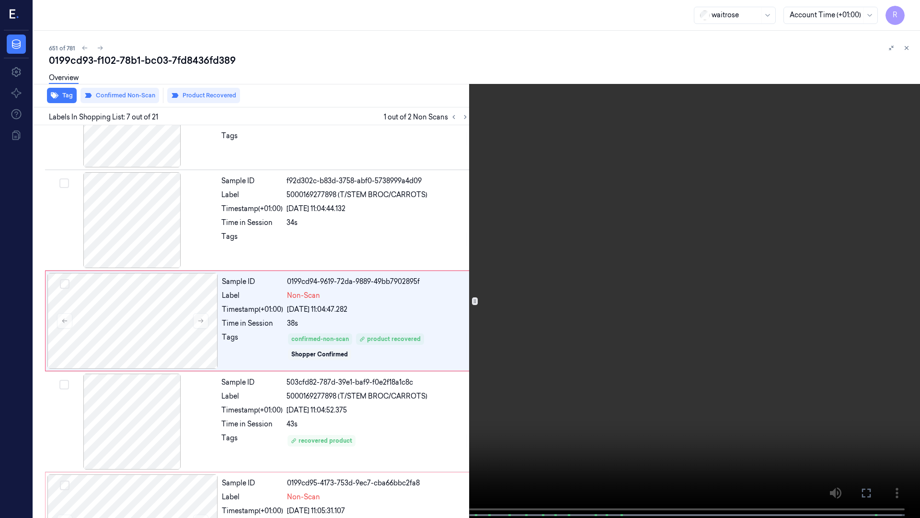
scroll to position [458, 0]
click at [187, 383] on video at bounding box center [460, 259] width 920 height 519
click at [470, 392] on video at bounding box center [460, 259] width 920 height 519
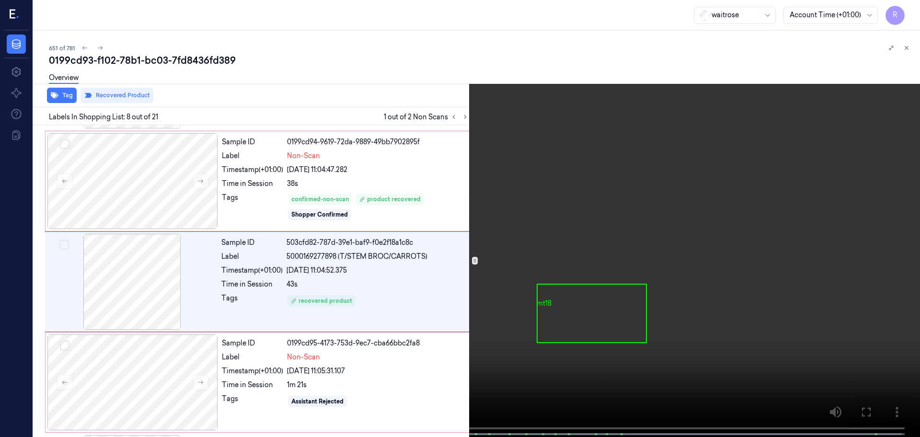
scroll to position [599, 0]
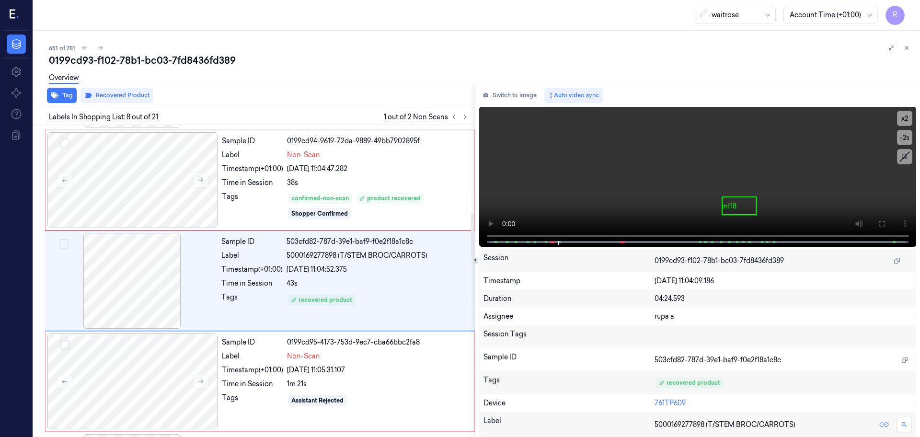
click at [513, 86] on div "Switch to image Auto video sync x 2 -2 s mt18 Session 0199cd93-f102-78b1-bc03-7…" at bounding box center [697, 260] width 445 height 353
click at [508, 93] on button "Switch to image" at bounding box center [509, 95] width 61 height 15
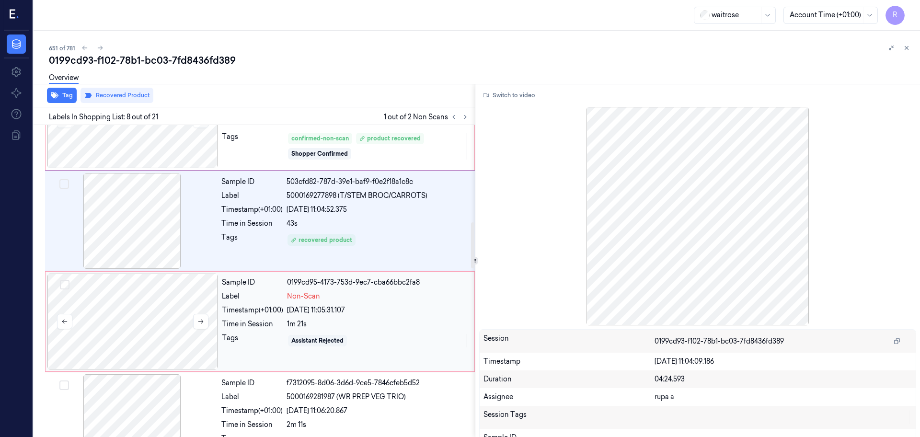
click at [181, 316] on div at bounding box center [132, 322] width 171 height 96
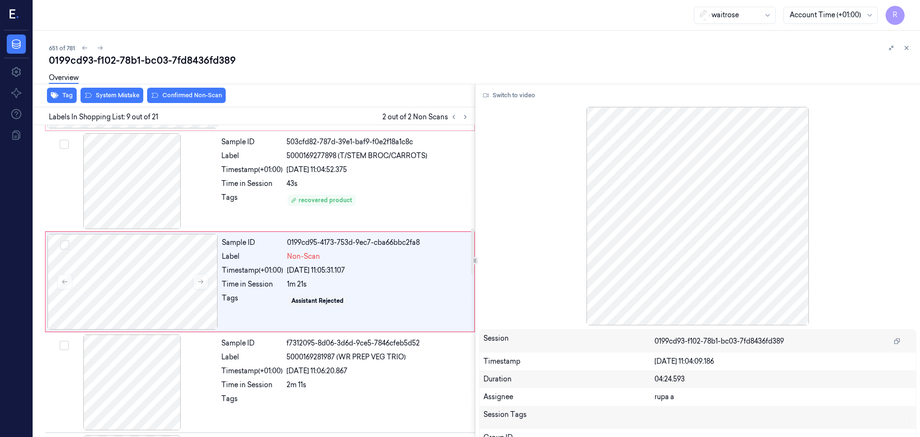
scroll to position [699, 0]
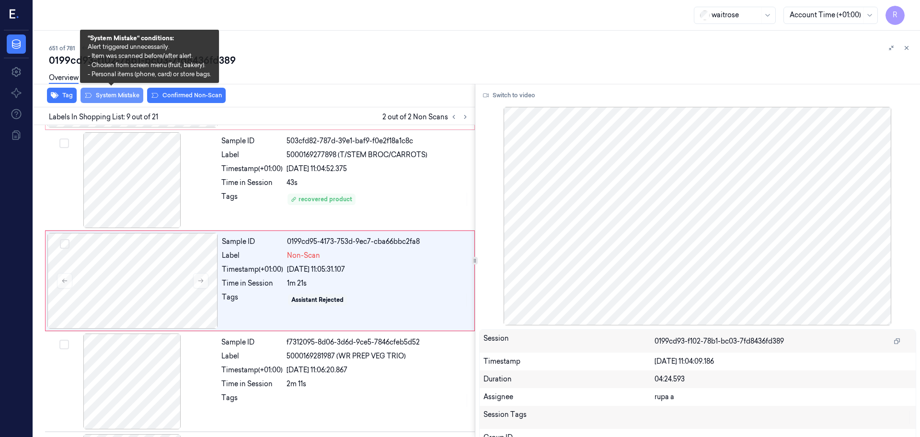
click at [118, 98] on button "System Mistake" at bounding box center [112, 95] width 63 height 15
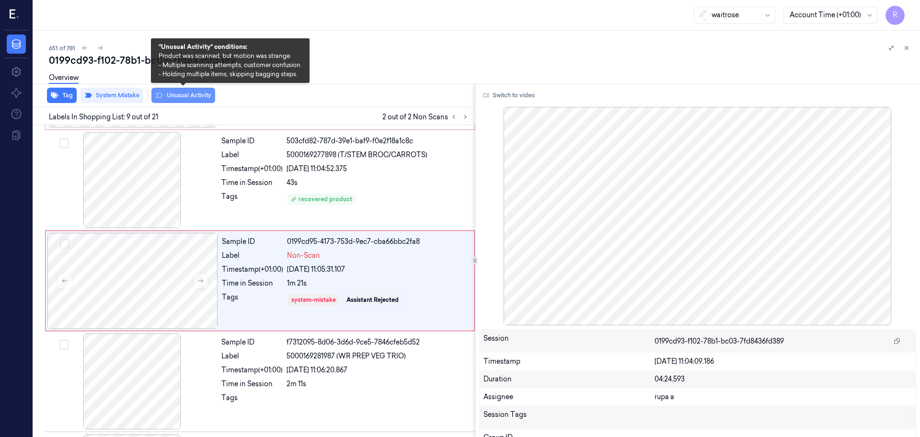
click at [174, 94] on button "Unusual Activity" at bounding box center [183, 95] width 64 height 15
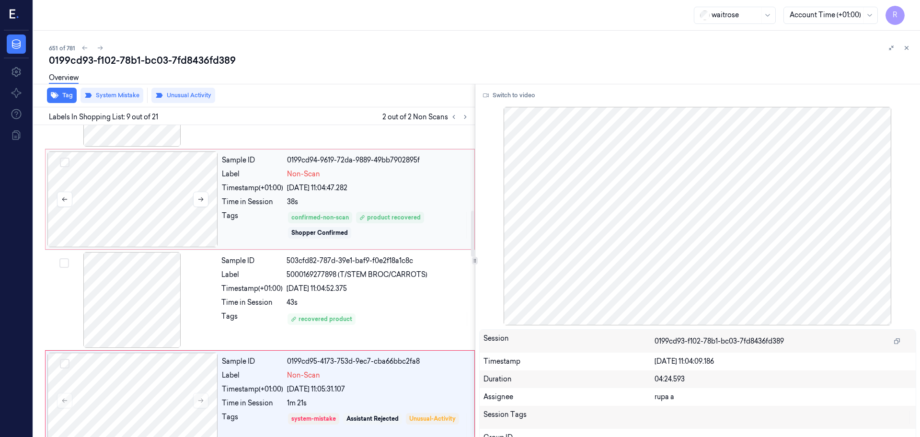
click at [146, 203] on div at bounding box center [132, 199] width 171 height 96
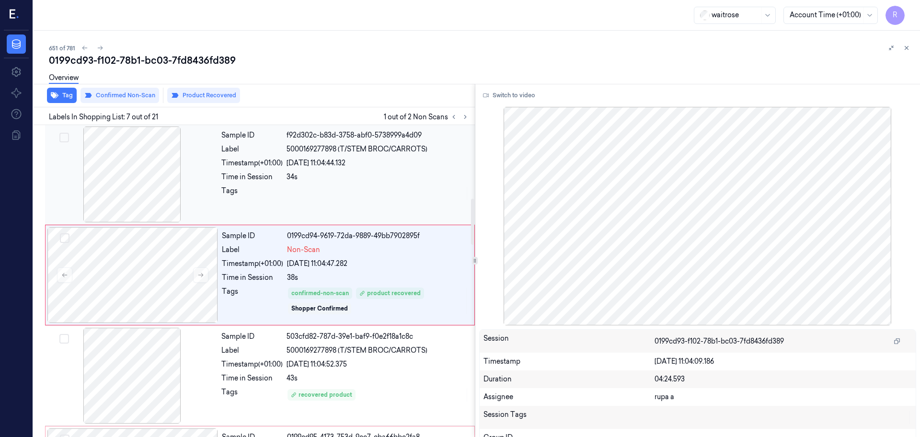
scroll to position [498, 0]
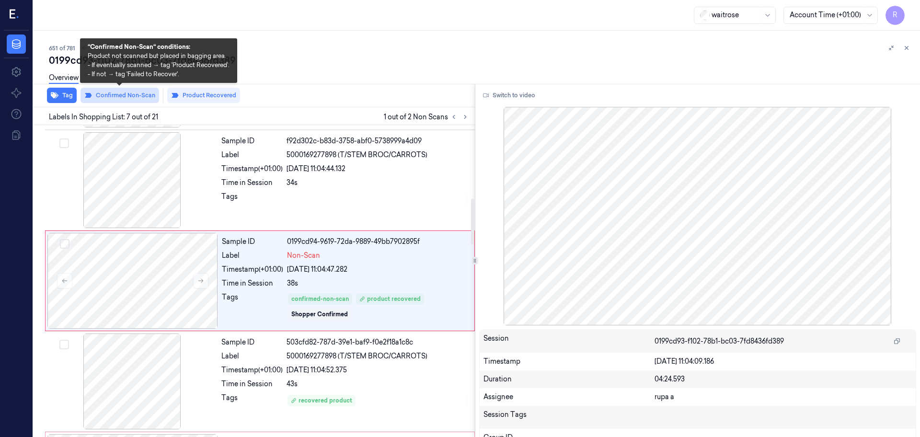
click at [126, 97] on button "Confirmed Non-Scan" at bounding box center [120, 95] width 79 height 15
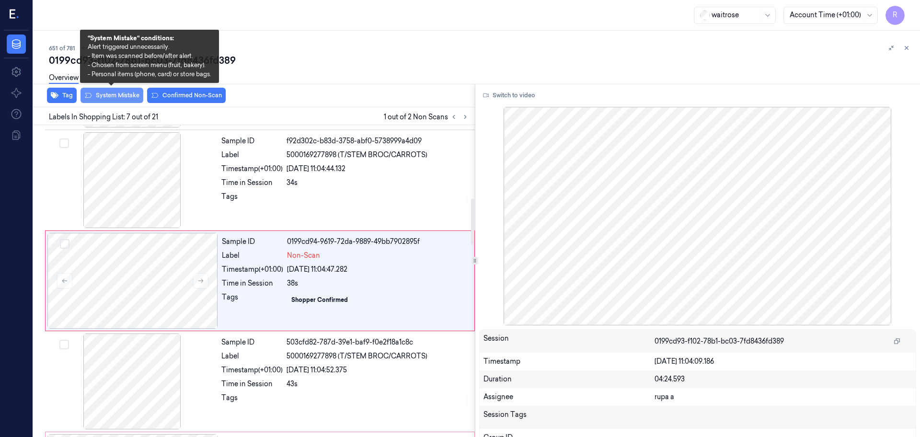
click at [104, 97] on button "System Mistake" at bounding box center [112, 95] width 63 height 15
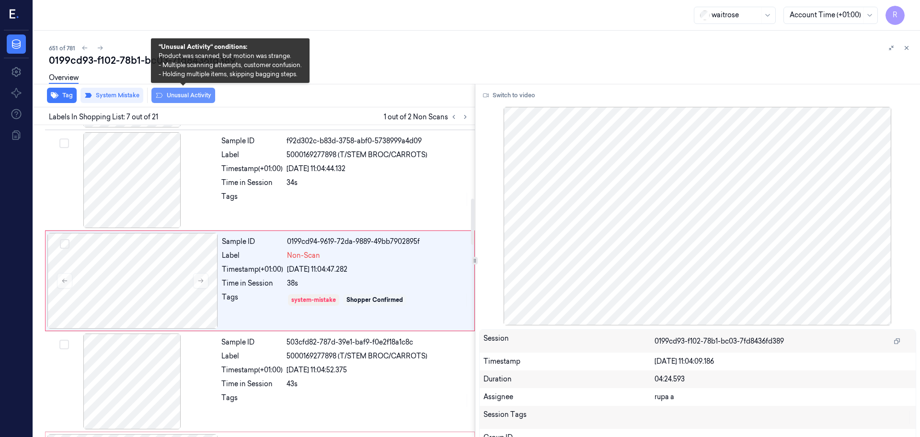
click at [191, 97] on button "Unusual Activity" at bounding box center [183, 95] width 64 height 15
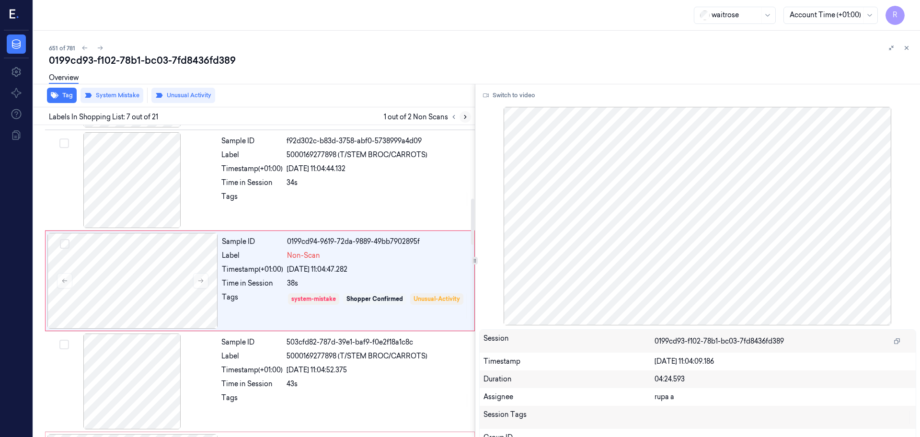
click at [465, 116] on icon at bounding box center [465, 116] width 2 height 3
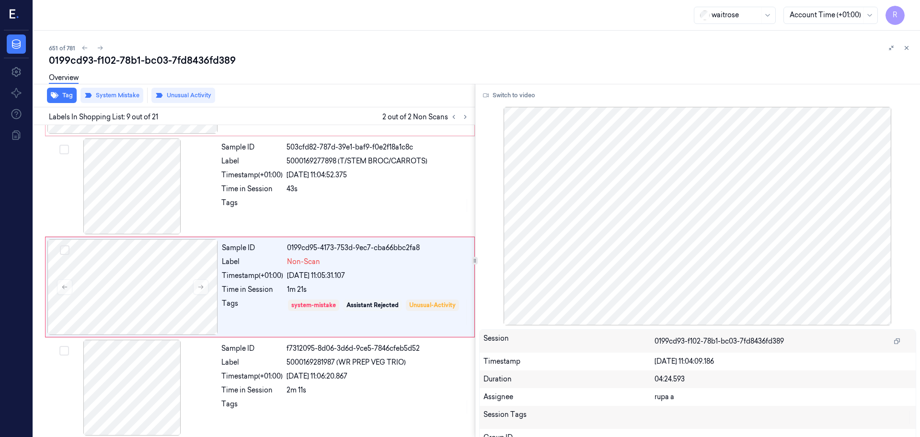
scroll to position [699, 0]
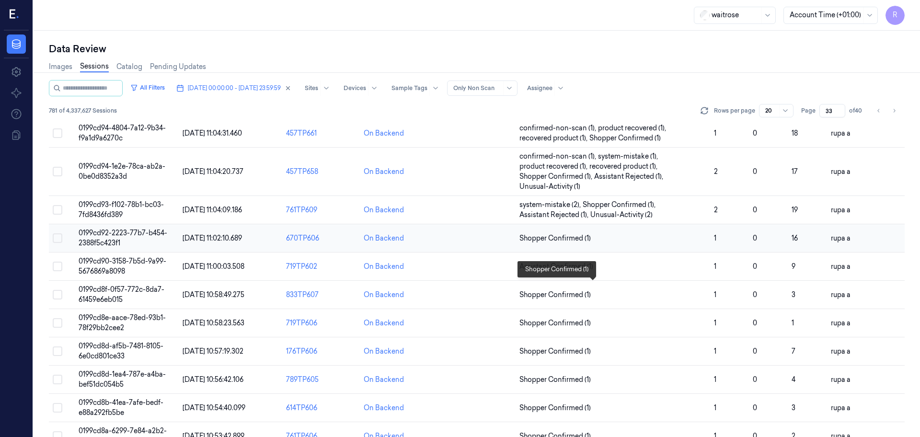
scroll to position [298, 0]
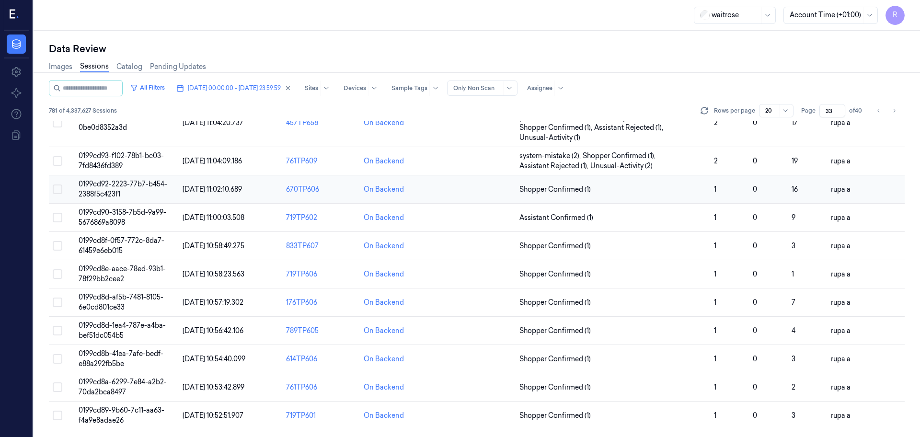
click at [92, 193] on span "0199cd92-2223-77b7-b454-2388f5c423f1" at bounding box center [123, 189] width 89 height 19
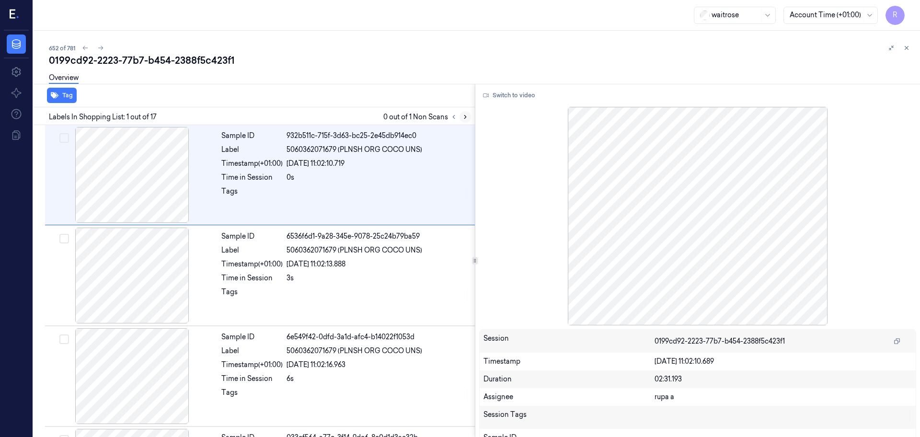
click at [464, 116] on icon at bounding box center [465, 117] width 7 height 7
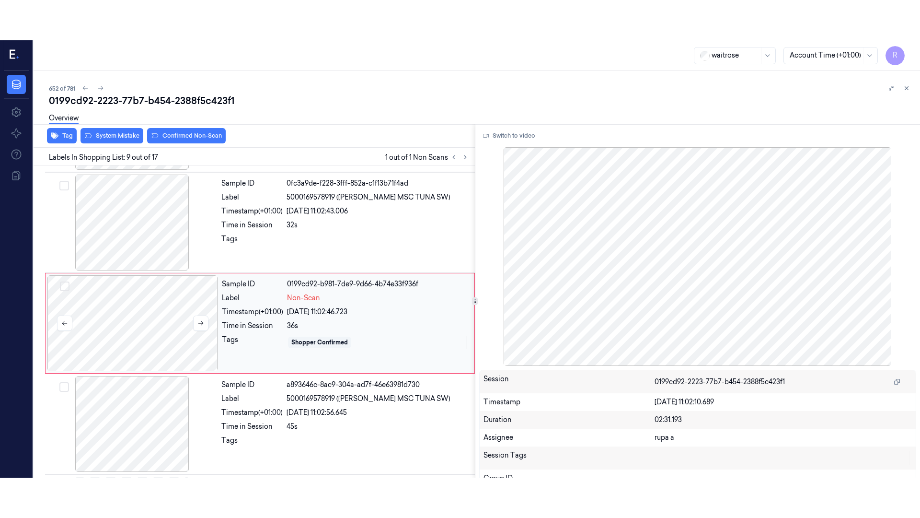
scroll to position [699, 0]
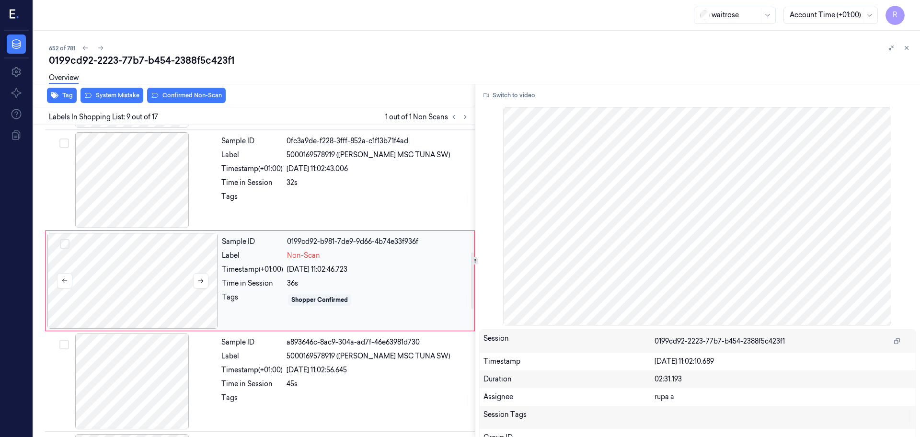
click at [193, 288] on div at bounding box center [132, 281] width 171 height 96
click at [509, 92] on button "Switch to video" at bounding box center [509, 95] width 60 height 15
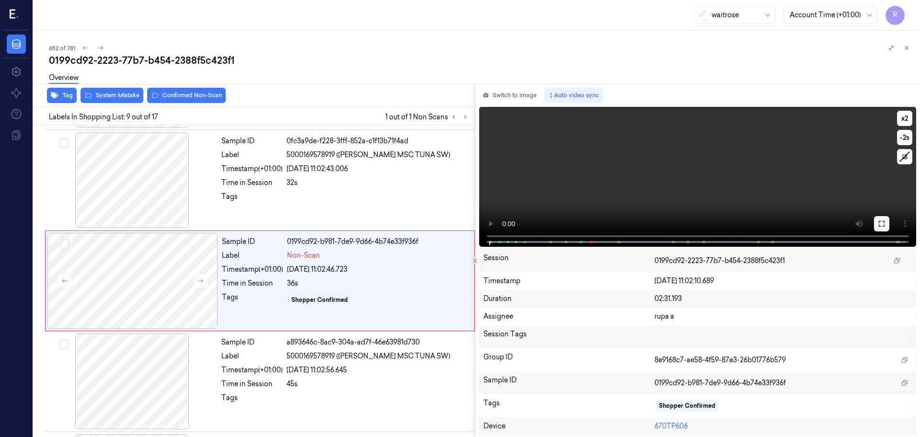
click at [877, 229] on button at bounding box center [881, 223] width 15 height 15
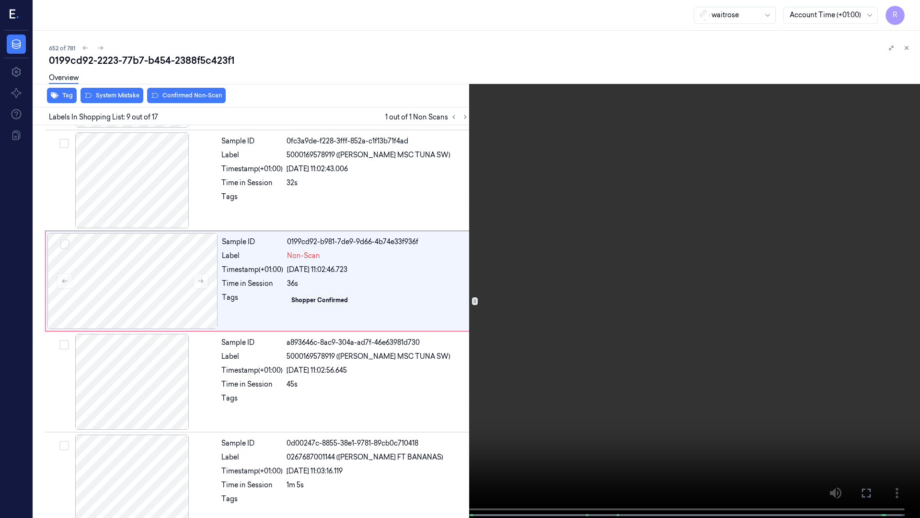
click at [877, 281] on video at bounding box center [460, 259] width 920 height 519
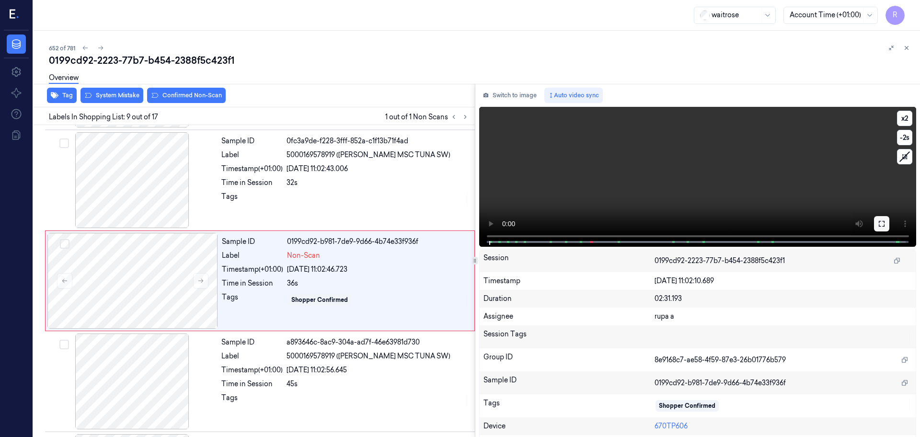
click at [877, 229] on button at bounding box center [881, 223] width 15 height 15
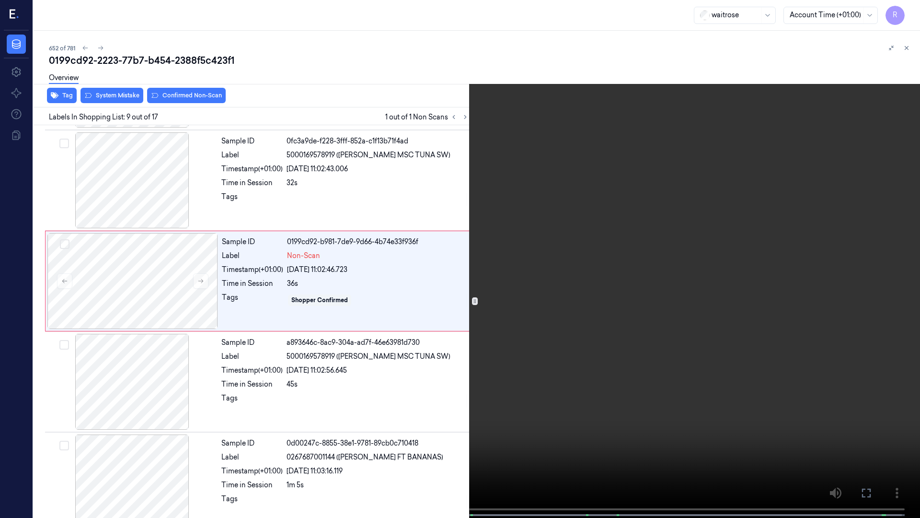
click at [865, 250] on video at bounding box center [460, 259] width 920 height 519
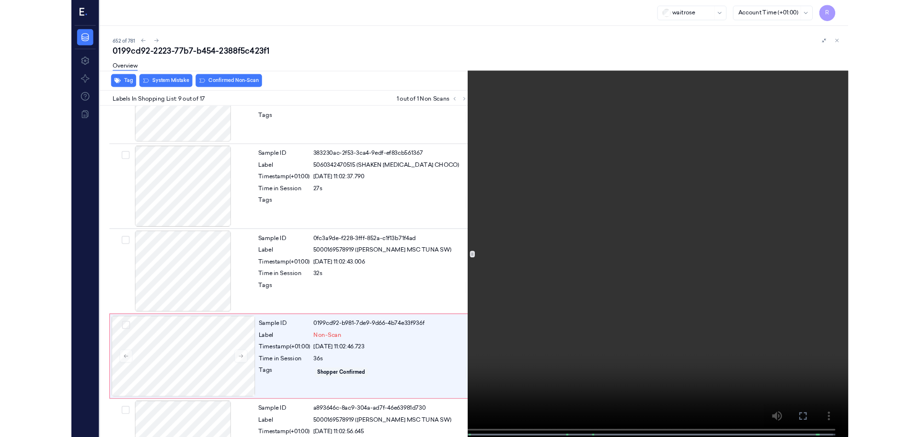
scroll to position [659, 0]
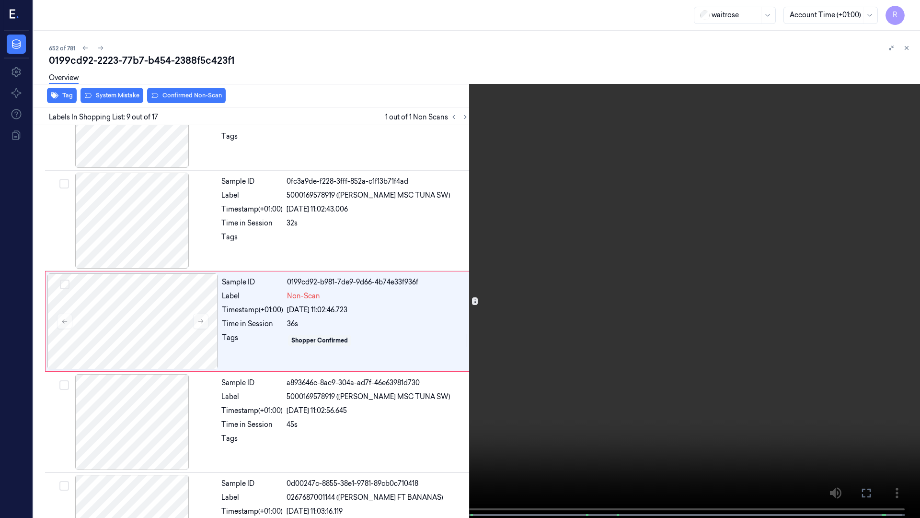
click at [436, 437] on video at bounding box center [460, 259] width 920 height 519
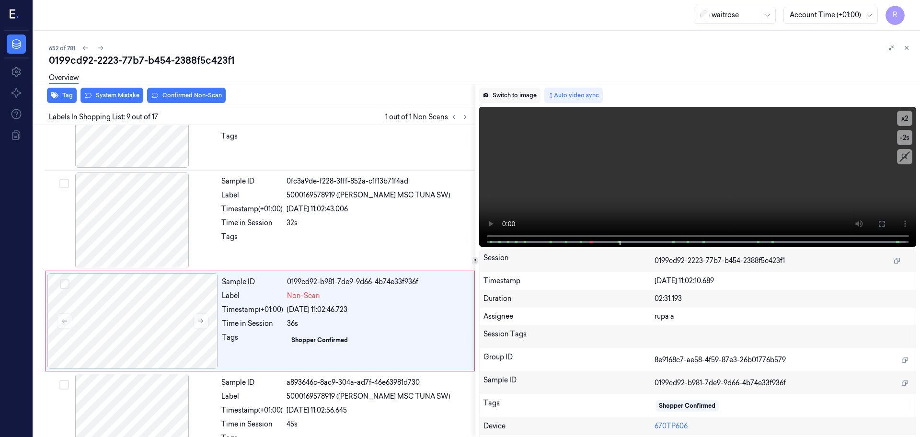
click at [521, 100] on button "Switch to image" at bounding box center [509, 95] width 61 height 15
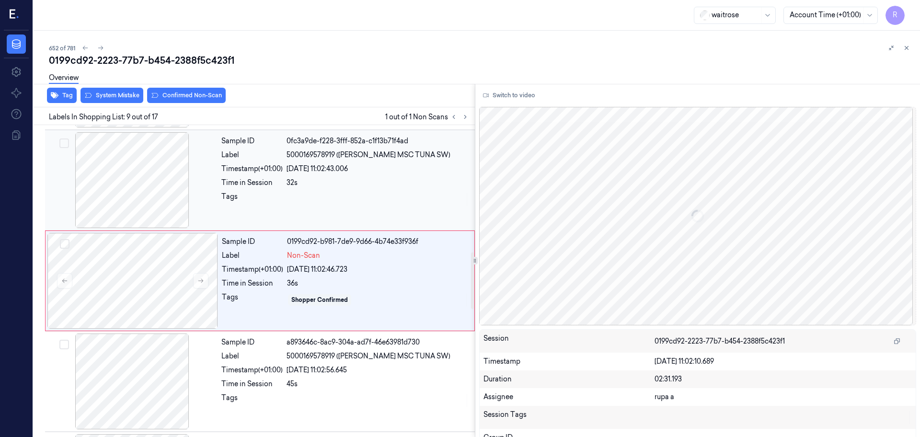
click at [137, 189] on div at bounding box center [132, 180] width 171 height 96
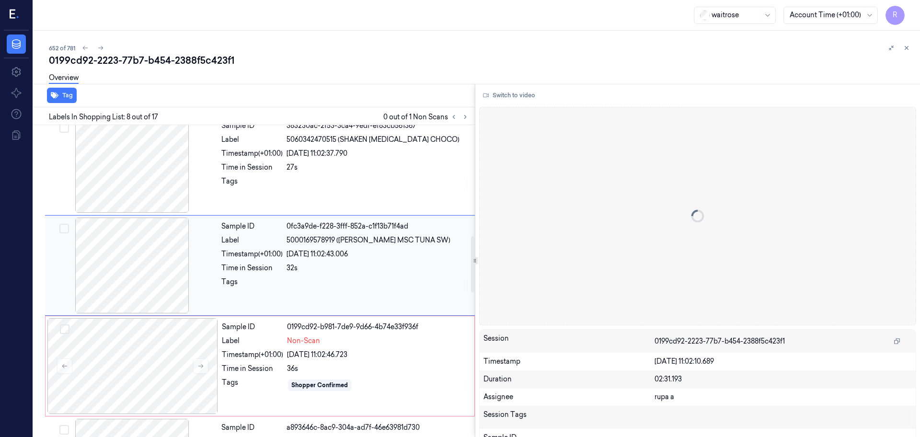
scroll to position [599, 0]
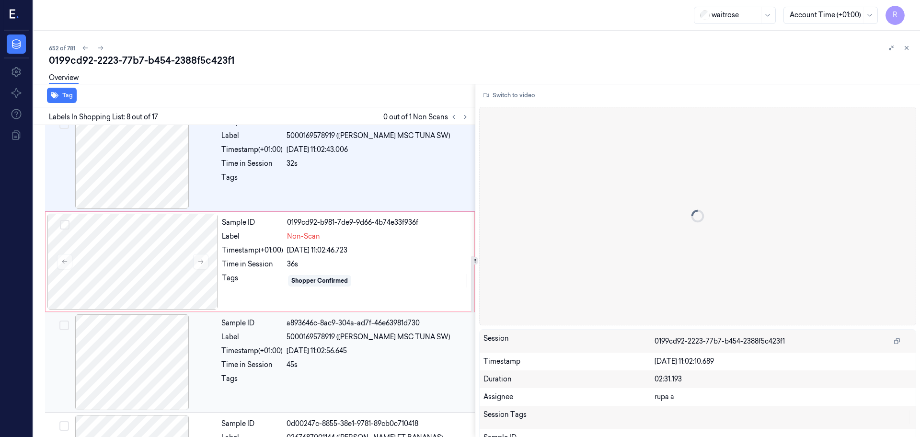
click at [161, 377] on div at bounding box center [132, 362] width 171 height 96
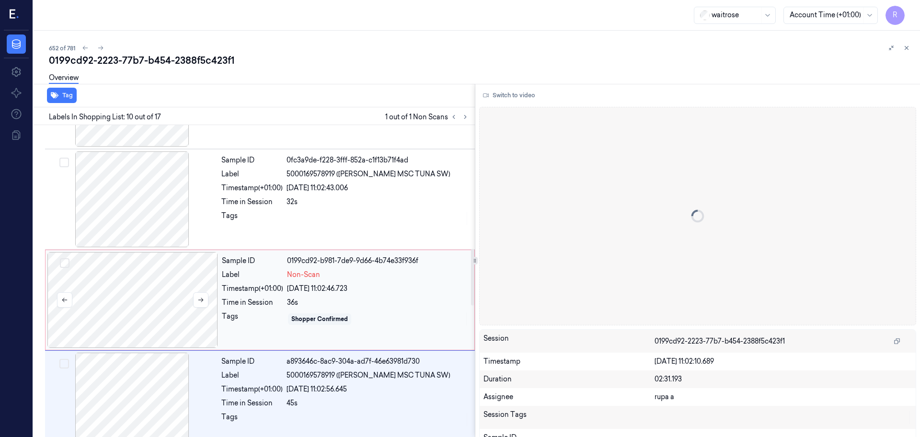
click at [172, 305] on div at bounding box center [132, 300] width 171 height 96
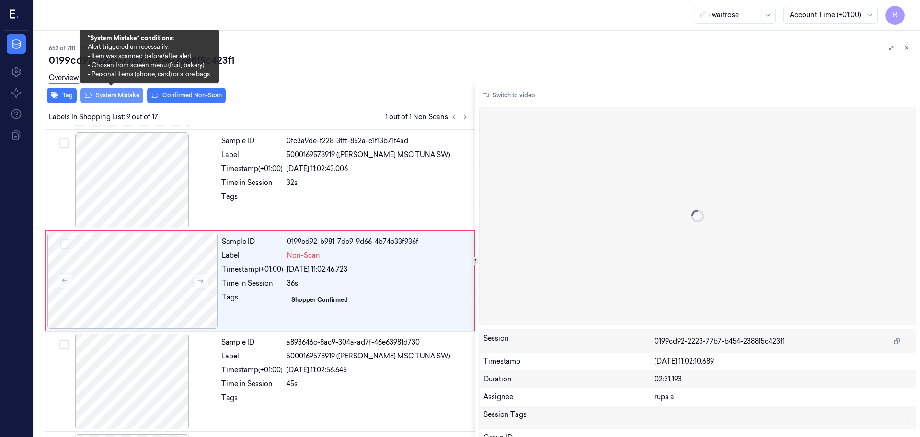
click at [109, 96] on button "System Mistake" at bounding box center [112, 95] width 63 height 15
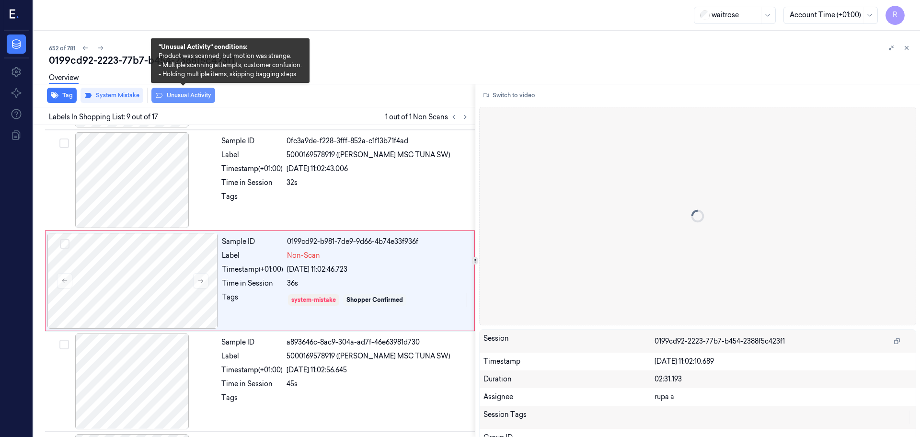
click at [197, 98] on button "Unusual Activity" at bounding box center [183, 95] width 64 height 15
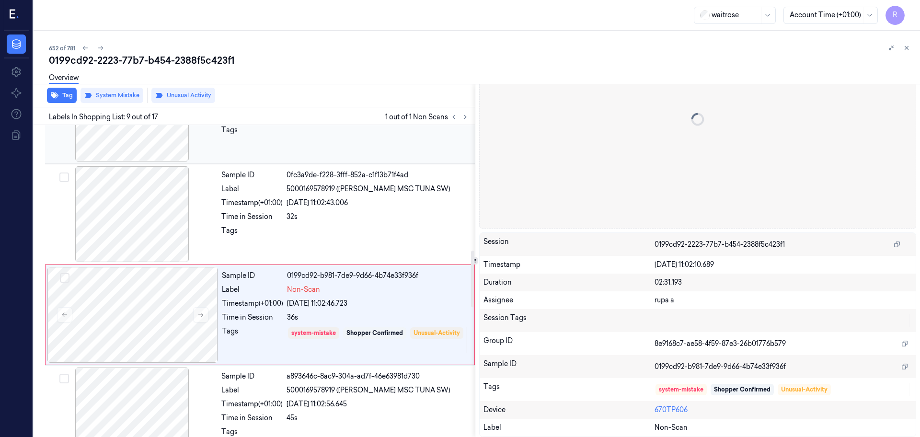
scroll to position [639, 0]
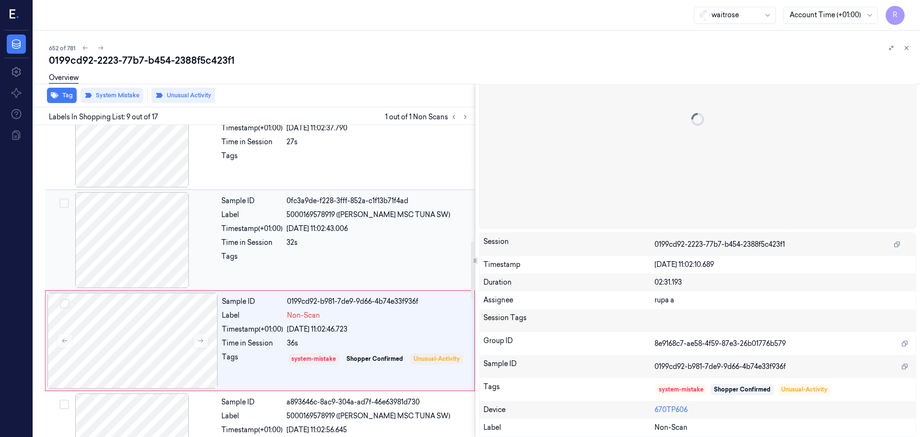
click at [115, 255] on div at bounding box center [132, 240] width 171 height 96
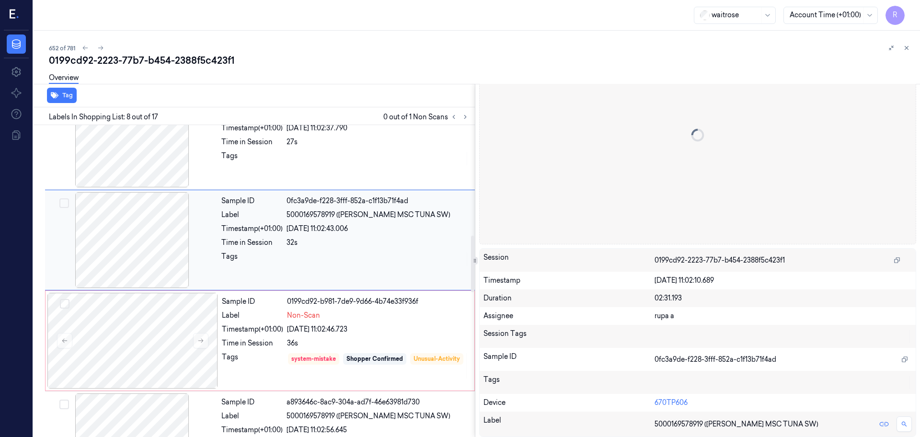
scroll to position [599, 0]
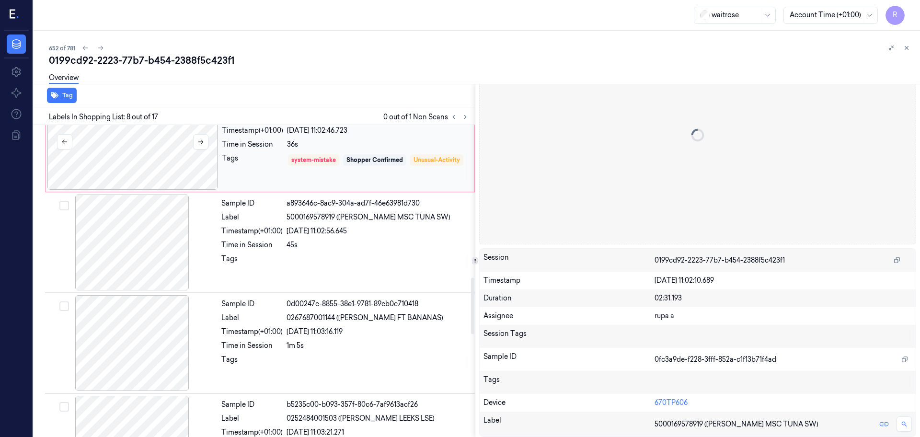
click at [145, 157] on div at bounding box center [132, 142] width 171 height 96
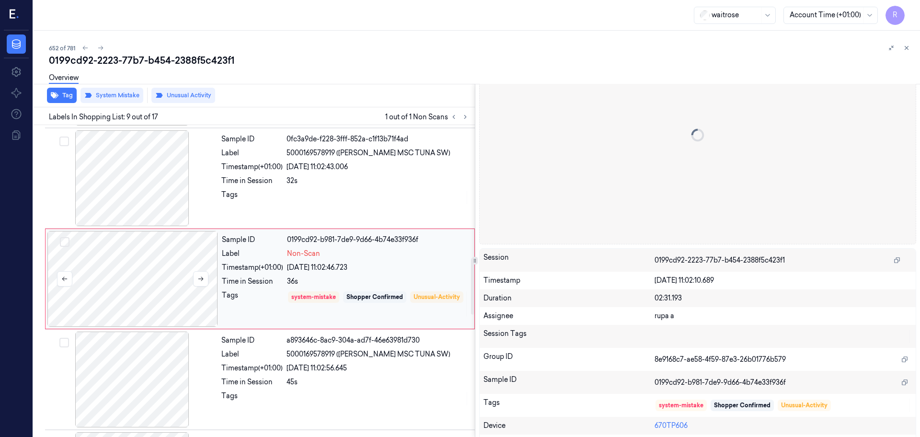
scroll to position [699, 0]
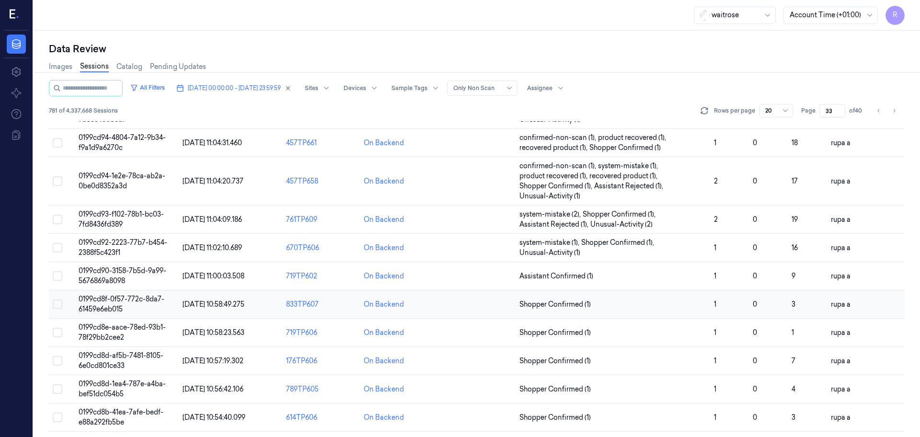
scroll to position [298, 0]
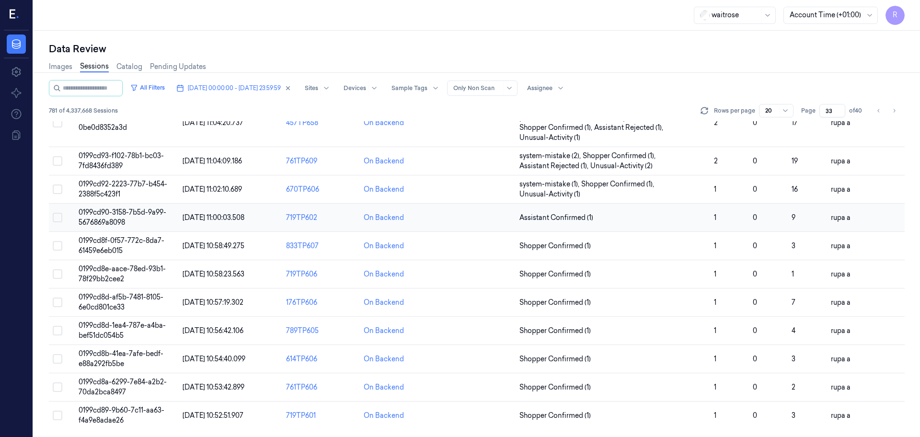
click at [124, 220] on span "0199cd90-3158-7b5d-9a99-5676869a8098" at bounding box center [123, 217] width 88 height 19
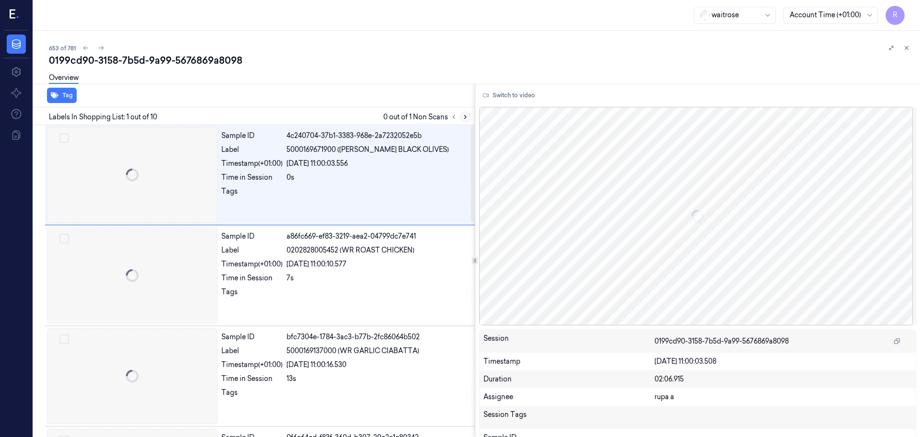
click at [466, 119] on icon at bounding box center [465, 117] width 7 height 7
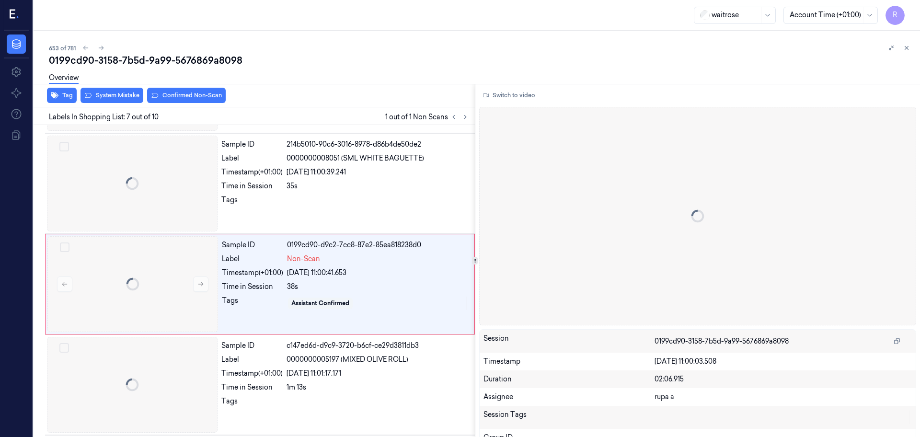
scroll to position [498, 0]
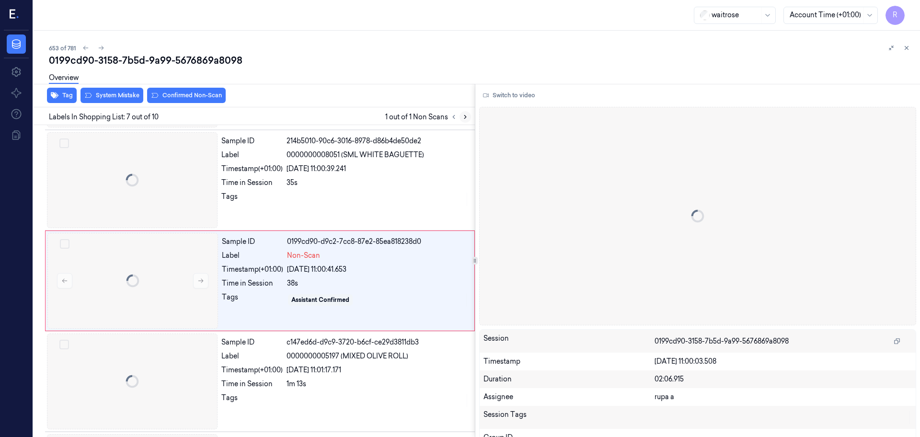
click at [463, 118] on icon at bounding box center [465, 117] width 7 height 7
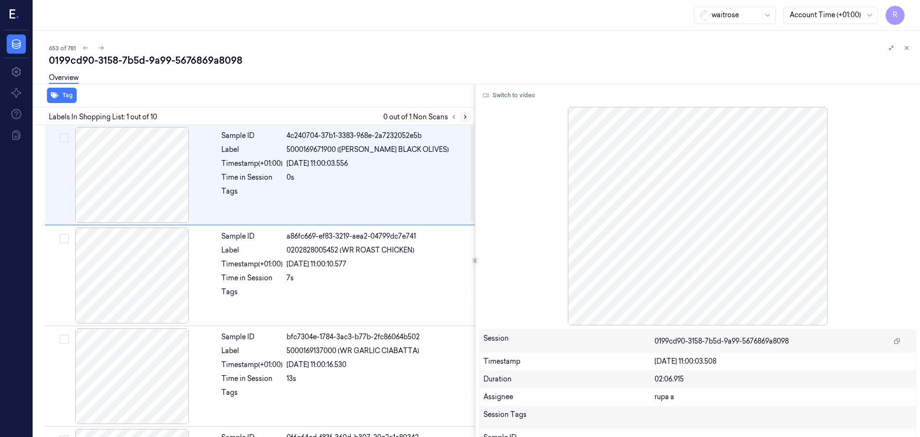
click at [467, 120] on button at bounding box center [466, 117] width 12 height 12
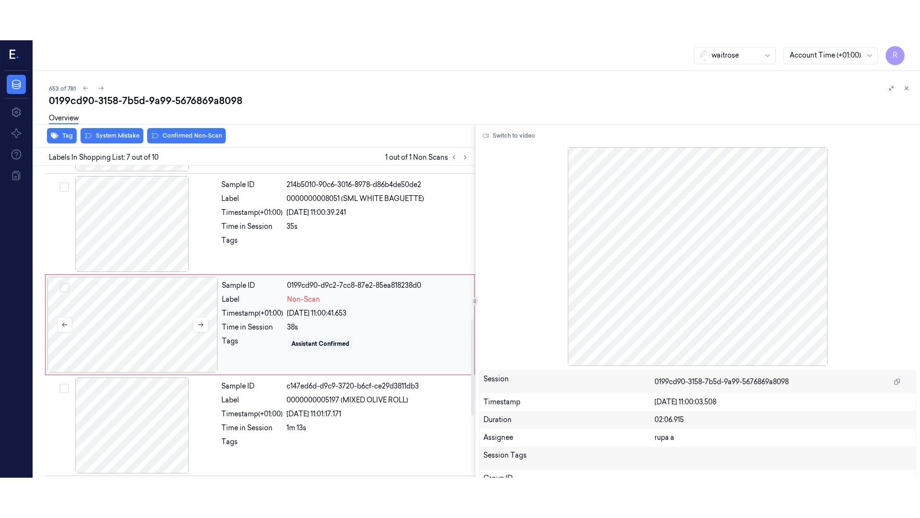
scroll to position [498, 0]
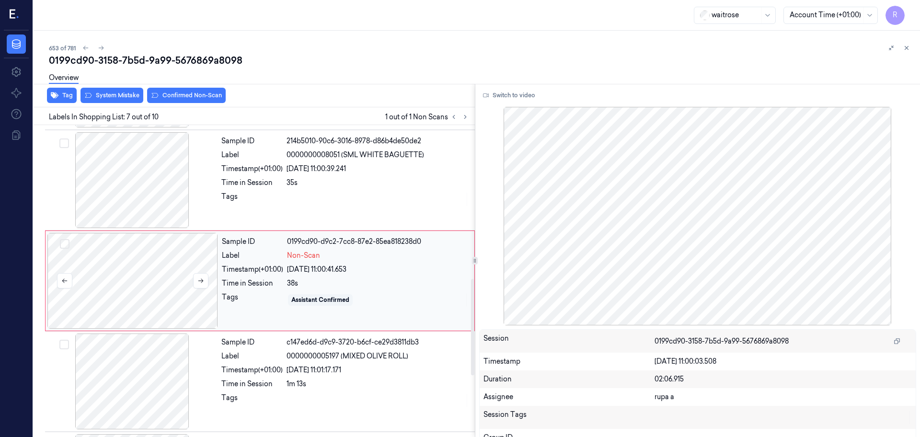
click at [158, 288] on div at bounding box center [132, 281] width 171 height 96
click at [519, 92] on button "Switch to video" at bounding box center [509, 95] width 60 height 15
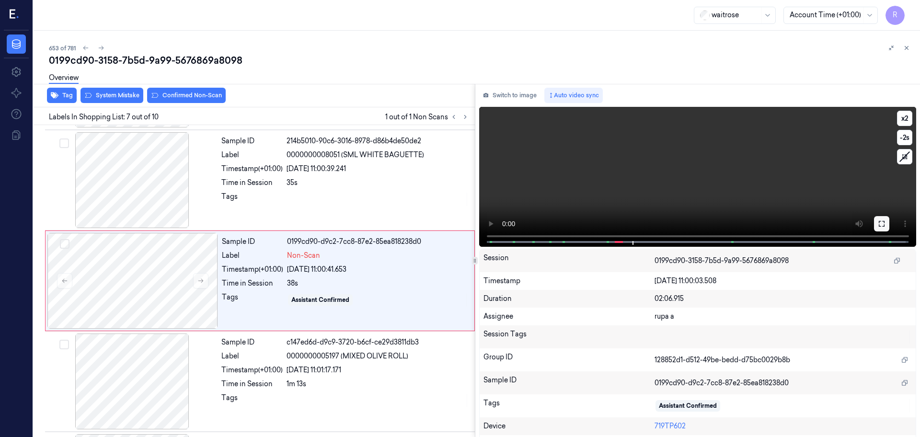
click at [878, 227] on icon at bounding box center [882, 224] width 8 height 8
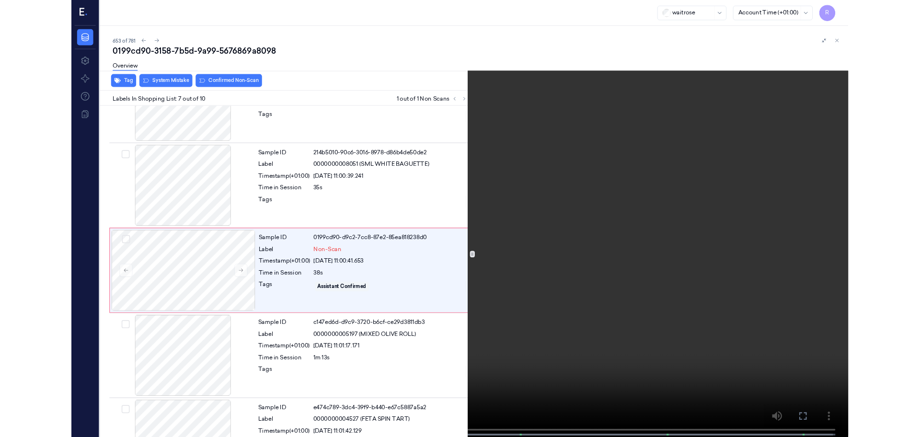
scroll to position [458, 0]
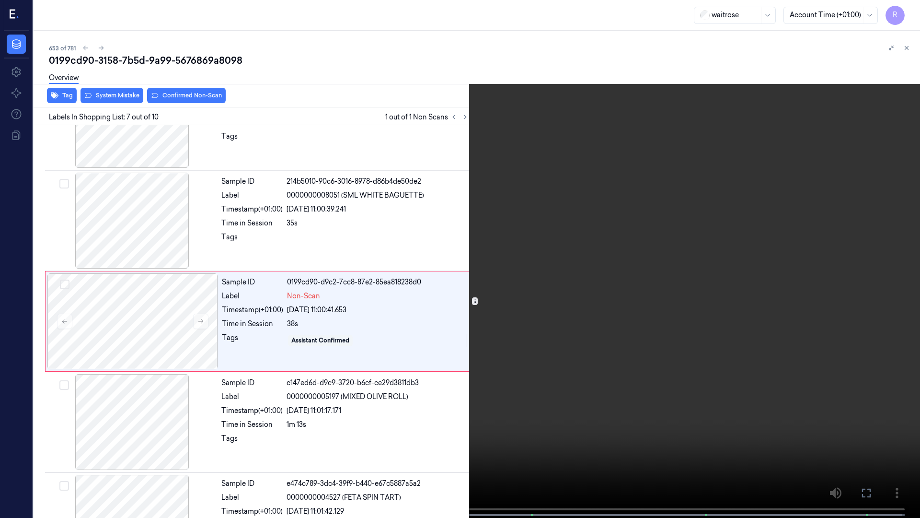
click at [393, 333] on video at bounding box center [460, 259] width 920 height 519
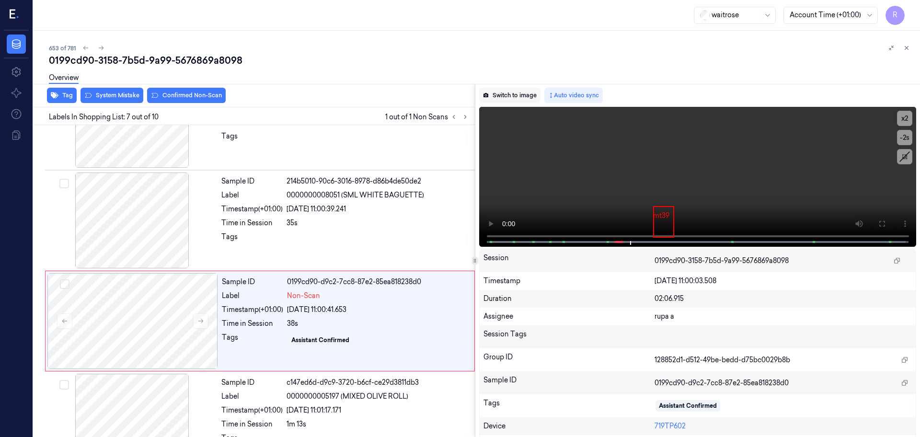
click at [523, 97] on button "Switch to image" at bounding box center [509, 95] width 61 height 15
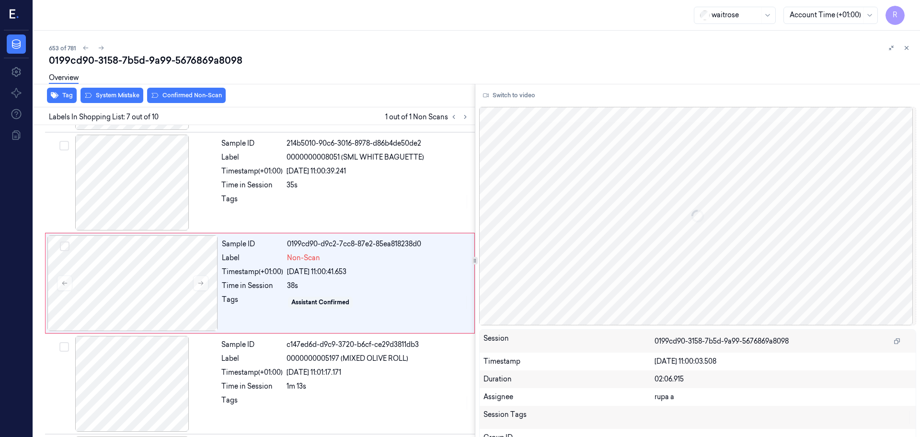
scroll to position [498, 0]
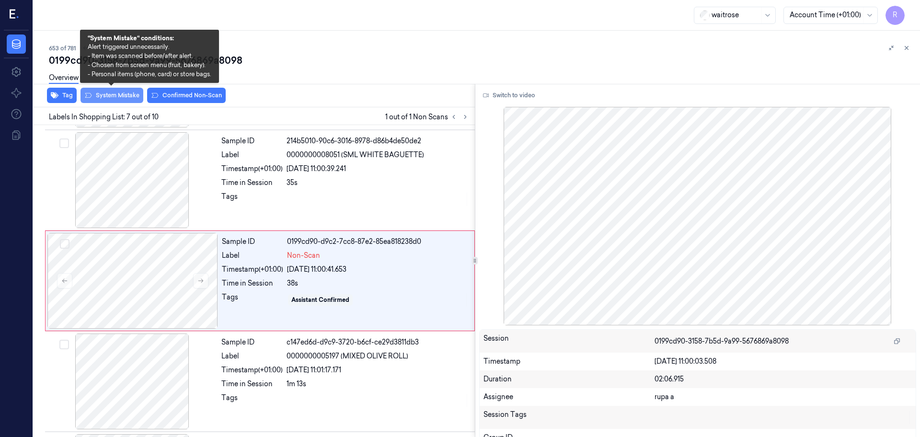
click at [122, 93] on button "System Mistake" at bounding box center [112, 95] width 63 height 15
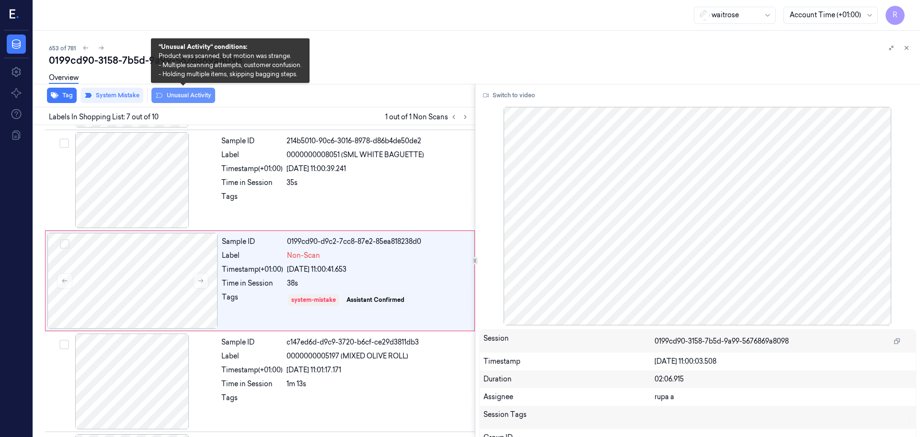
click at [167, 102] on button "Unusual Activity" at bounding box center [183, 95] width 64 height 15
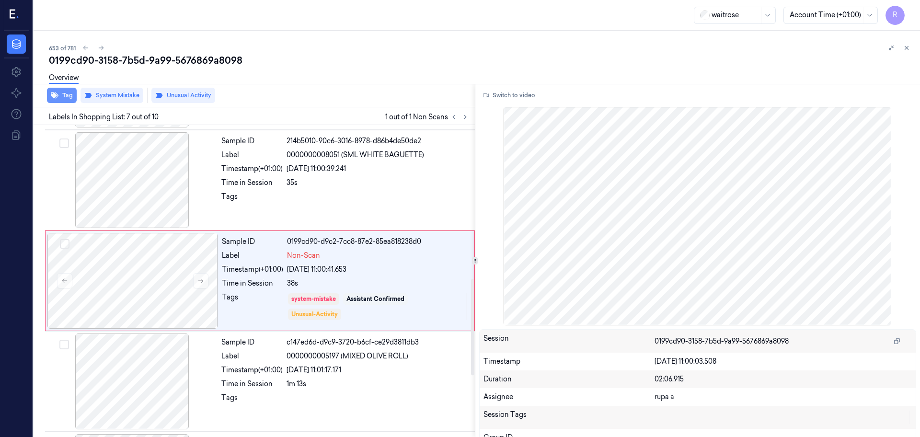
click at [56, 98] on icon "button" at bounding box center [55, 95] width 8 height 6
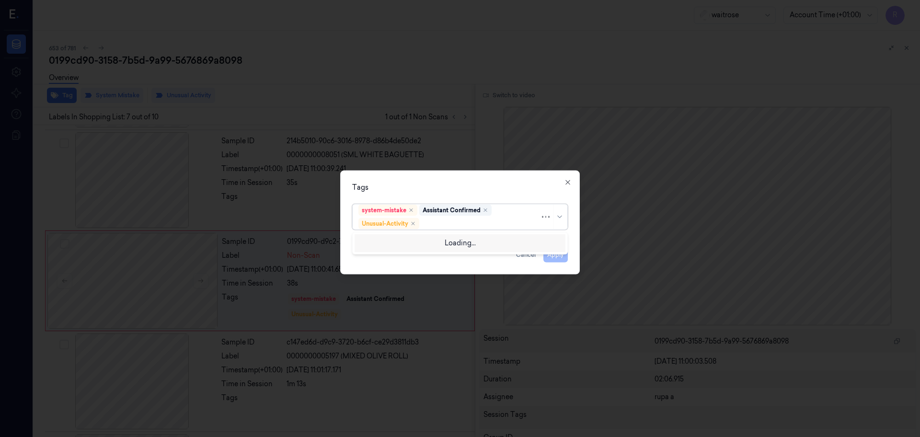
click at [445, 225] on div at bounding box center [480, 224] width 119 height 10
type input "pi"
click at [424, 240] on div "Picklist item alert" at bounding box center [459, 242] width 203 height 10
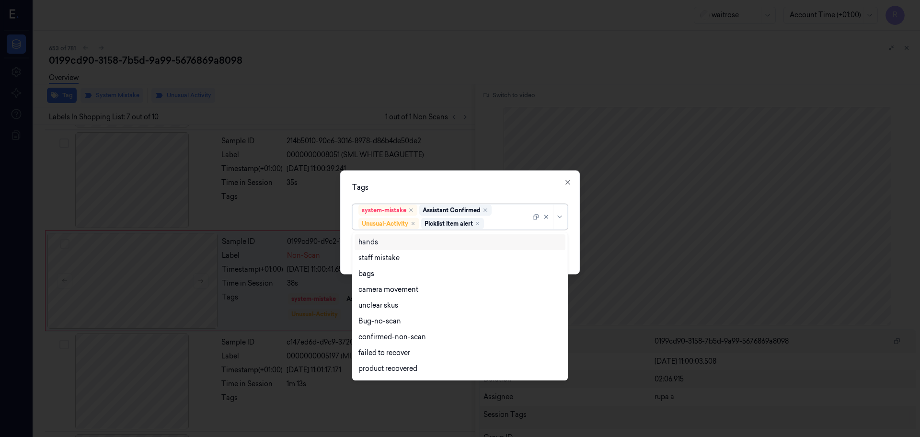
click at [464, 188] on div "Tags" at bounding box center [460, 188] width 216 height 10
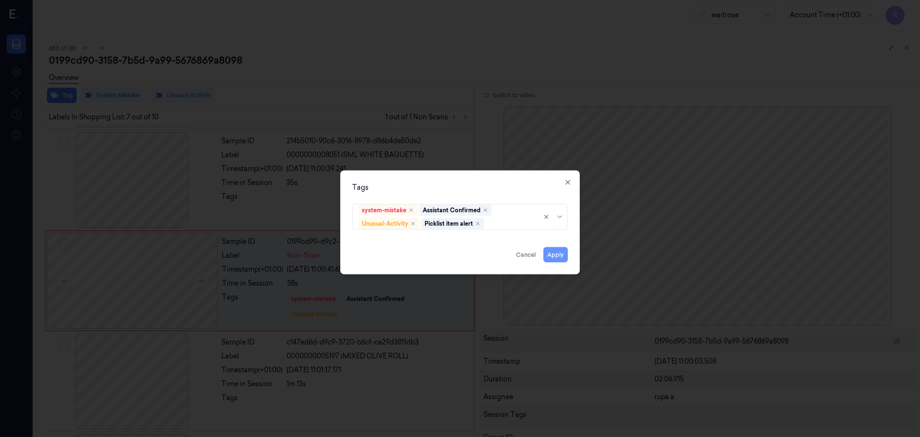
click at [561, 258] on button "Apply" at bounding box center [555, 254] width 24 height 15
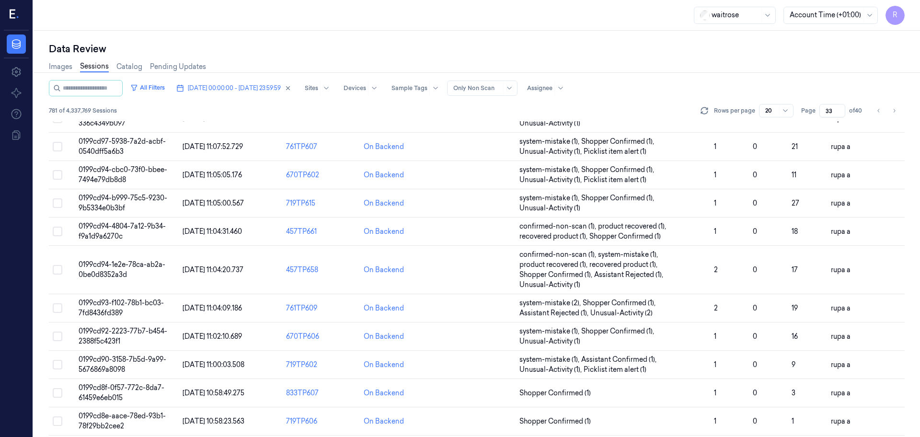
scroll to position [240, 0]
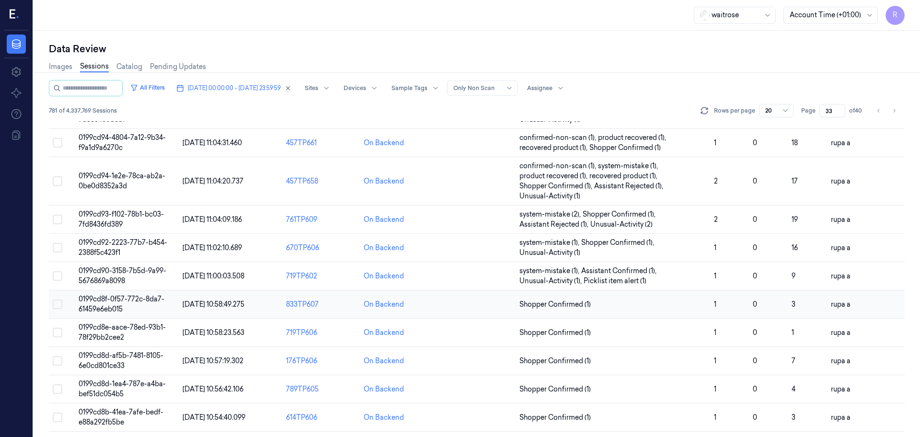
click at [110, 303] on span "0199cd8f-0f57-772c-8da7-61459e6eb015" at bounding box center [122, 304] width 86 height 19
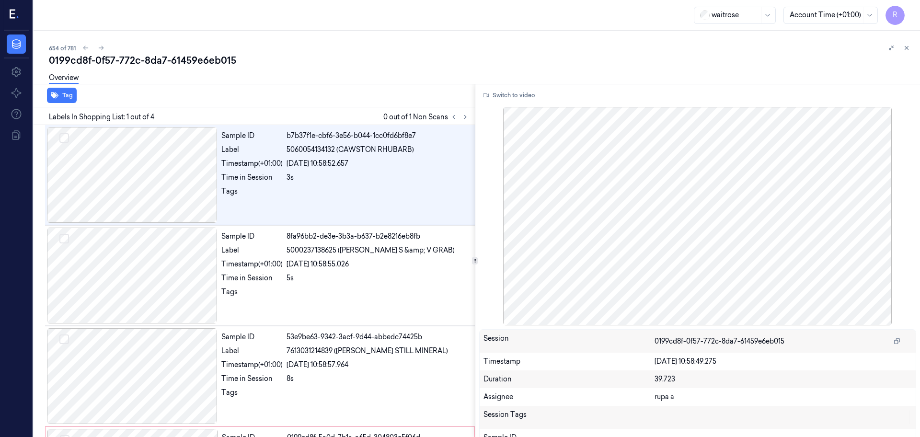
click at [464, 123] on div "Labels In Shopping List: 1 out of 4 0 out of 1 Non Scans" at bounding box center [252, 116] width 445 height 18
click at [470, 114] on div "Labels In Shopping List: 1 out of 4 0 out of 1 Non Scans" at bounding box center [252, 116] width 445 height 18
click at [467, 118] on icon at bounding box center [465, 117] width 7 height 7
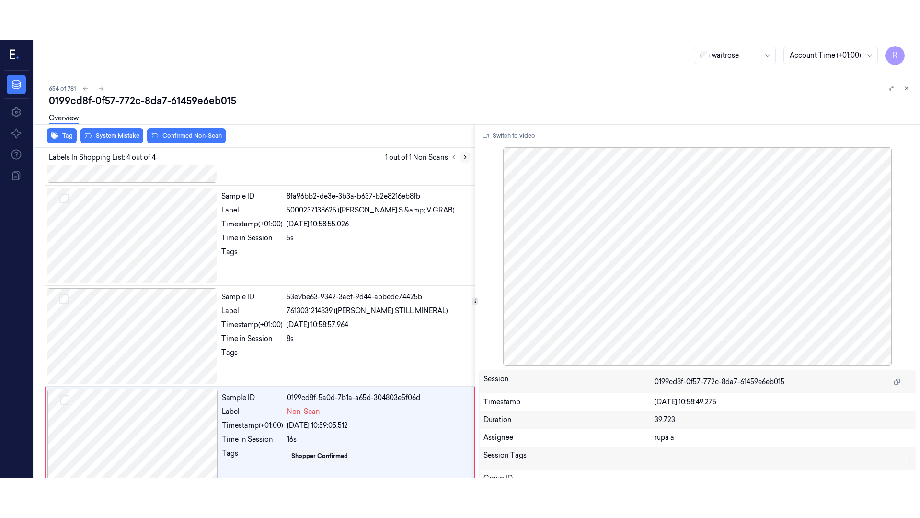
scroll to position [93, 0]
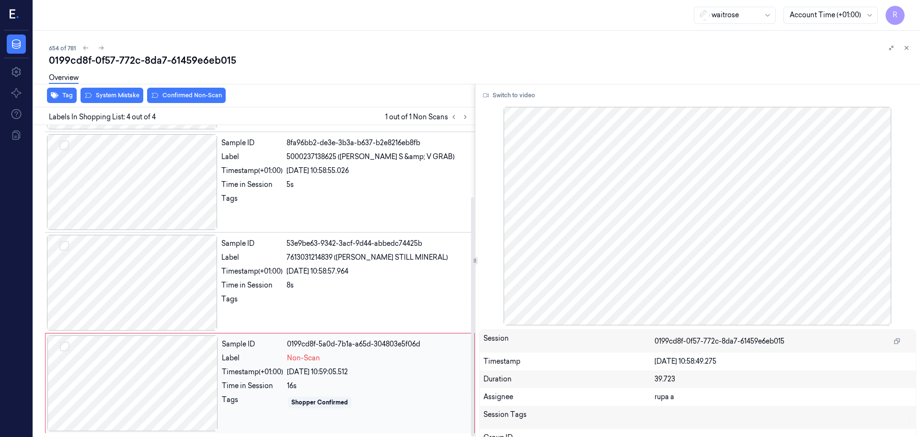
click at [141, 394] on div at bounding box center [132, 383] width 171 height 96
click at [510, 92] on button "Switch to video" at bounding box center [509, 95] width 60 height 15
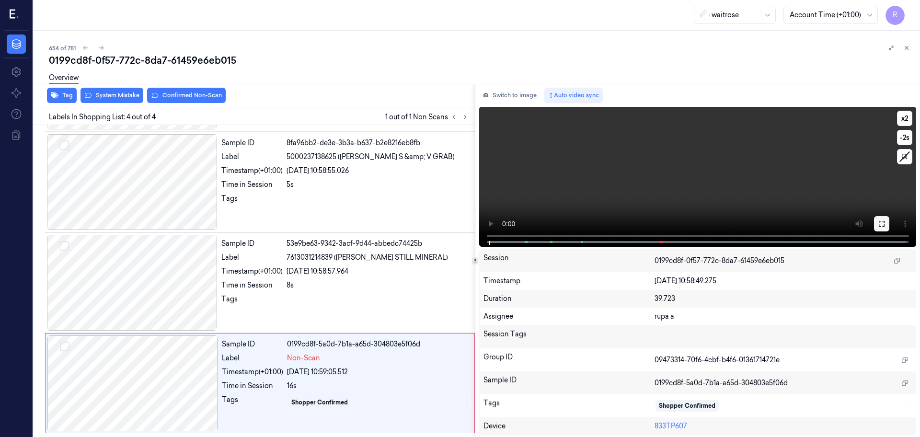
click at [883, 223] on button at bounding box center [881, 223] width 15 height 15
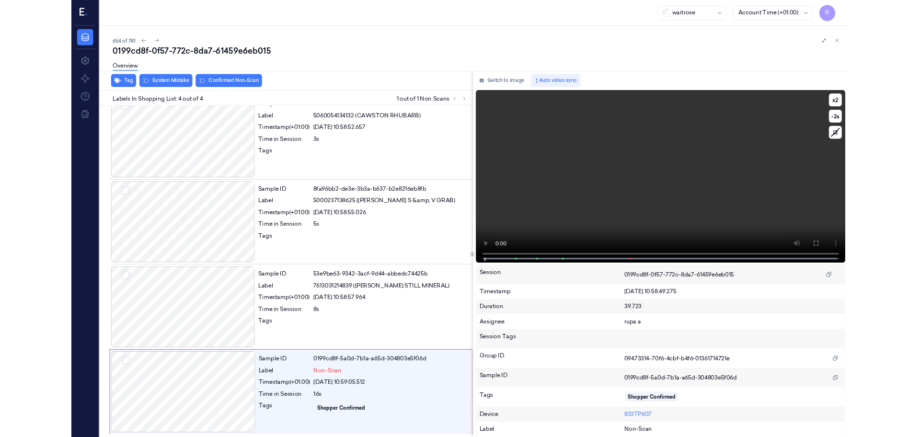
scroll to position [13, 0]
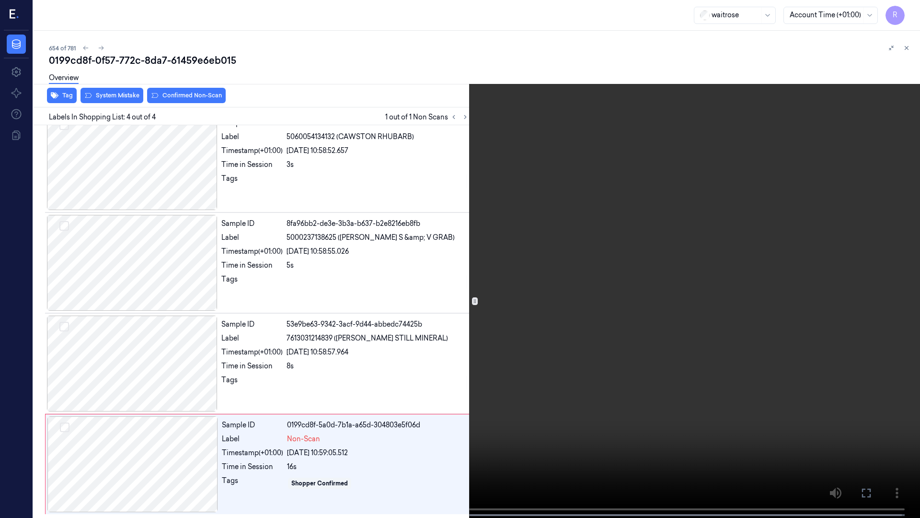
click at [216, 437] on video at bounding box center [460, 259] width 920 height 519
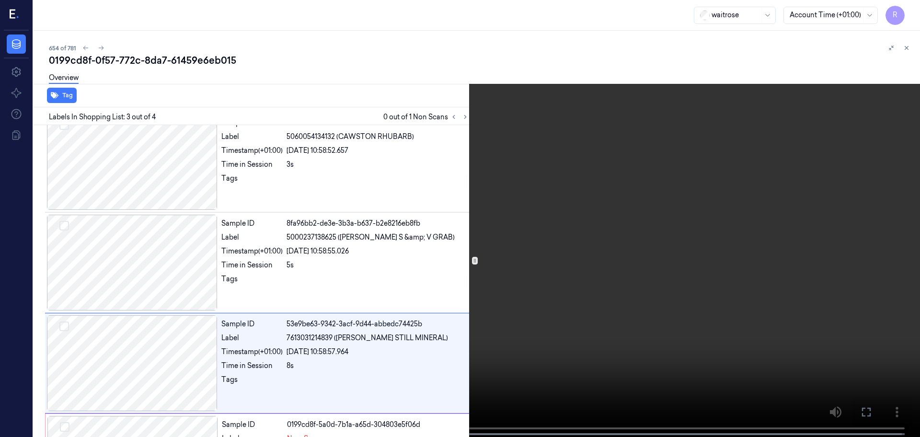
scroll to position [93, 0]
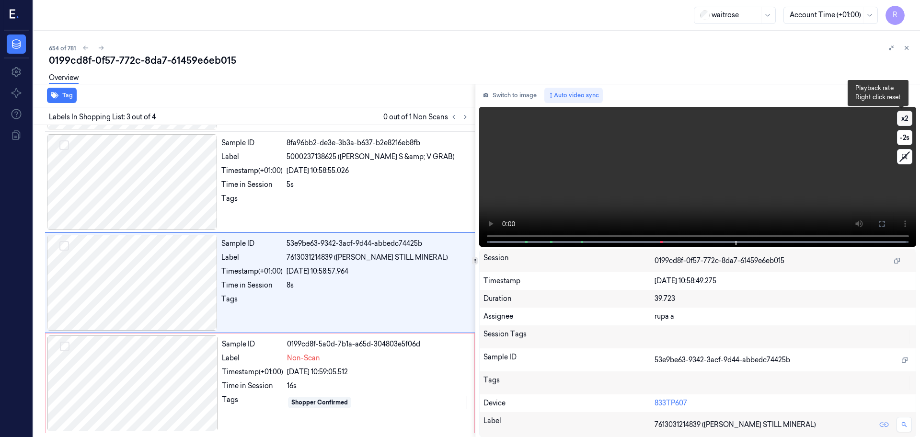
click at [902, 122] on button "x 2" at bounding box center [904, 118] width 15 height 15
click at [511, 96] on button "Switch to image" at bounding box center [509, 95] width 61 height 15
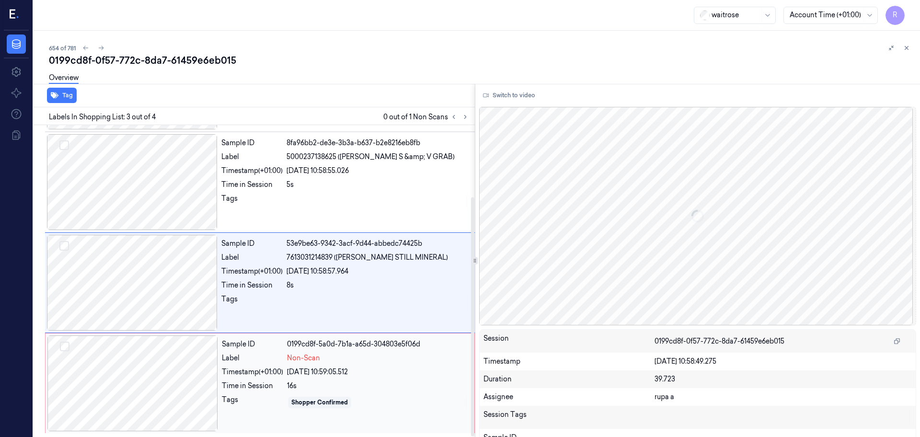
click at [162, 367] on div at bounding box center [132, 383] width 171 height 96
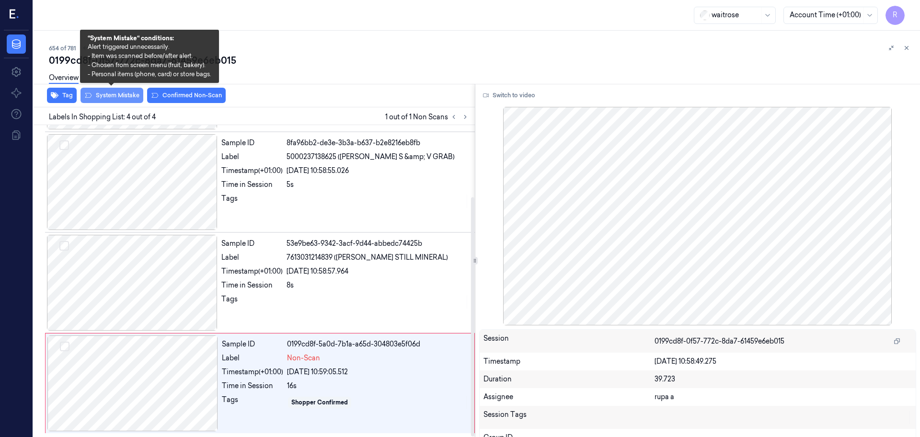
click at [109, 102] on button "System Mistake" at bounding box center [112, 95] width 63 height 15
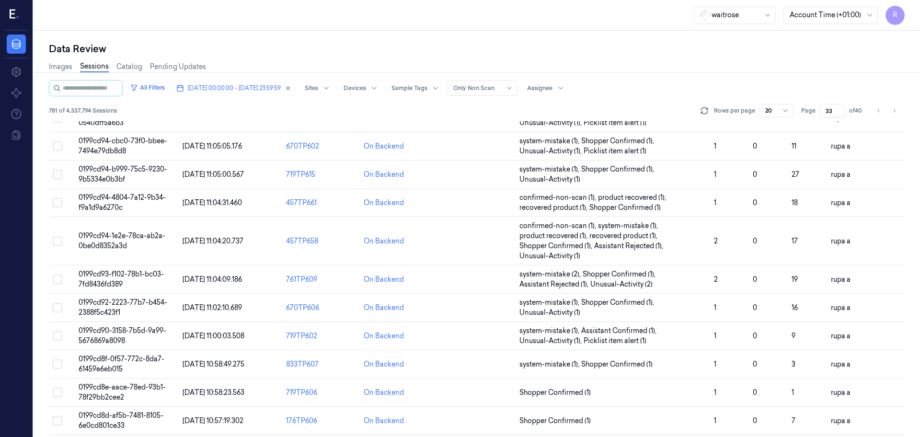
scroll to position [298, 0]
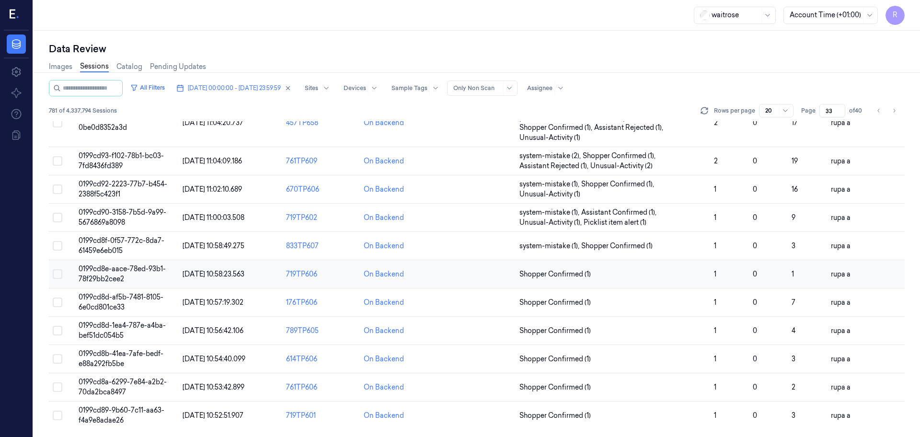
click at [159, 271] on span "0199cd8e-aace-78ed-93b1-78f29bb2cee2" at bounding box center [122, 274] width 87 height 19
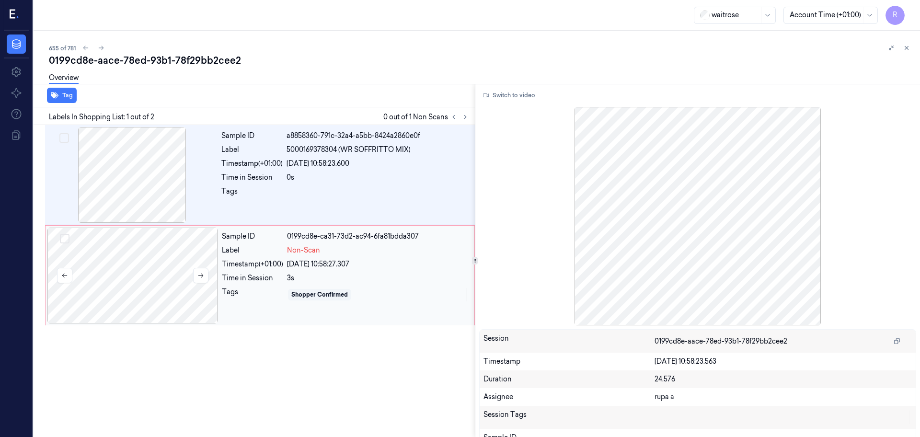
click at [108, 282] on div at bounding box center [132, 276] width 171 height 96
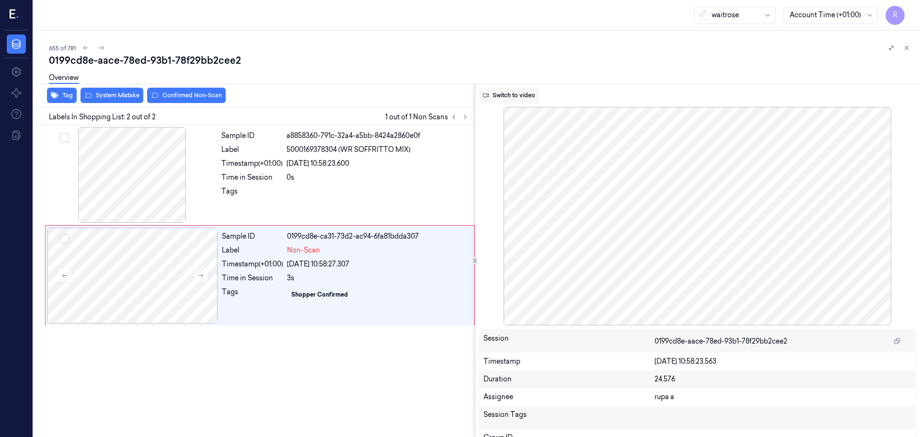
click at [511, 101] on button "Switch to video" at bounding box center [509, 95] width 60 height 15
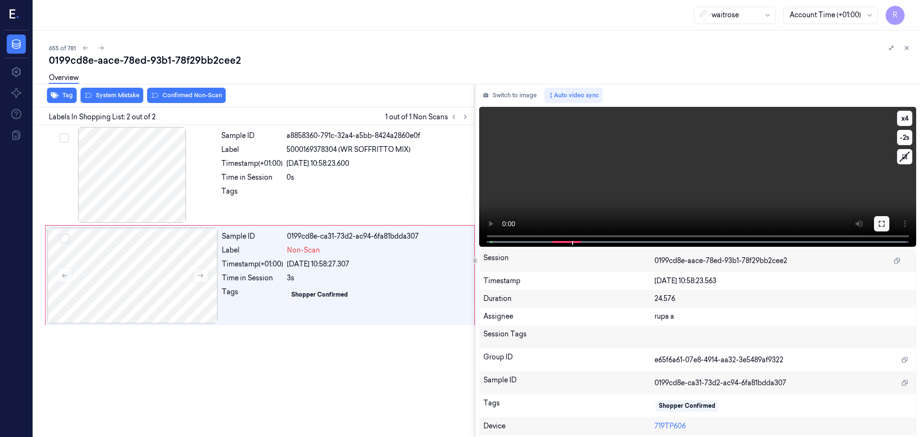
click at [880, 226] on icon at bounding box center [882, 224] width 6 height 6
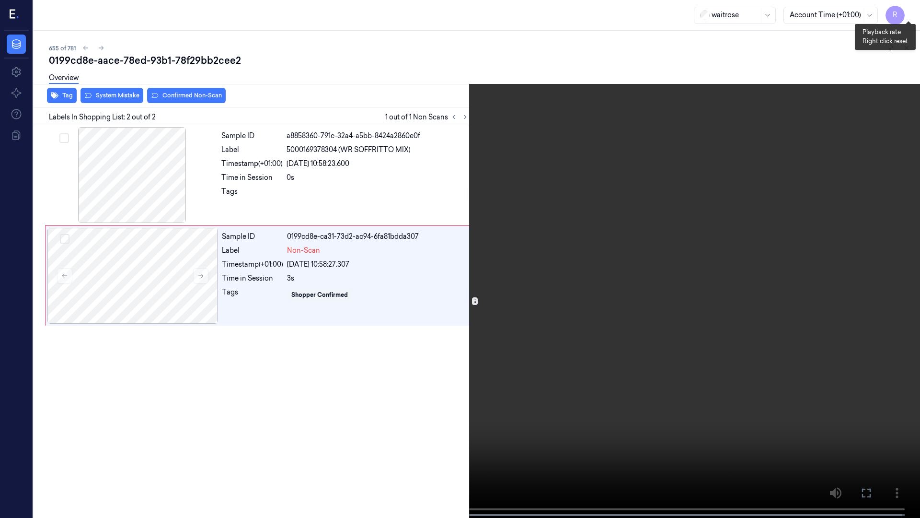
click at [906, 17] on button "x 4" at bounding box center [908, 11] width 15 height 15
click at [906, 17] on button "x 1" at bounding box center [908, 11] width 15 height 15
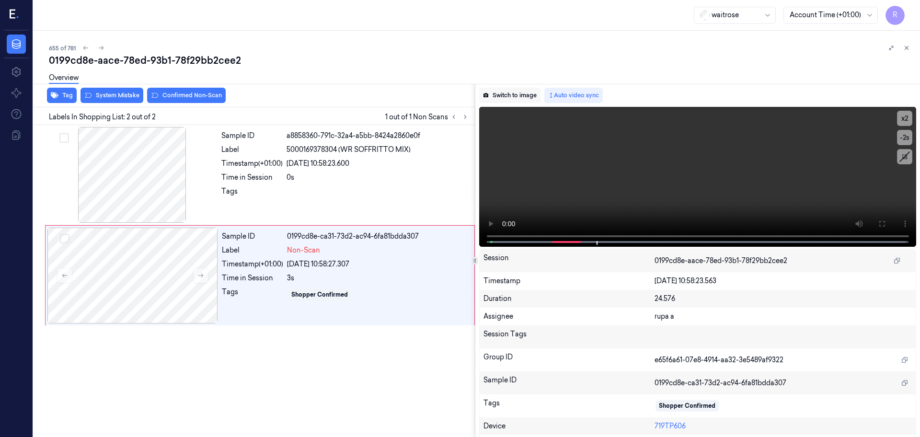
click at [527, 95] on button "Switch to image" at bounding box center [509, 95] width 61 height 15
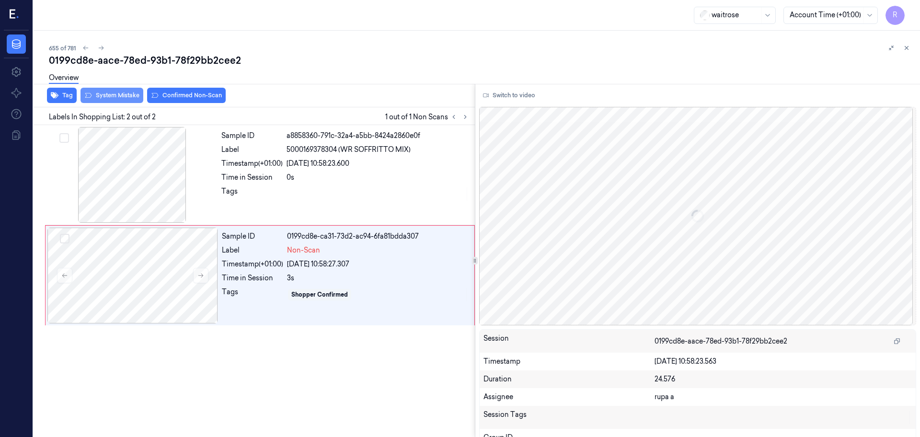
click at [120, 98] on button "System Mistake" at bounding box center [112, 95] width 63 height 15
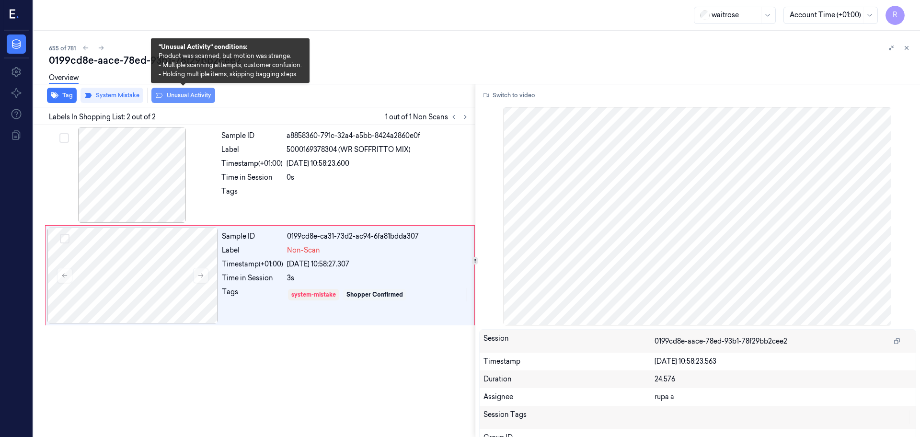
click at [186, 95] on button "Unusual Activity" at bounding box center [183, 95] width 64 height 15
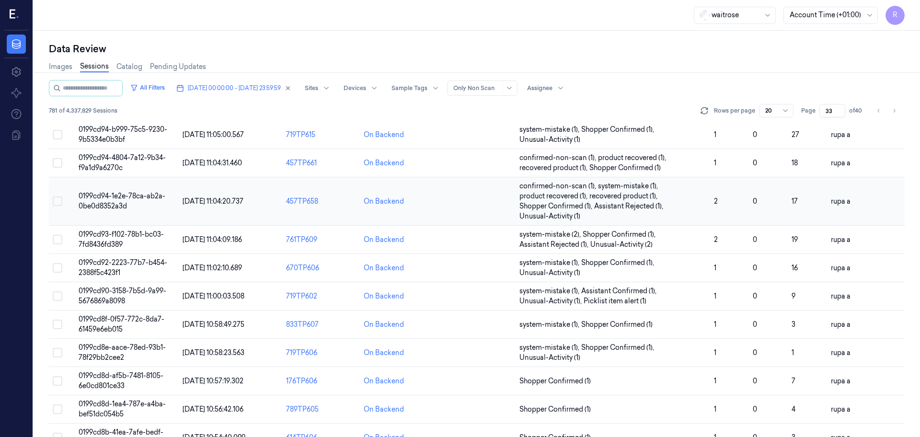
scroll to position [298, 0]
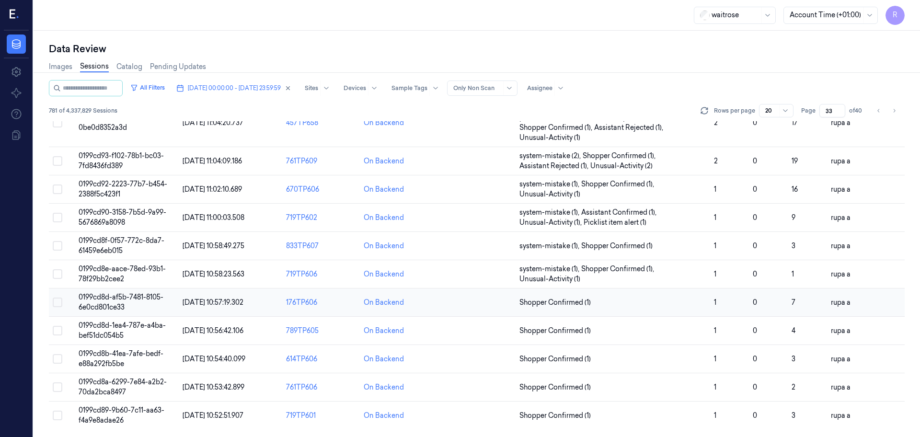
click at [150, 302] on td "0199cd8d-af5b-7481-8105-6e0cd801ce33" at bounding box center [127, 302] width 104 height 28
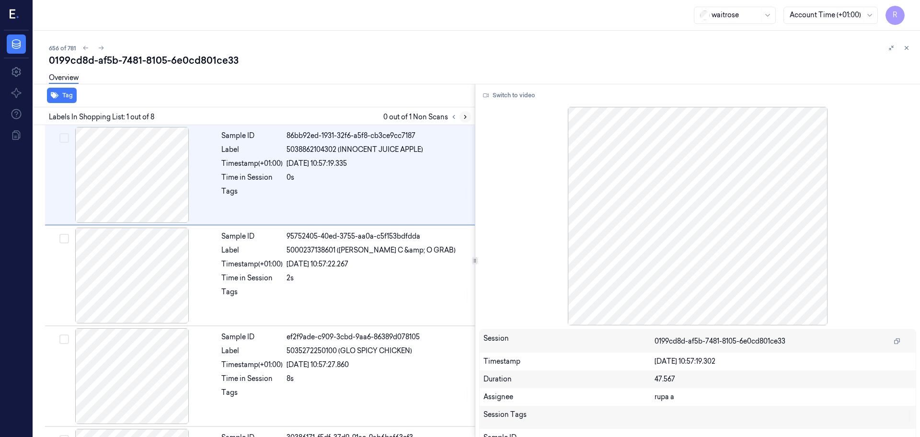
click at [467, 120] on icon at bounding box center [465, 117] width 7 height 7
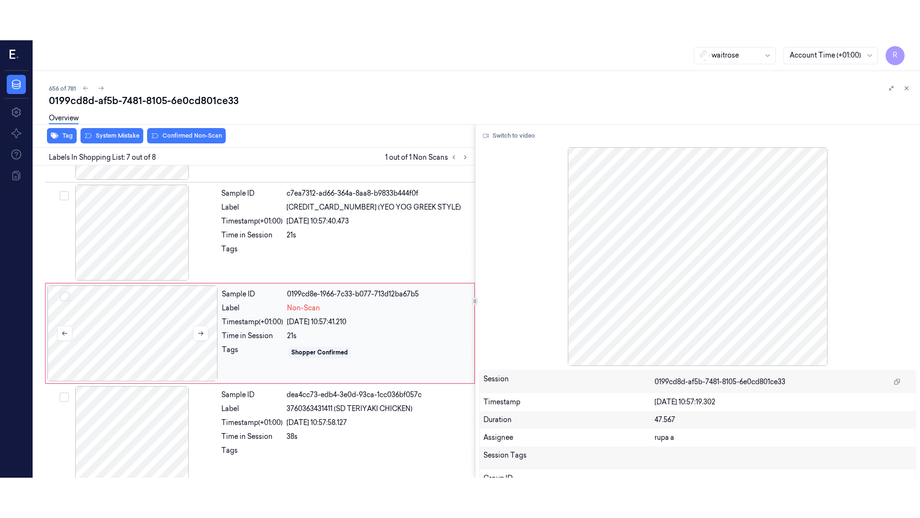
scroll to position [496, 0]
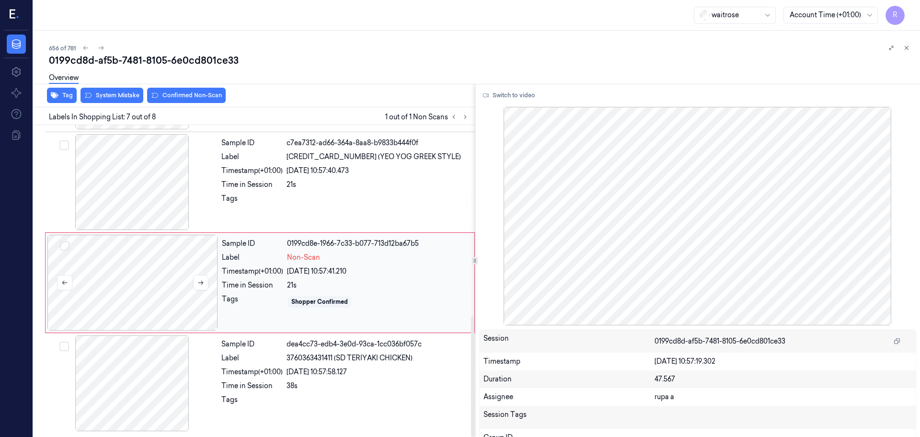
click at [159, 275] on div at bounding box center [132, 283] width 171 height 96
click at [516, 97] on button "Switch to video" at bounding box center [509, 95] width 60 height 15
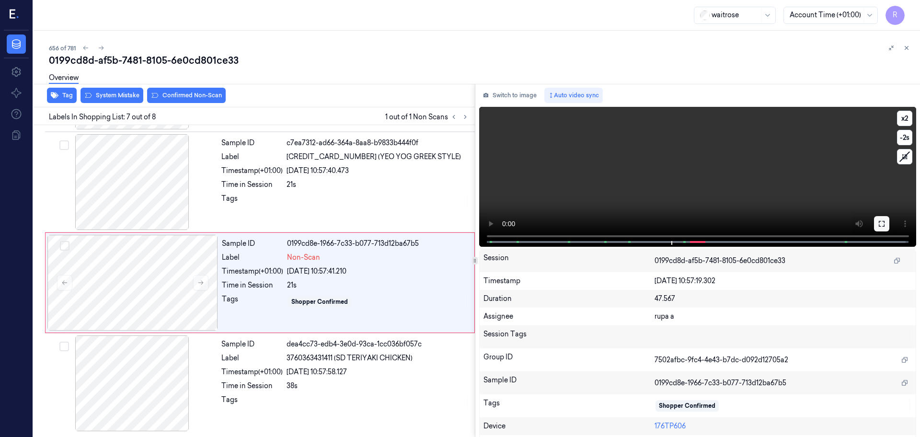
click at [878, 225] on icon at bounding box center [882, 224] width 8 height 8
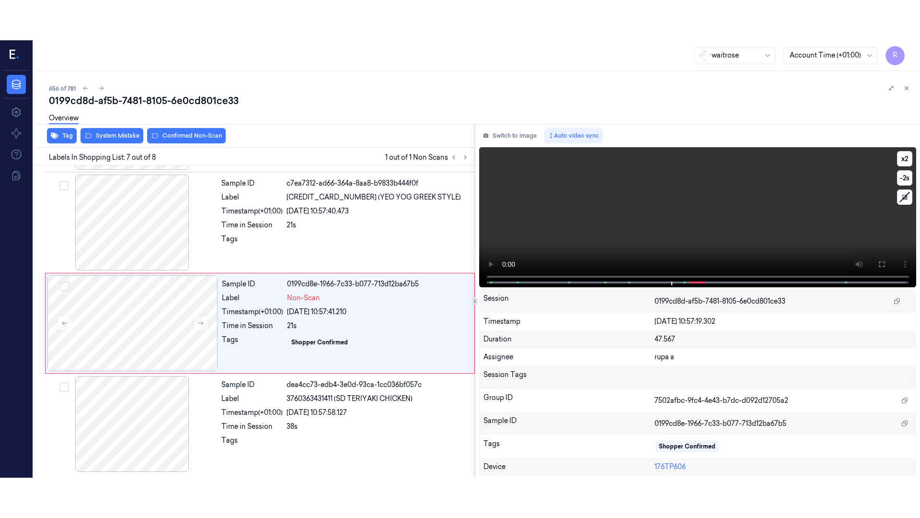
scroll to position [415, 0]
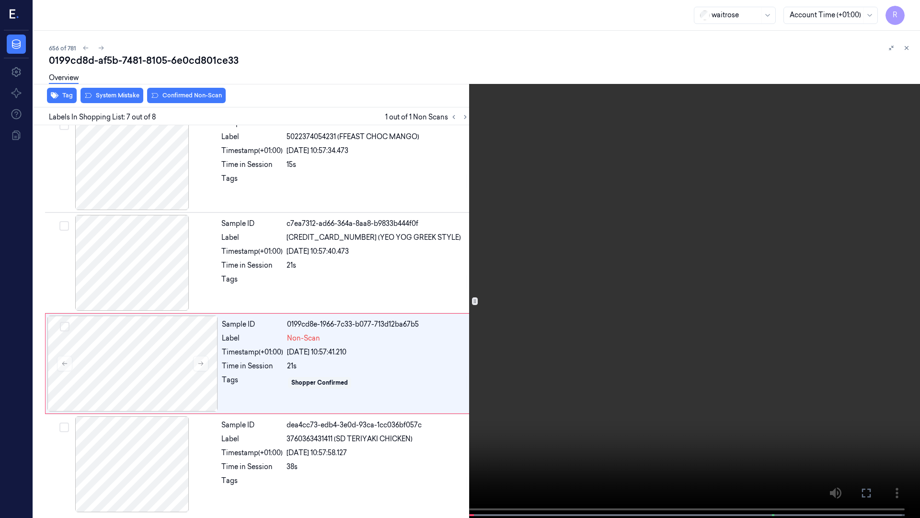
click at [872, 275] on video at bounding box center [460, 259] width 920 height 519
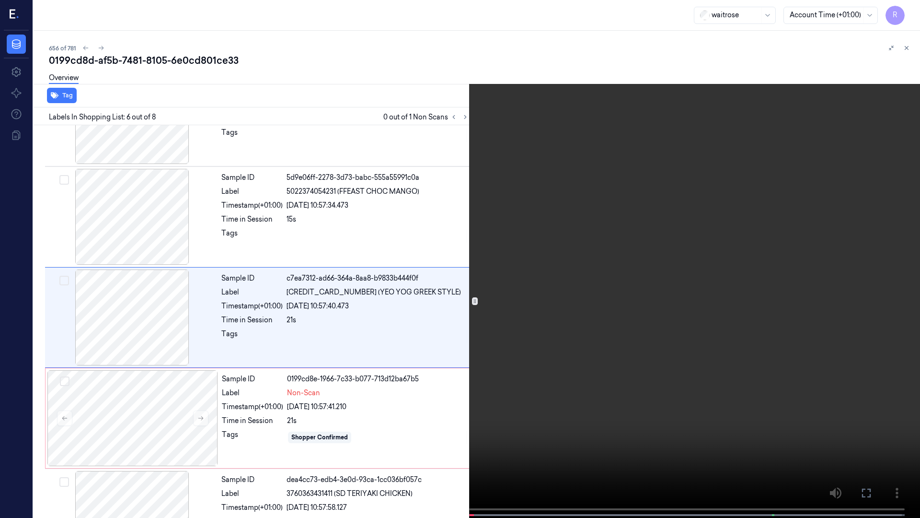
scroll to position [357, 0]
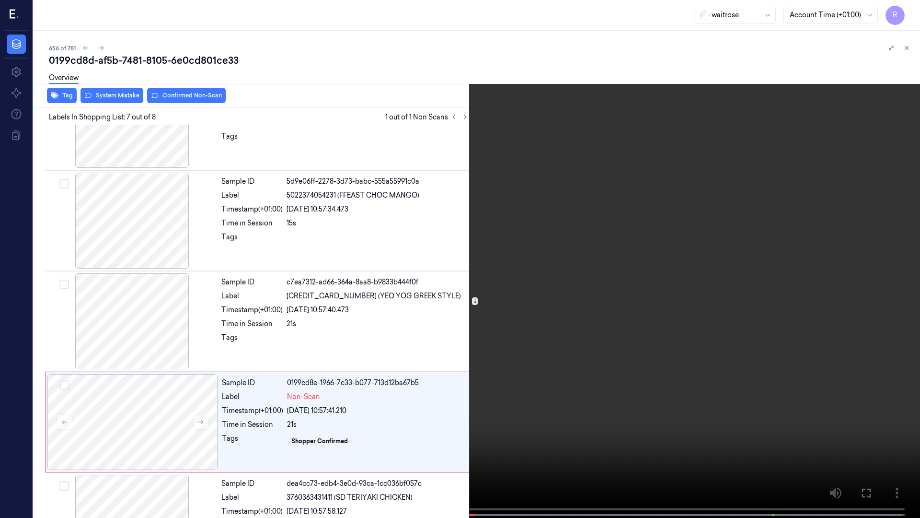
click at [672, 325] on video at bounding box center [460, 259] width 920 height 519
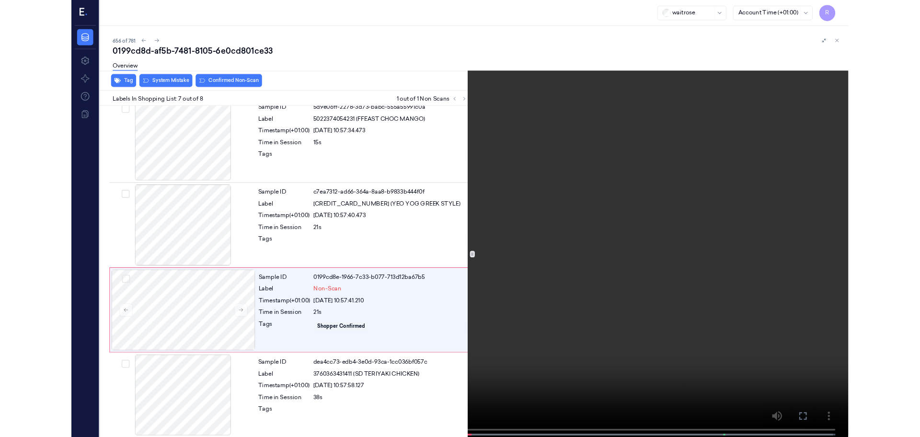
scroll to position [415, 0]
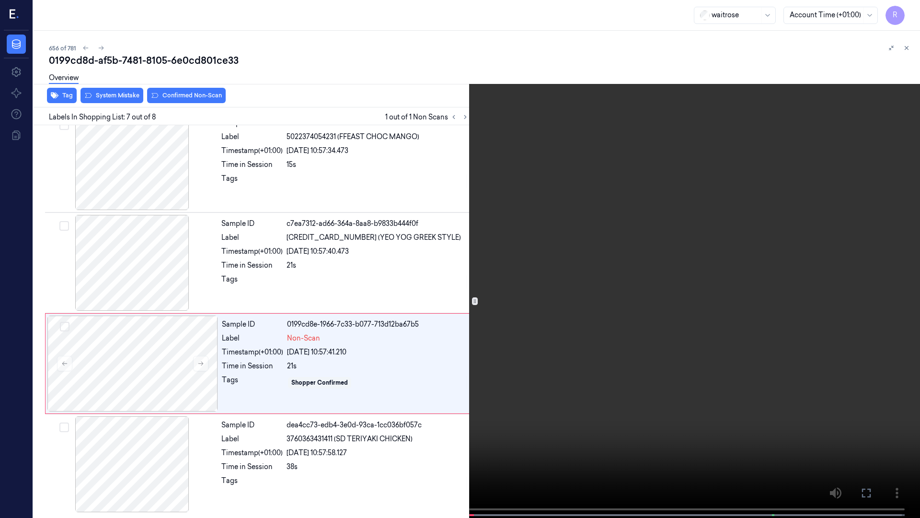
click at [672, 325] on video at bounding box center [460, 259] width 920 height 519
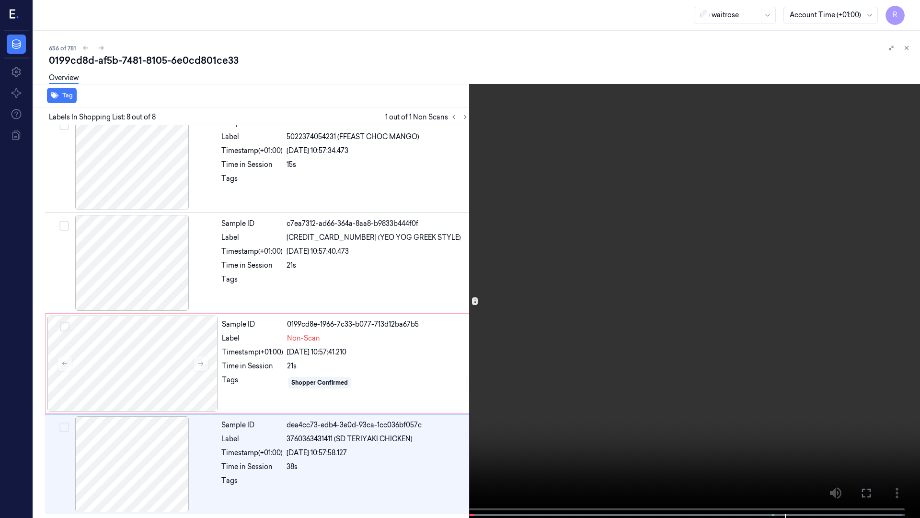
click at [858, 401] on video at bounding box center [460, 259] width 920 height 519
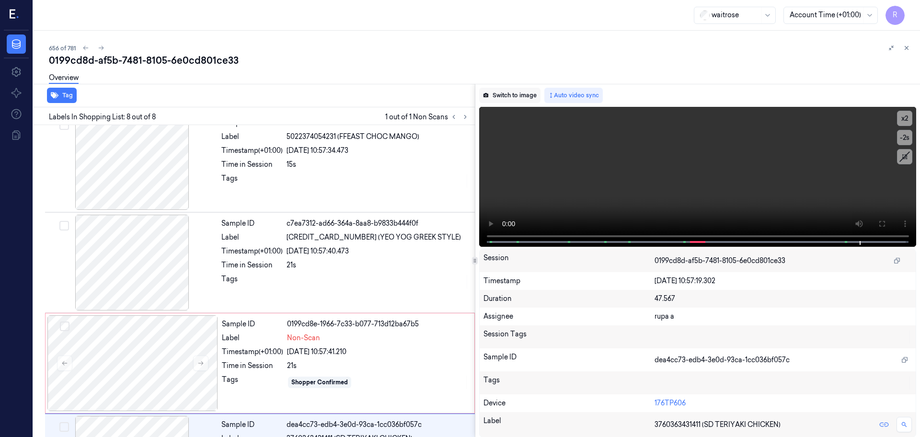
click at [516, 99] on button "Switch to image" at bounding box center [509, 95] width 61 height 15
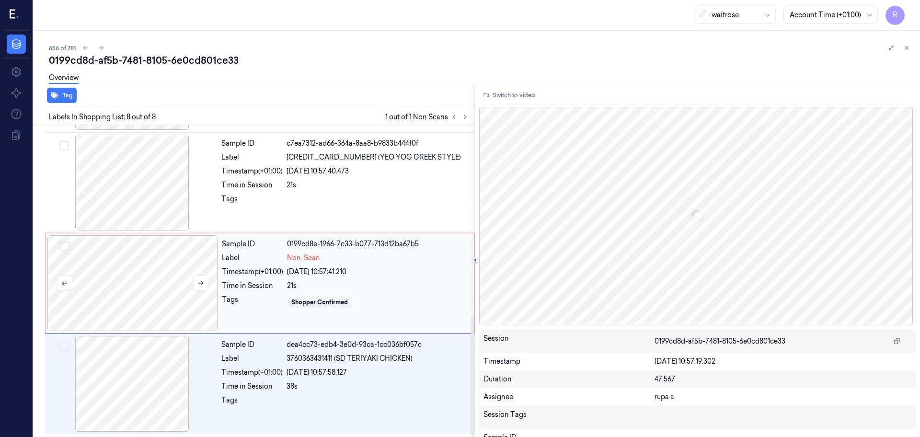
scroll to position [496, 0]
click at [130, 297] on div at bounding box center [132, 283] width 171 height 96
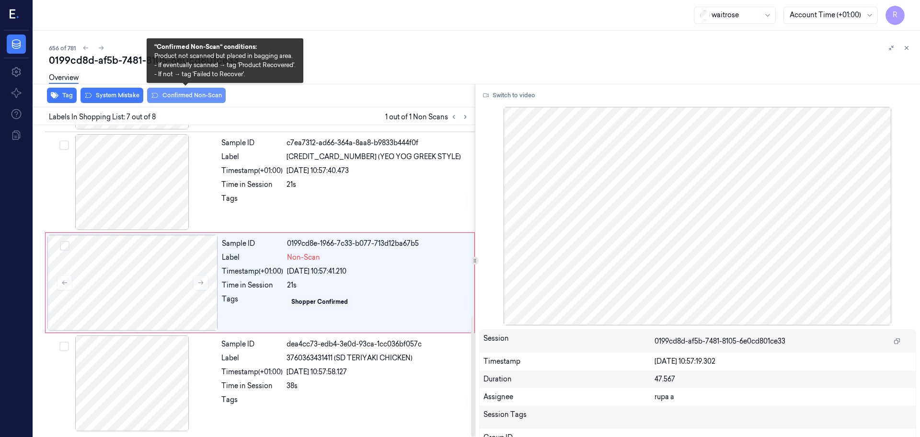
click at [196, 97] on button "Confirmed Non-Scan" at bounding box center [186, 95] width 79 height 15
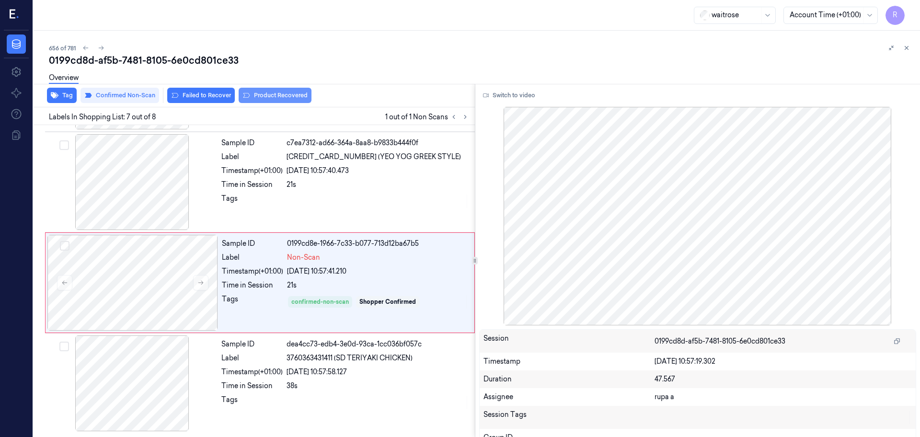
click at [283, 98] on button "Product Recovered" at bounding box center [275, 95] width 73 height 15
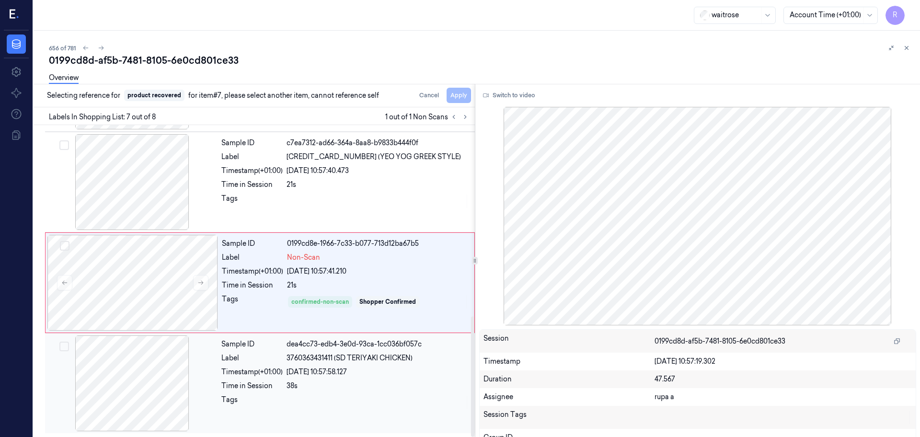
click at [142, 397] on div at bounding box center [132, 383] width 171 height 96
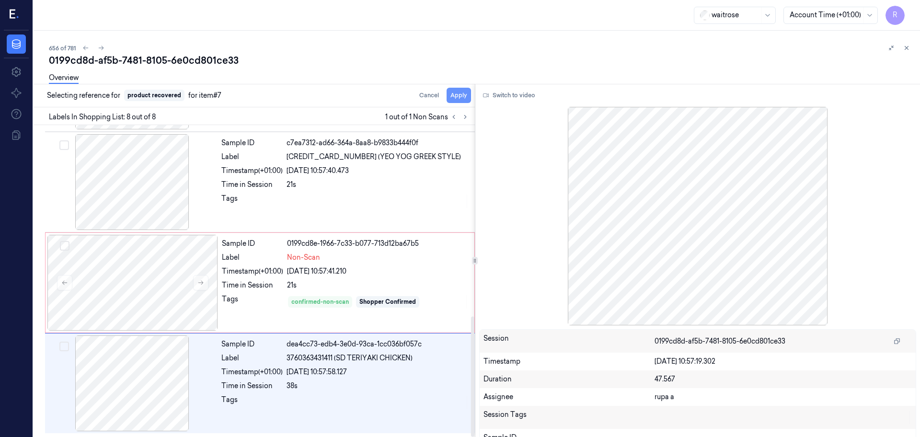
click at [459, 95] on button "Apply" at bounding box center [459, 95] width 24 height 15
click at [145, 202] on div at bounding box center [132, 182] width 171 height 96
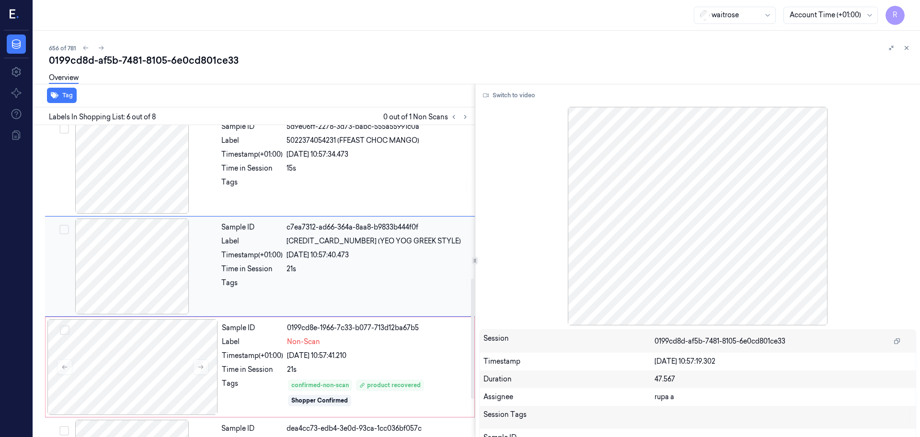
scroll to position [397, 0]
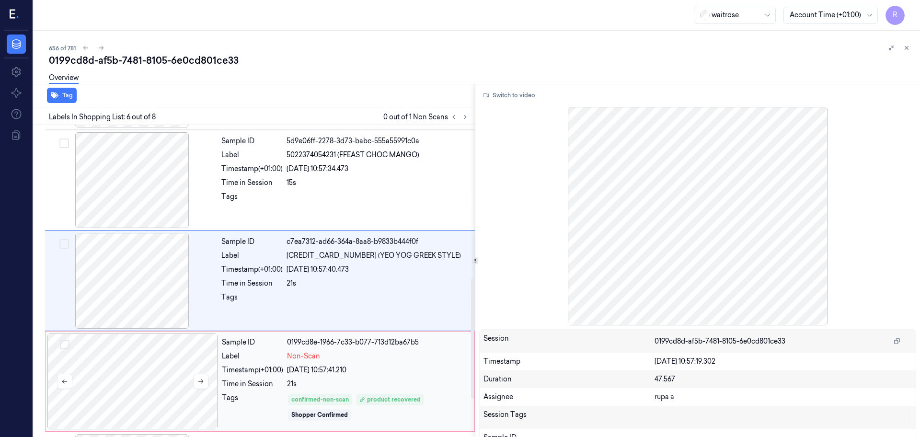
click at [160, 379] on div at bounding box center [132, 382] width 171 height 96
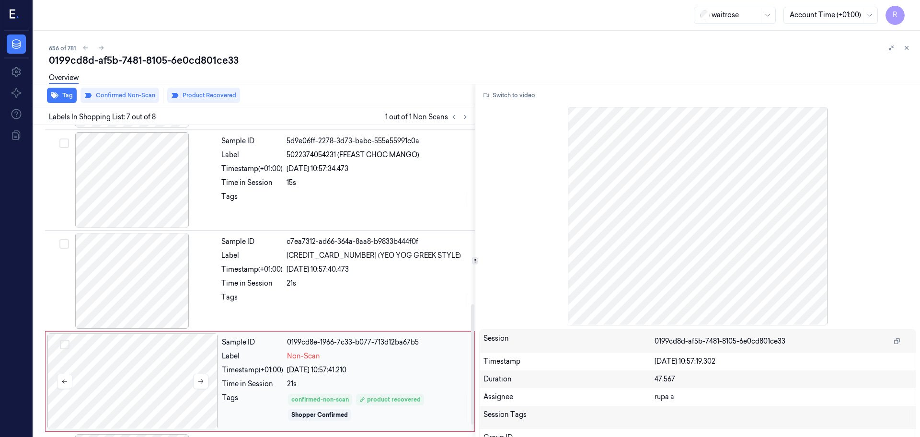
scroll to position [496, 0]
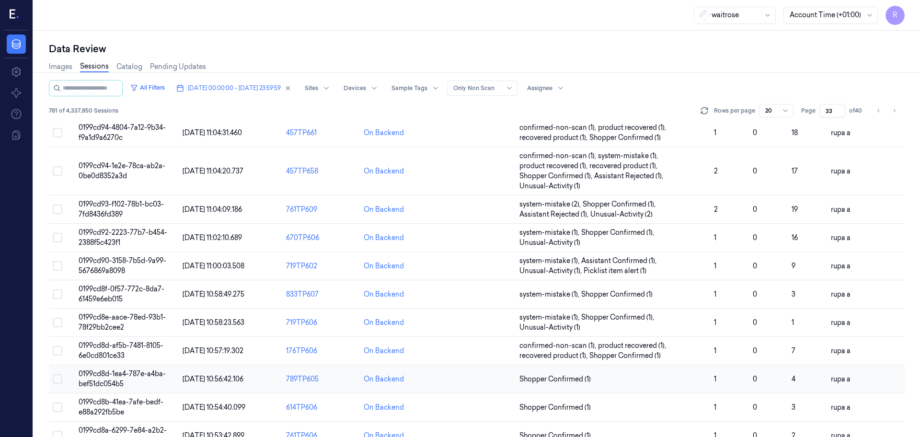
scroll to position [298, 0]
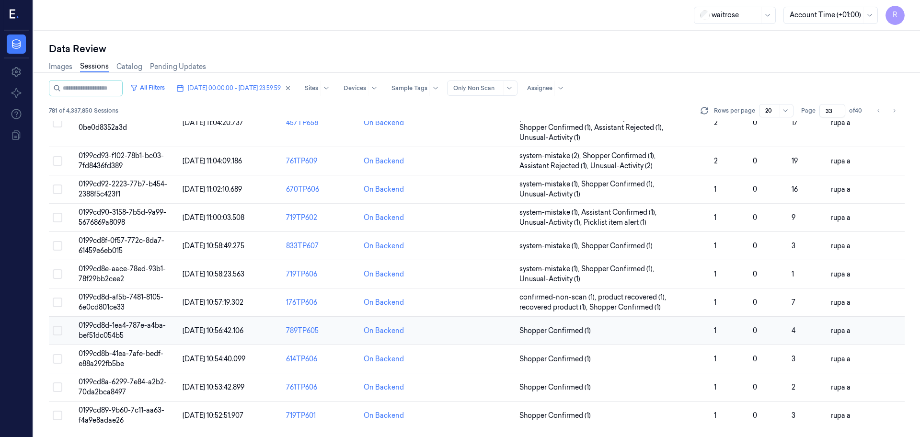
click at [150, 327] on span "0199cd8d-1ea4-787e-a4ba-bef51dc054b5" at bounding box center [122, 330] width 87 height 19
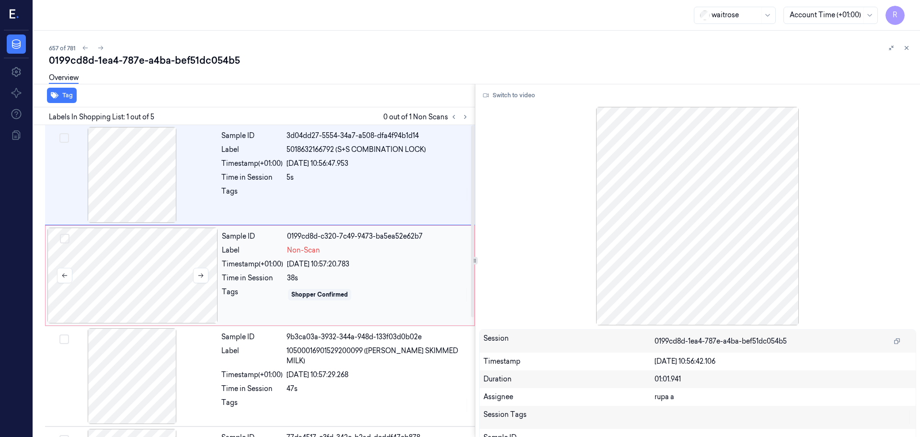
click at [104, 299] on div at bounding box center [132, 276] width 171 height 96
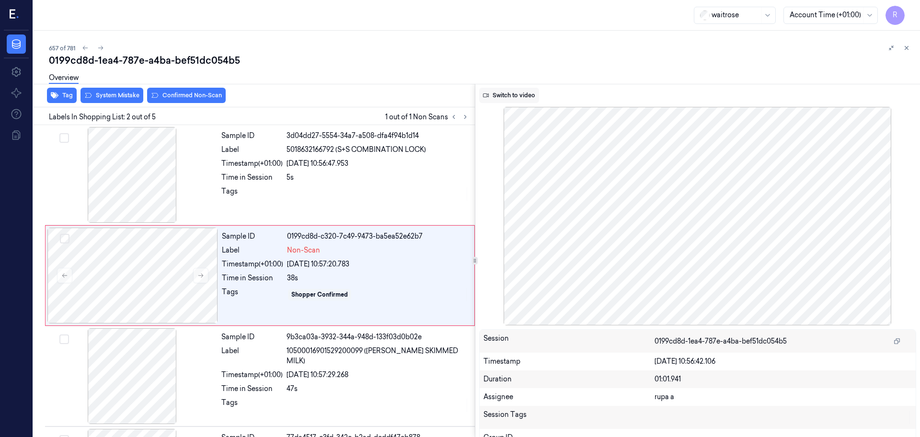
click at [510, 101] on button "Switch to video" at bounding box center [509, 95] width 60 height 15
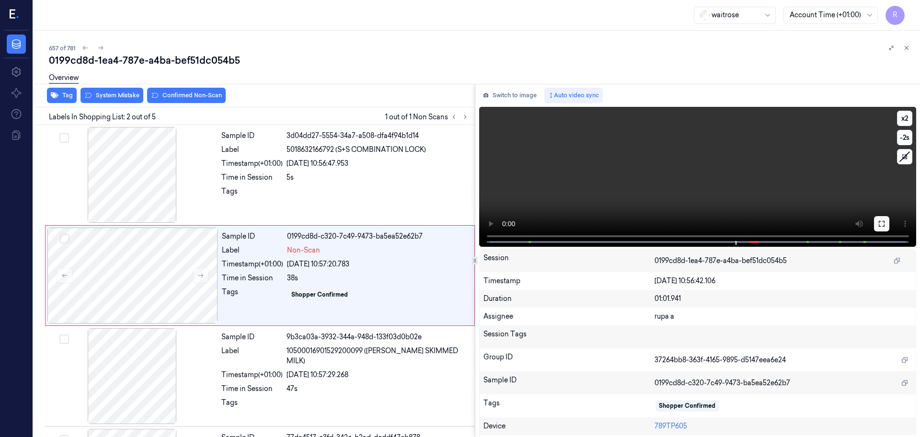
click at [878, 223] on icon at bounding box center [882, 224] width 8 height 8
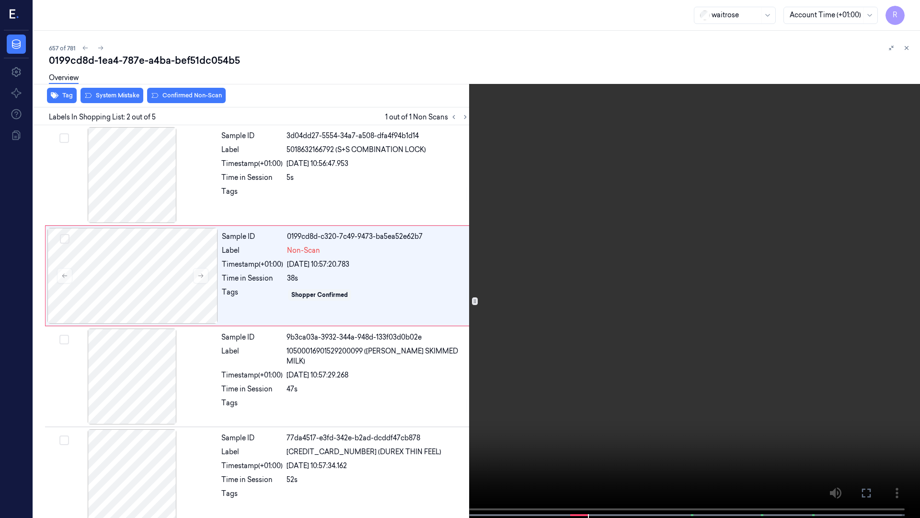
click at [580, 361] on video at bounding box center [460, 259] width 920 height 519
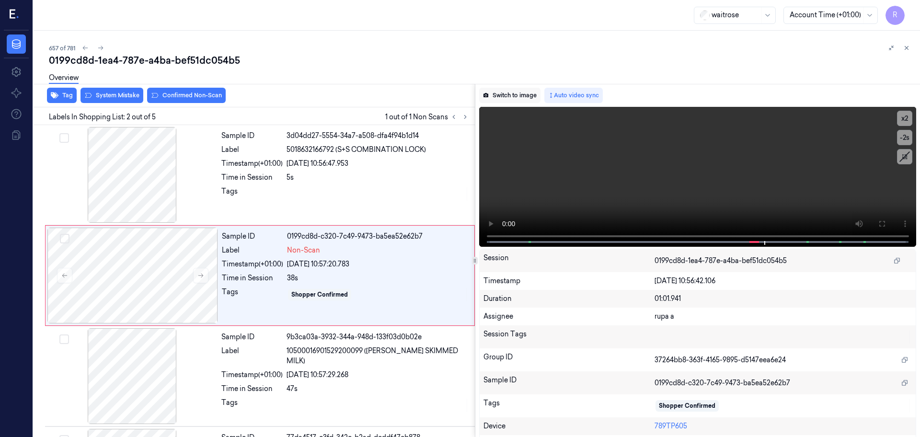
click at [508, 97] on button "Switch to image" at bounding box center [509, 95] width 61 height 15
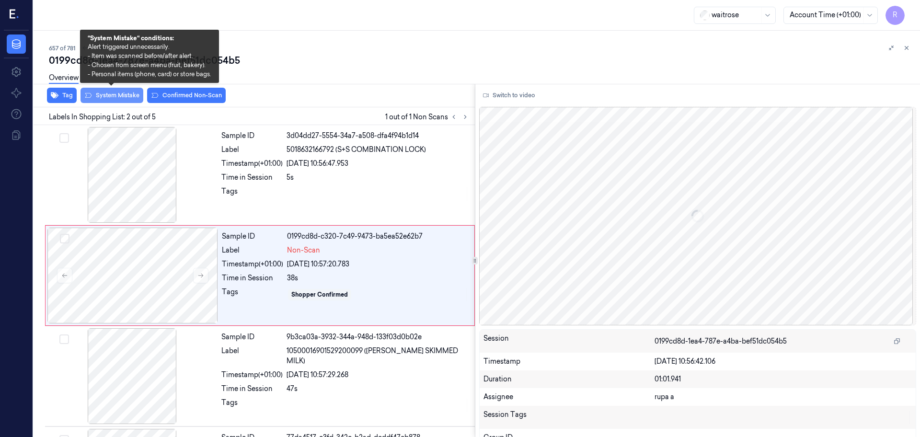
click at [115, 95] on button "System Mistake" at bounding box center [112, 95] width 63 height 15
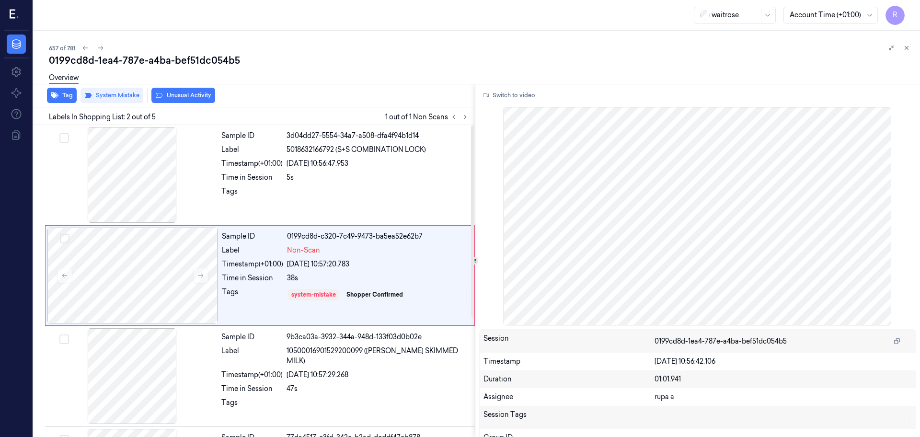
click at [175, 105] on div "Tag System Mistake Unusual Activity" at bounding box center [252, 95] width 445 height 23
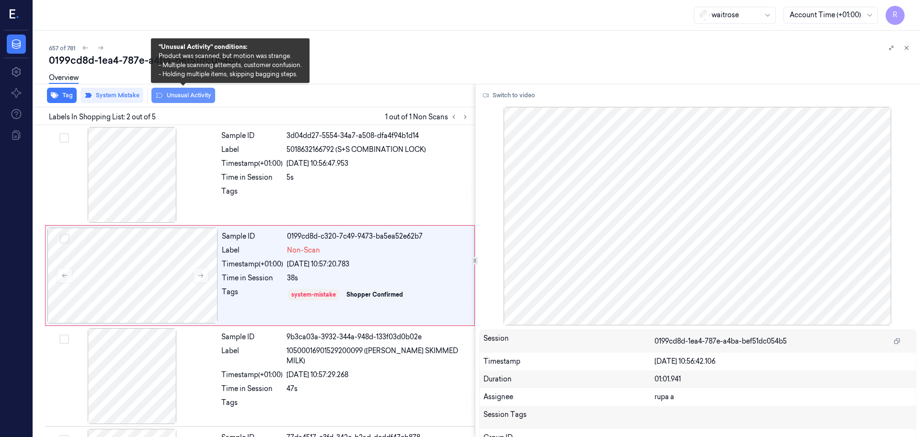
click at [180, 98] on button "Unusual Activity" at bounding box center [183, 95] width 64 height 15
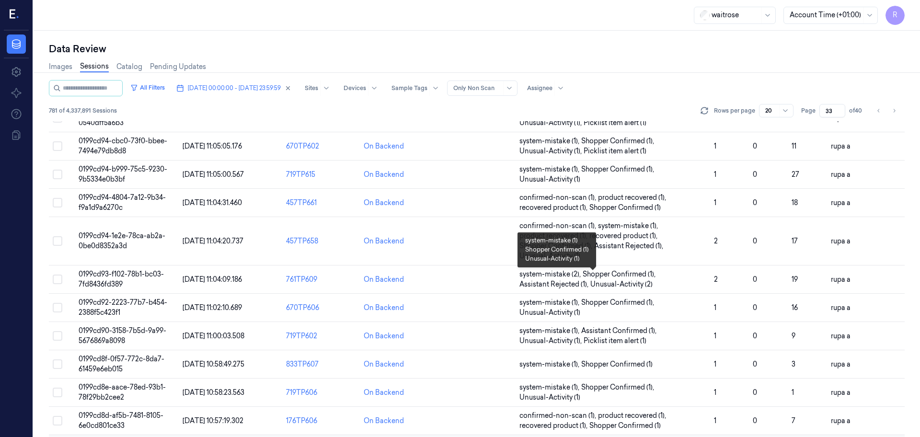
scroll to position [298, 0]
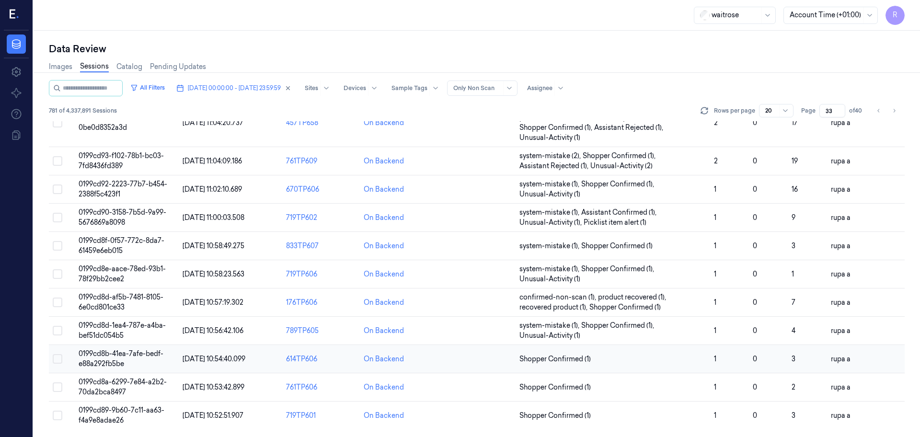
click at [118, 368] on span "0199cd8b-41ea-7afe-bedf-e88a292fb5be" at bounding box center [121, 358] width 85 height 19
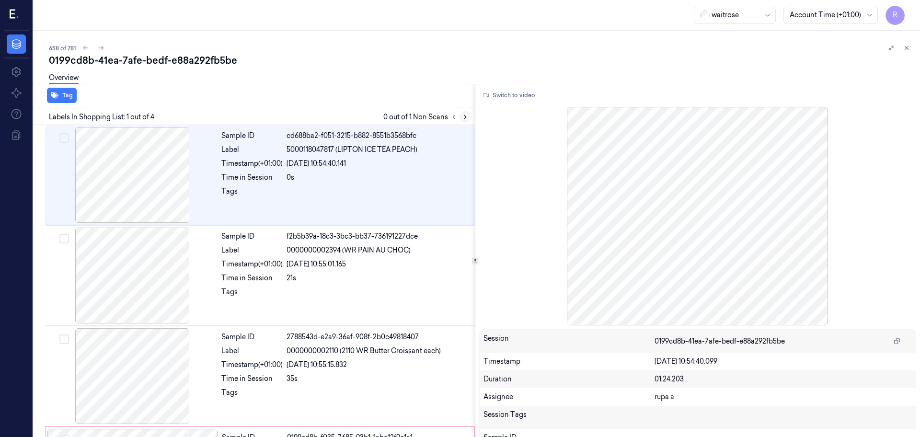
click at [463, 118] on icon at bounding box center [465, 117] width 7 height 7
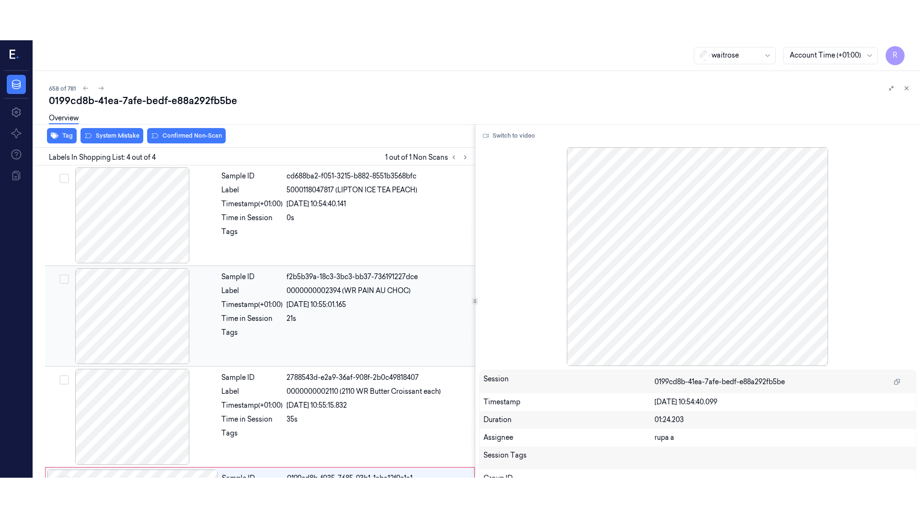
scroll to position [93, 0]
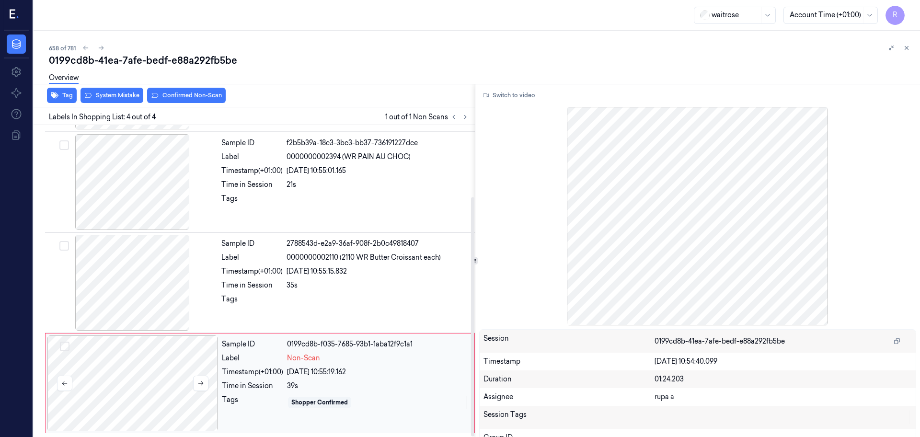
click at [158, 366] on div at bounding box center [132, 383] width 171 height 96
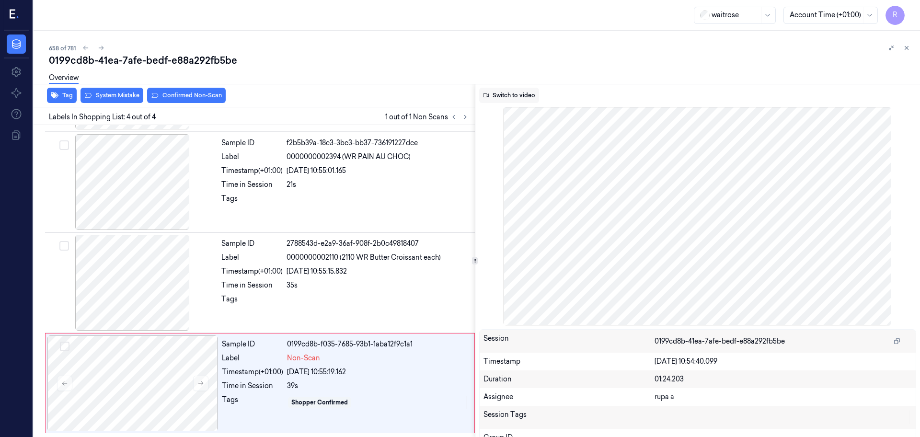
click at [514, 98] on button "Switch to video" at bounding box center [509, 95] width 60 height 15
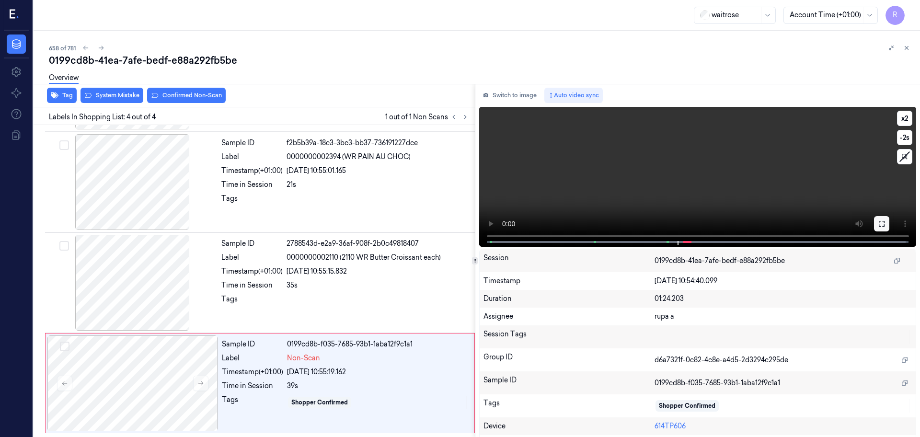
click at [884, 220] on button at bounding box center [881, 223] width 15 height 15
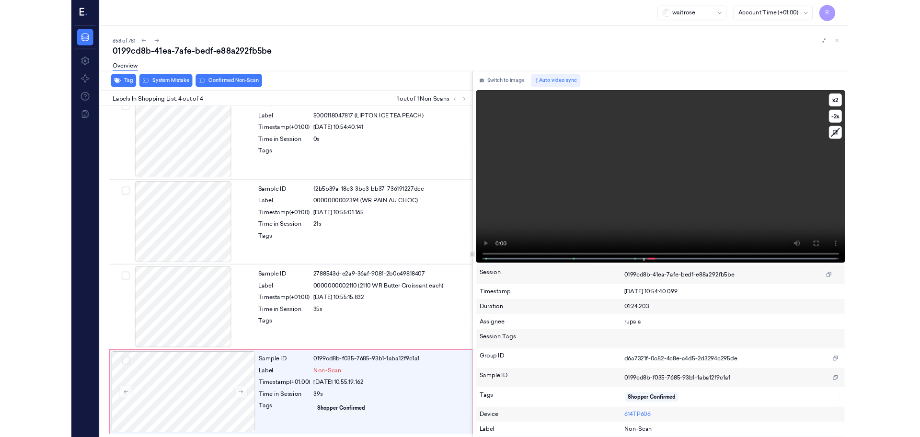
scroll to position [13, 0]
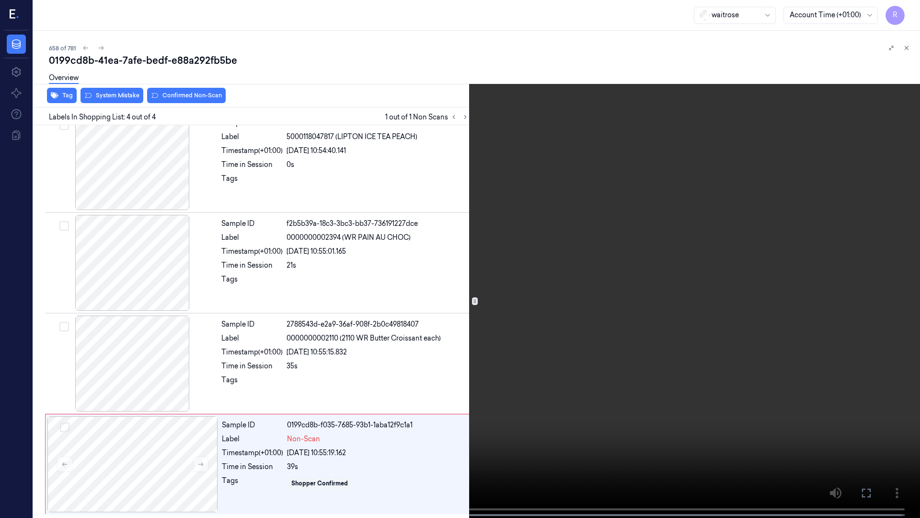
click at [883, 271] on video at bounding box center [460, 259] width 920 height 519
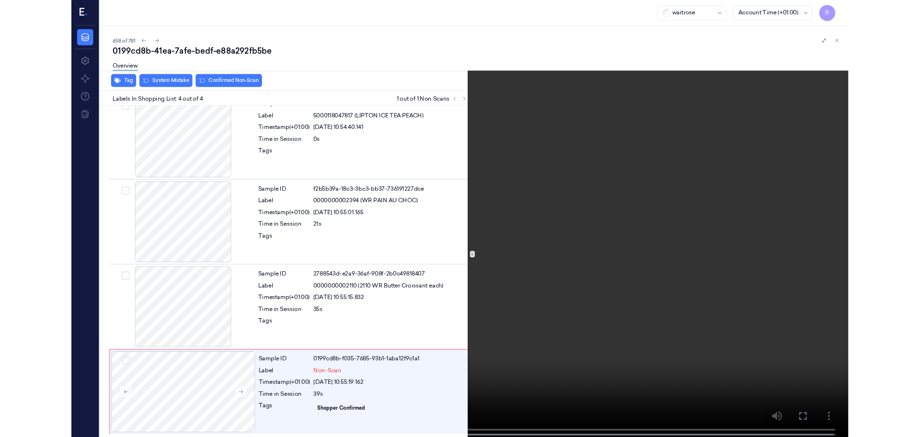
scroll to position [93, 0]
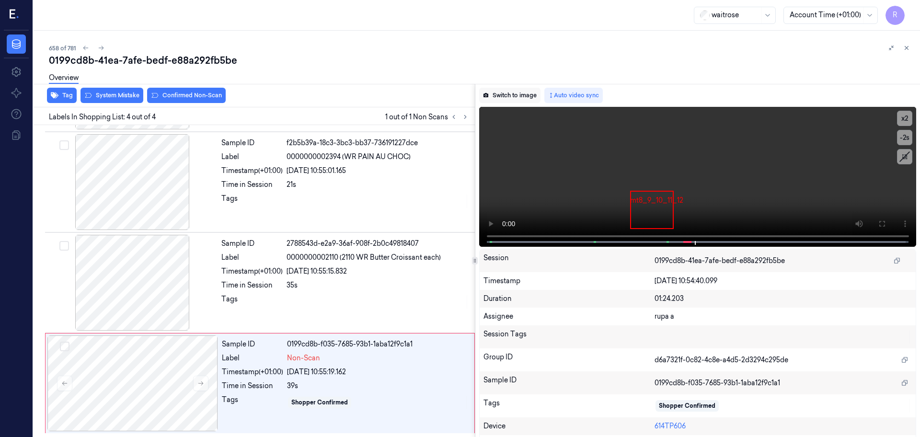
click at [516, 100] on button "Switch to image" at bounding box center [509, 95] width 61 height 15
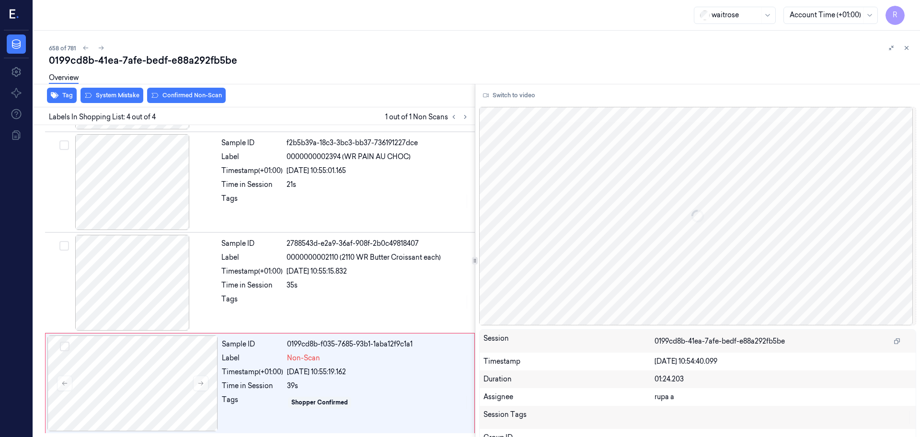
click at [122, 104] on div "Tag System Mistake Confirmed Non-Scan" at bounding box center [252, 95] width 445 height 23
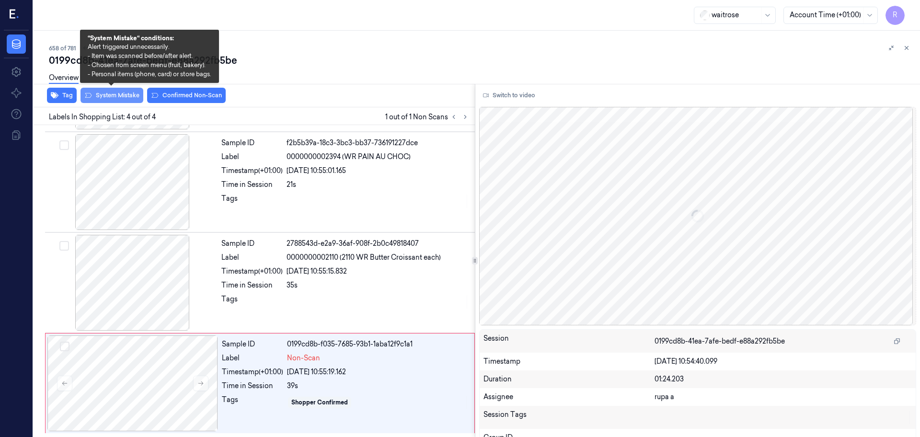
click at [122, 97] on button "System Mistake" at bounding box center [112, 95] width 63 height 15
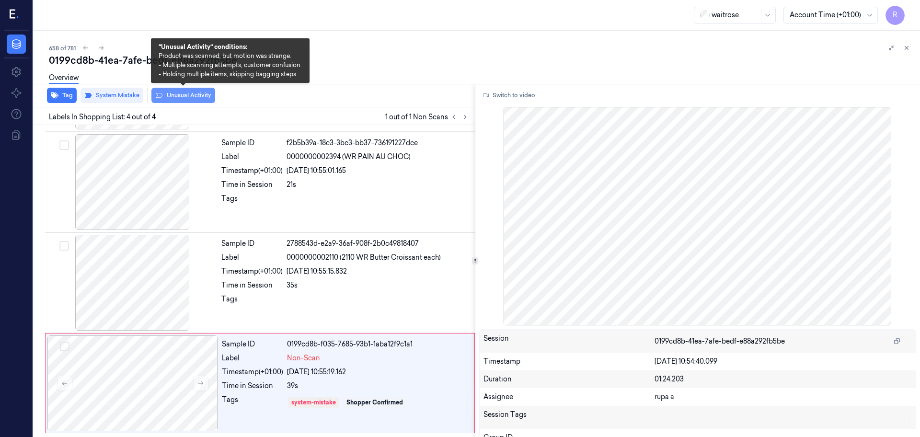
click at [172, 97] on button "Unusual Activity" at bounding box center [183, 95] width 64 height 15
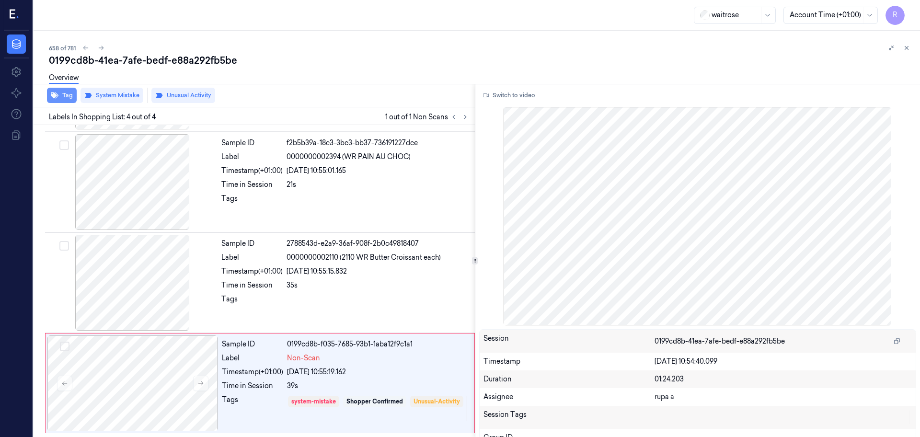
click at [63, 95] on button "Tag" at bounding box center [62, 95] width 30 height 15
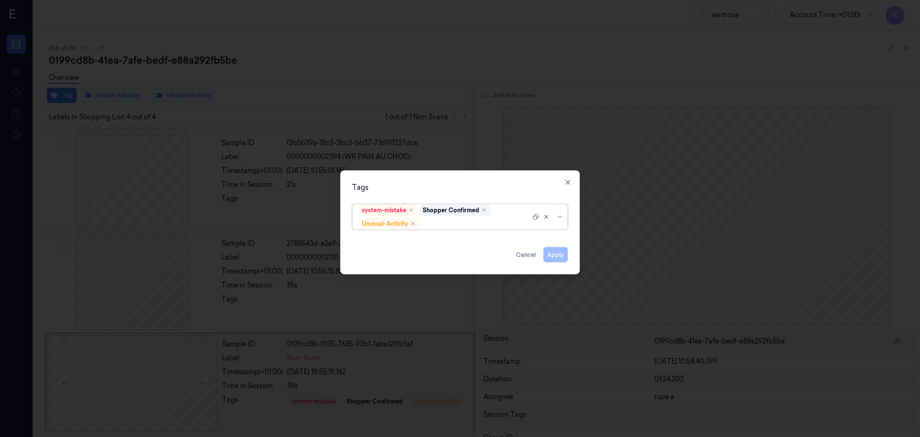
click at [486, 227] on div at bounding box center [475, 224] width 109 height 10
type input "pi"
click at [432, 236] on div "Picklist item alert" at bounding box center [460, 242] width 211 height 16
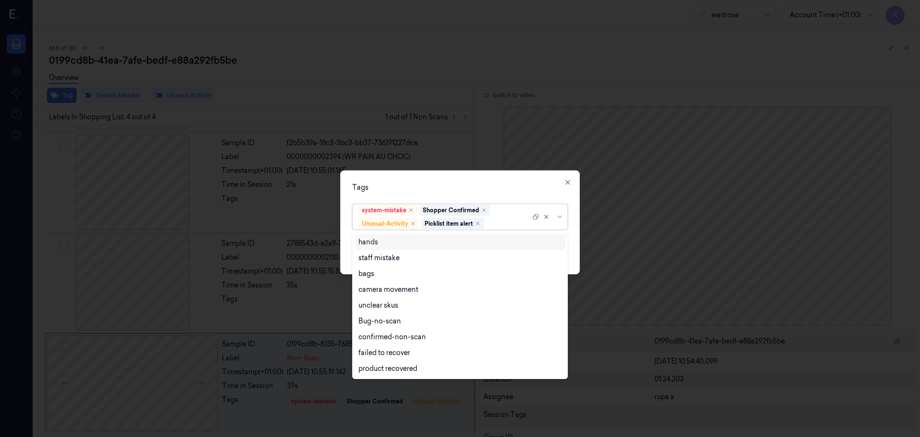
click at [469, 192] on div "Tags" at bounding box center [460, 188] width 216 height 10
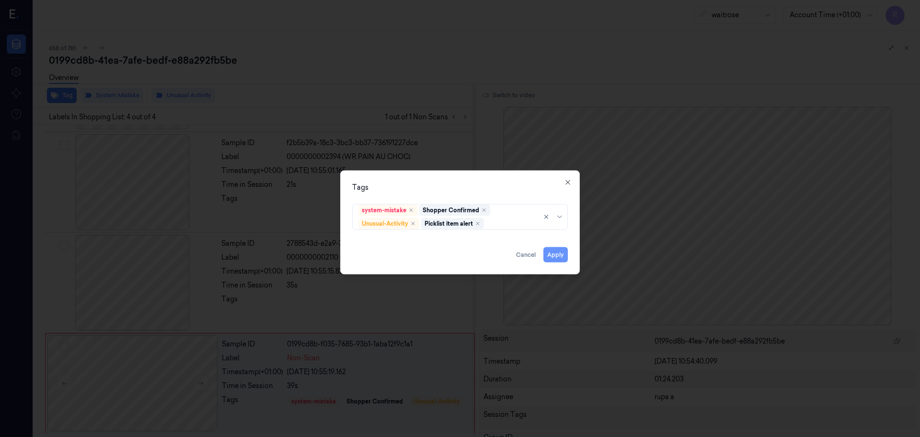
click at [552, 253] on button "Apply" at bounding box center [555, 254] width 24 height 15
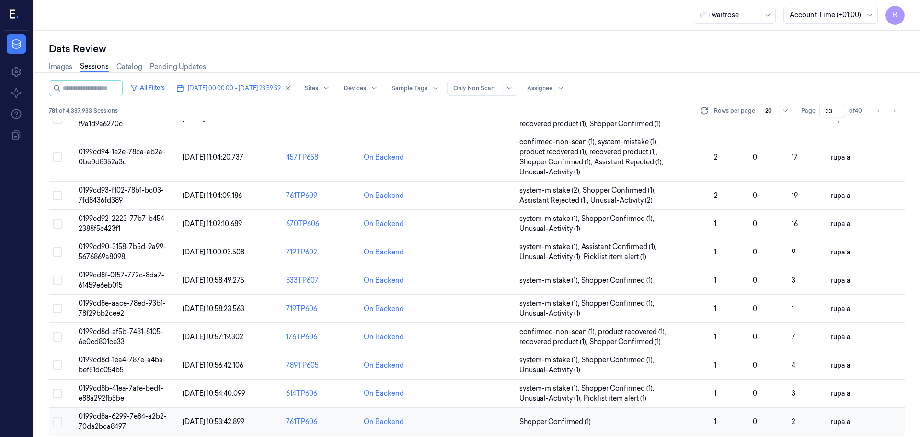
scroll to position [298, 0]
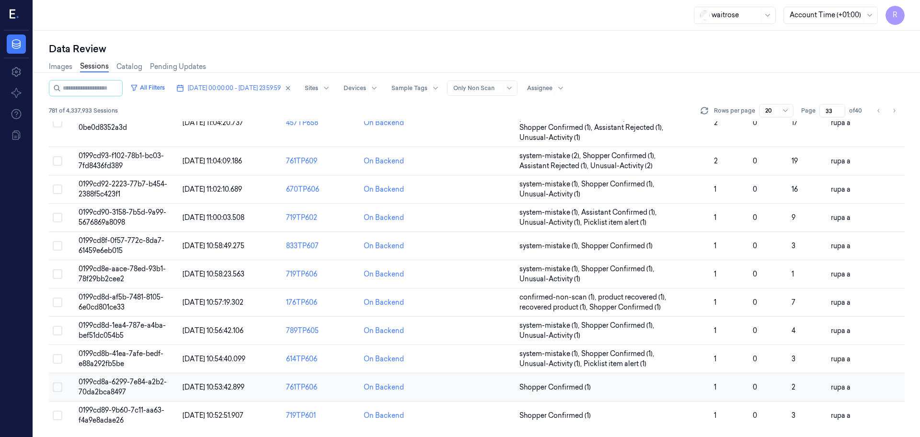
click at [166, 386] on span "0199cd8a-6299-7e84-a2b2-70da2bca8497" at bounding box center [123, 387] width 88 height 19
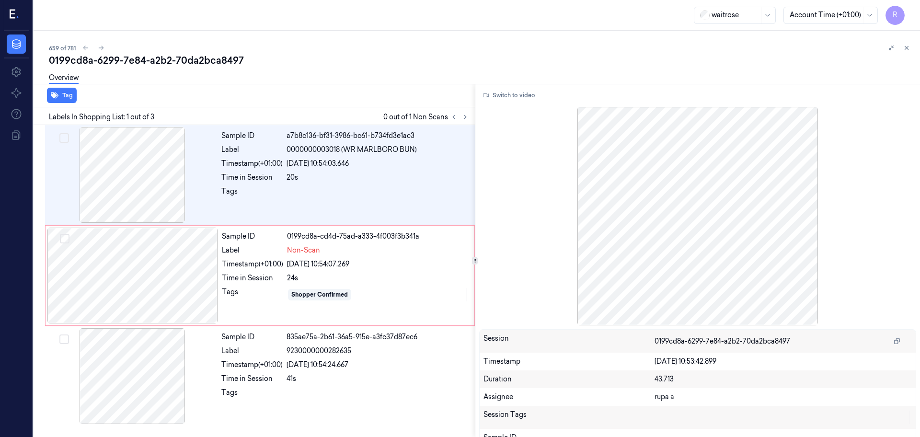
click at [170, 282] on div at bounding box center [132, 276] width 171 height 96
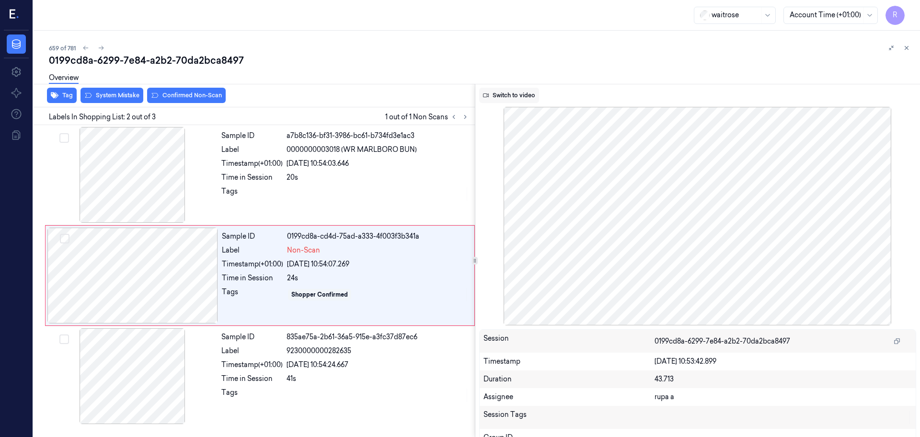
click at [520, 90] on button "Switch to video" at bounding box center [509, 95] width 60 height 15
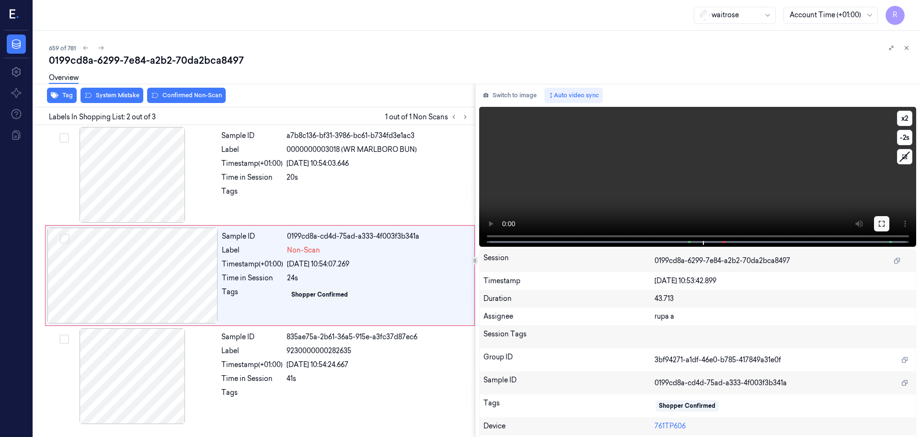
click at [878, 223] on icon at bounding box center [882, 224] width 8 height 8
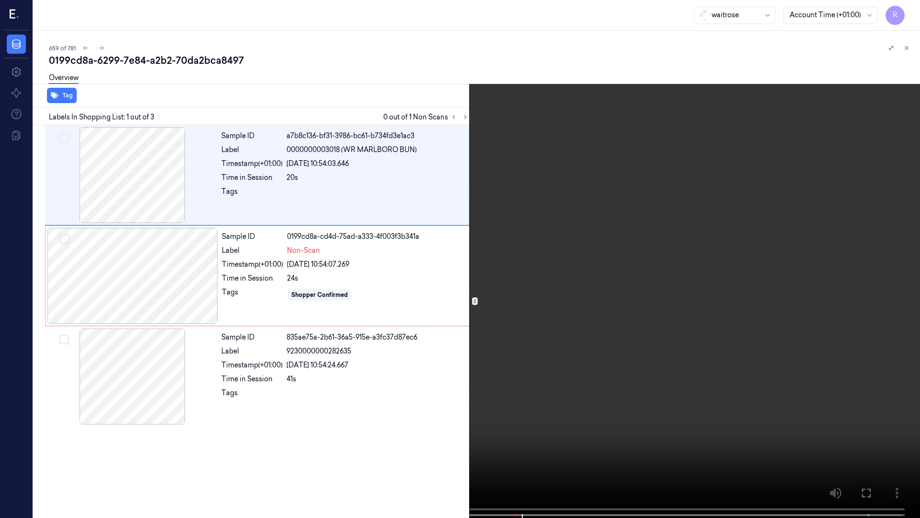
click at [265, 267] on video at bounding box center [460, 259] width 920 height 519
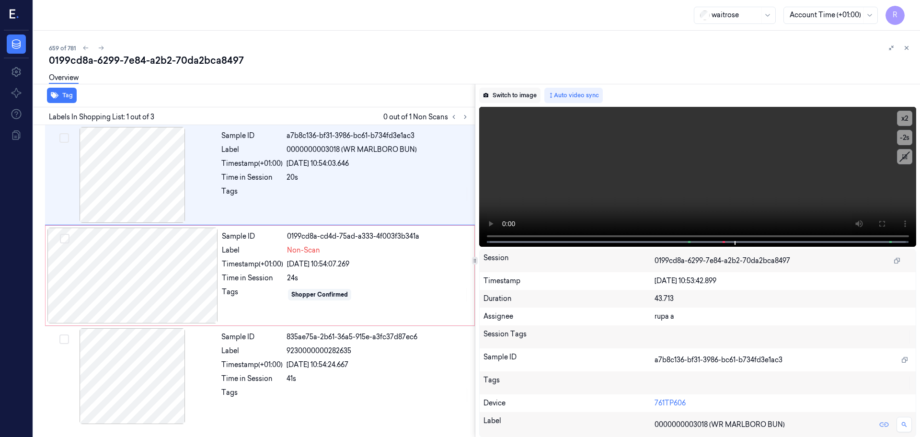
click at [523, 94] on button "Switch to image" at bounding box center [509, 95] width 61 height 15
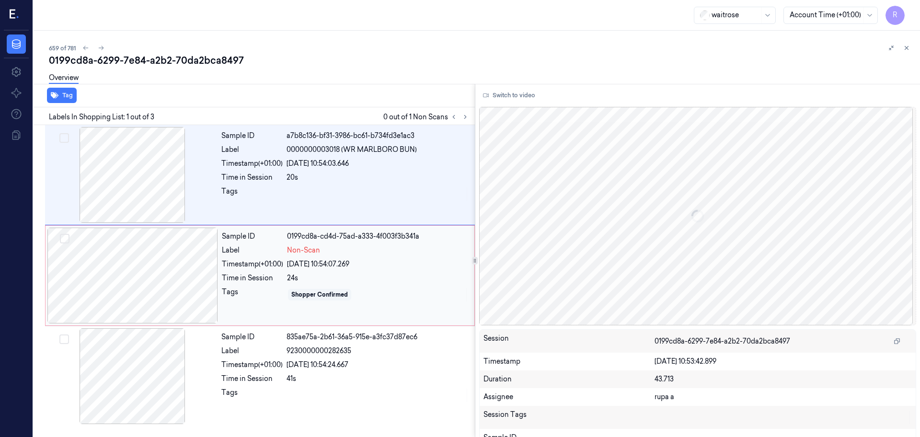
click at [138, 276] on div at bounding box center [132, 276] width 171 height 96
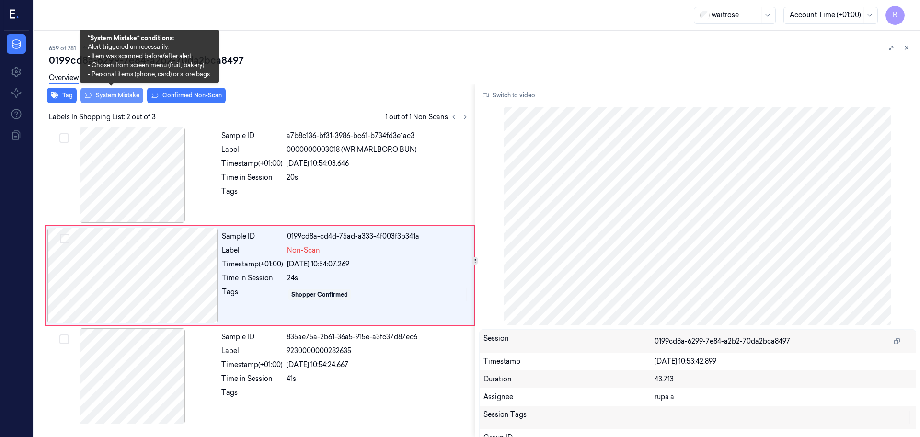
click at [120, 98] on button "System Mistake" at bounding box center [112, 95] width 63 height 15
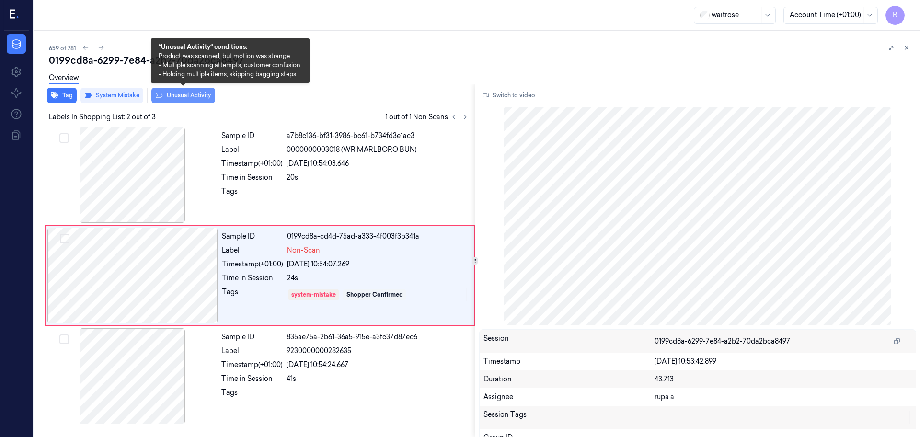
click at [181, 102] on button "Unusual Activity" at bounding box center [183, 95] width 64 height 15
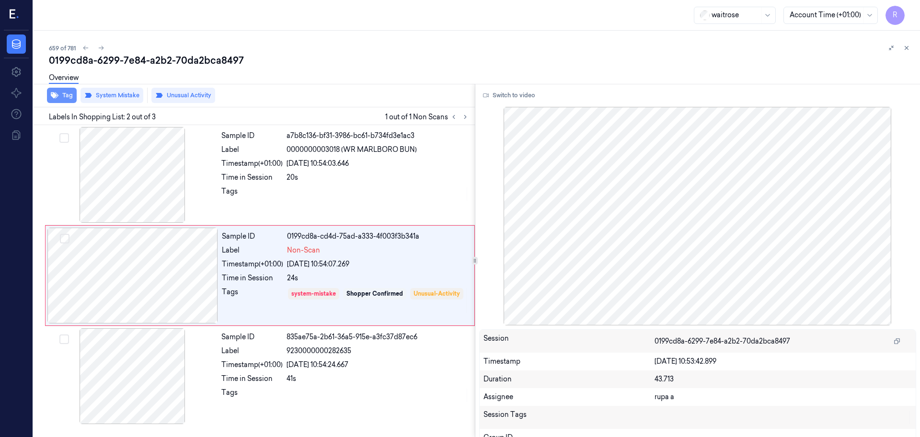
click at [59, 101] on button "Tag" at bounding box center [62, 95] width 30 height 15
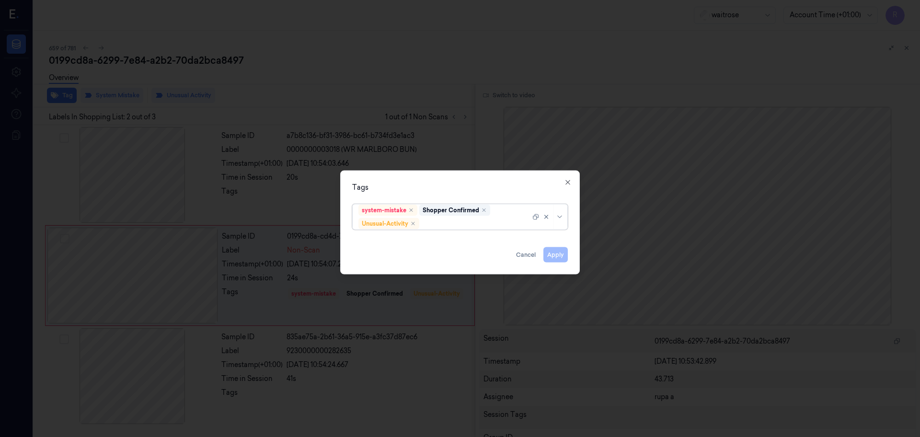
click at [511, 226] on div at bounding box center [475, 224] width 109 height 10
type input "pi"
click at [485, 241] on div "Picklist item alert" at bounding box center [459, 242] width 203 height 10
drag, startPoint x: 480, startPoint y: 188, endPoint x: 590, endPoint y: 264, distance: 133.7
click at [482, 188] on div "Tags" at bounding box center [460, 188] width 216 height 10
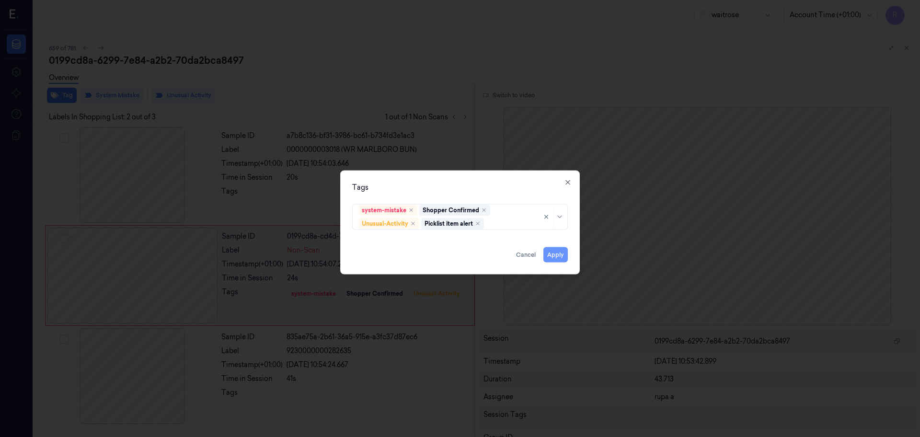
click at [557, 256] on button "Apply" at bounding box center [555, 254] width 24 height 15
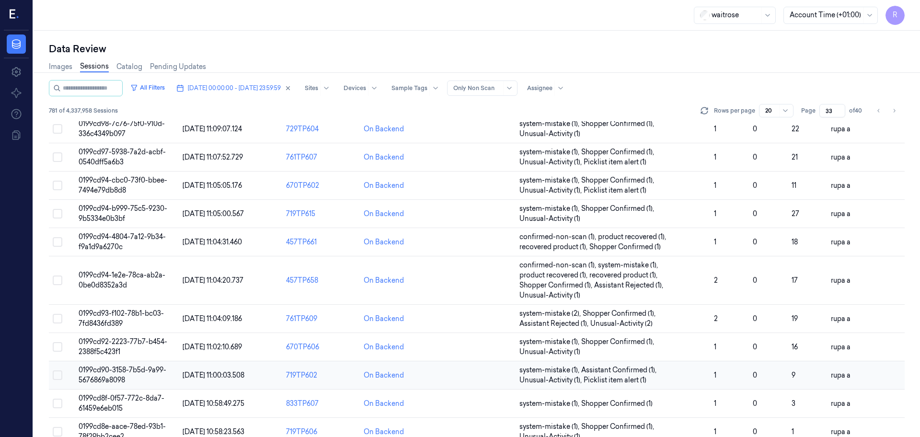
scroll to position [298, 0]
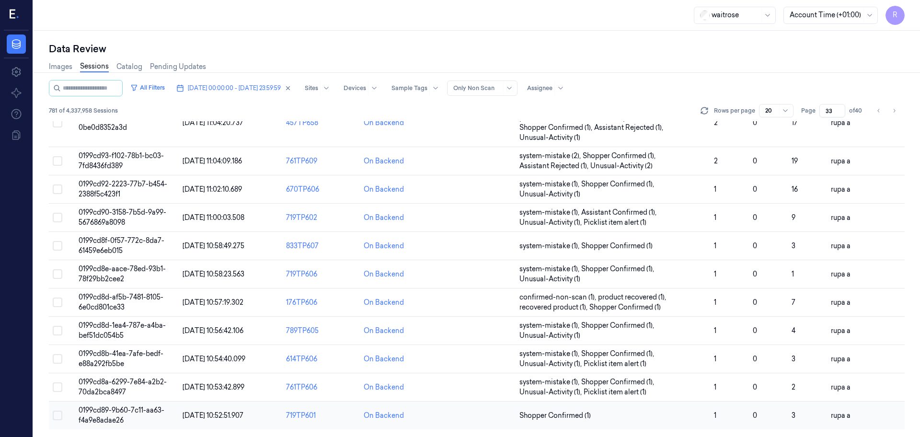
click at [149, 415] on td "0199cd89-9b60-7c11-aa63-f4a9e8adae26" at bounding box center [127, 416] width 104 height 28
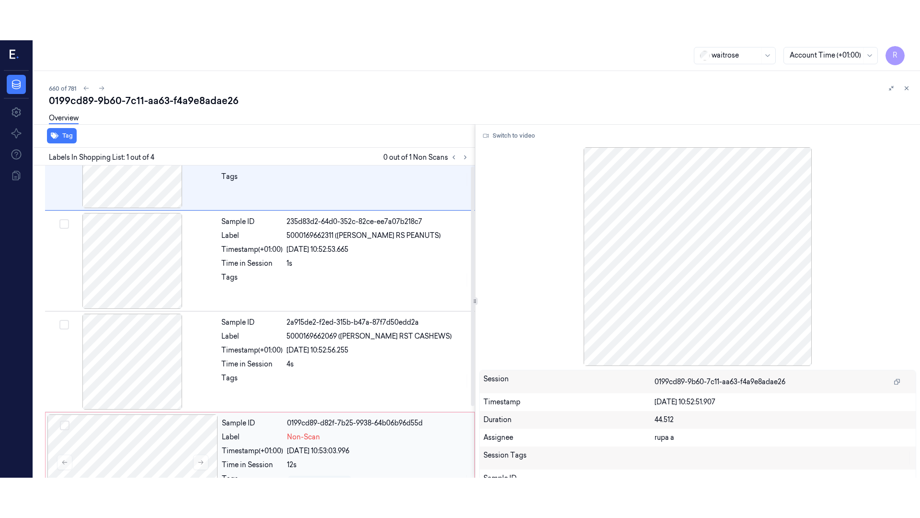
scroll to position [93, 0]
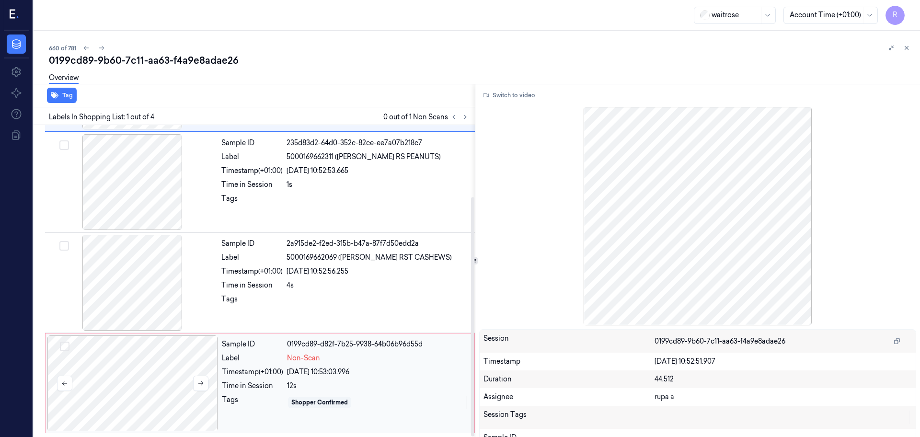
click at [180, 386] on div at bounding box center [132, 383] width 171 height 96
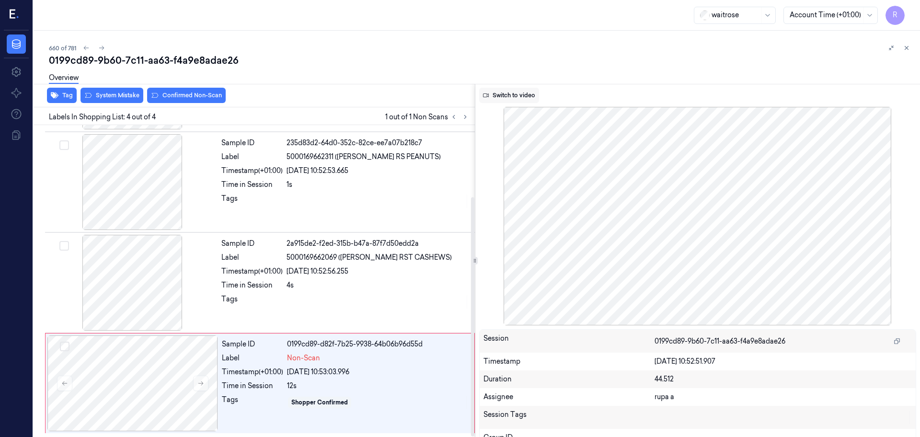
click at [519, 95] on button "Switch to video" at bounding box center [509, 95] width 60 height 15
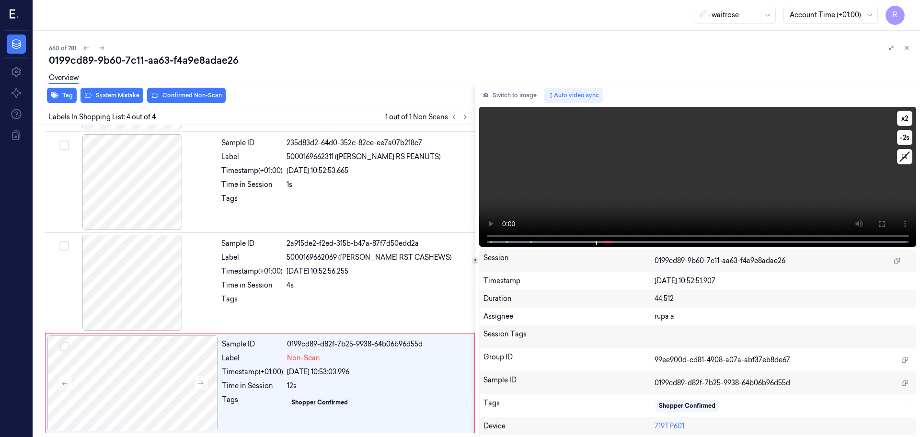
click at [883, 224] on button at bounding box center [881, 223] width 15 height 15
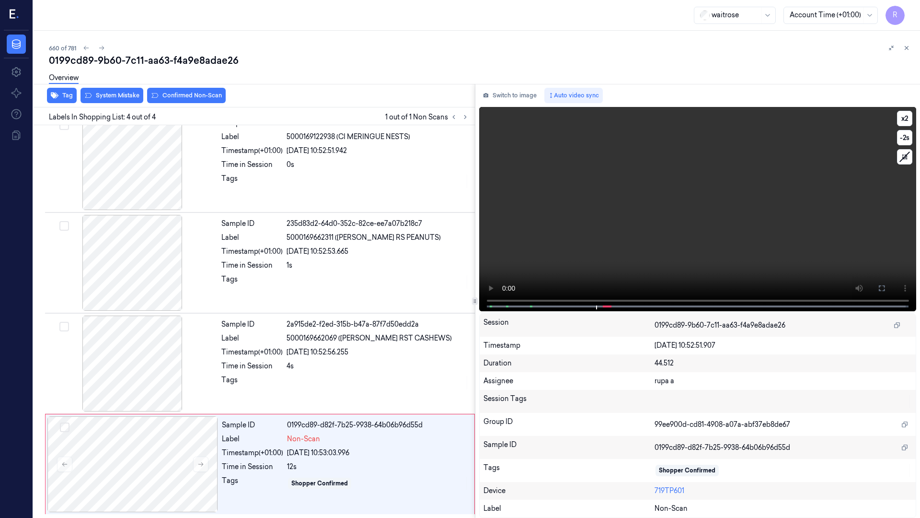
scroll to position [13, 0]
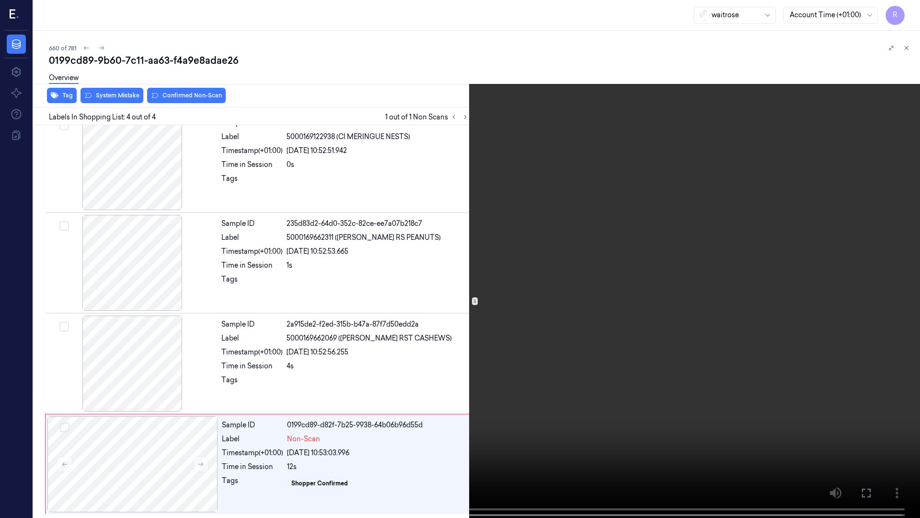
click at [869, 262] on video at bounding box center [460, 259] width 920 height 519
click at [175, 336] on video at bounding box center [460, 259] width 920 height 519
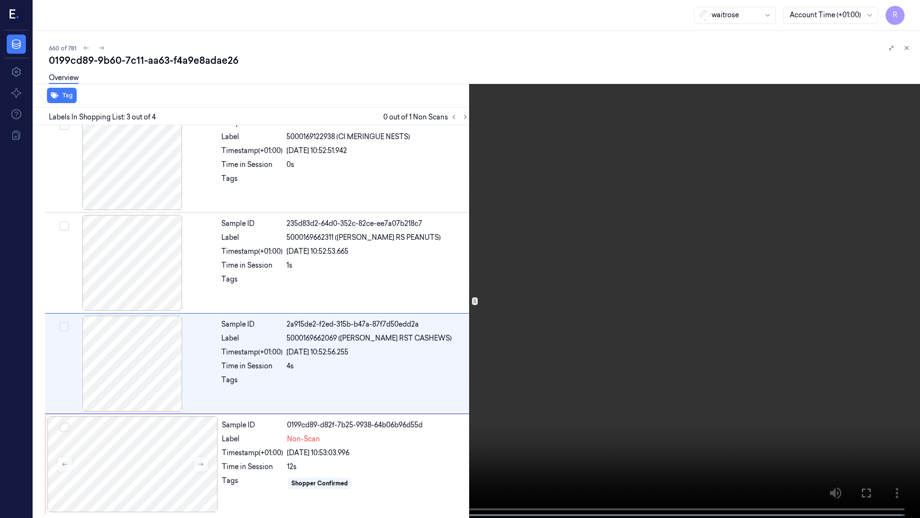
click at [354, 268] on video at bounding box center [460, 259] width 920 height 519
click at [909, 11] on button "x 2" at bounding box center [908, 11] width 15 height 15
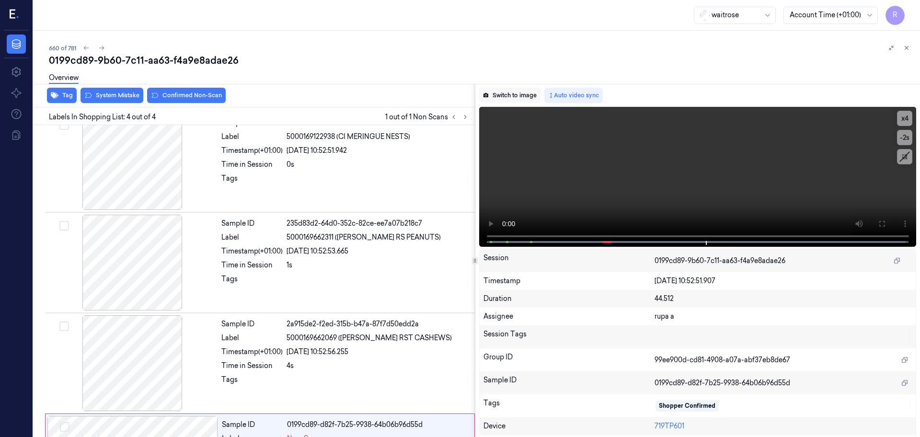
click at [514, 97] on button "Switch to image" at bounding box center [509, 95] width 61 height 15
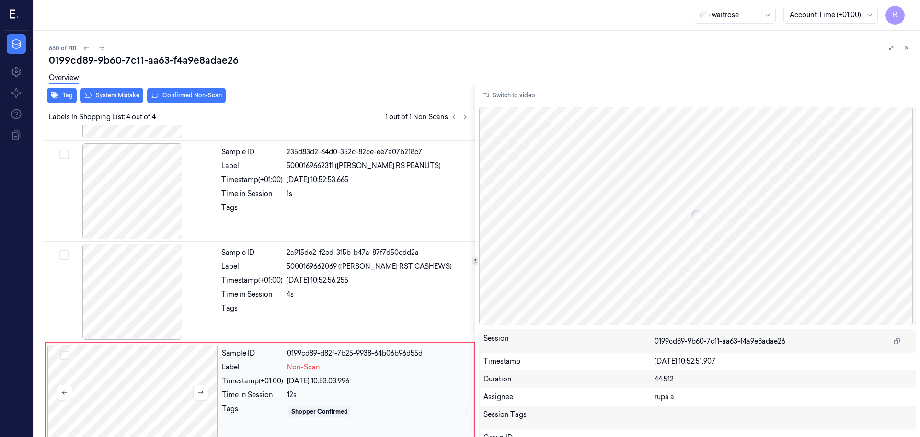
scroll to position [93, 0]
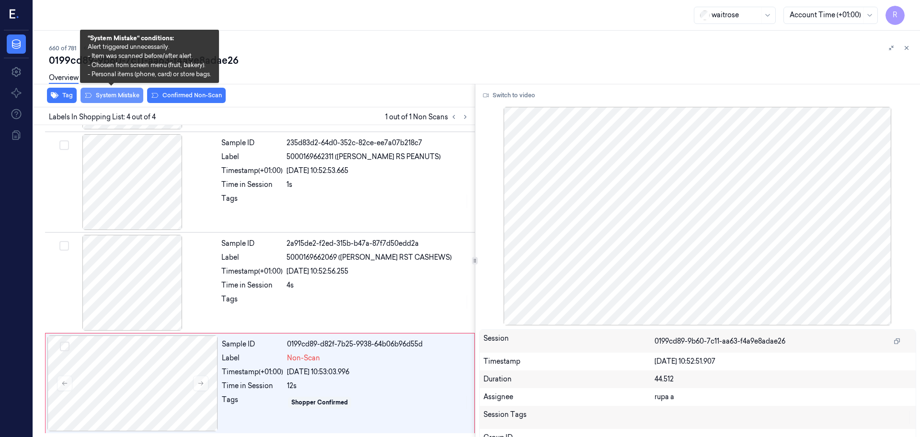
click at [116, 99] on button "System Mistake" at bounding box center [112, 95] width 63 height 15
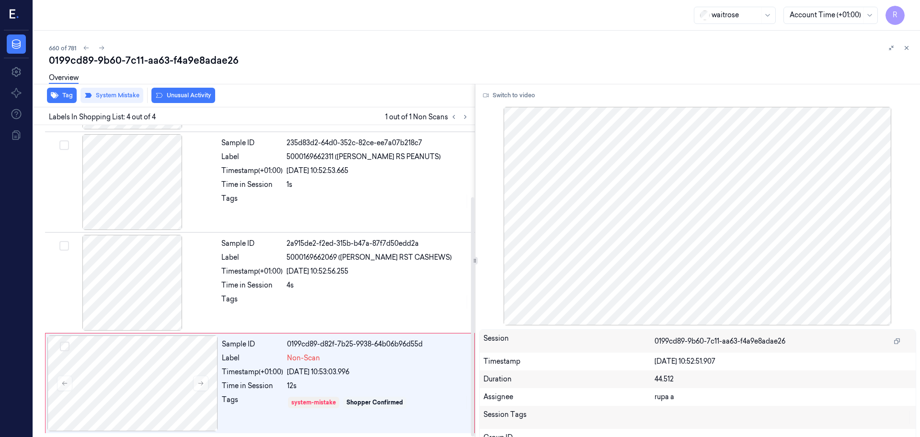
click at [178, 91] on div "Overview" at bounding box center [481, 79] width 864 height 24
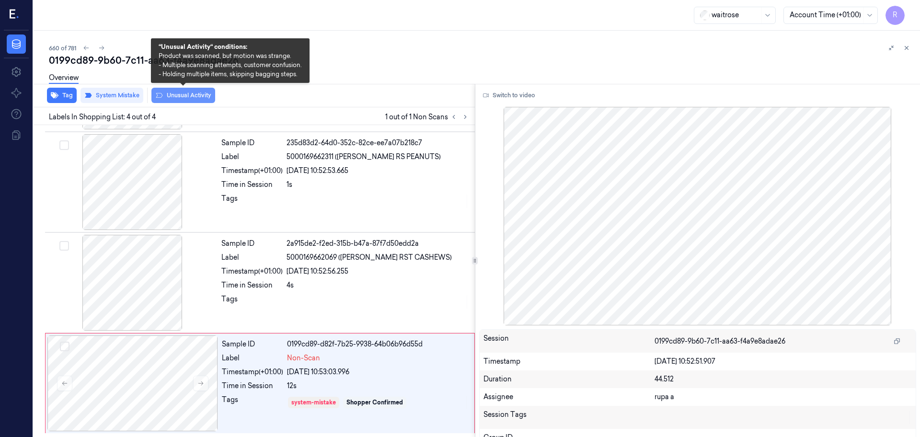
click at [174, 102] on button "Unusual Activity" at bounding box center [183, 95] width 64 height 15
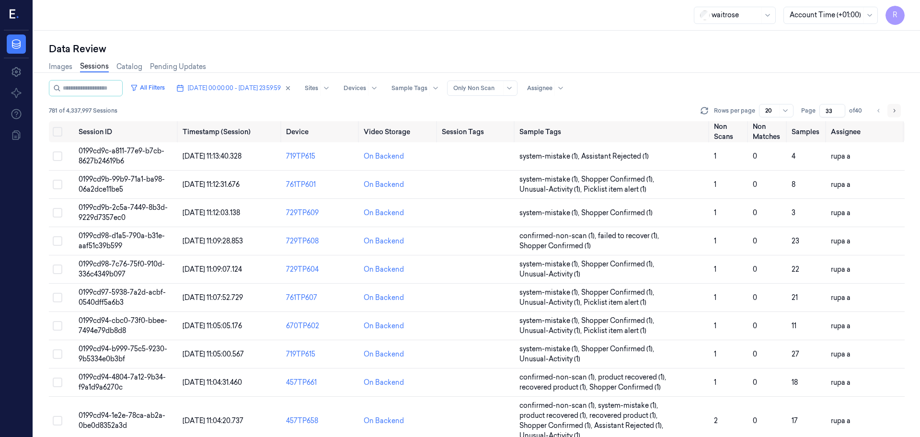
click at [897, 109] on icon "Go to next page" at bounding box center [894, 111] width 6 height 8
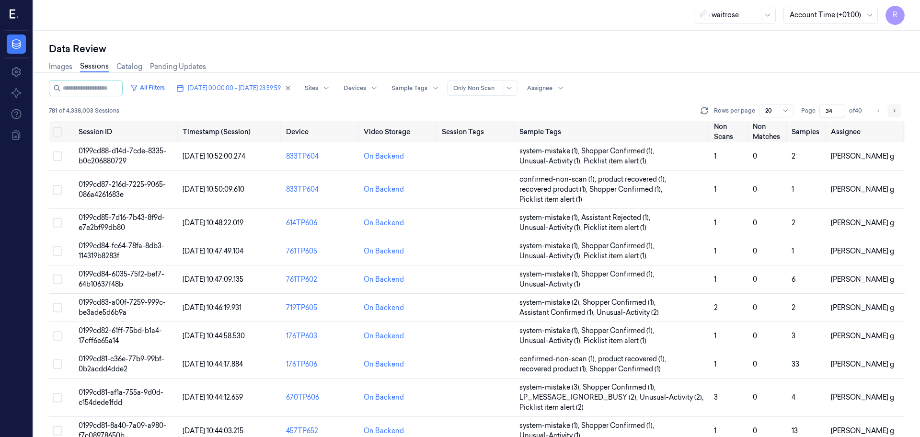
click at [897, 109] on icon "Go to next page" at bounding box center [894, 111] width 6 height 8
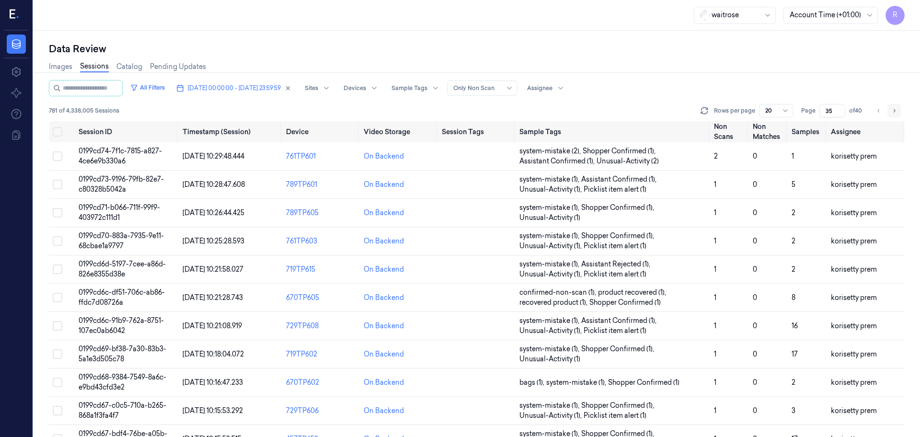
click at [897, 109] on icon "Go to next page" at bounding box center [894, 111] width 6 height 8
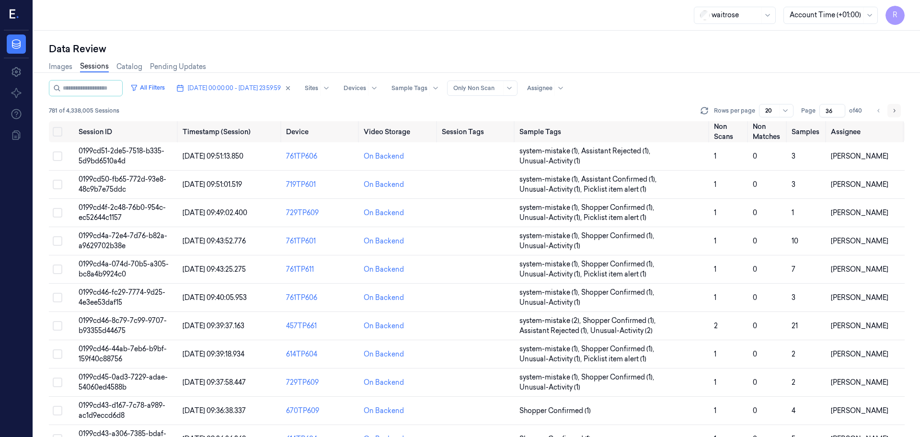
click at [897, 109] on icon "Go to next page" at bounding box center [894, 111] width 6 height 8
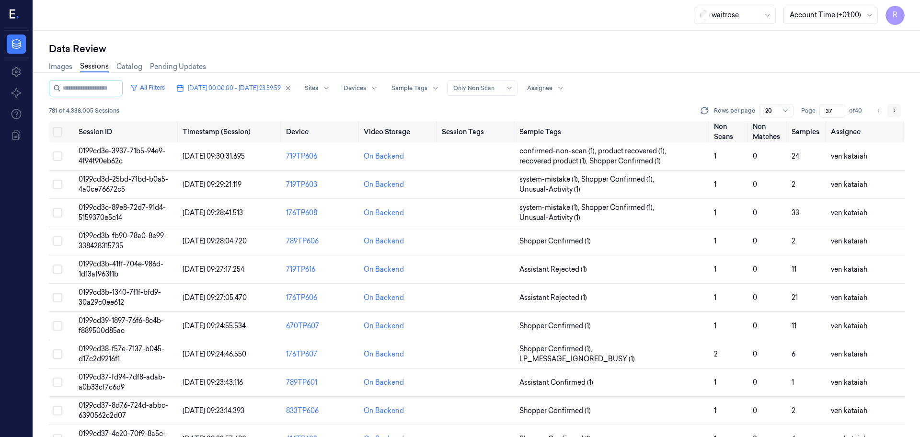
click at [897, 109] on icon "Go to next page" at bounding box center [894, 111] width 6 height 8
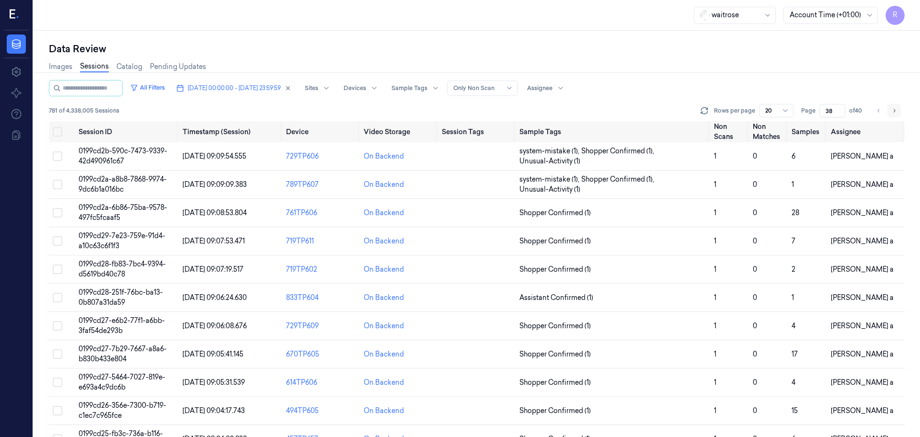
click at [897, 109] on icon "Go to next page" at bounding box center [894, 111] width 6 height 8
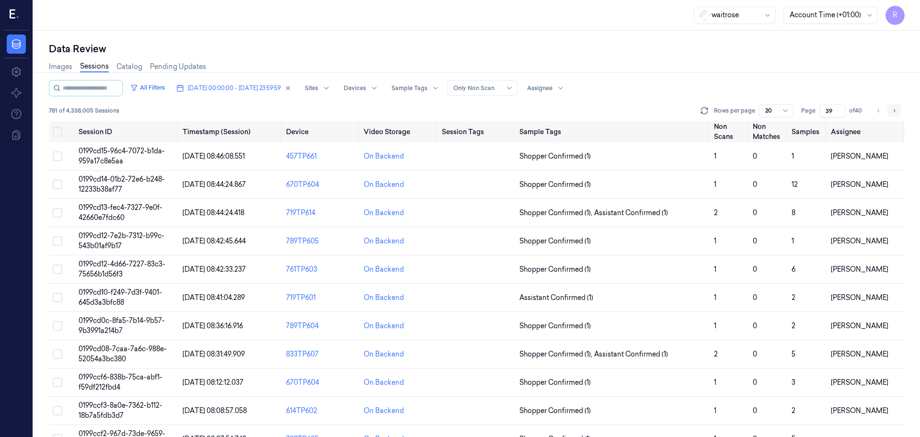
click at [897, 109] on icon "Go to next page" at bounding box center [894, 111] width 6 height 8
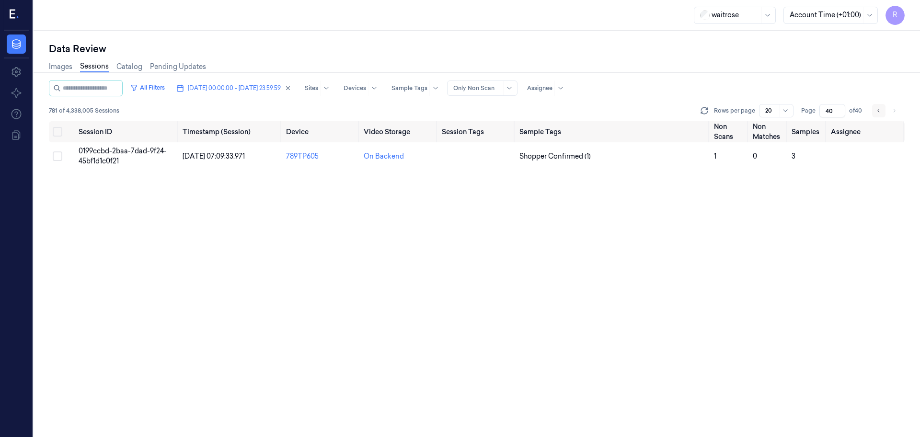
click at [874, 111] on button "Go to previous page" at bounding box center [878, 110] width 13 height 13
type input "39"
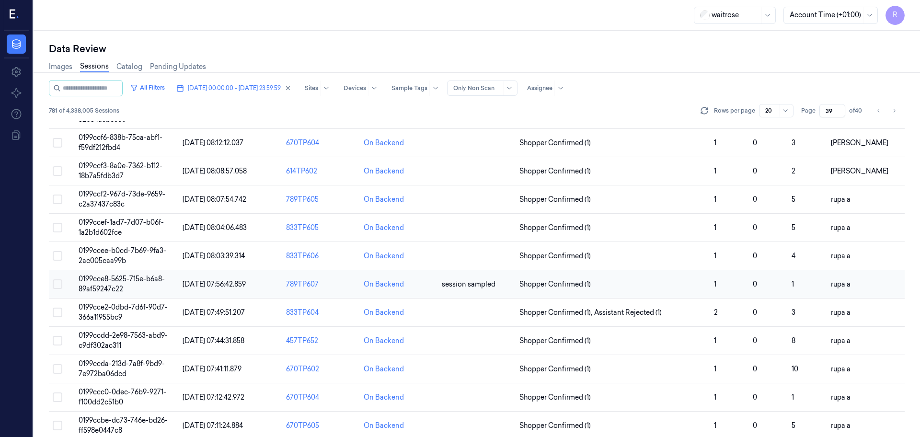
scroll to position [278, 0]
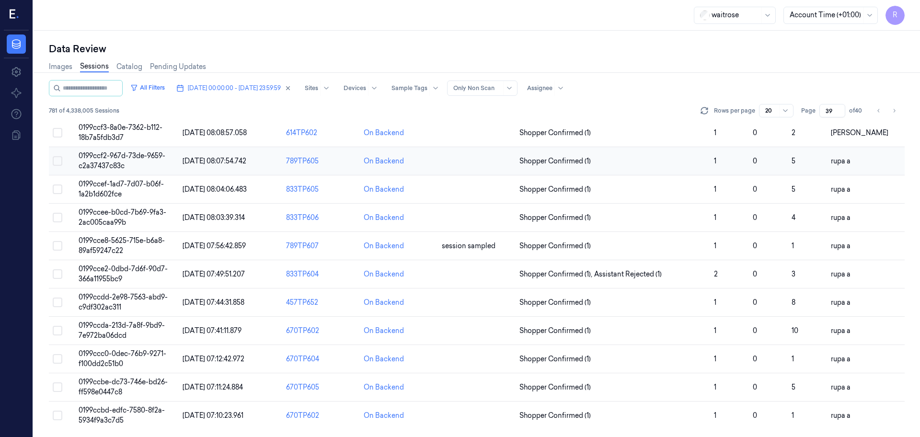
click at [153, 164] on td "0199ccf2-967d-73de-9659-c2a37437c83c" at bounding box center [127, 161] width 104 height 28
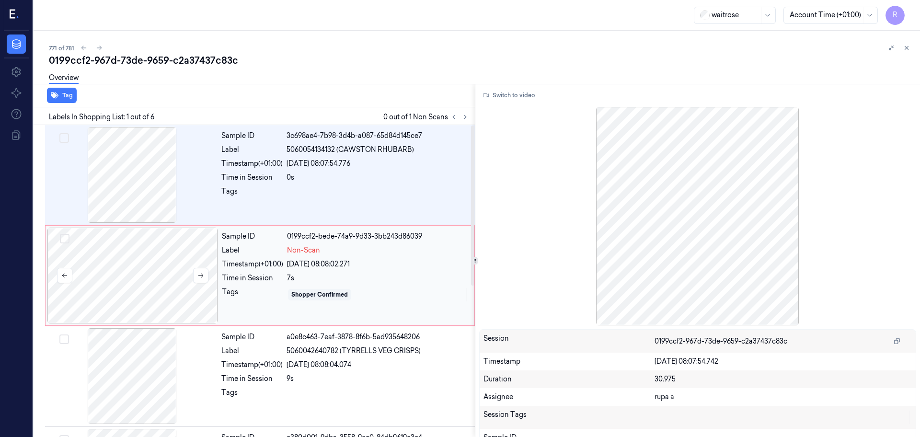
click at [72, 283] on div at bounding box center [132, 276] width 171 height 96
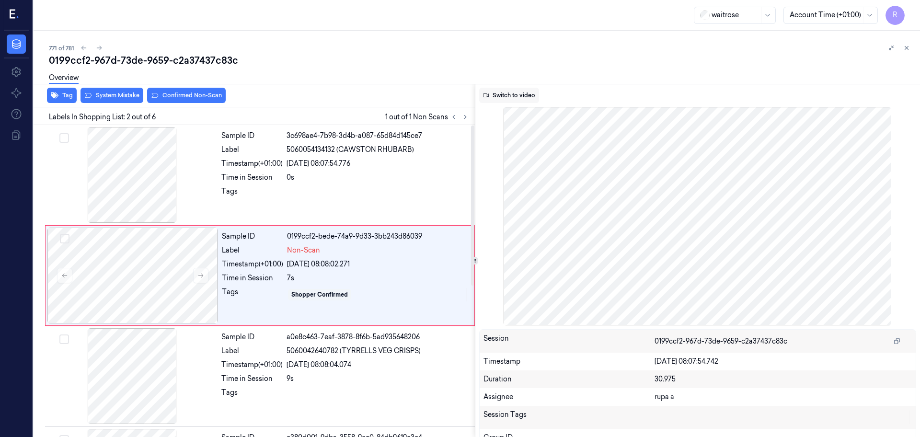
click at [511, 98] on button "Switch to video" at bounding box center [509, 95] width 60 height 15
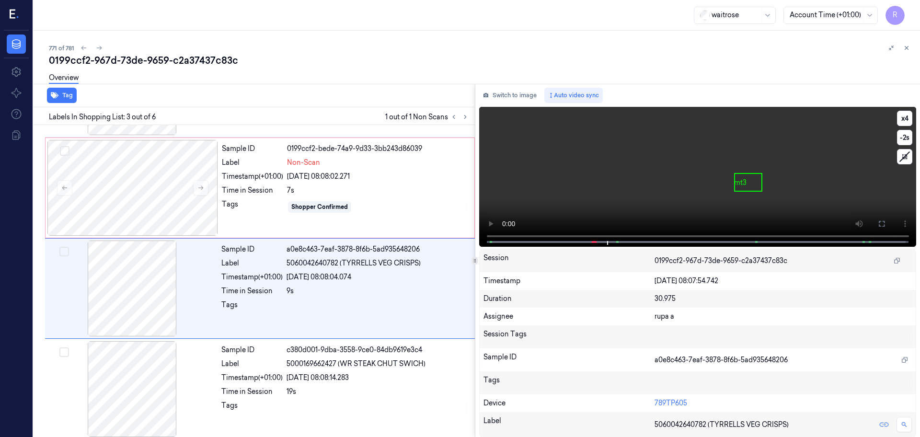
click at [592, 204] on video at bounding box center [698, 177] width 438 height 140
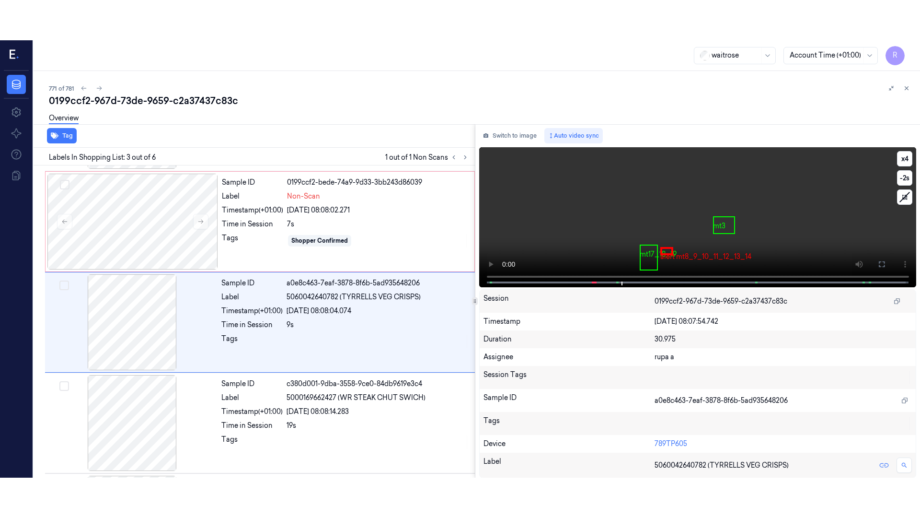
scroll to position [95, 0]
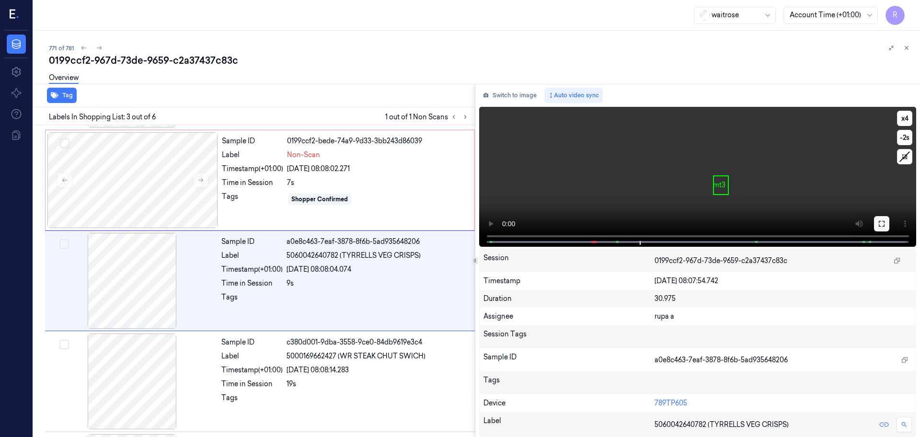
click at [881, 225] on icon at bounding box center [882, 224] width 6 height 6
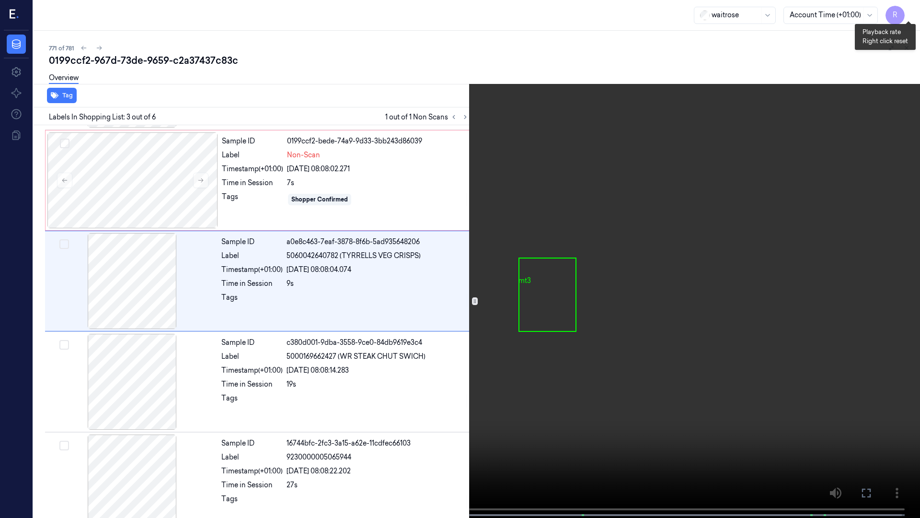
click at [910, 6] on button "x 4" at bounding box center [908, 11] width 15 height 15
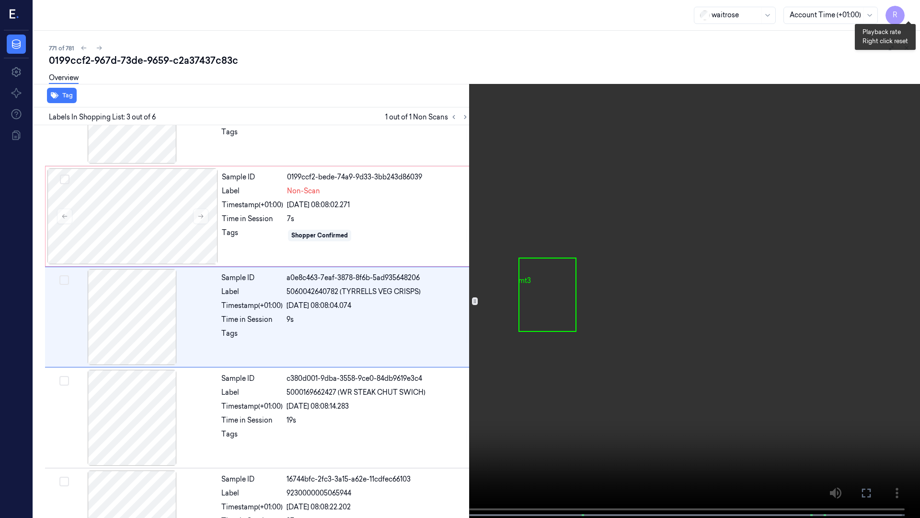
click at [910, 6] on button "x 1" at bounding box center [908, 11] width 15 height 15
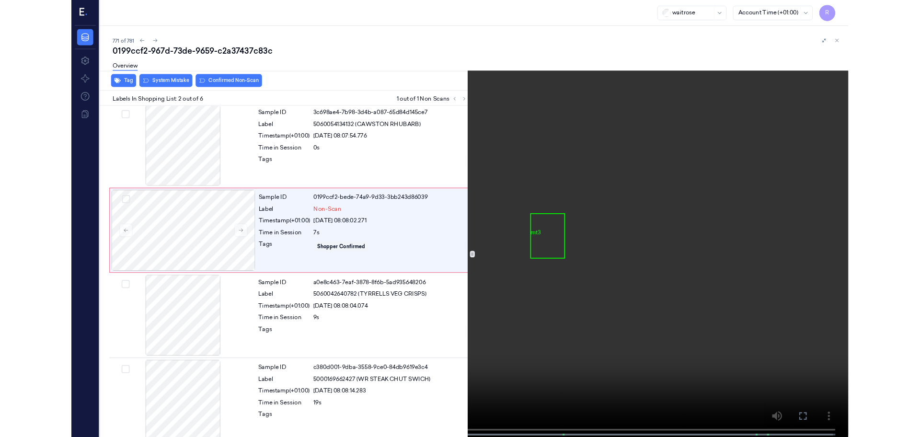
scroll to position [0, 0]
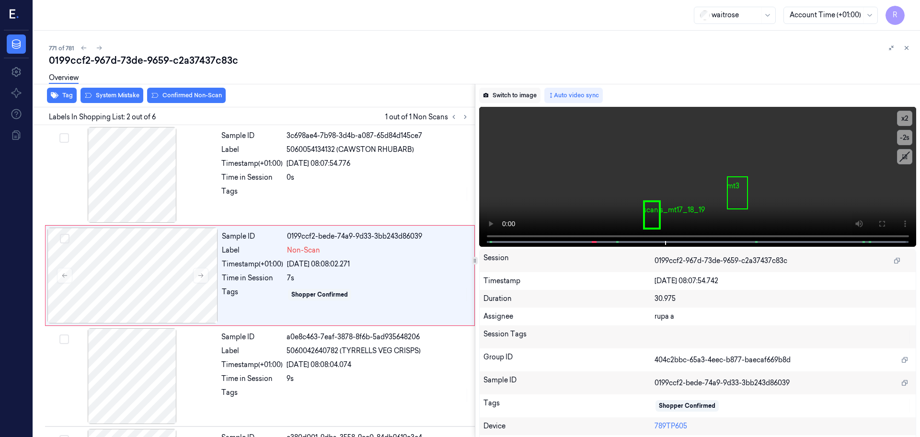
click at [524, 91] on button "Switch to image" at bounding box center [509, 95] width 61 height 15
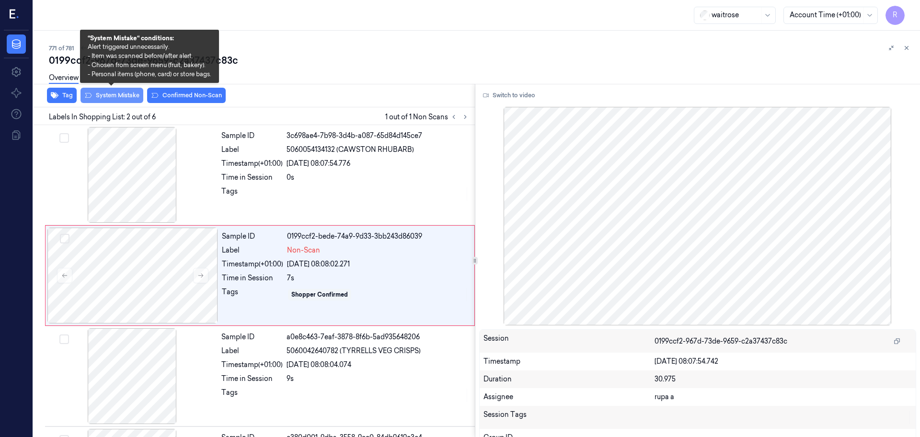
click at [106, 99] on button "System Mistake" at bounding box center [112, 95] width 63 height 15
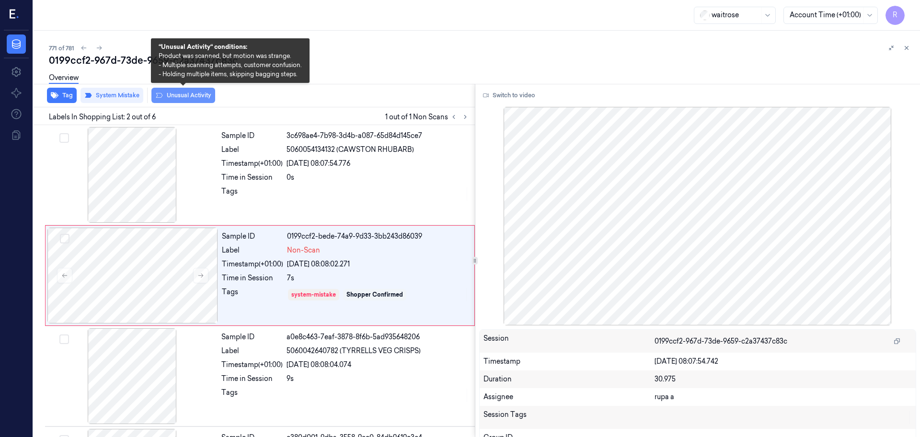
click at [193, 99] on button "Unusual Activity" at bounding box center [183, 95] width 64 height 15
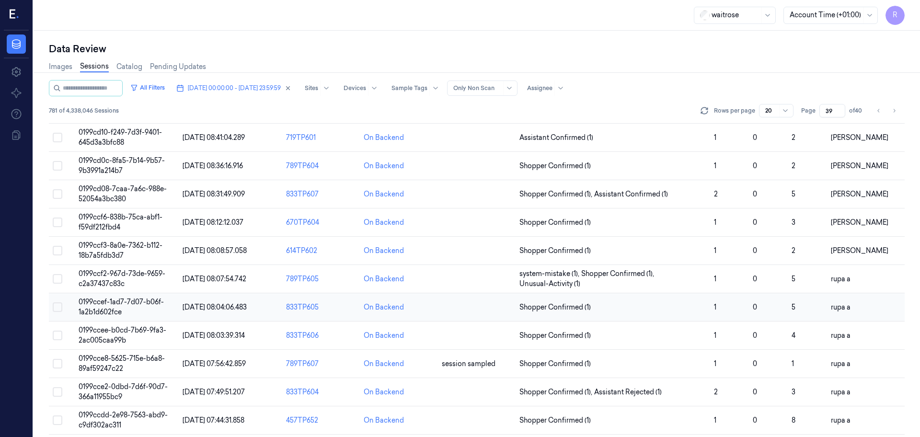
scroll to position [240, 0]
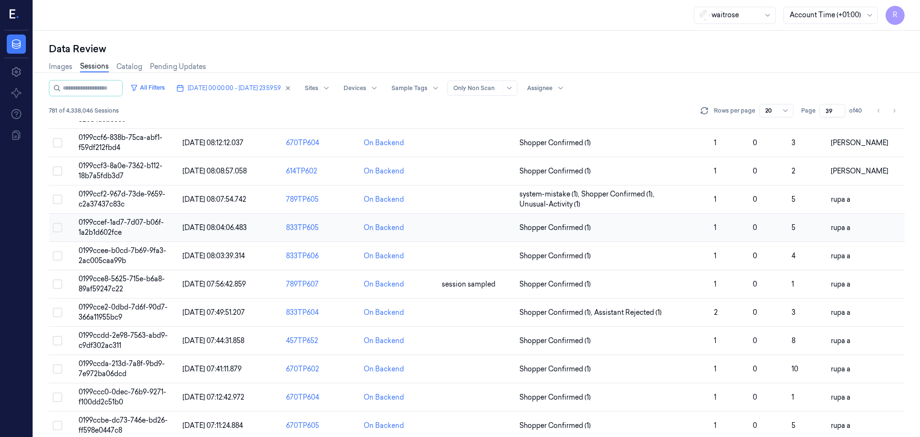
click at [151, 227] on td "0199ccef-1ad7-7d07-b06f-1a2b1d602fce" at bounding box center [127, 228] width 104 height 28
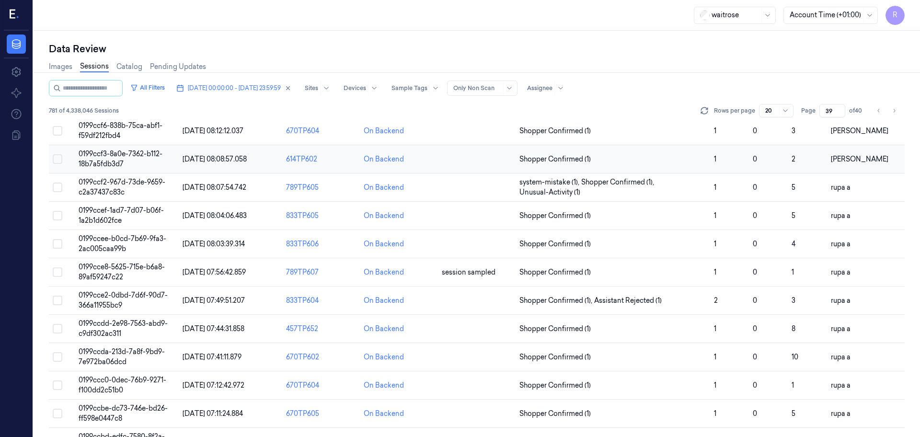
scroll to position [278, 0]
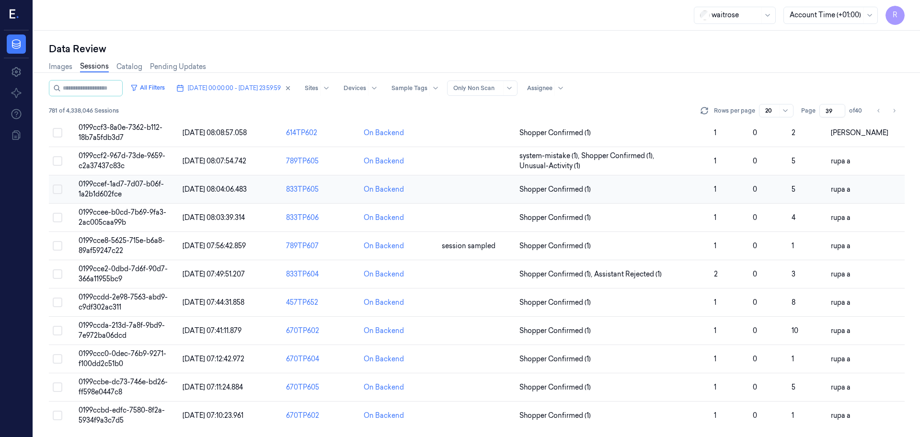
click at [132, 189] on td "0199ccef-1ad7-7d07-b06f-1a2b1d602fce" at bounding box center [127, 189] width 104 height 28
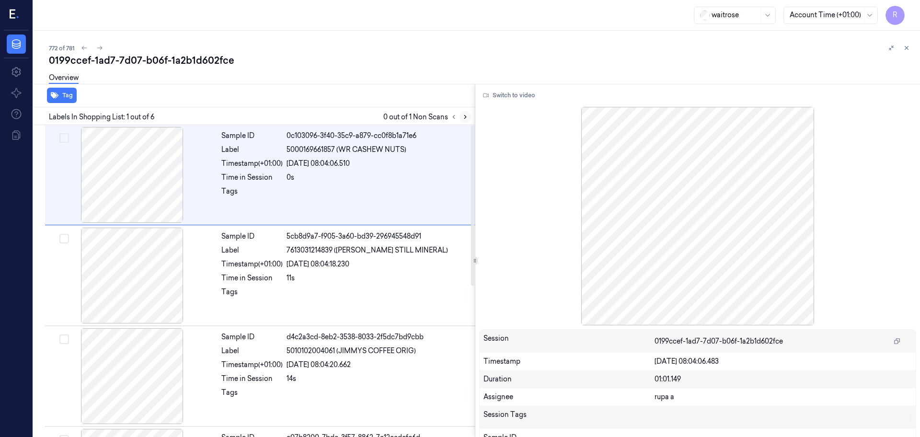
click at [460, 118] on button at bounding box center [466, 117] width 12 height 12
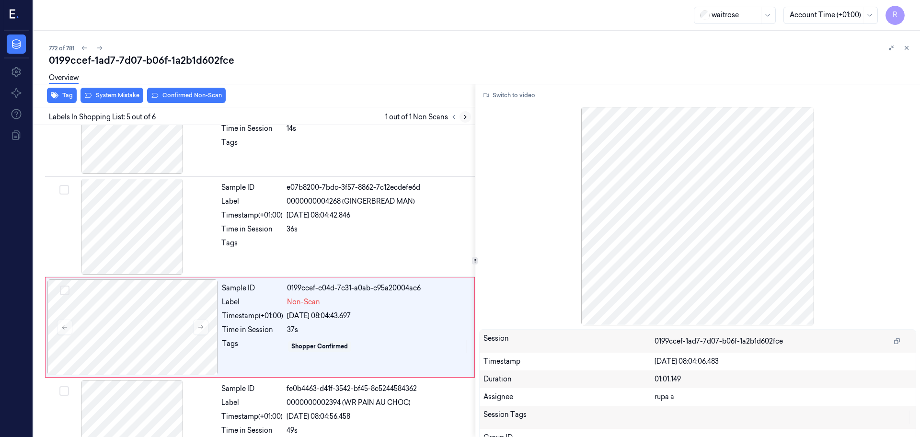
scroll to position [295, 0]
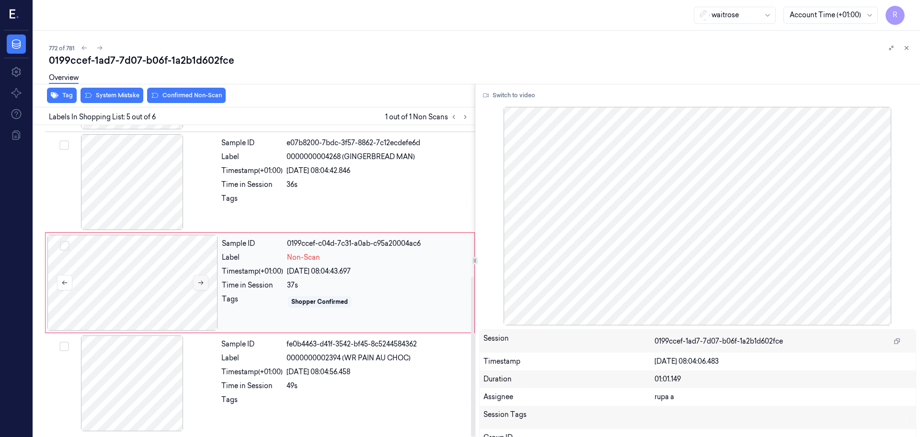
click at [197, 278] on button at bounding box center [200, 282] width 15 height 15
click at [199, 277] on button at bounding box center [200, 282] width 15 height 15
click at [508, 96] on button "Switch to video" at bounding box center [509, 95] width 60 height 15
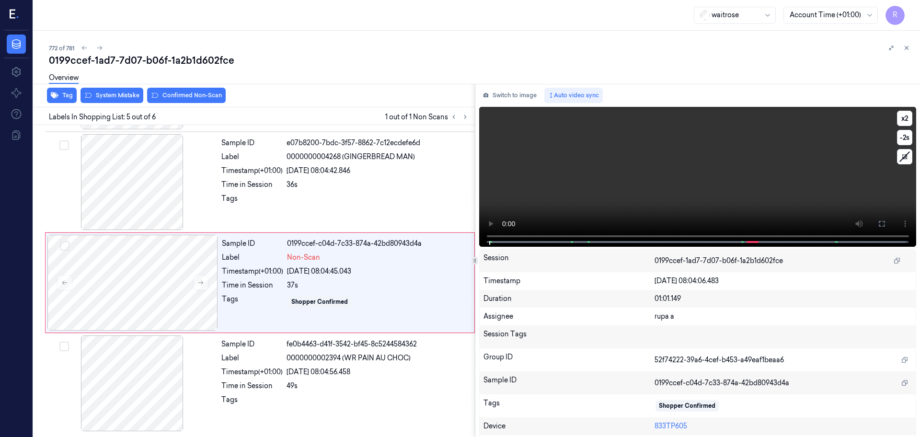
click at [588, 241] on span at bounding box center [588, 242] width 1 height 5
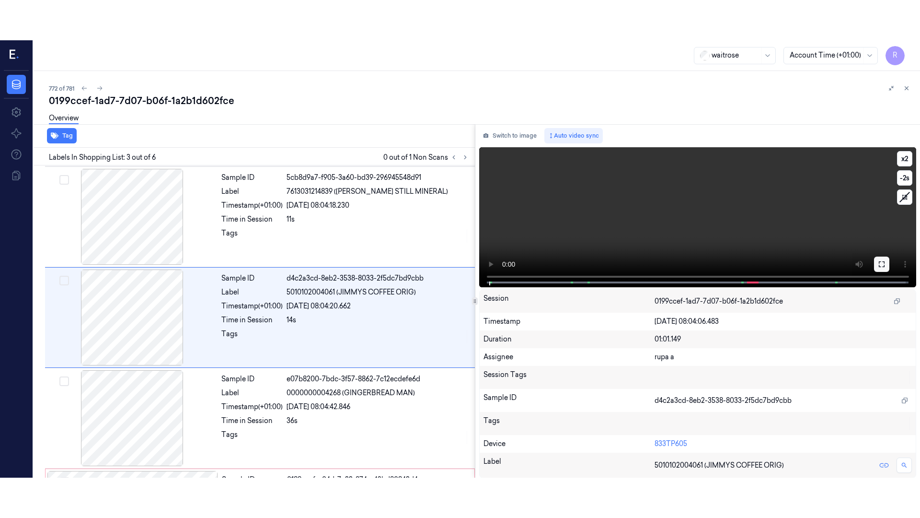
scroll to position [95, 0]
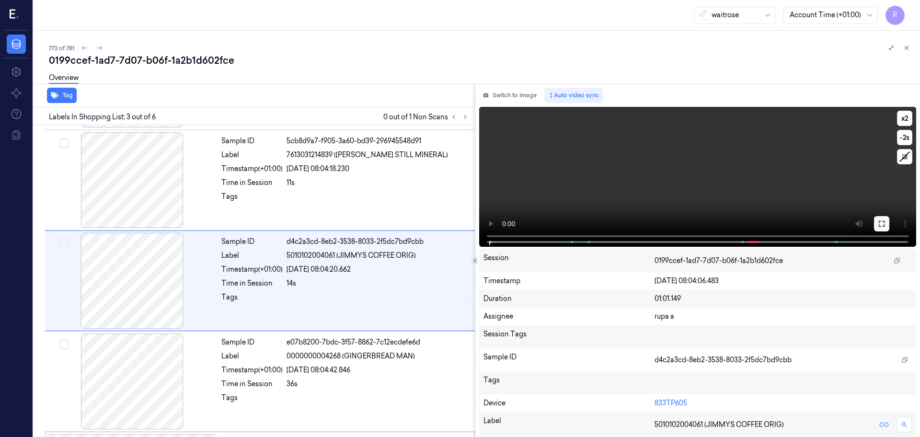
click at [881, 222] on icon at bounding box center [882, 224] width 6 height 6
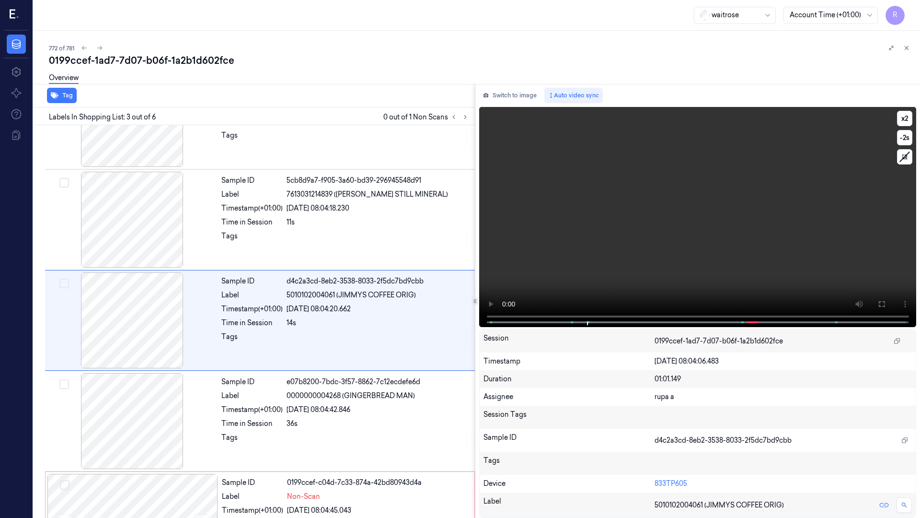
scroll to position [55, 0]
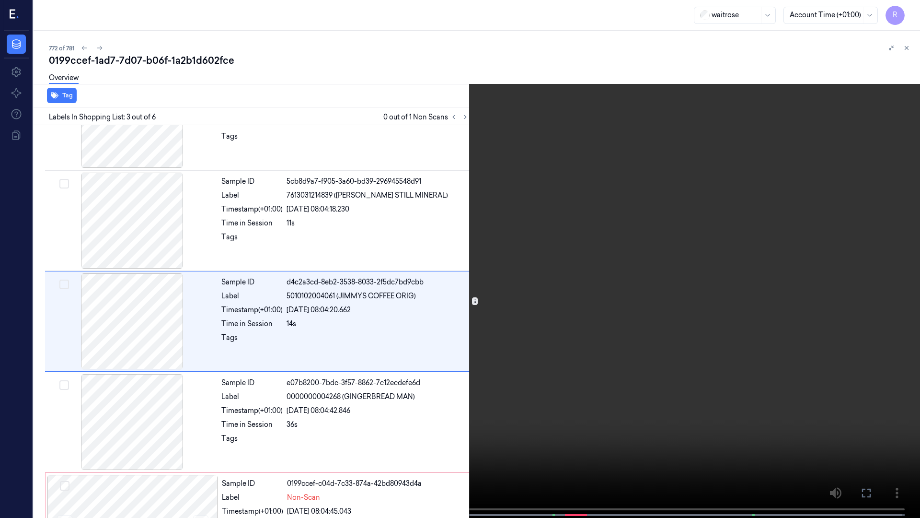
click at [779, 308] on video at bounding box center [460, 259] width 920 height 519
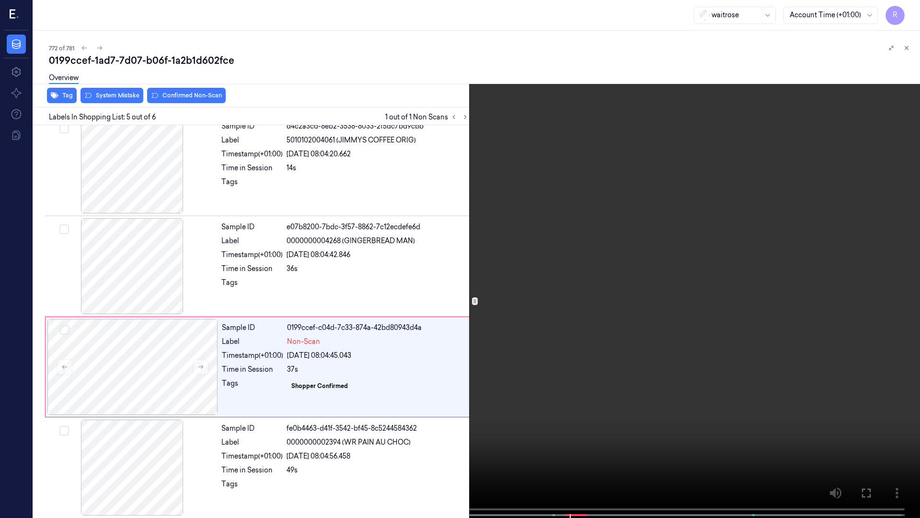
scroll to position [214, 0]
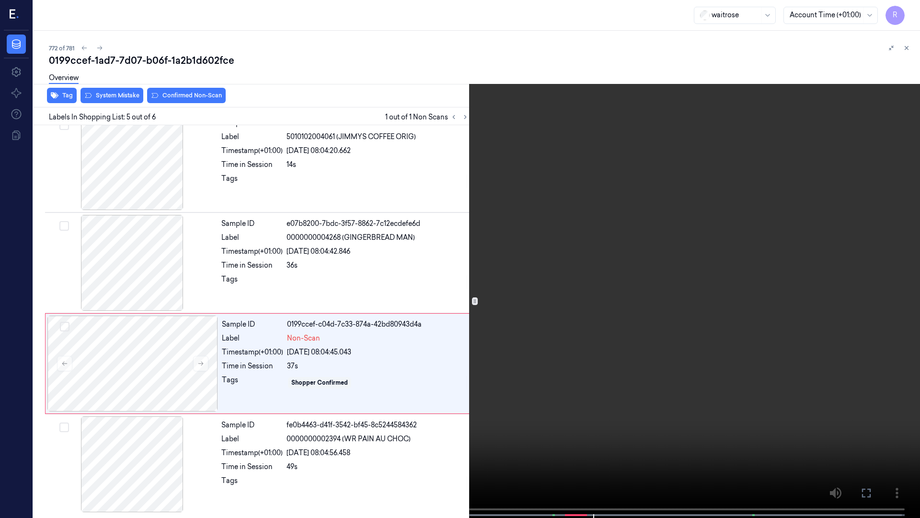
click at [412, 288] on video at bounding box center [460, 259] width 920 height 519
click at [259, 381] on video at bounding box center [460, 259] width 920 height 519
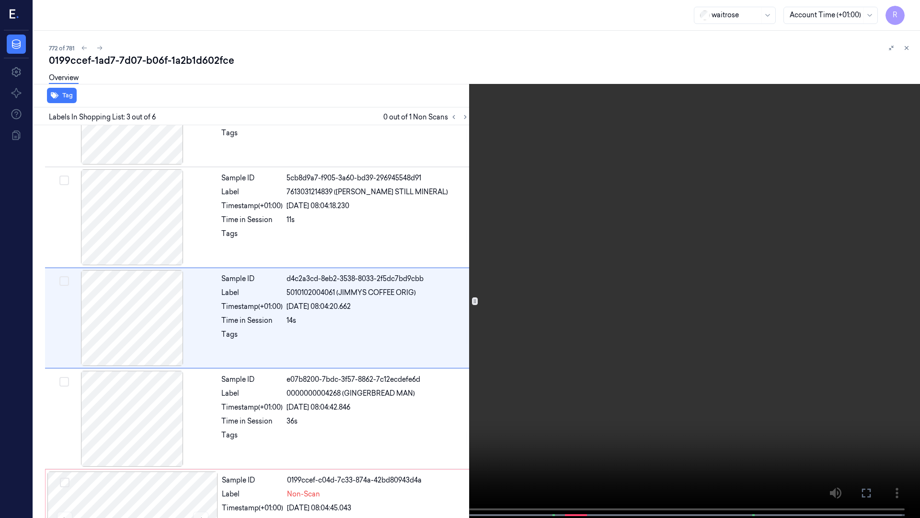
scroll to position [55, 0]
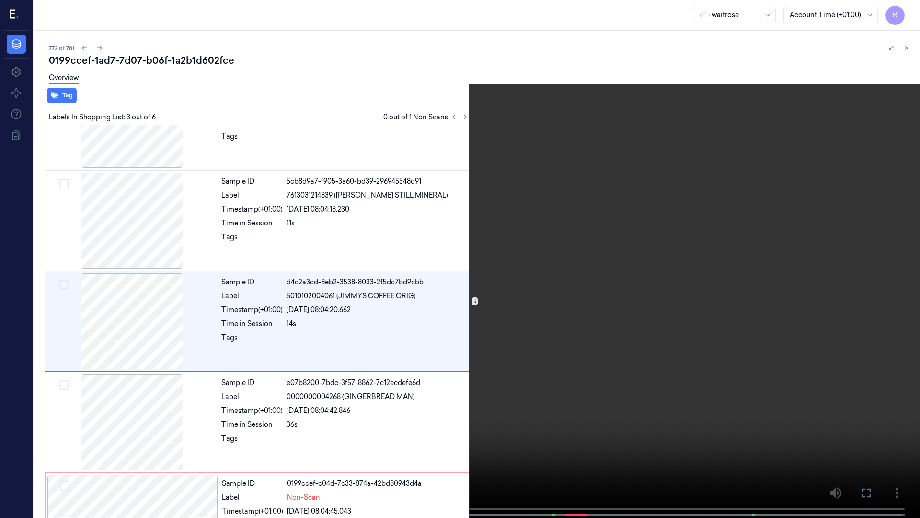
click at [592, 388] on video at bounding box center [460, 259] width 920 height 519
click at [906, 11] on button "x 2" at bounding box center [908, 11] width 15 height 15
click at [581, 186] on video at bounding box center [460, 259] width 920 height 519
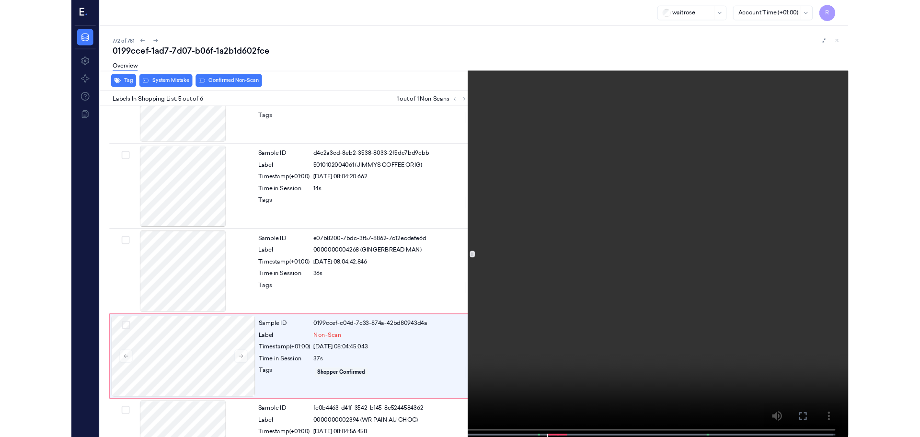
scroll to position [214, 0]
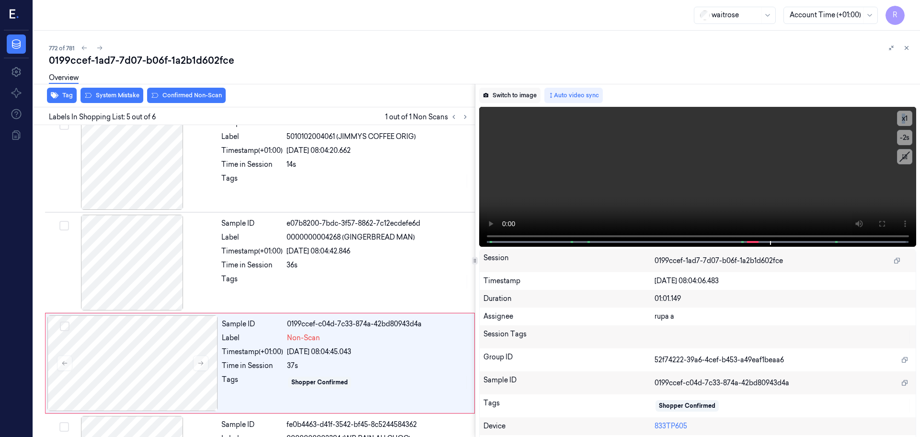
click at [519, 96] on button "Switch to image" at bounding box center [509, 95] width 61 height 15
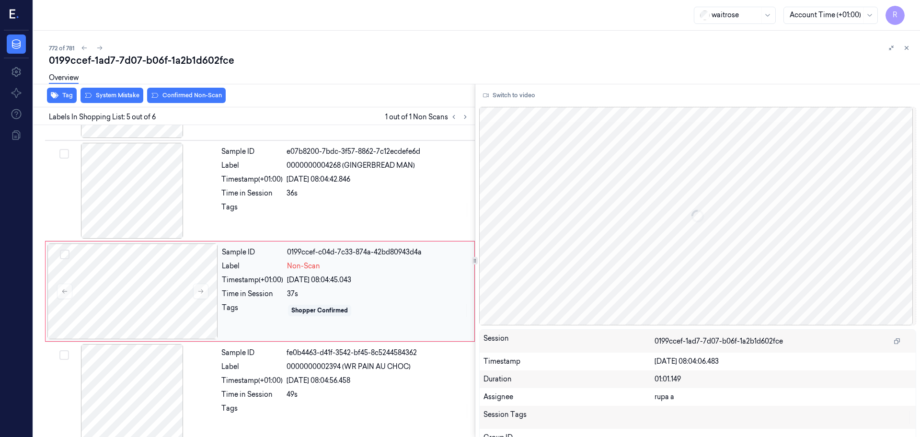
scroll to position [295, 0]
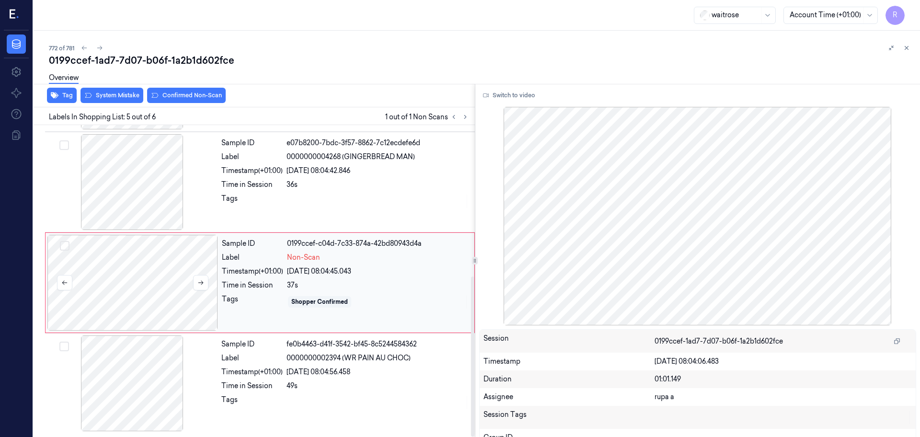
click at [142, 307] on div at bounding box center [132, 283] width 171 height 96
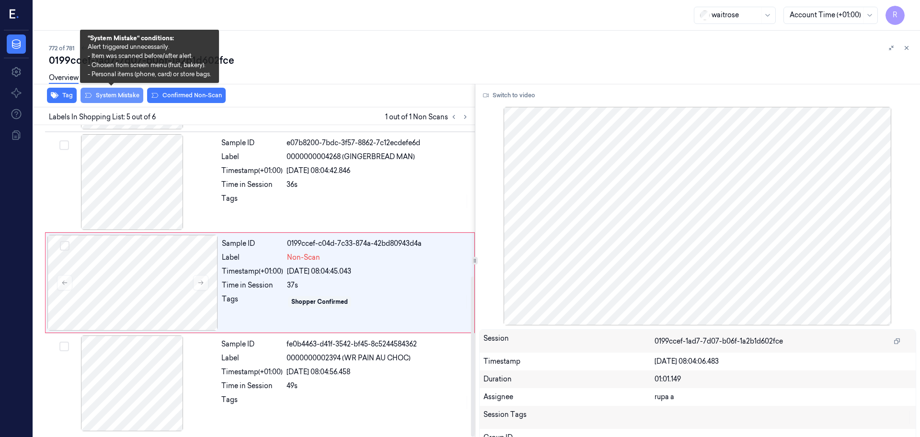
click at [118, 95] on button "System Mistake" at bounding box center [112, 95] width 63 height 15
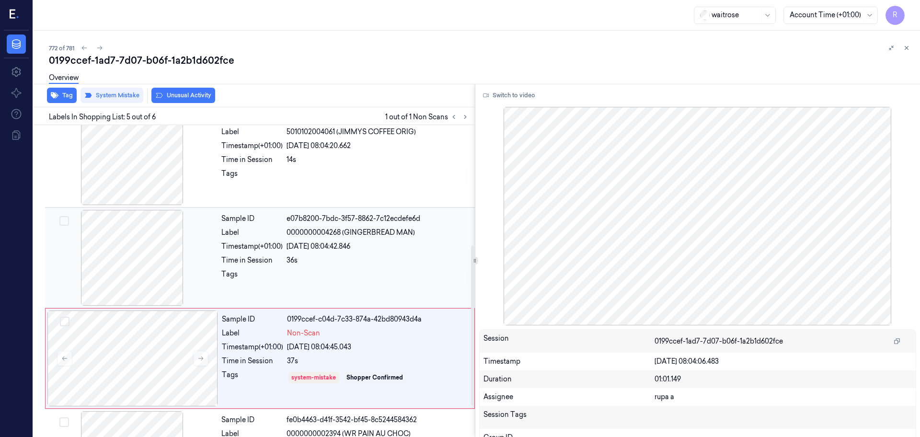
scroll to position [175, 0]
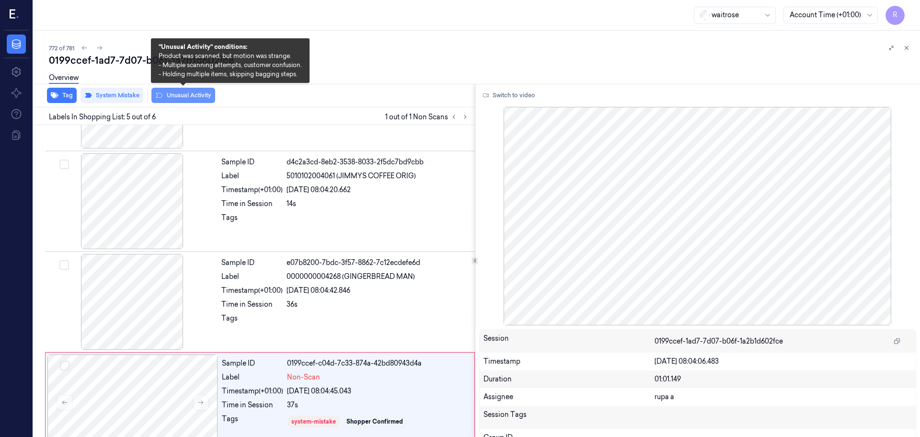
click at [183, 101] on button "Unusual Activity" at bounding box center [183, 95] width 64 height 15
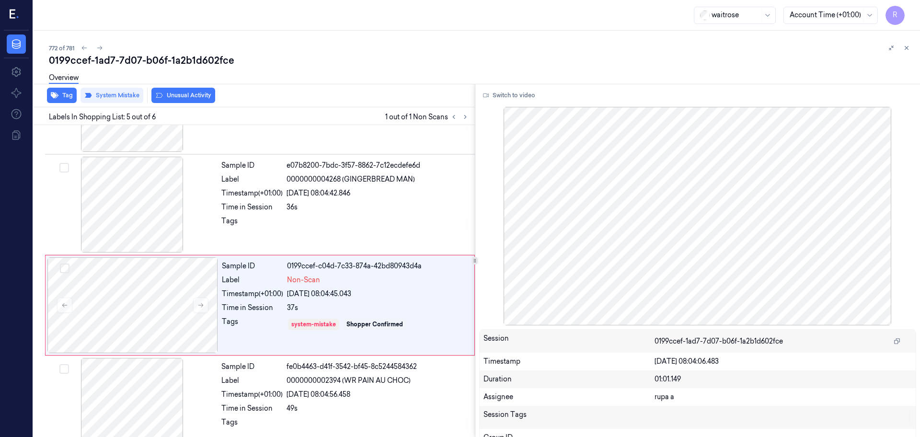
scroll to position [295, 0]
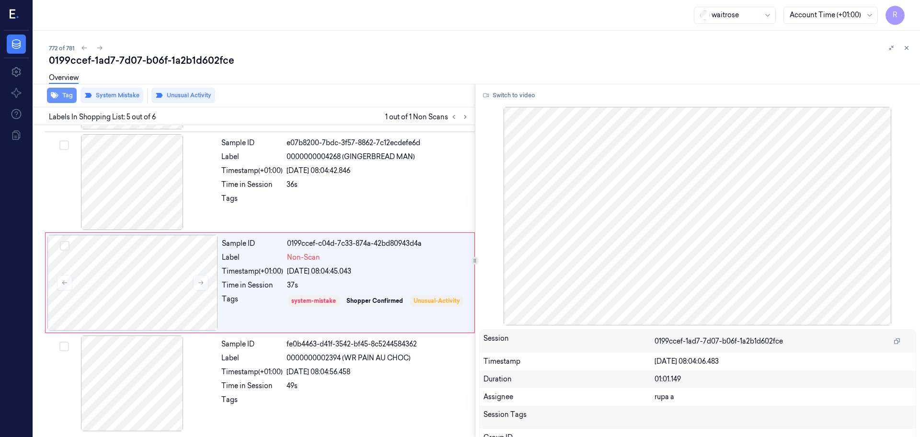
click at [61, 99] on button "Tag" at bounding box center [62, 95] width 30 height 15
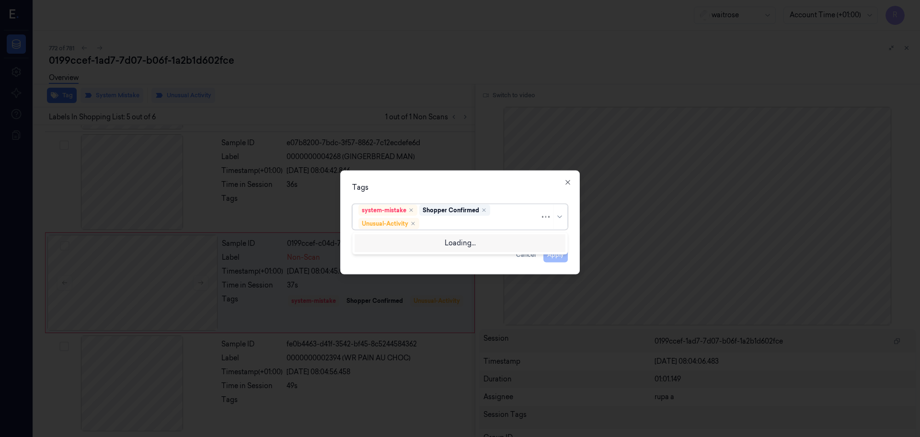
click at [464, 227] on div at bounding box center [480, 224] width 119 height 10
type input "pi"
click at [443, 239] on div "Picklist item alert" at bounding box center [459, 242] width 203 height 10
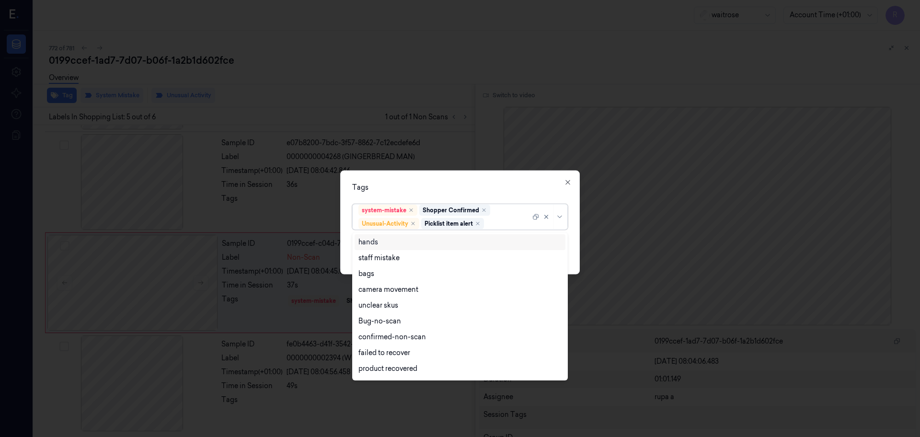
drag, startPoint x: 462, startPoint y: 183, endPoint x: 497, endPoint y: 213, distance: 46.3
click at [462, 183] on div "Tags" at bounding box center [460, 188] width 216 height 10
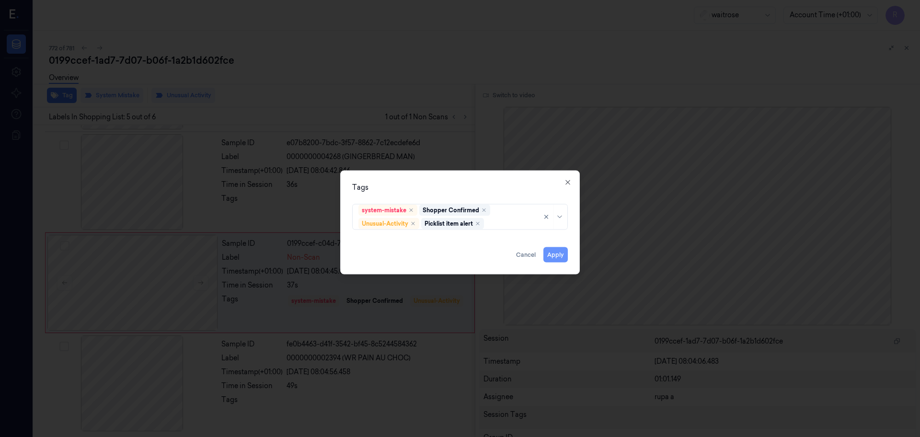
click at [551, 254] on button "Apply" at bounding box center [555, 254] width 24 height 15
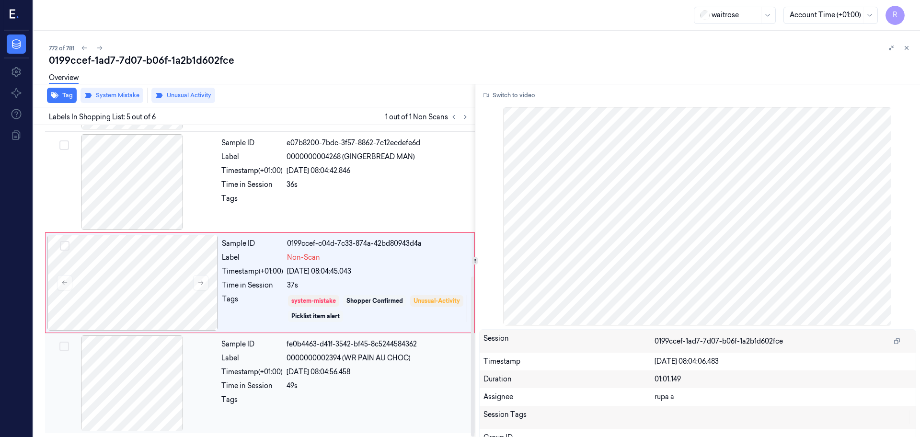
click at [153, 393] on div at bounding box center [132, 383] width 171 height 96
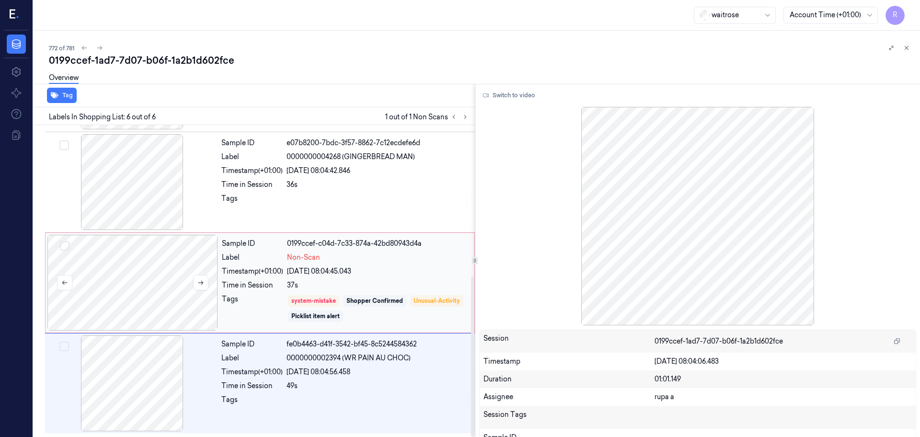
click at [164, 274] on div at bounding box center [132, 283] width 171 height 96
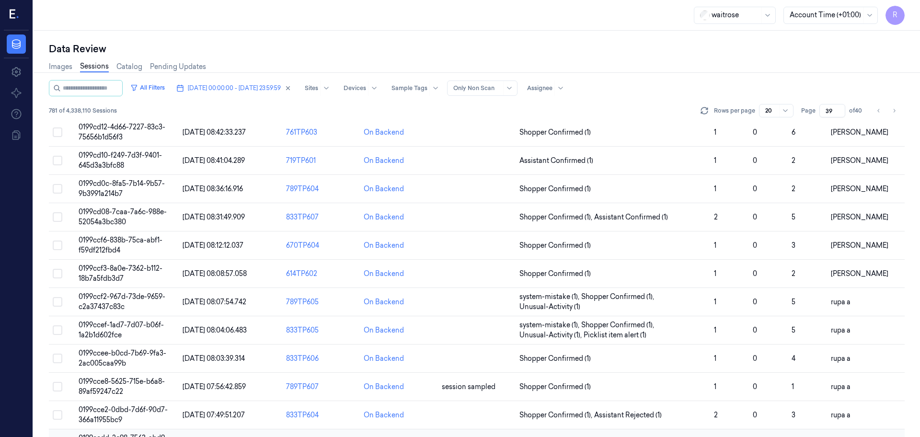
scroll to position [278, 0]
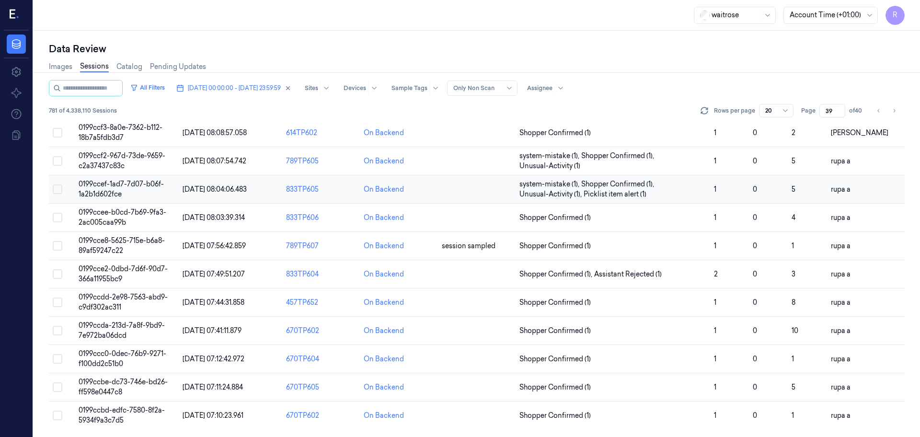
click at [137, 183] on span "0199ccef-1ad7-7d07-b06f-1a2b1d602fce" at bounding box center [121, 189] width 85 height 19
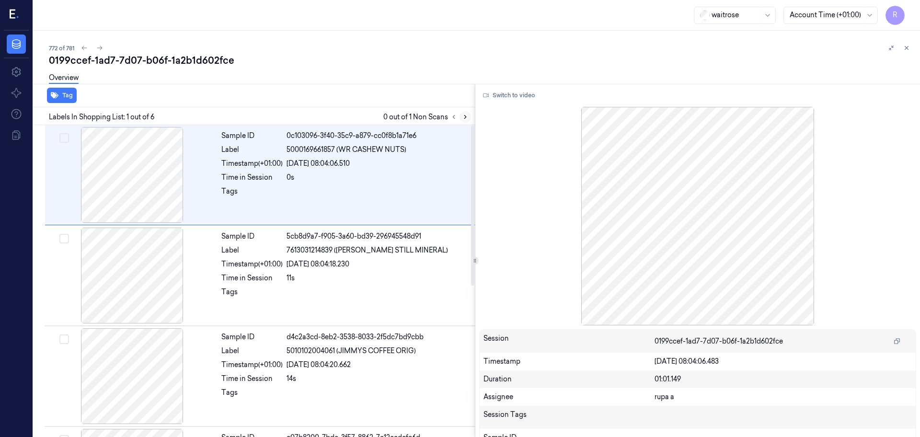
click at [464, 116] on icon at bounding box center [465, 117] width 7 height 7
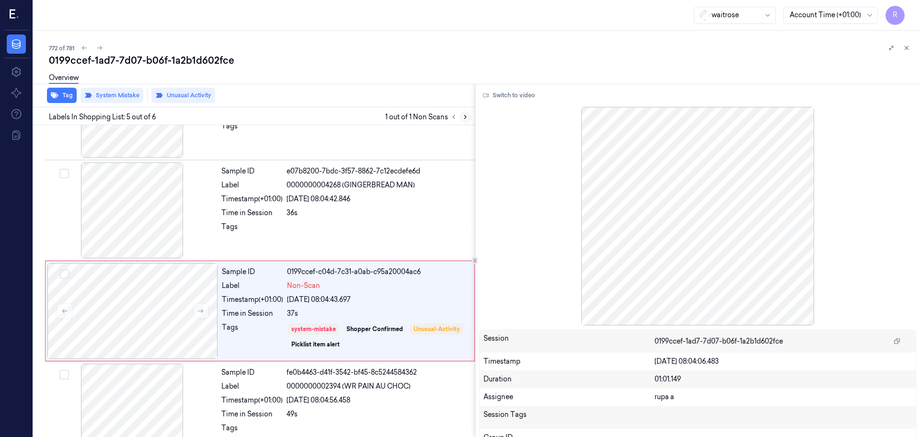
scroll to position [295, 0]
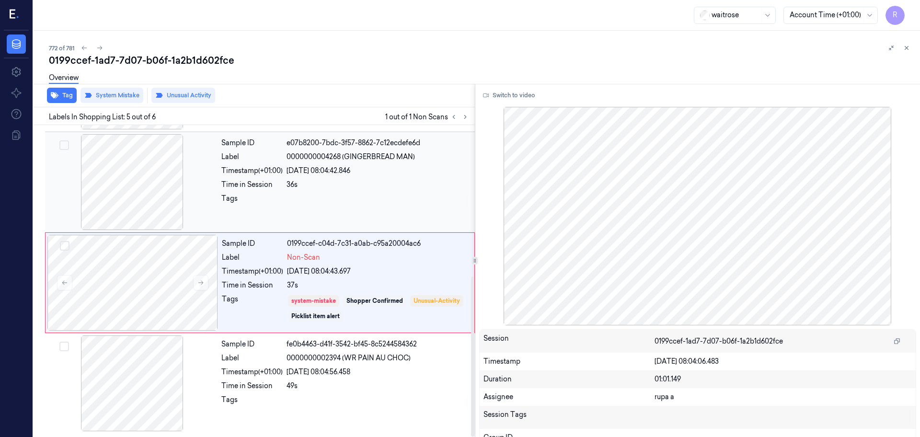
click at [135, 194] on div at bounding box center [132, 182] width 171 height 96
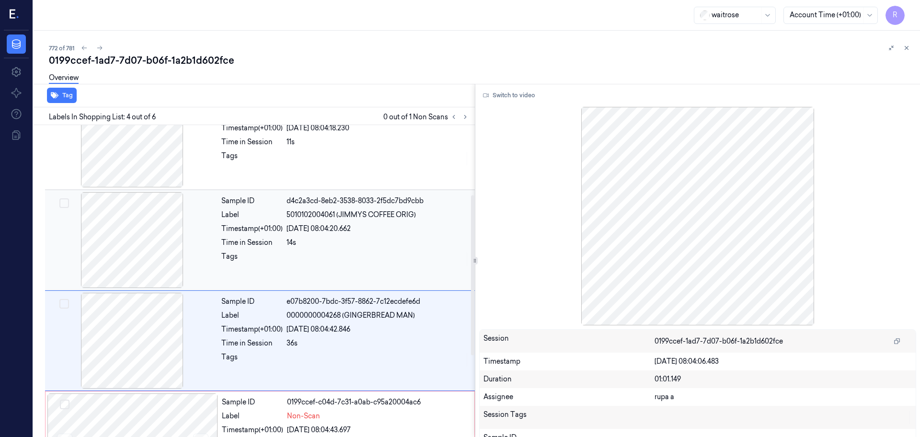
click at [166, 252] on div at bounding box center [132, 240] width 171 height 96
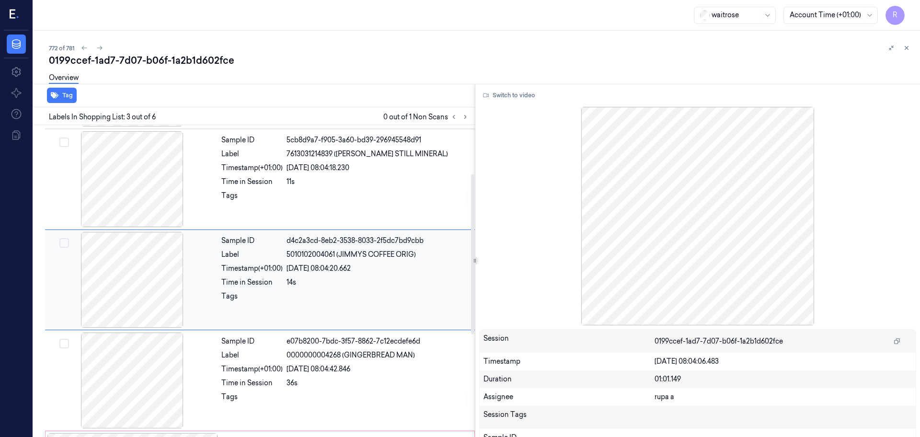
scroll to position [95, 0]
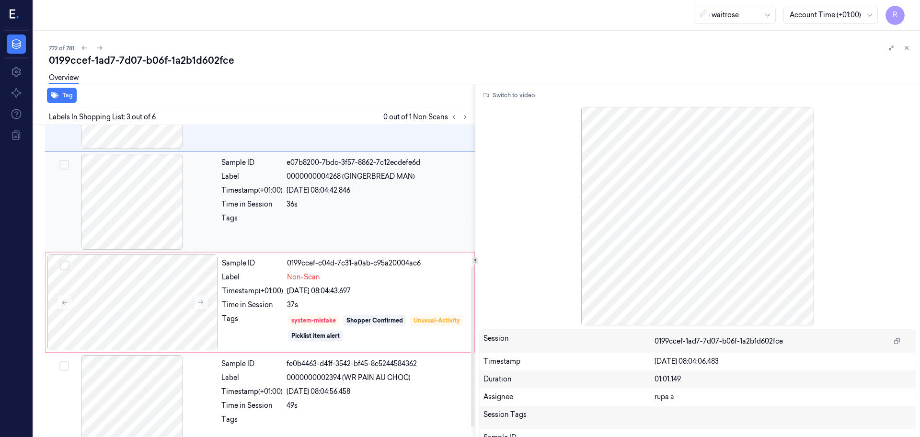
click at [150, 237] on div at bounding box center [132, 202] width 171 height 96
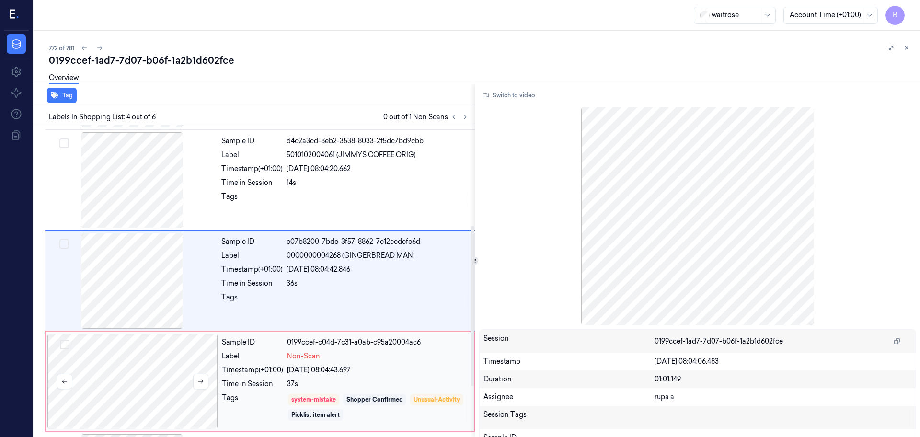
click at [159, 392] on div at bounding box center [132, 382] width 171 height 96
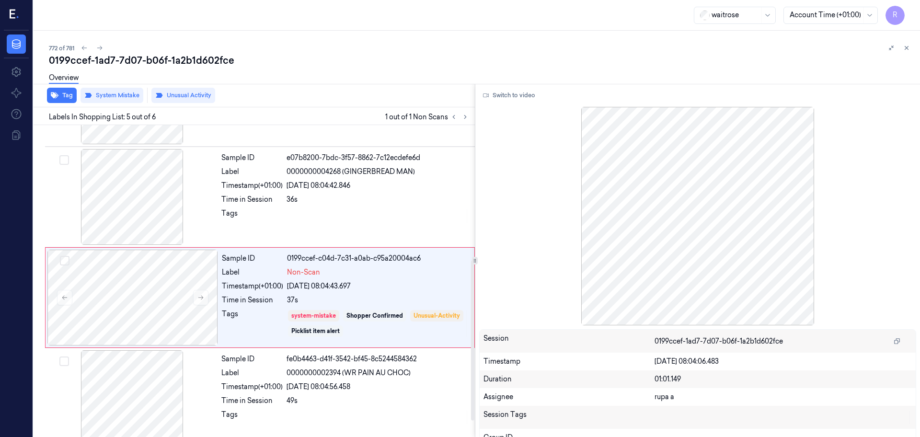
scroll to position [295, 0]
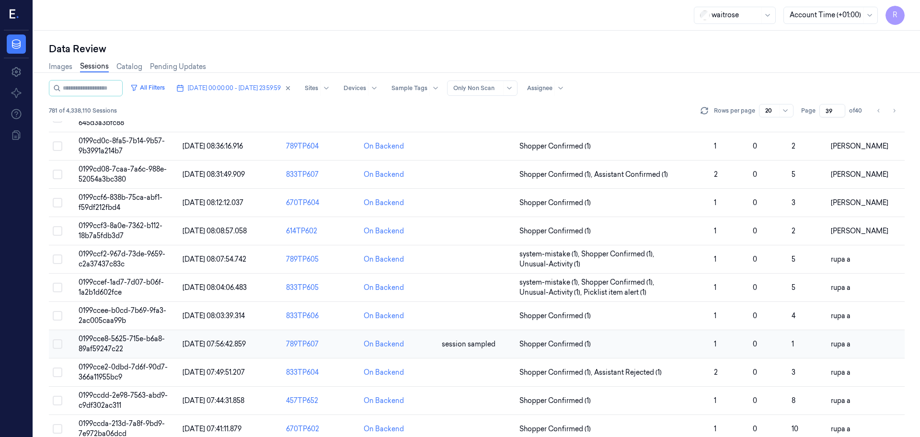
scroll to position [240, 0]
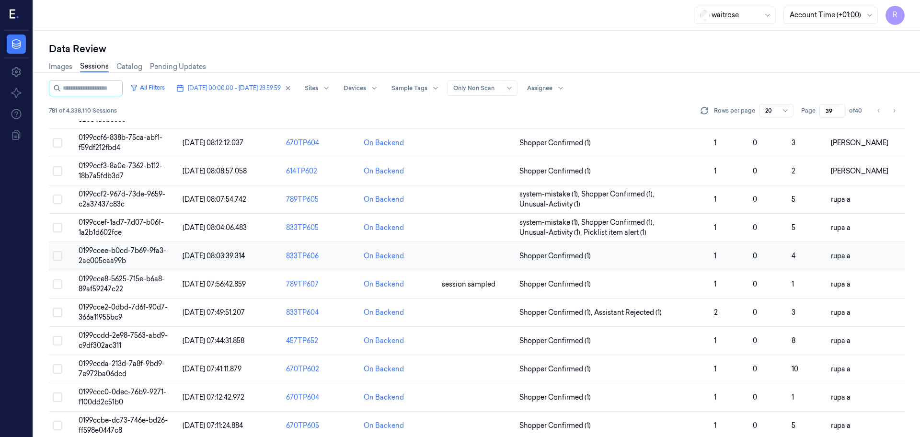
click at [136, 255] on td "0199ccee-b0cd-7b69-9fa3-2ac005caa99b" at bounding box center [127, 256] width 104 height 28
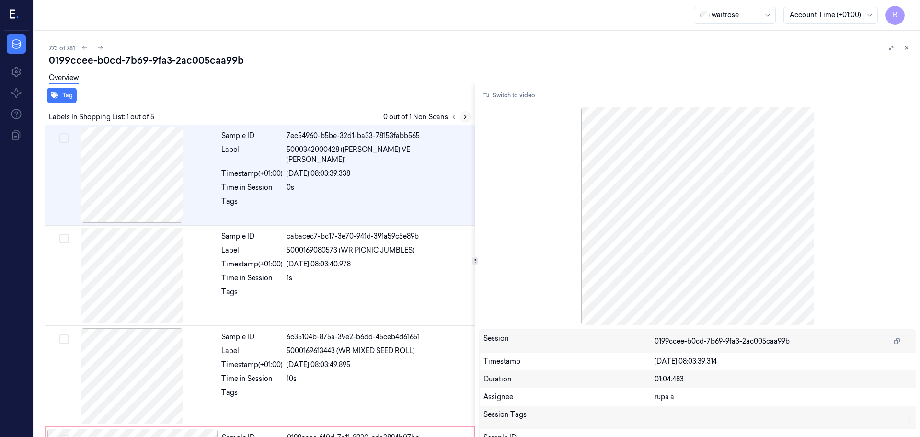
click at [466, 117] on icon at bounding box center [465, 116] width 2 height 3
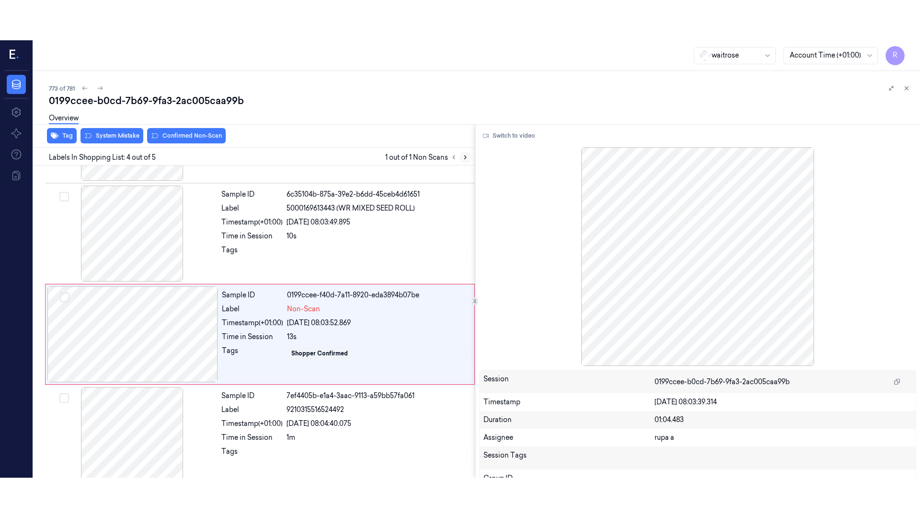
scroll to position [194, 0]
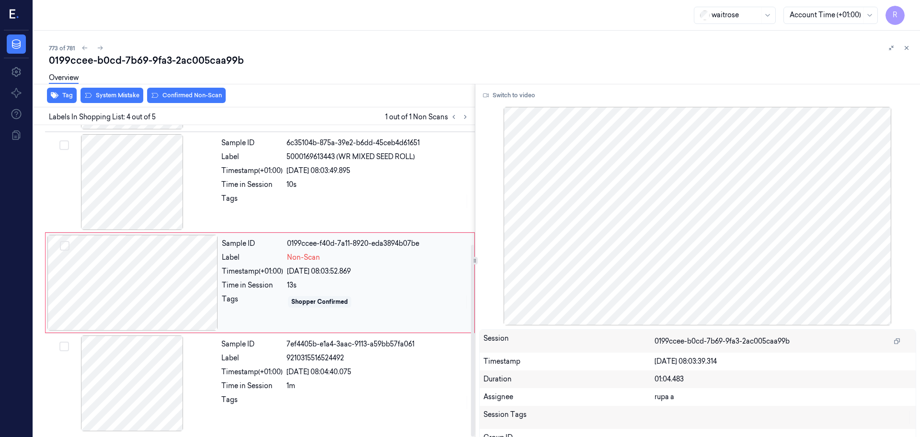
click at [160, 298] on div at bounding box center [132, 283] width 171 height 96
click at [511, 94] on button "Switch to video" at bounding box center [509, 95] width 60 height 15
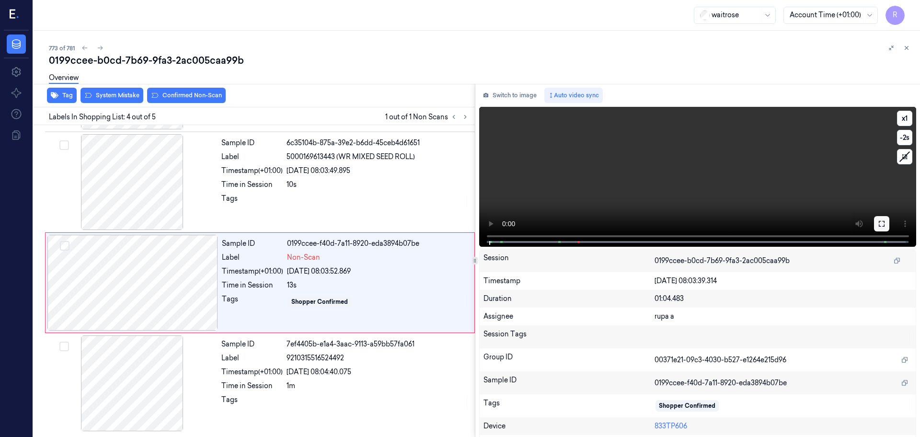
click at [874, 221] on button at bounding box center [881, 223] width 15 height 15
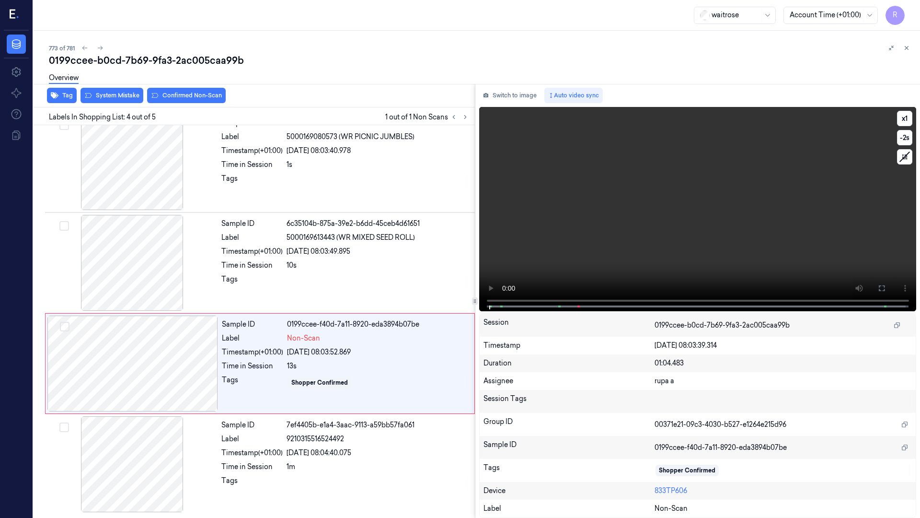
scroll to position [114, 0]
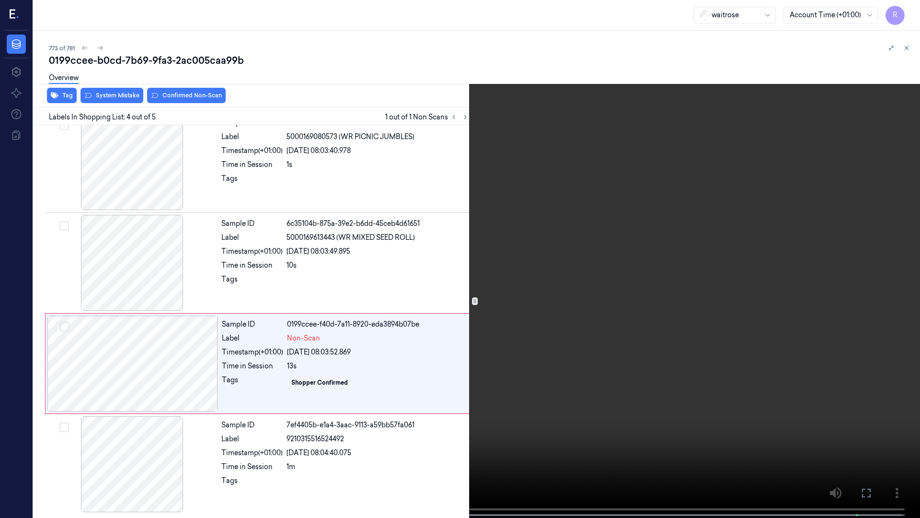
click at [866, 257] on video at bounding box center [460, 259] width 920 height 519
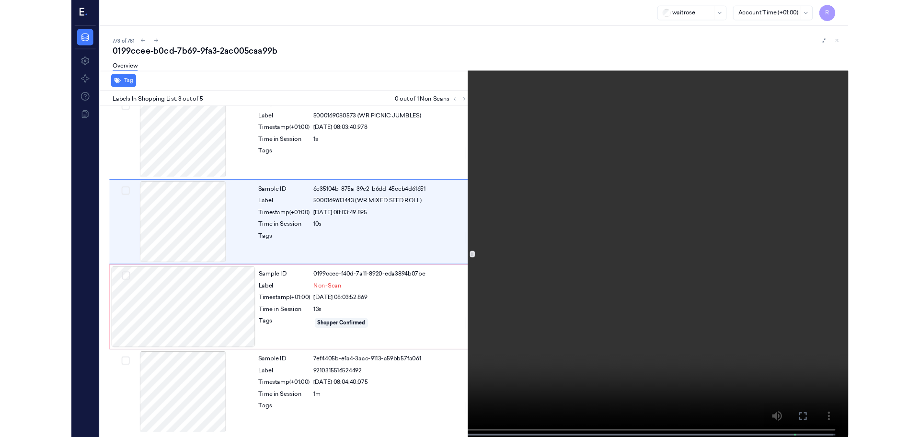
scroll to position [55, 0]
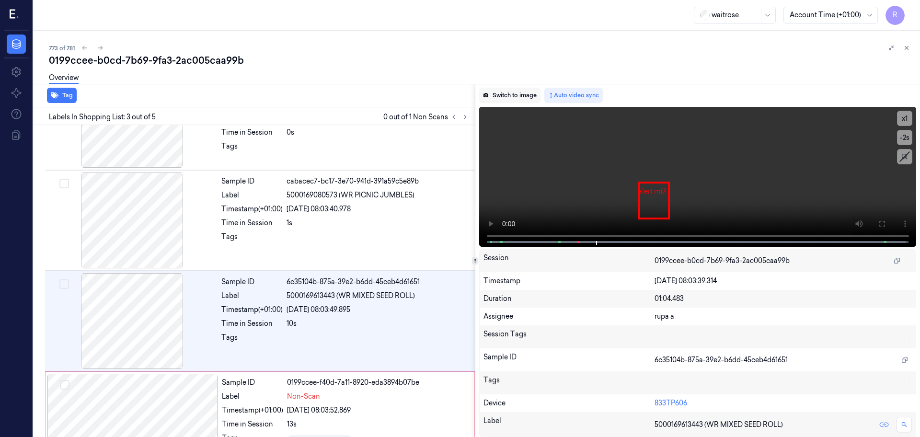
click at [499, 99] on button "Switch to image" at bounding box center [509, 95] width 61 height 15
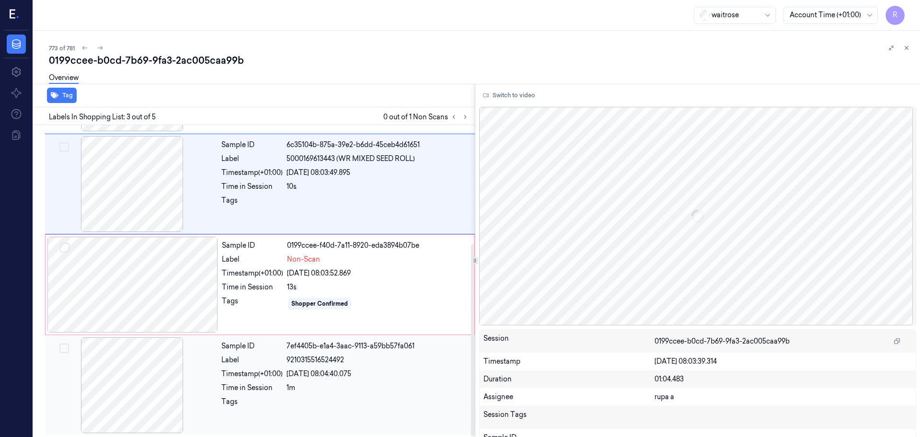
scroll to position [194, 0]
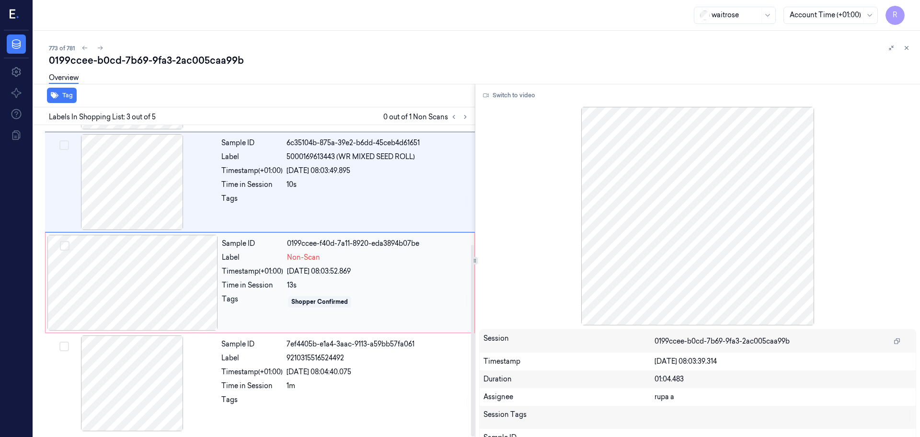
click at [142, 286] on div at bounding box center [132, 283] width 171 height 96
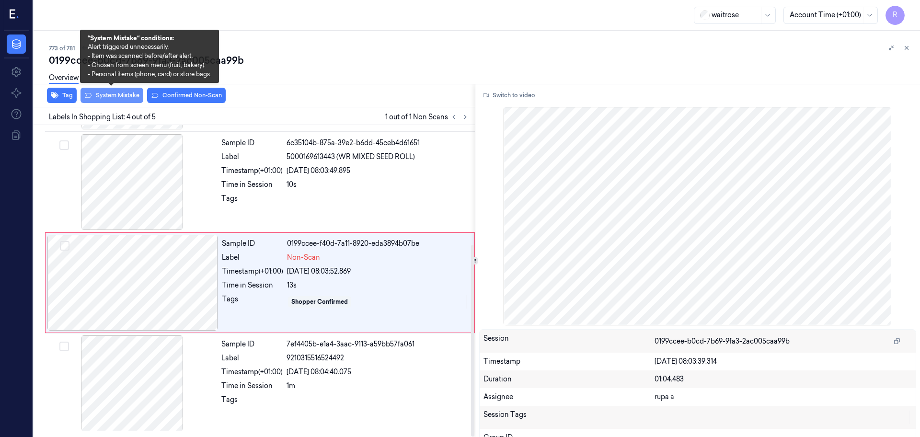
click at [129, 96] on button "System Mistake" at bounding box center [112, 95] width 63 height 15
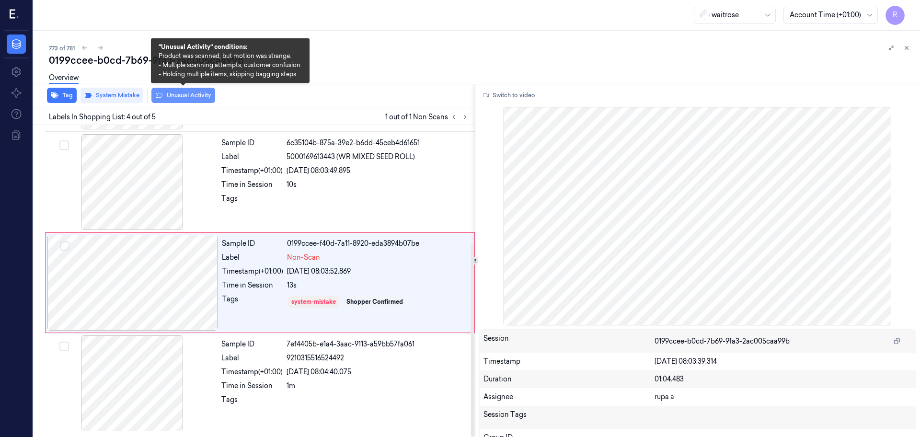
click at [204, 97] on button "Unusual Activity" at bounding box center [183, 95] width 64 height 15
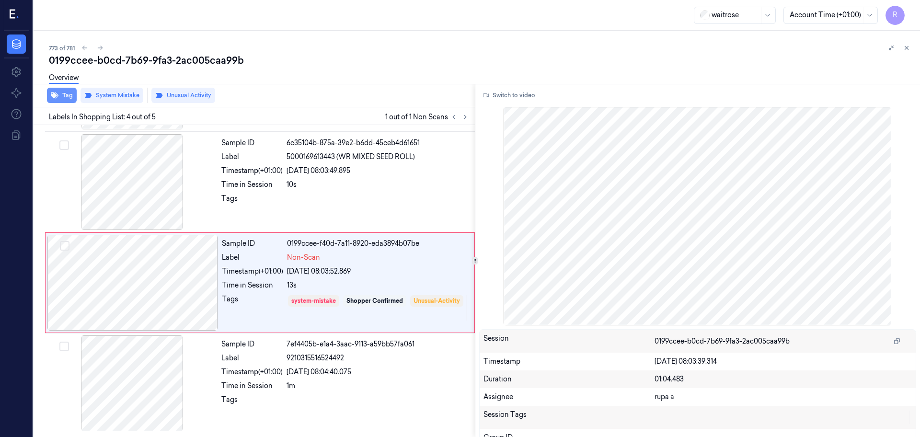
click at [68, 95] on button "Tag" at bounding box center [62, 95] width 30 height 15
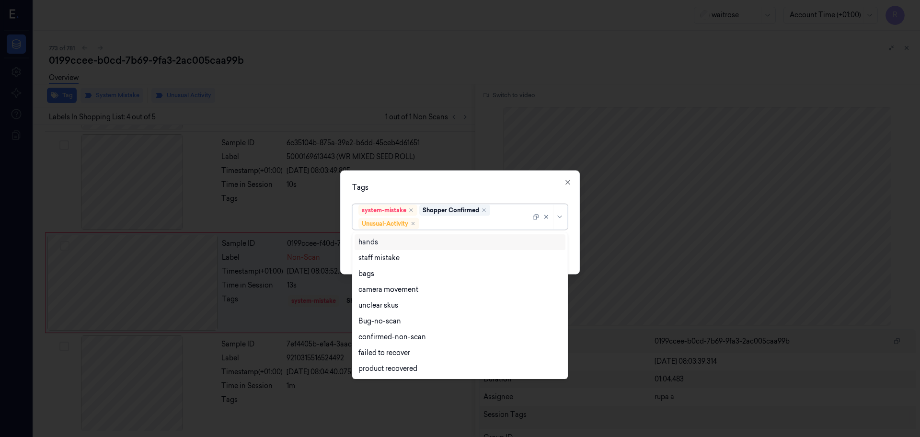
click at [497, 224] on div at bounding box center [475, 224] width 109 height 10
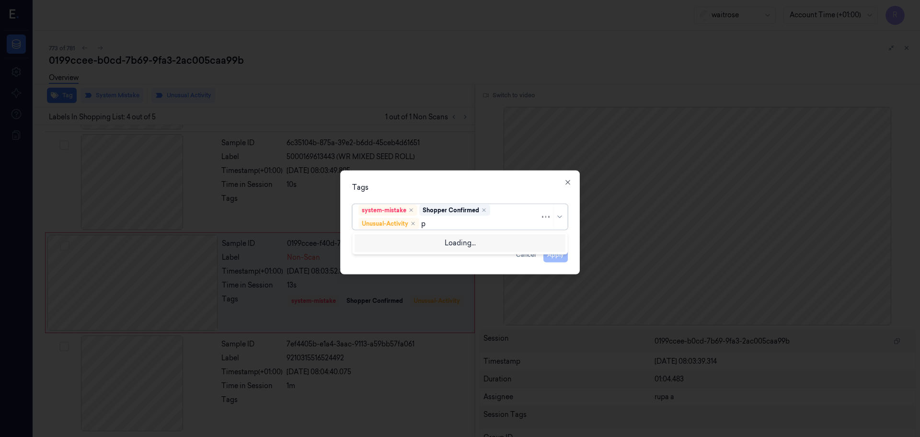
type input "pi"
click at [449, 243] on div "Picklist item alert" at bounding box center [459, 242] width 203 height 10
click at [458, 196] on div "Tags system-mistake Shopper Confirmed Unusual-Activity Picklist item alert Appl…" at bounding box center [460, 223] width 240 height 104
click at [554, 258] on button "Apply" at bounding box center [555, 254] width 24 height 15
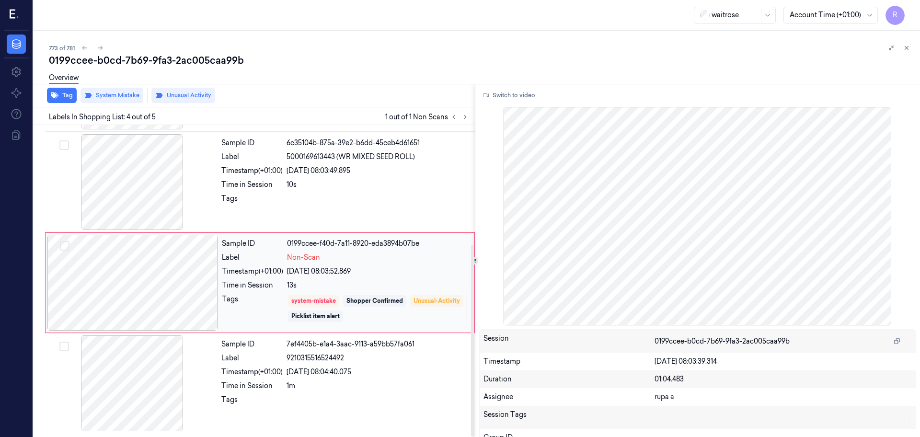
click at [164, 289] on div at bounding box center [132, 283] width 171 height 96
click at [58, 100] on button "Tag" at bounding box center [62, 95] width 30 height 15
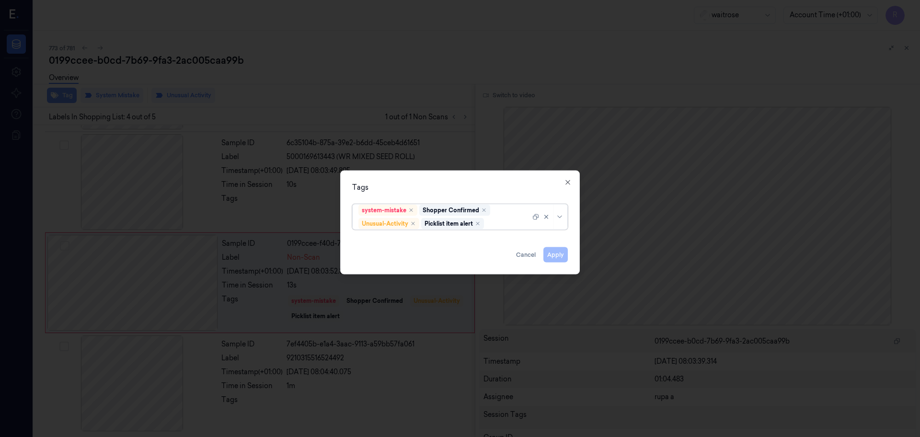
click at [424, 120] on div at bounding box center [460, 218] width 920 height 437
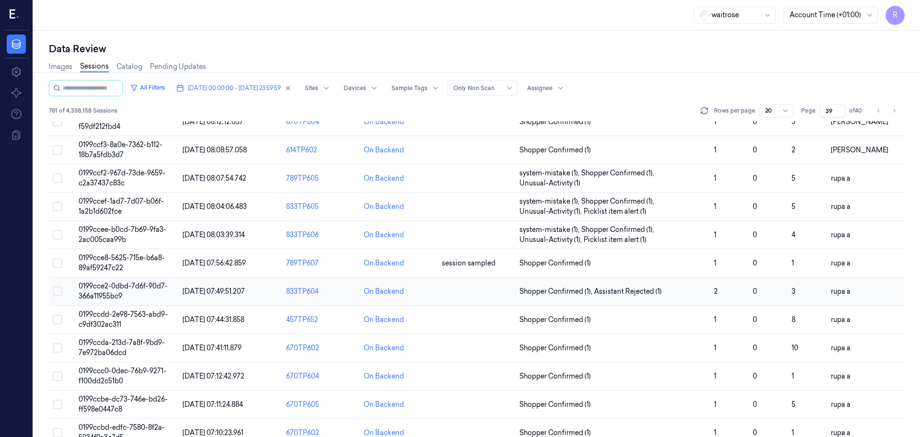
scroll to position [278, 0]
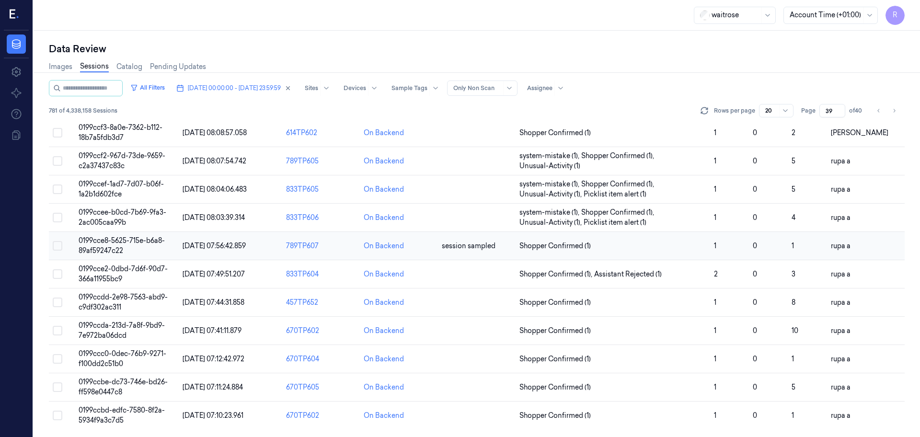
click at [134, 243] on span "0199cce8-5625-715e-b6a8-89af59247c22" at bounding box center [122, 245] width 86 height 19
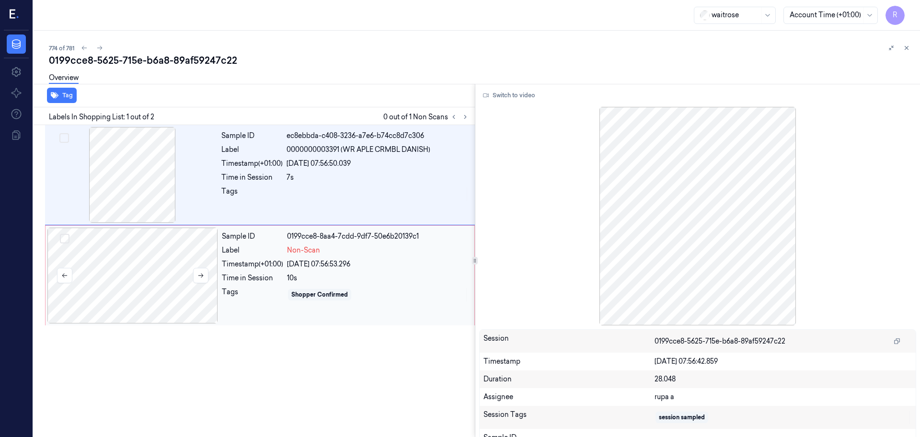
click at [150, 307] on div at bounding box center [132, 276] width 171 height 96
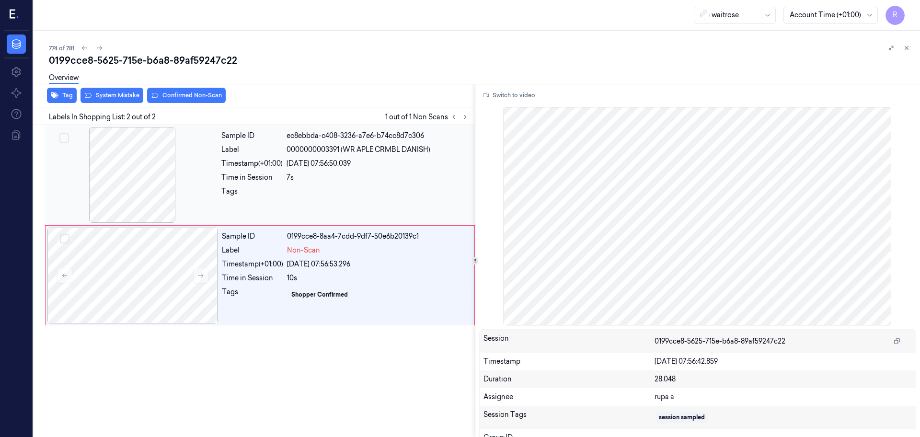
click at [171, 213] on div at bounding box center [132, 175] width 171 height 96
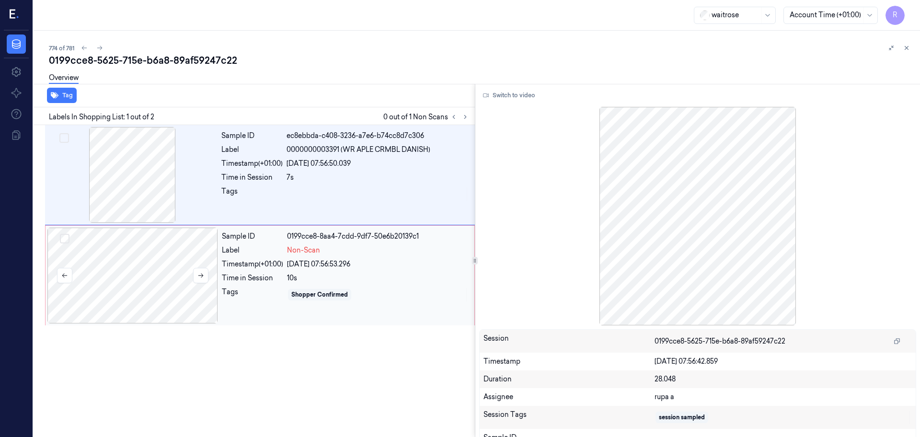
click at [141, 265] on div at bounding box center [132, 276] width 171 height 96
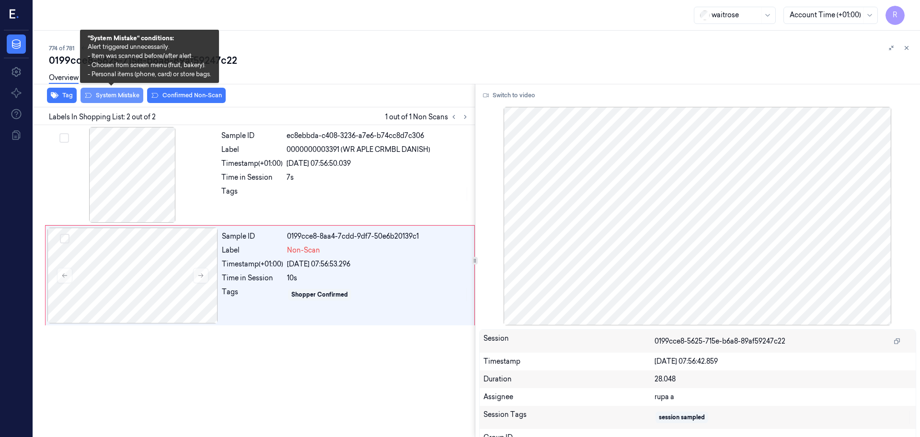
click at [113, 98] on button "System Mistake" at bounding box center [112, 95] width 63 height 15
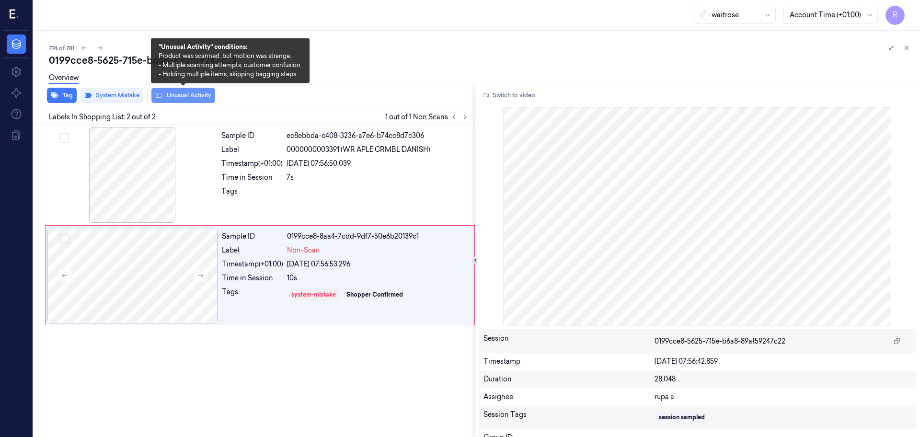
click at [199, 103] on button "Unusual Activity" at bounding box center [183, 95] width 64 height 15
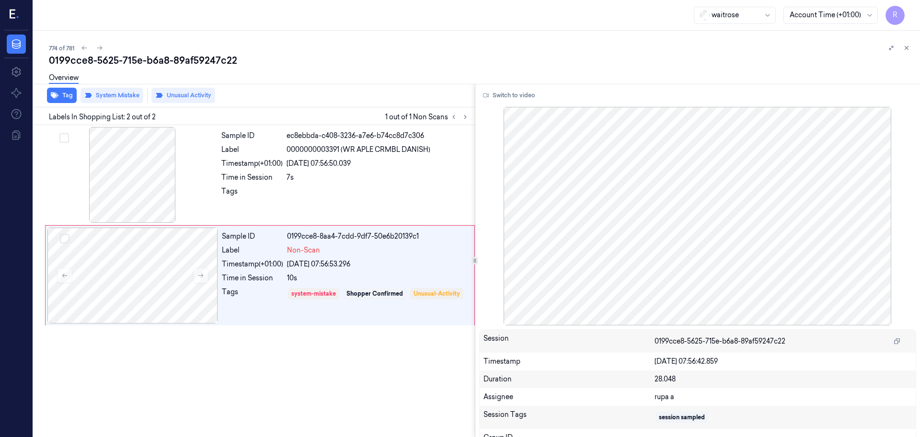
click at [62, 90] on div "Overview" at bounding box center [64, 79] width 30 height 24
click at [62, 92] on button "Tag" at bounding box center [62, 95] width 30 height 15
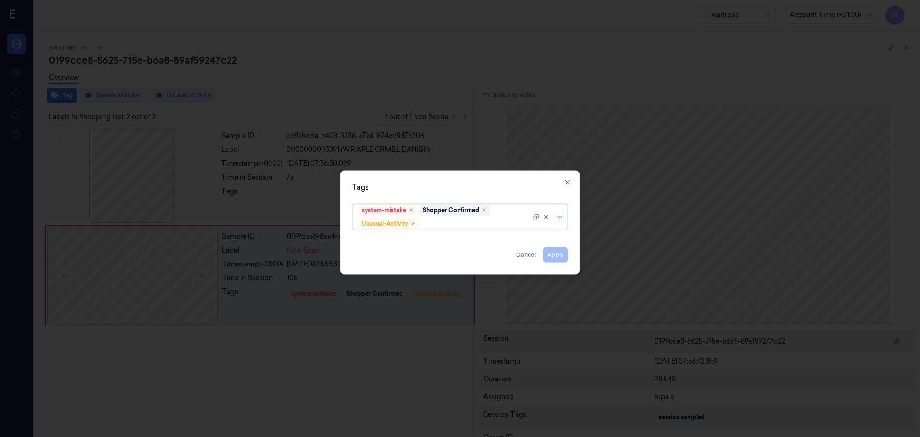
click at [484, 225] on div at bounding box center [475, 224] width 109 height 10
type input "pi"
click at [465, 232] on div "Picklist item alert pi" at bounding box center [460, 250] width 216 height 36
click at [421, 239] on div "Picklist item alert" at bounding box center [459, 242] width 203 height 10
click at [441, 191] on div "Tags" at bounding box center [460, 188] width 216 height 10
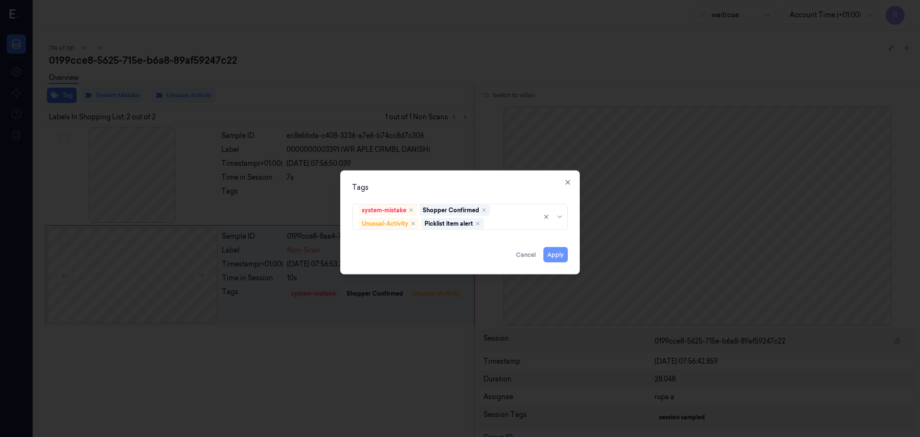
click at [552, 254] on button "Apply" at bounding box center [555, 254] width 24 height 15
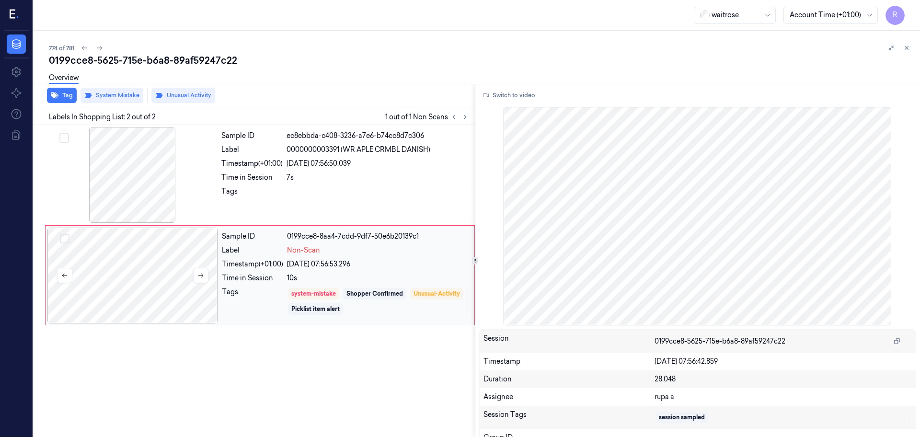
click at [112, 282] on div at bounding box center [132, 276] width 171 height 96
click at [62, 99] on button "Tag" at bounding box center [62, 95] width 30 height 15
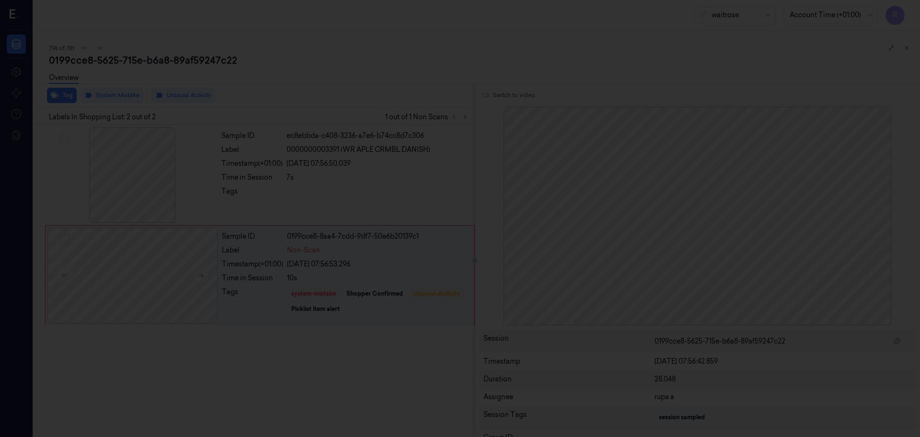
click at [381, 79] on div at bounding box center [460, 218] width 920 height 437
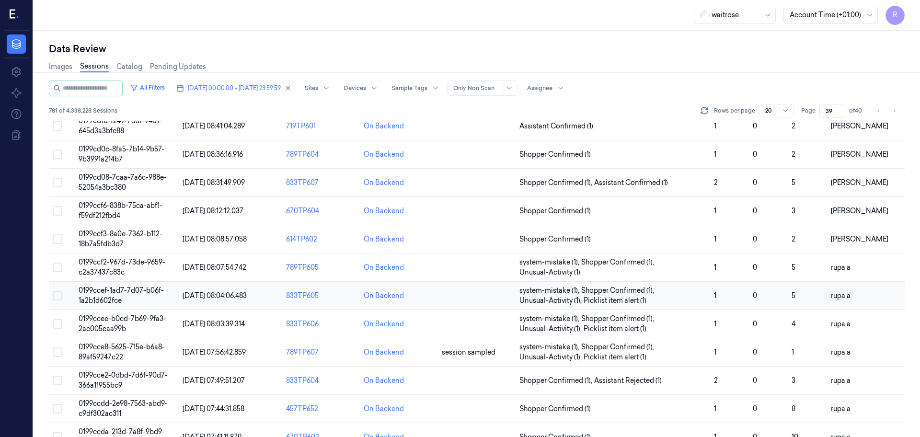
scroll to position [278, 0]
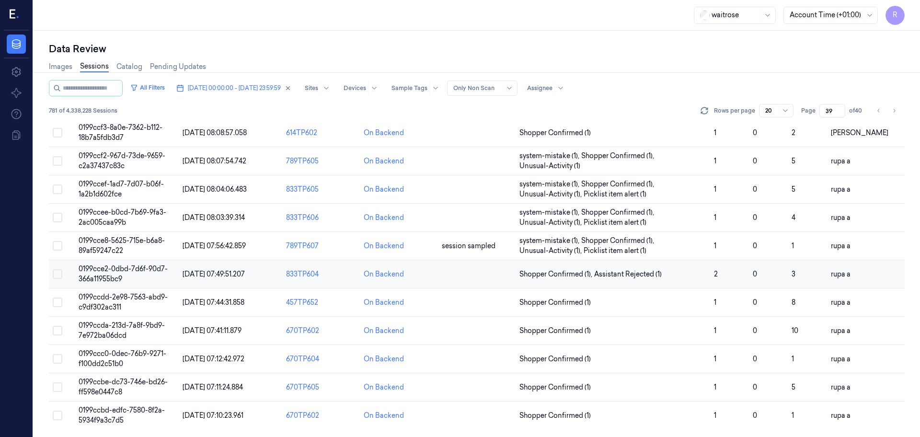
click at [163, 273] on td "0199cce2-0dbd-7d6f-90d7-366a11955bc9" at bounding box center [127, 274] width 104 height 28
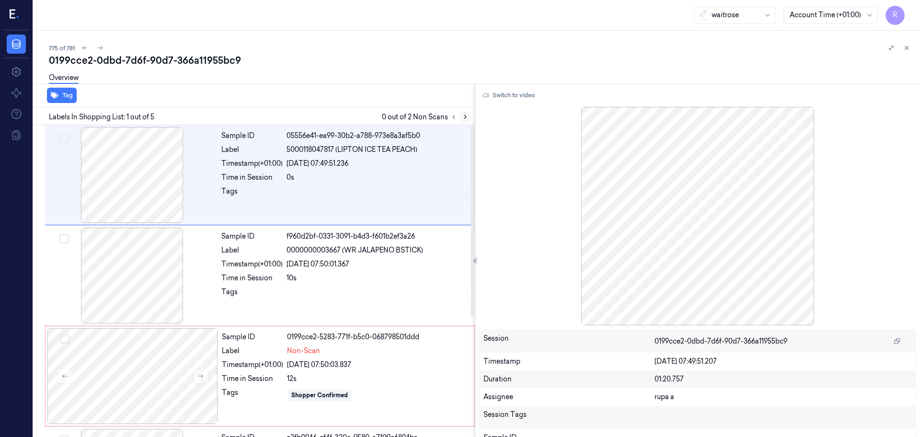
click at [465, 120] on icon at bounding box center [465, 117] width 7 height 7
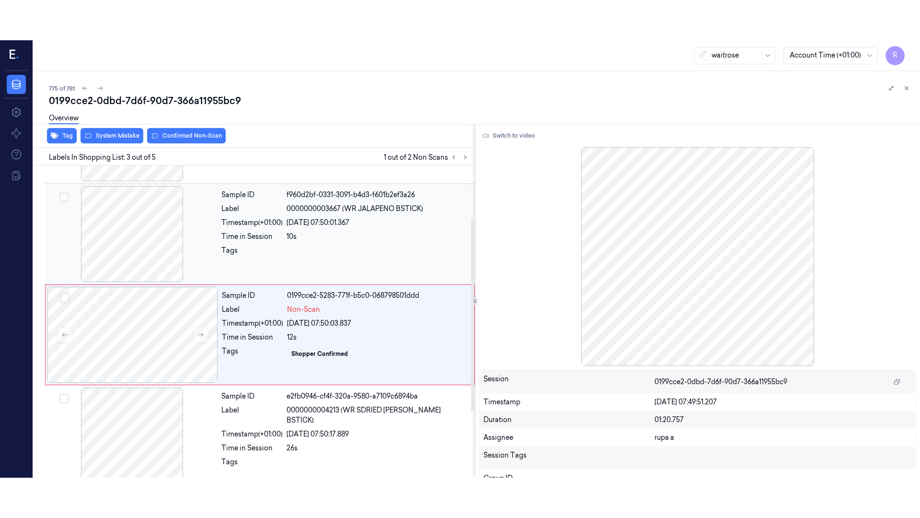
scroll to position [95, 0]
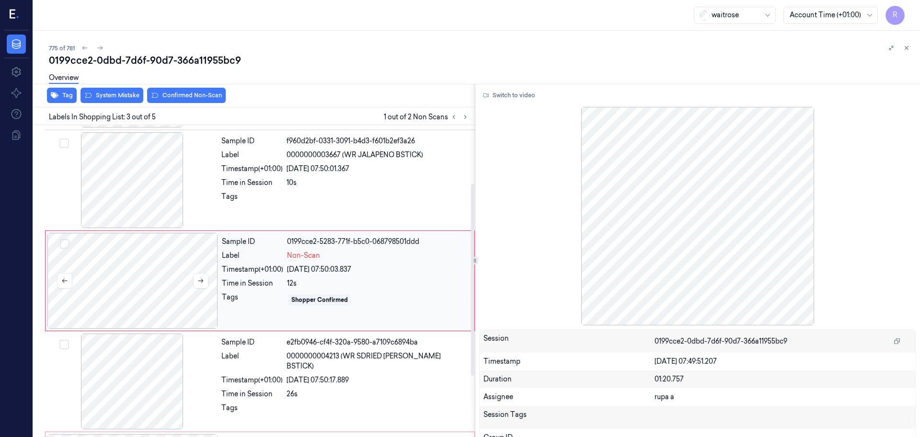
click at [146, 298] on div at bounding box center [132, 281] width 171 height 96
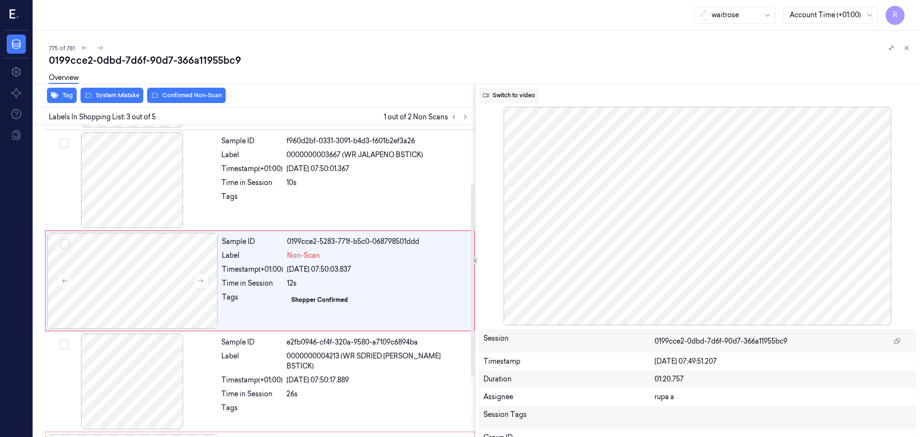
click at [516, 101] on button "Switch to video" at bounding box center [509, 95] width 60 height 15
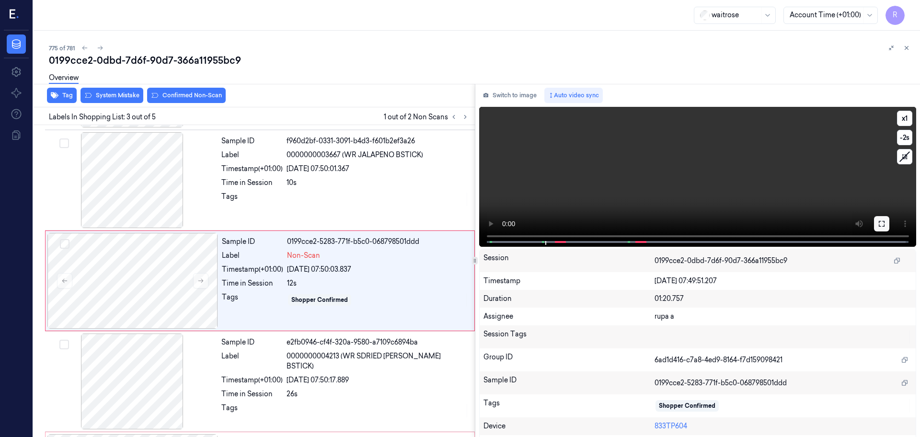
click at [878, 227] on icon at bounding box center [882, 224] width 8 height 8
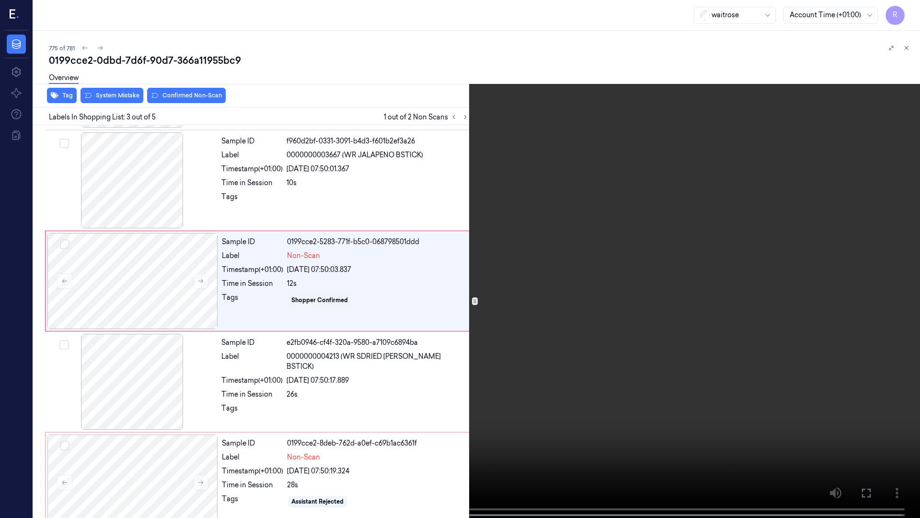
click at [765, 215] on video at bounding box center [460, 259] width 920 height 519
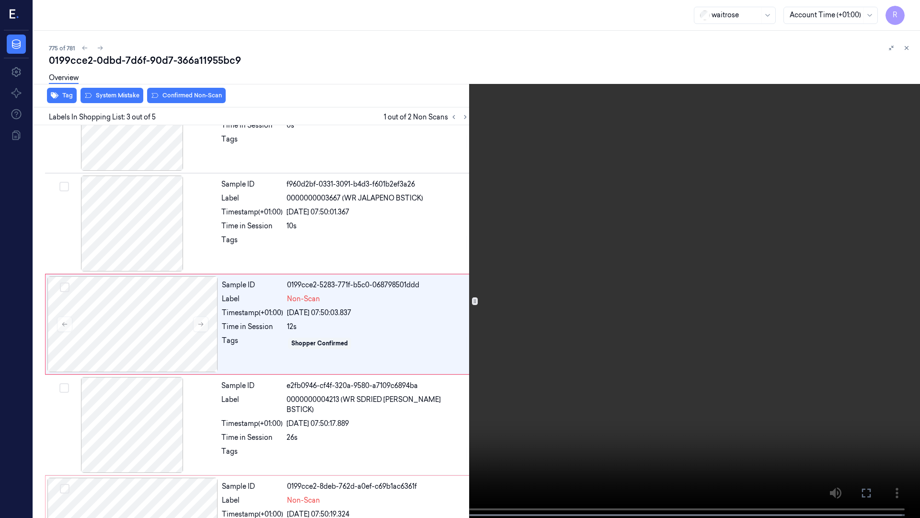
scroll to position [55, 0]
click at [905, 6] on button "x 1" at bounding box center [908, 11] width 15 height 15
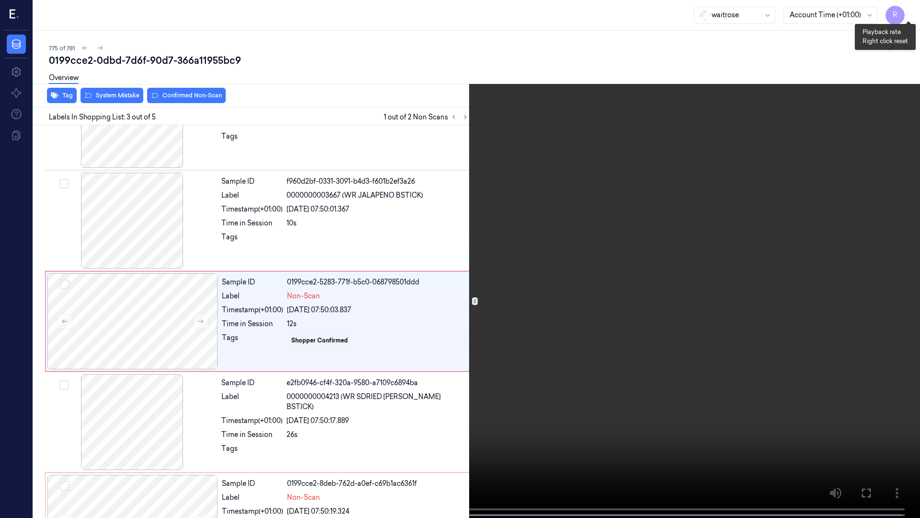
click at [905, 7] on button "x 2" at bounding box center [908, 11] width 15 height 15
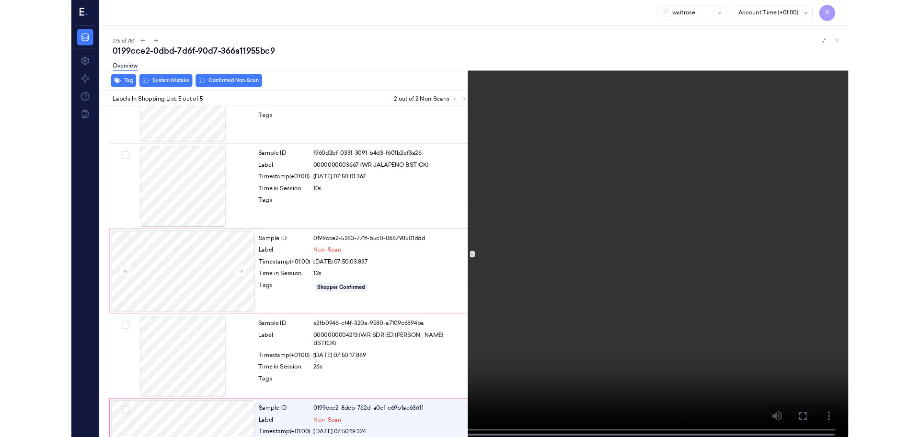
scroll to position [114, 0]
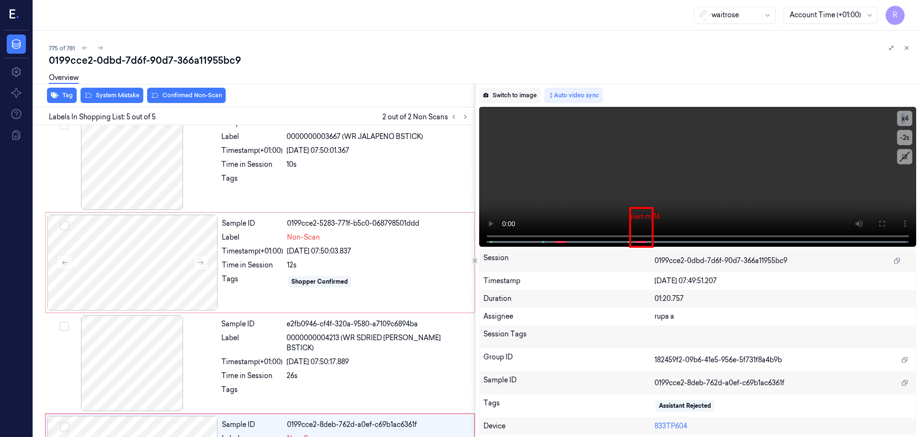
click at [506, 89] on button "Switch to image" at bounding box center [509, 95] width 61 height 15
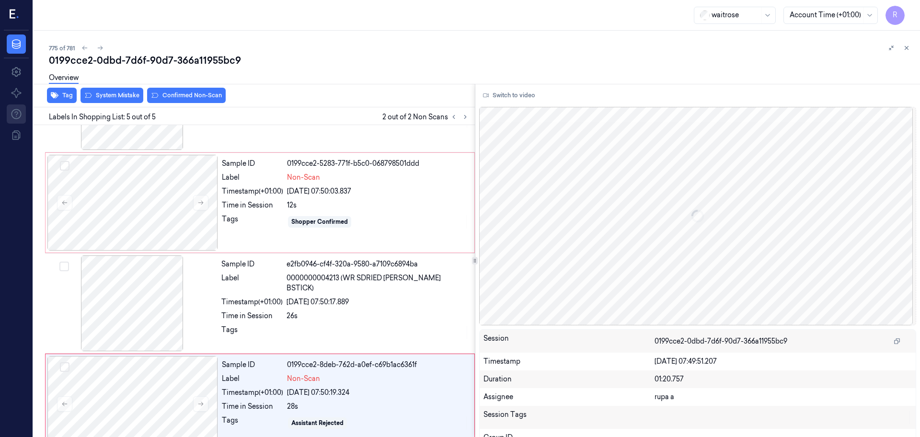
scroll to position [194, 0]
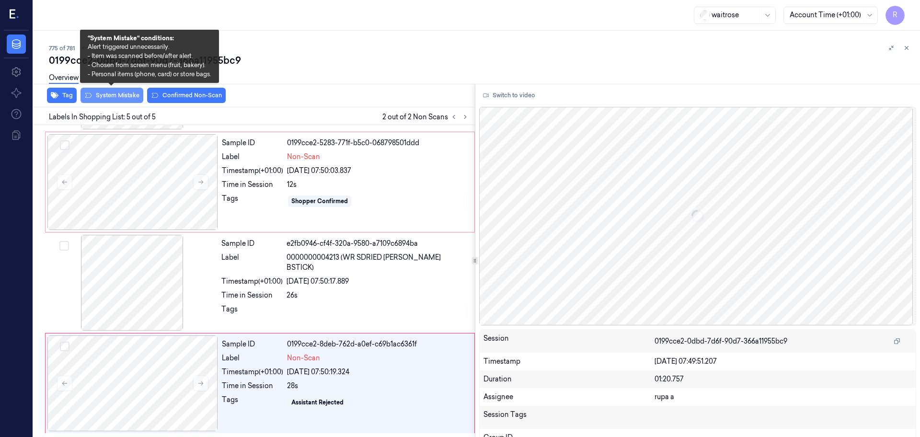
click at [114, 92] on button "System Mistake" at bounding box center [112, 95] width 63 height 15
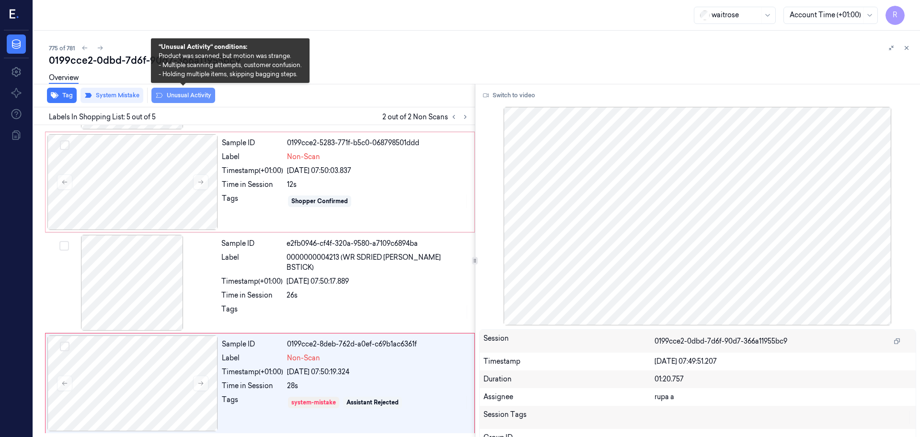
click at [200, 93] on button "Unusual Activity" at bounding box center [183, 95] width 64 height 15
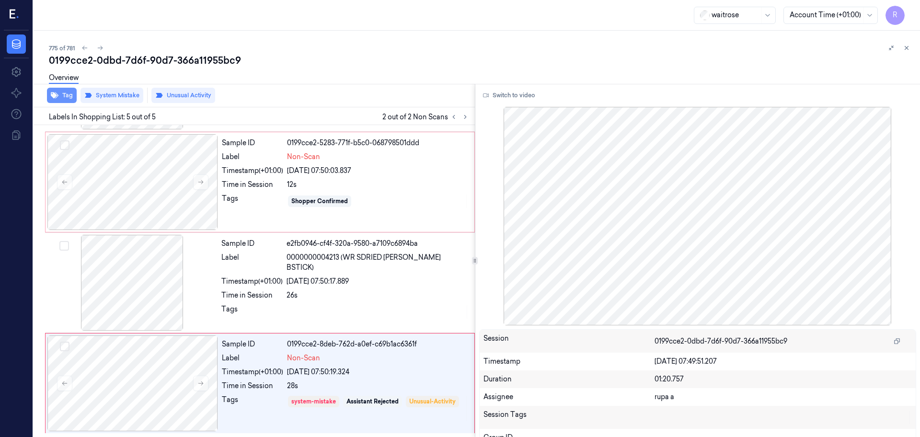
click at [59, 96] on button "Tag" at bounding box center [62, 95] width 30 height 15
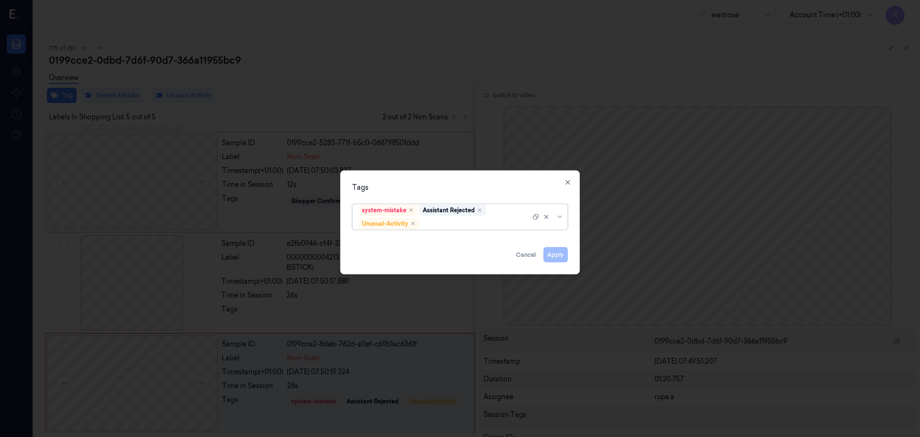
click at [466, 227] on div at bounding box center [475, 224] width 109 height 10
type input "pi"
click at [431, 238] on div "Picklist item alert" at bounding box center [459, 242] width 203 height 10
click at [475, 187] on div "Tags" at bounding box center [460, 188] width 216 height 10
click at [549, 253] on button "Apply" at bounding box center [555, 254] width 24 height 15
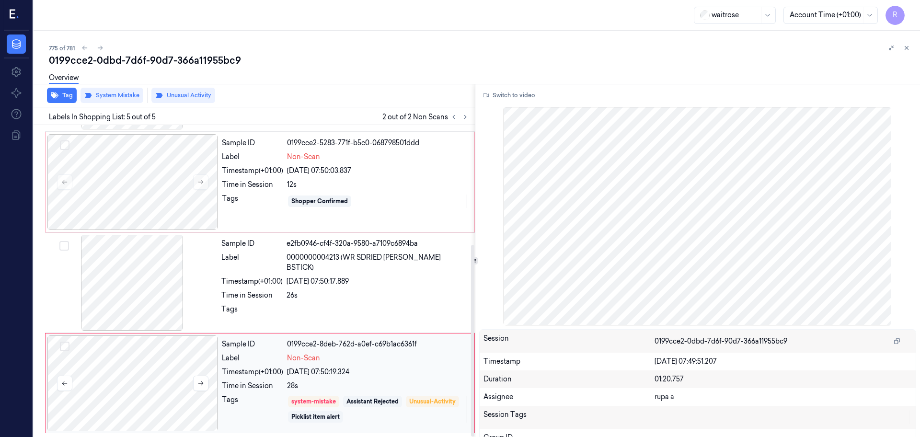
click at [158, 393] on div at bounding box center [132, 383] width 171 height 96
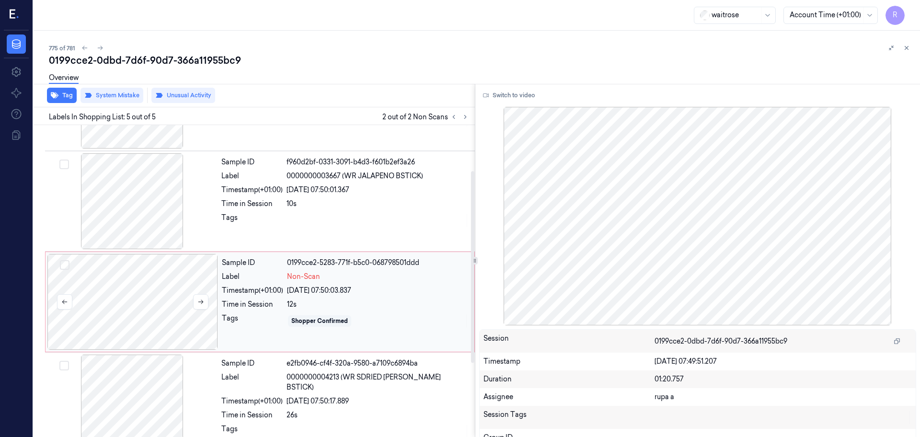
click at [171, 276] on div at bounding box center [132, 302] width 171 height 96
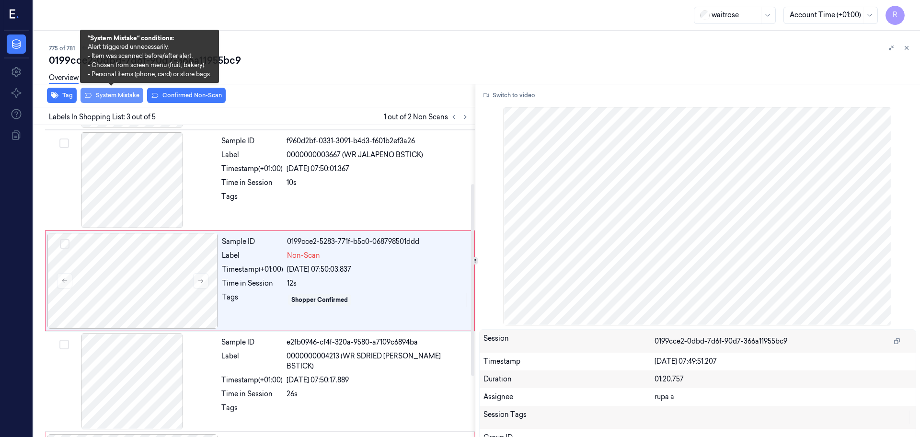
click at [128, 96] on button "System Mistake" at bounding box center [112, 95] width 63 height 15
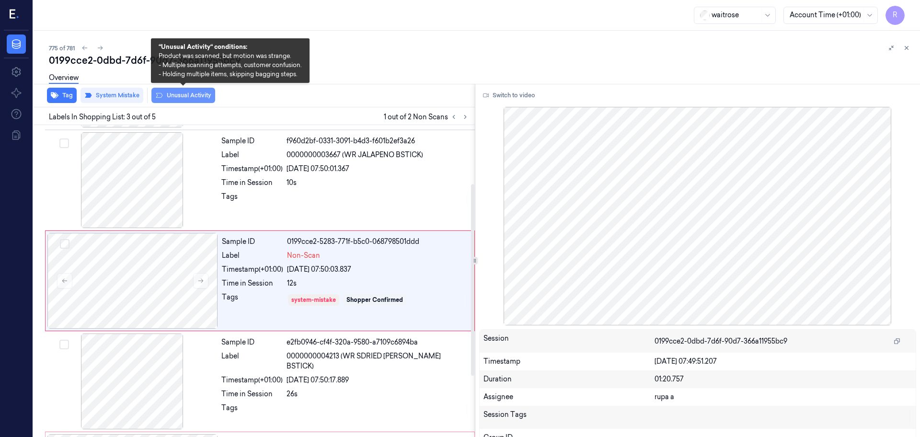
click at [197, 96] on button "Unusual Activity" at bounding box center [183, 95] width 64 height 15
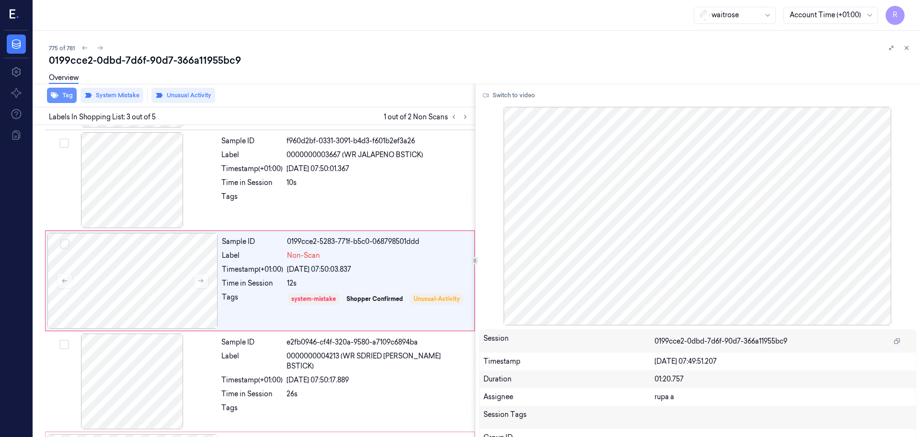
click at [62, 98] on button "Tag" at bounding box center [62, 95] width 30 height 15
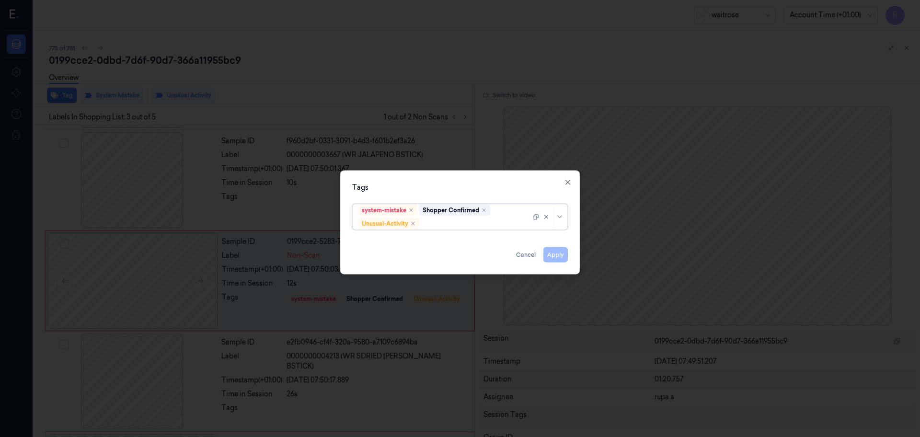
click at [458, 226] on div at bounding box center [475, 224] width 109 height 10
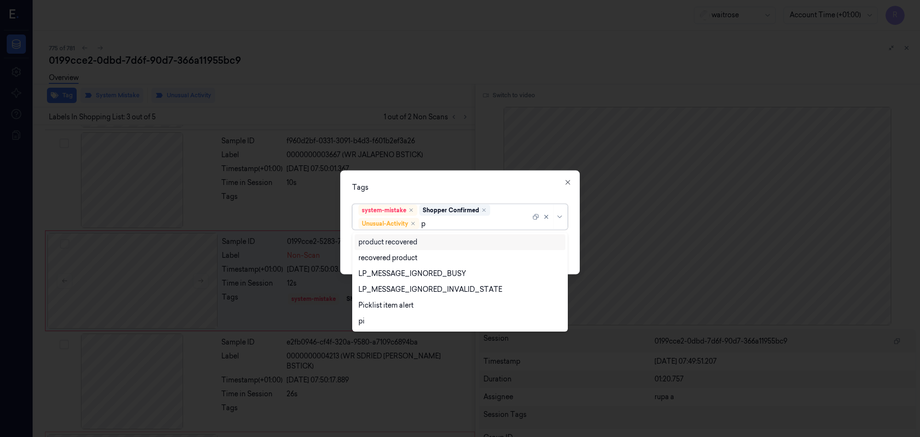
type input "pi"
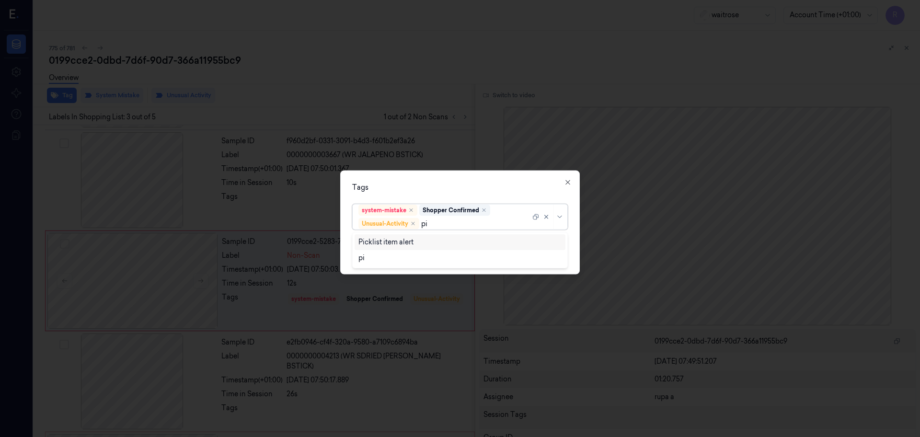
click at [426, 239] on div "Picklist item alert" at bounding box center [459, 242] width 203 height 10
click at [422, 183] on div "Tags" at bounding box center [460, 188] width 216 height 10
click at [559, 256] on button "Apply" at bounding box center [555, 254] width 24 height 15
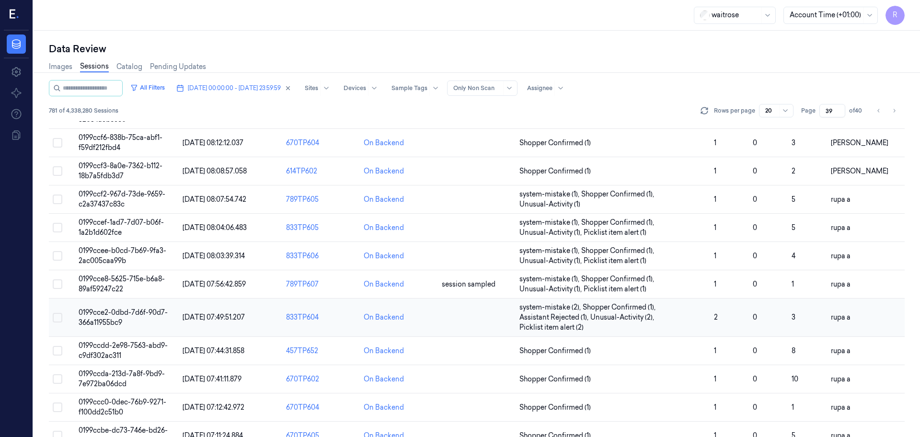
scroll to position [288, 0]
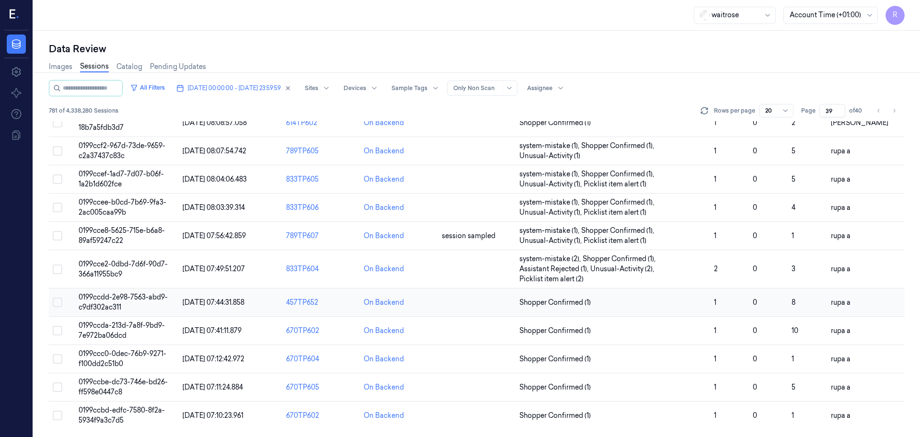
click at [147, 302] on td "0199ccdd-2e98-7563-abd9-c9df302ac311" at bounding box center [127, 302] width 104 height 28
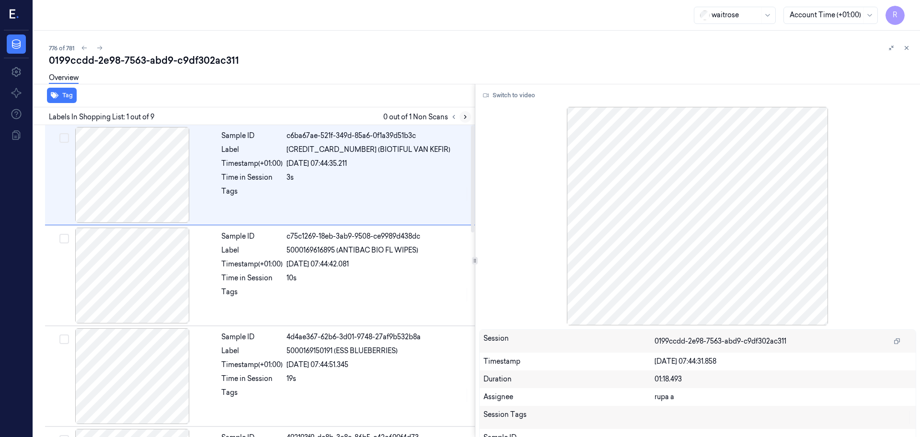
click at [469, 115] on button at bounding box center [466, 117] width 12 height 12
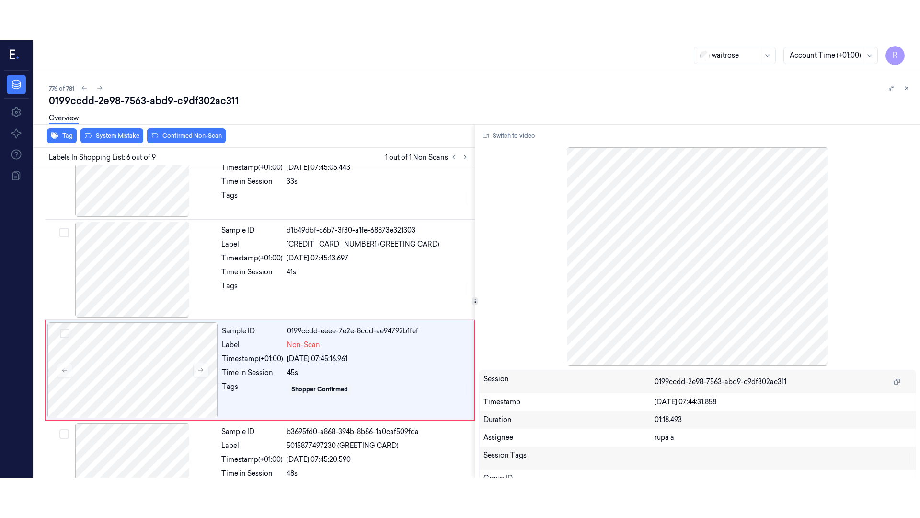
scroll to position [397, 0]
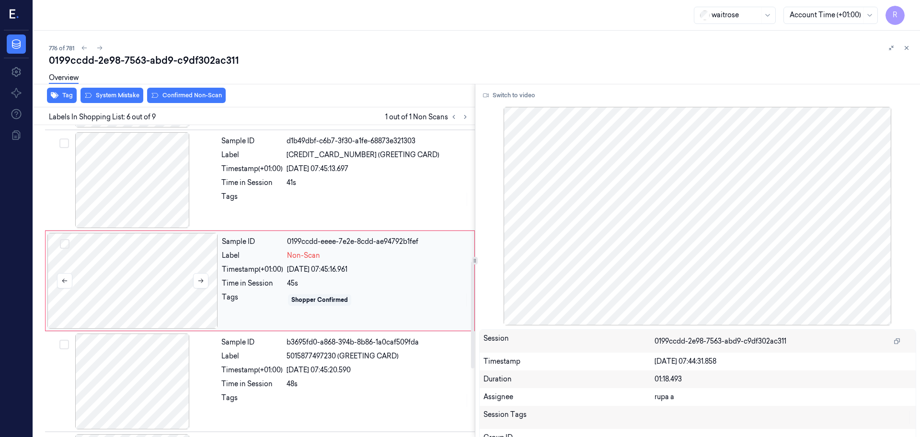
click at [150, 276] on div at bounding box center [132, 281] width 171 height 96
click at [514, 98] on button "Switch to video" at bounding box center [509, 95] width 60 height 15
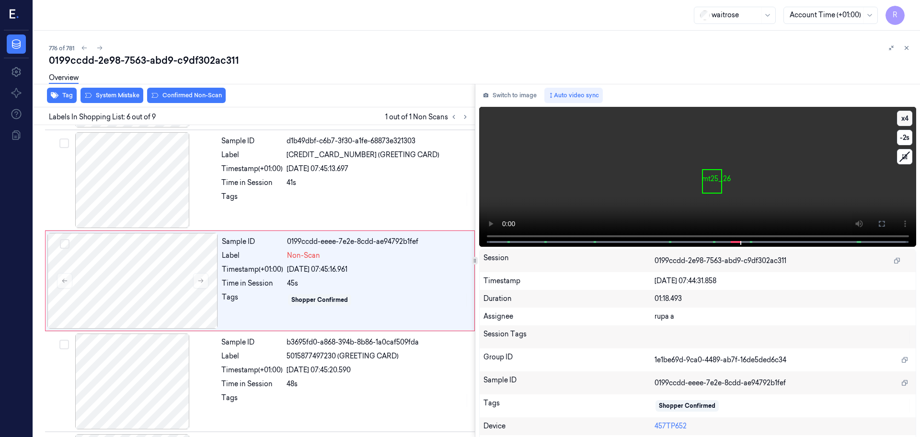
click at [904, 116] on button "x 4" at bounding box center [904, 118] width 15 height 15
click at [904, 116] on button "x 1" at bounding box center [904, 118] width 15 height 15
click at [882, 223] on icon at bounding box center [882, 224] width 8 height 8
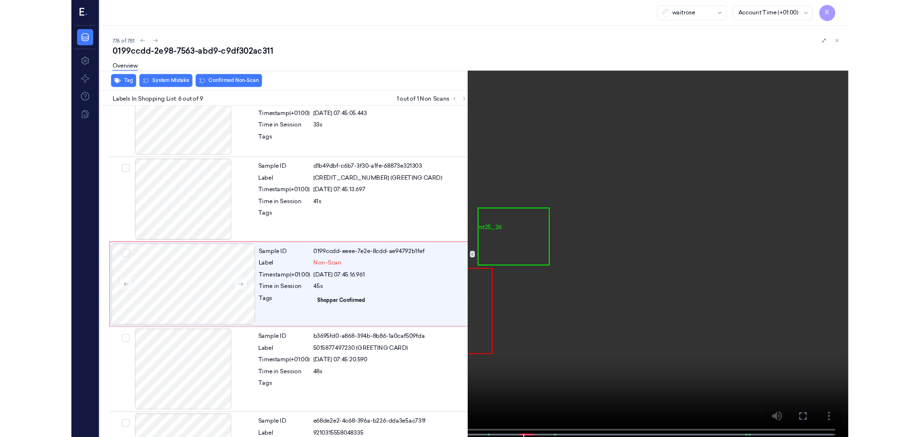
scroll to position [357, 0]
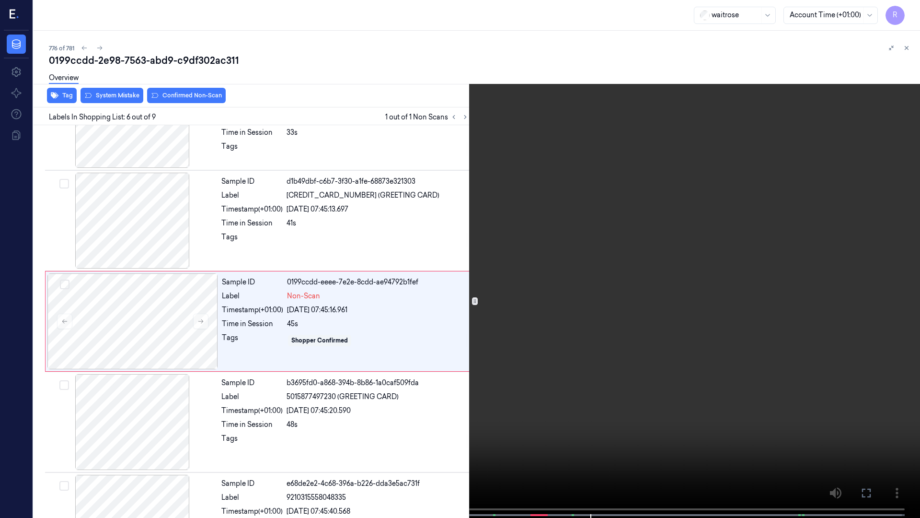
click at [733, 243] on video at bounding box center [460, 259] width 920 height 519
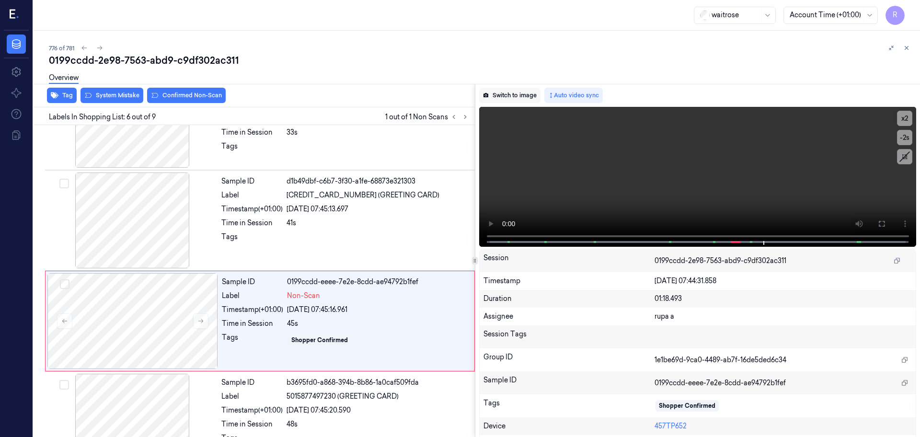
click at [514, 98] on button "Switch to image" at bounding box center [509, 95] width 61 height 15
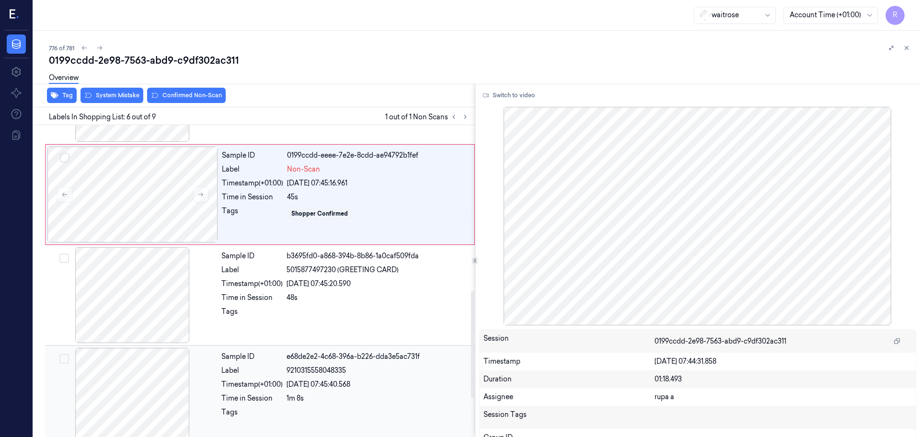
scroll to position [577, 0]
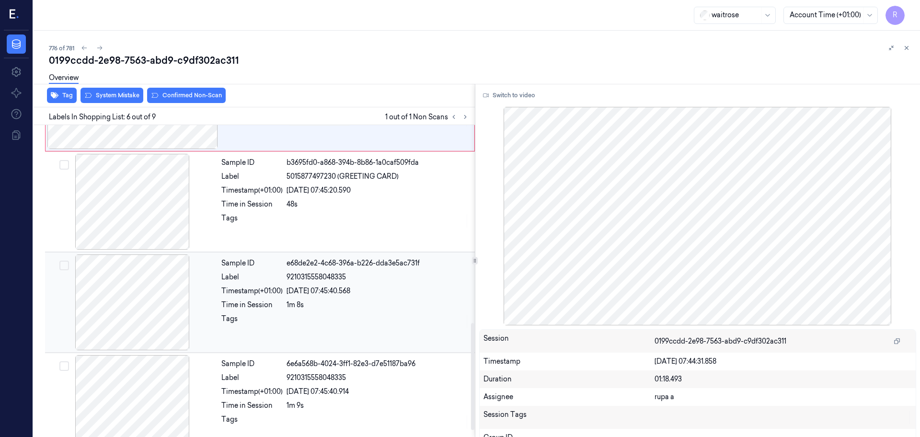
click at [136, 312] on div at bounding box center [132, 302] width 171 height 96
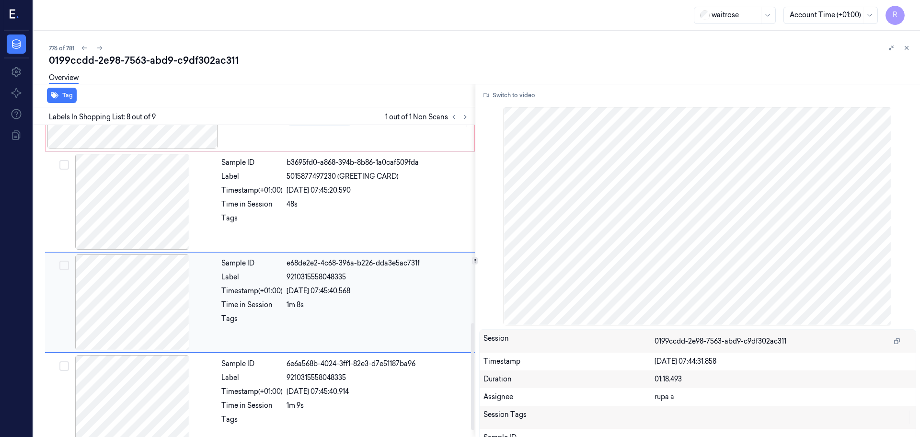
scroll to position [597, 0]
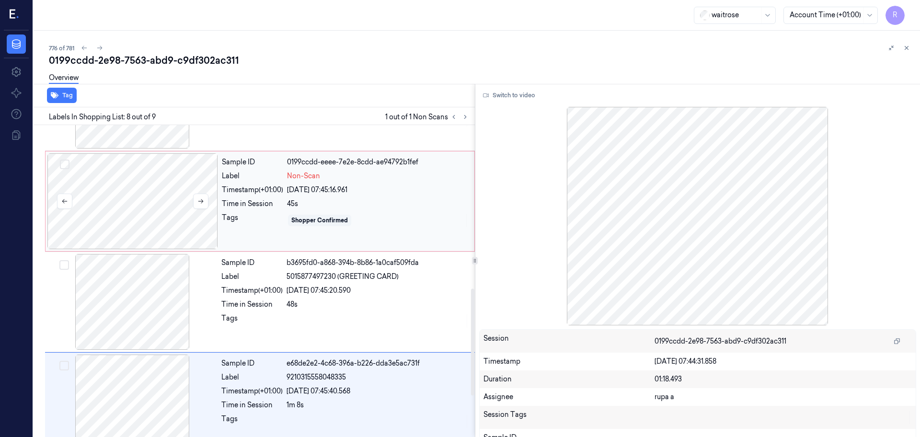
click at [149, 215] on div at bounding box center [132, 201] width 171 height 96
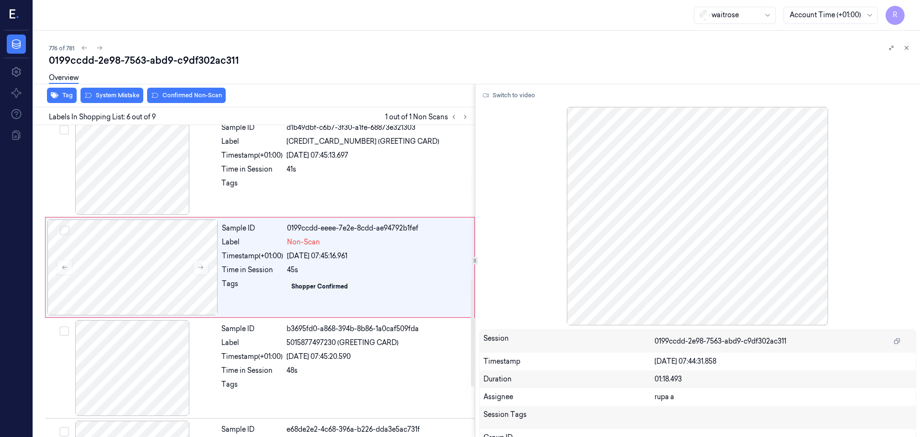
scroll to position [397, 0]
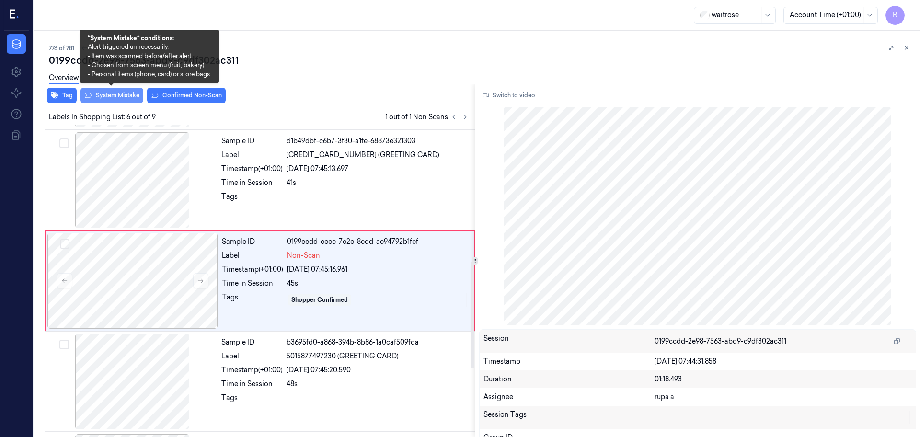
click at [112, 93] on button "System Mistake" at bounding box center [112, 95] width 63 height 15
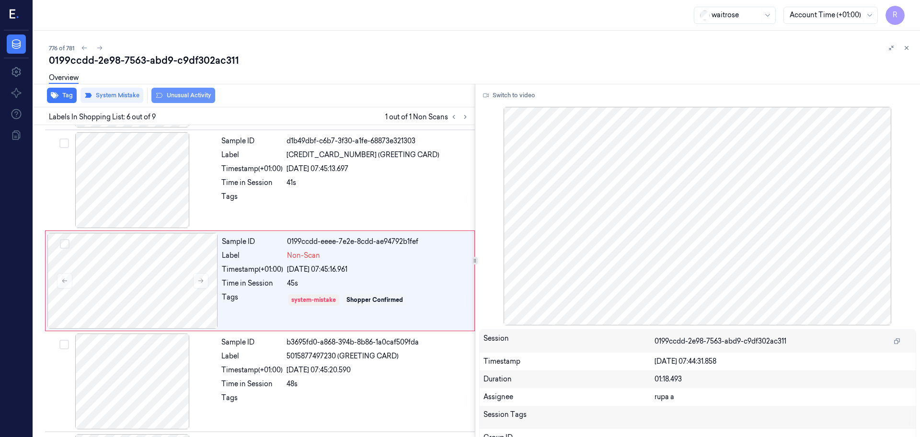
click at [197, 95] on button "Unusual Activity" at bounding box center [183, 95] width 64 height 15
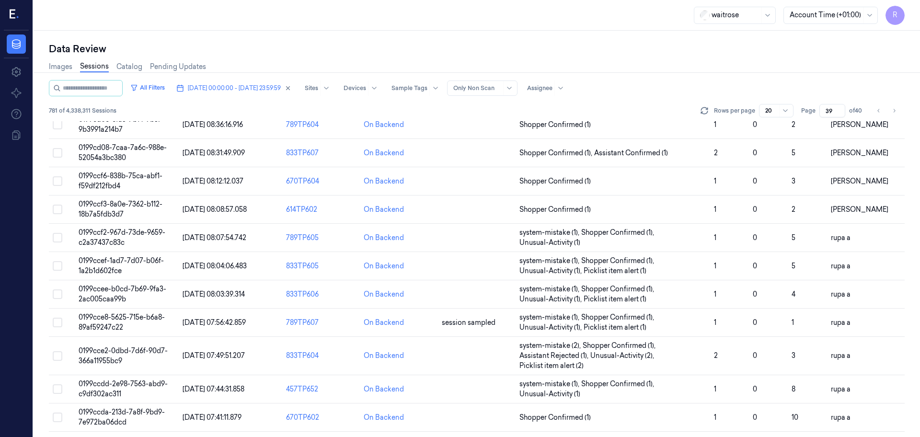
scroll to position [288, 0]
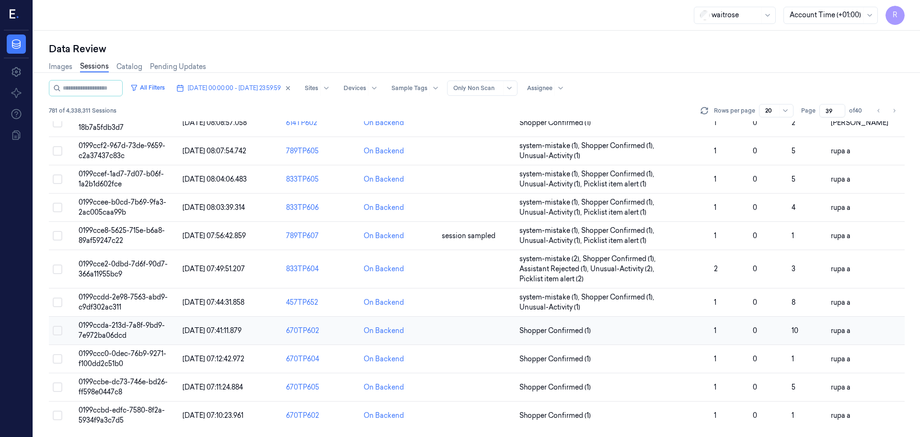
click at [139, 328] on span "0199ccda-213d-7a8f-9bd9-7e972ba06dcd" at bounding box center [122, 330] width 86 height 19
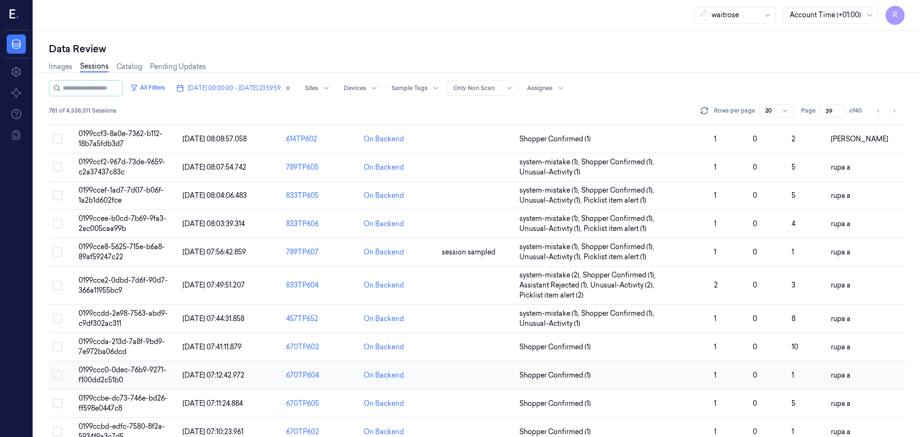
scroll to position [288, 0]
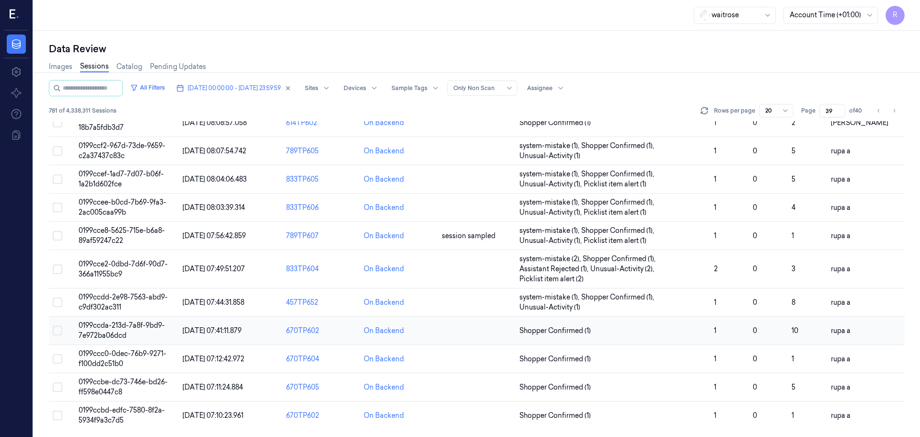
click at [146, 333] on td "0199ccda-213d-7a8f-9bd9-7e972ba06dcd" at bounding box center [127, 331] width 104 height 28
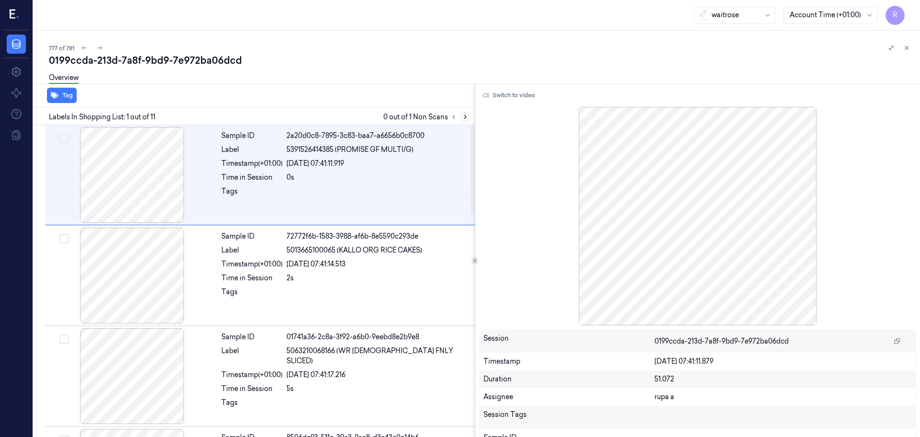
click at [460, 119] on button at bounding box center [466, 117] width 12 height 12
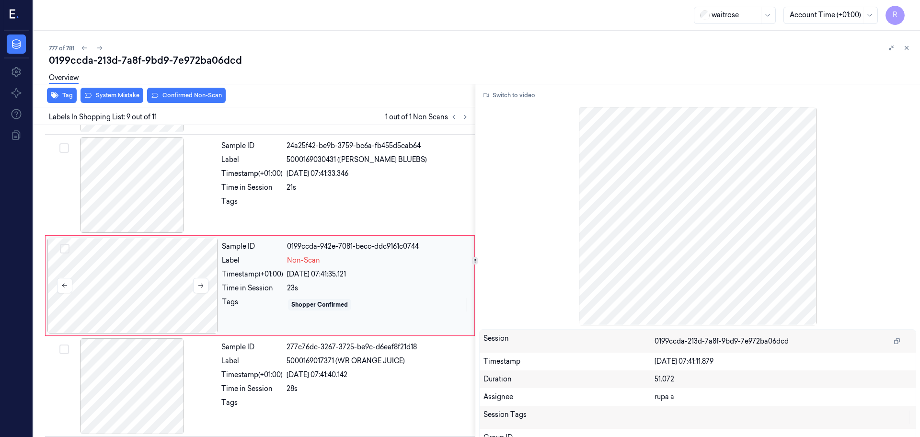
scroll to position [699, 0]
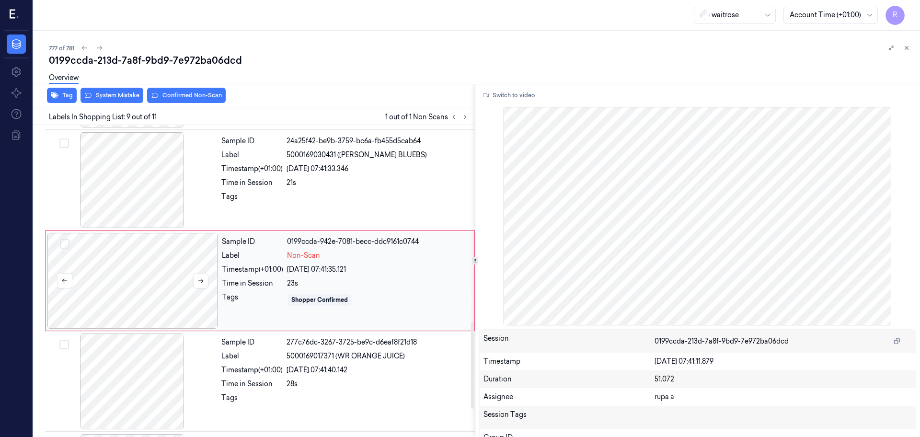
click at [117, 278] on div at bounding box center [132, 281] width 171 height 96
click at [508, 96] on button "Switch to video" at bounding box center [509, 95] width 60 height 15
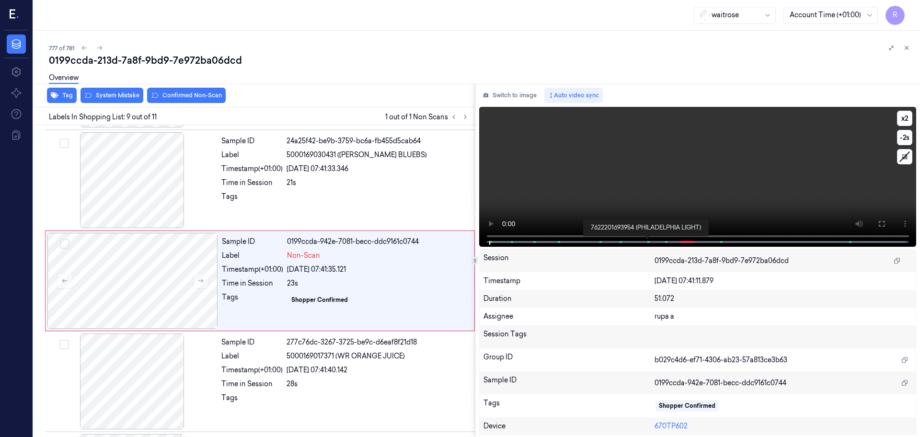
click at [648, 240] on span at bounding box center [648, 242] width 1 height 5
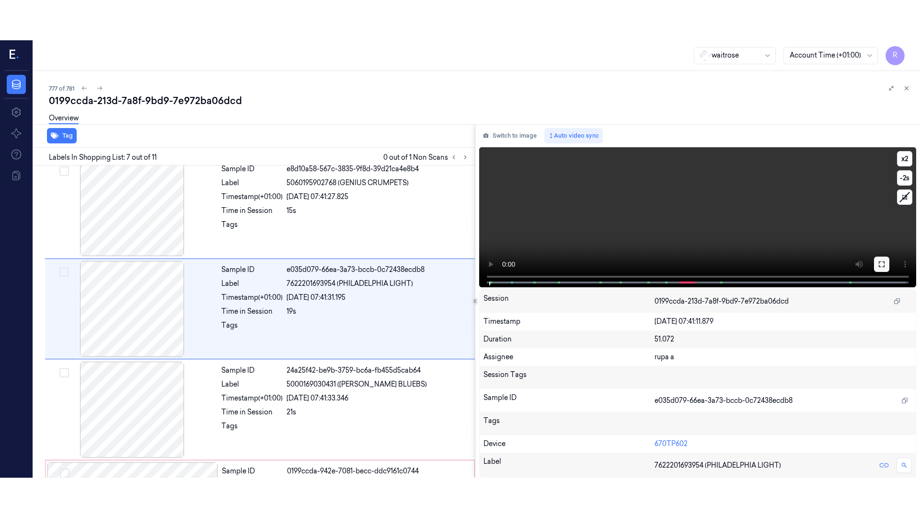
scroll to position [498, 0]
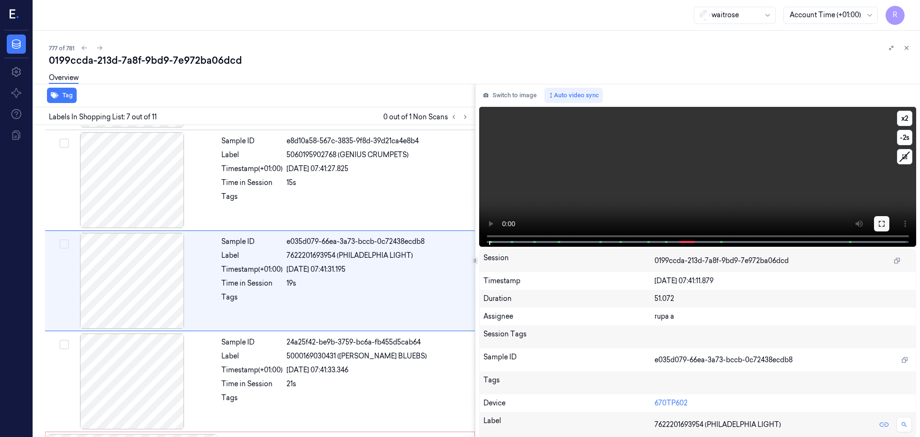
click at [879, 223] on icon at bounding box center [882, 224] width 8 height 8
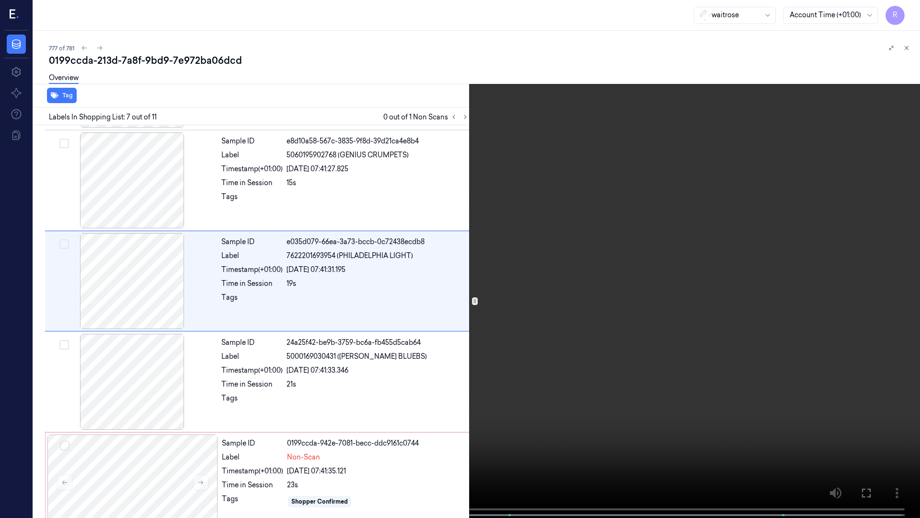
click at [879, 275] on video at bounding box center [460, 259] width 920 height 519
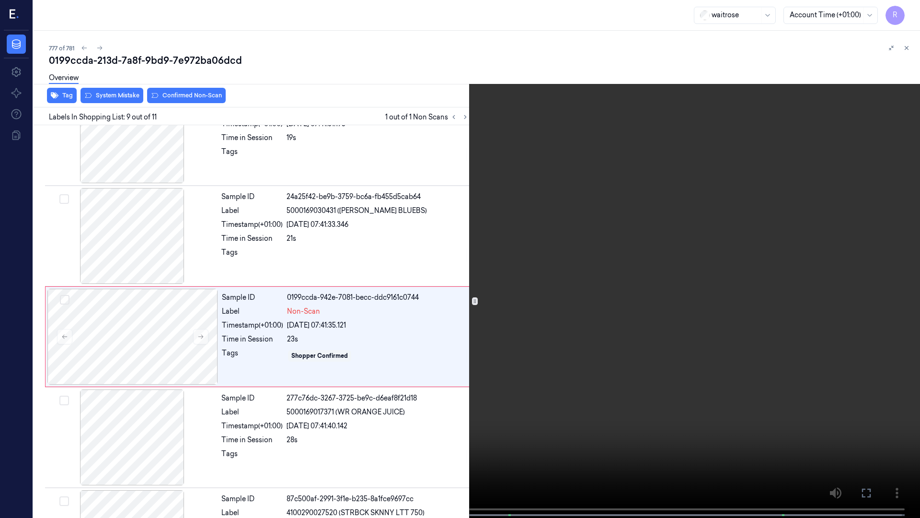
scroll to position [659, 0]
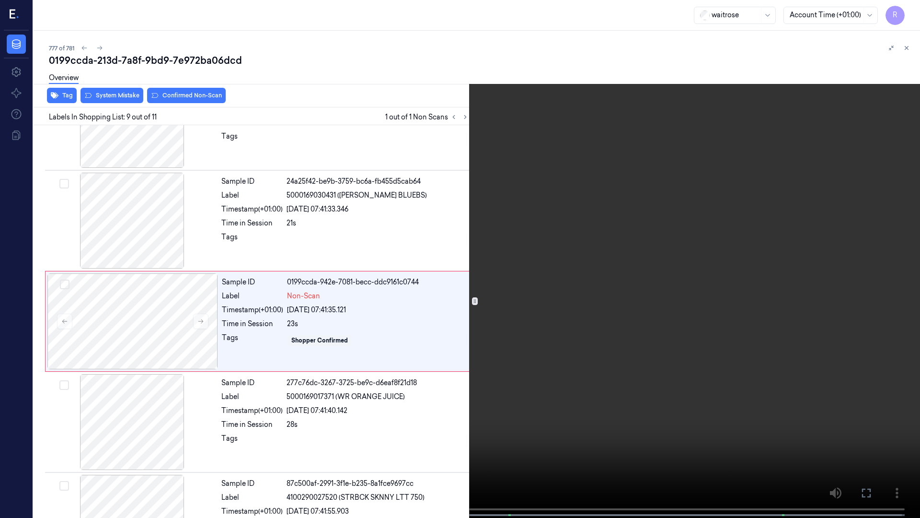
click at [436, 328] on video at bounding box center [460, 259] width 920 height 519
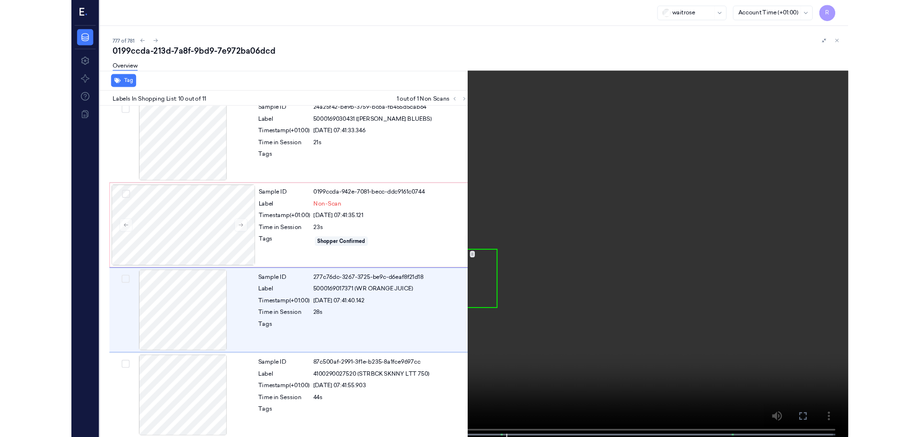
scroll to position [717, 0]
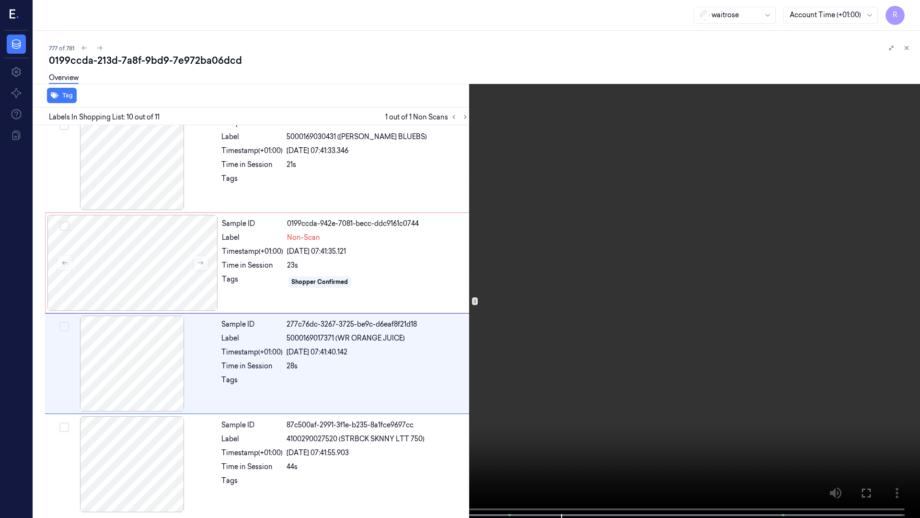
click at [423, 334] on video at bounding box center [460, 259] width 920 height 519
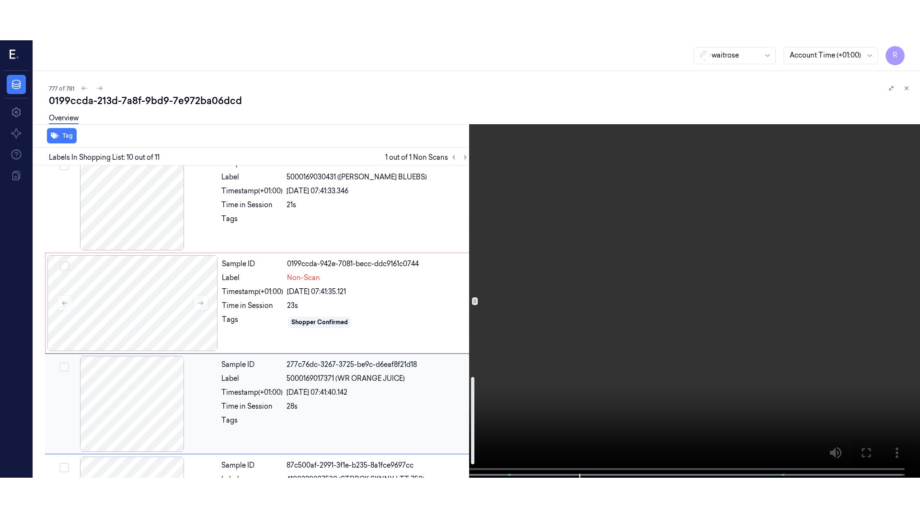
scroll to position [798, 0]
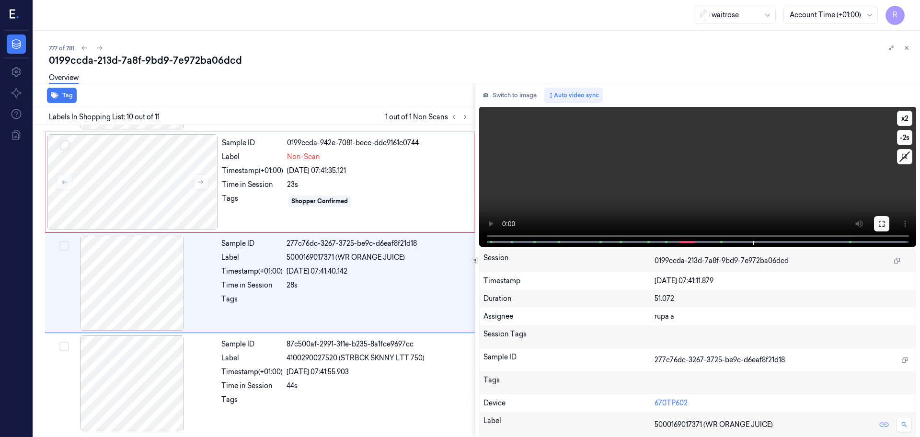
click at [876, 228] on button at bounding box center [881, 223] width 15 height 15
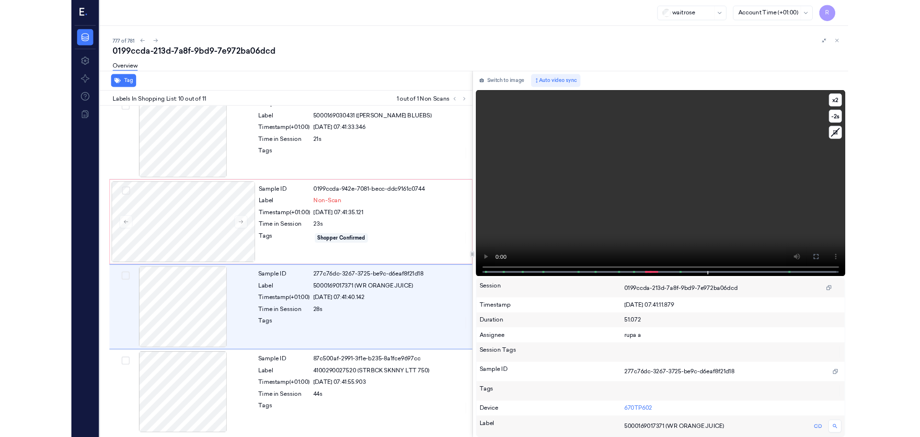
scroll to position [717, 0]
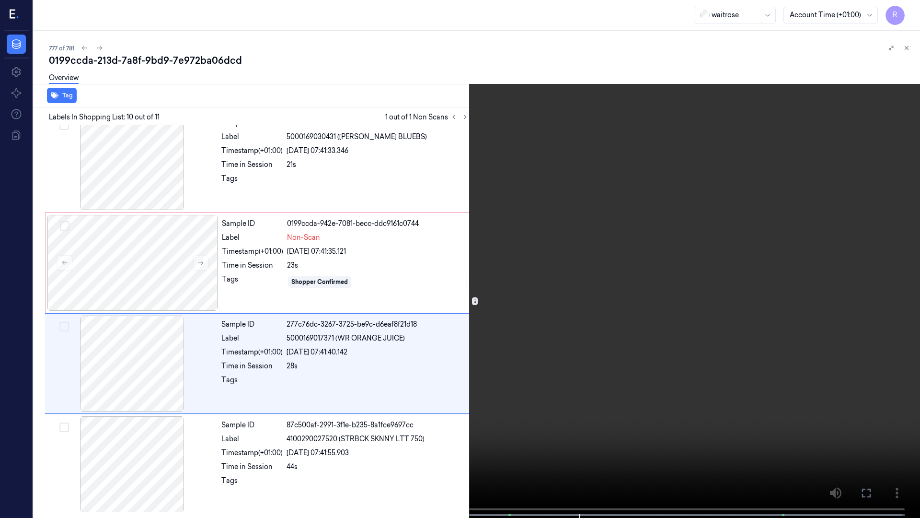
click at [875, 267] on video at bounding box center [460, 259] width 920 height 519
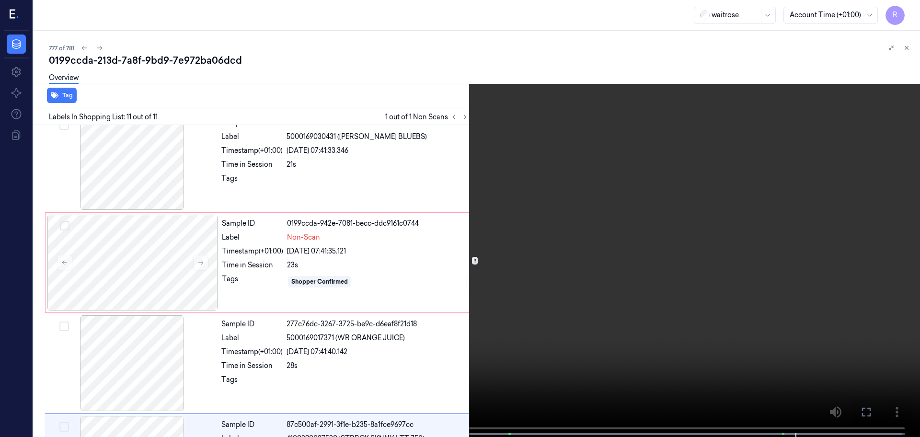
scroll to position [798, 0]
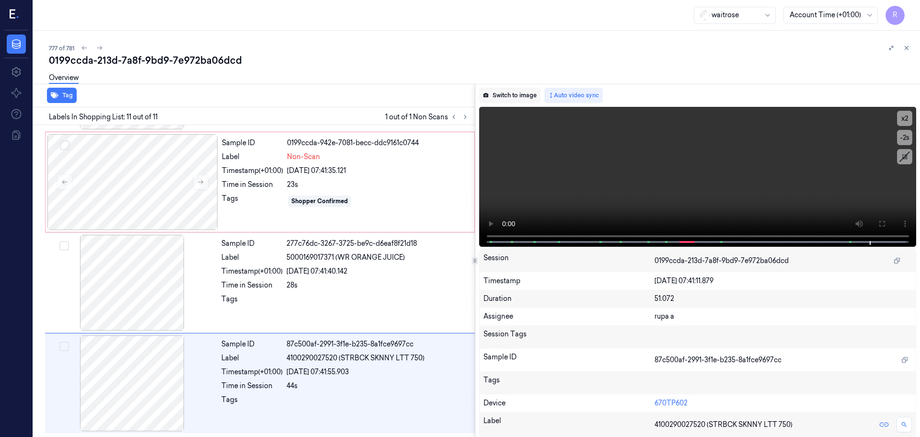
click at [521, 97] on button "Switch to image" at bounding box center [509, 95] width 61 height 15
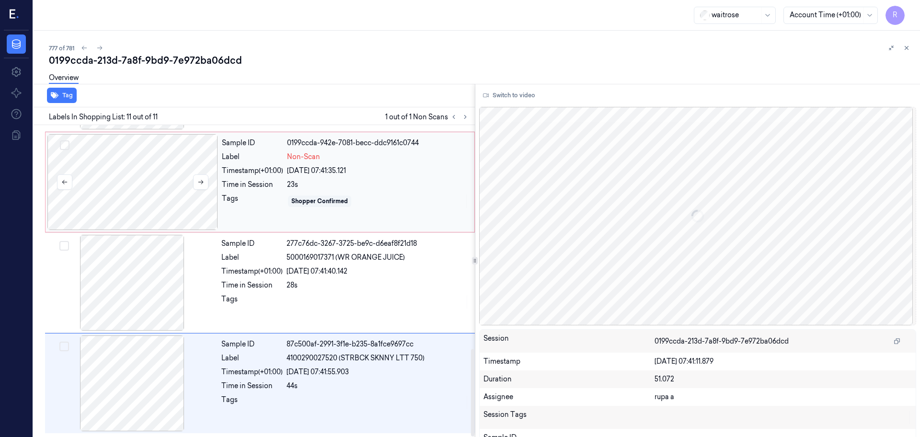
click at [146, 165] on div at bounding box center [132, 182] width 171 height 96
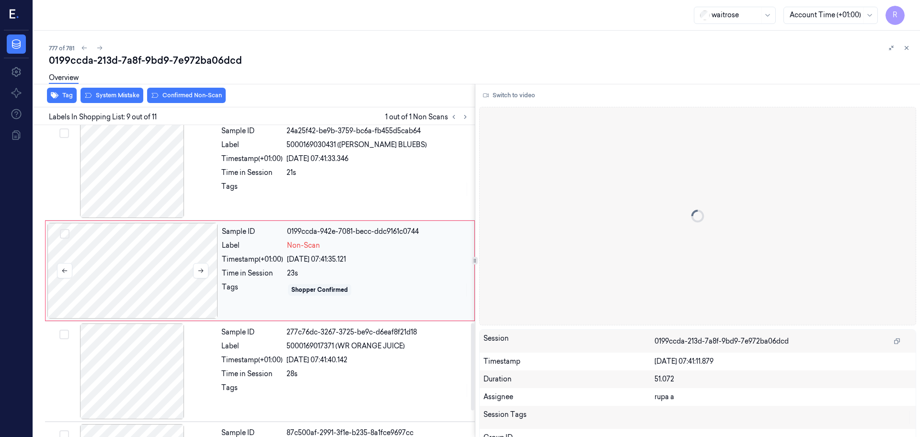
scroll to position [699, 0]
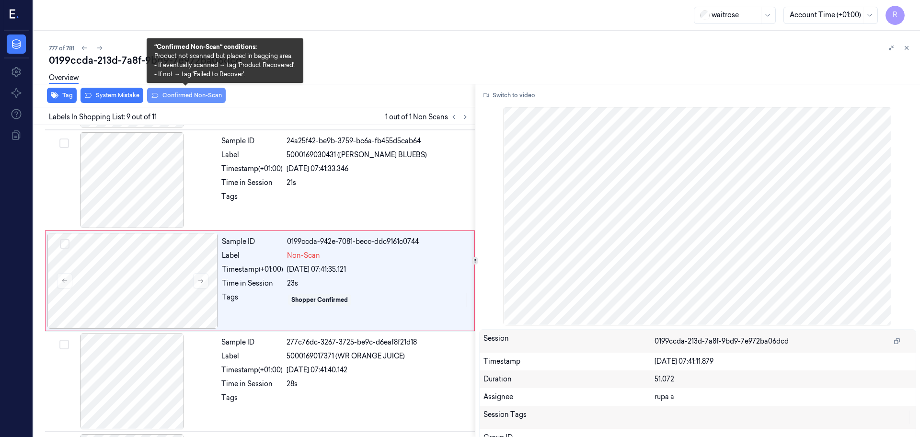
click at [187, 98] on button "Confirmed Non-Scan" at bounding box center [186, 95] width 79 height 15
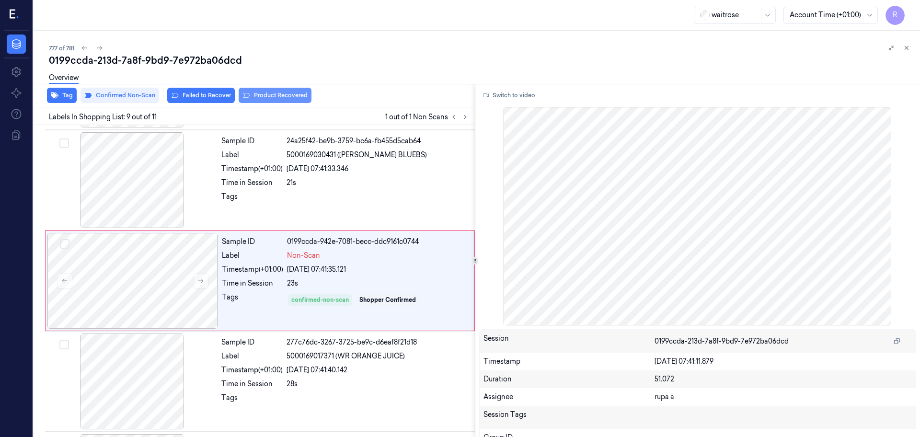
click at [290, 96] on button "Product Recovered" at bounding box center [275, 95] width 73 height 15
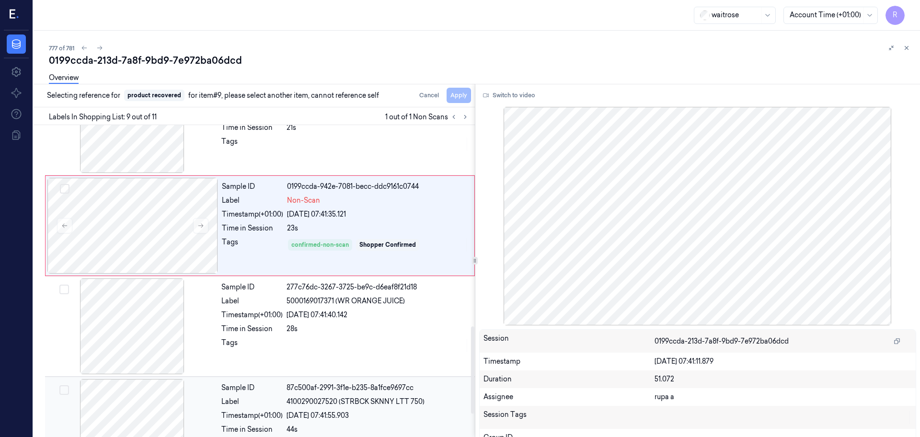
scroll to position [798, 0]
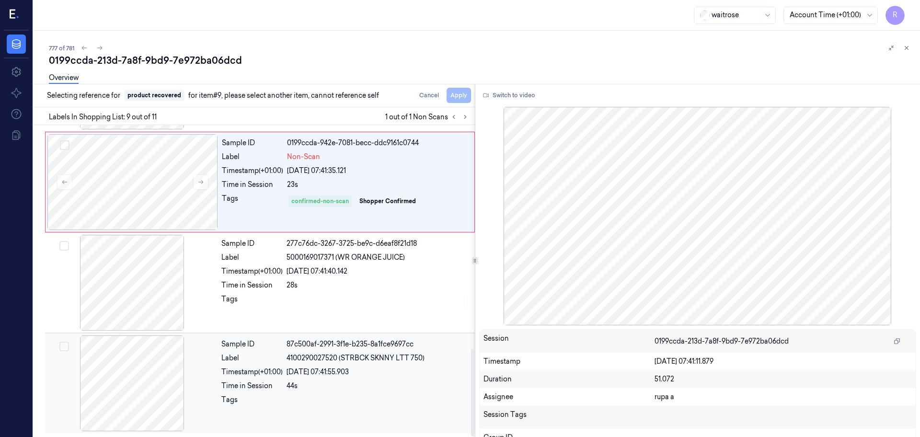
click at [131, 394] on div at bounding box center [132, 383] width 171 height 96
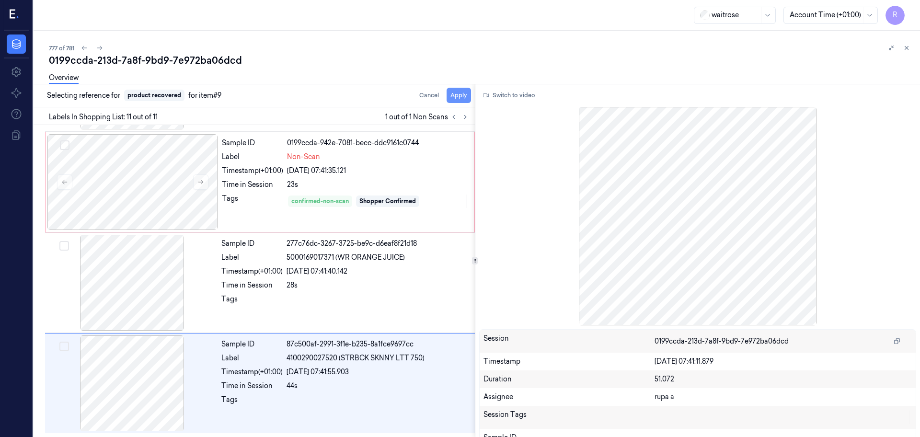
click at [454, 96] on button "Apply" at bounding box center [459, 95] width 24 height 15
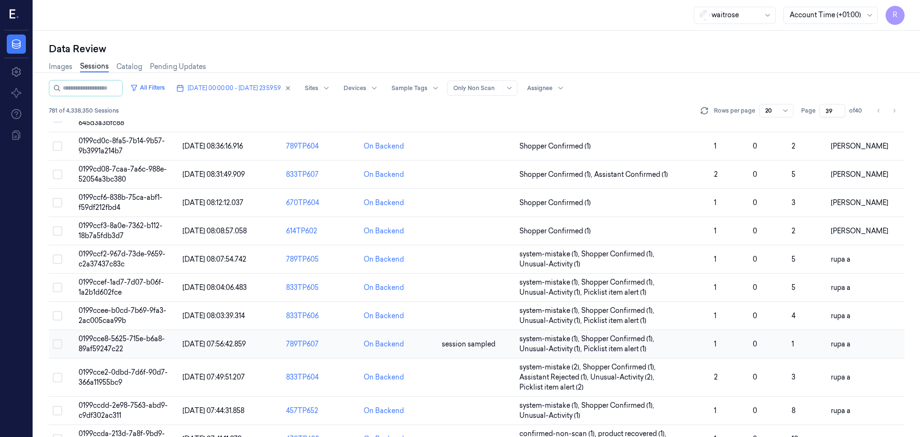
scroll to position [288, 0]
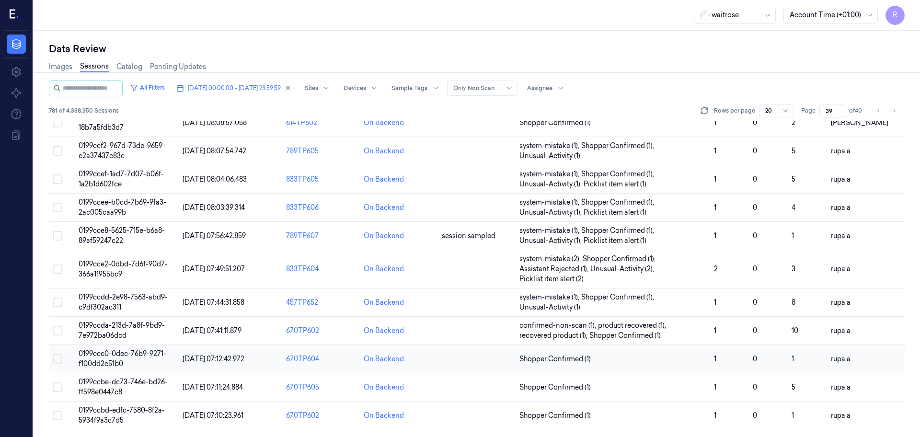
click at [167, 357] on td "0199ccc0-0dec-76b9-9271-f100dd2c51b0" at bounding box center [127, 359] width 104 height 28
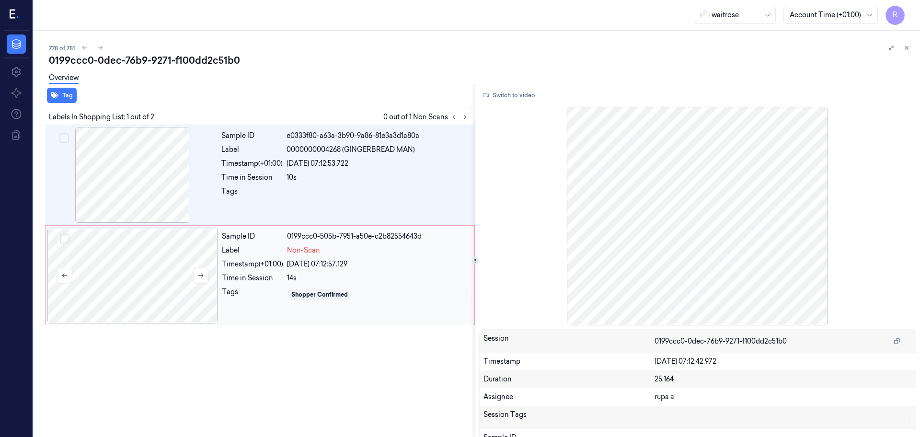
click at [129, 281] on div at bounding box center [132, 276] width 171 height 96
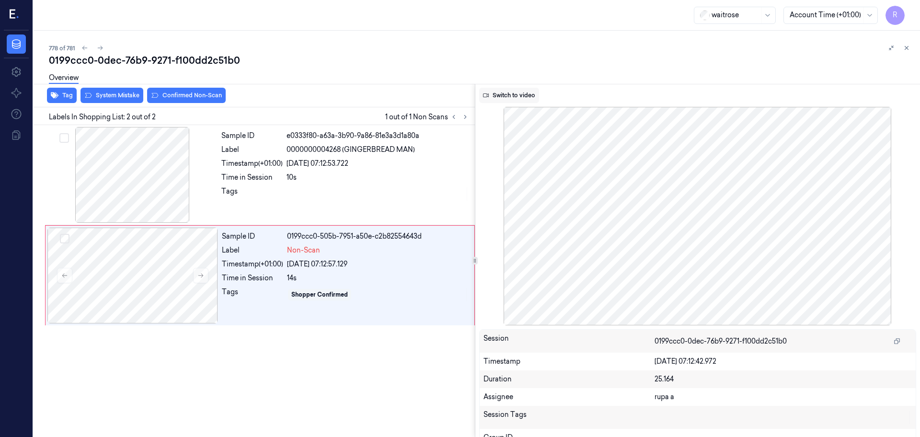
click at [515, 91] on button "Switch to video" at bounding box center [509, 95] width 60 height 15
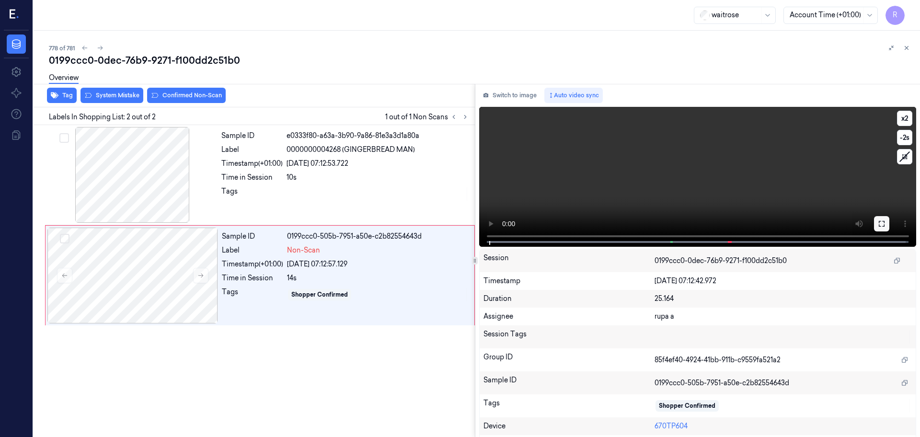
click at [874, 221] on button at bounding box center [881, 223] width 15 height 15
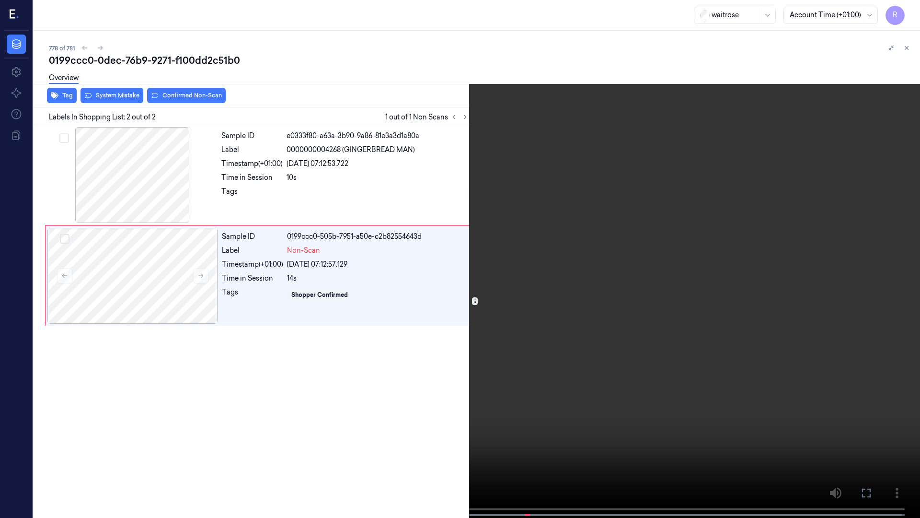
click at [873, 272] on video at bounding box center [460, 259] width 920 height 519
click at [597, 346] on video at bounding box center [460, 259] width 920 height 519
click at [598, 346] on video at bounding box center [460, 259] width 920 height 519
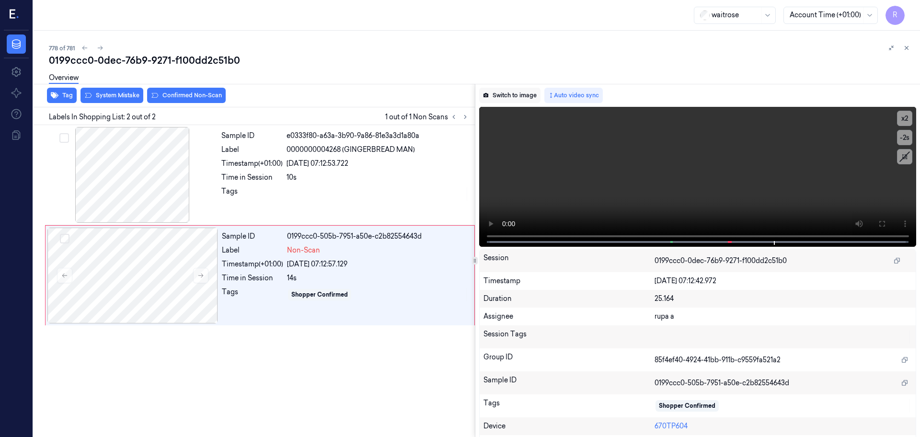
click at [521, 96] on button "Switch to image" at bounding box center [509, 95] width 61 height 15
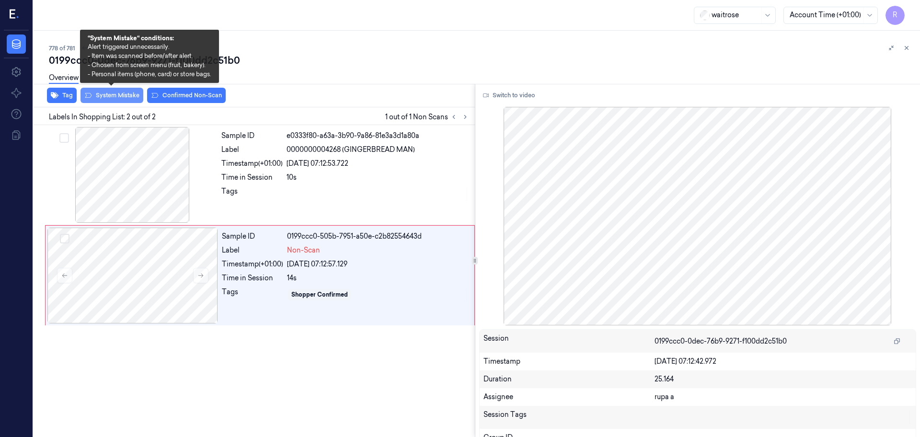
click at [126, 100] on button "System Mistake" at bounding box center [112, 95] width 63 height 15
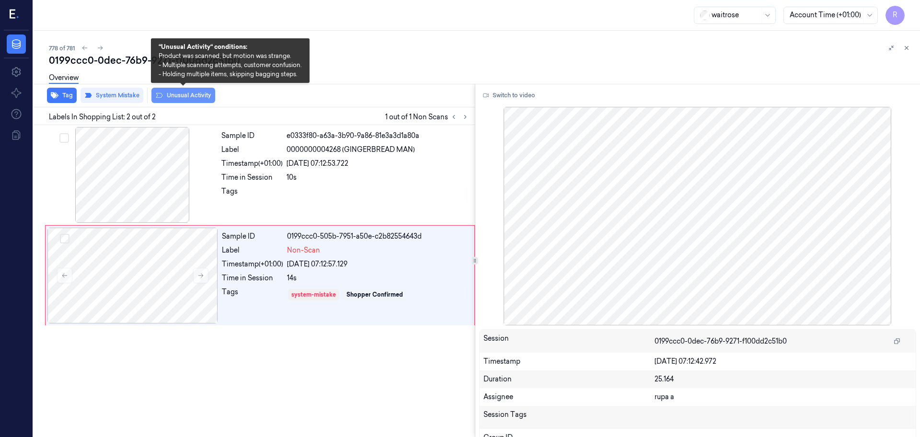
click at [173, 101] on button "Unusual Activity" at bounding box center [183, 95] width 64 height 15
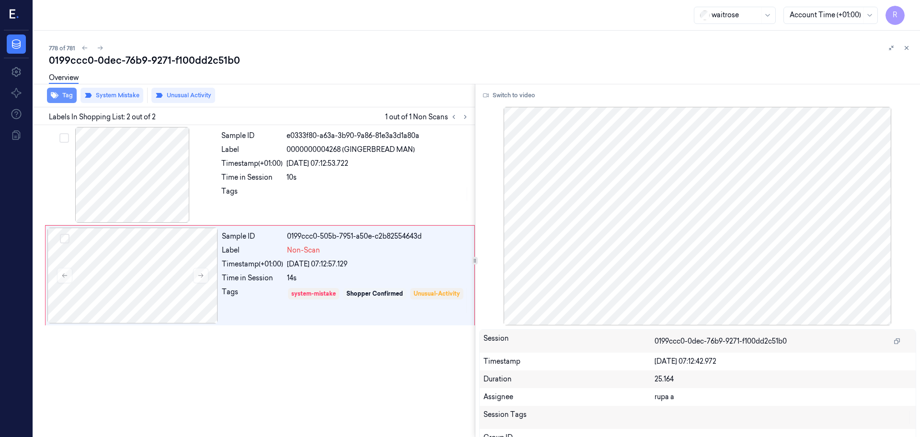
click at [59, 97] on button "Tag" at bounding box center [62, 95] width 30 height 15
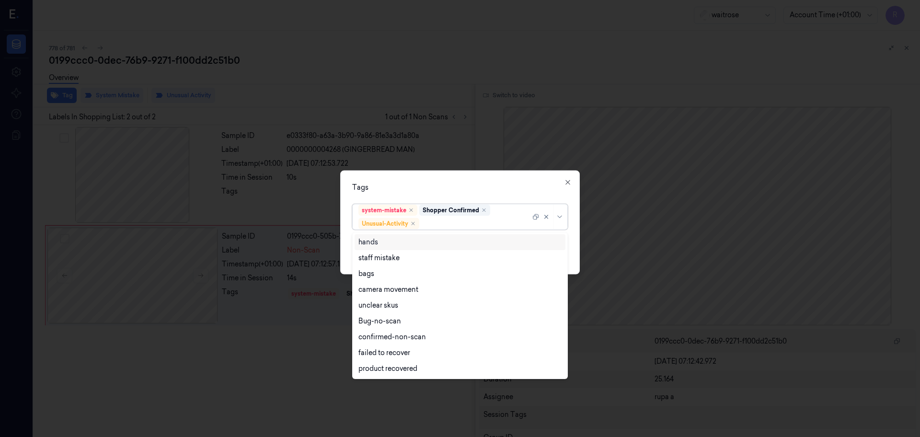
click at [492, 226] on div at bounding box center [475, 224] width 109 height 10
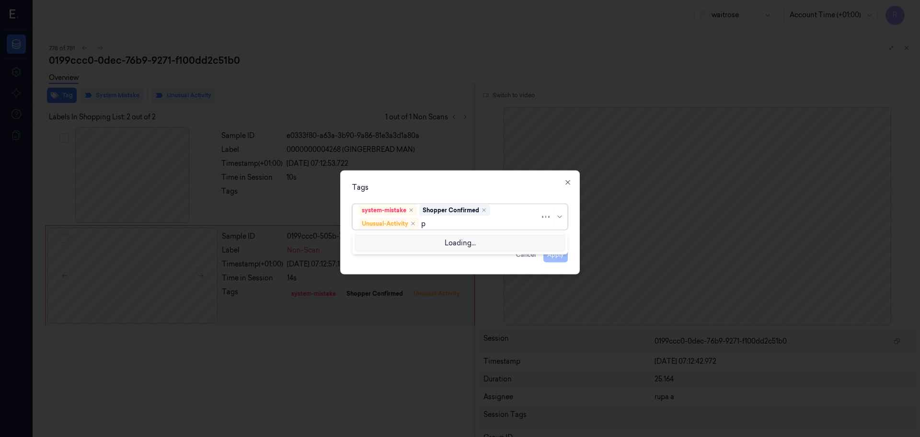
type input "pi"
click at [464, 238] on div "Picklist item alert" at bounding box center [459, 242] width 203 height 10
click at [484, 177] on div "Tags system-mistake Shopper Confirmed Unusual-Activity Picklist item alert Appl…" at bounding box center [460, 223] width 240 height 104
click at [555, 259] on button "Apply" at bounding box center [555, 254] width 24 height 15
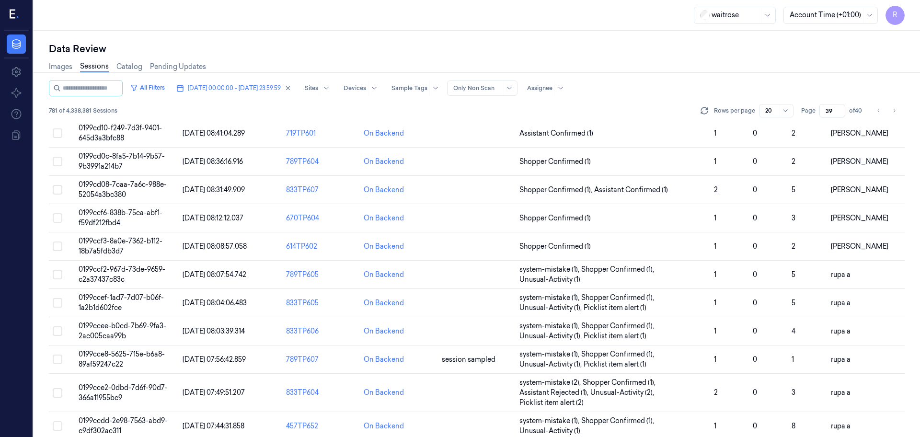
scroll to position [180, 0]
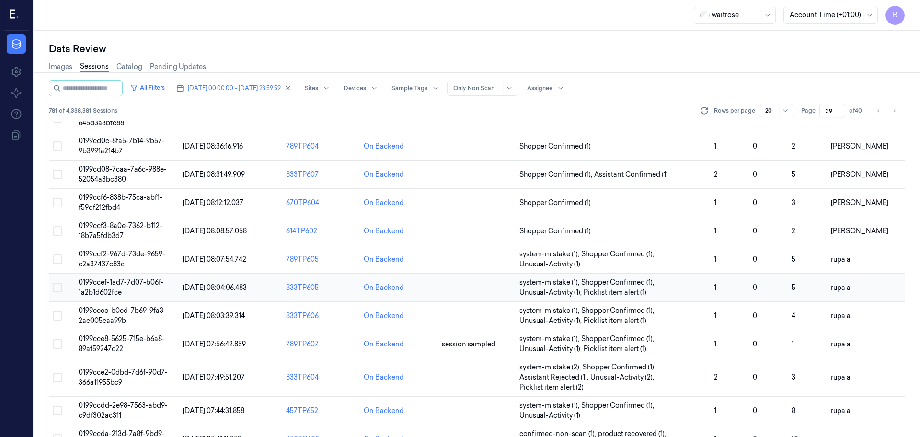
click at [138, 290] on td "0199ccef-1ad7-7d07-b06f-1a2b1d602fce" at bounding box center [127, 288] width 104 height 28
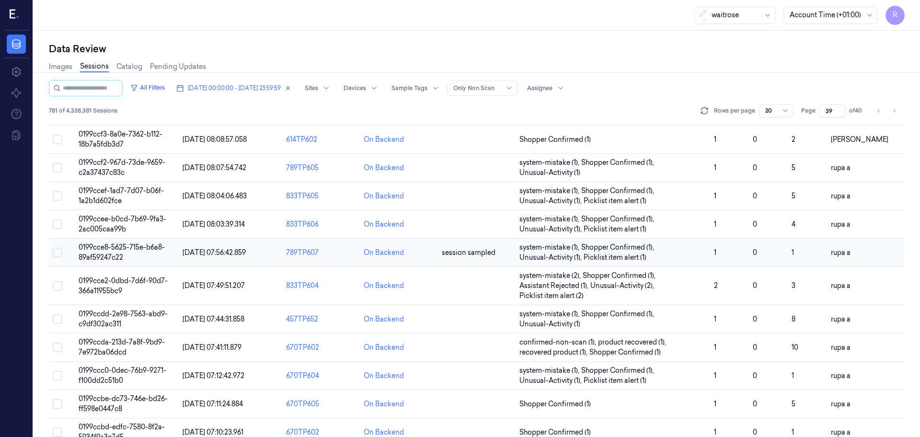
scroll to position [288, 0]
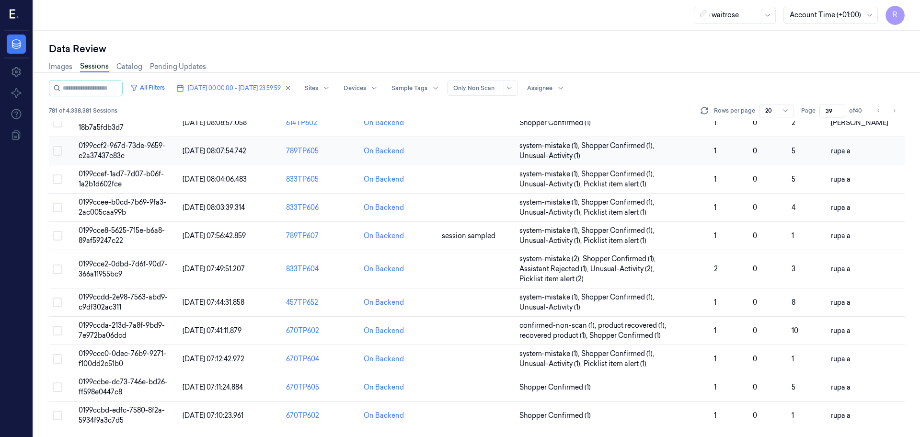
click at [158, 153] on td "0199ccf2-967d-73de-9659-c2a37437c83c" at bounding box center [127, 151] width 104 height 28
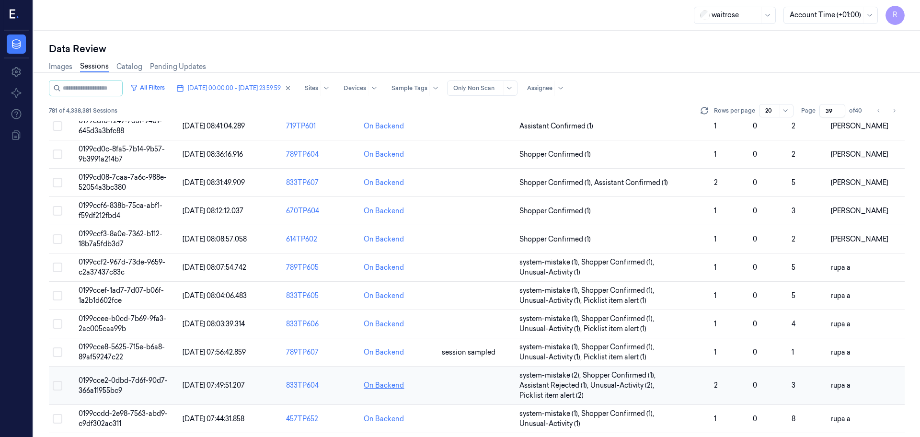
scroll to position [288, 0]
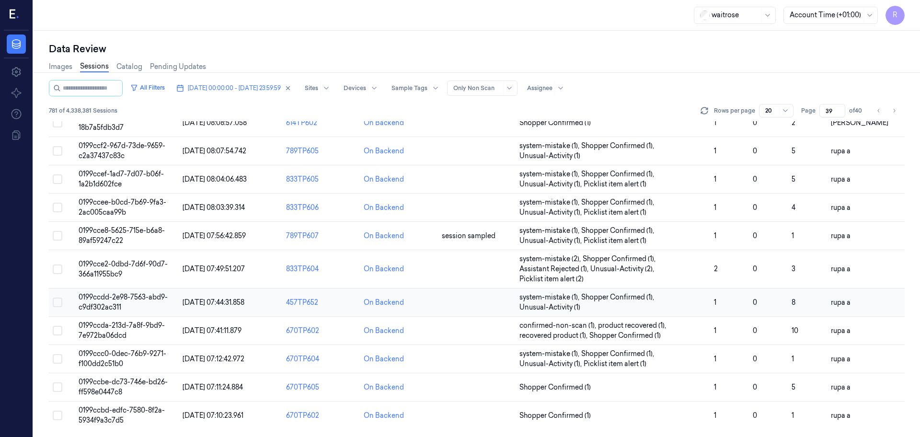
click at [138, 302] on td "0199ccdd-2e98-7563-abd9-c9df302ac311" at bounding box center [127, 302] width 104 height 28
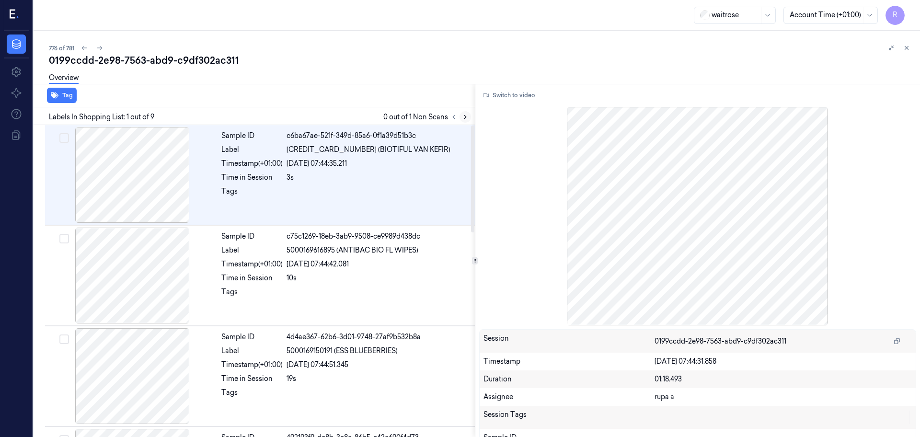
click at [464, 115] on icon at bounding box center [465, 117] width 7 height 7
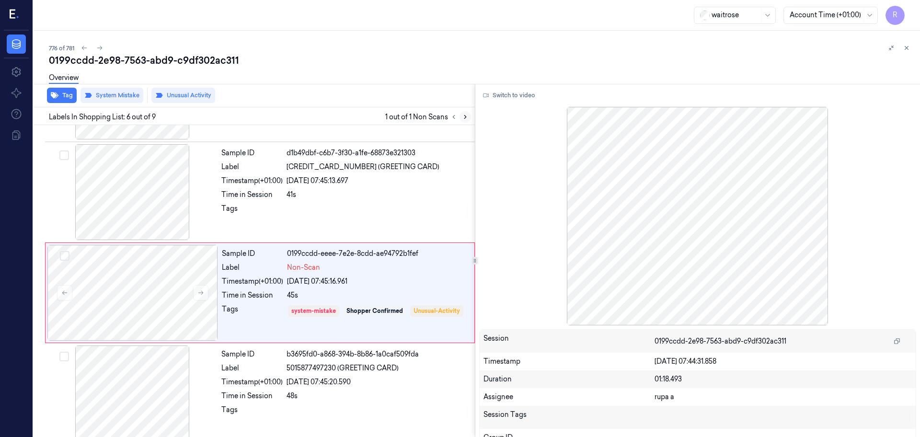
scroll to position [397, 0]
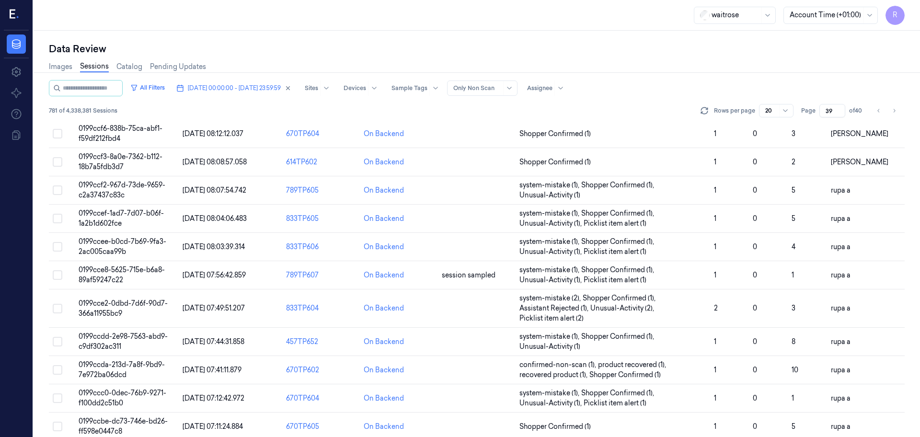
scroll to position [228, 0]
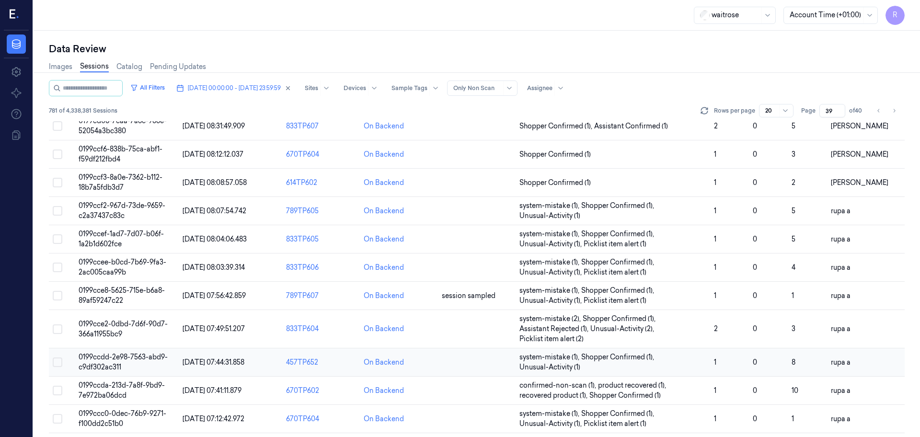
click at [150, 364] on td "0199ccdd-2e98-7563-abd9-c9df302ac311" at bounding box center [127, 362] width 104 height 28
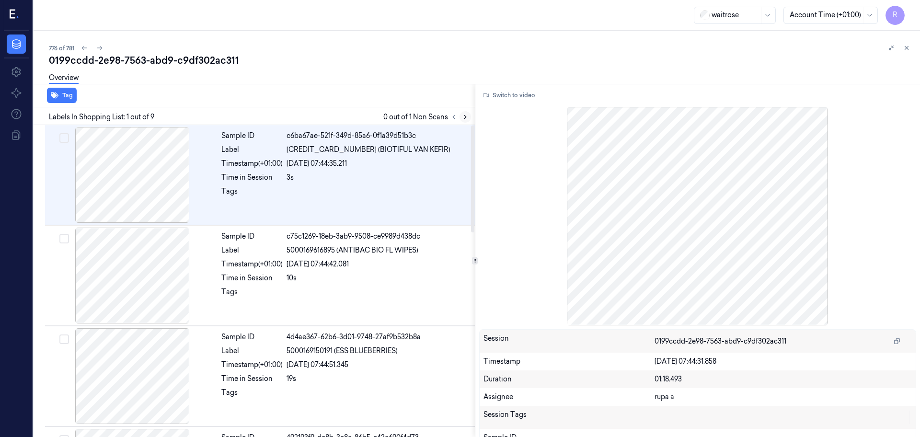
click at [463, 119] on icon at bounding box center [465, 117] width 7 height 7
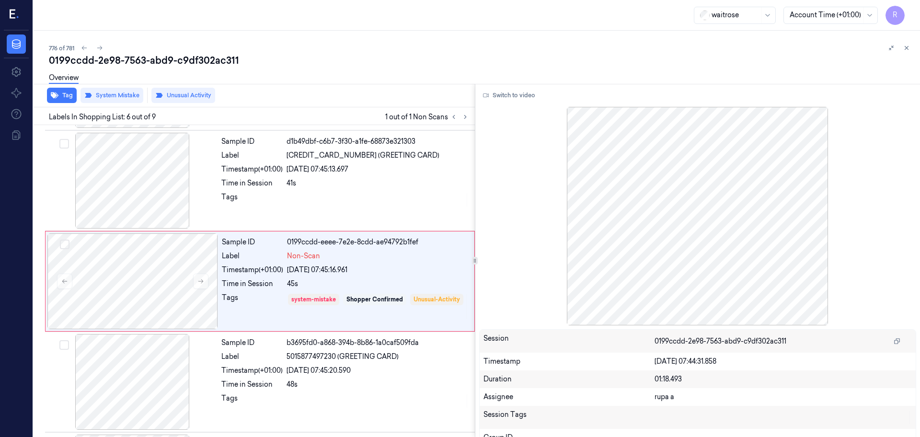
scroll to position [397, 0]
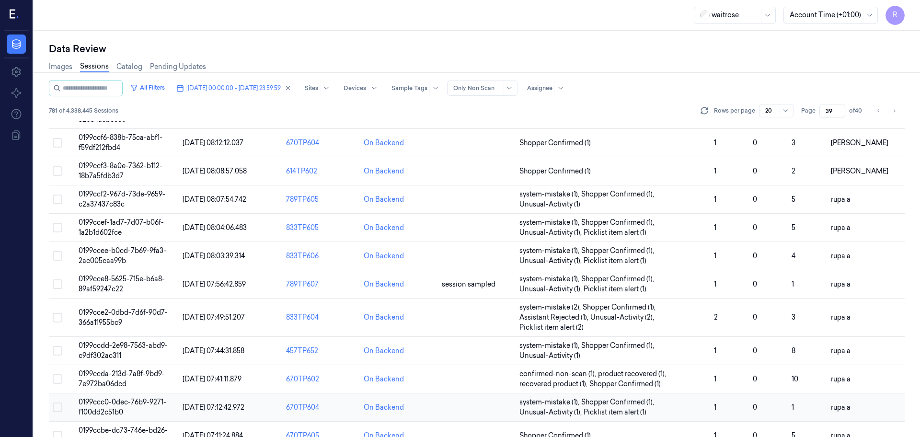
scroll to position [288, 0]
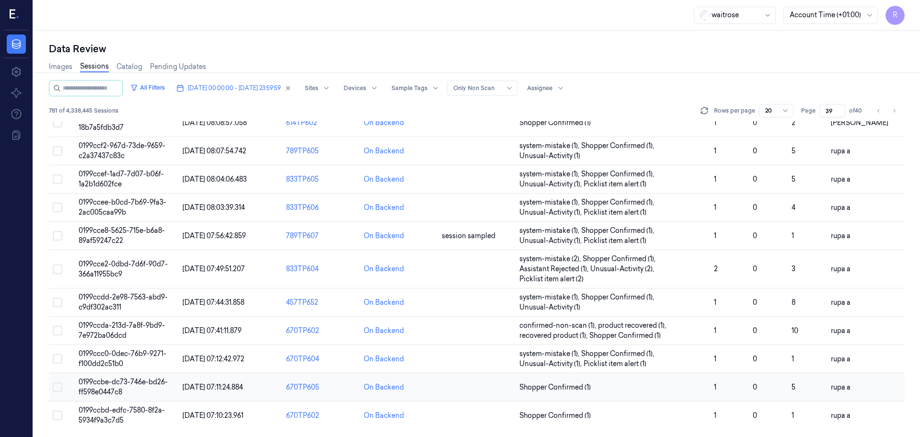
click at [145, 391] on td "0199ccbe-dc73-746e-bd26-ff598e0447c8" at bounding box center [127, 387] width 104 height 28
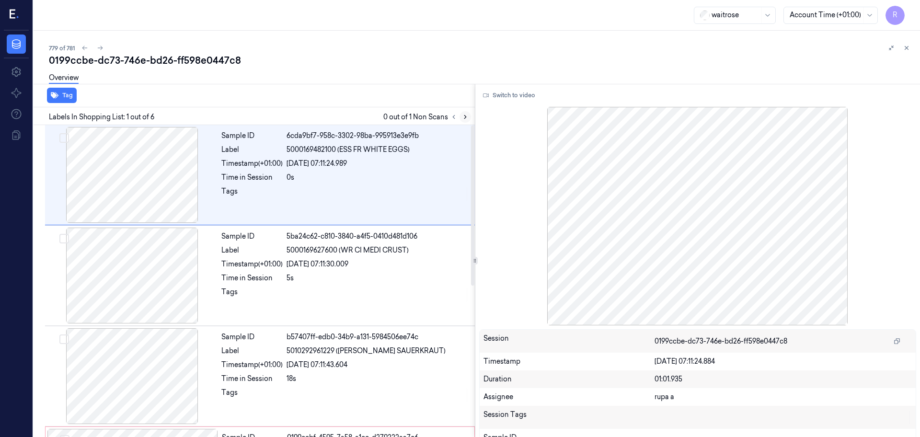
click at [464, 116] on icon at bounding box center [465, 117] width 7 height 7
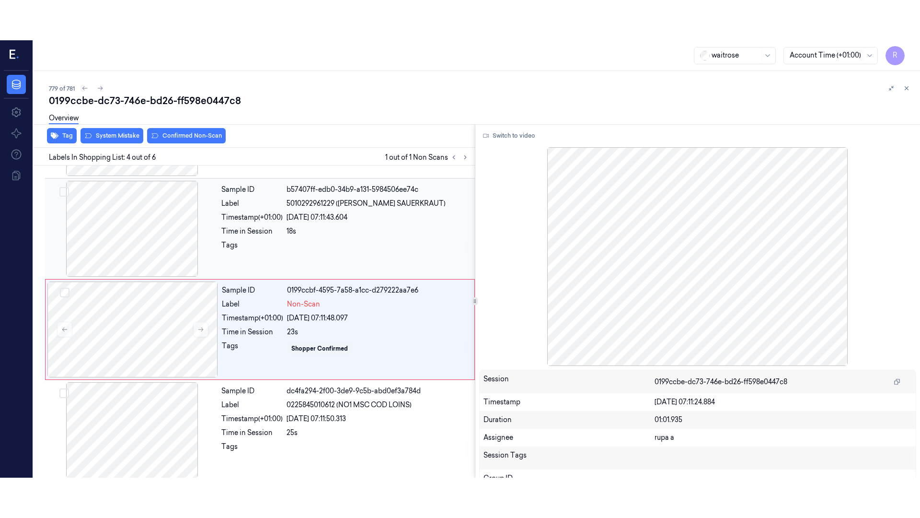
scroll to position [196, 0]
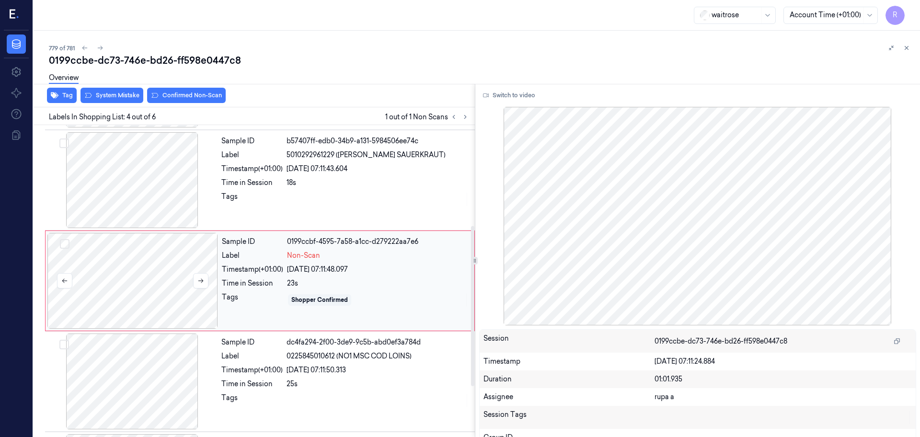
click at [194, 293] on div at bounding box center [132, 281] width 171 height 96
click at [520, 97] on button "Switch to video" at bounding box center [509, 95] width 60 height 15
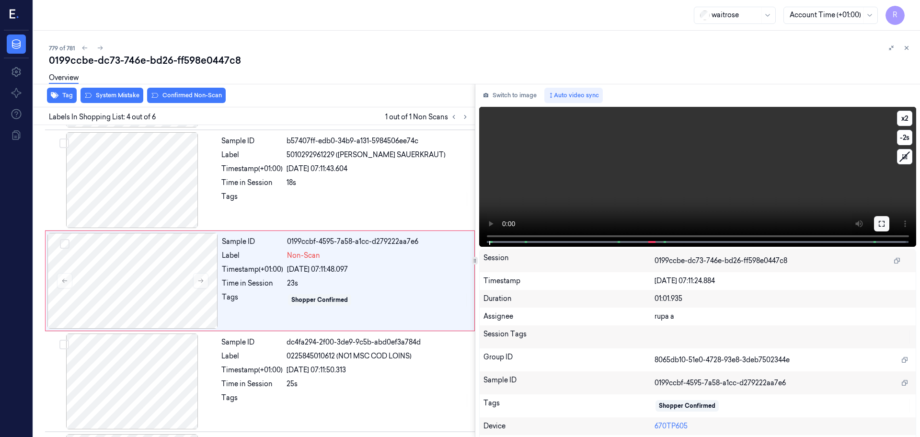
click at [882, 225] on icon at bounding box center [882, 224] width 8 height 8
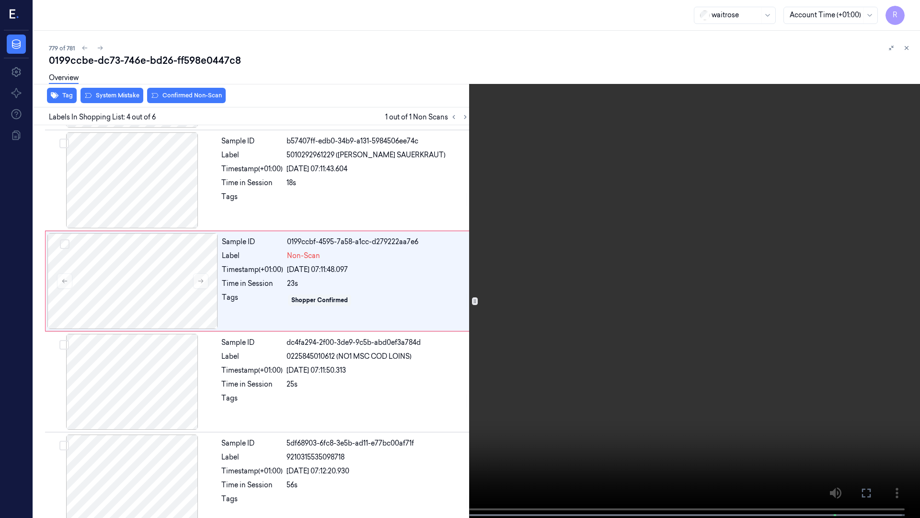
click at [871, 253] on video at bounding box center [460, 259] width 920 height 519
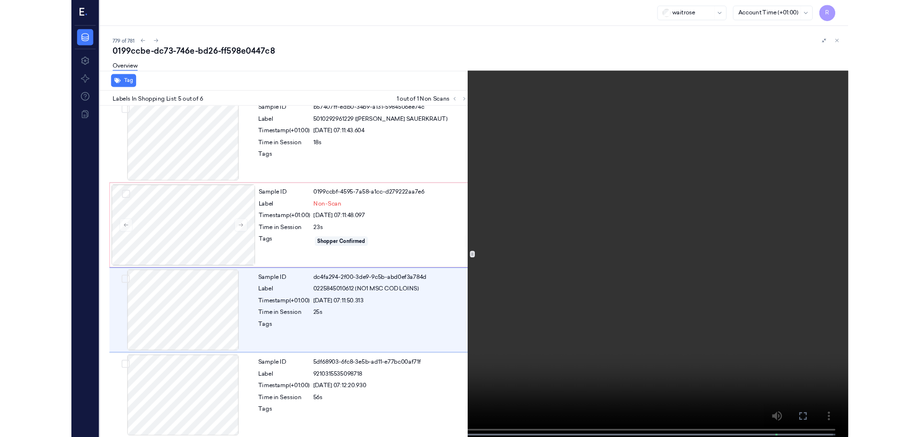
scroll to position [214, 0]
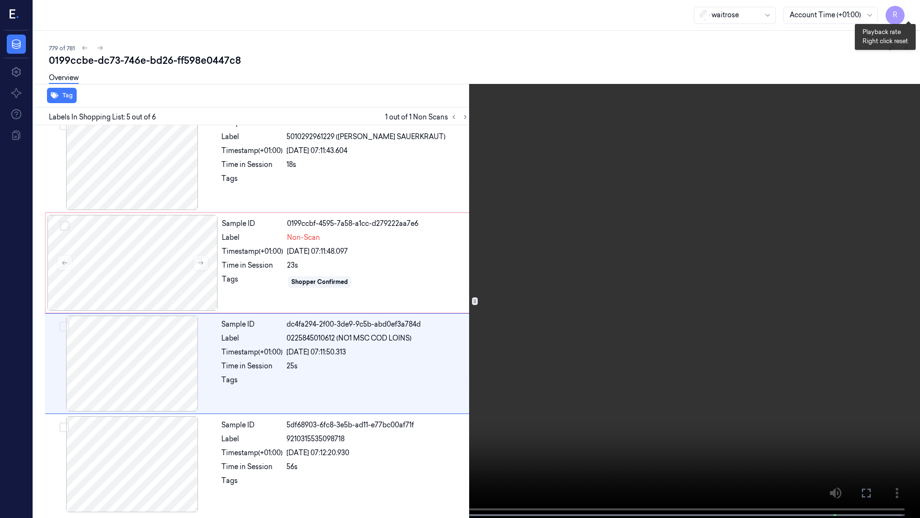
click at [910, 9] on button "x 2" at bounding box center [908, 11] width 15 height 15
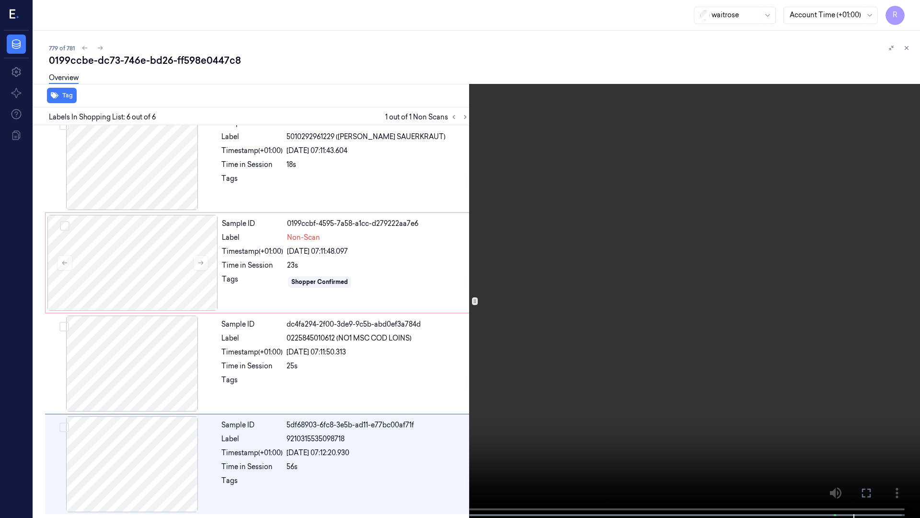
click at [658, 374] on video at bounding box center [460, 259] width 920 height 519
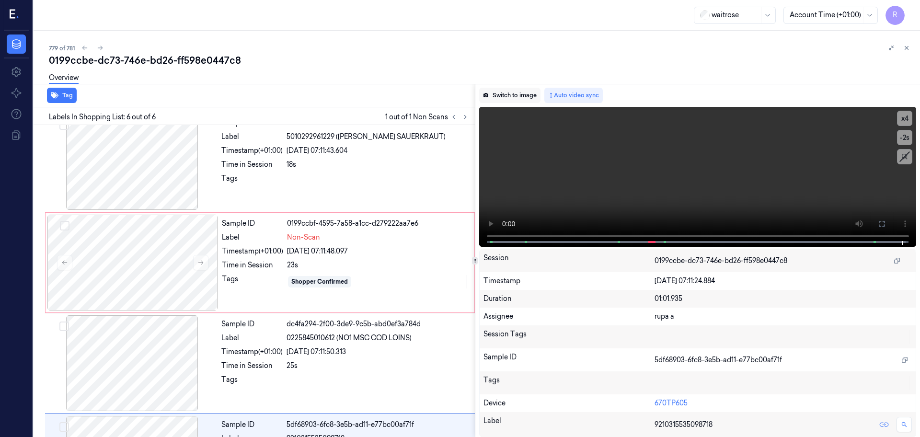
click at [505, 93] on button "Switch to image" at bounding box center [509, 95] width 61 height 15
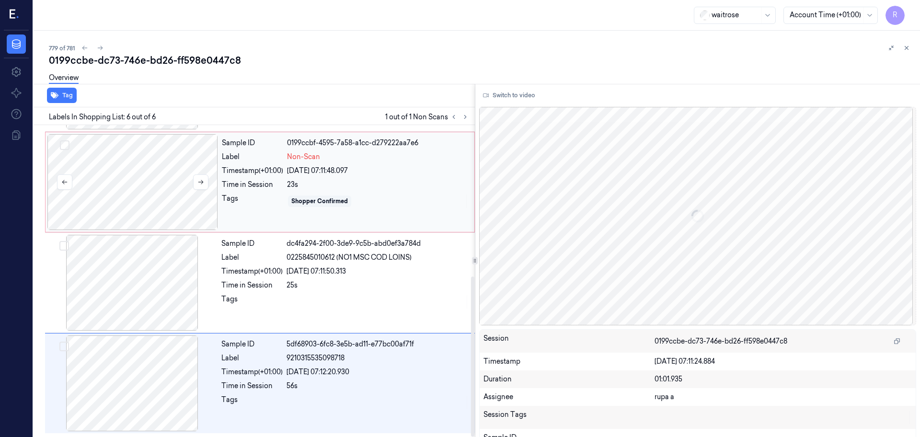
click at [114, 179] on div at bounding box center [132, 182] width 171 height 96
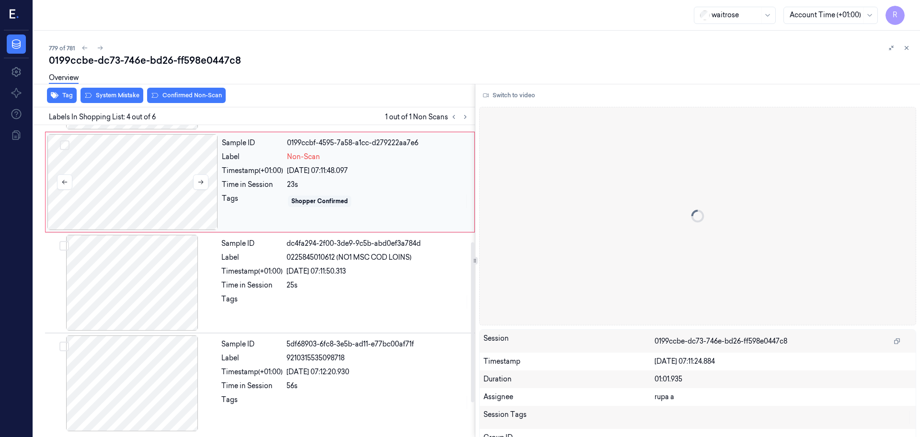
scroll to position [196, 0]
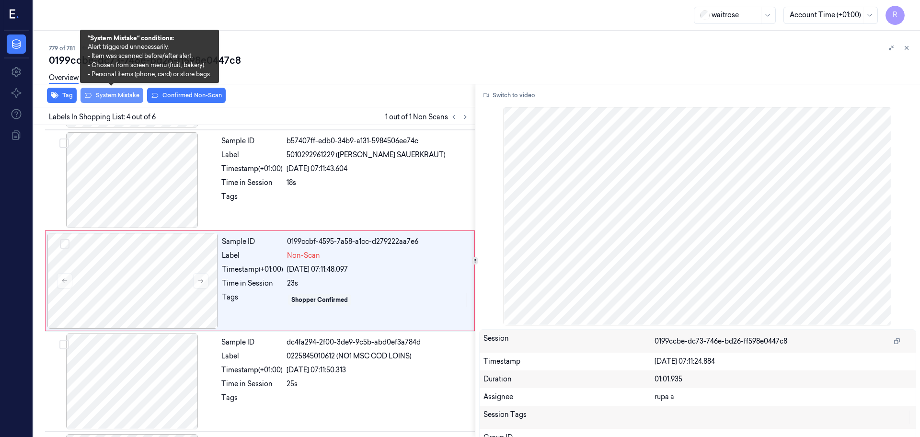
click at [120, 93] on button "System Mistake" at bounding box center [112, 95] width 63 height 15
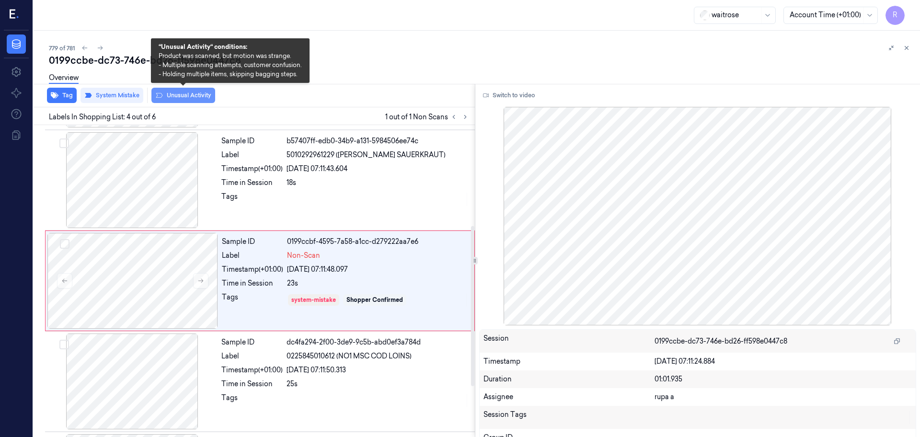
click at [184, 94] on button "Unusual Activity" at bounding box center [183, 95] width 64 height 15
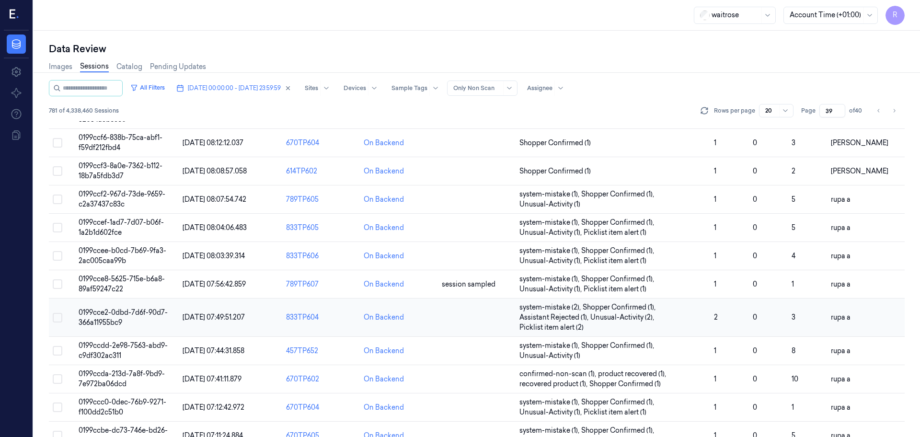
scroll to position [288, 0]
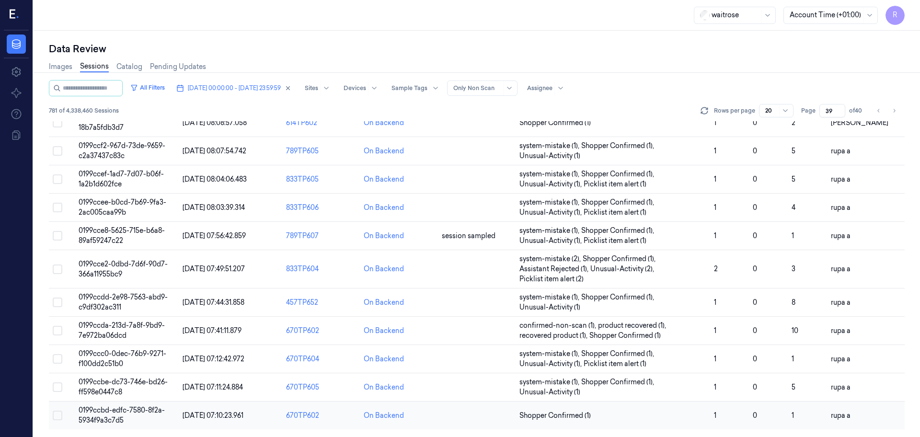
click at [122, 416] on td "0199ccbd-edfc-7580-8f2a-5934f9a3c7d5" at bounding box center [127, 416] width 104 height 28
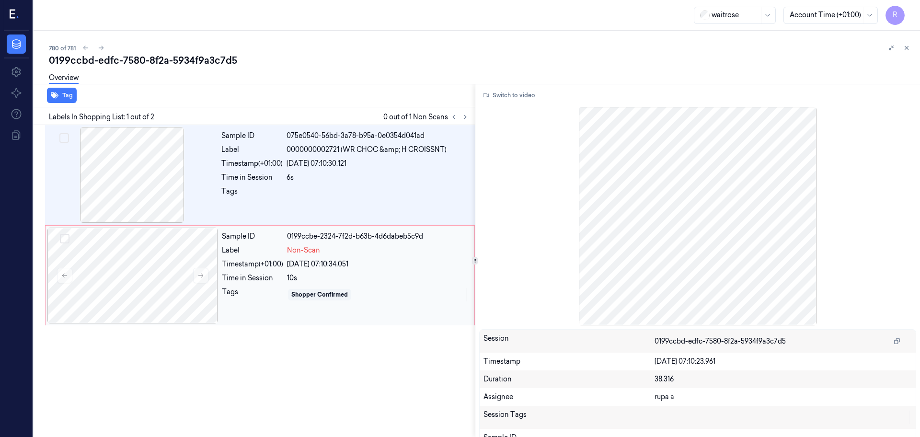
click at [151, 284] on div at bounding box center [132, 276] width 171 height 96
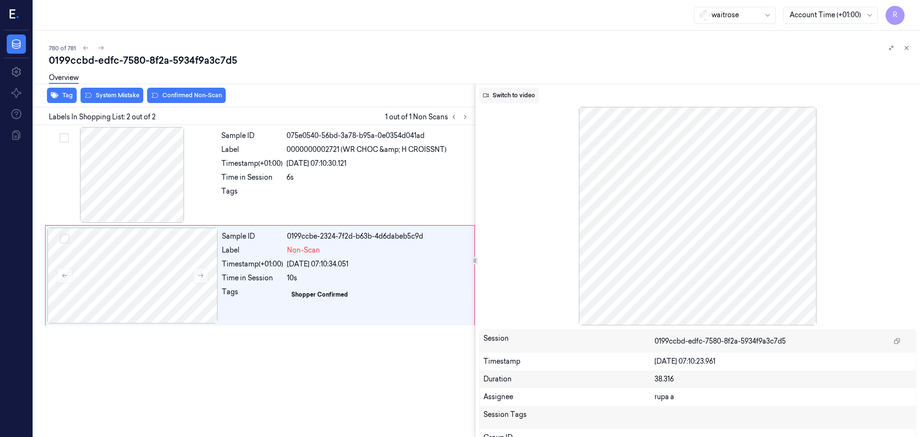
click at [513, 97] on button "Switch to video" at bounding box center [509, 95] width 60 height 15
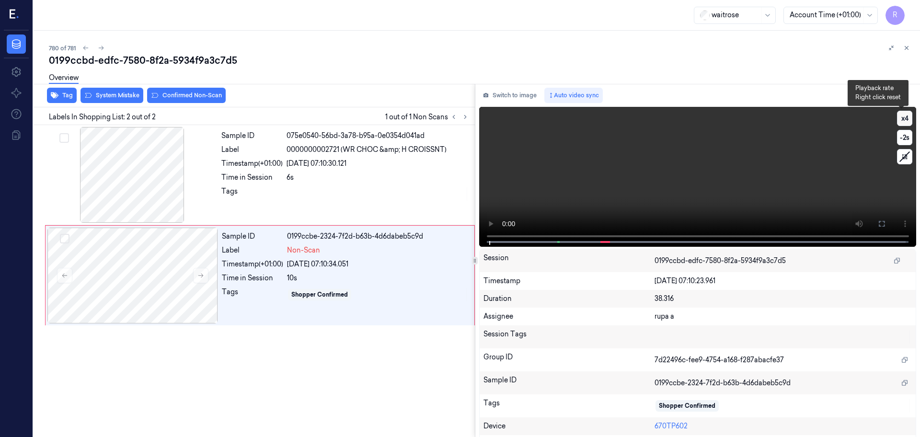
click at [905, 122] on button "x 4" at bounding box center [904, 118] width 15 height 15
click at [884, 228] on button at bounding box center [881, 223] width 15 height 15
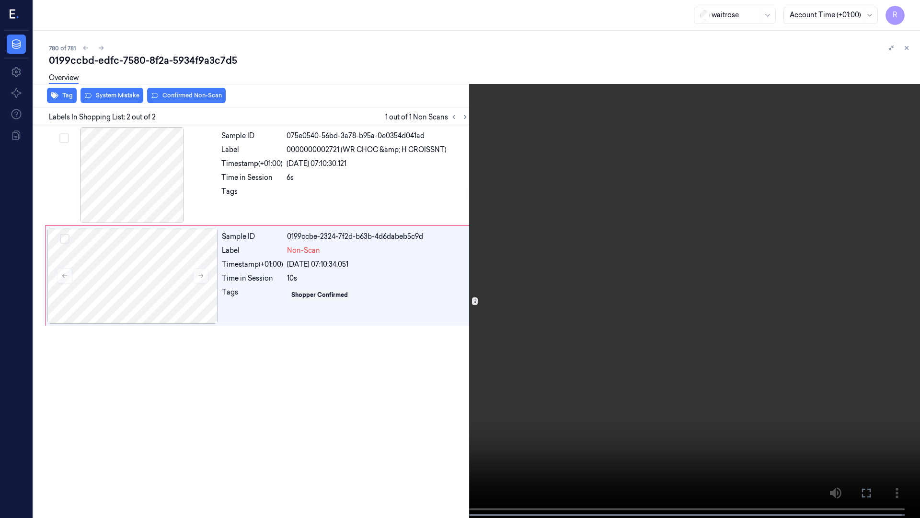
click at [156, 417] on video at bounding box center [460, 259] width 920 height 519
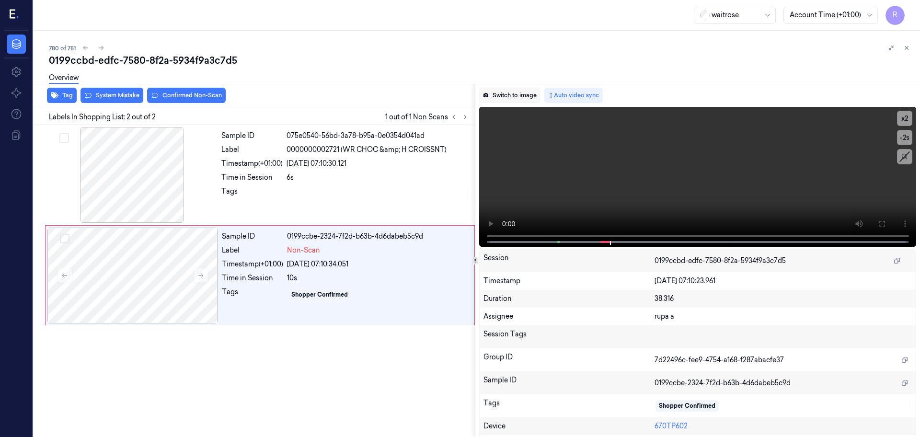
click at [522, 98] on button "Switch to image" at bounding box center [509, 95] width 61 height 15
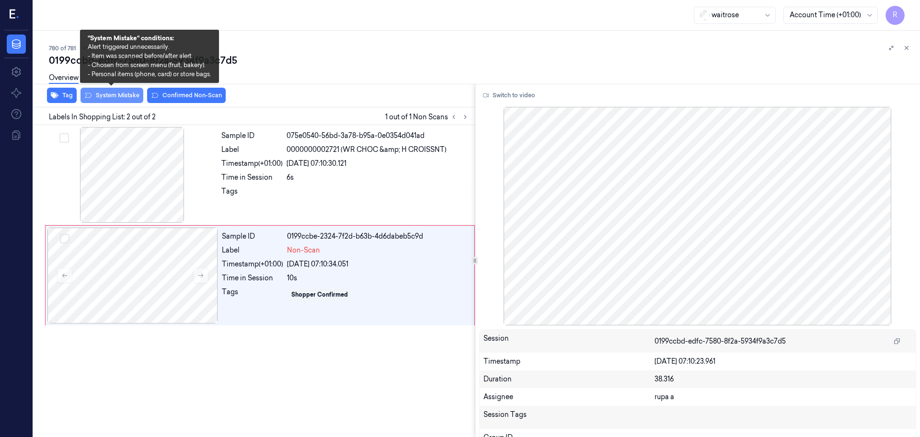
click at [129, 99] on button "System Mistake" at bounding box center [112, 95] width 63 height 15
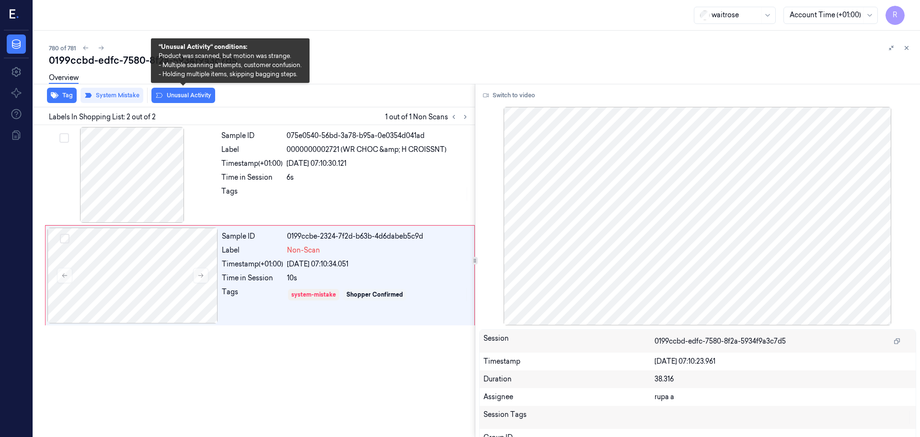
click at [192, 97] on button "Unusual Activity" at bounding box center [183, 95] width 64 height 15
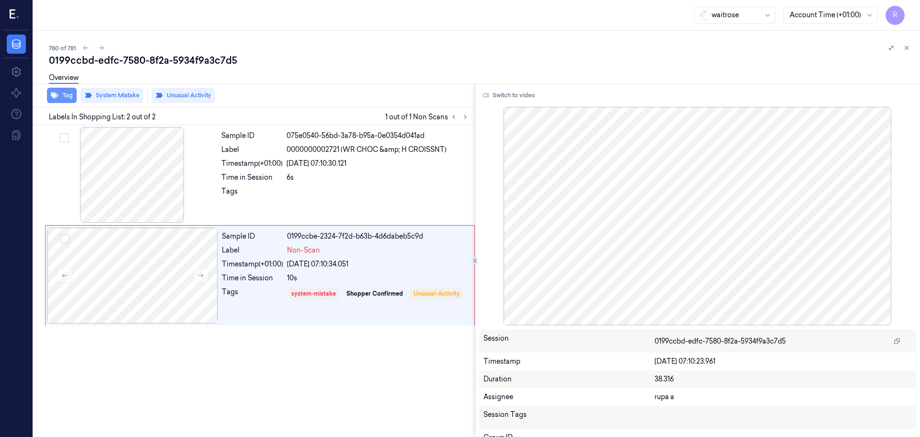
click at [66, 96] on button "Tag" at bounding box center [62, 95] width 30 height 15
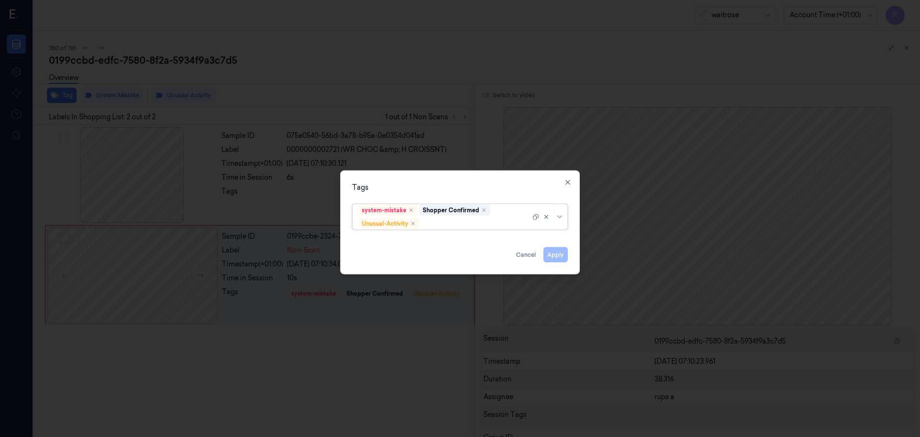
click at [448, 225] on div at bounding box center [475, 224] width 109 height 10
type input "pi"
click at [416, 241] on div "Picklist item alert" at bounding box center [459, 242] width 203 height 10
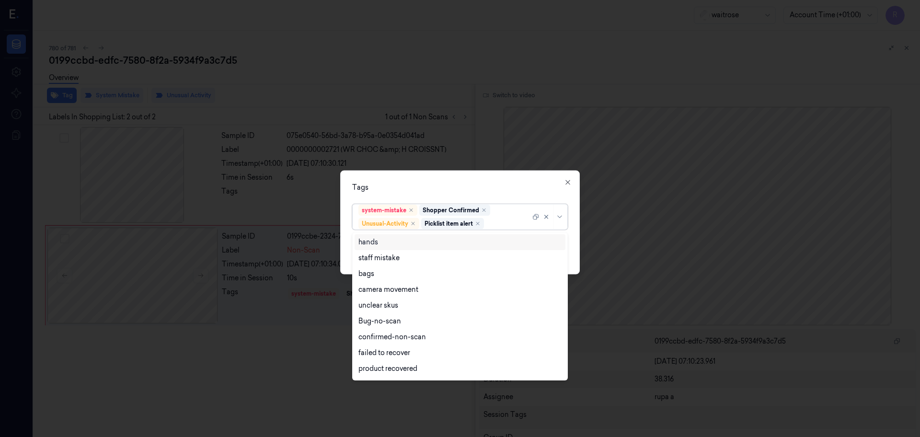
click at [450, 195] on div "Tags option Picklist item alert, selected. 16 results available. Use Up and Dow…" at bounding box center [460, 223] width 240 height 104
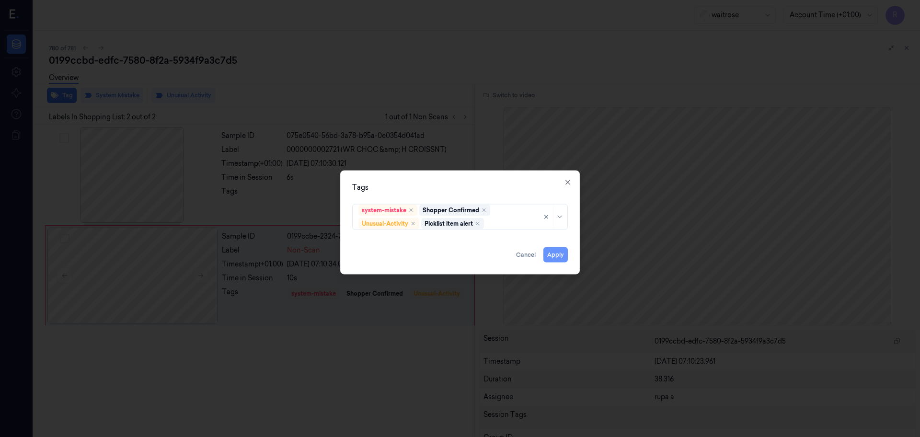
click at [567, 256] on button "Apply" at bounding box center [555, 254] width 24 height 15
